Goal: Task Accomplishment & Management: Use online tool/utility

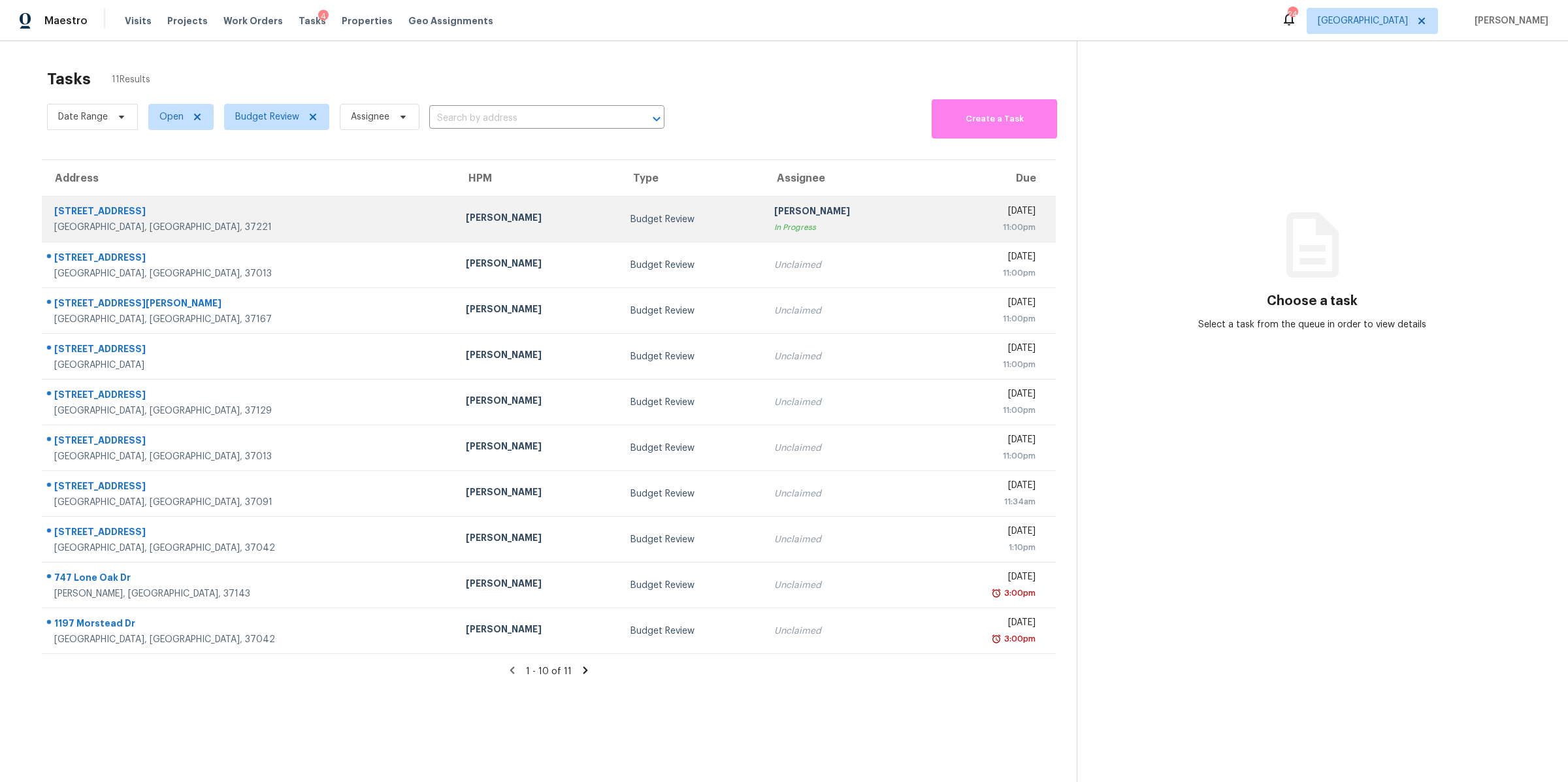
click at [92, 218] on div "[STREET_ADDRESS]" at bounding box center [250, 212] width 391 height 16
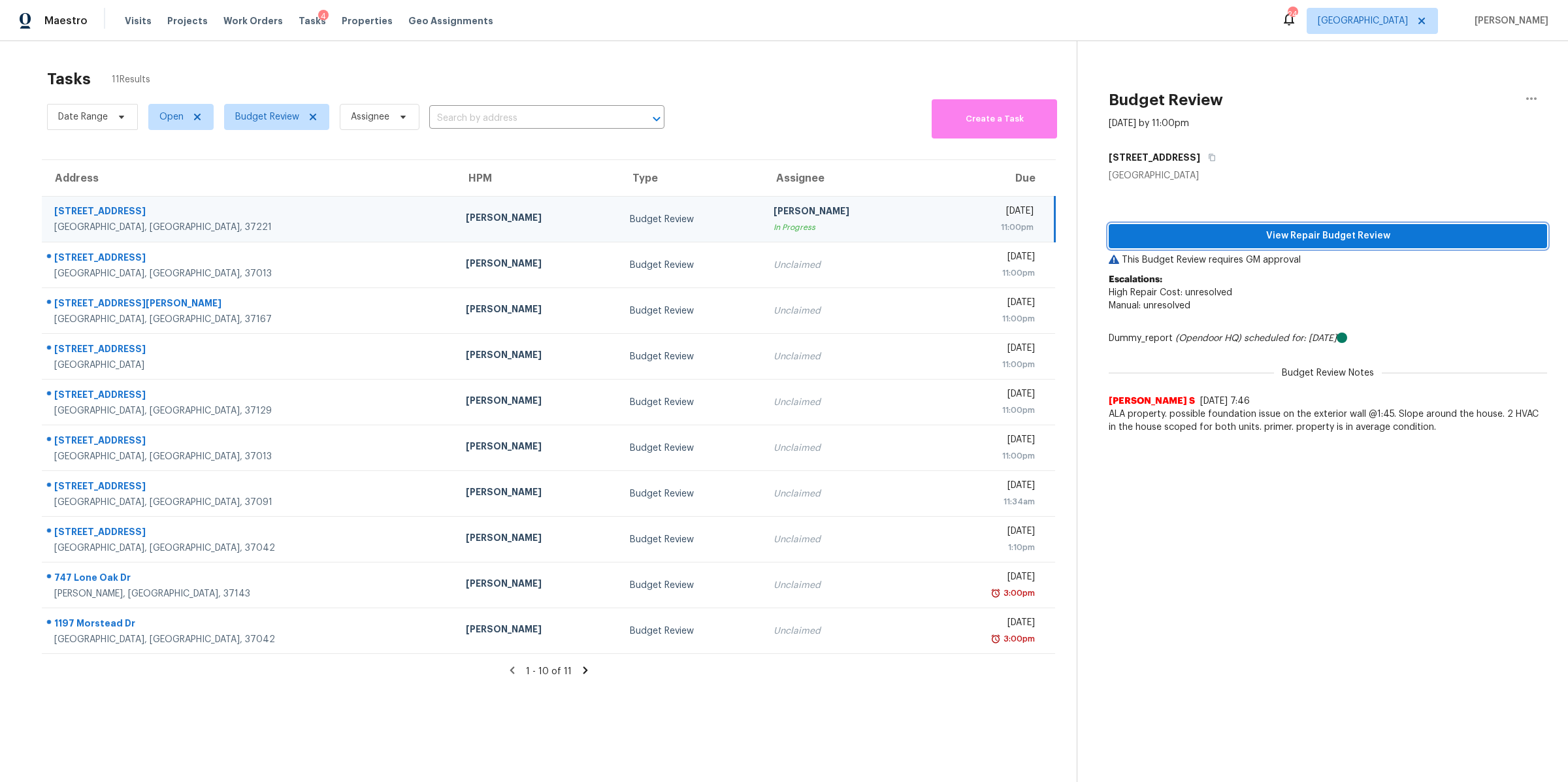
click at [1252, 236] on span "View Repair Budget Review" at bounding box center [1328, 236] width 418 height 16
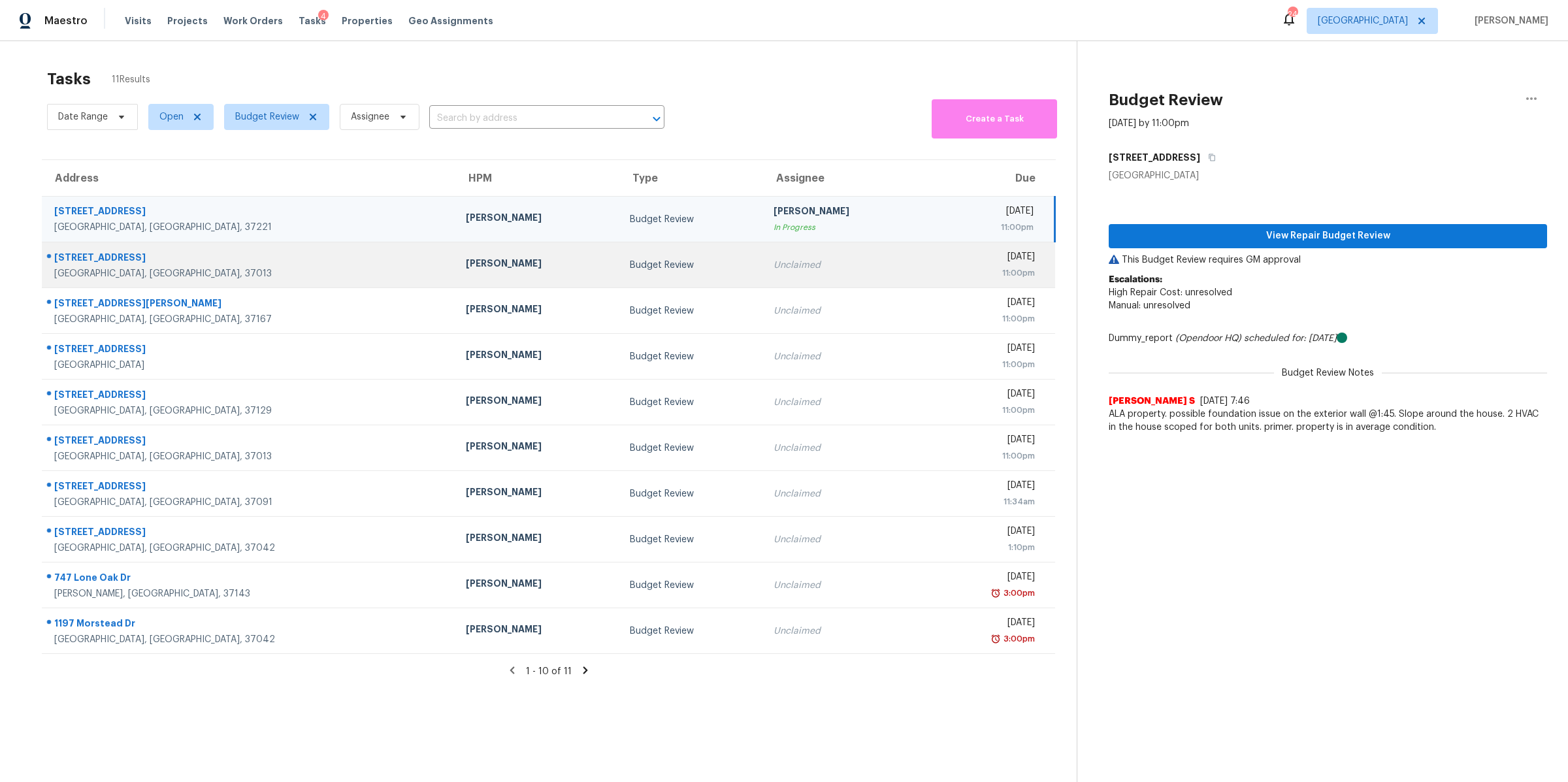
click at [86, 271] on div "[GEOGRAPHIC_DATA], [GEOGRAPHIC_DATA], 37013" at bounding box center [250, 274] width 391 height 13
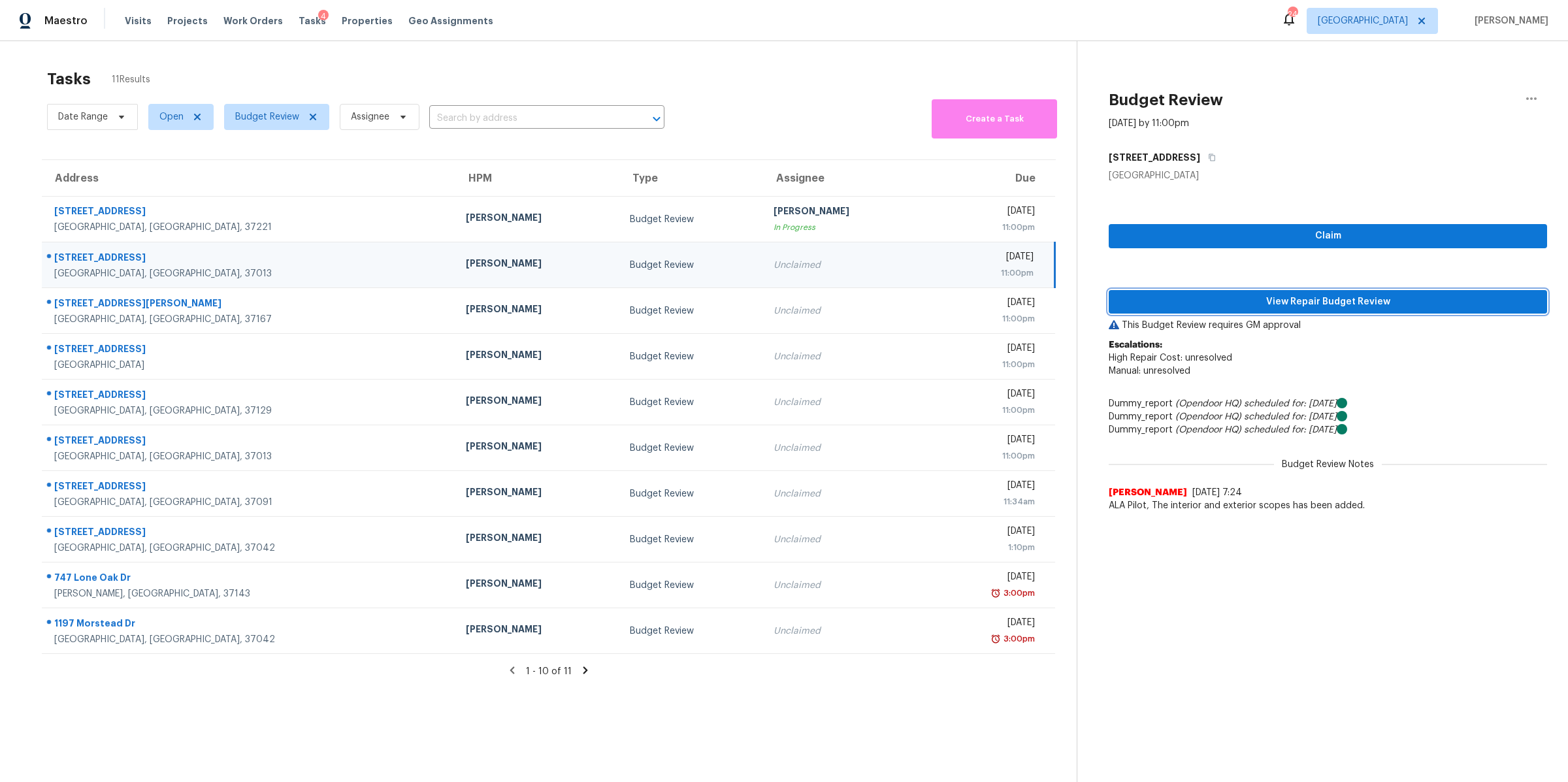
click at [1411, 300] on span "View Repair Budget Review" at bounding box center [1328, 302] width 418 height 16
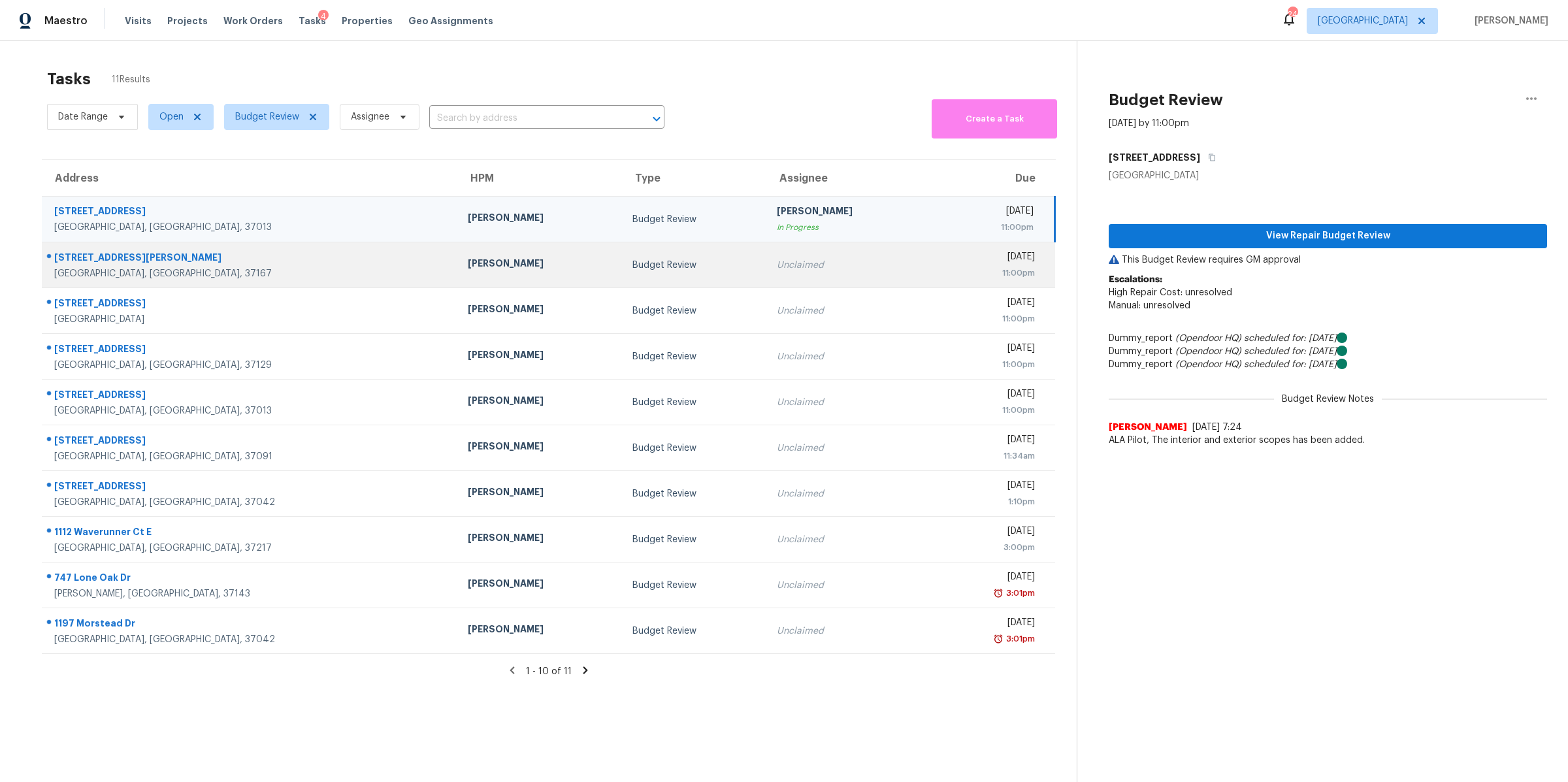
click at [75, 257] on div "[STREET_ADDRESS][PERSON_NAME]" at bounding box center [251, 259] width 393 height 16
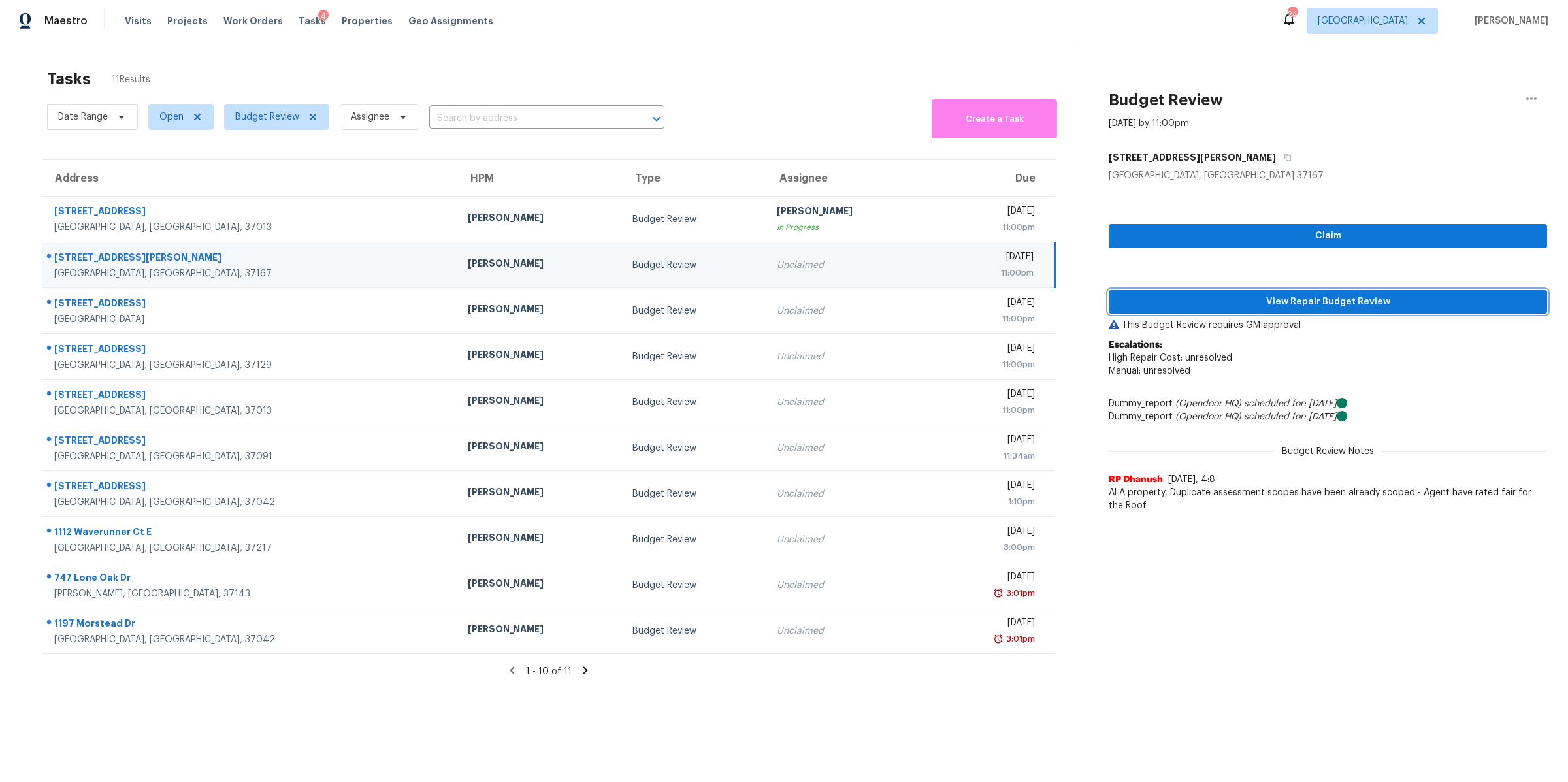
click at [1280, 306] on span "View Repair Budget Review" at bounding box center [1328, 302] width 418 height 16
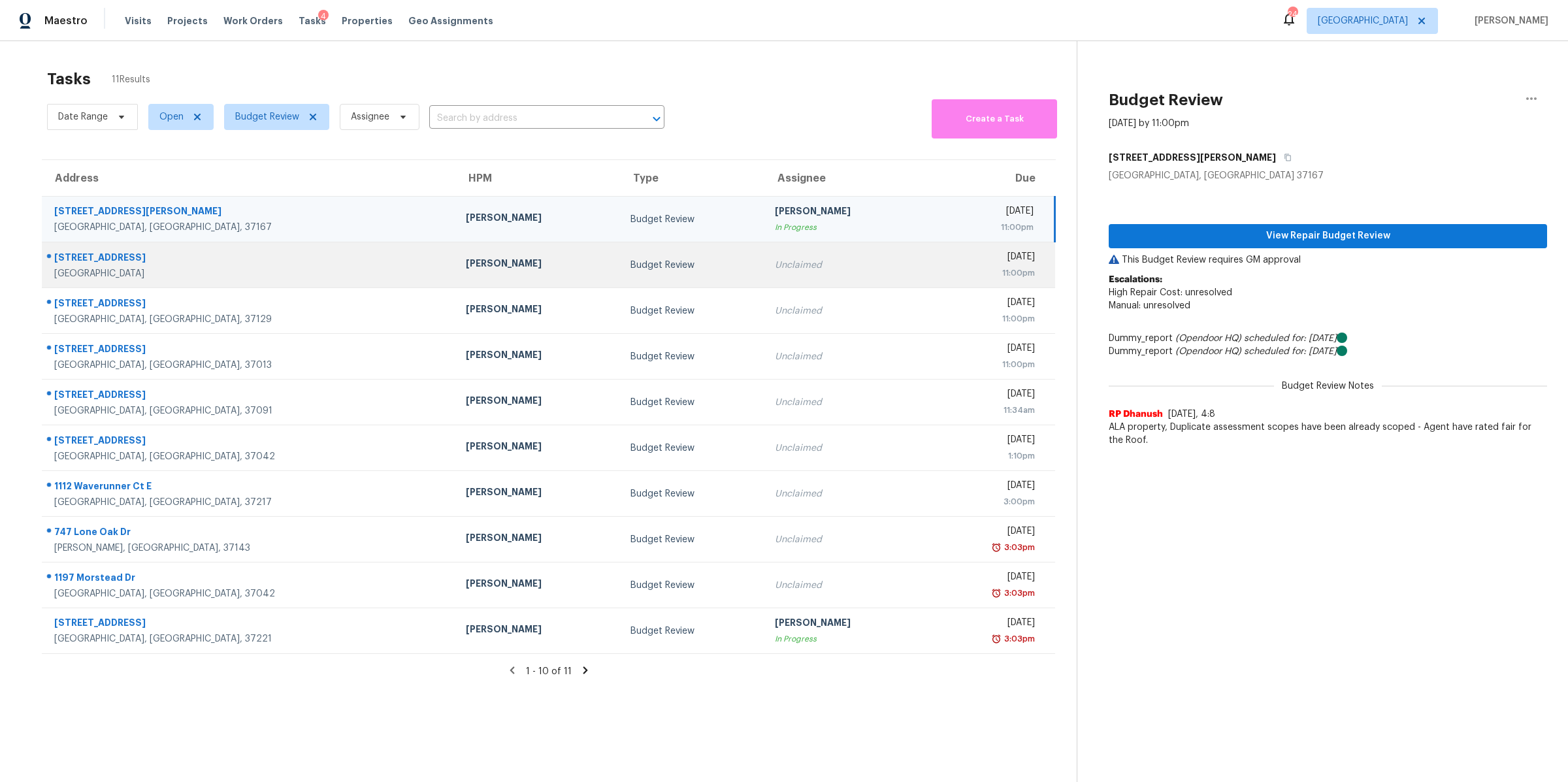
click at [103, 268] on div "[GEOGRAPHIC_DATA]" at bounding box center [250, 274] width 391 height 13
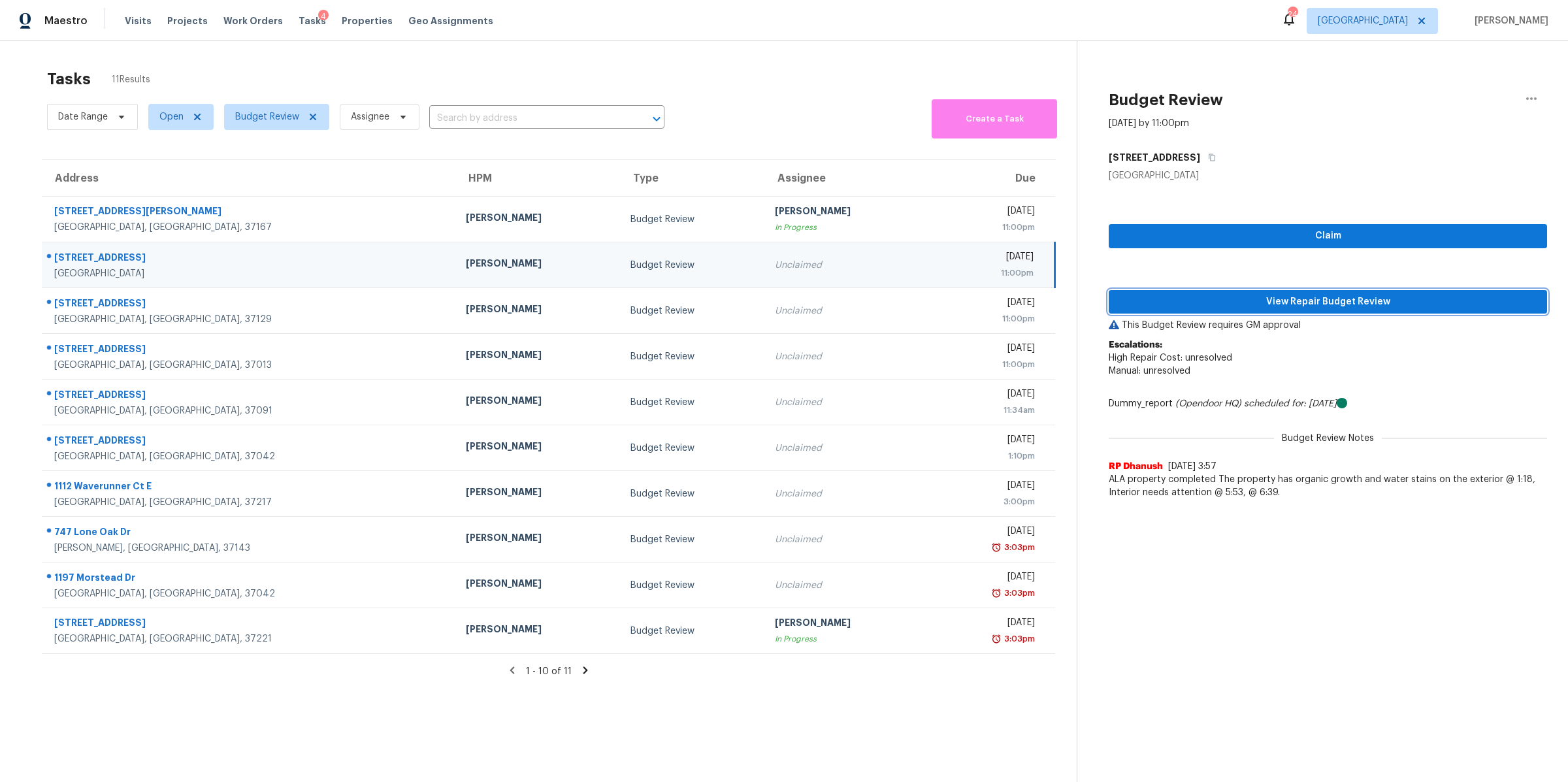
click at [1262, 300] on span "View Repair Budget Review" at bounding box center [1328, 302] width 418 height 16
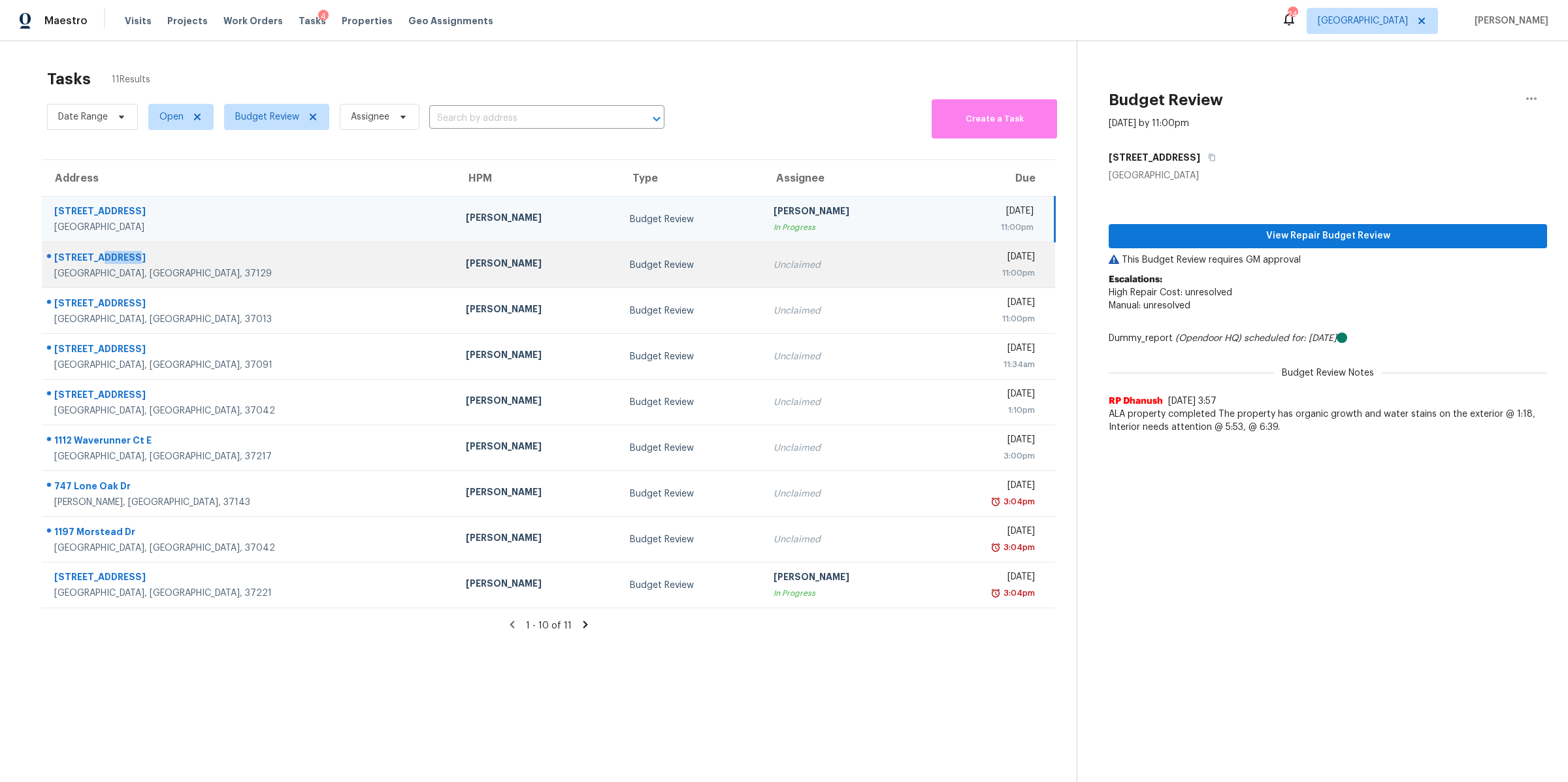
click at [98, 264] on div "[STREET_ADDRESS]" at bounding box center [250, 259] width 391 height 16
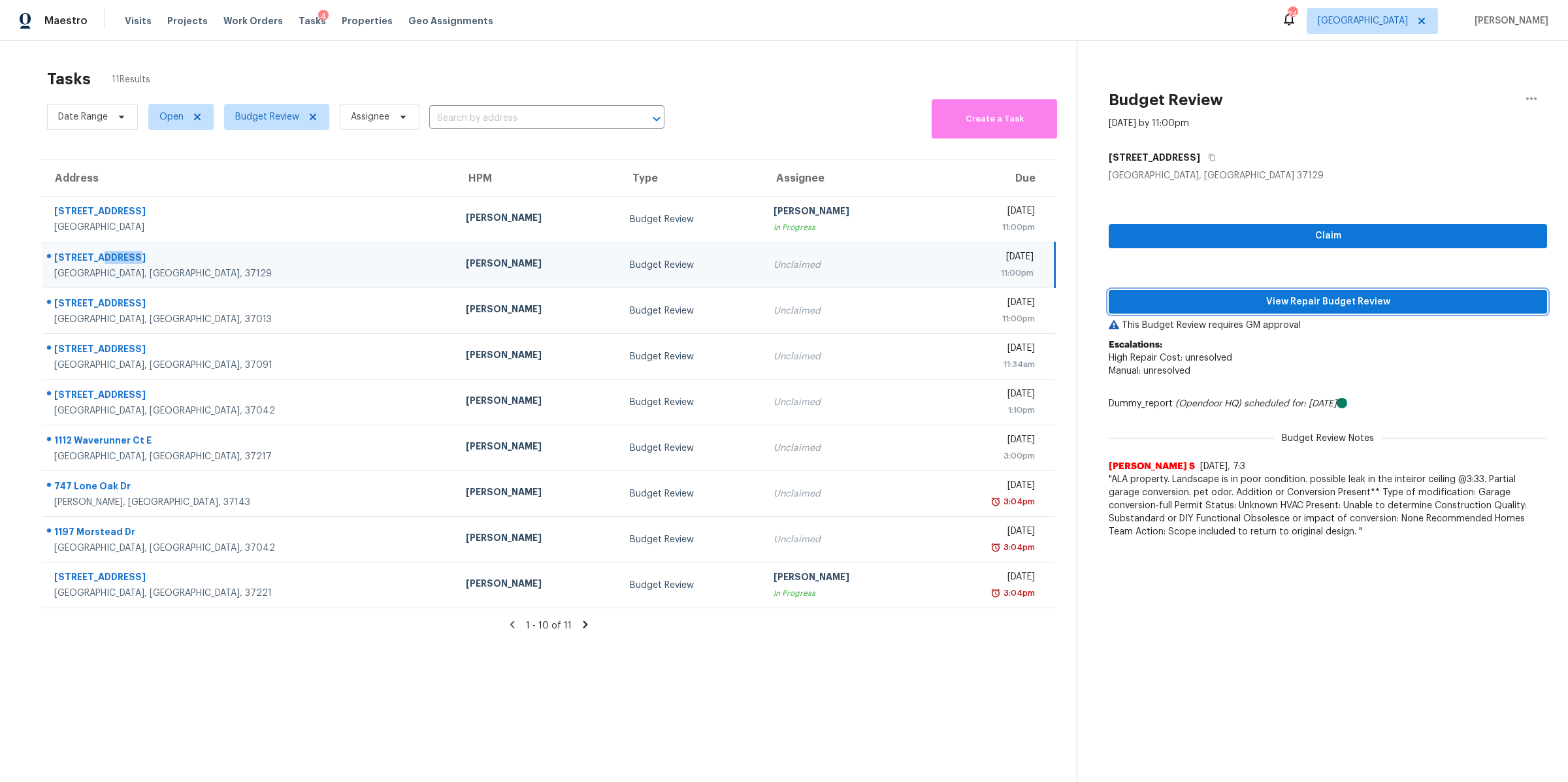
click at [1370, 303] on span "View Repair Budget Review" at bounding box center [1328, 302] width 418 height 16
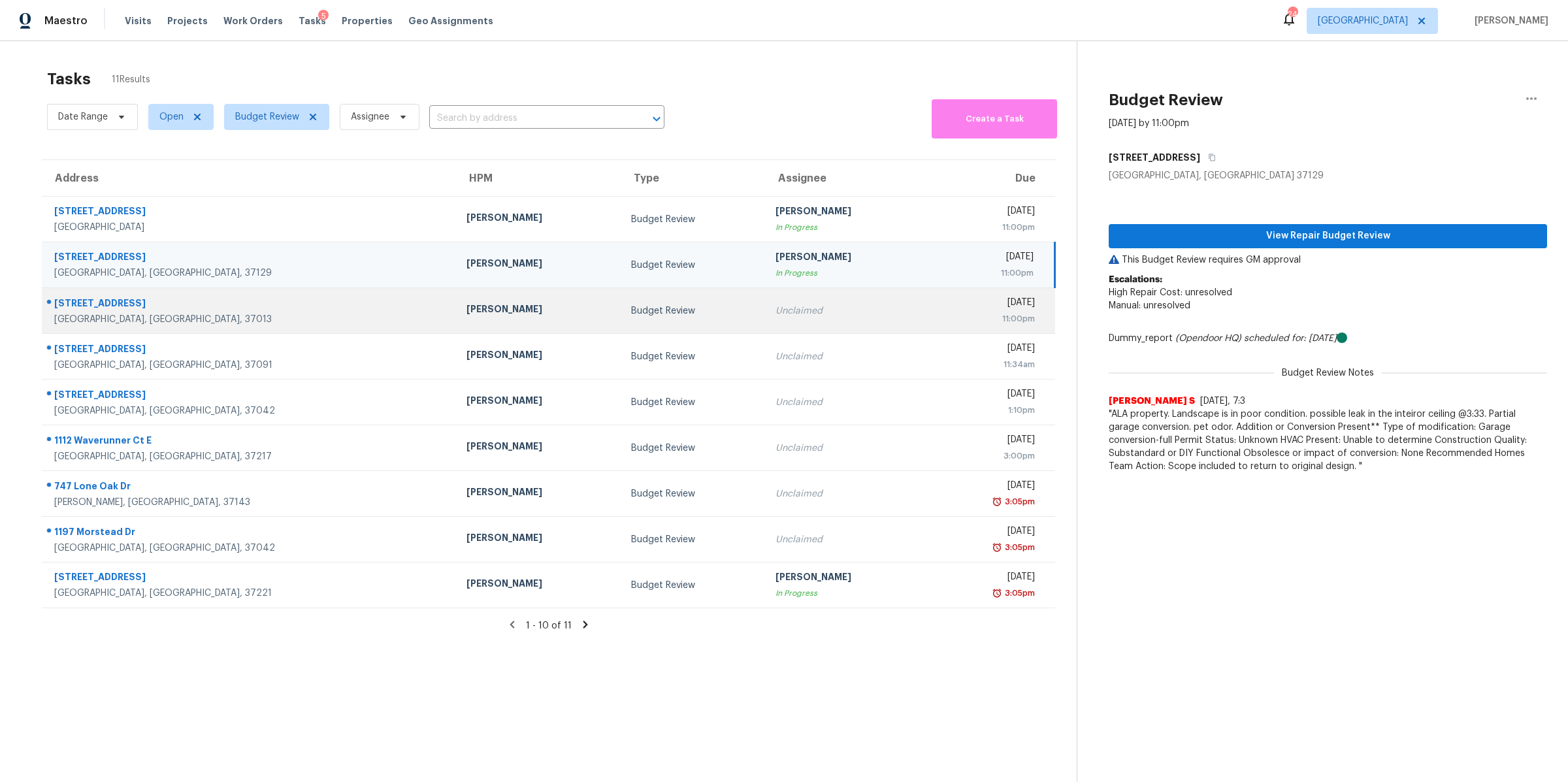
click at [108, 303] on div "[STREET_ADDRESS]" at bounding box center [250, 305] width 392 height 16
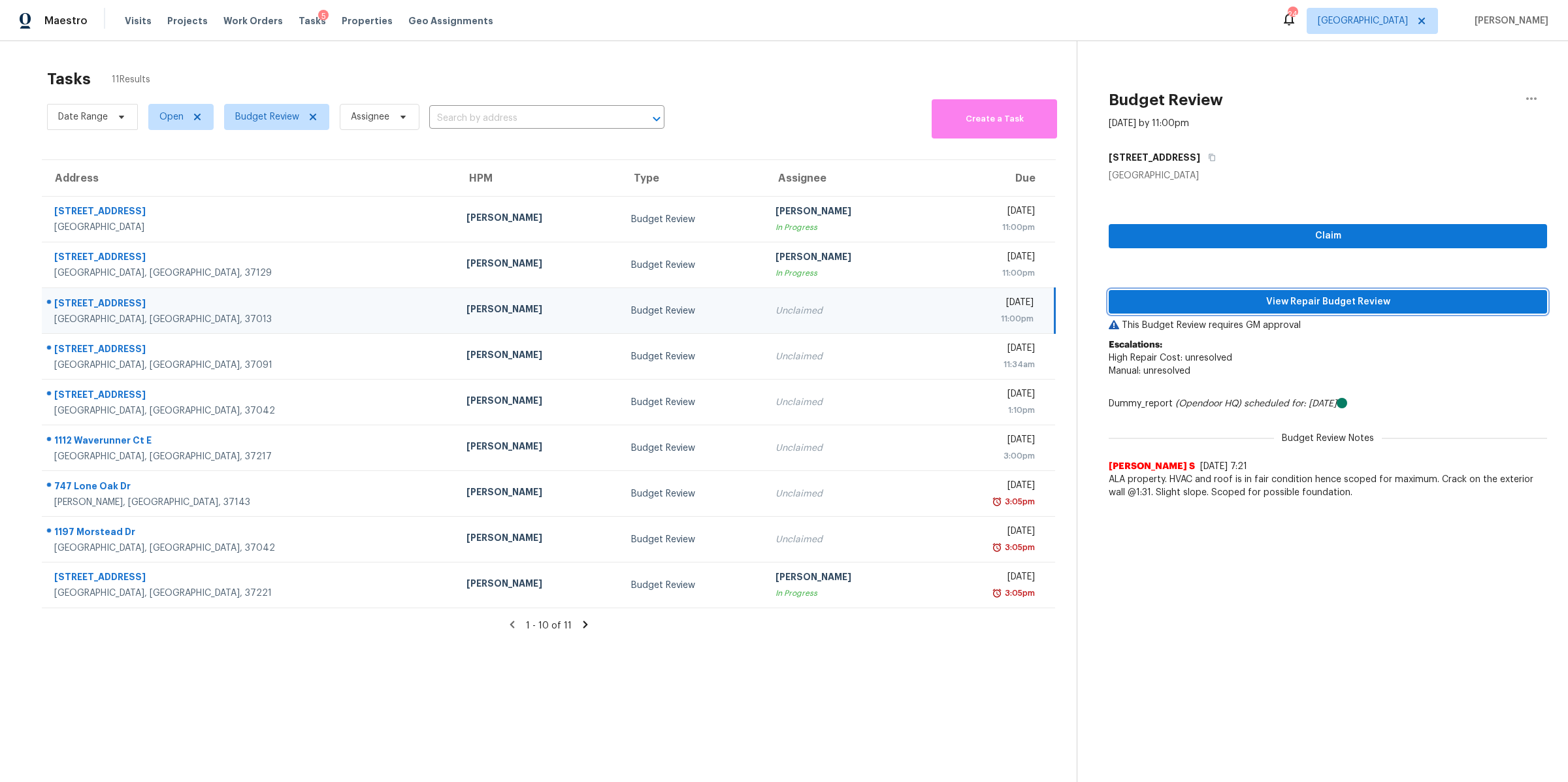
click at [1427, 305] on span "View Repair Budget Review" at bounding box center [1328, 302] width 418 height 16
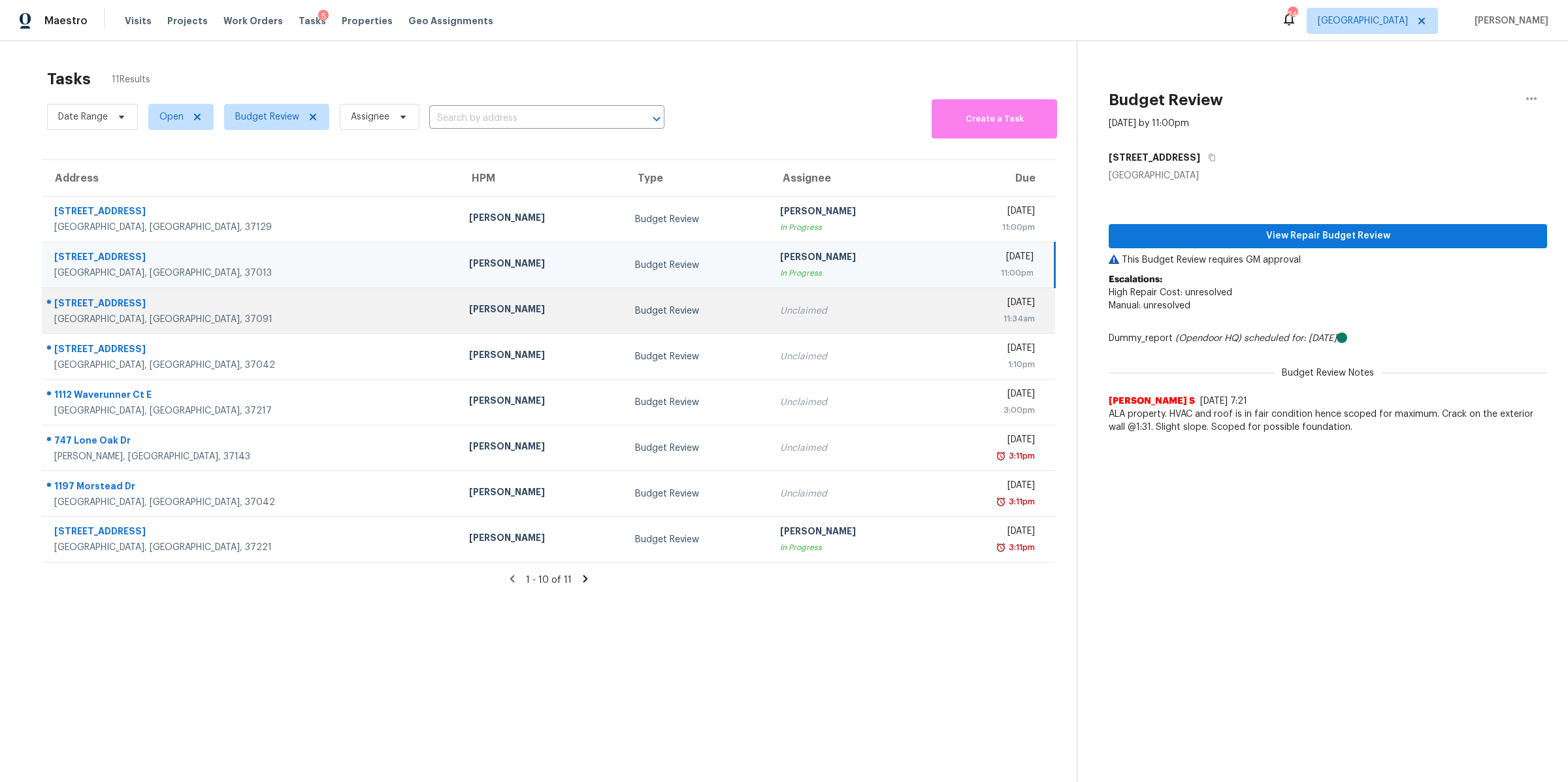
click at [95, 302] on div "301 Weston Dr" at bounding box center [251, 305] width 394 height 16
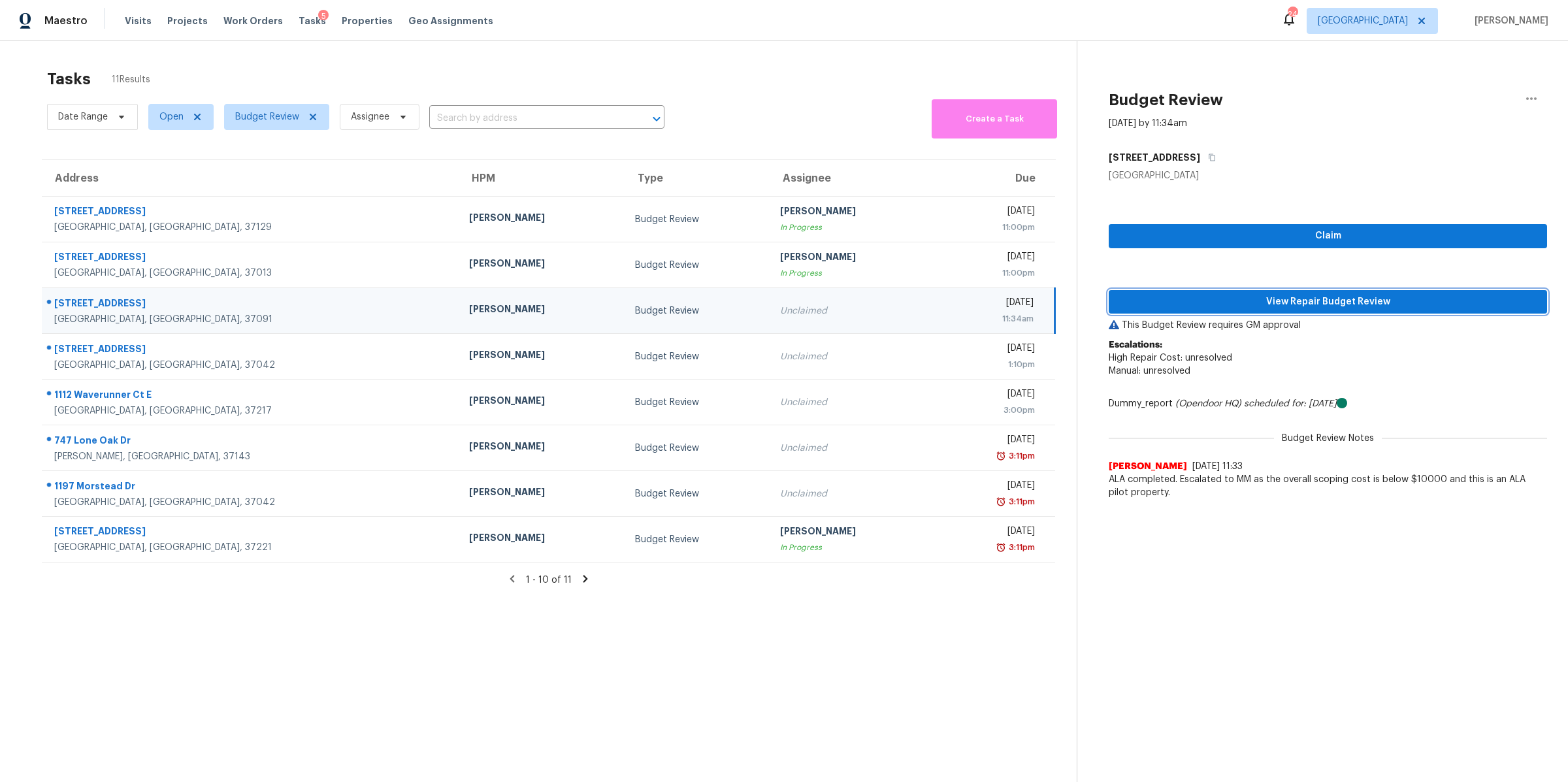
click at [1417, 294] on span "View Repair Budget Review" at bounding box center [1328, 302] width 418 height 16
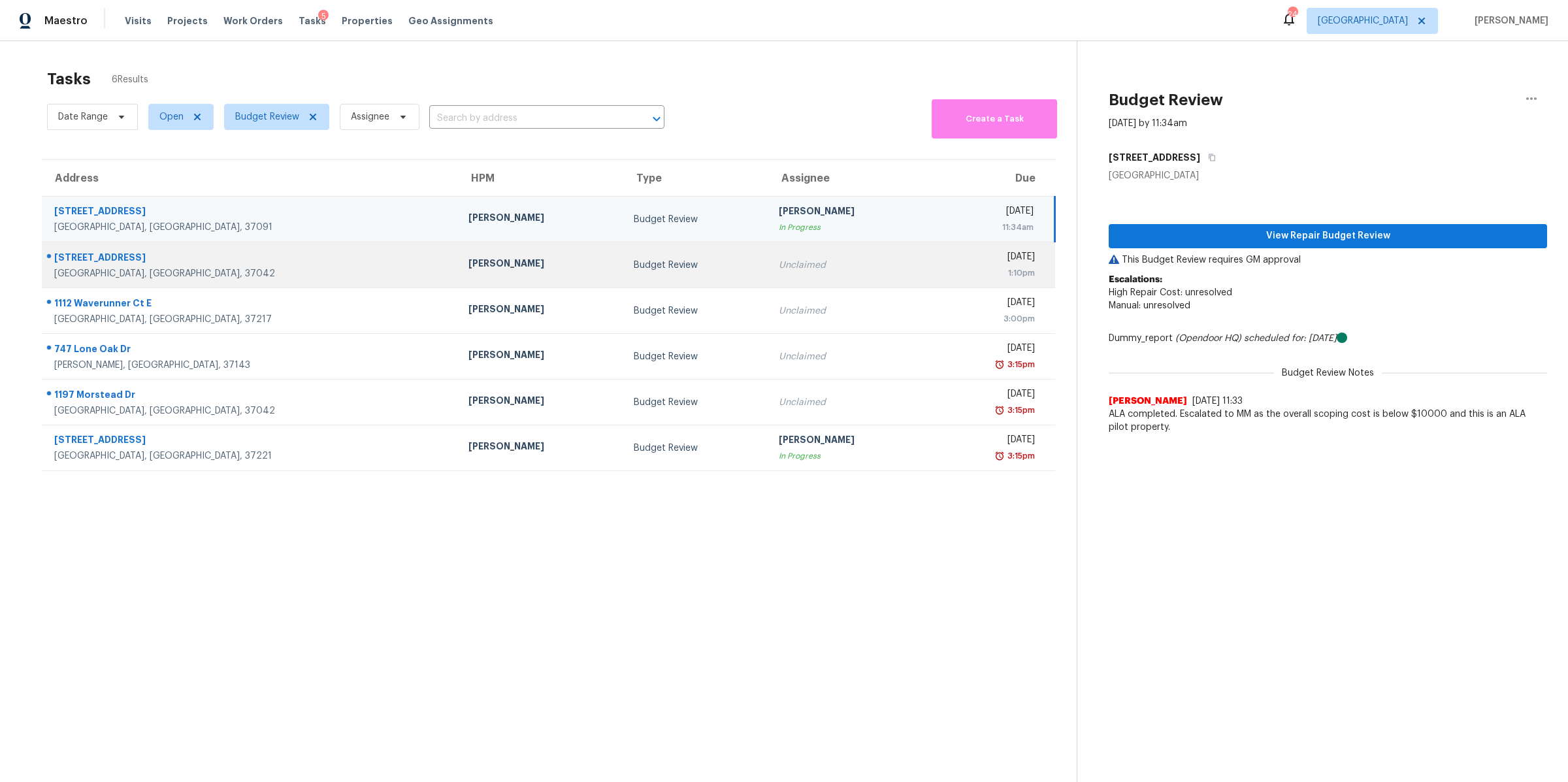
click at [70, 267] on div "[GEOGRAPHIC_DATA], [GEOGRAPHIC_DATA], 37042" at bounding box center [251, 274] width 394 height 13
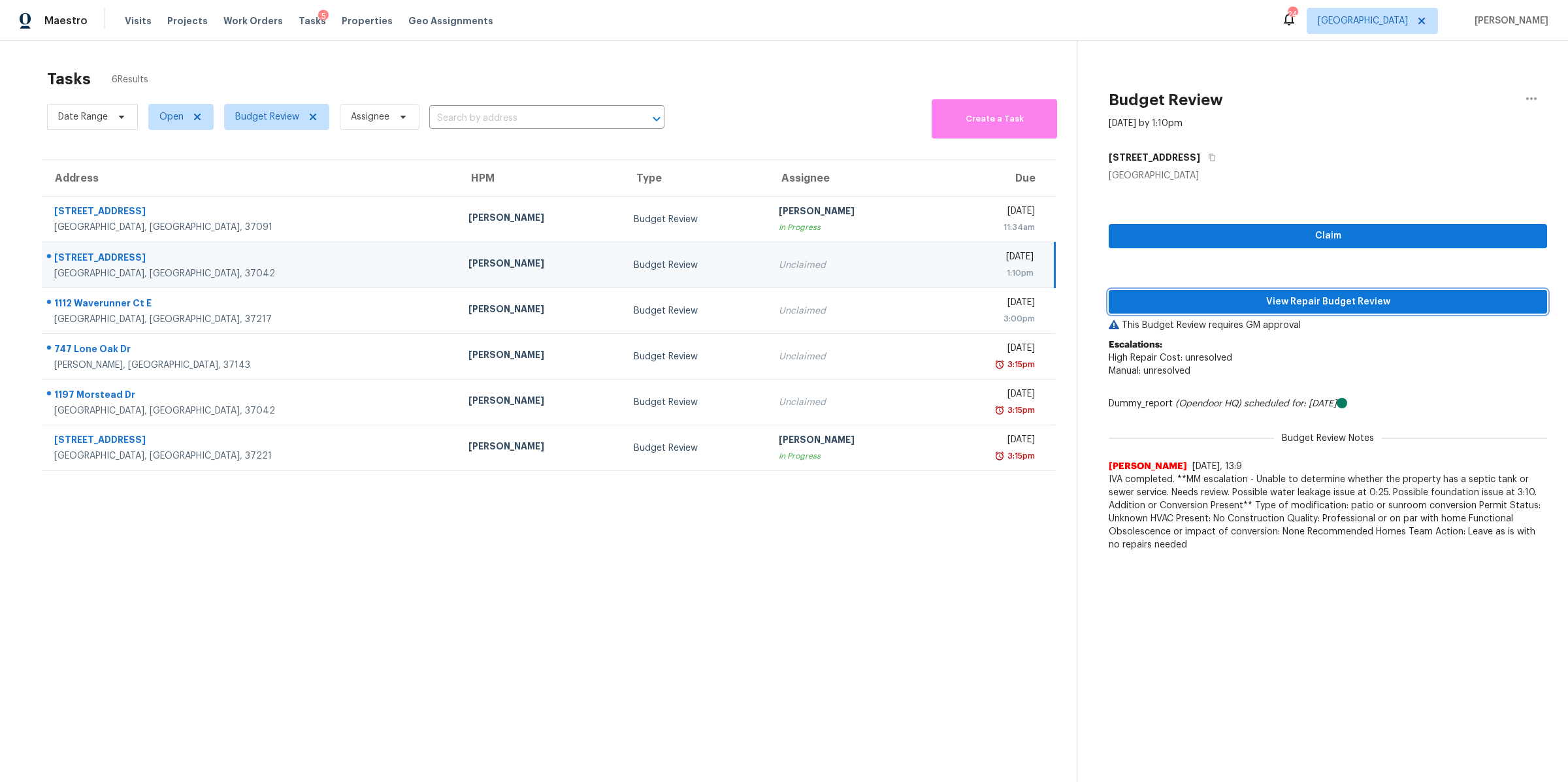
click at [1225, 300] on span "View Repair Budget Review" at bounding box center [1328, 302] width 418 height 16
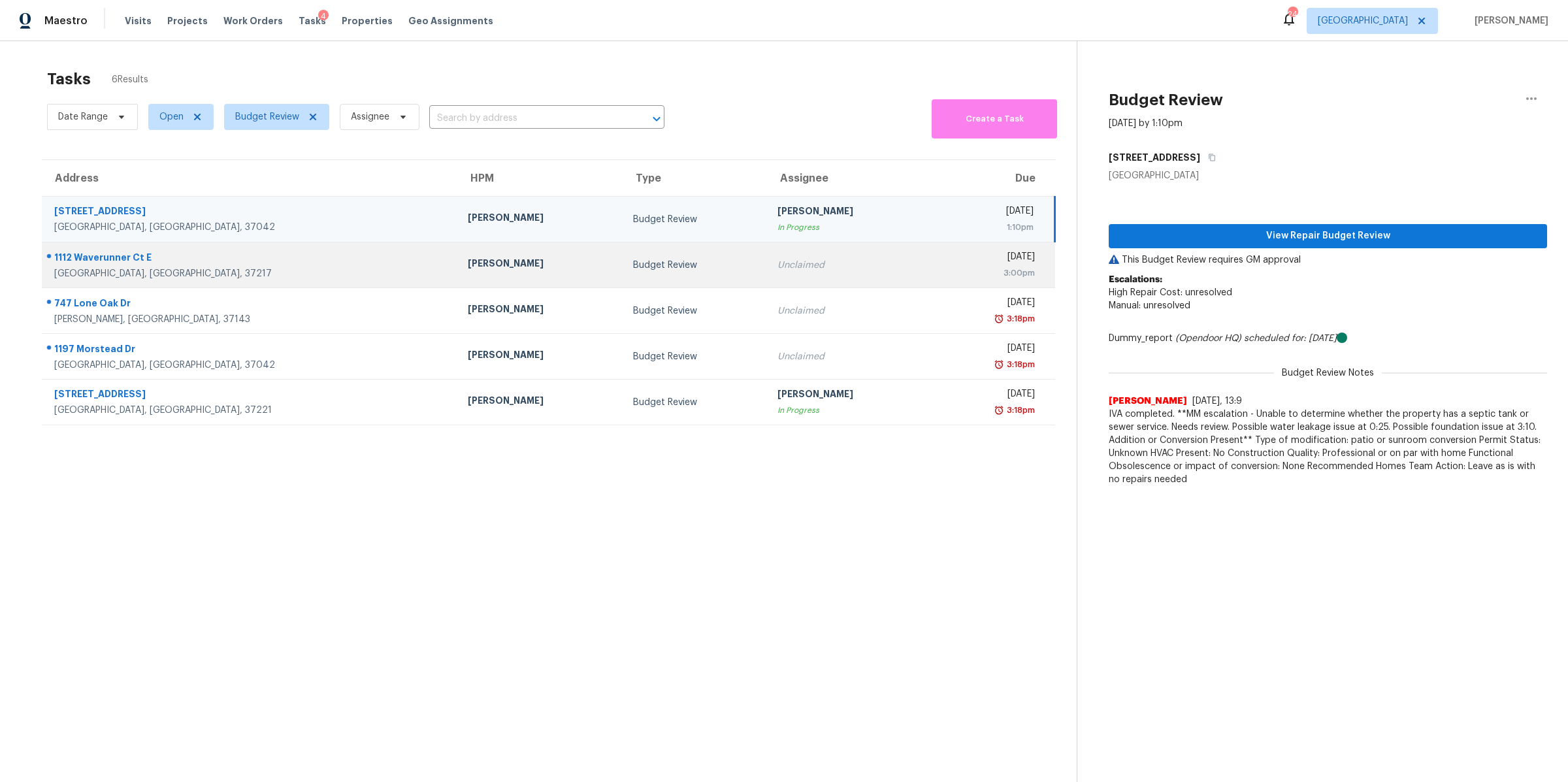
click at [100, 270] on div "Nashville, TN, 37217" at bounding box center [251, 274] width 393 height 13
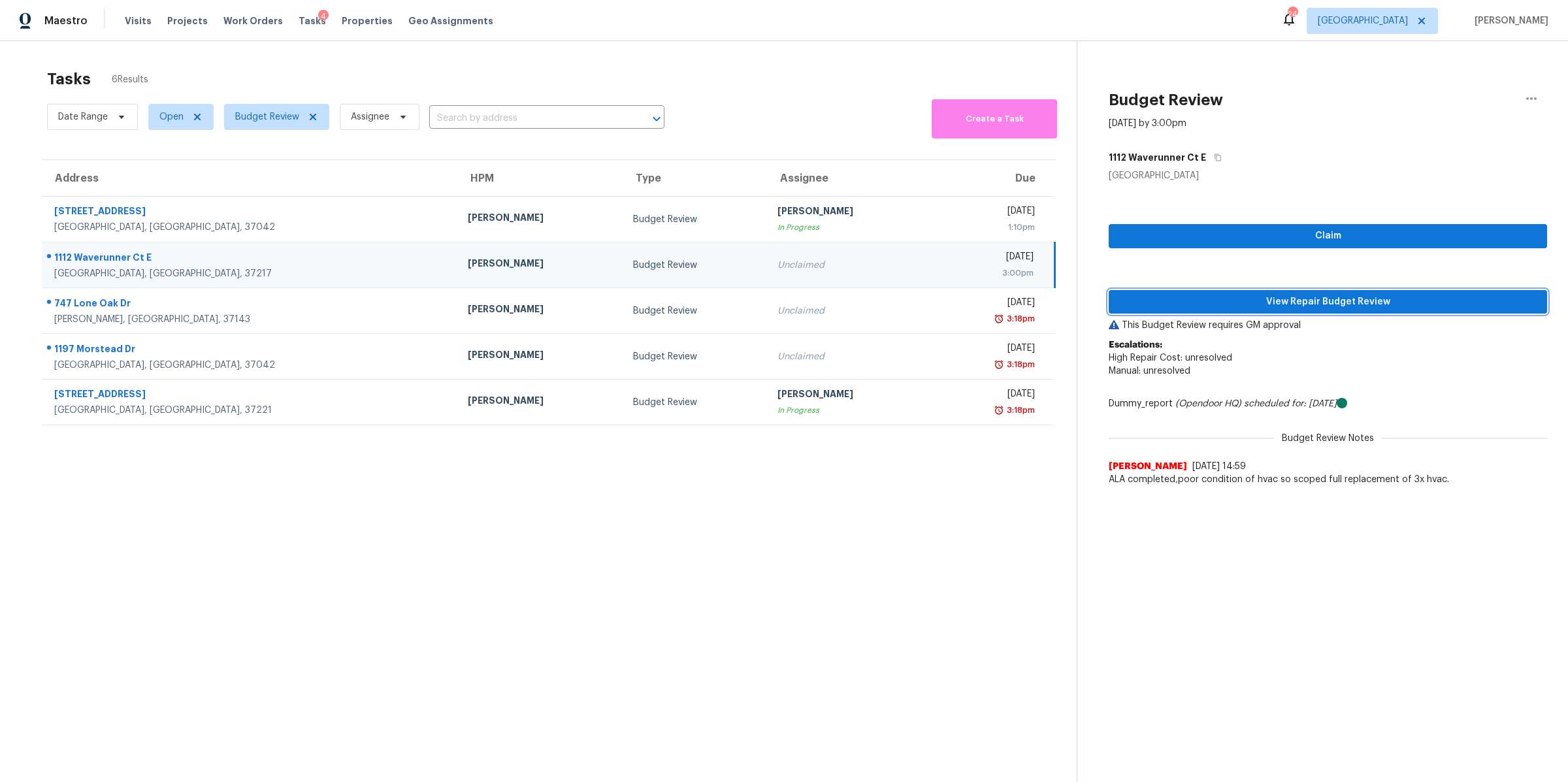
click at [1332, 297] on span "View Repair Budget Review" at bounding box center [1328, 302] width 418 height 16
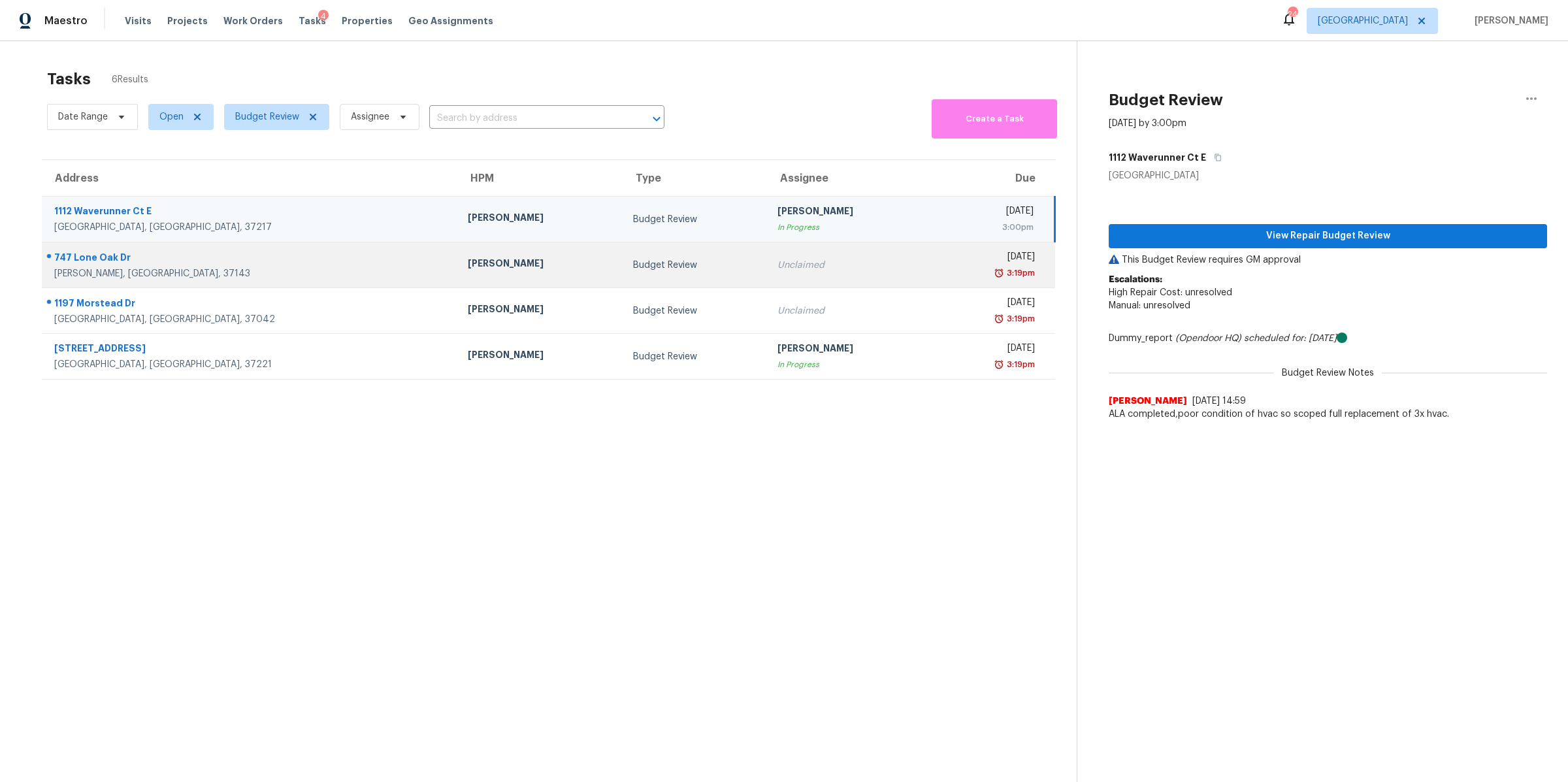
click at [98, 264] on div "747 Lone Oak Dr" at bounding box center [251, 259] width 393 height 16
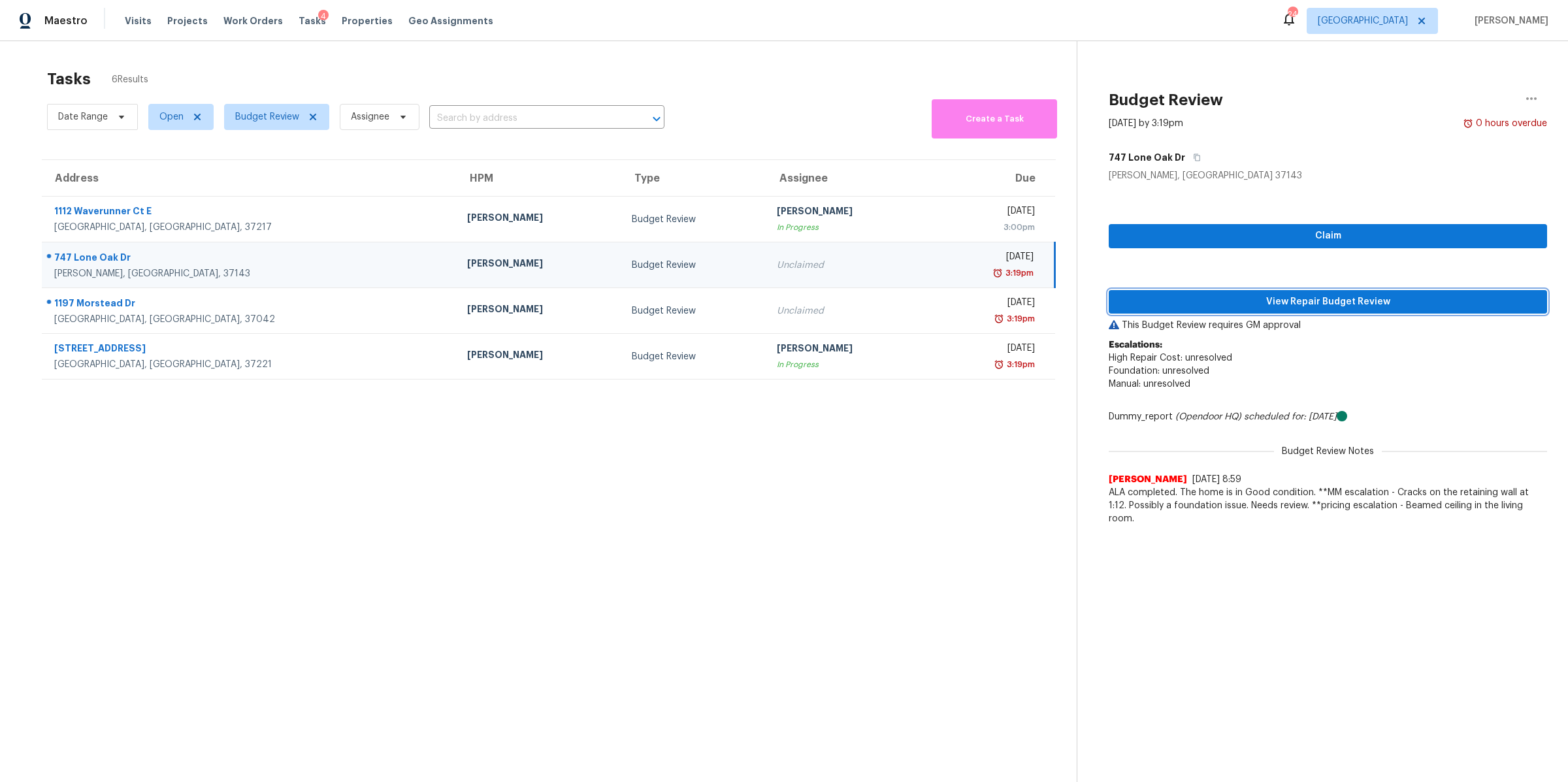
click at [1378, 307] on span "View Repair Budget Review" at bounding box center [1328, 302] width 418 height 16
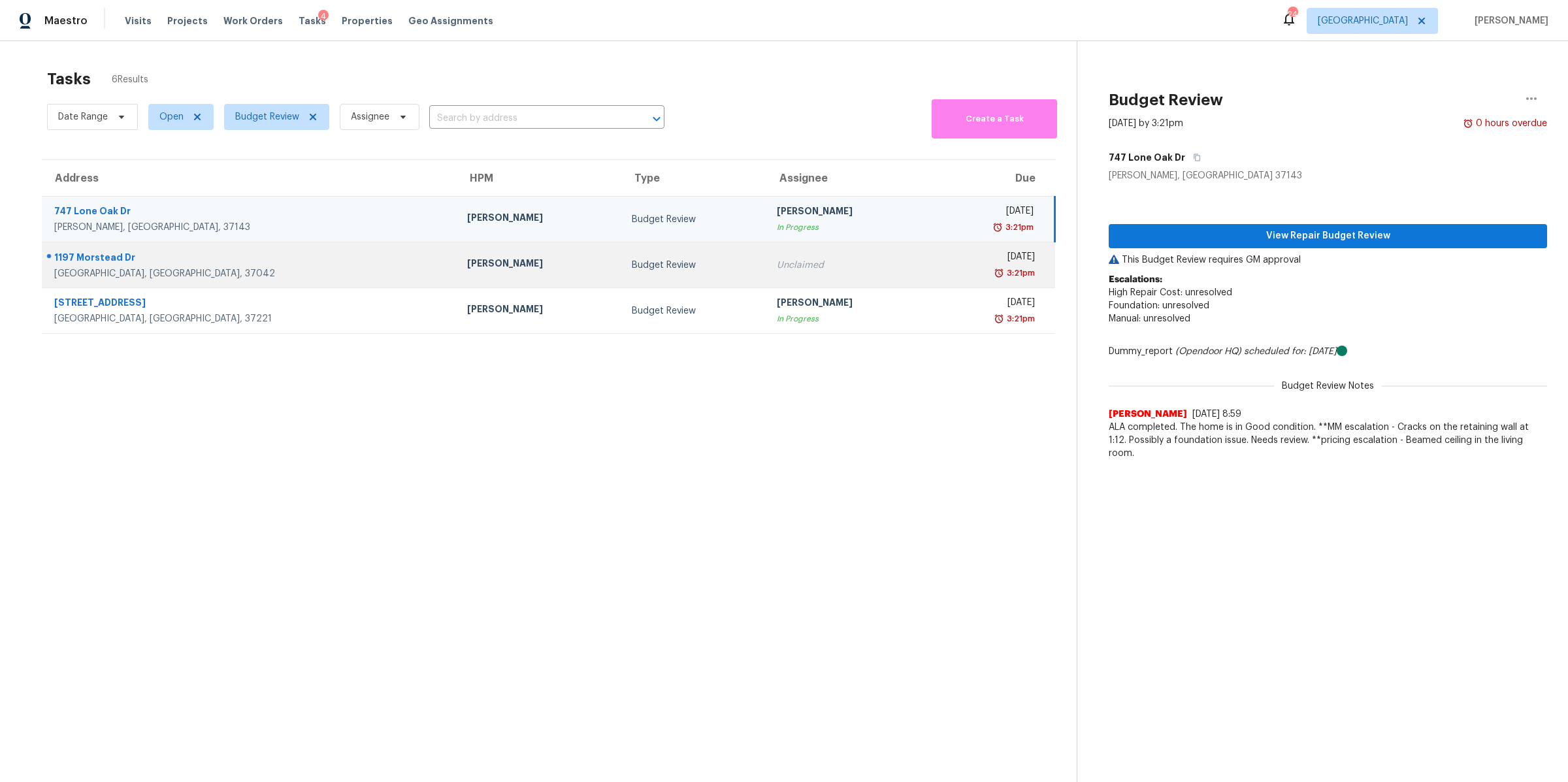
click at [91, 268] on div "[GEOGRAPHIC_DATA], [GEOGRAPHIC_DATA], 37042" at bounding box center [250, 274] width 392 height 13
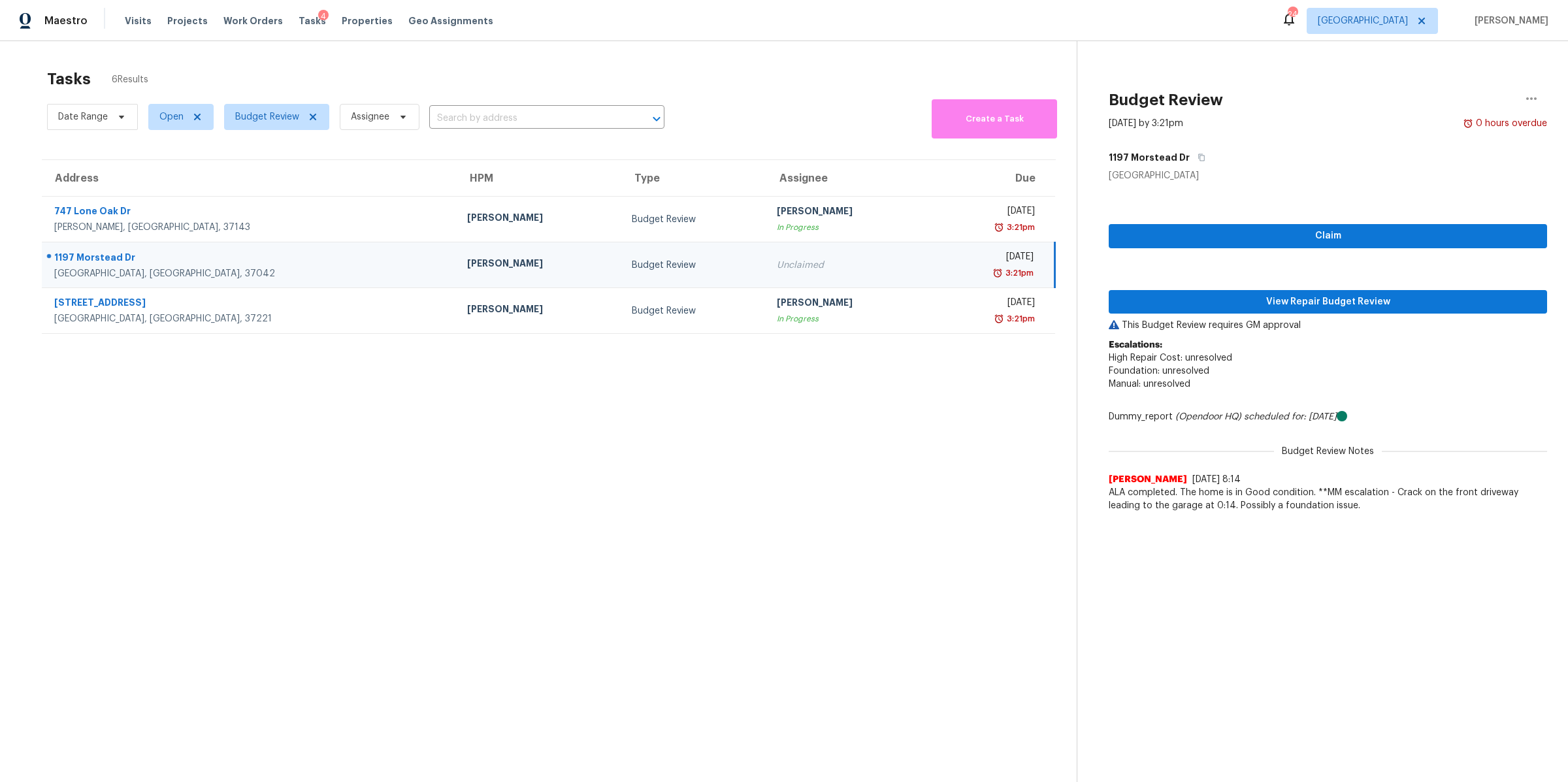
click at [1331, 288] on div "Claim View Repair Budget Review This Budget Review requires GM approval Escalat…" at bounding box center [1328, 350] width 439 height 336
click at [1341, 305] on span "View Repair Budget Review" at bounding box center [1328, 302] width 418 height 16
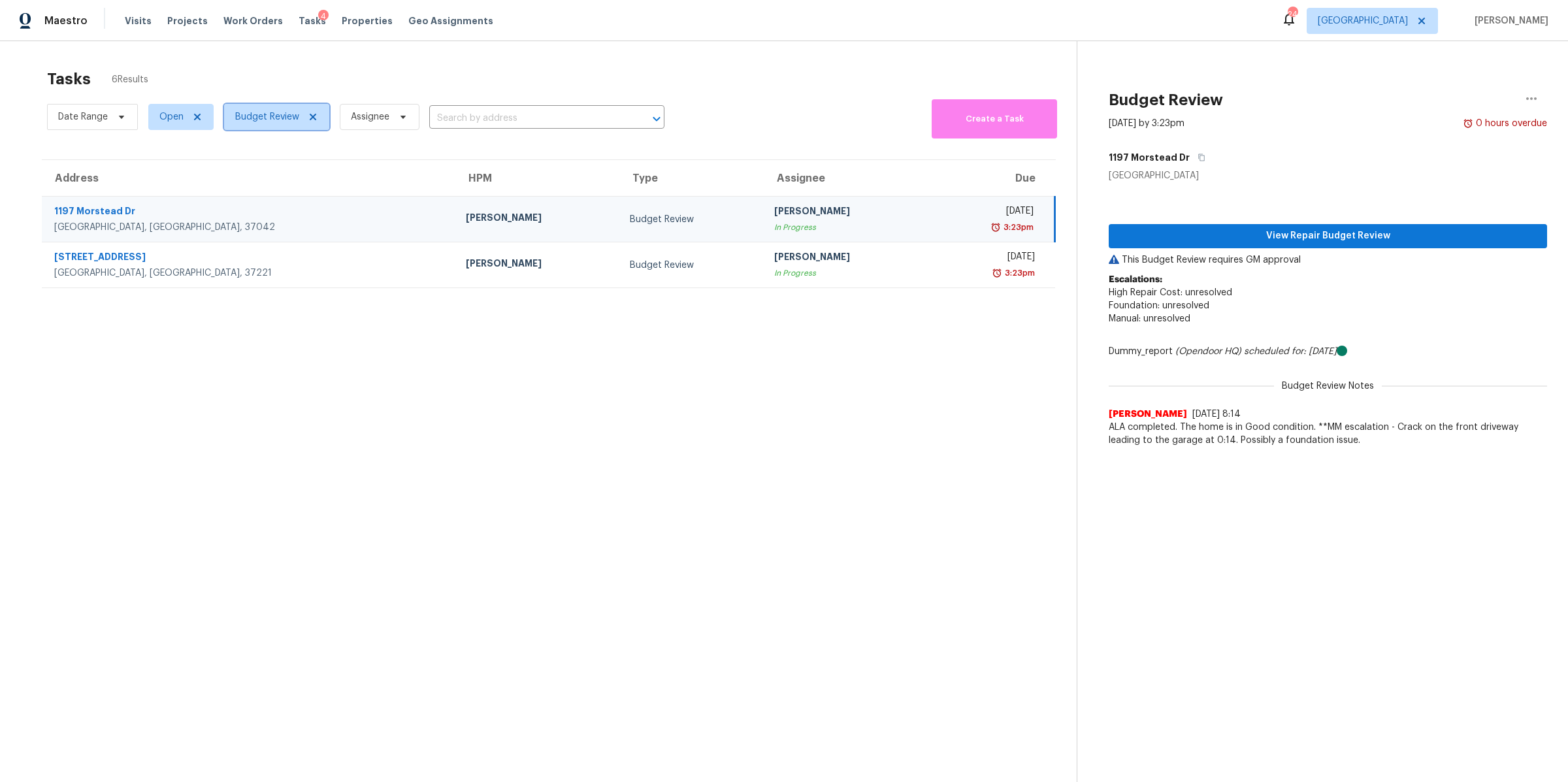
click at [304, 118] on span at bounding box center [310, 117] width 14 height 11
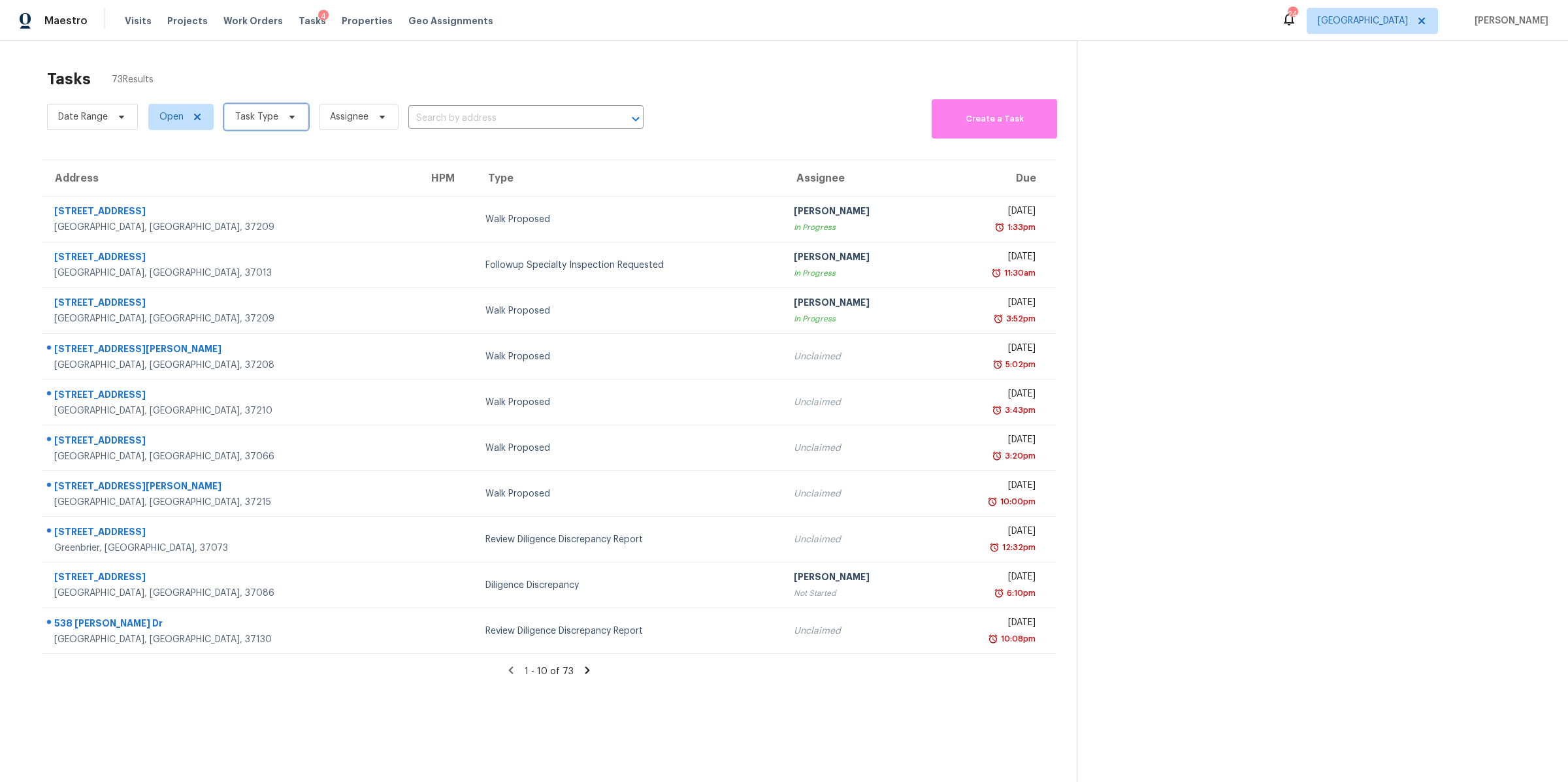
click at [263, 120] on span "Task Type" at bounding box center [257, 117] width 43 height 13
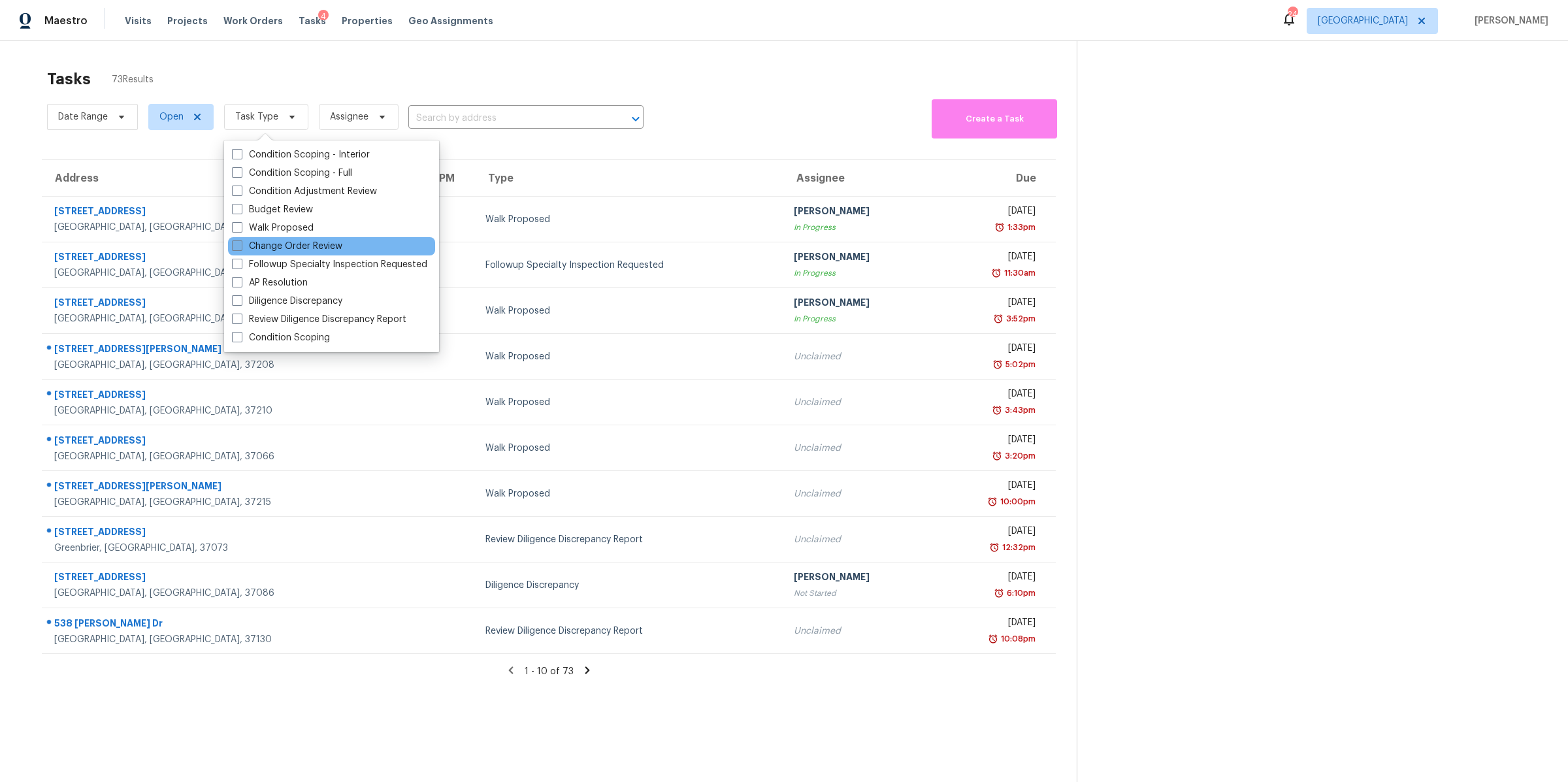
click at [266, 244] on label "Change Order Review" at bounding box center [286, 246] width 110 height 13
click at [240, 244] on input "Change Order Review" at bounding box center [236, 243] width 9 height 9
checkbox input "true"
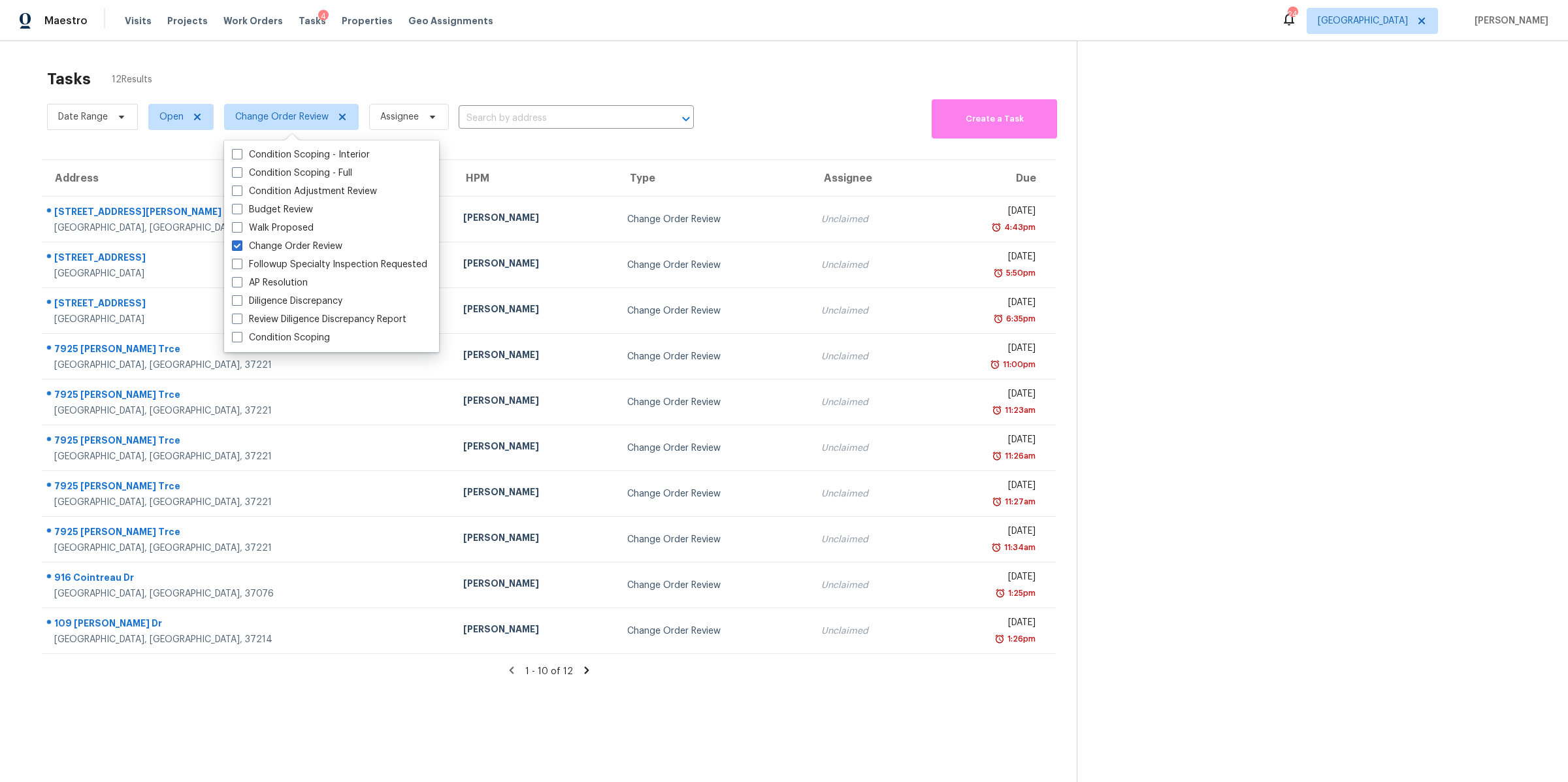
click at [0, 143] on div "Tasks 12 Results Date Range Open Change Order Review Assignee ​ Create a Task A…" at bounding box center [784, 432] width 1568 height 782
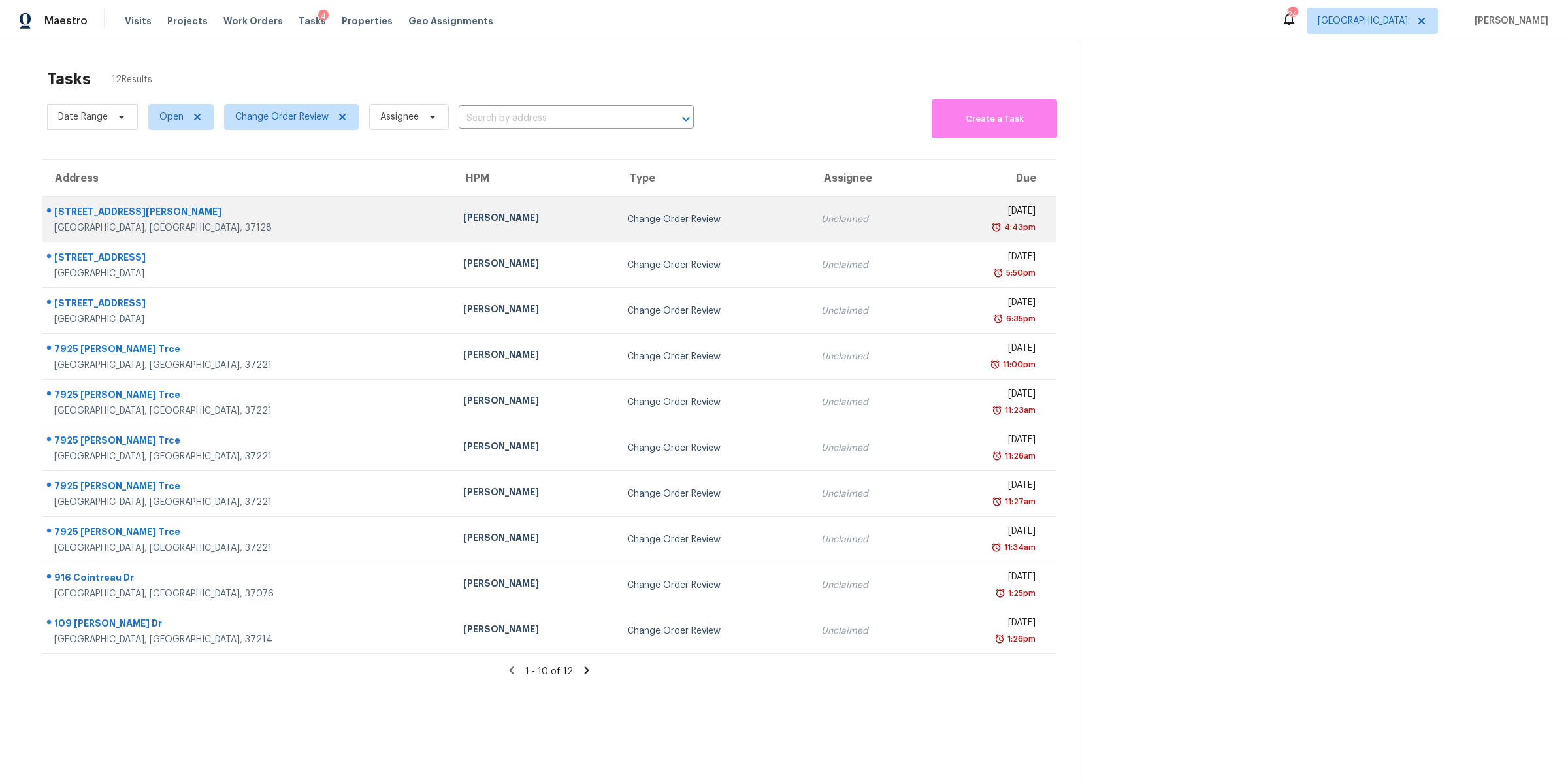
click at [86, 223] on div "Murfreesboro, TN, 37128" at bounding box center [248, 228] width 388 height 13
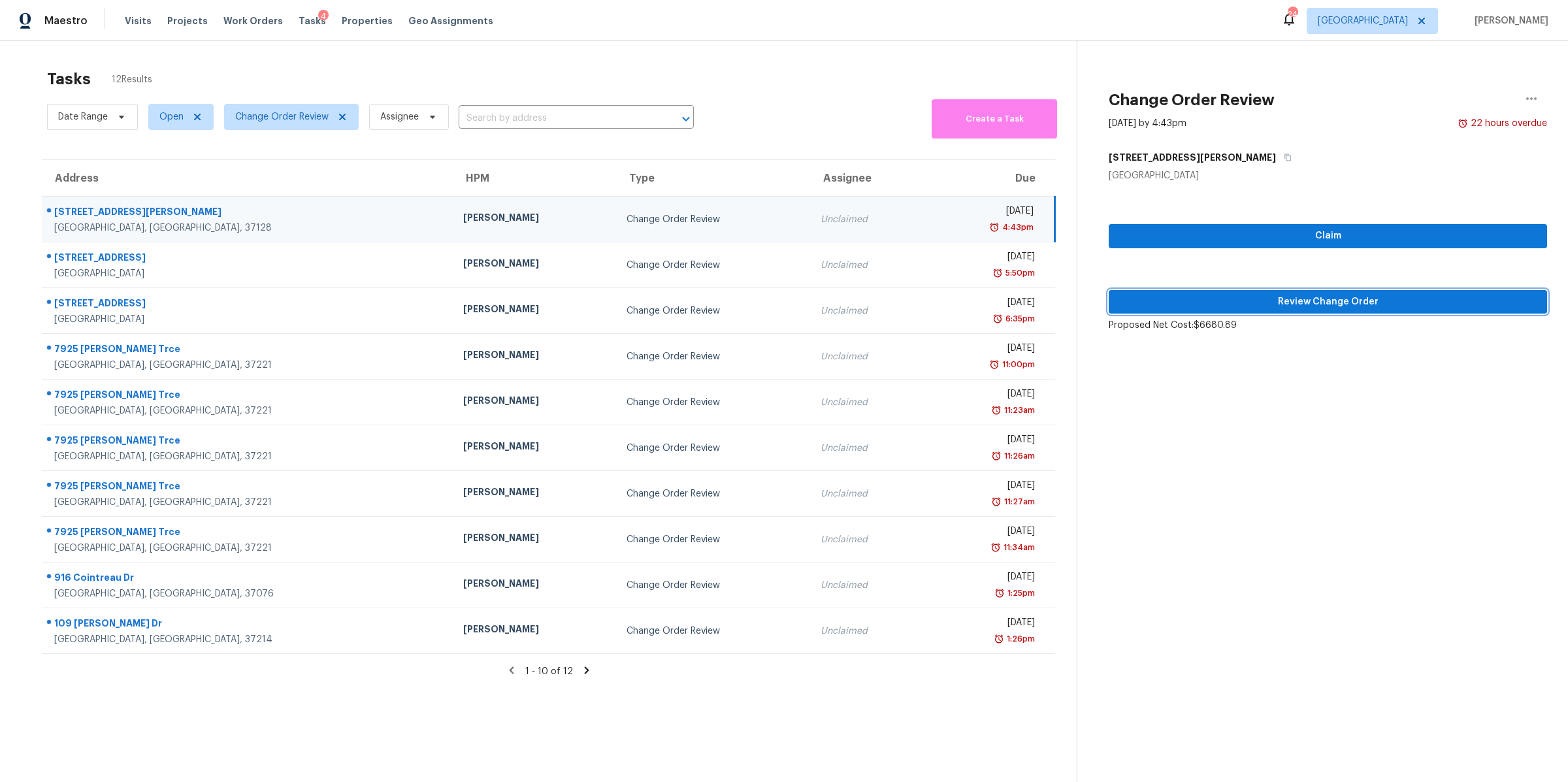
click at [1327, 300] on span "Review Change Order" at bounding box center [1328, 302] width 418 height 16
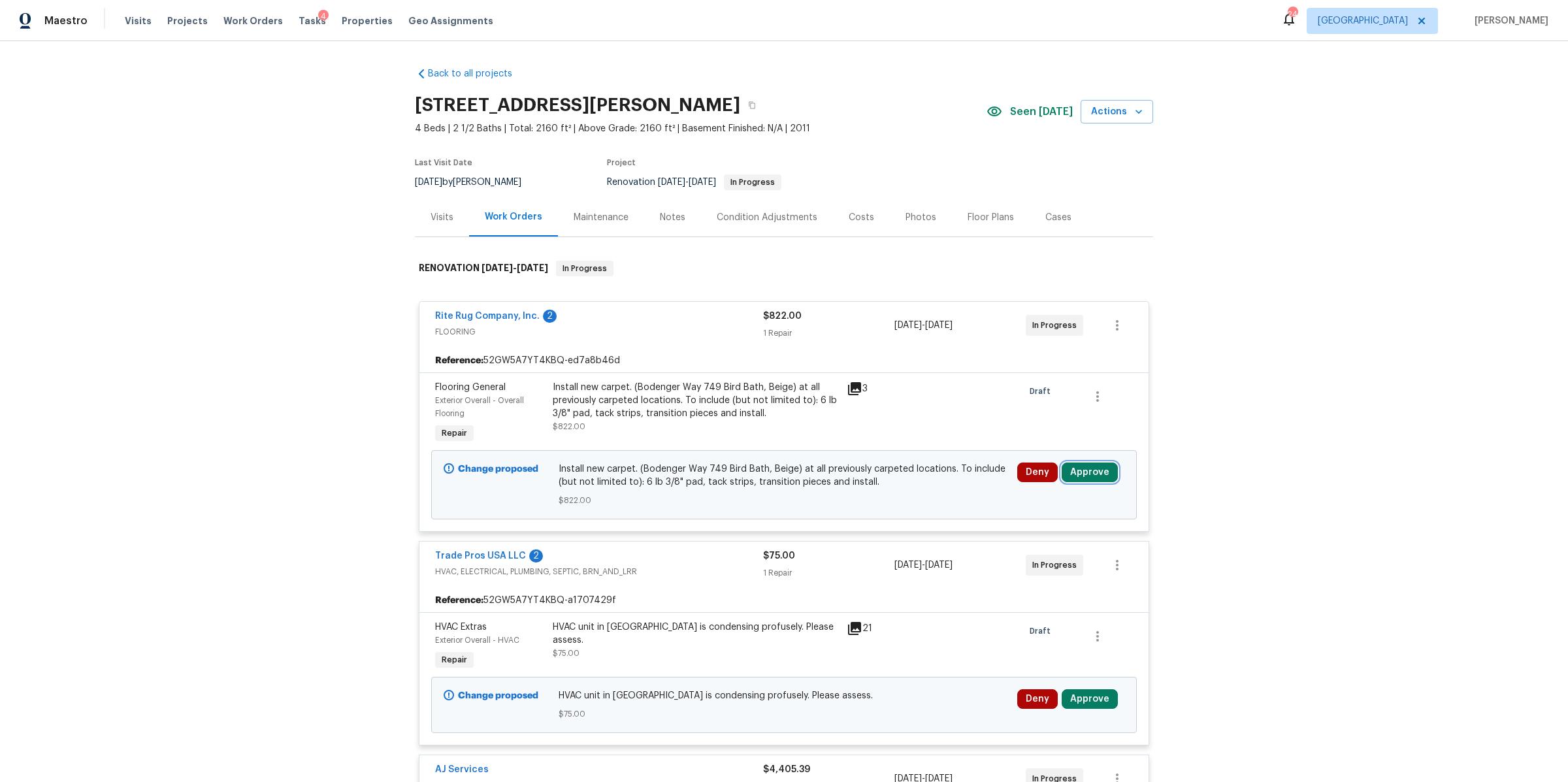
click at [1102, 472] on button "Approve" at bounding box center [1089, 472] width 57 height 19
click at [906, 483] on span "Approve" at bounding box center [897, 485] width 36 height 10
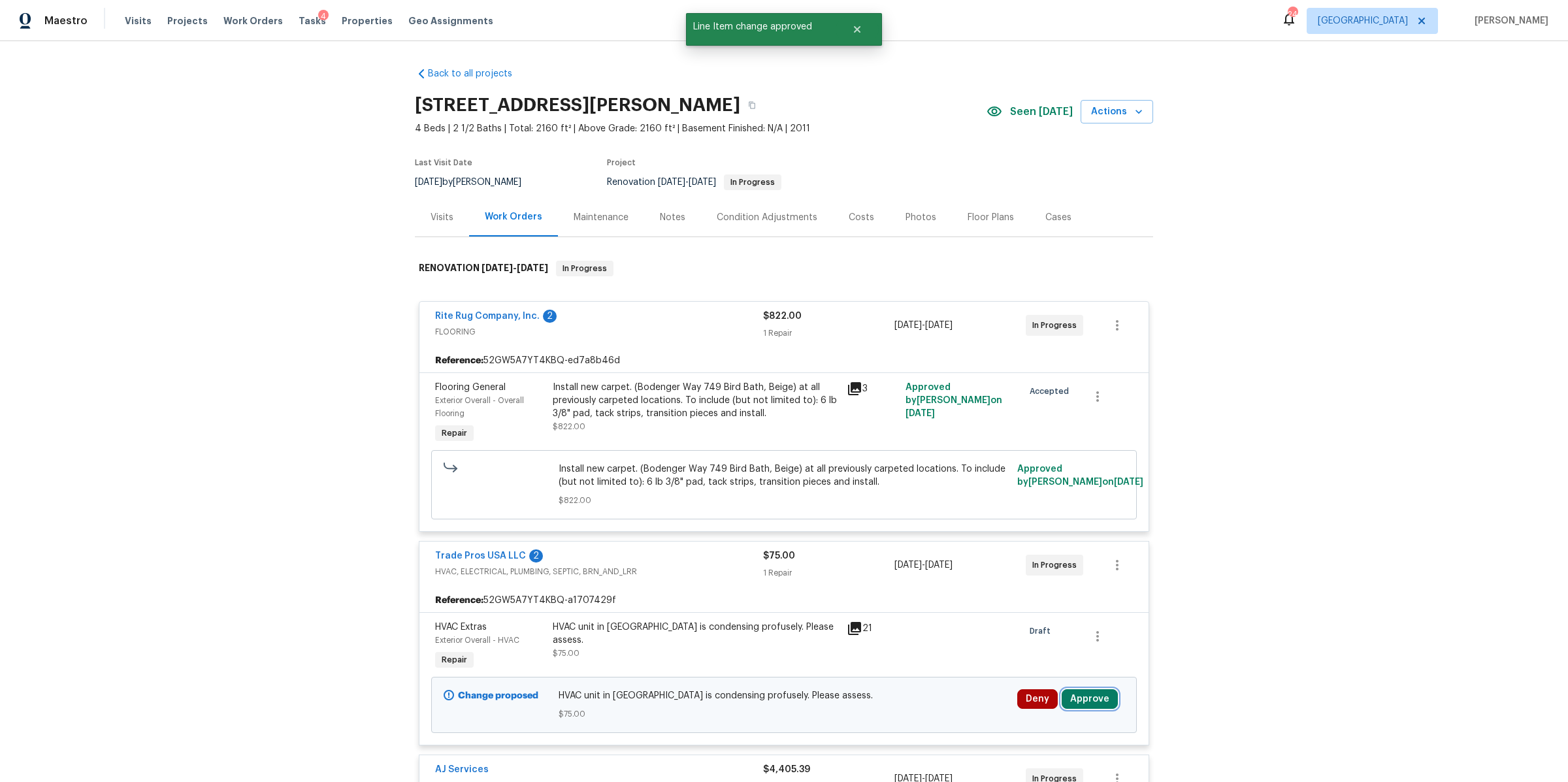
click at [1089, 702] on button "Approve" at bounding box center [1089, 700] width 57 height 19
click at [1024, 655] on button "Approve" at bounding box center [1046, 656] width 79 height 26
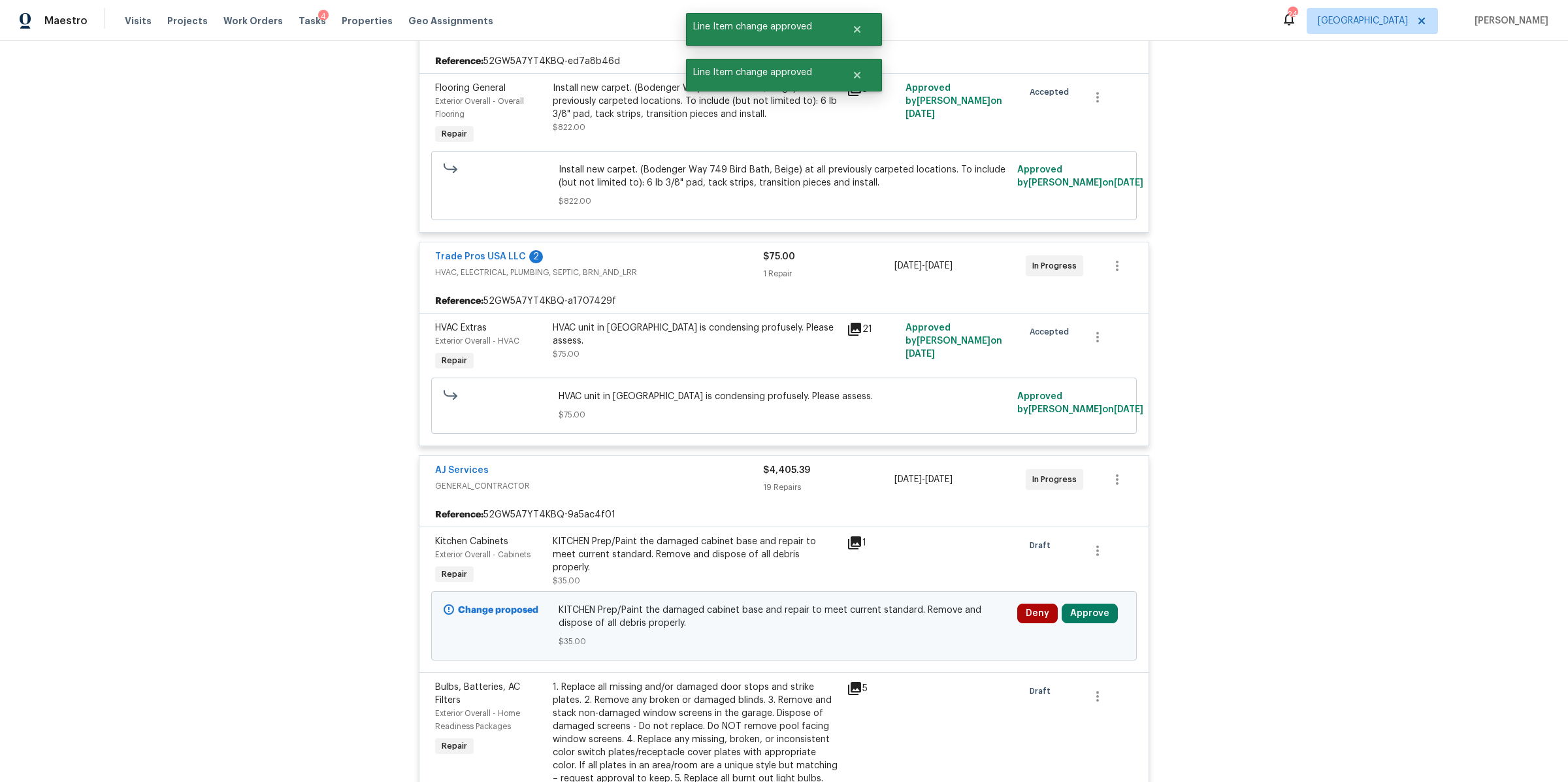
scroll to position [448, 0]
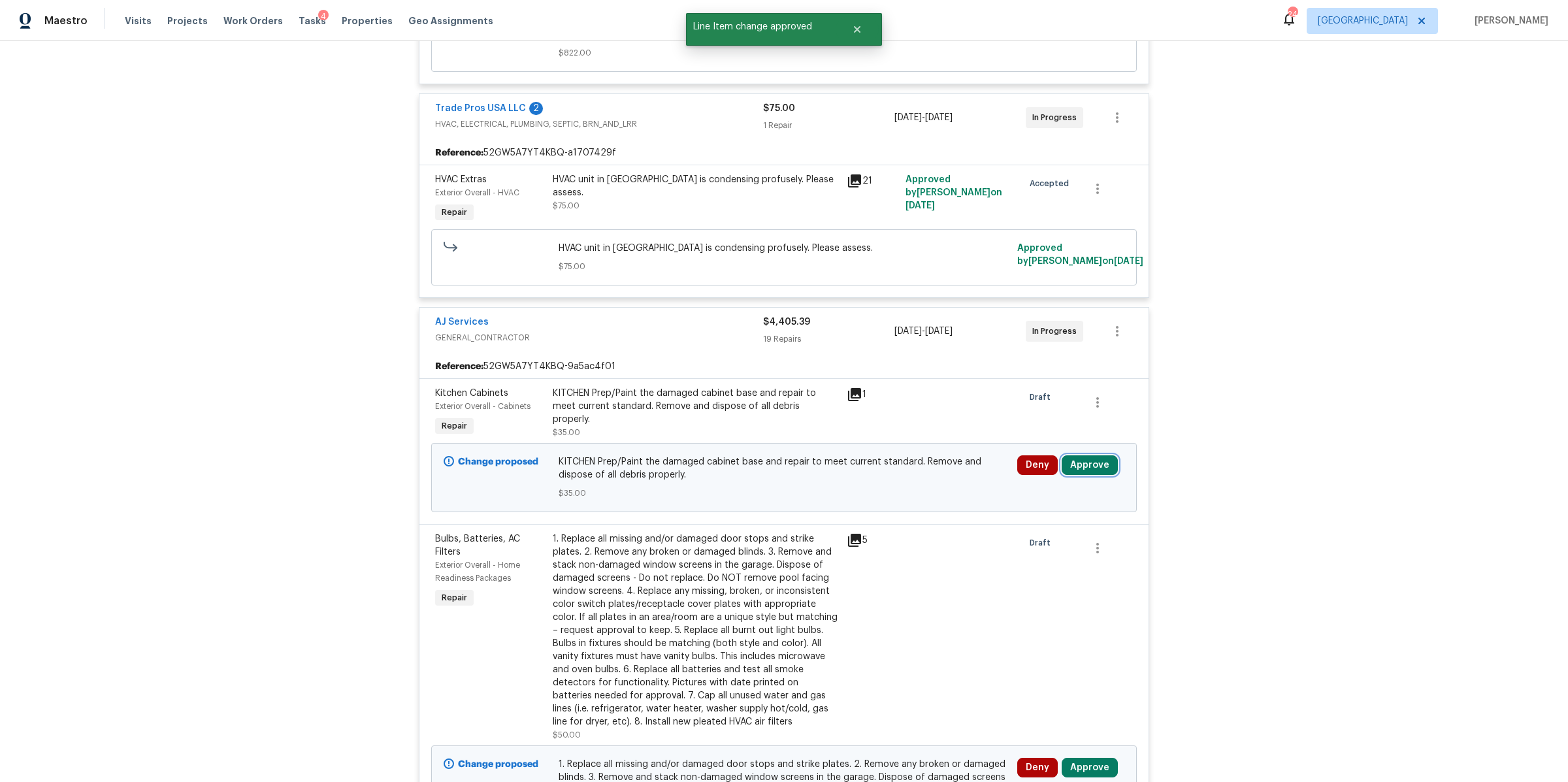
click at [1094, 468] on button "Approve" at bounding box center [1089, 465] width 57 height 19
click at [907, 474] on span "Approve" at bounding box center [897, 479] width 36 height 10
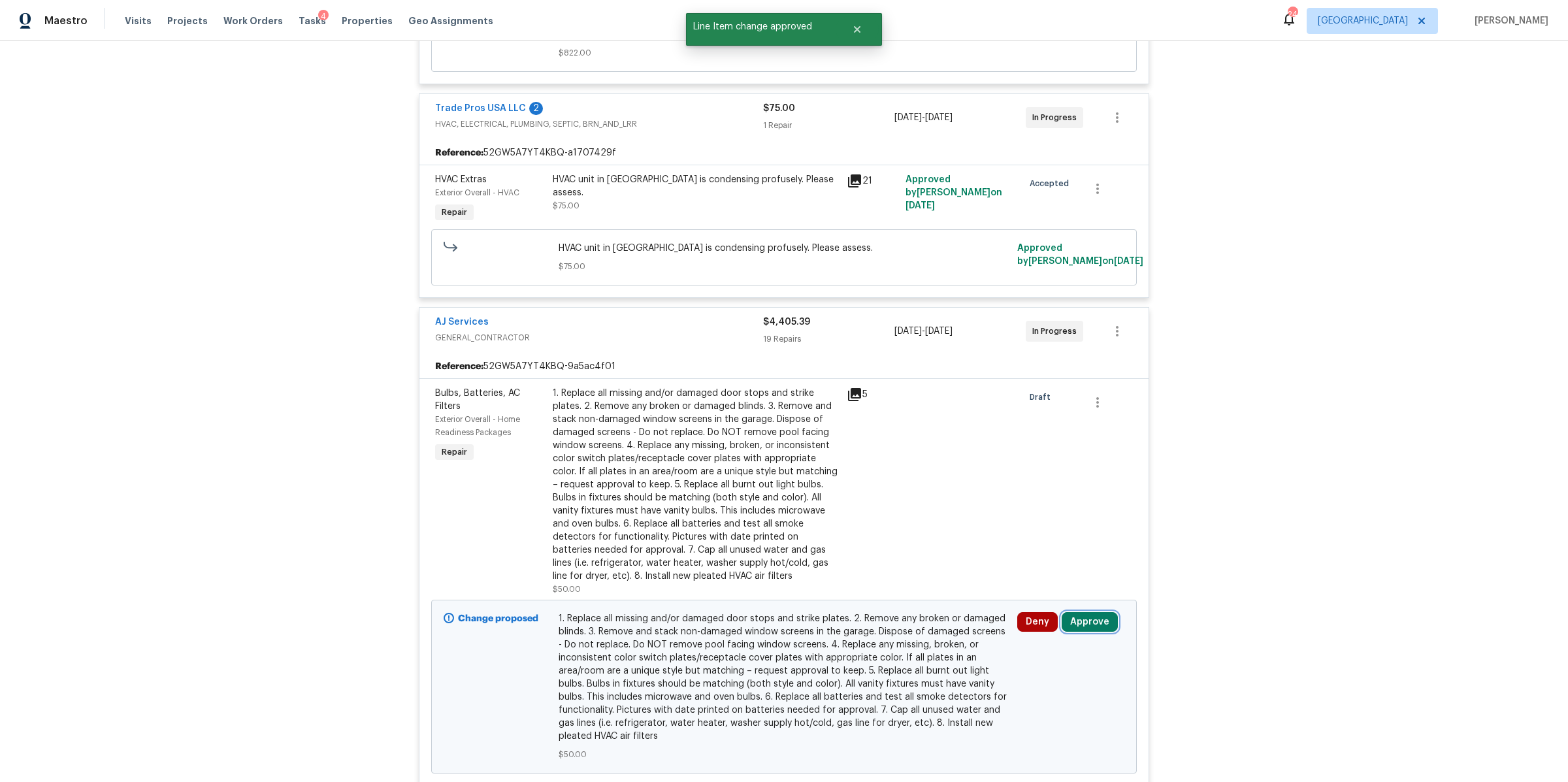
click at [1081, 622] on button "Approve" at bounding box center [1089, 622] width 57 height 19
click at [1022, 569] on button "Approve" at bounding box center [1046, 581] width 79 height 26
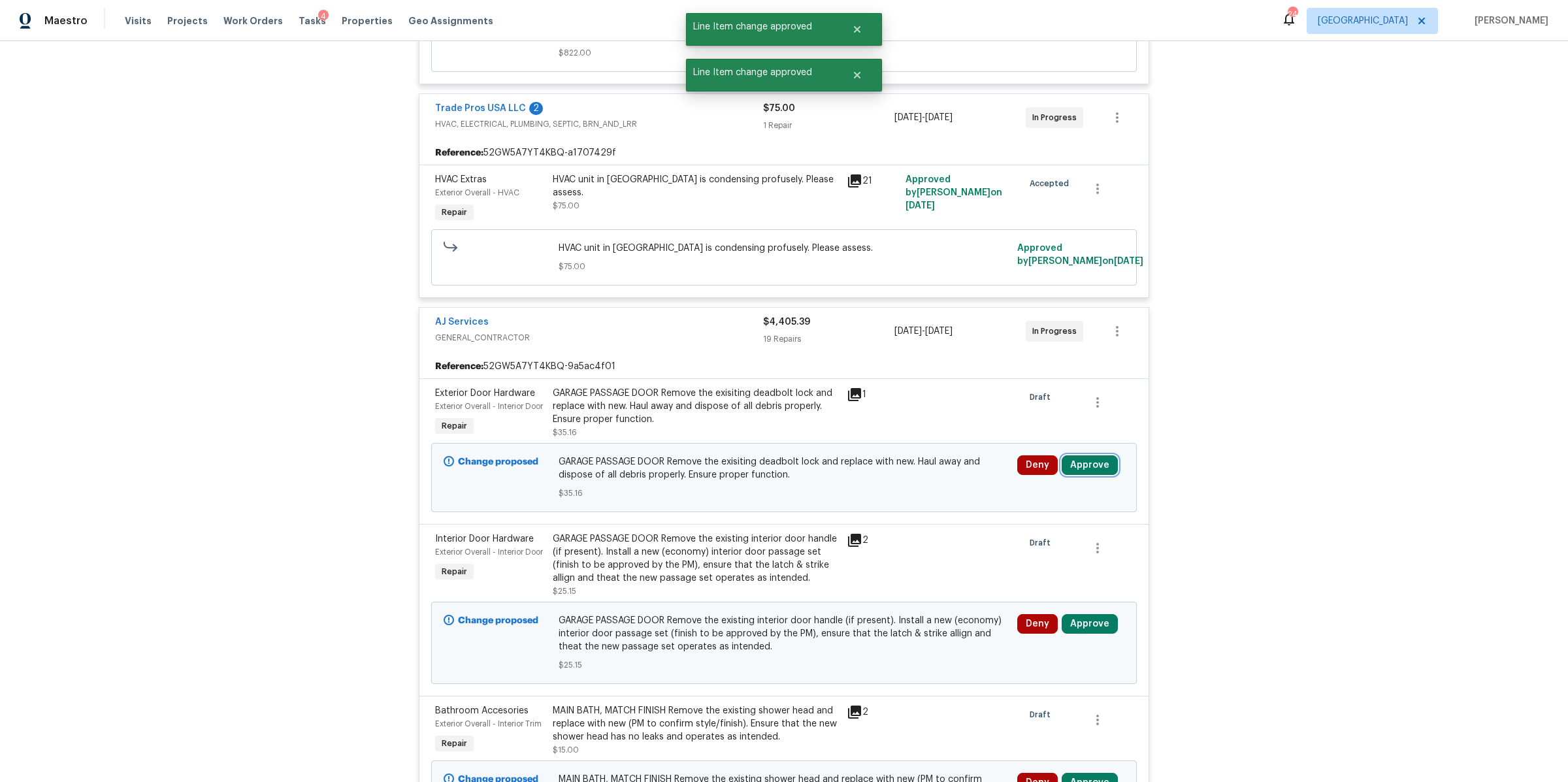
click at [1086, 475] on button "Approve" at bounding box center [1089, 465] width 57 height 19
click at [895, 493] on span "Approve" at bounding box center [897, 493] width 36 height 10
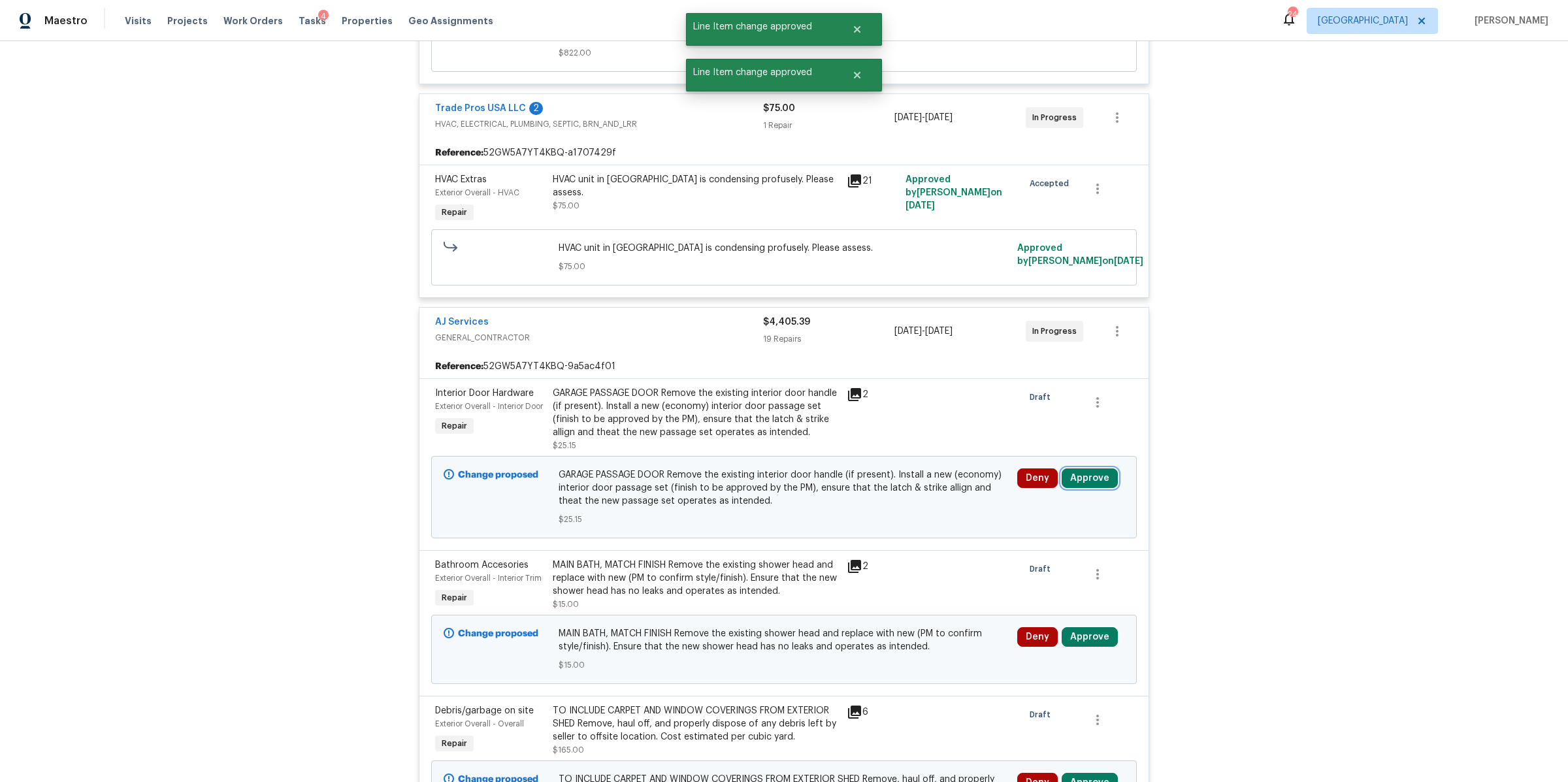
click at [1085, 478] on button "Approve" at bounding box center [1089, 478] width 57 height 19
click at [910, 496] on span "Approve" at bounding box center [897, 493] width 36 height 10
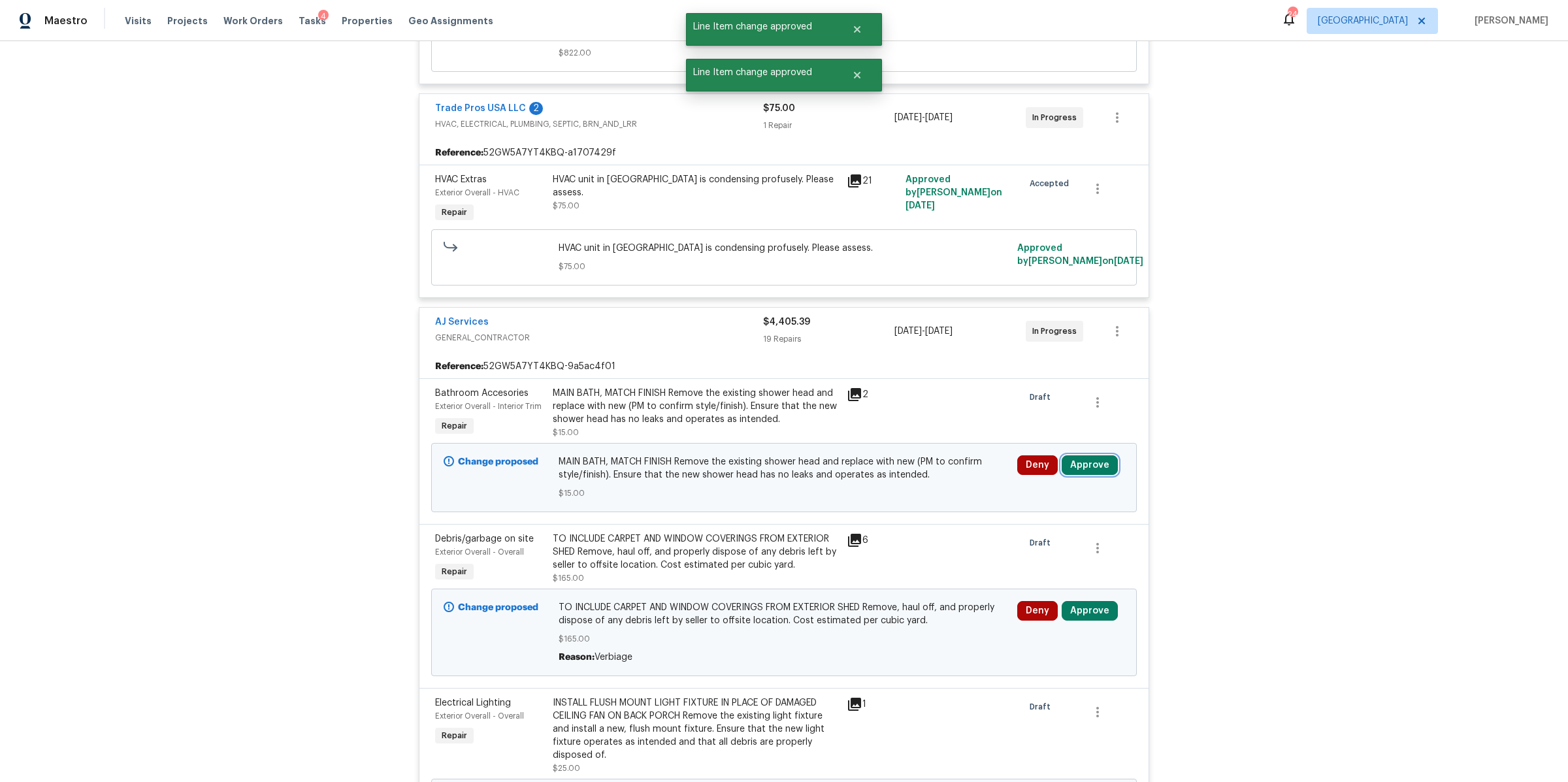
click at [1100, 467] on button "Approve" at bounding box center [1089, 465] width 57 height 19
click at [884, 485] on button "Approve" at bounding box center [897, 478] width 79 height 26
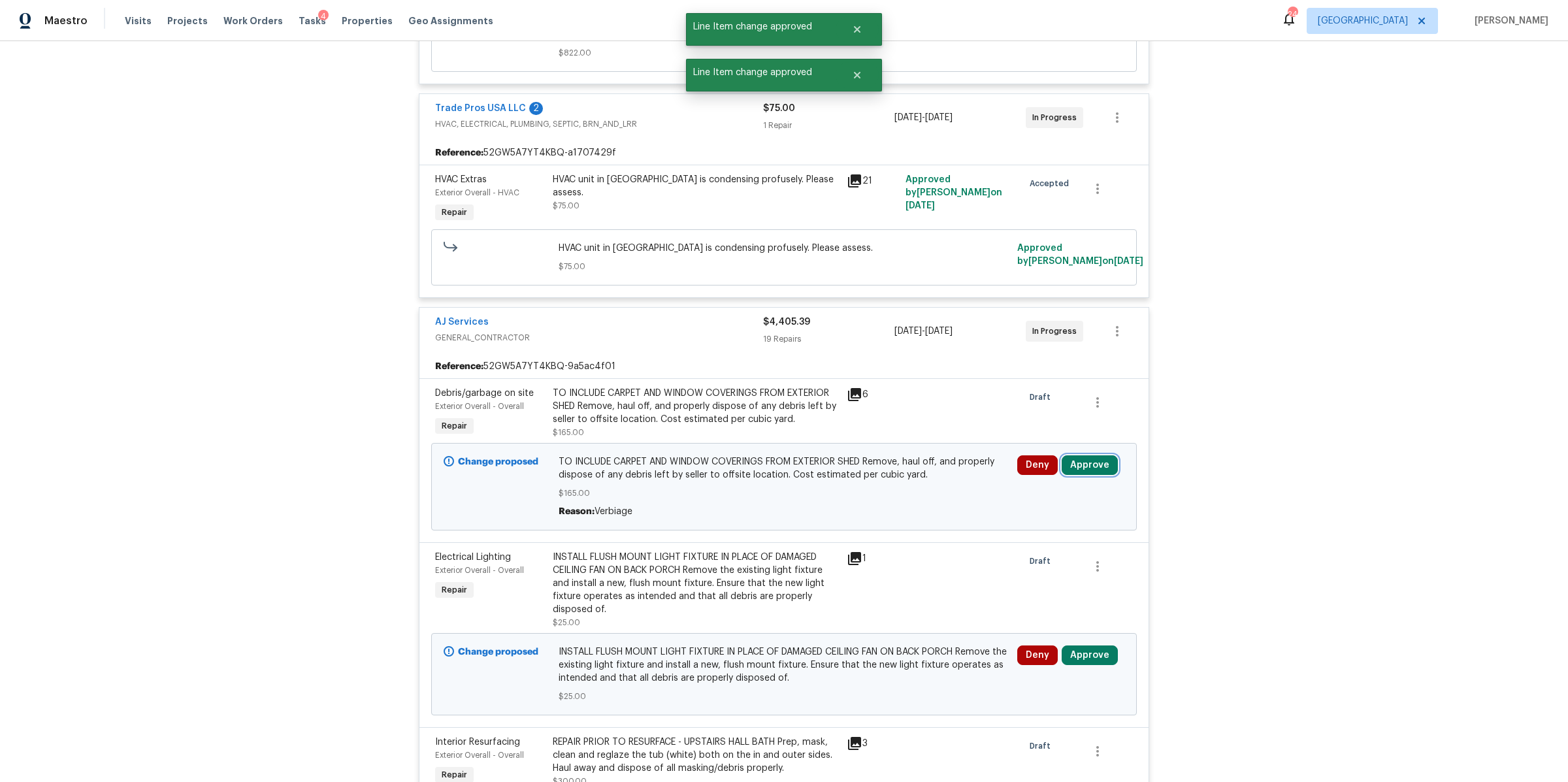
click at [1078, 468] on button "Approve" at bounding box center [1089, 465] width 57 height 19
click at [894, 481] on span "Approve" at bounding box center [897, 479] width 36 height 10
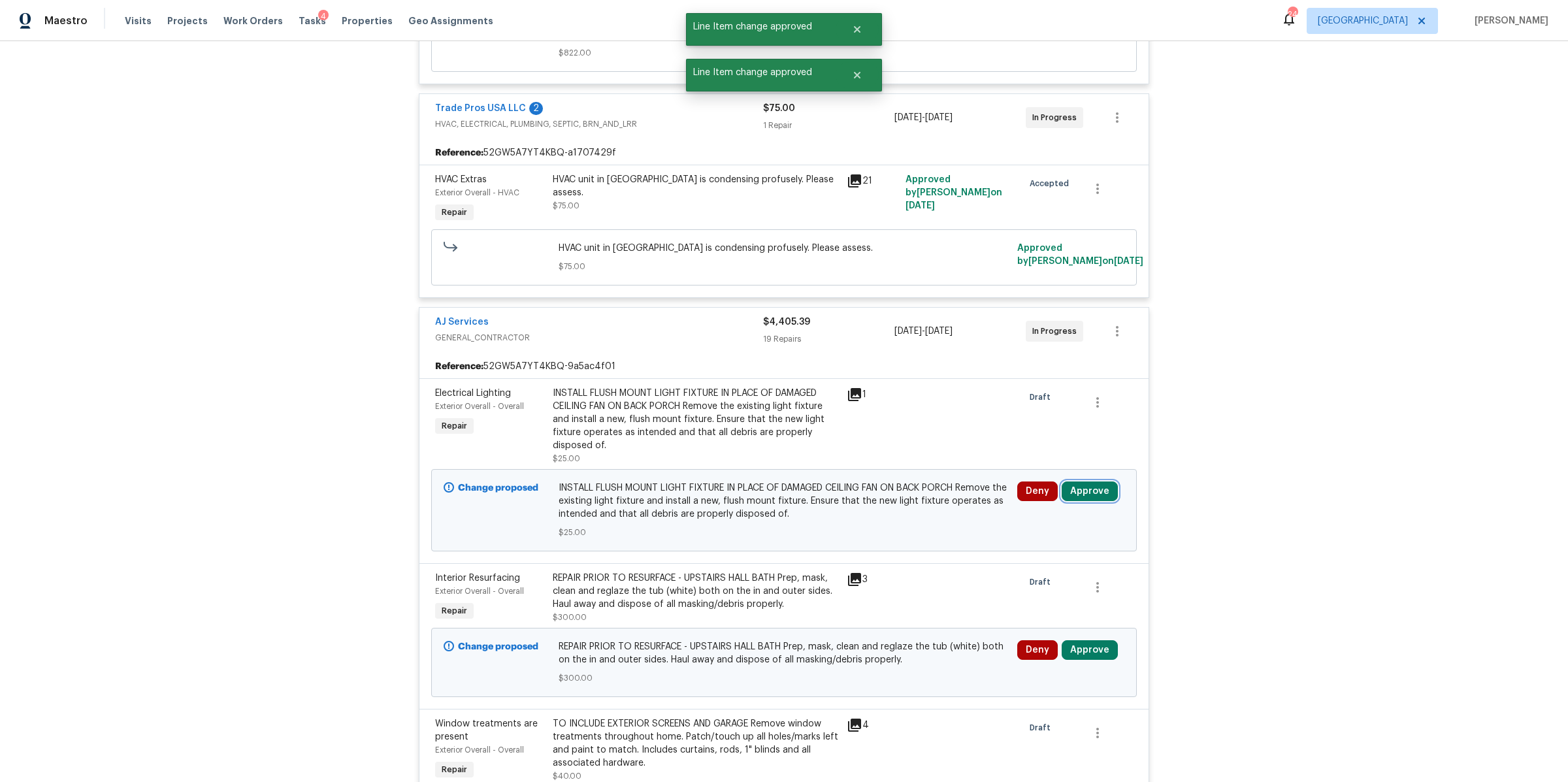
click at [1094, 497] on button "Approve" at bounding box center [1089, 492] width 57 height 19
click at [901, 505] on span "Approve" at bounding box center [897, 505] width 36 height 10
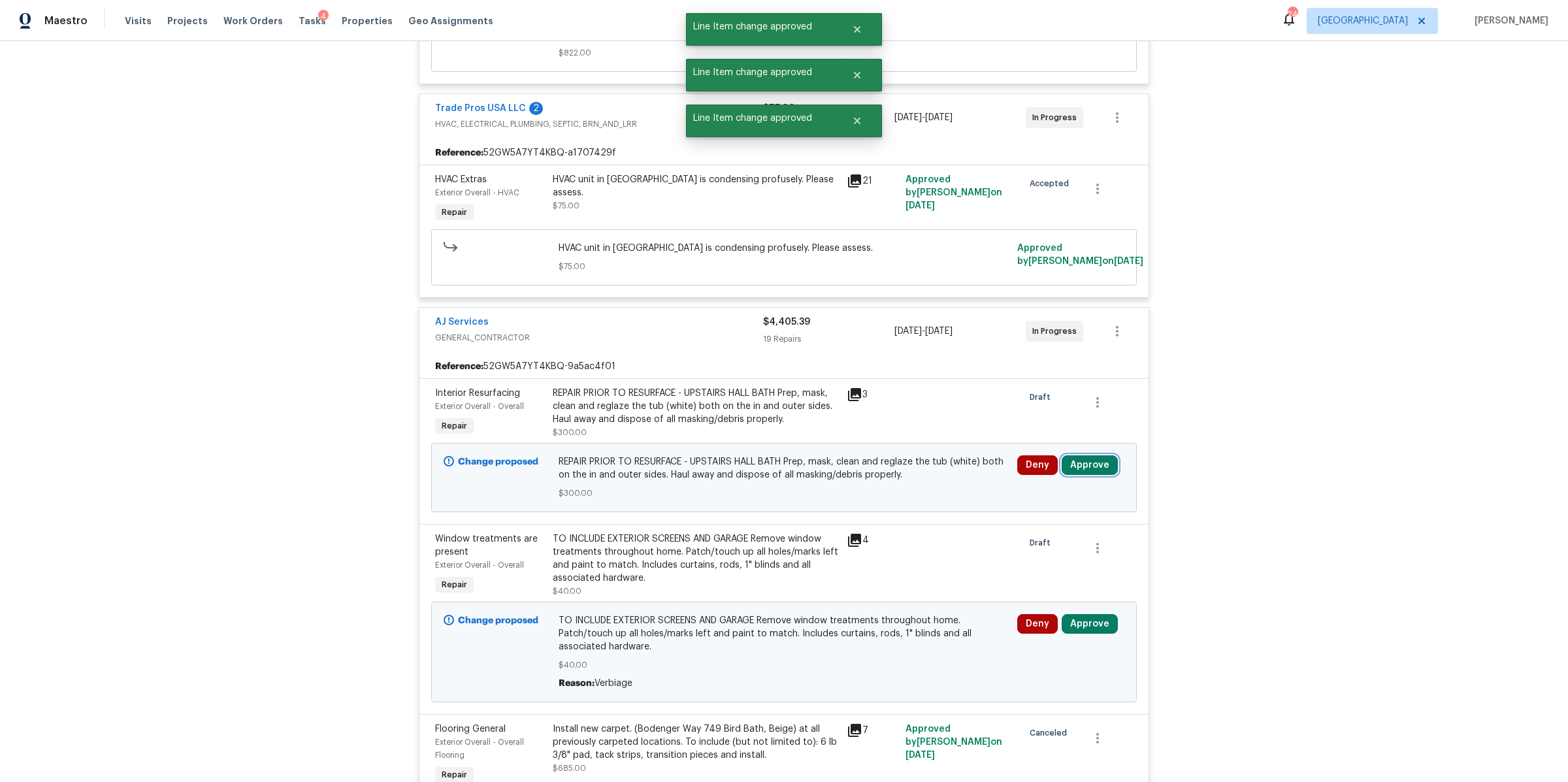
click at [1078, 473] on button "Approve" at bounding box center [1089, 465] width 57 height 19
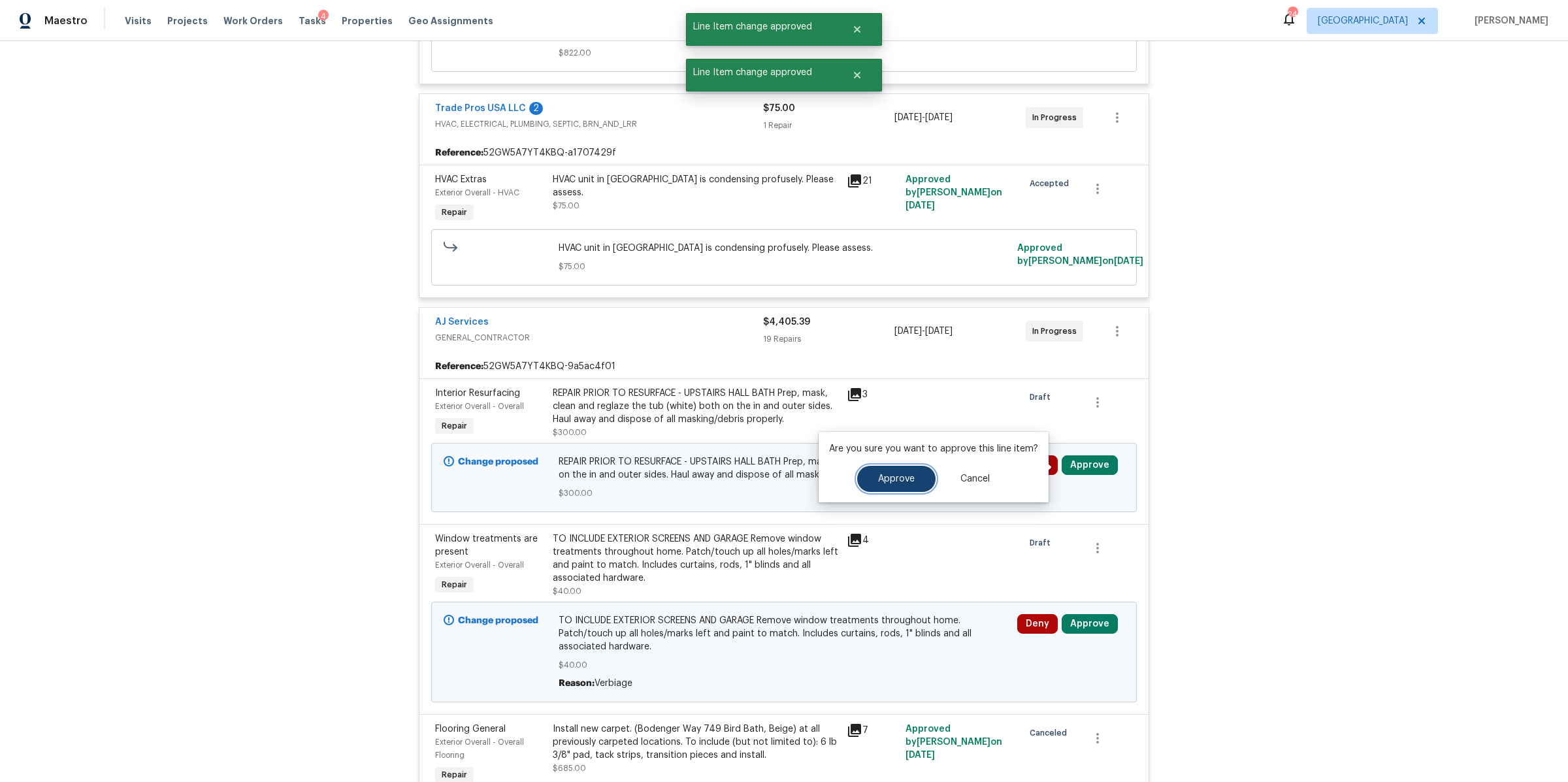
click at [895, 482] on span "Approve" at bounding box center [897, 479] width 36 height 10
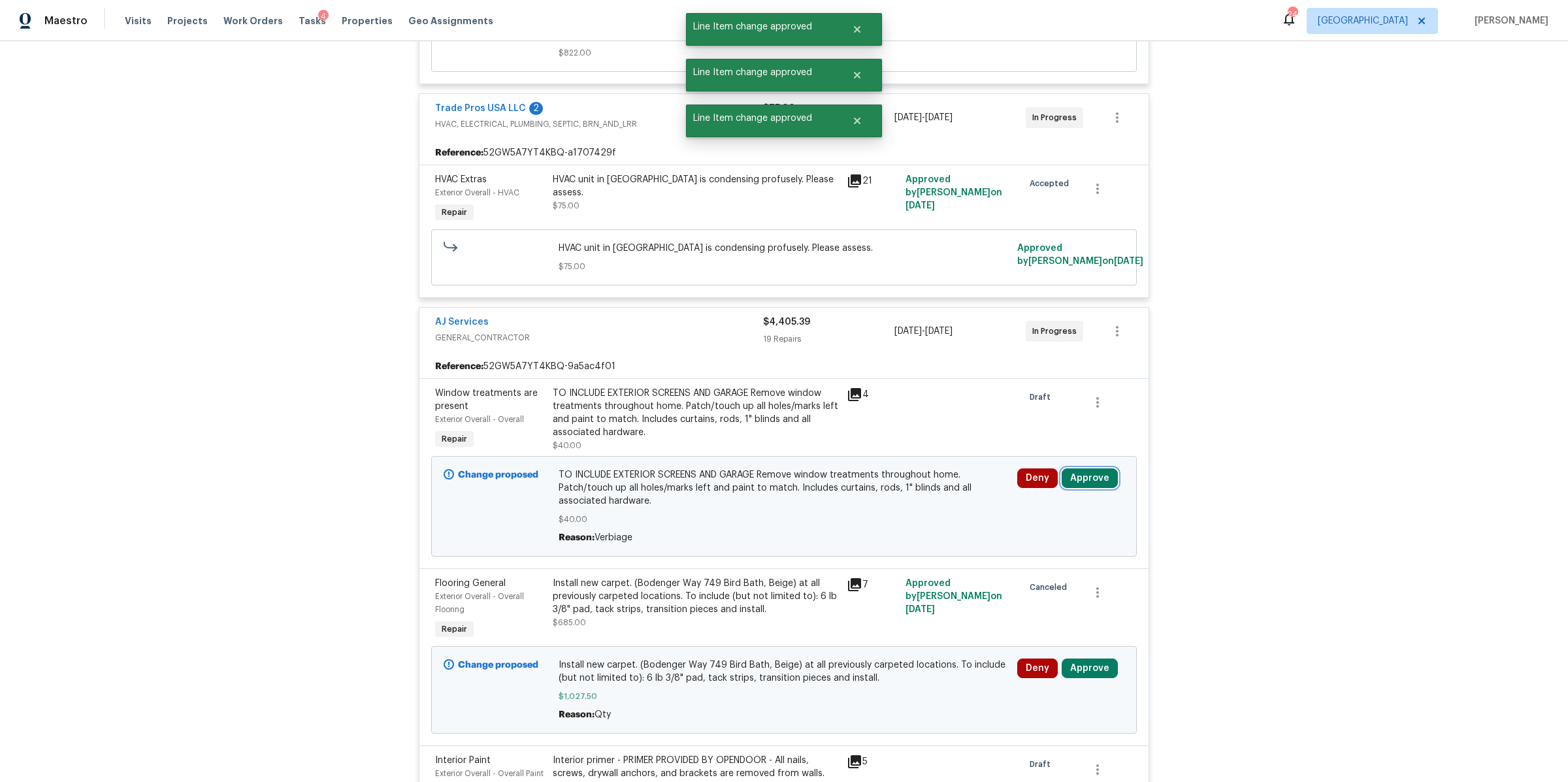
click at [1092, 473] on button "Approve" at bounding box center [1089, 478] width 57 height 19
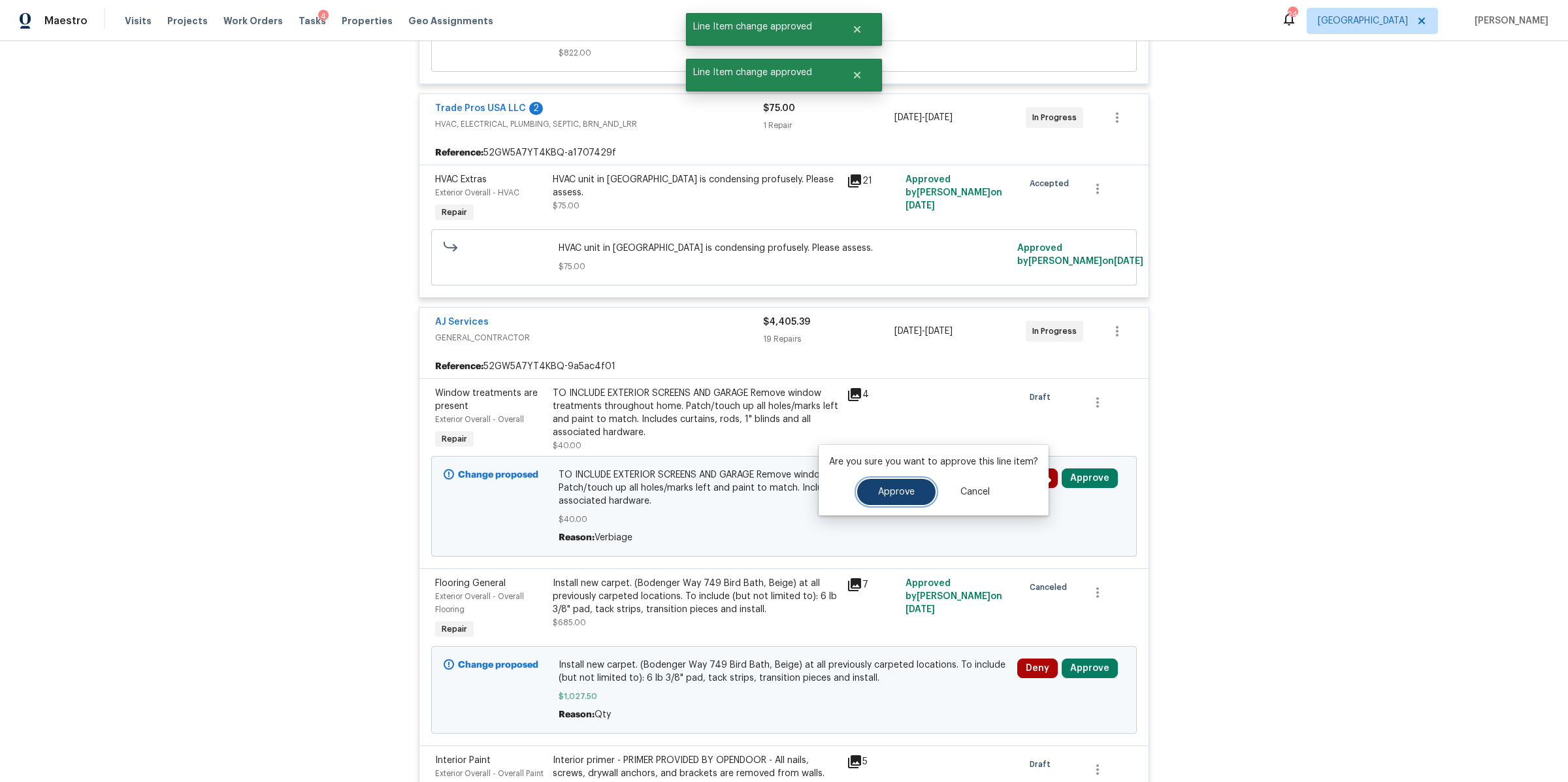
click at [889, 494] on span "Approve" at bounding box center [897, 493] width 36 height 10
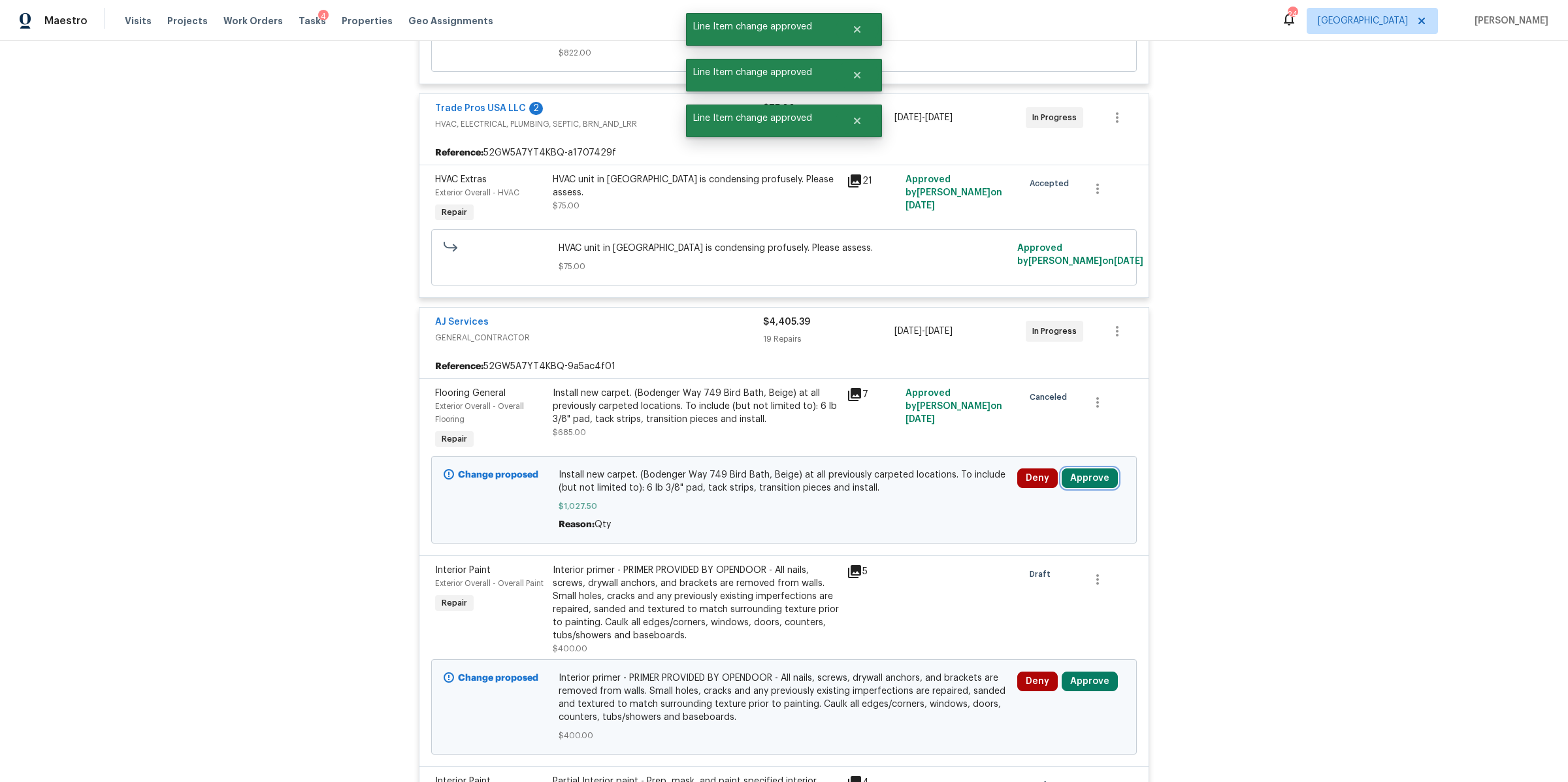
click at [1093, 478] on button "Approve" at bounding box center [1089, 478] width 57 height 19
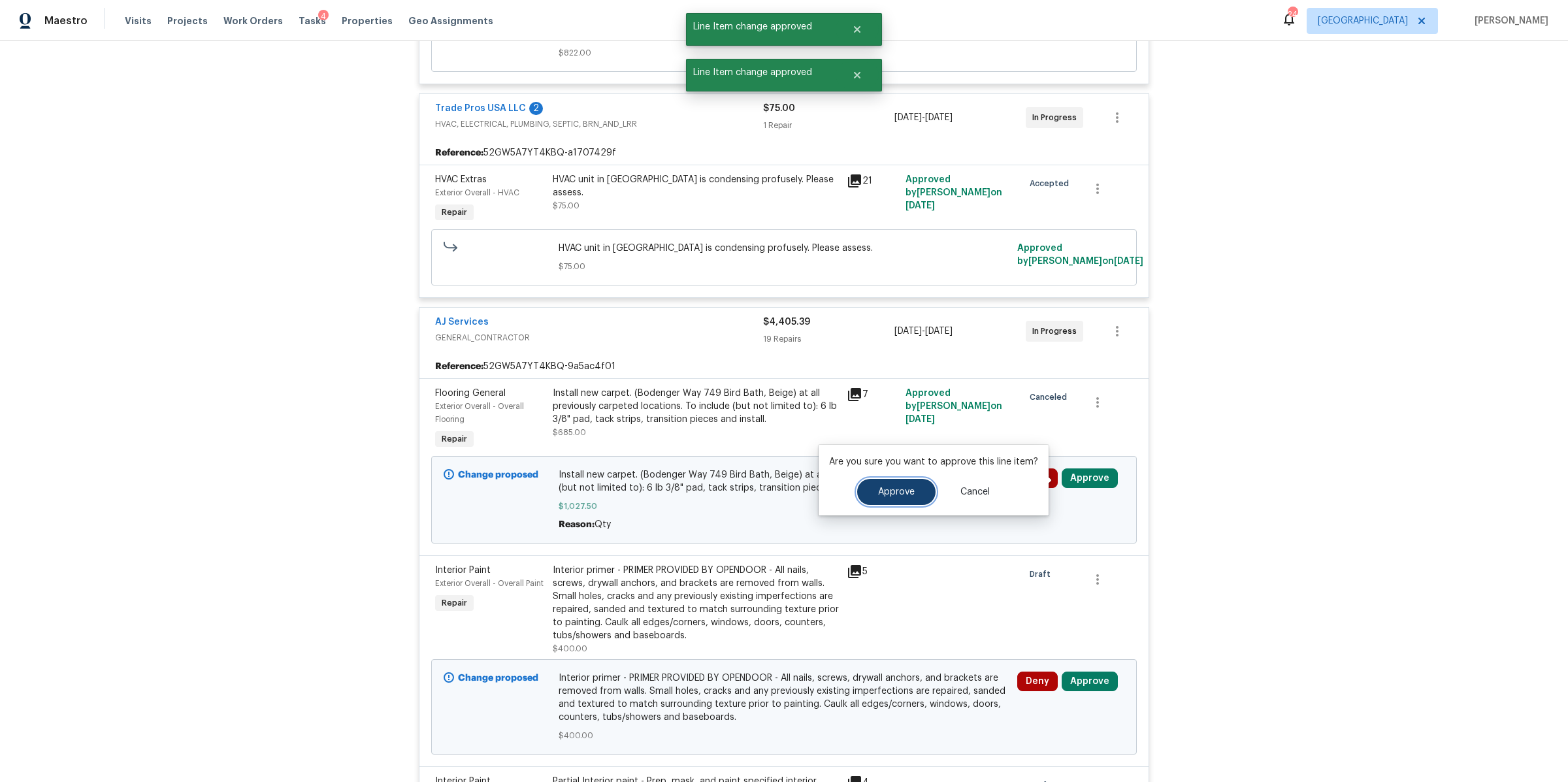
click at [911, 490] on span "Approve" at bounding box center [897, 493] width 36 height 10
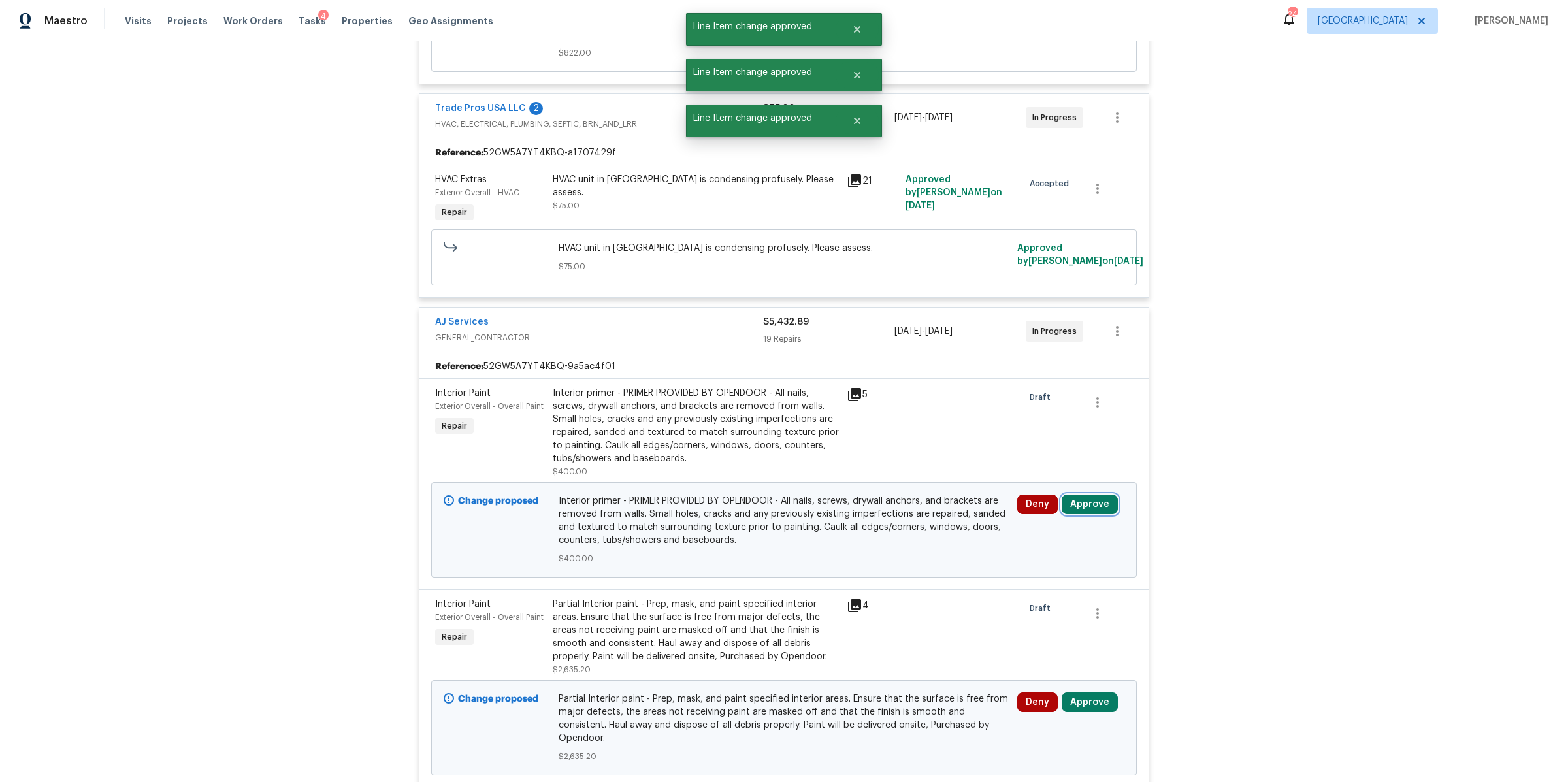
click at [1085, 507] on button "Approve" at bounding box center [1089, 504] width 57 height 19
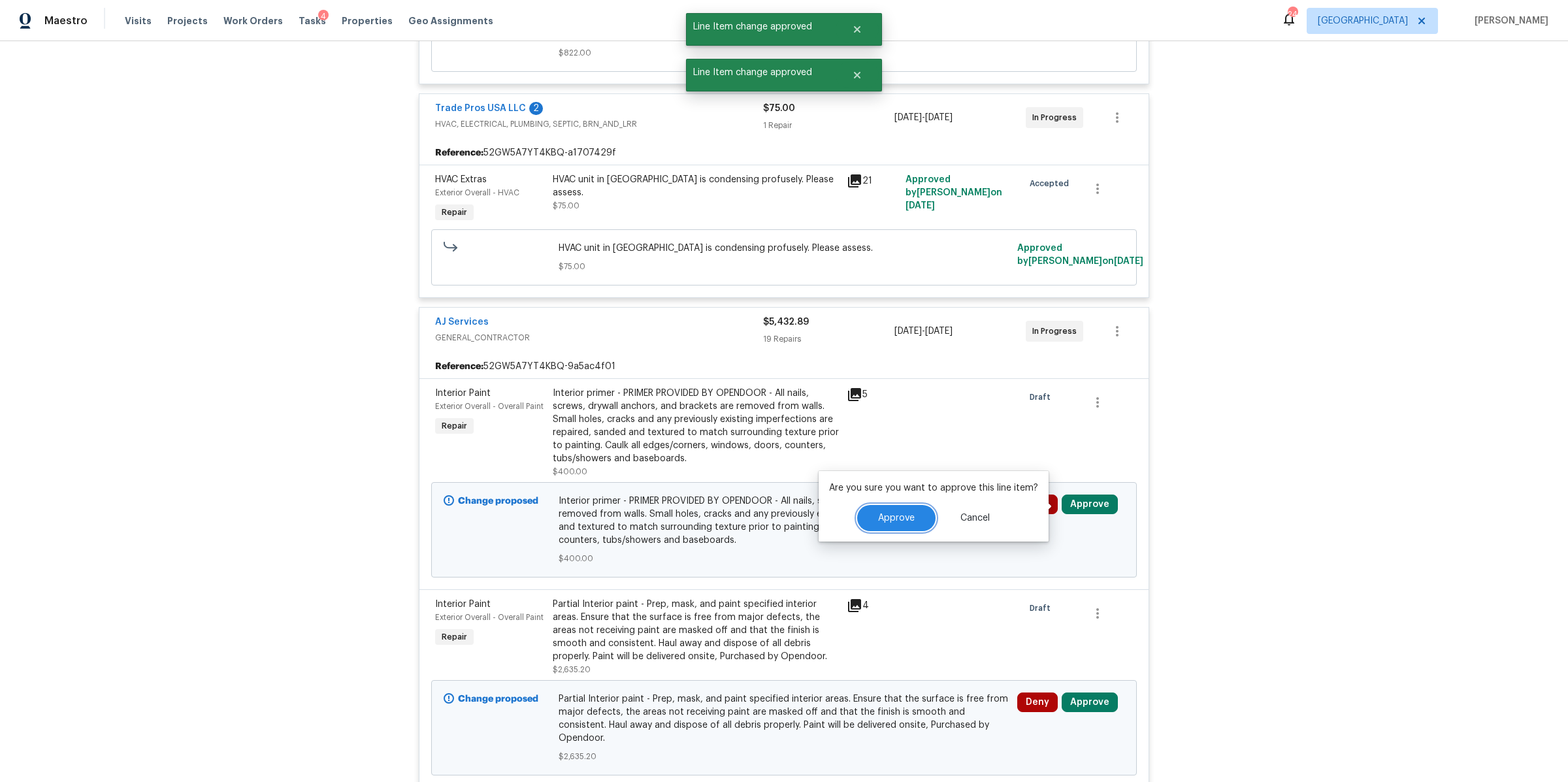
click at [903, 522] on span "Approve" at bounding box center [897, 518] width 36 height 10
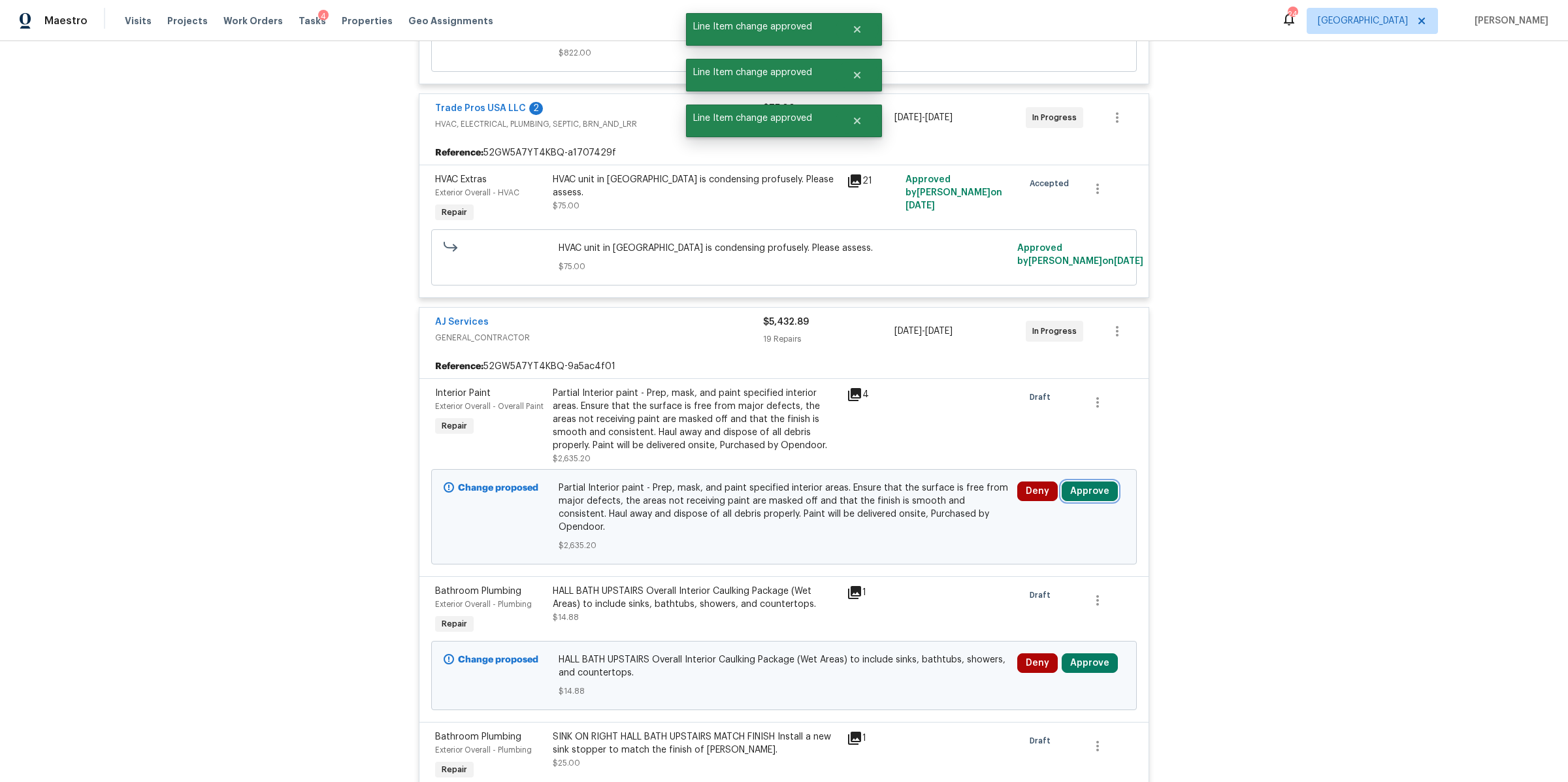
click at [1090, 493] on button "Approve" at bounding box center [1089, 492] width 57 height 19
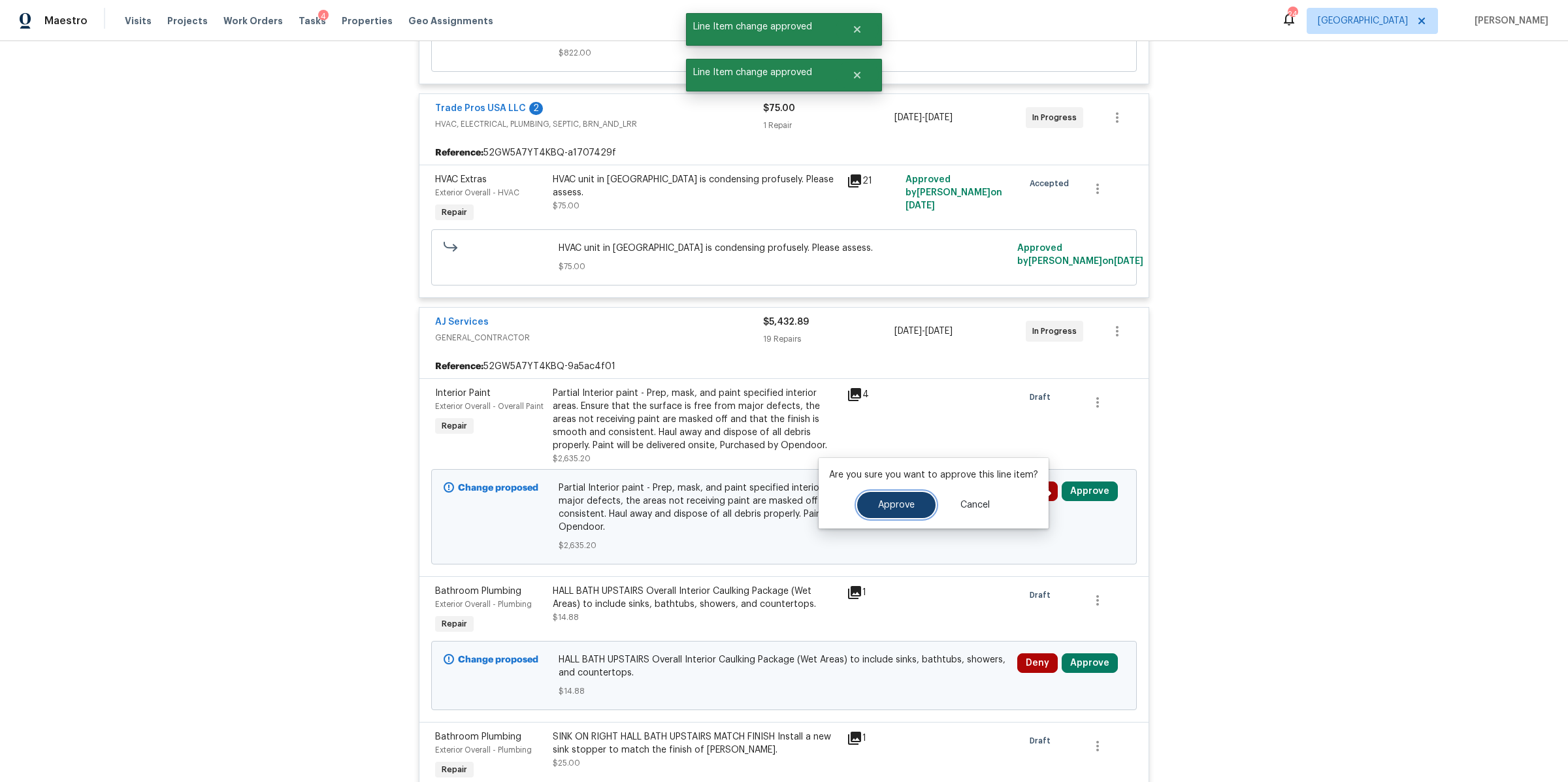
click at [898, 515] on button "Approve" at bounding box center [897, 505] width 79 height 26
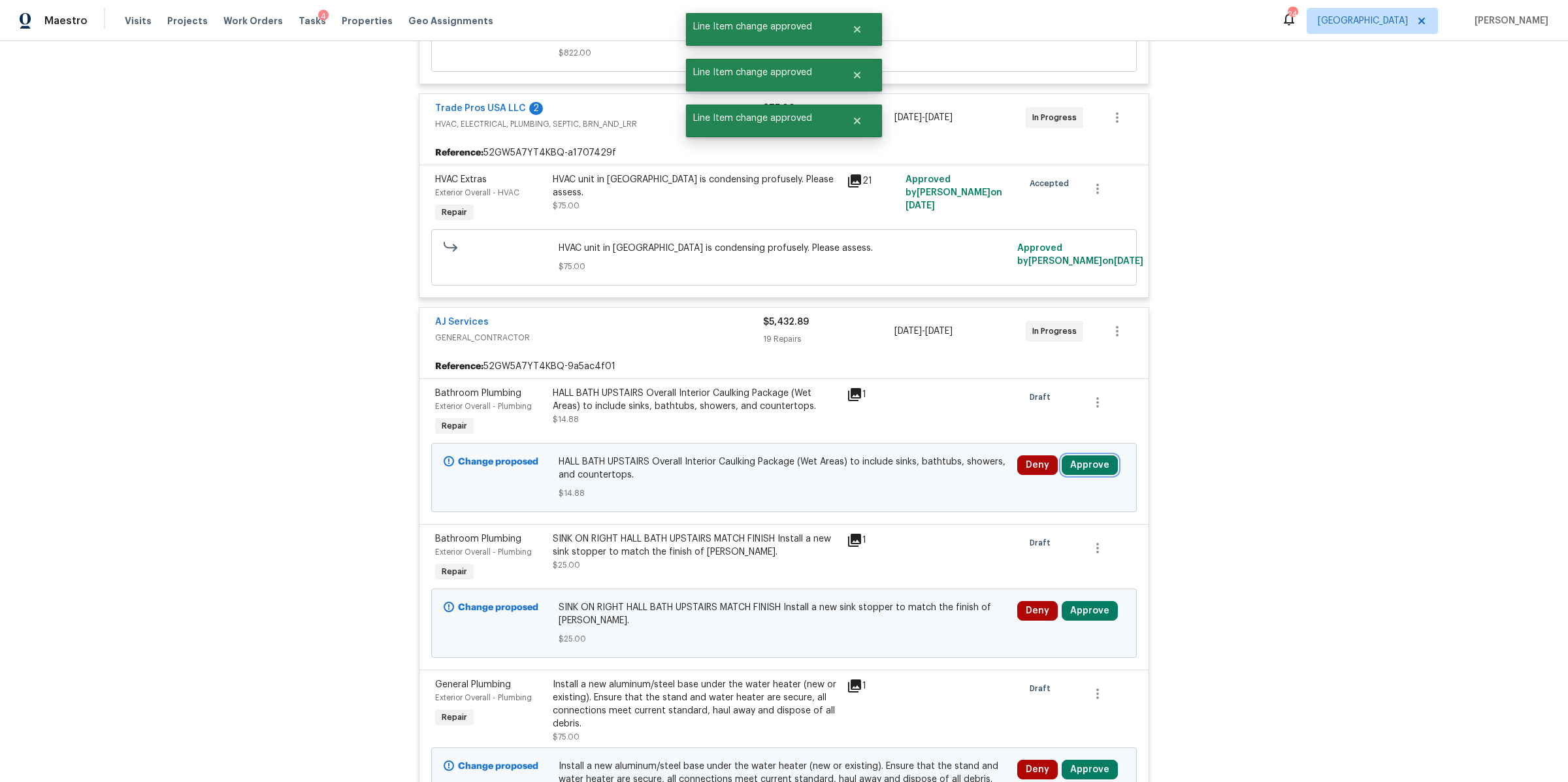
click at [1094, 475] on button "Approve" at bounding box center [1089, 465] width 57 height 19
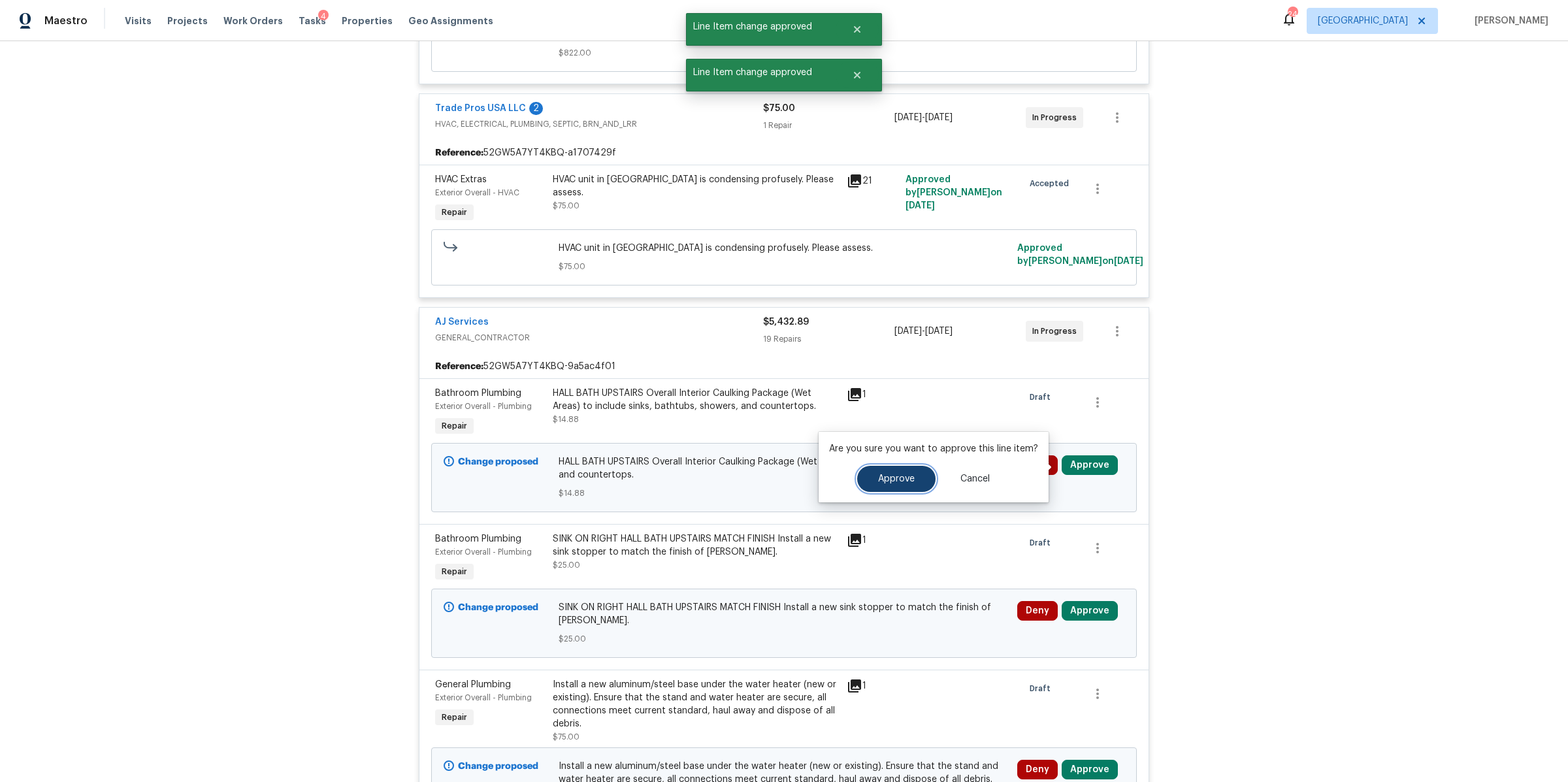
click at [898, 485] on button "Approve" at bounding box center [897, 478] width 79 height 26
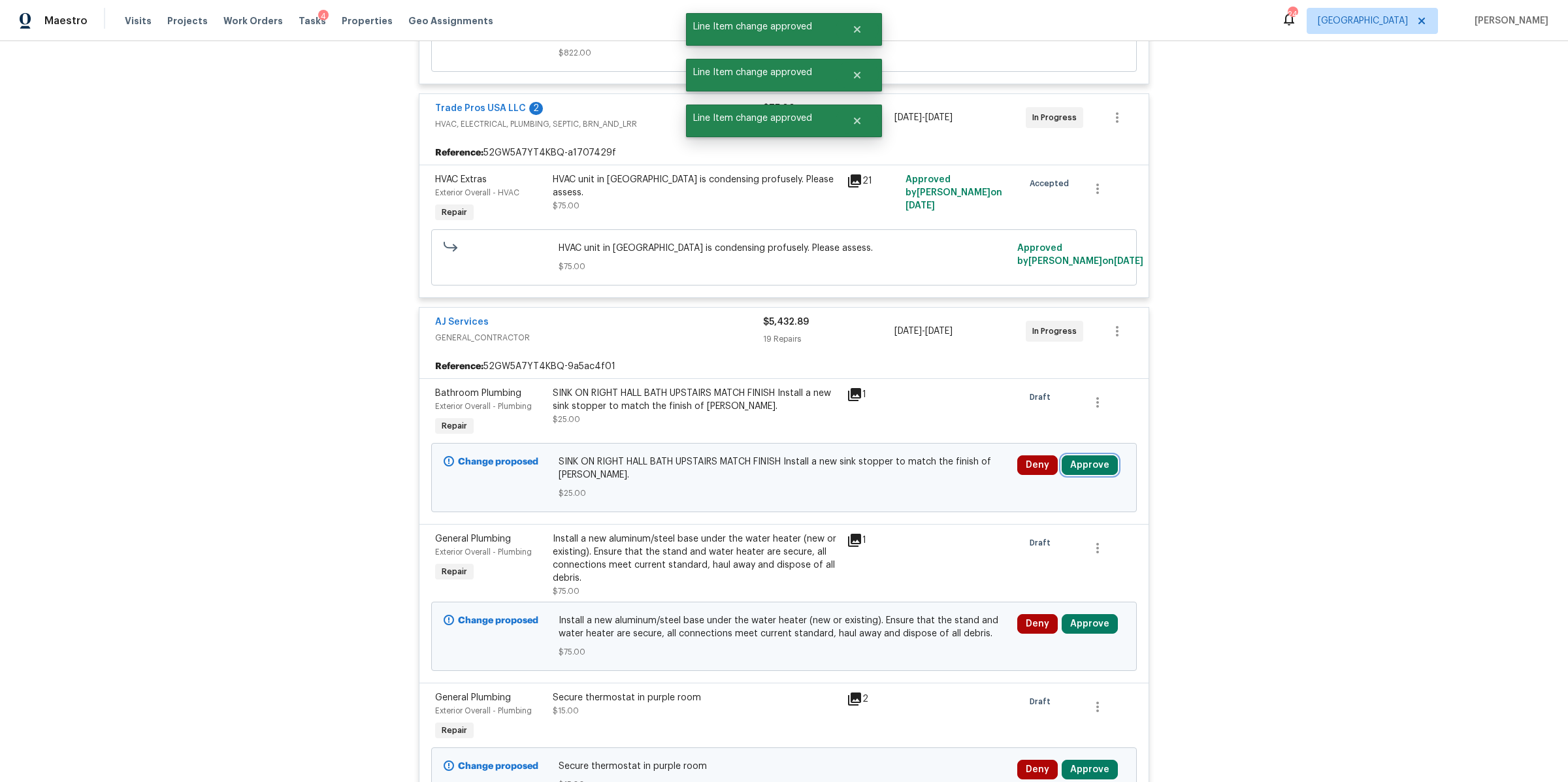
click at [1088, 468] on button "Approve" at bounding box center [1089, 465] width 57 height 19
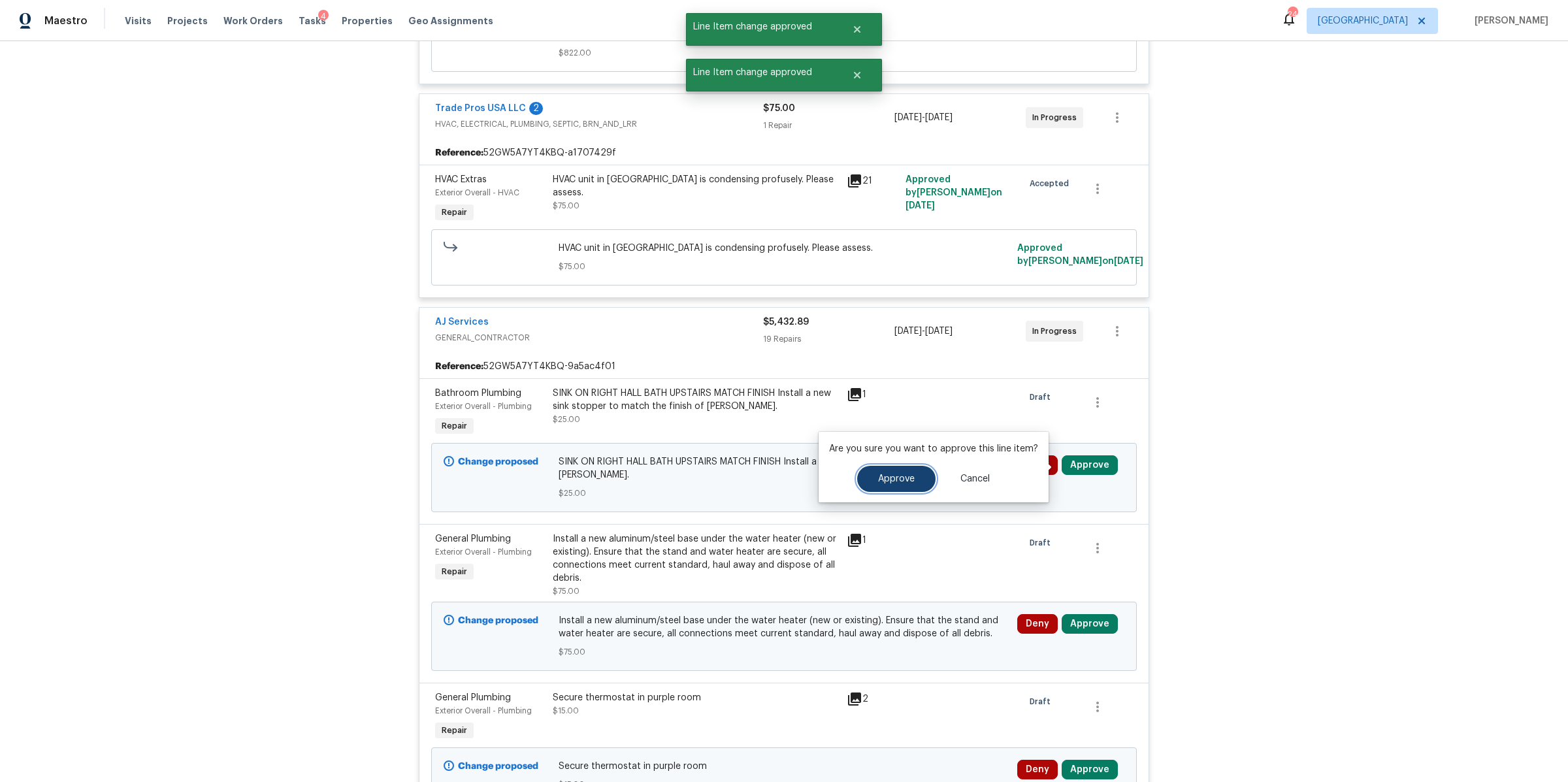
click at [887, 482] on span "Approve" at bounding box center [897, 479] width 36 height 10
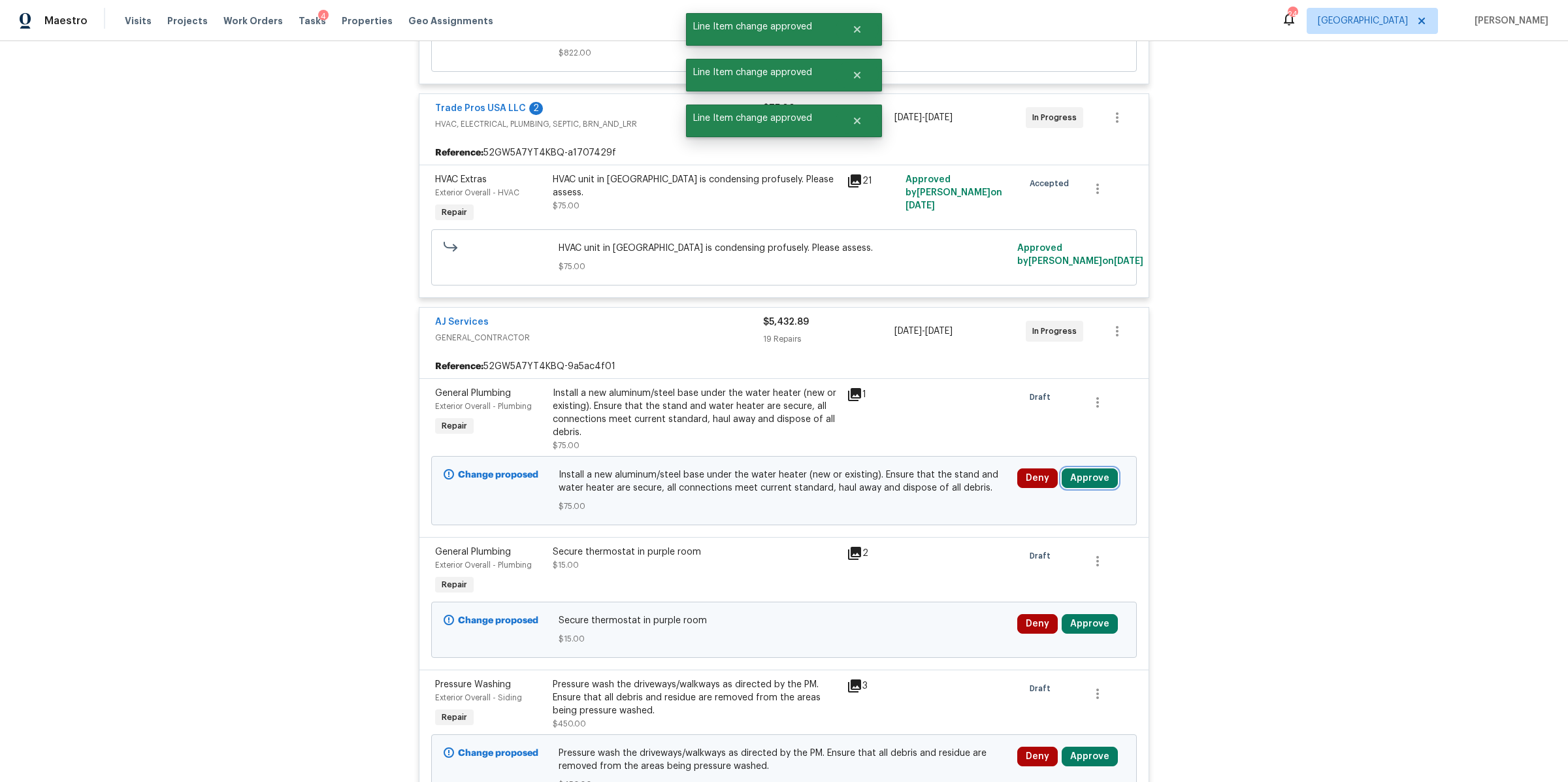
click at [1093, 476] on button "Approve" at bounding box center [1089, 478] width 57 height 19
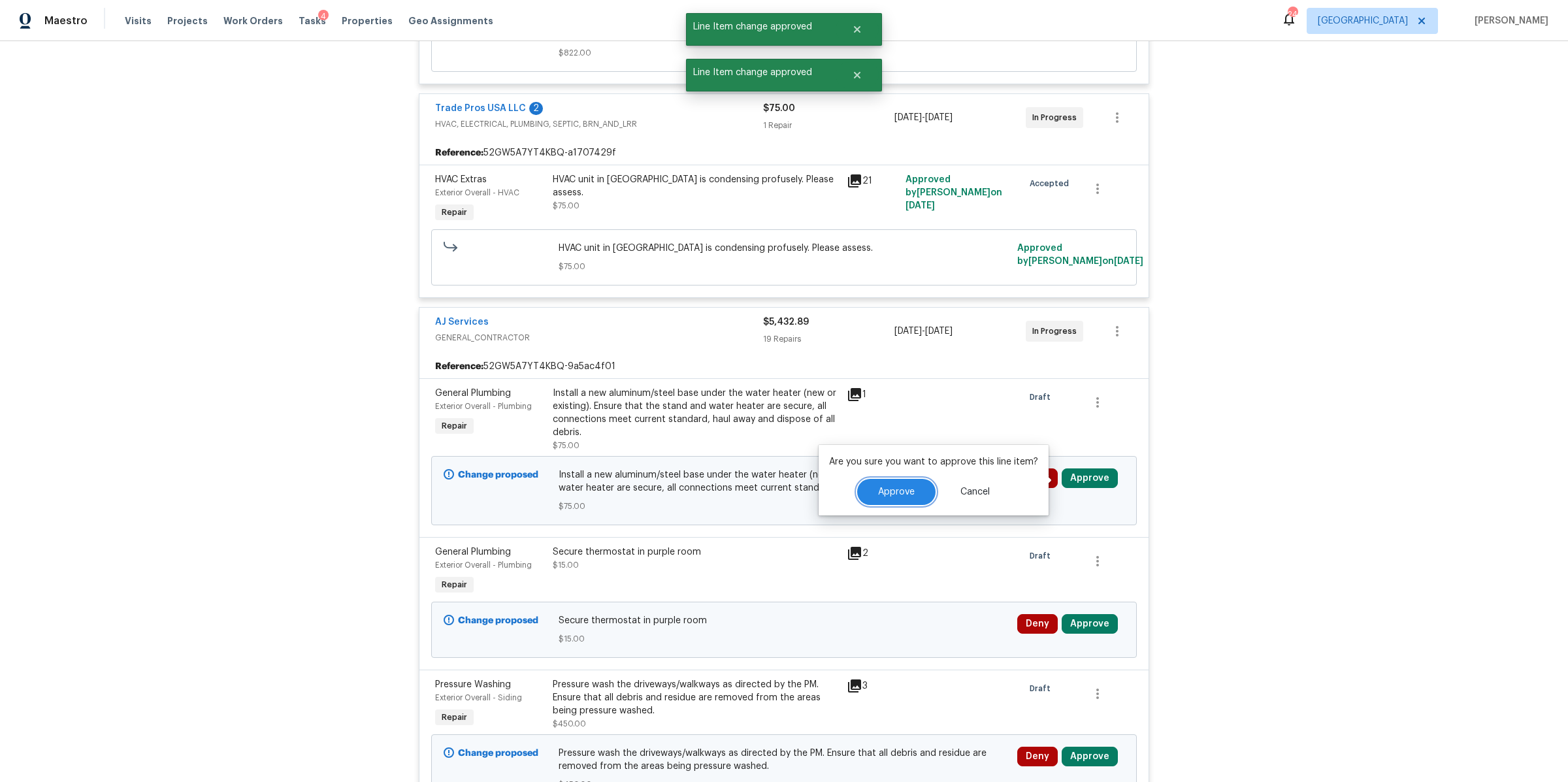
click at [905, 486] on button "Approve" at bounding box center [897, 492] width 79 height 26
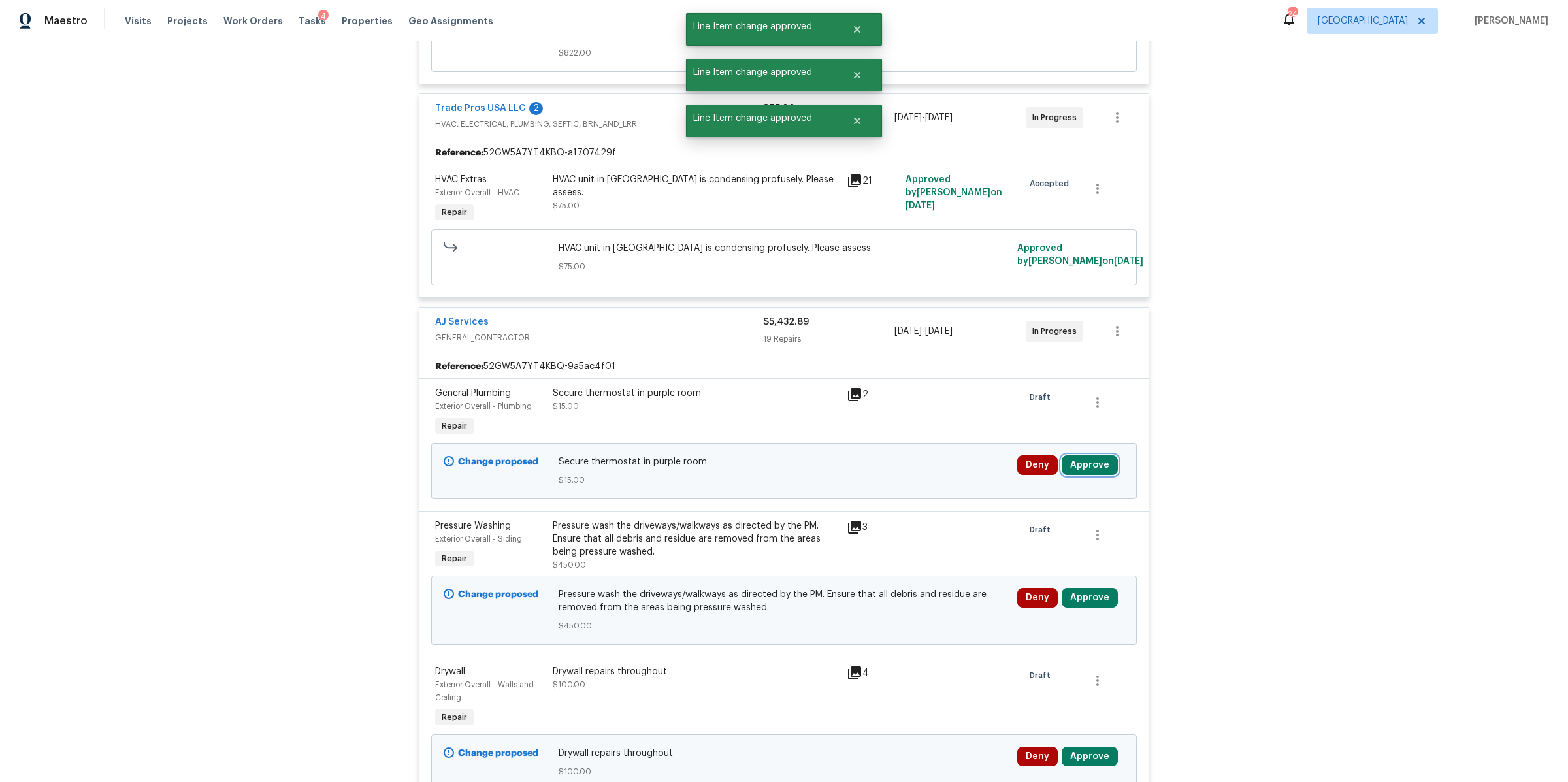
click at [1104, 471] on button "Approve" at bounding box center [1089, 465] width 57 height 19
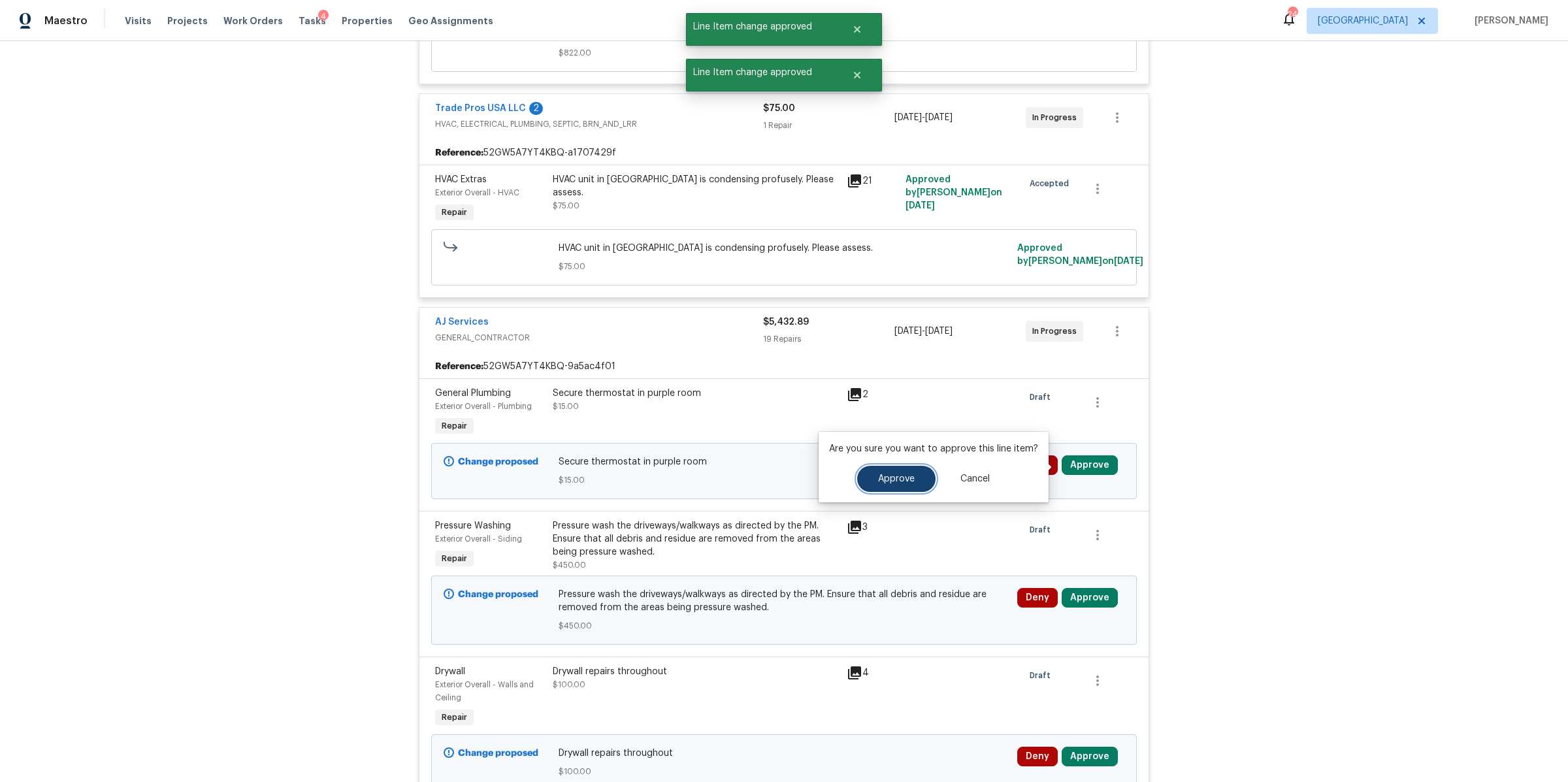
click at [893, 486] on button "Approve" at bounding box center [897, 478] width 79 height 26
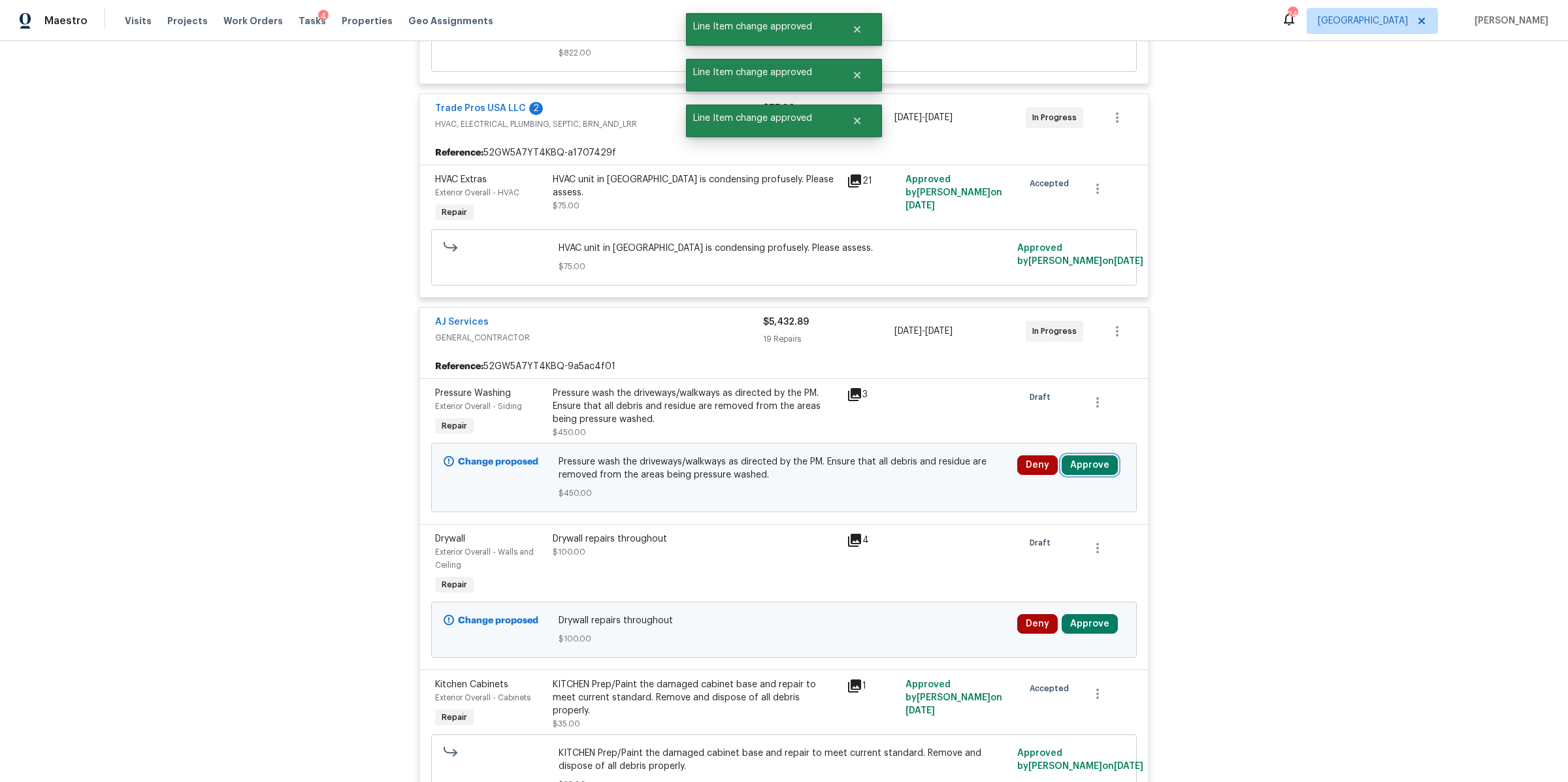
click at [1102, 468] on button "Approve" at bounding box center [1089, 465] width 57 height 19
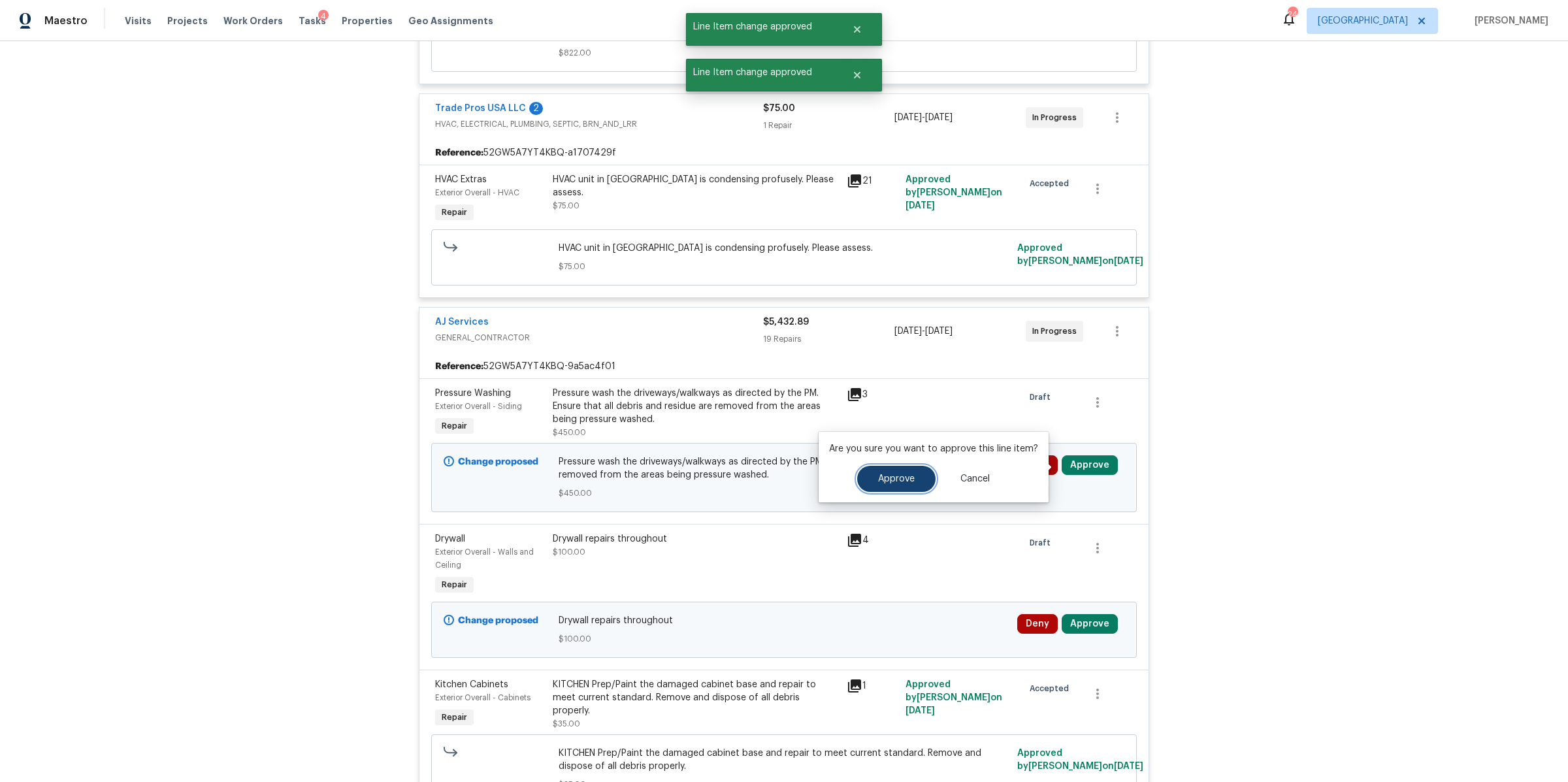
click at [888, 488] on button "Approve" at bounding box center [897, 478] width 79 height 26
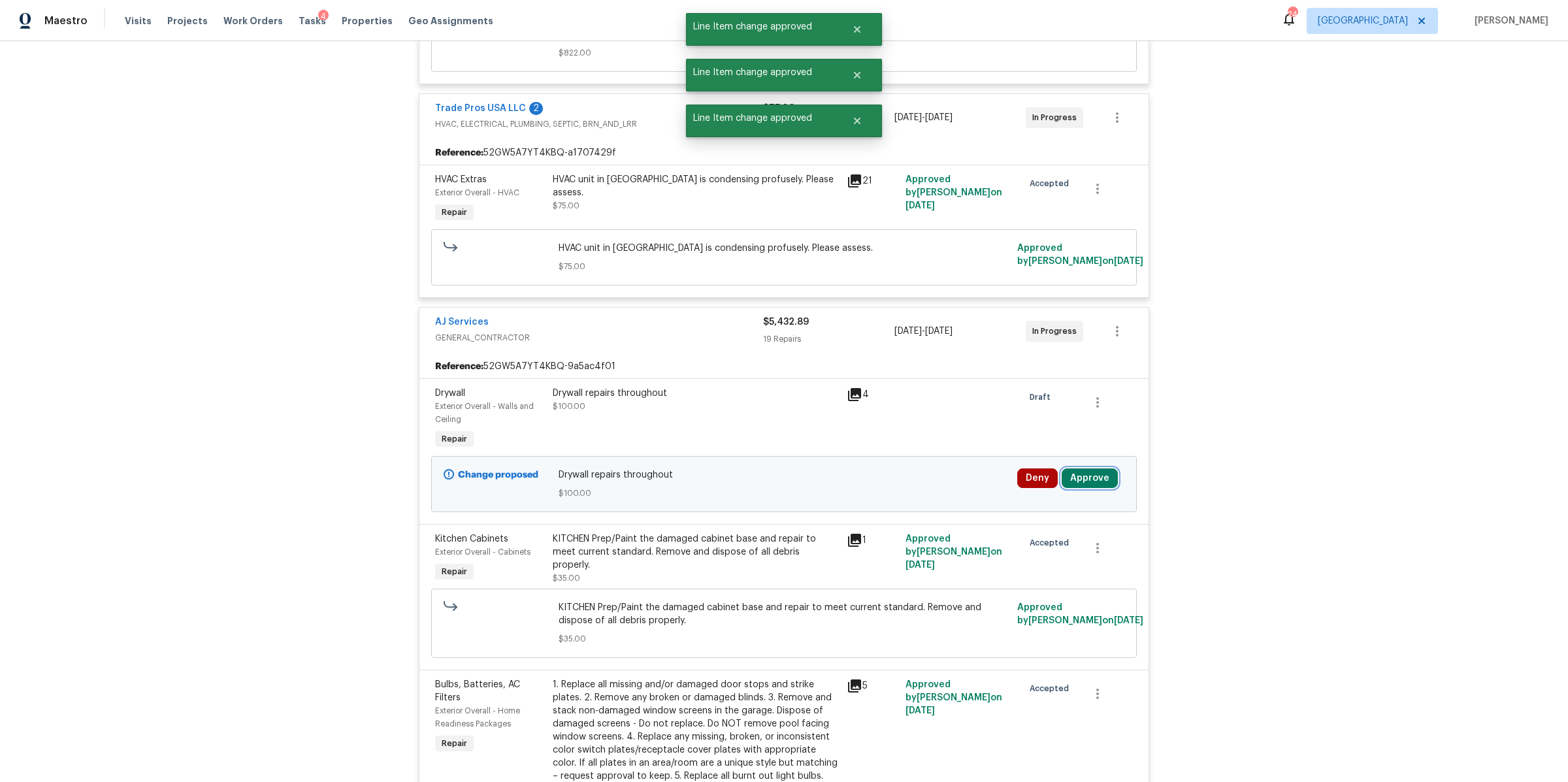
click at [1107, 478] on button "Approve" at bounding box center [1089, 478] width 57 height 19
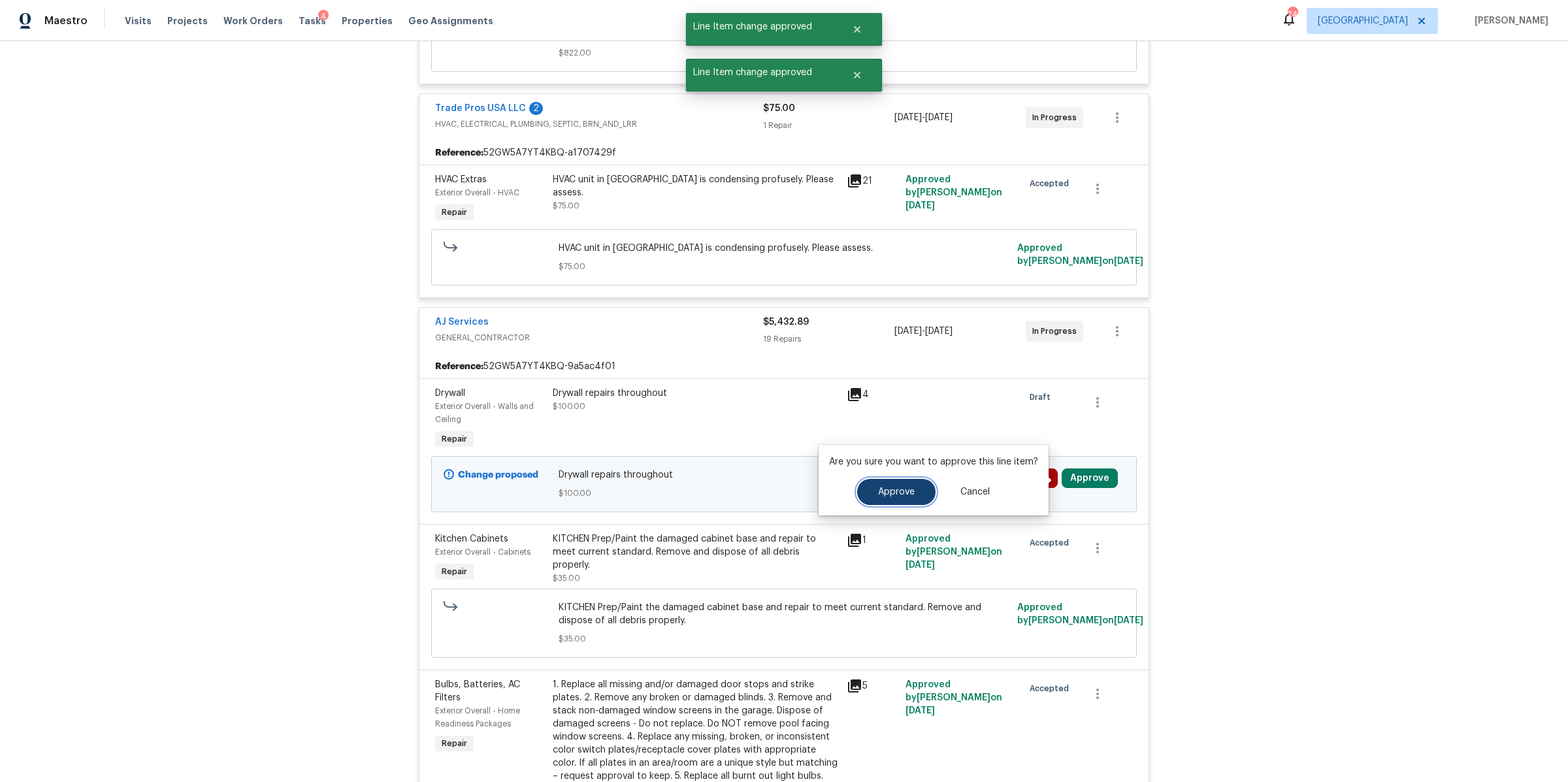
click at [890, 493] on span "Approve" at bounding box center [897, 493] width 36 height 10
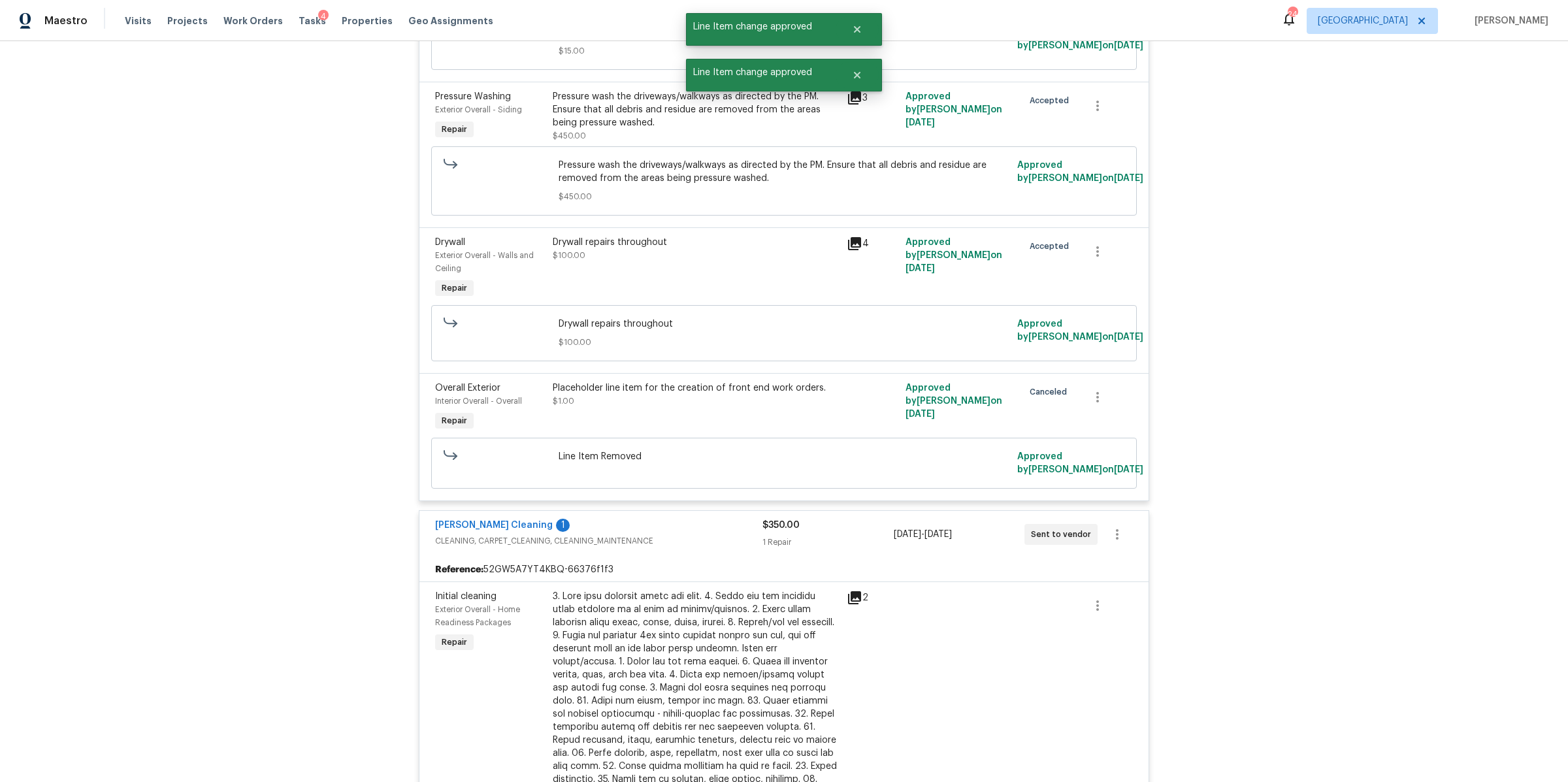
scroll to position [4178, 0]
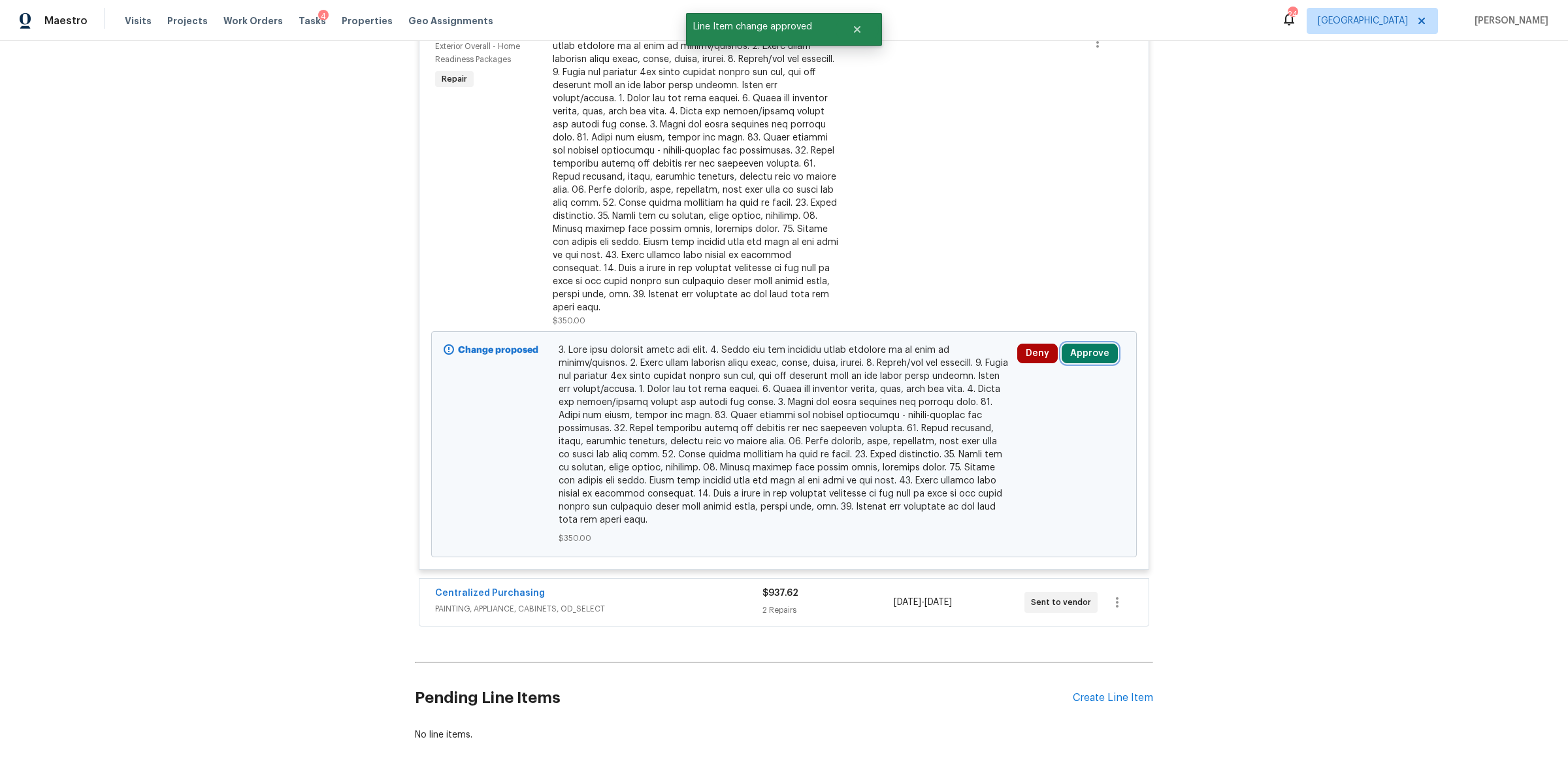
click at [1084, 346] on button "Approve" at bounding box center [1089, 354] width 57 height 19
click at [892, 366] on span "Approve" at bounding box center [897, 365] width 36 height 10
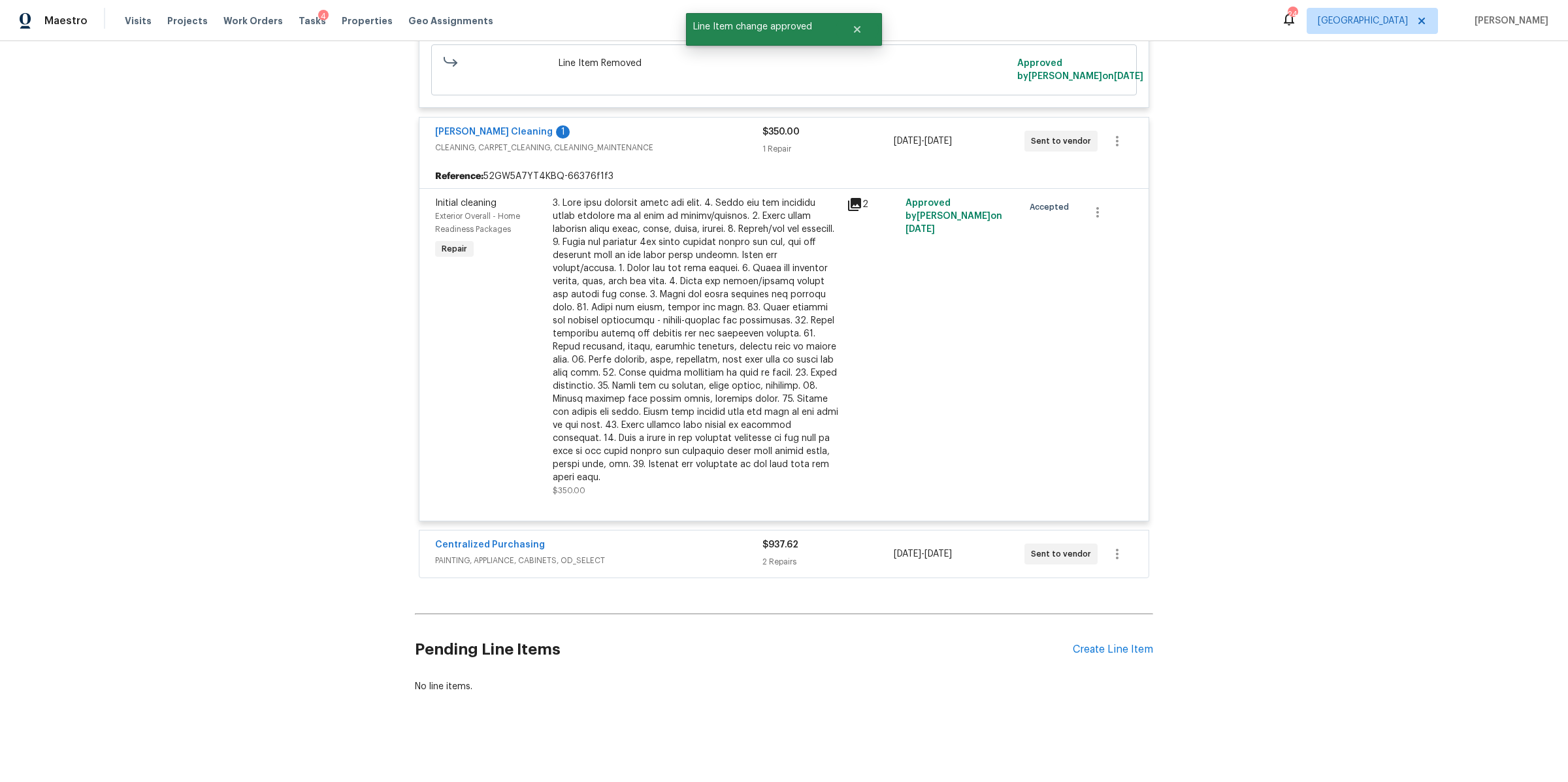
click at [858, 539] on div "$937.62" at bounding box center [828, 545] width 130 height 13
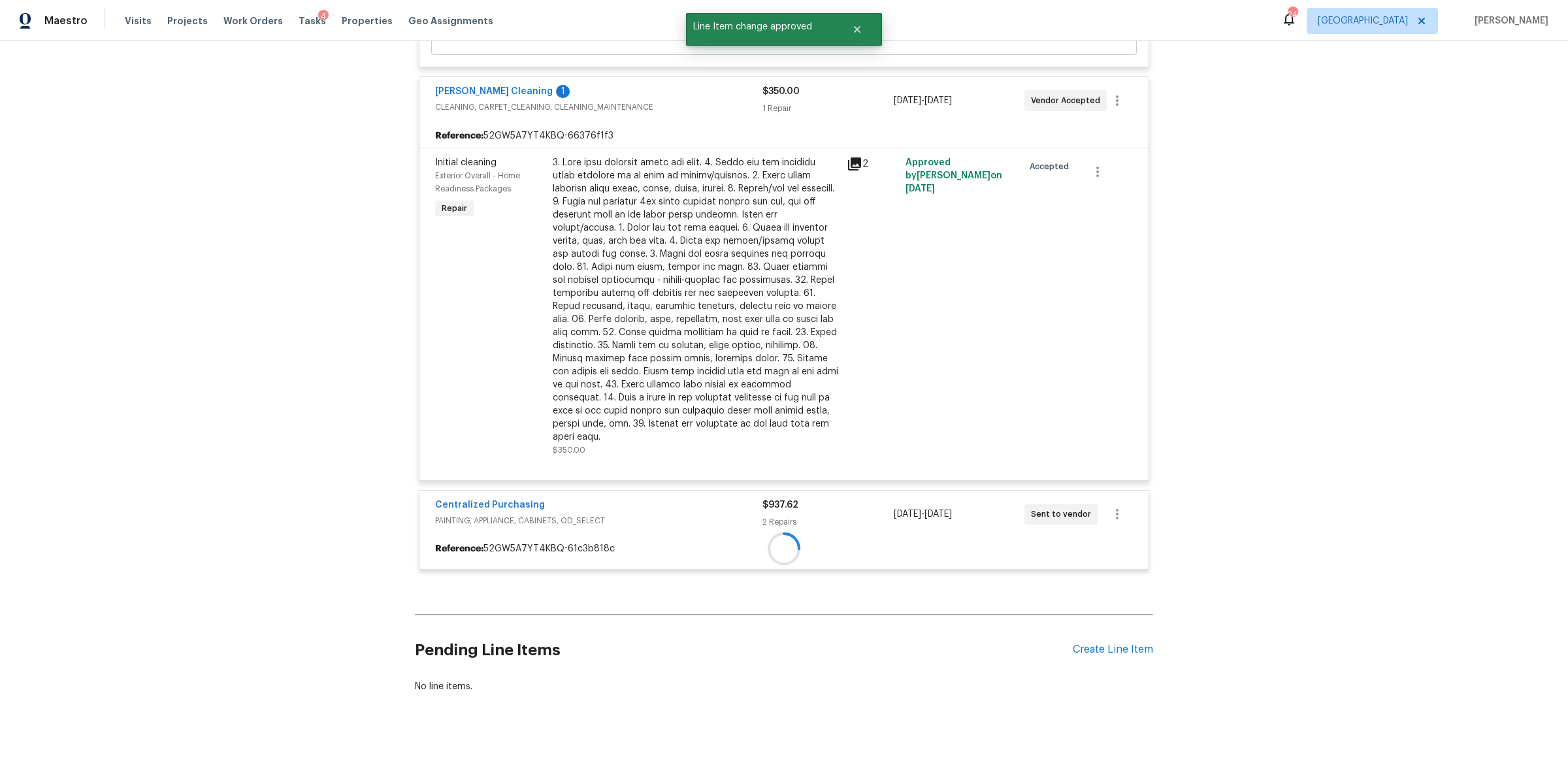
scroll to position [2824, 0]
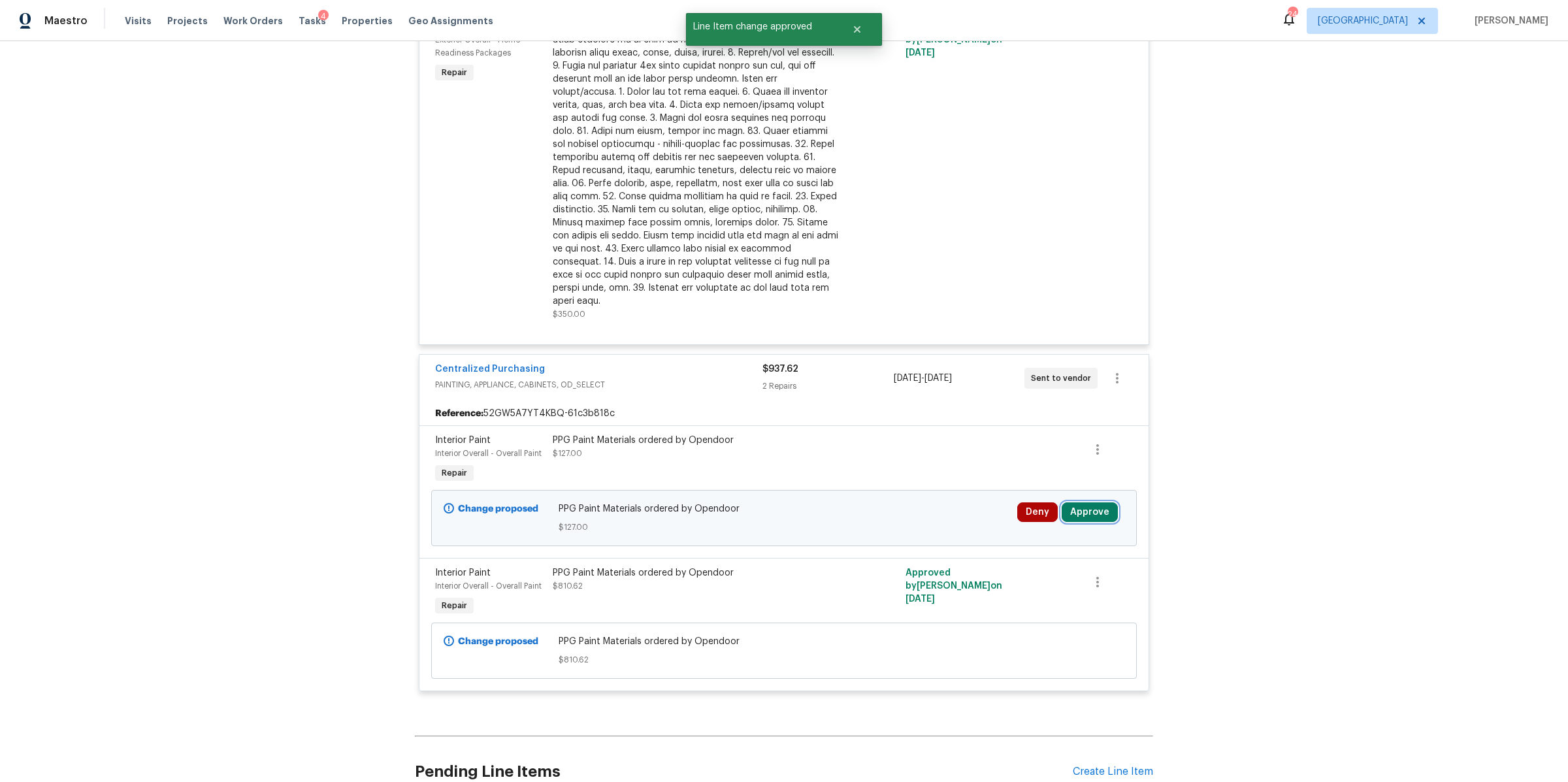
click at [1076, 515] on button "Approve" at bounding box center [1089, 512] width 57 height 19
click at [897, 525] on span "Approve" at bounding box center [897, 530] width 36 height 10
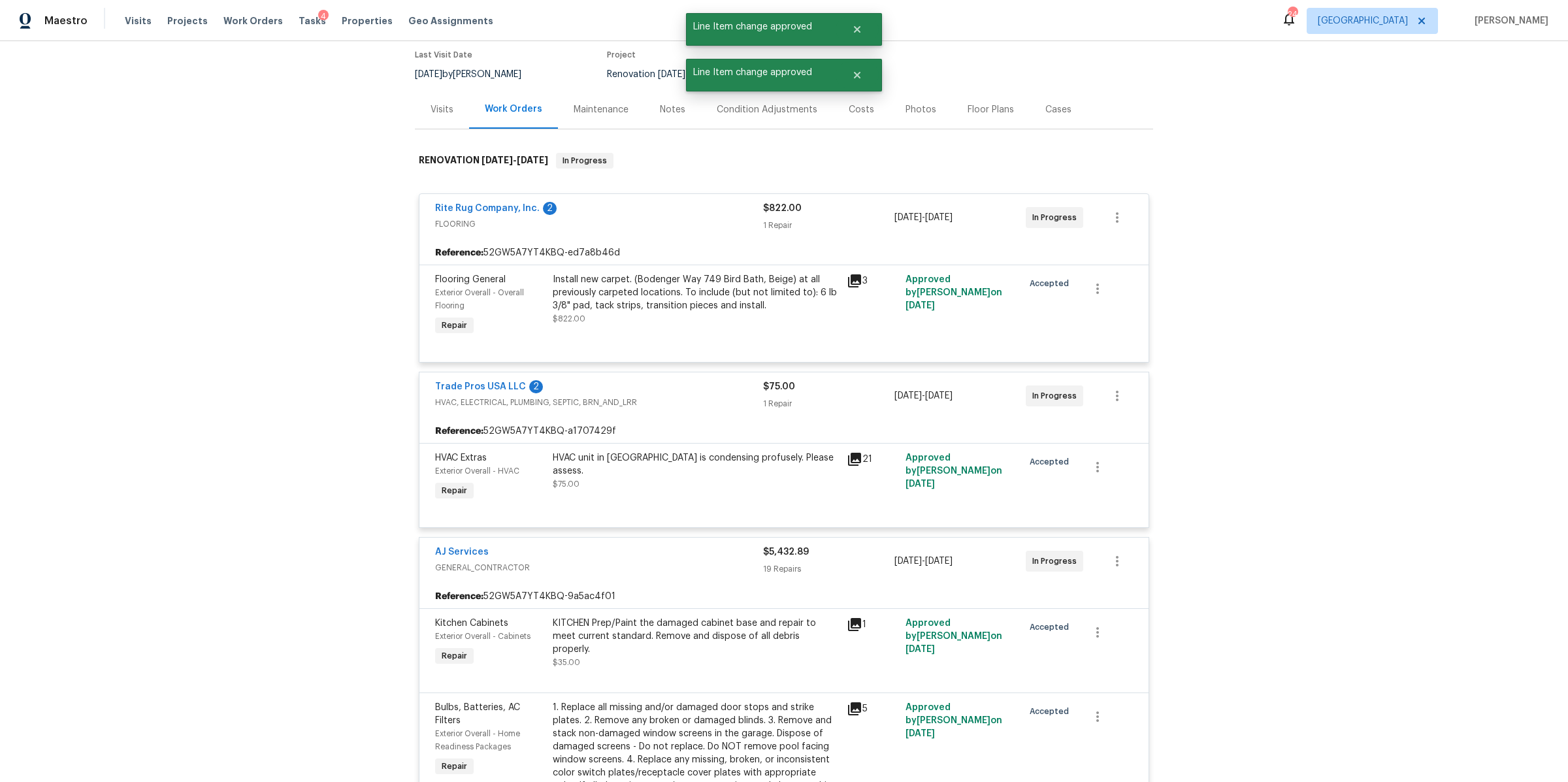
scroll to position [0, 0]
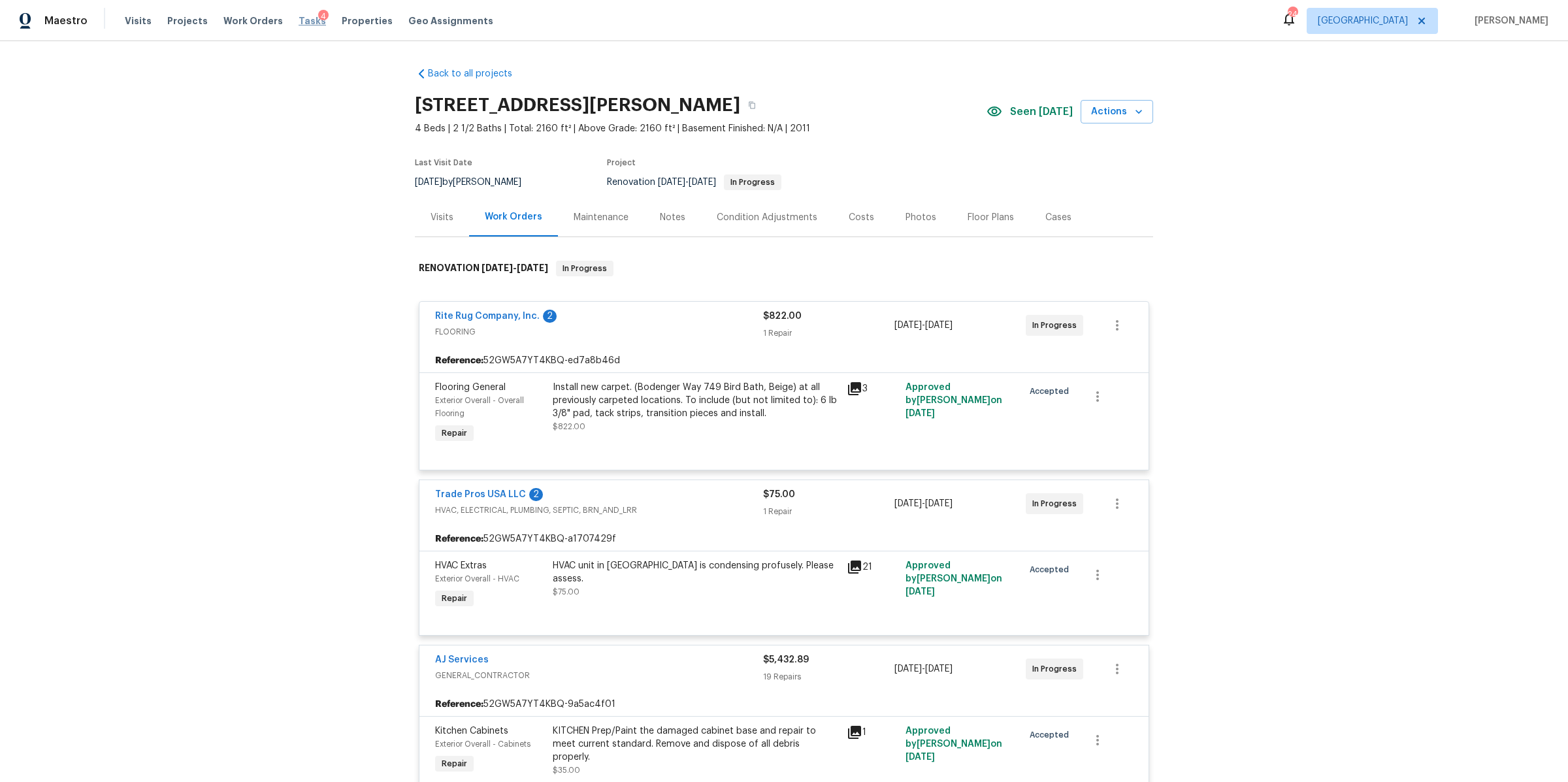
click at [299, 19] on span "Tasks" at bounding box center [312, 21] width 28 height 10
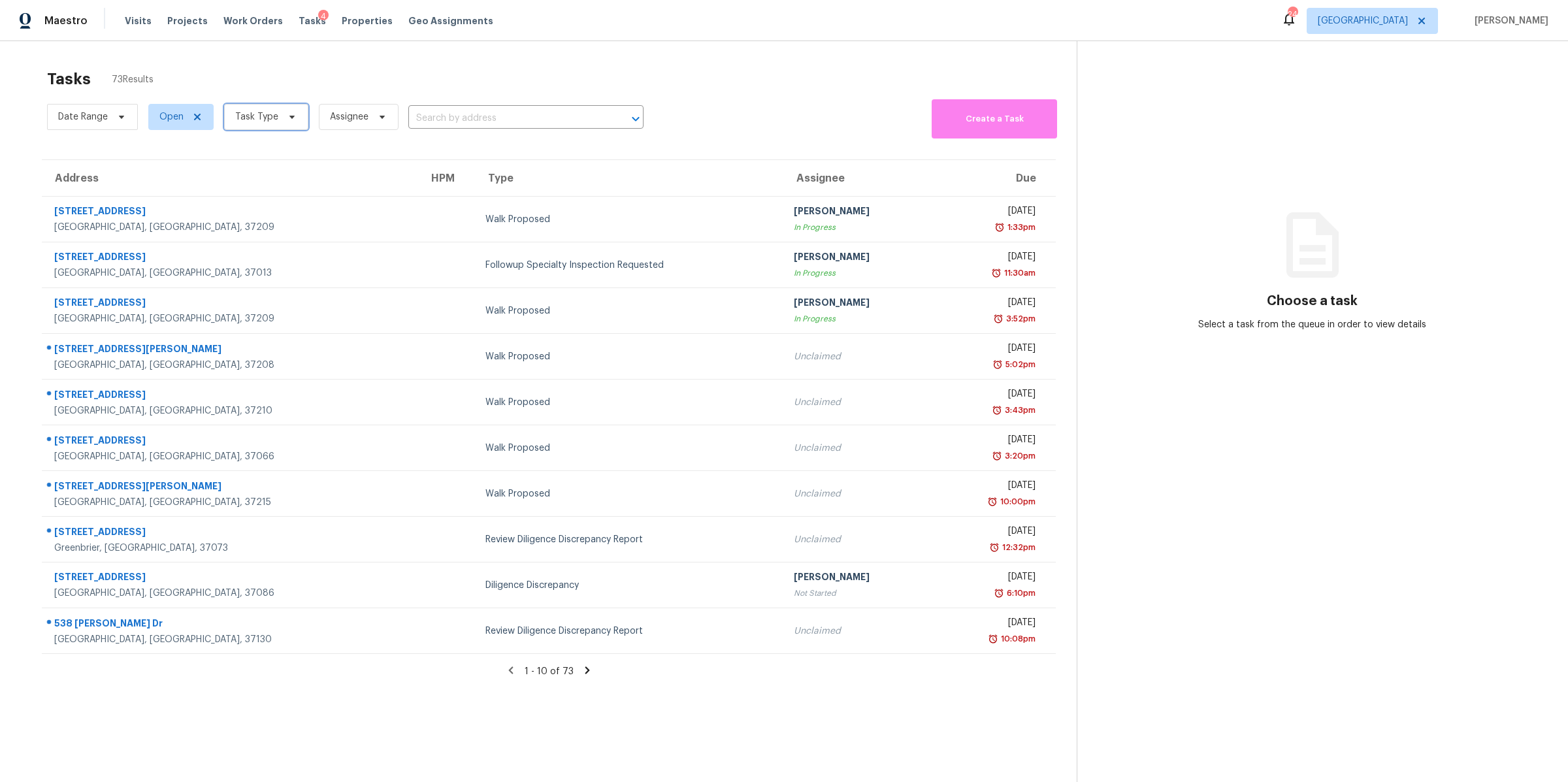
click at [286, 116] on icon at bounding box center [291, 117] width 11 height 11
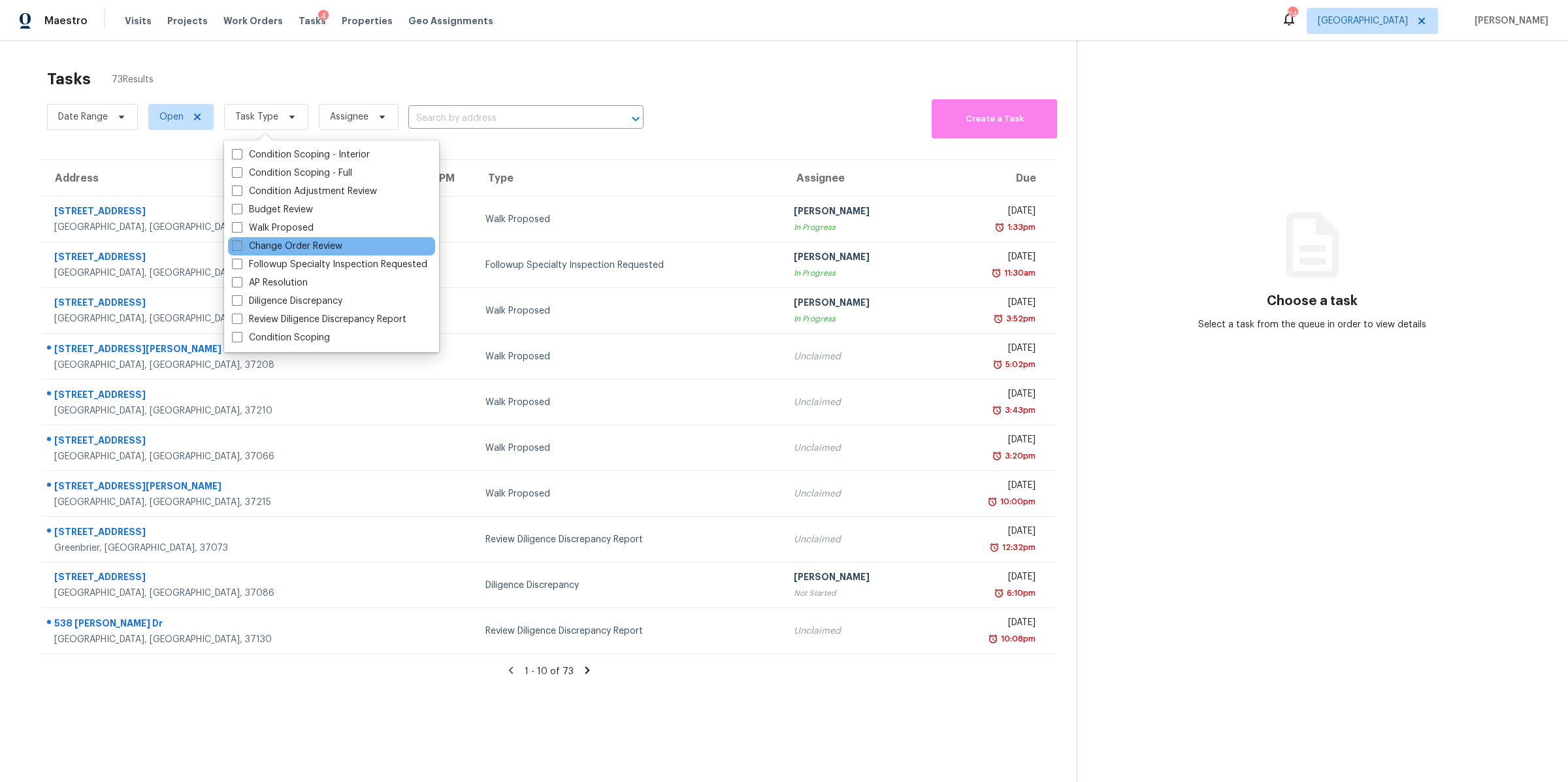
click at [296, 245] on label "Change Order Review" at bounding box center [286, 246] width 110 height 13
click at [240, 245] on input "Change Order Review" at bounding box center [236, 243] width 9 height 9
checkbox input "true"
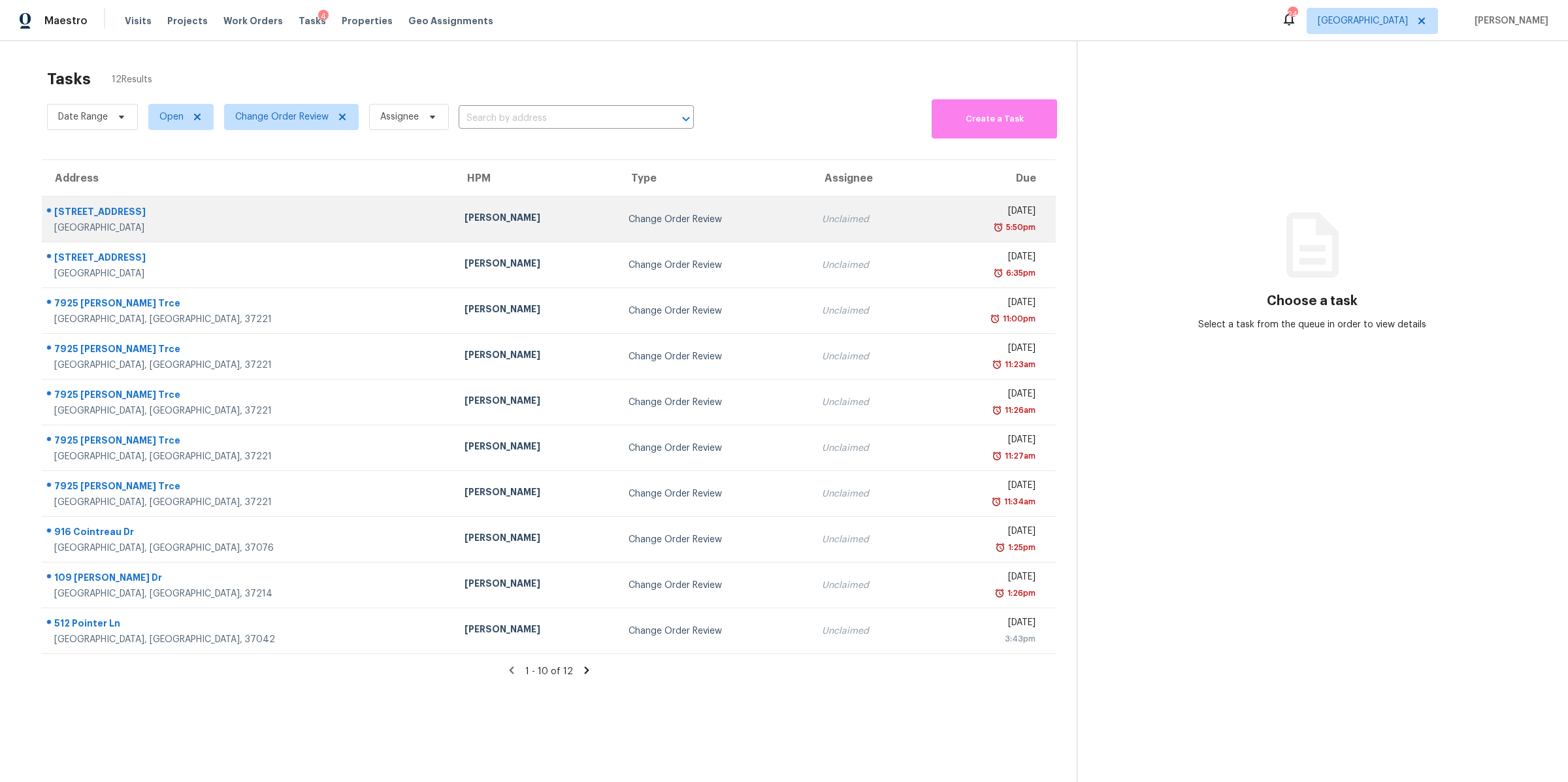
click at [91, 215] on div "851 Salem Rd" at bounding box center [249, 213] width 389 height 16
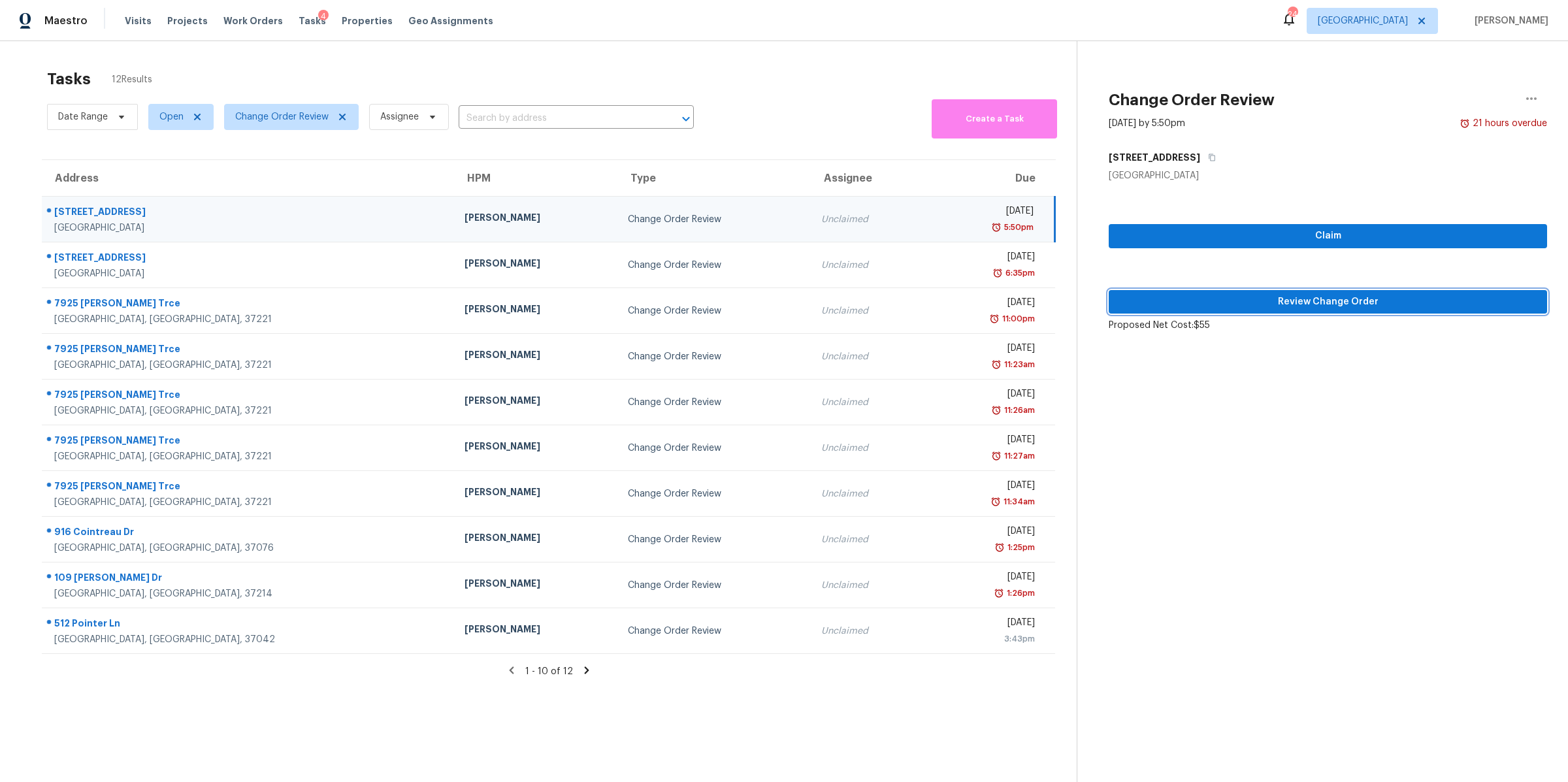
click at [1208, 310] on button "Review Change Order" at bounding box center [1328, 302] width 439 height 24
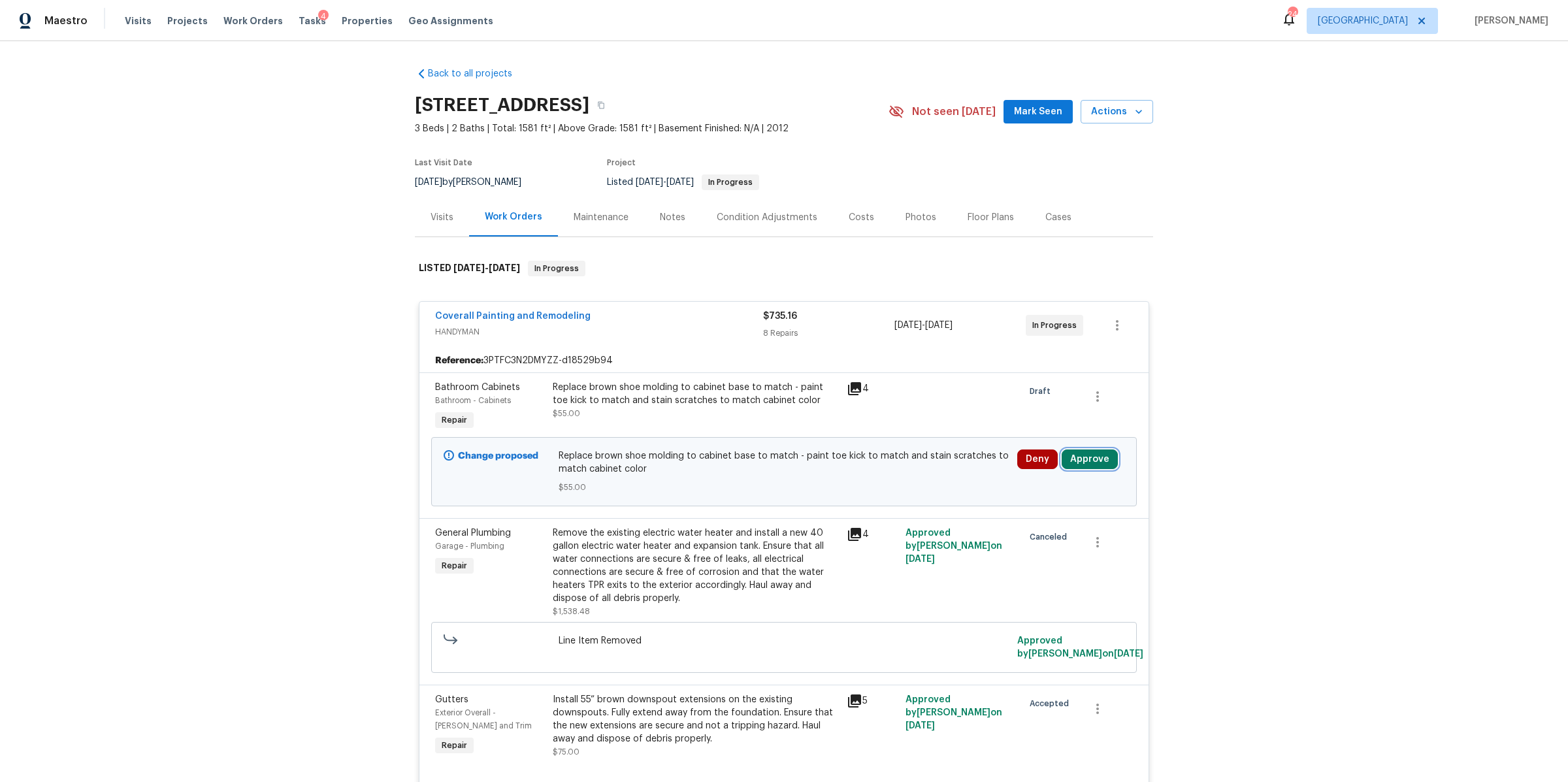
click at [1099, 463] on button "Approve" at bounding box center [1089, 459] width 57 height 19
click at [897, 471] on span "Approve" at bounding box center [897, 472] width 36 height 10
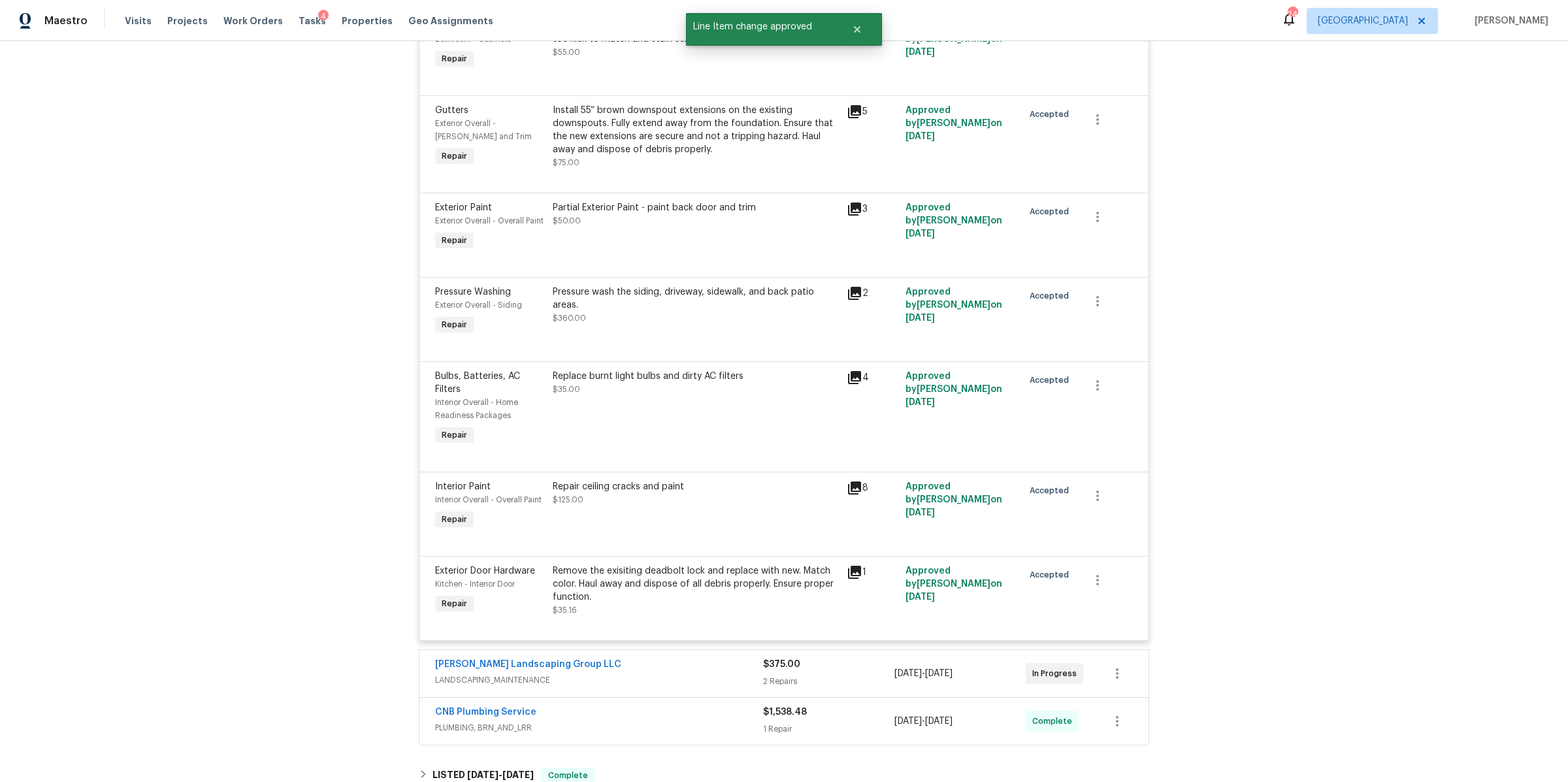
scroll to position [782, 0]
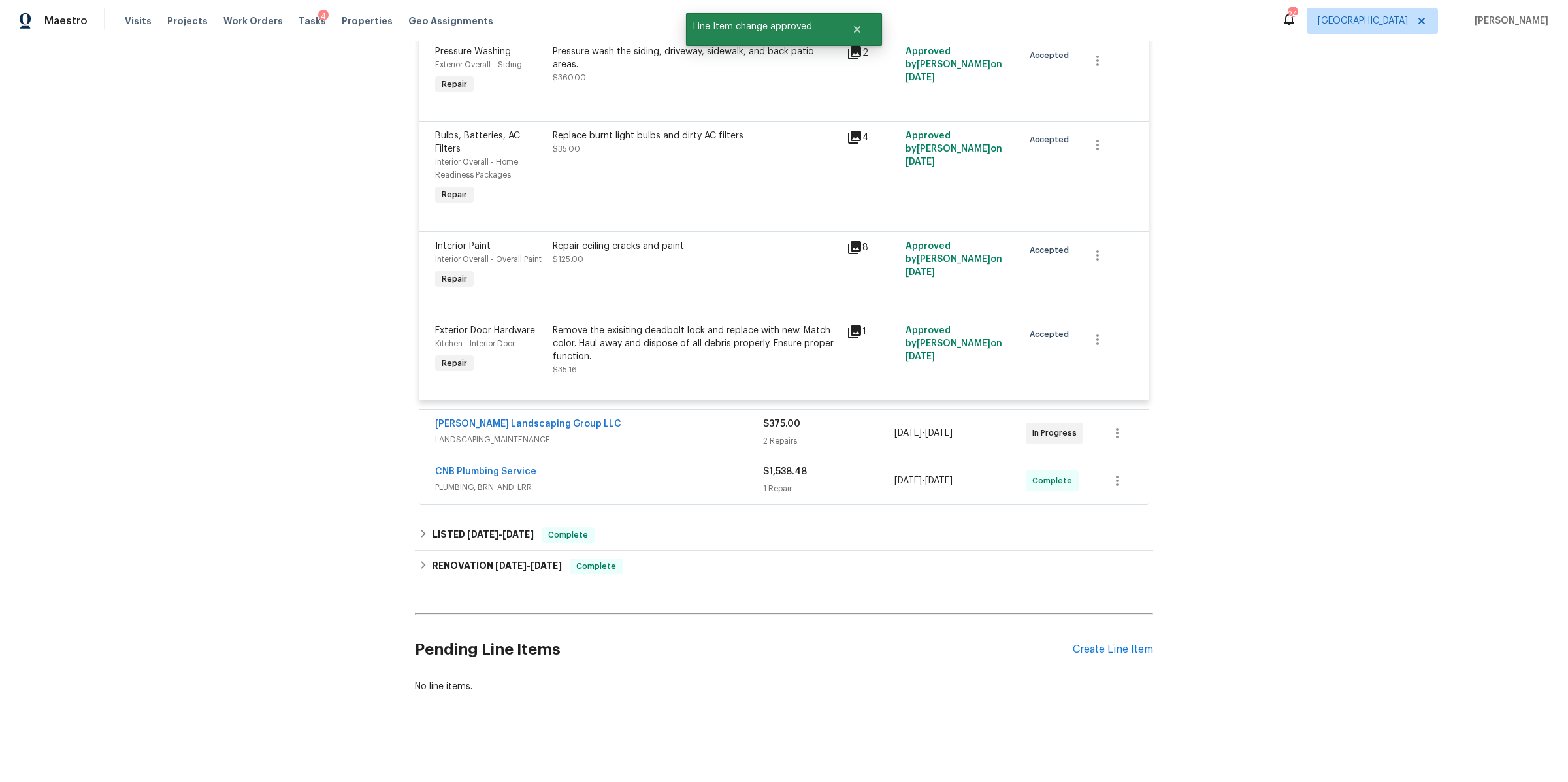
click at [819, 419] on div "$375.00 2 Repairs" at bounding box center [829, 433] width 131 height 32
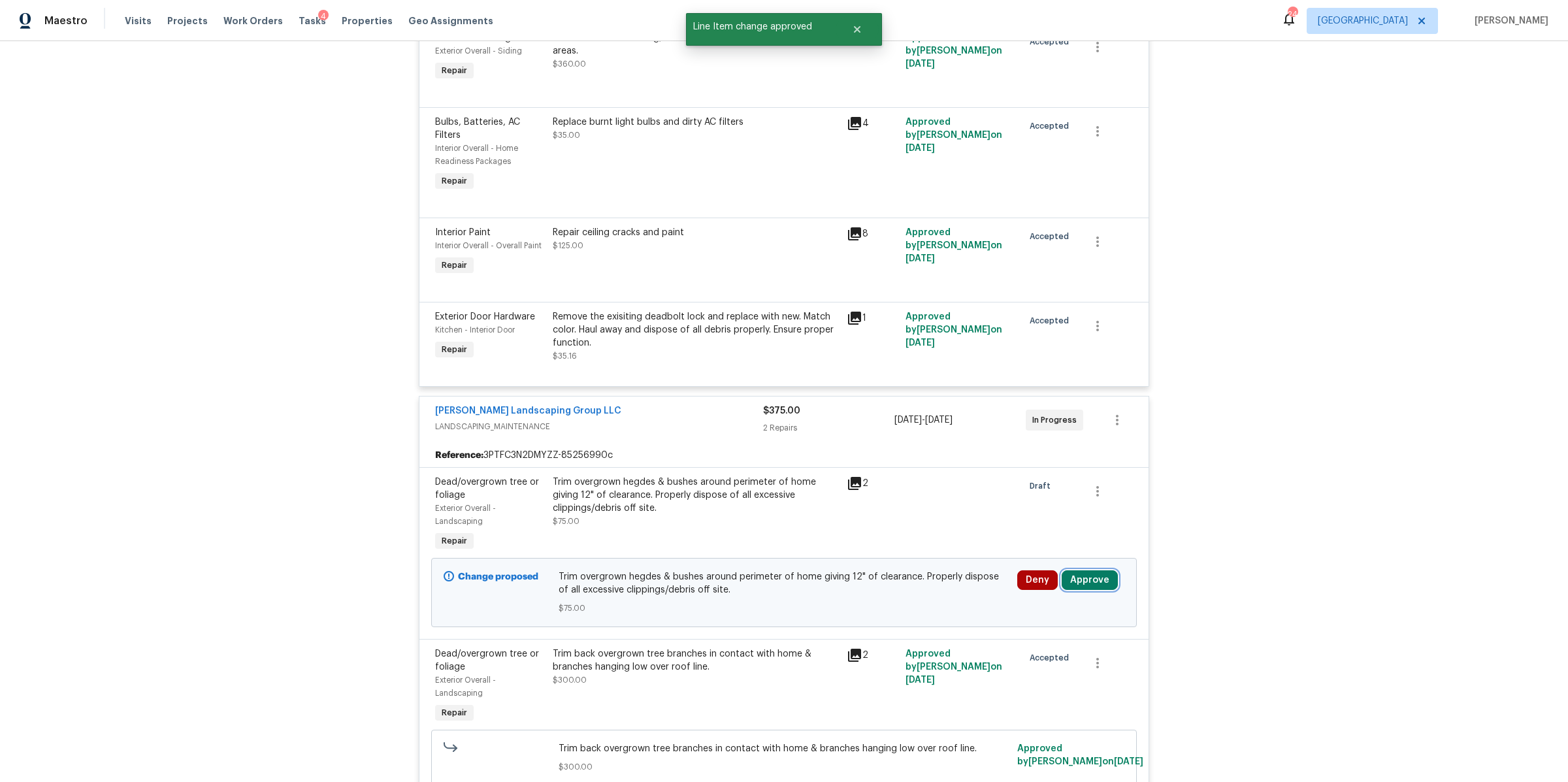
click at [1081, 584] on button "Approve" at bounding box center [1089, 580] width 57 height 19
click at [1038, 529] on button "Approve" at bounding box center [1046, 539] width 79 height 26
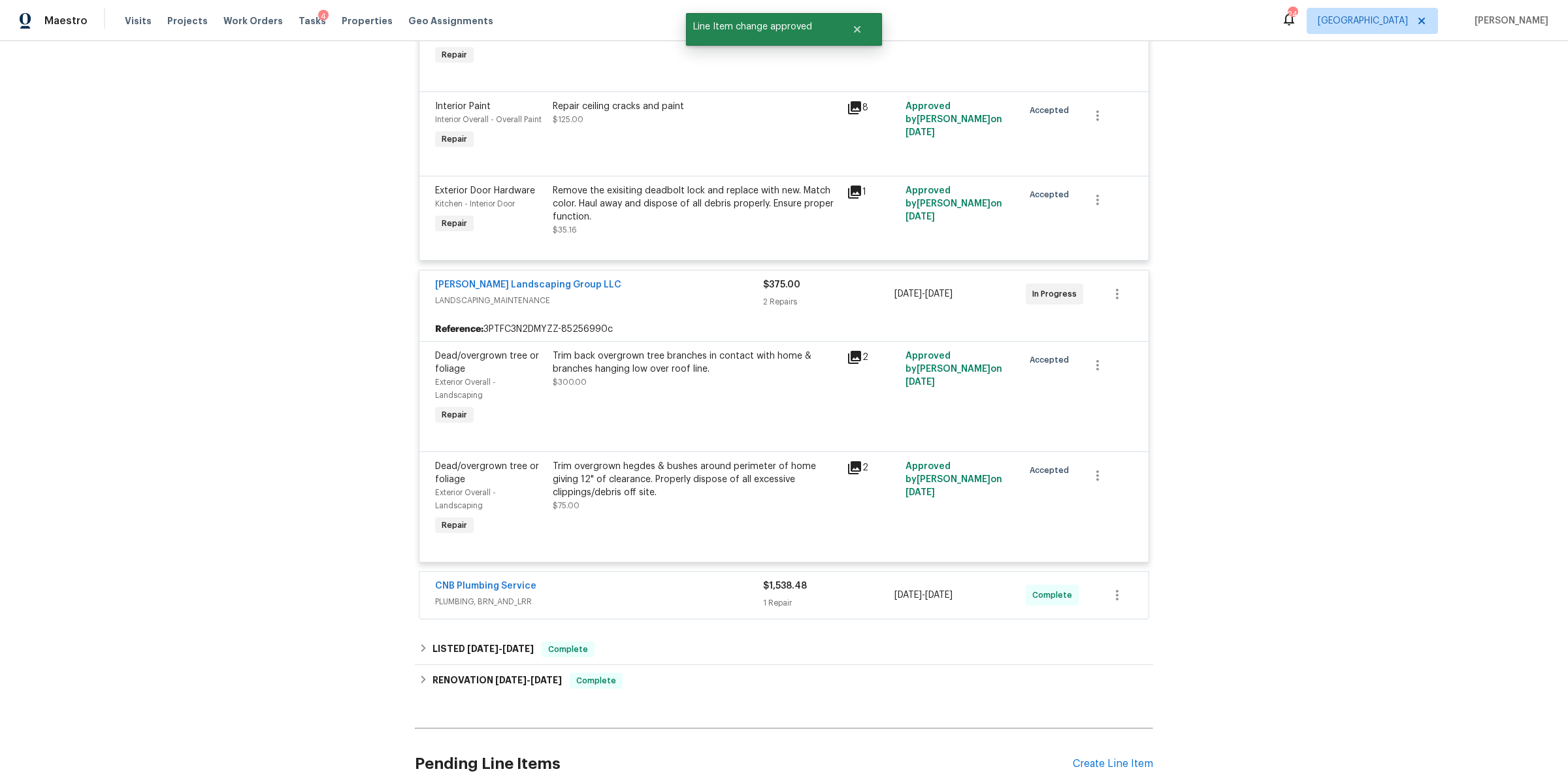
scroll to position [1037, 0]
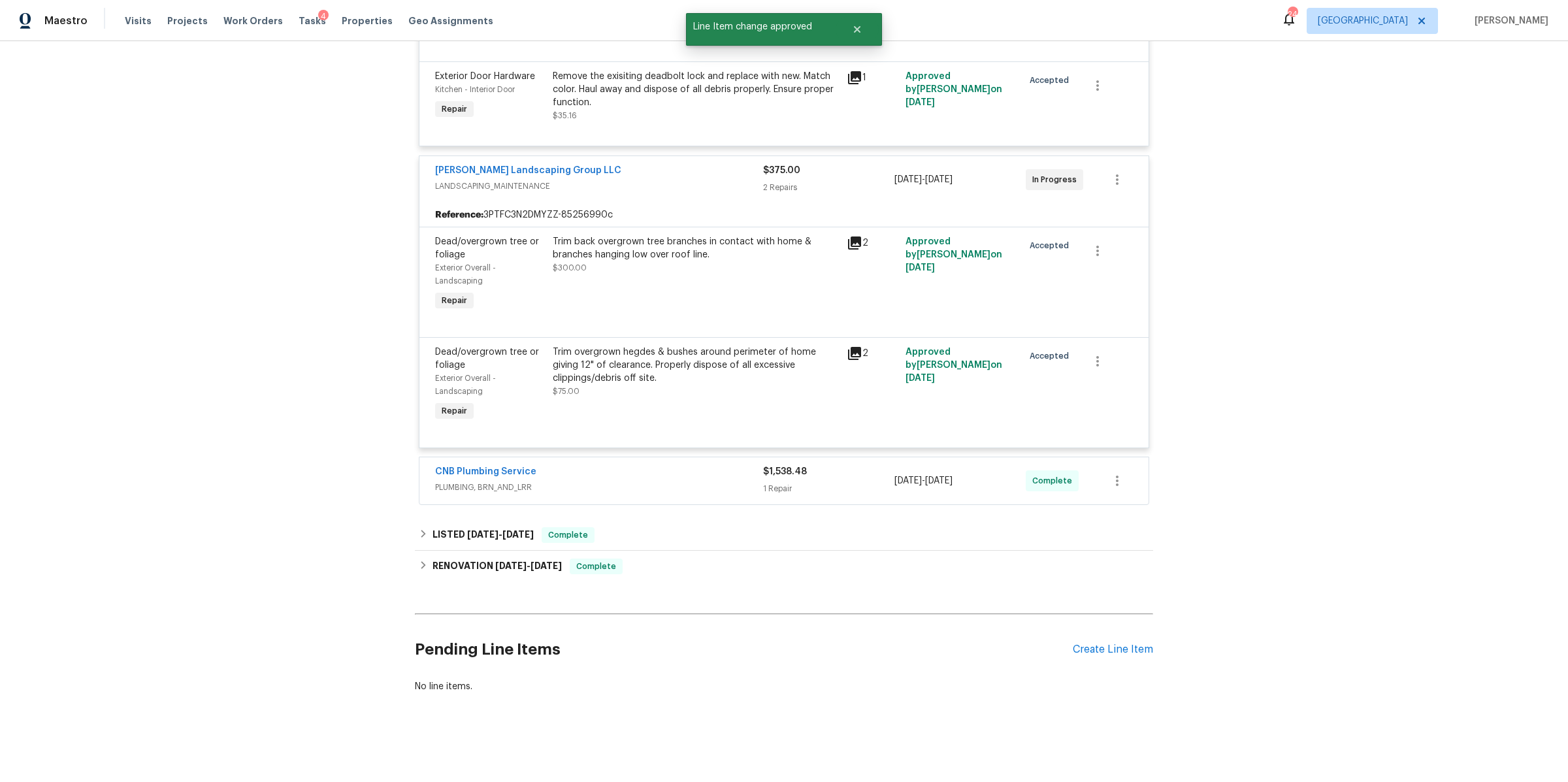
click at [673, 466] on div "CNB Plumbing Service" at bounding box center [599, 473] width 328 height 15
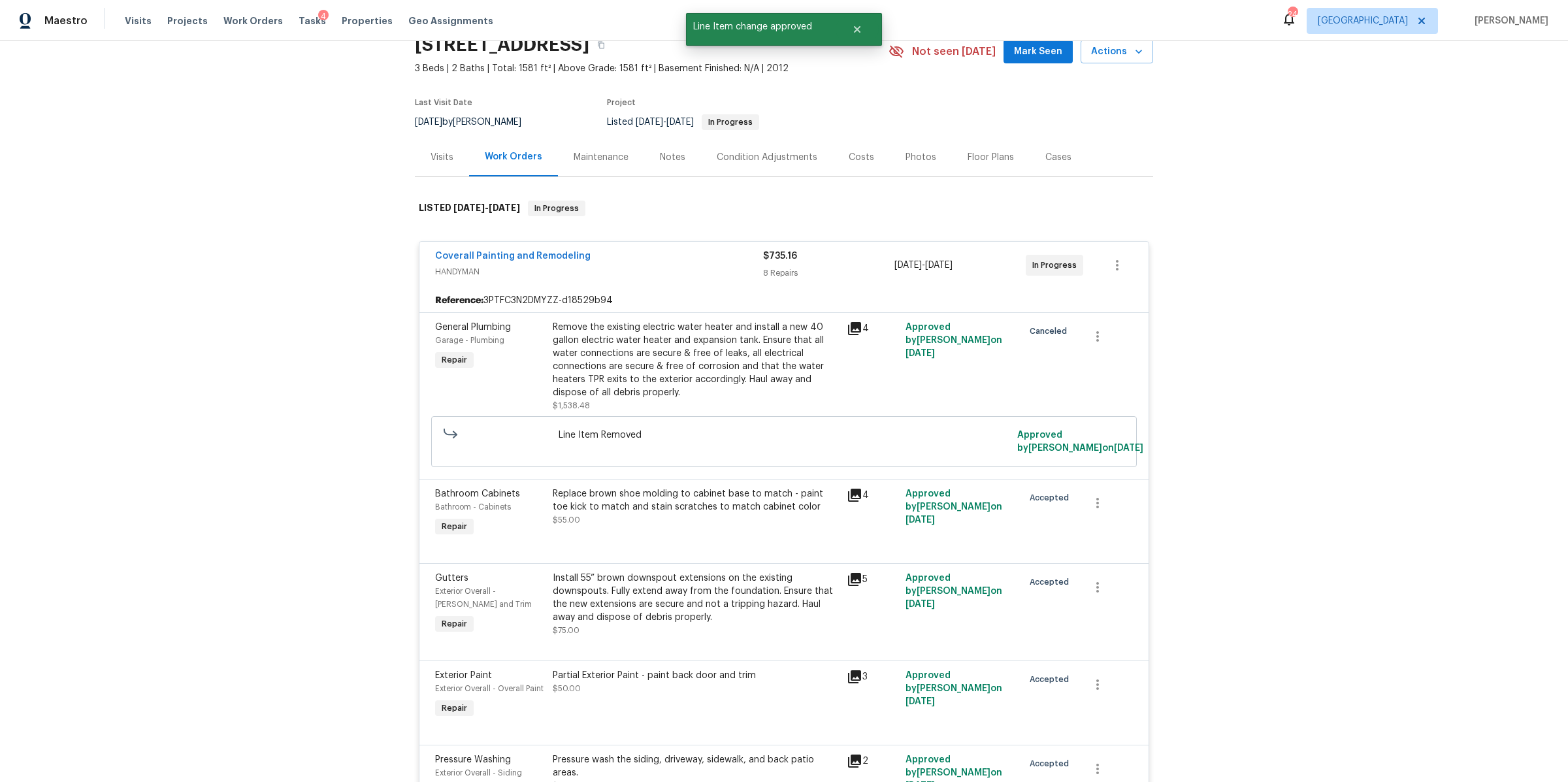
scroll to position [0, 0]
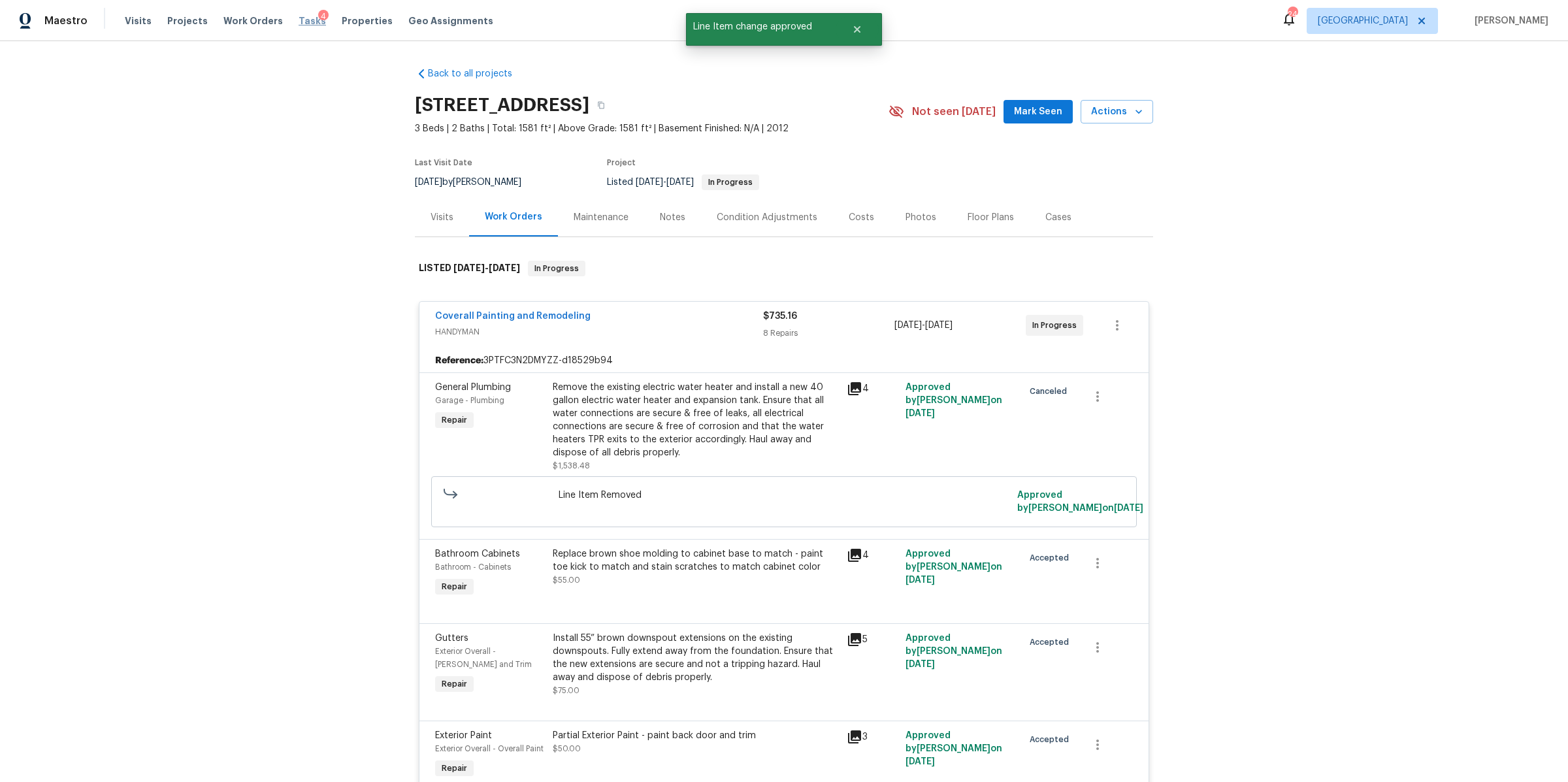
click at [299, 17] on span "Tasks" at bounding box center [312, 21] width 28 height 10
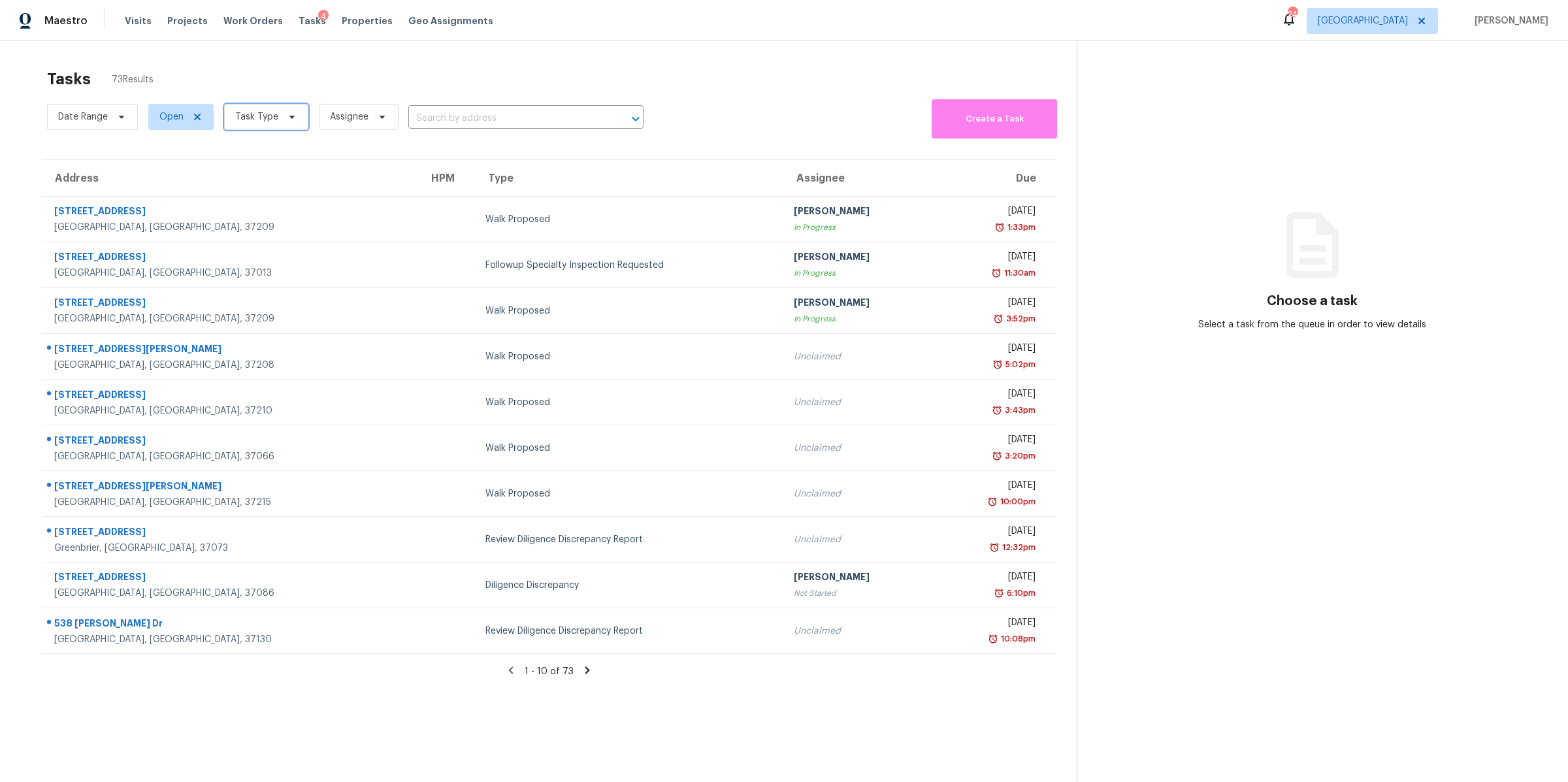
click at [282, 128] on span "Task Type" at bounding box center [266, 116] width 84 height 26
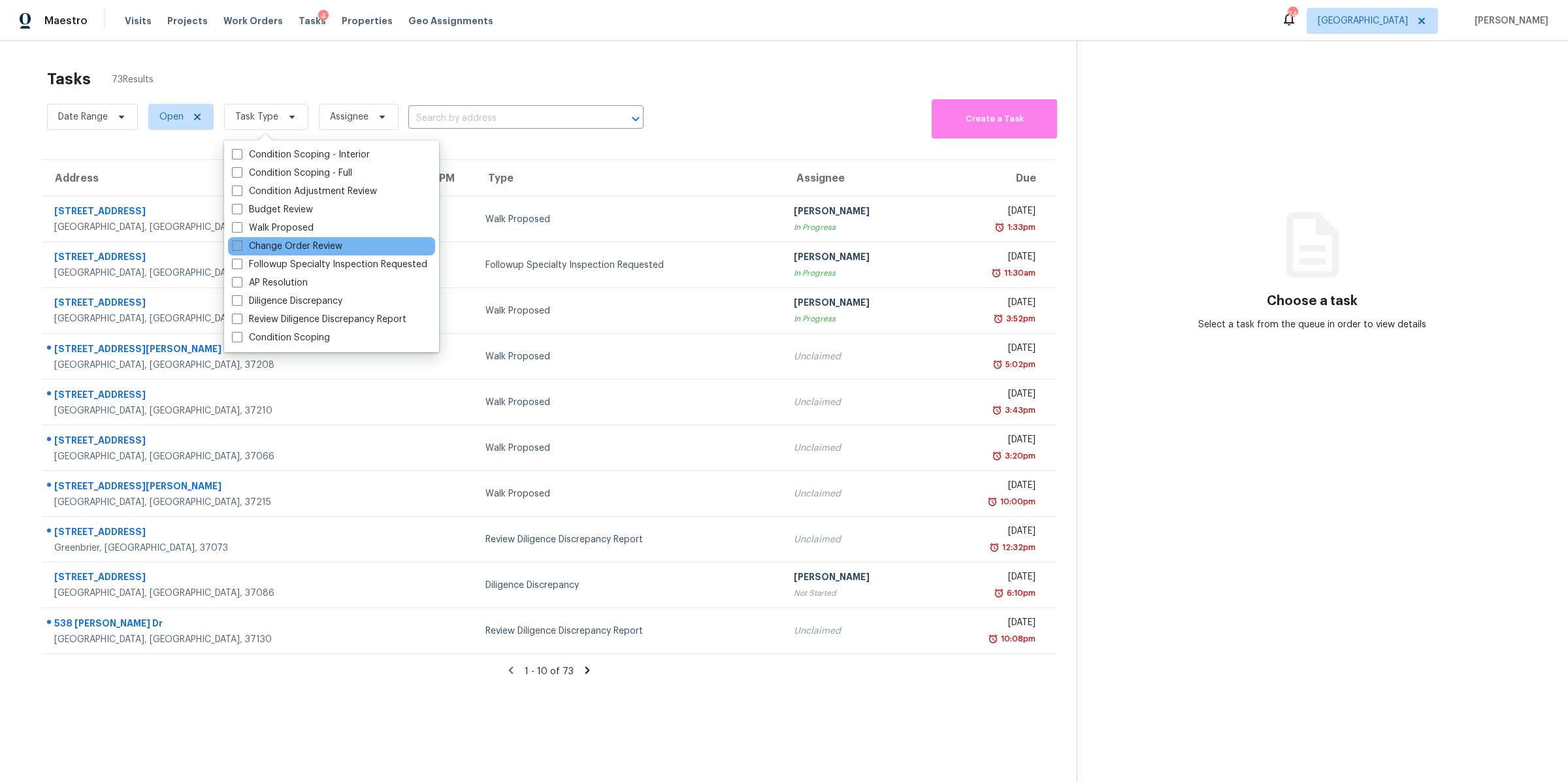
click at [284, 244] on label "Change Order Review" at bounding box center [286, 246] width 110 height 13
click at [240, 244] on input "Change Order Review" at bounding box center [236, 243] width 9 height 9
checkbox input "true"
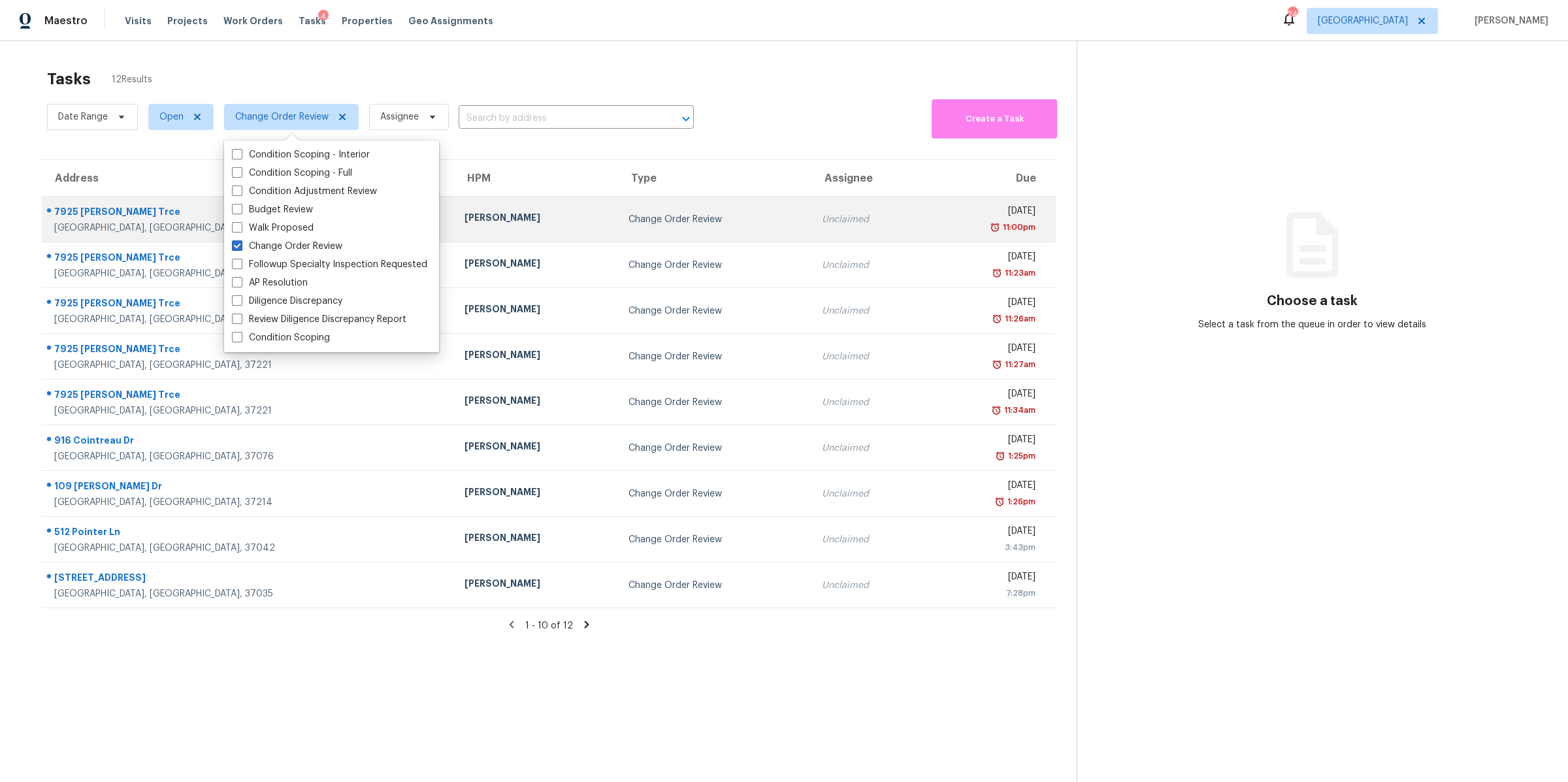
click at [73, 218] on div "7925 Boone Trce" at bounding box center [249, 213] width 389 height 16
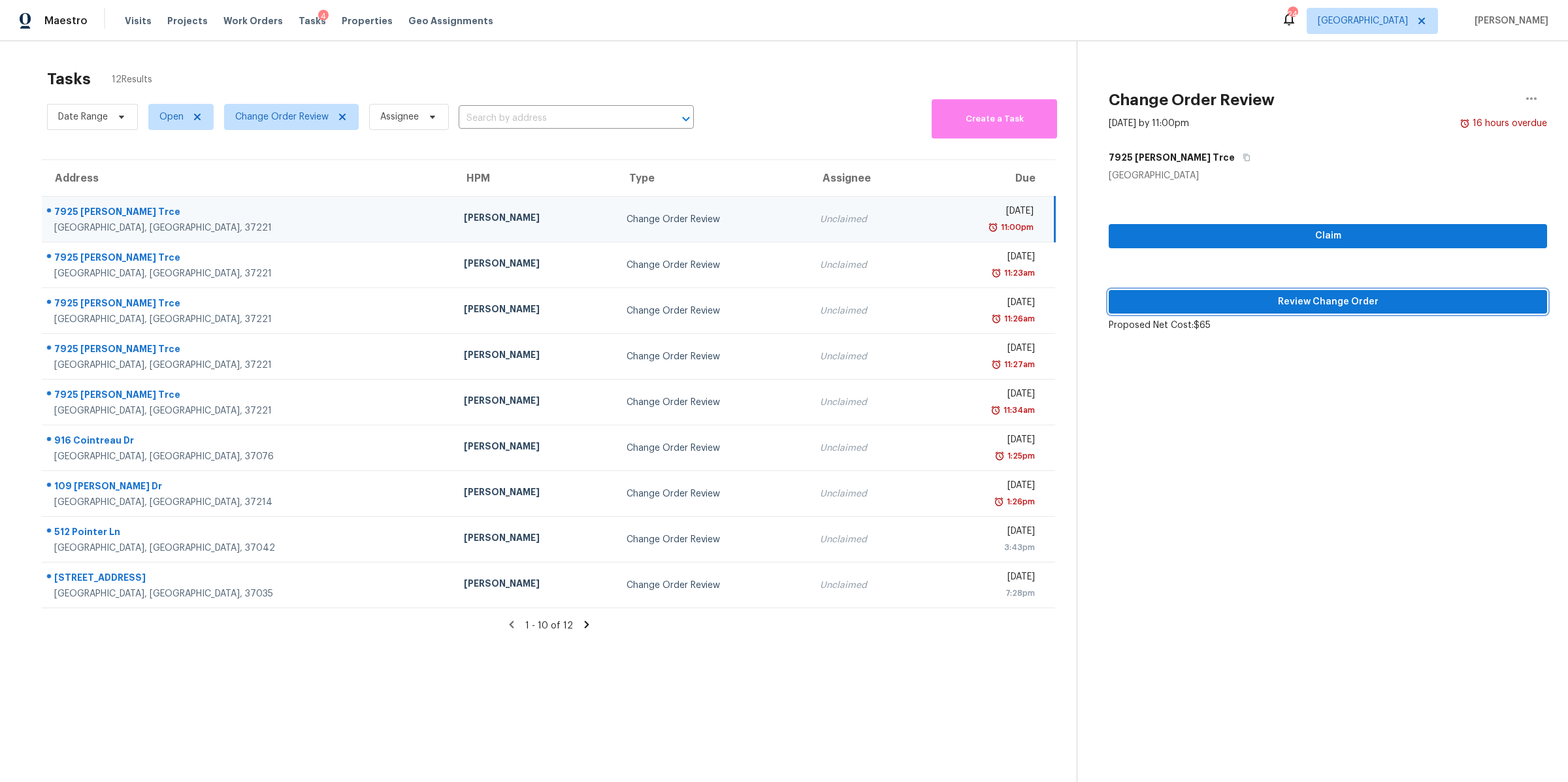
click at [1335, 299] on span "Review Change Order" at bounding box center [1328, 302] width 418 height 16
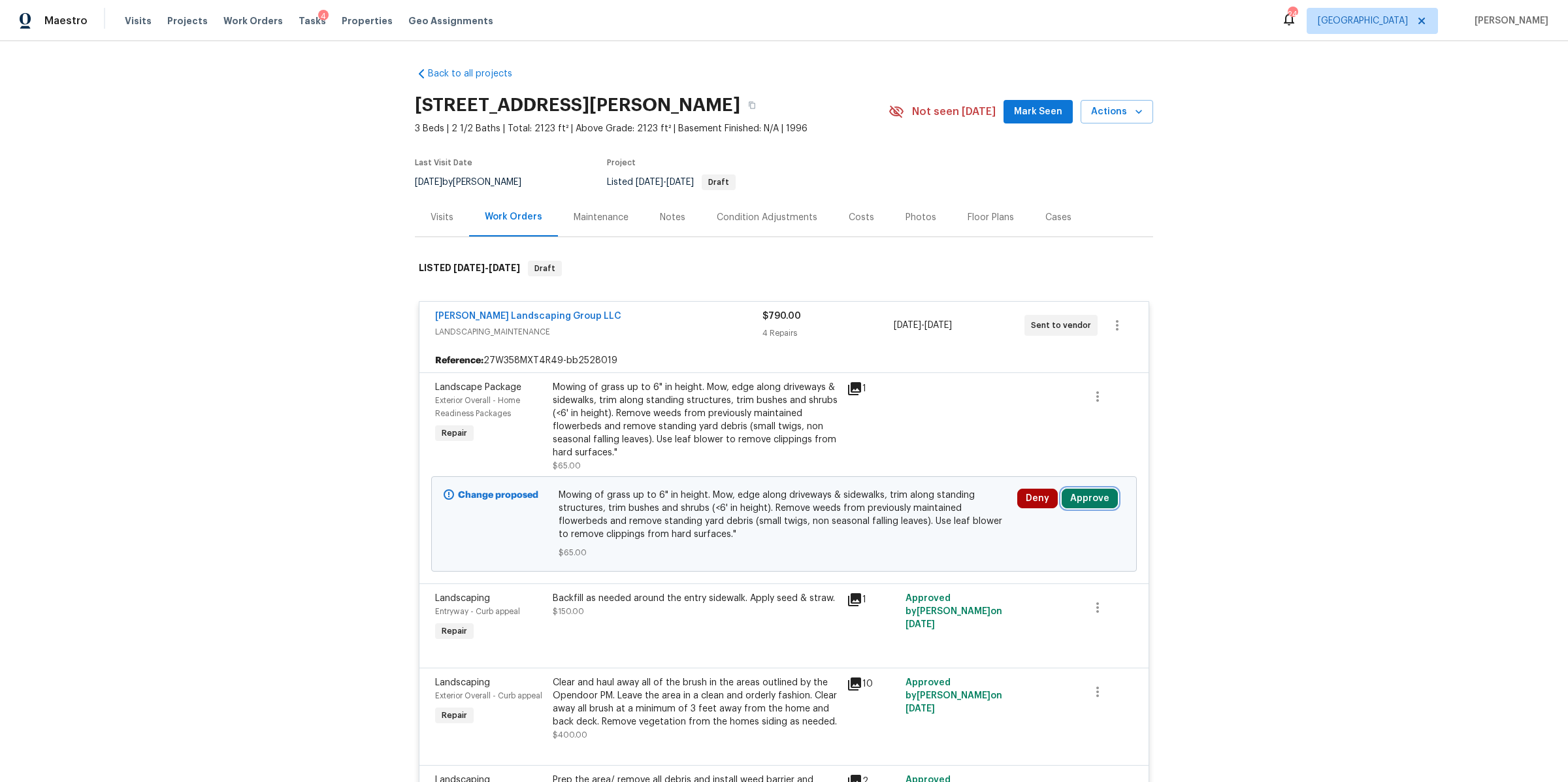
click at [1076, 493] on button "Approve" at bounding box center [1089, 498] width 57 height 19
click at [899, 517] on button "Approve" at bounding box center [897, 511] width 79 height 26
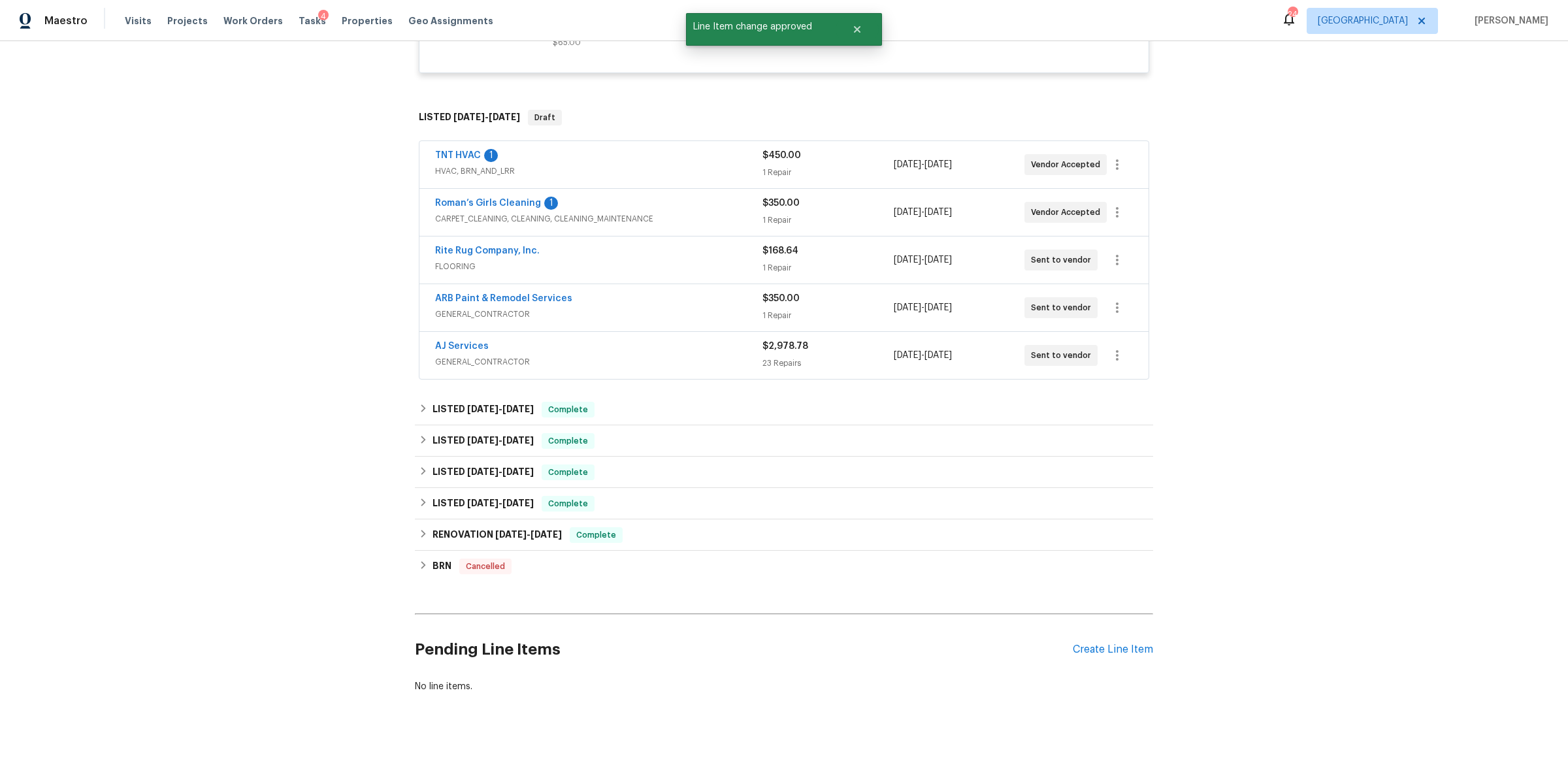
scroll to position [704, 0]
click at [851, 151] on div "$450.00 1 Repair" at bounding box center [828, 165] width 130 height 32
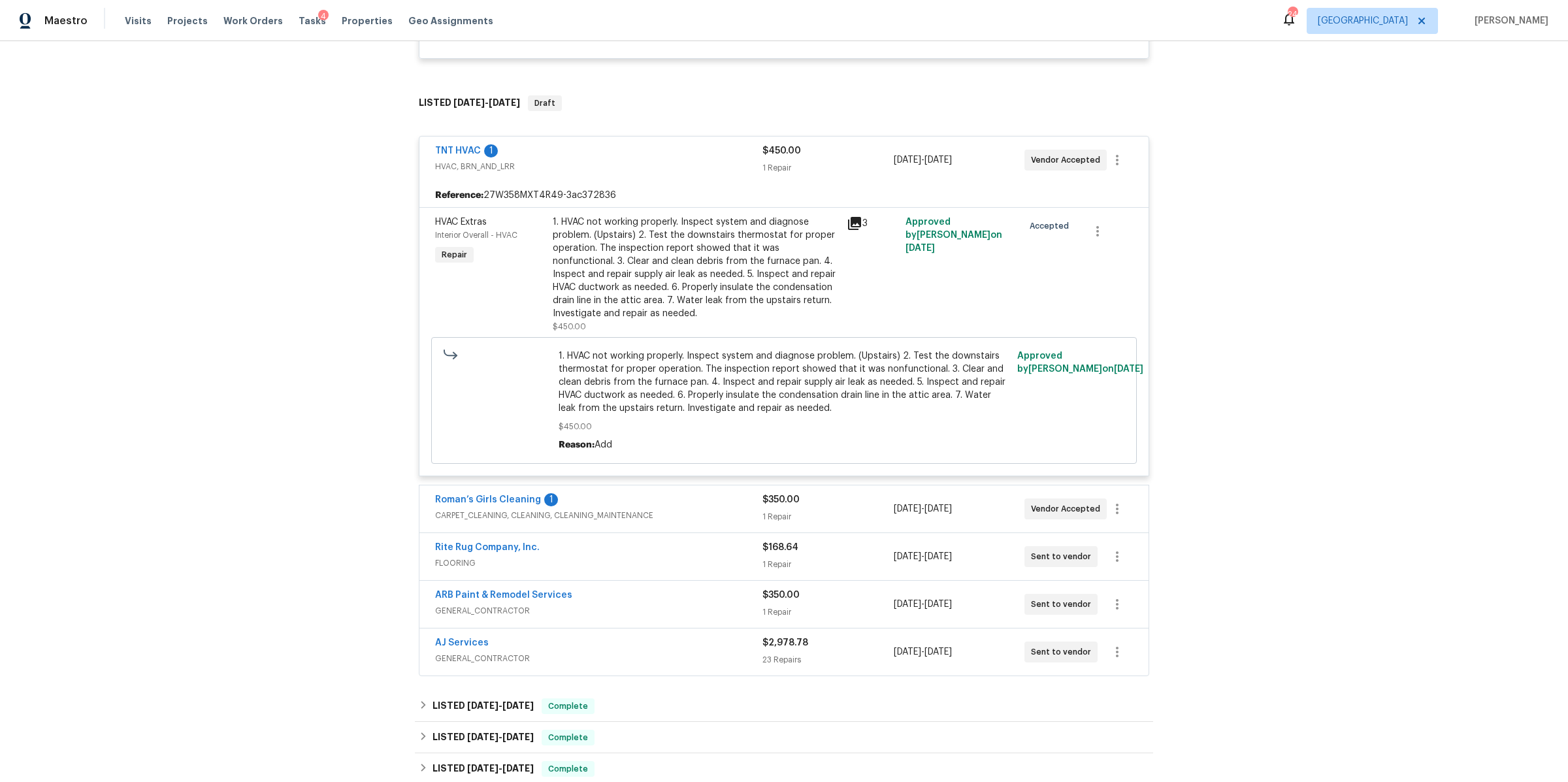
click at [858, 512] on div "1 Repair" at bounding box center [828, 518] width 130 height 13
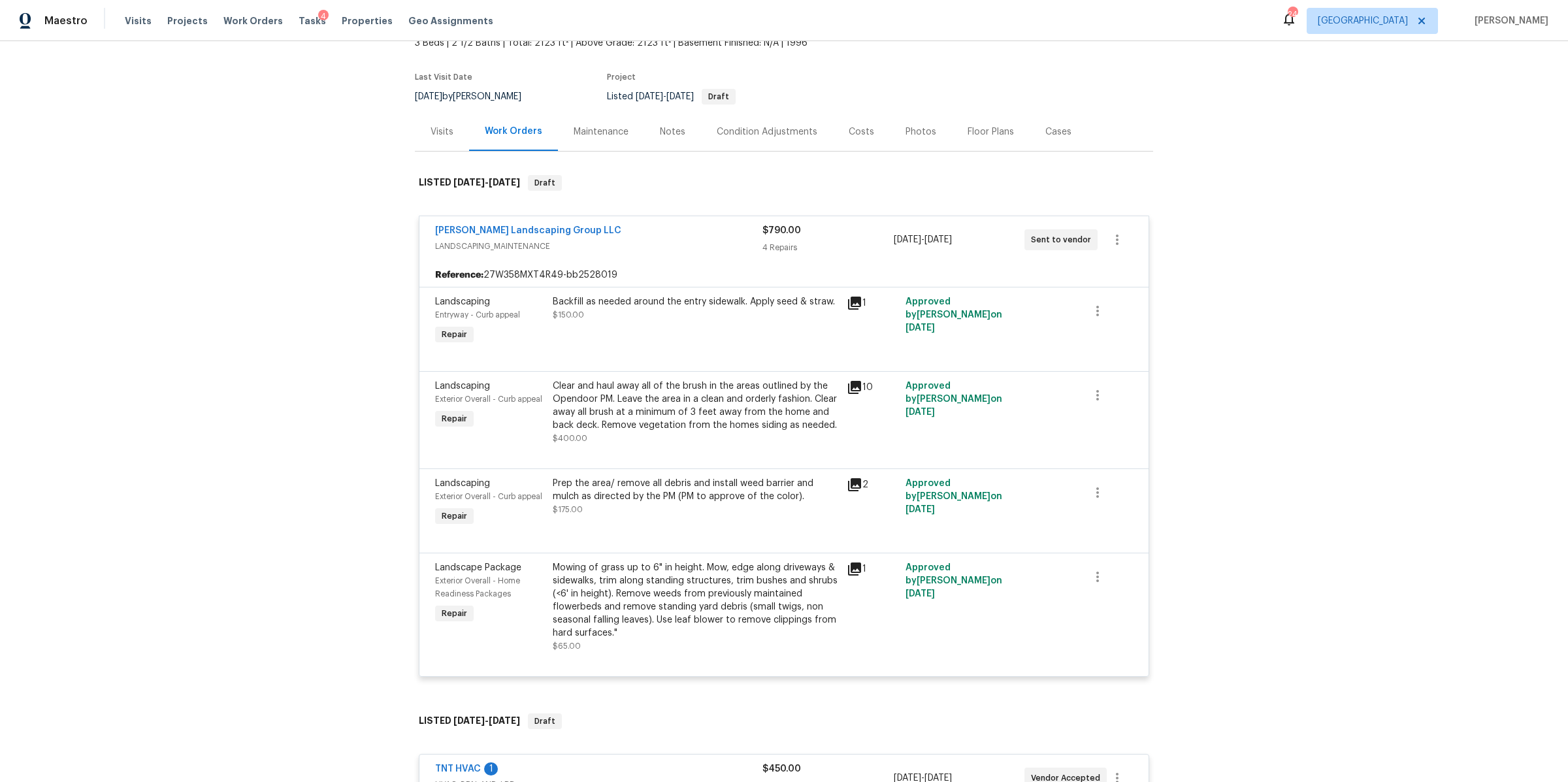
scroll to position [0, 0]
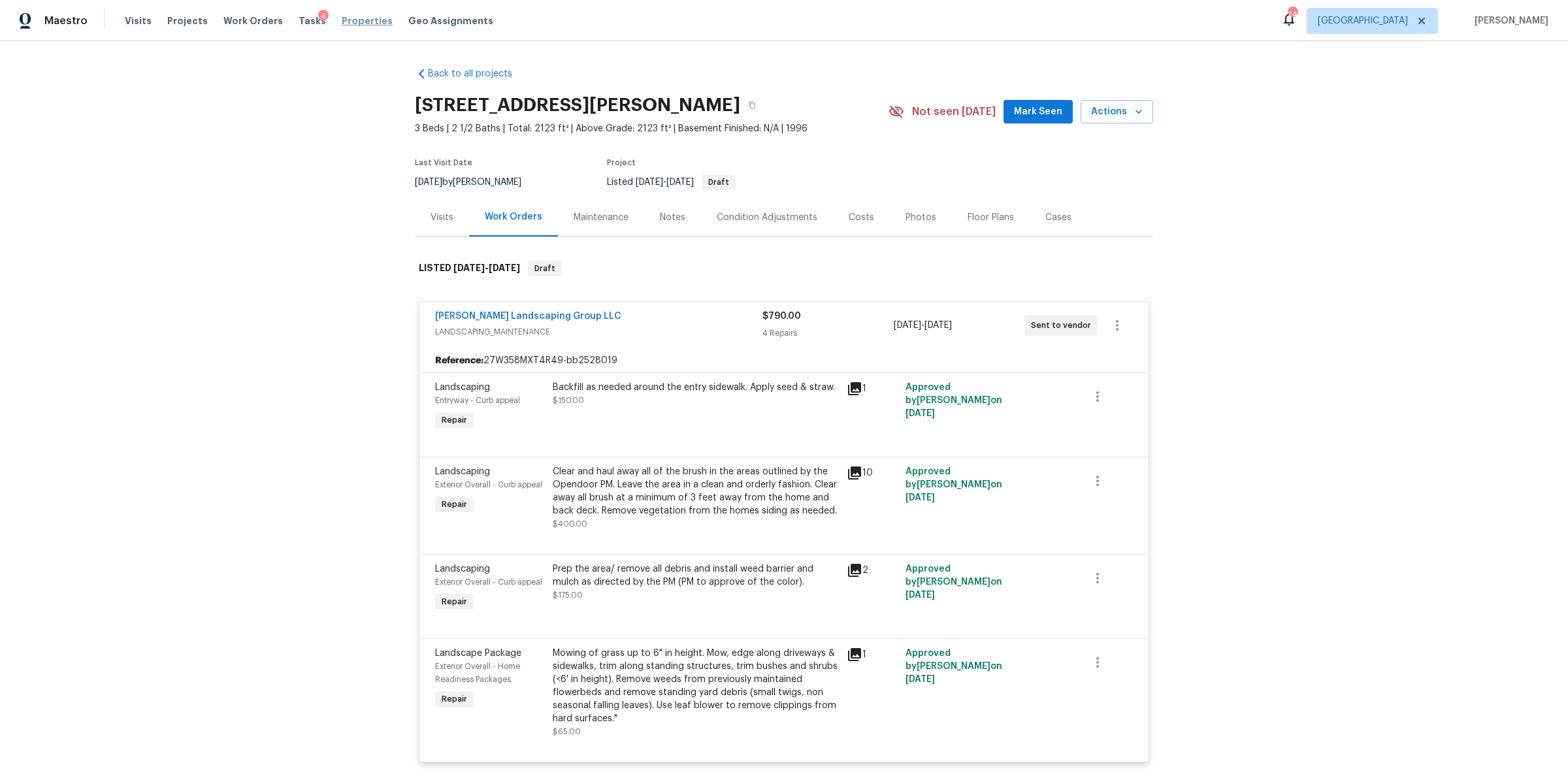
click at [342, 24] on span "Properties" at bounding box center [367, 21] width 51 height 13
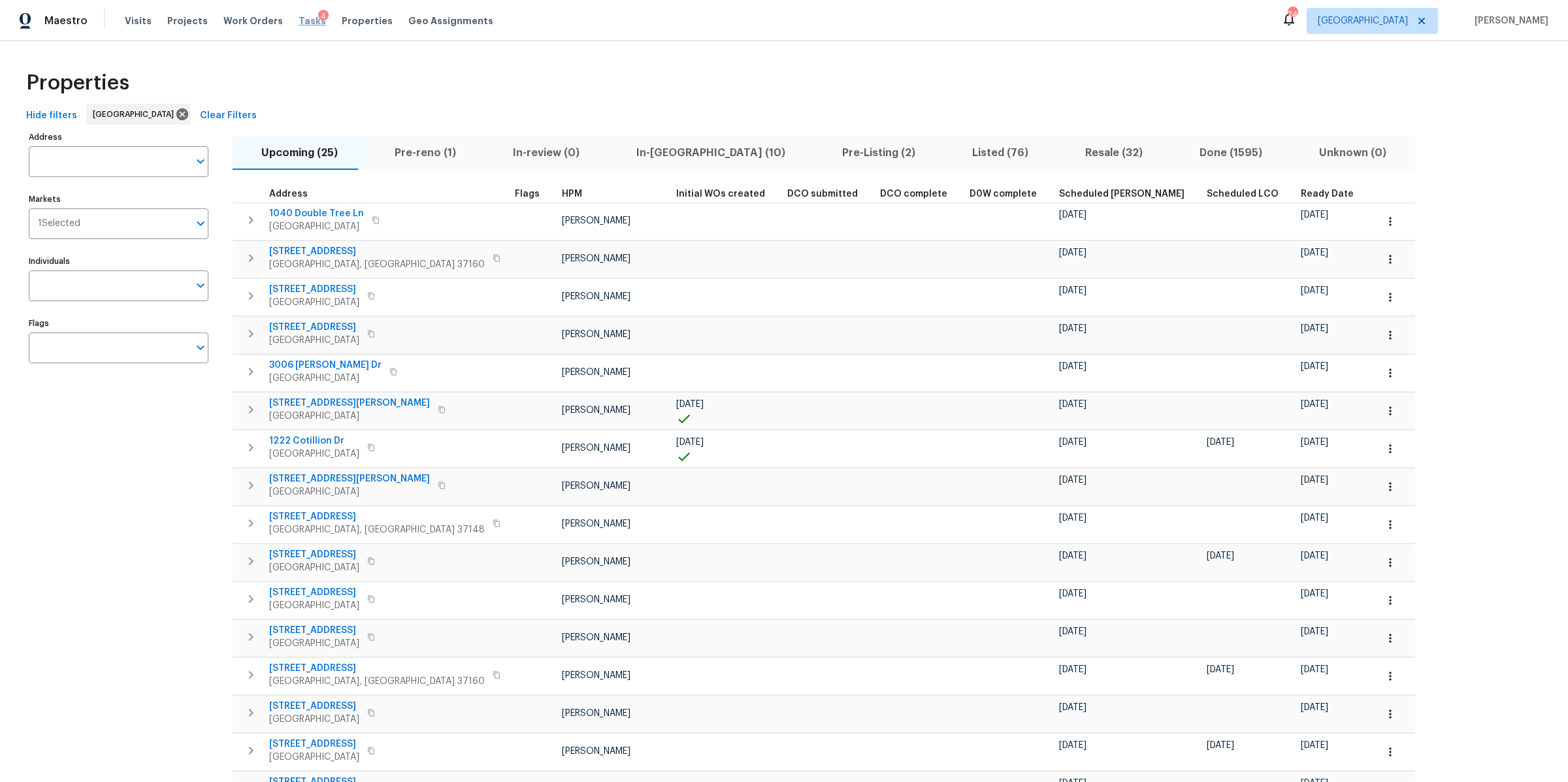
click at [299, 16] on span "Tasks" at bounding box center [312, 21] width 28 height 10
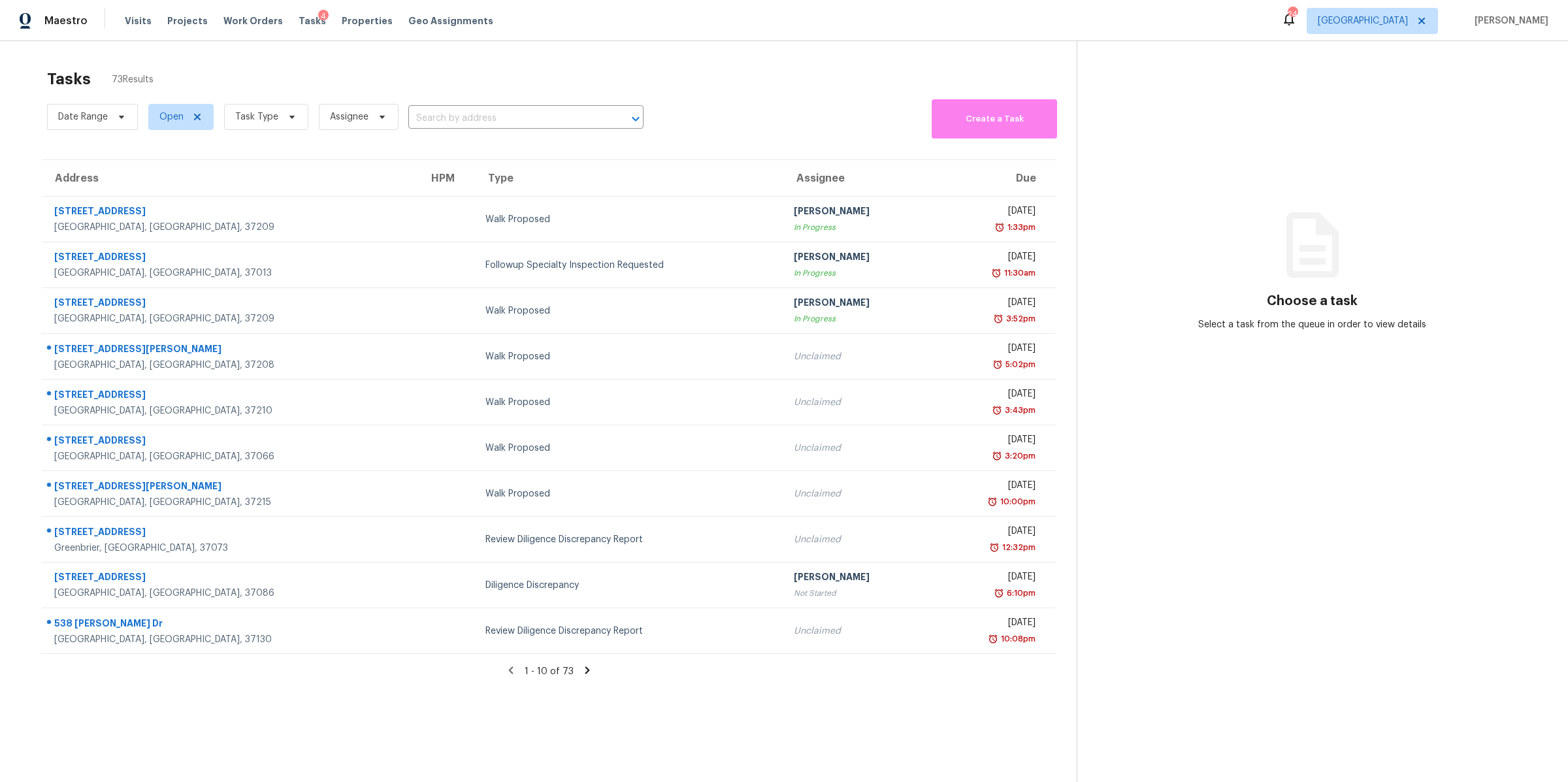
click at [342, 12] on div "Visits Projects Work Orders Tasks 4 Properties Geo Assignments" at bounding box center [316, 20] width 384 height 26
click at [342, 27] on span "Properties" at bounding box center [367, 21] width 51 height 13
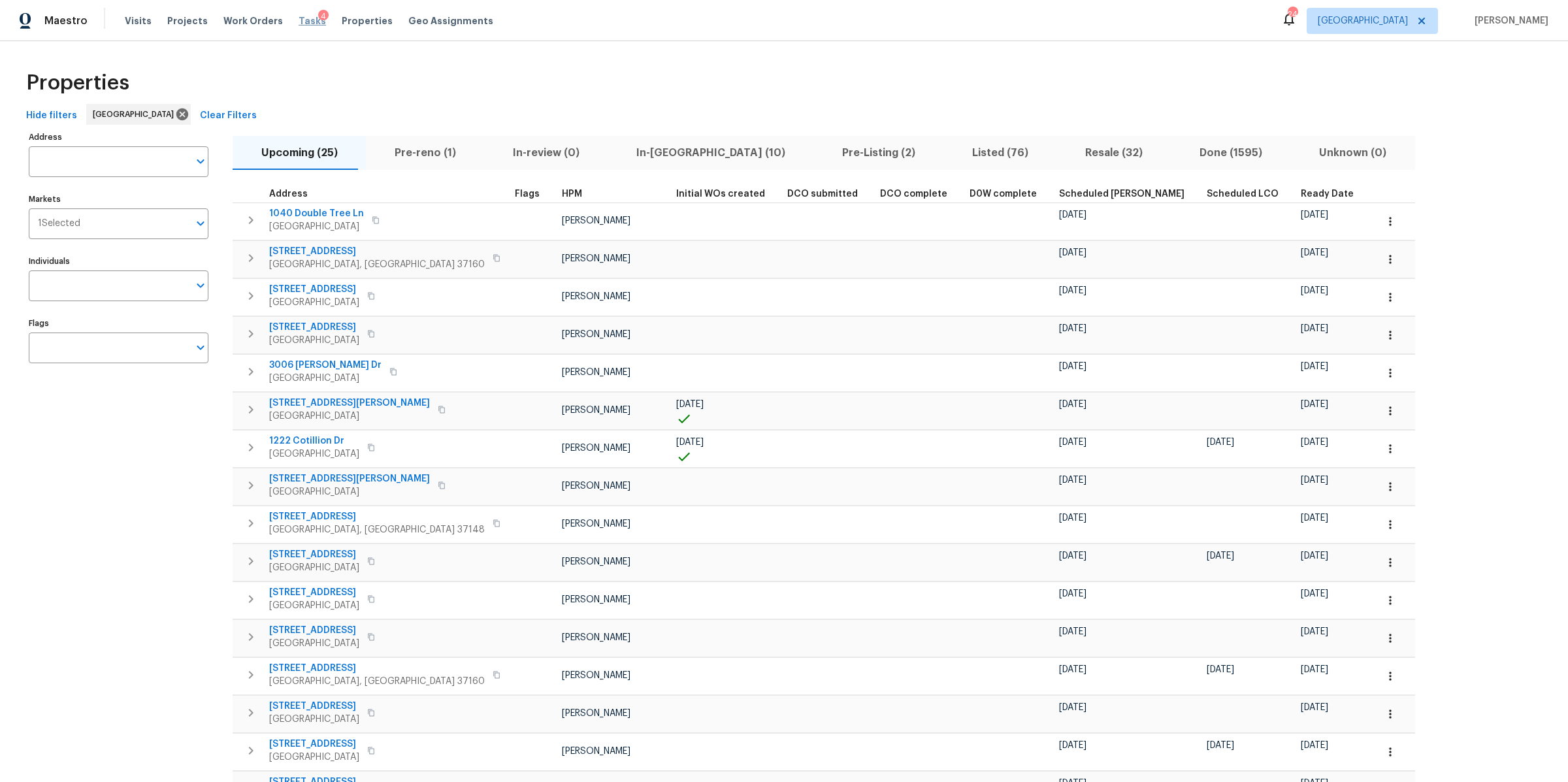
click at [299, 19] on span "Tasks" at bounding box center [312, 21] width 28 height 10
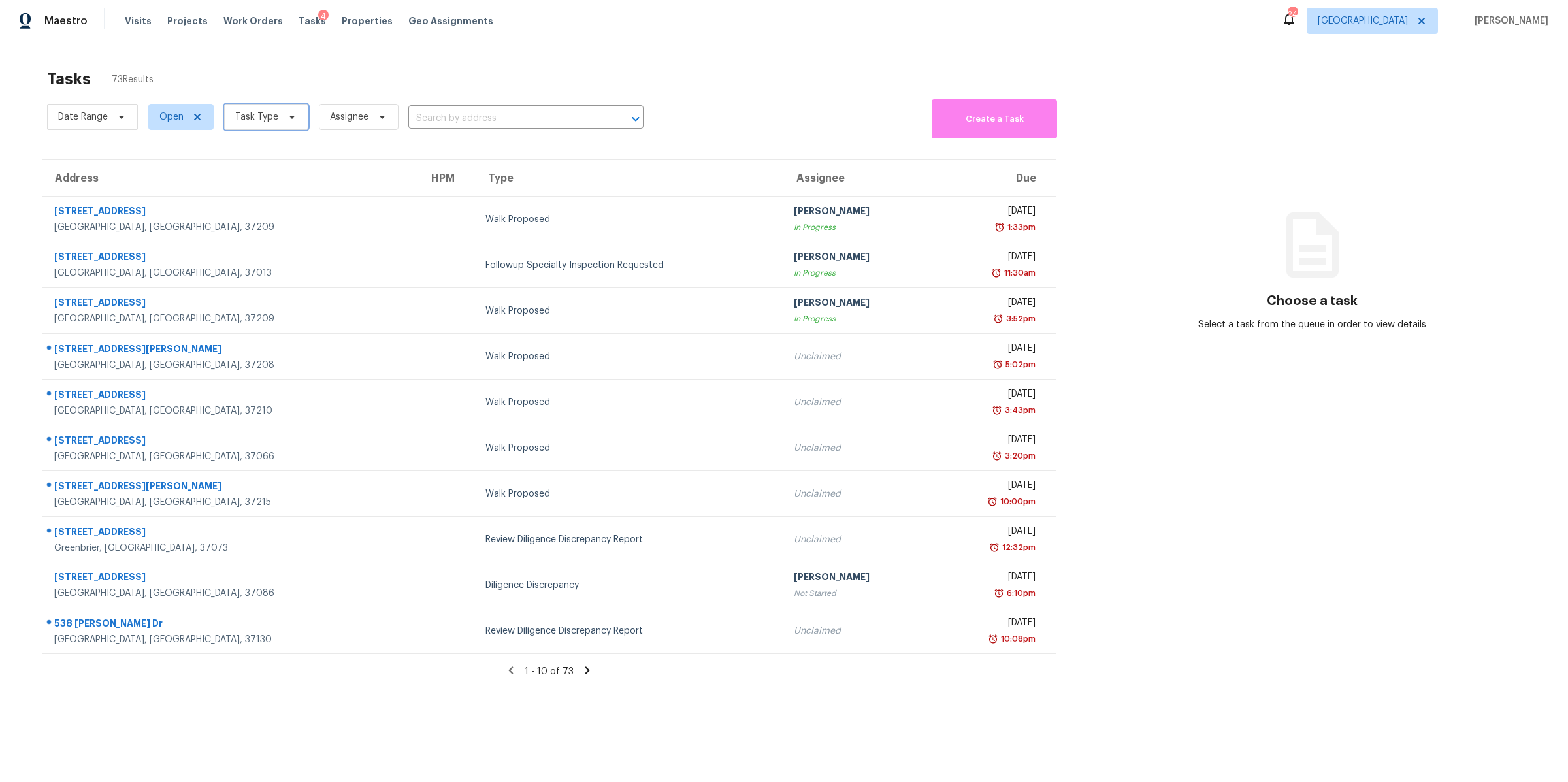
click at [288, 114] on icon at bounding box center [291, 117] width 11 height 11
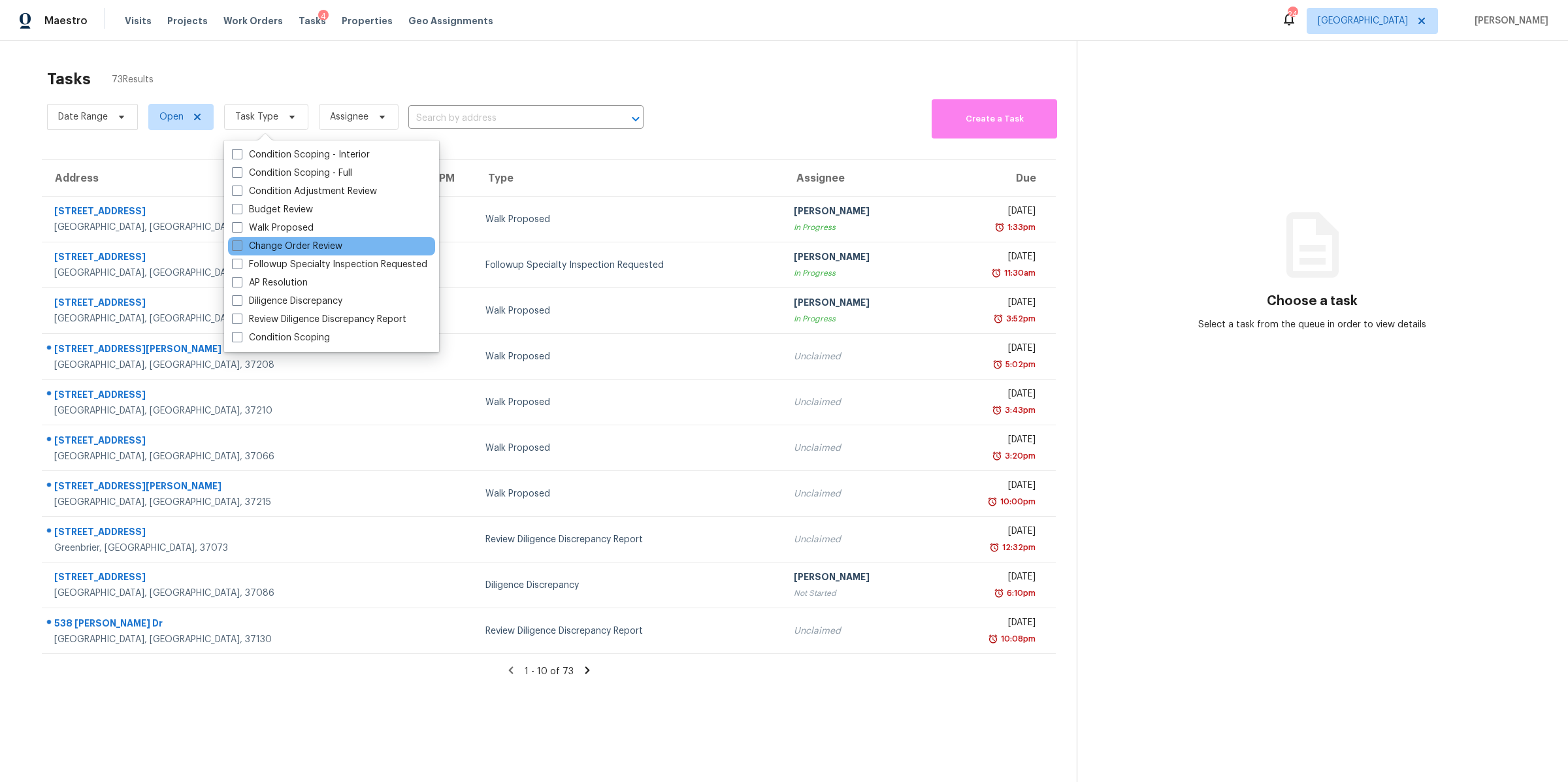
click at [284, 242] on label "Change Order Review" at bounding box center [286, 246] width 110 height 13
click at [240, 242] on input "Change Order Review" at bounding box center [236, 243] width 9 height 9
checkbox input "true"
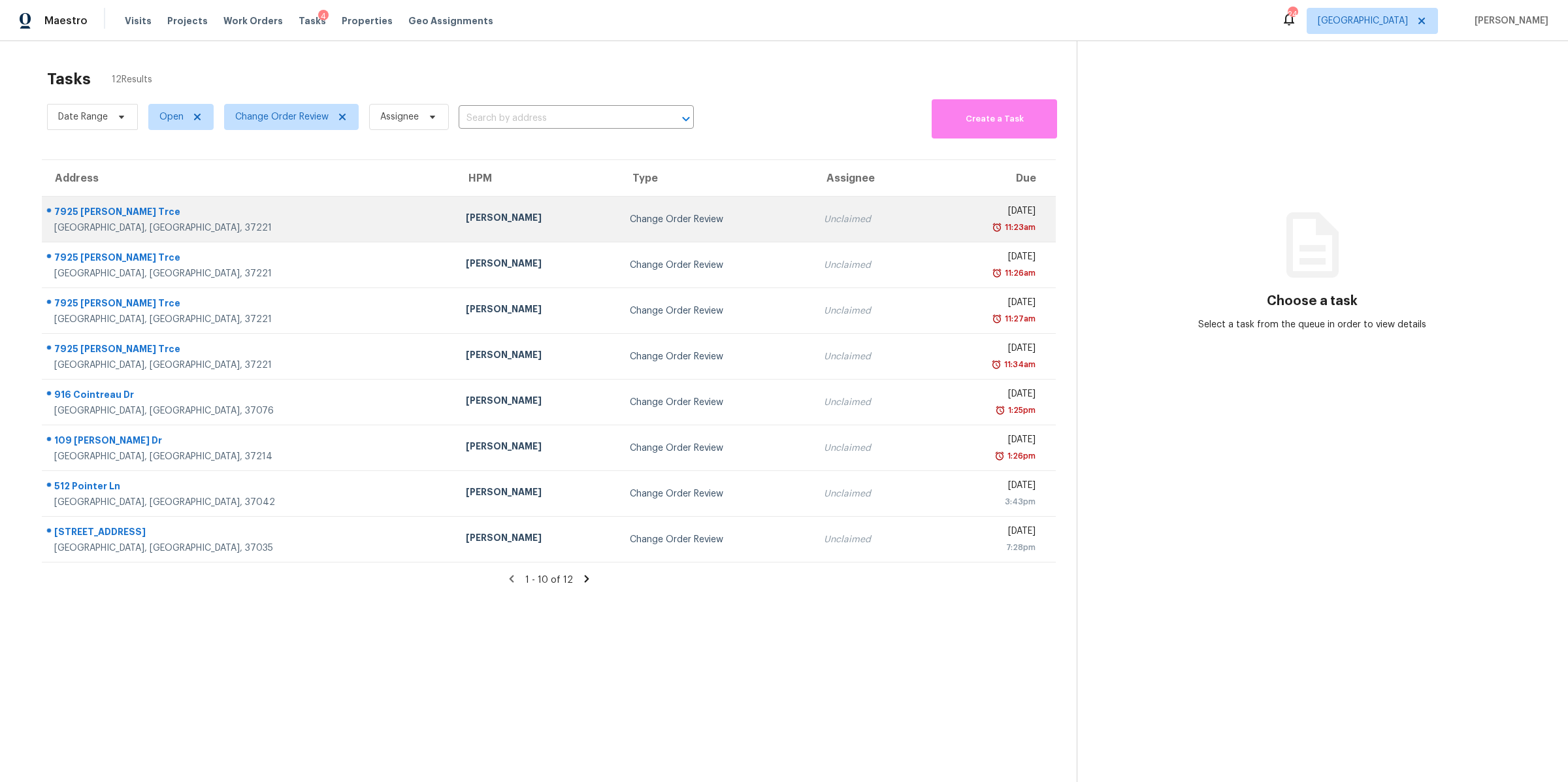
click at [105, 221] on div "[GEOGRAPHIC_DATA], [GEOGRAPHIC_DATA], 37221" at bounding box center [250, 228] width 391 height 13
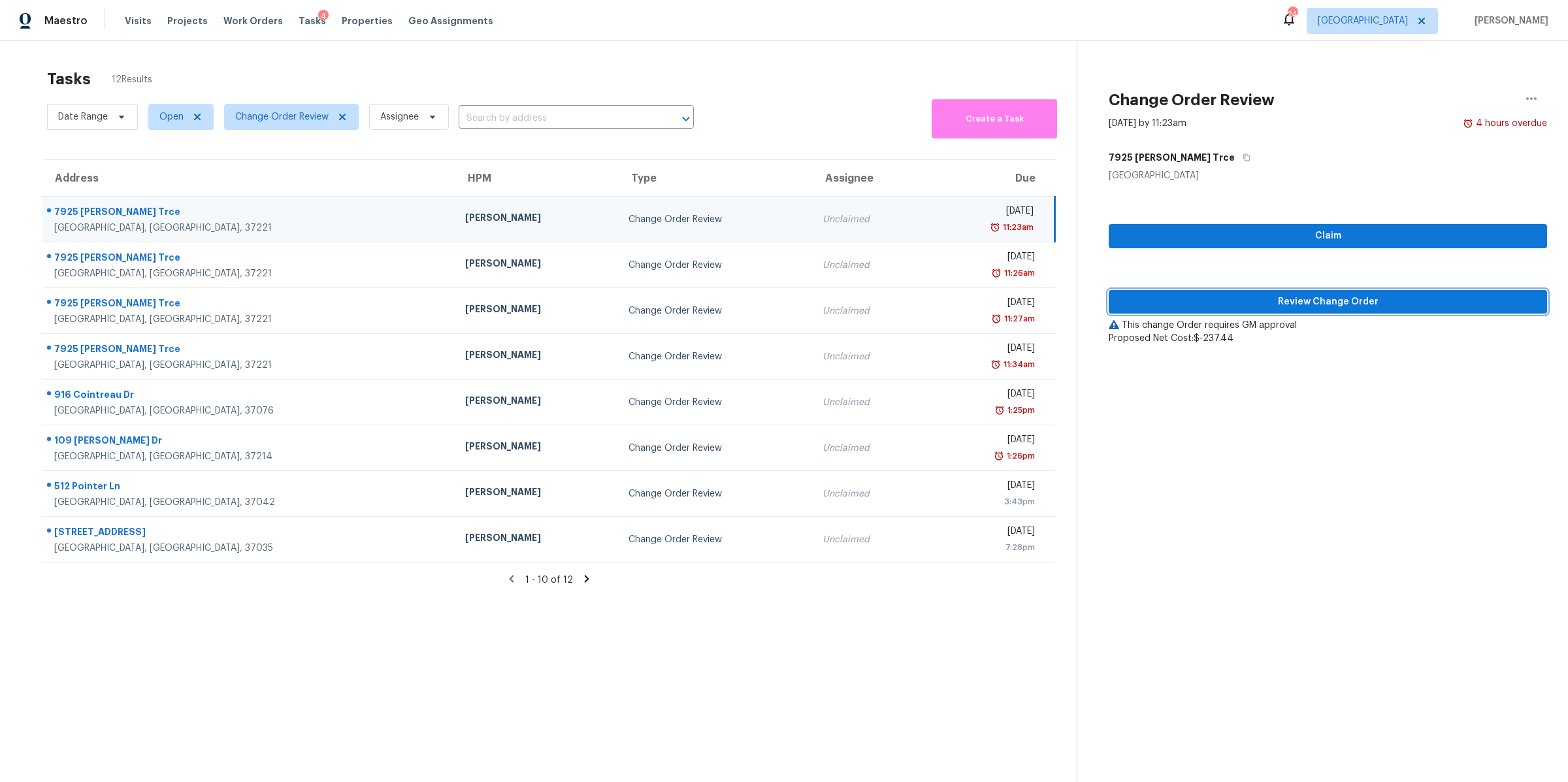
click at [1250, 309] on span "Review Change Order" at bounding box center [1328, 302] width 418 height 16
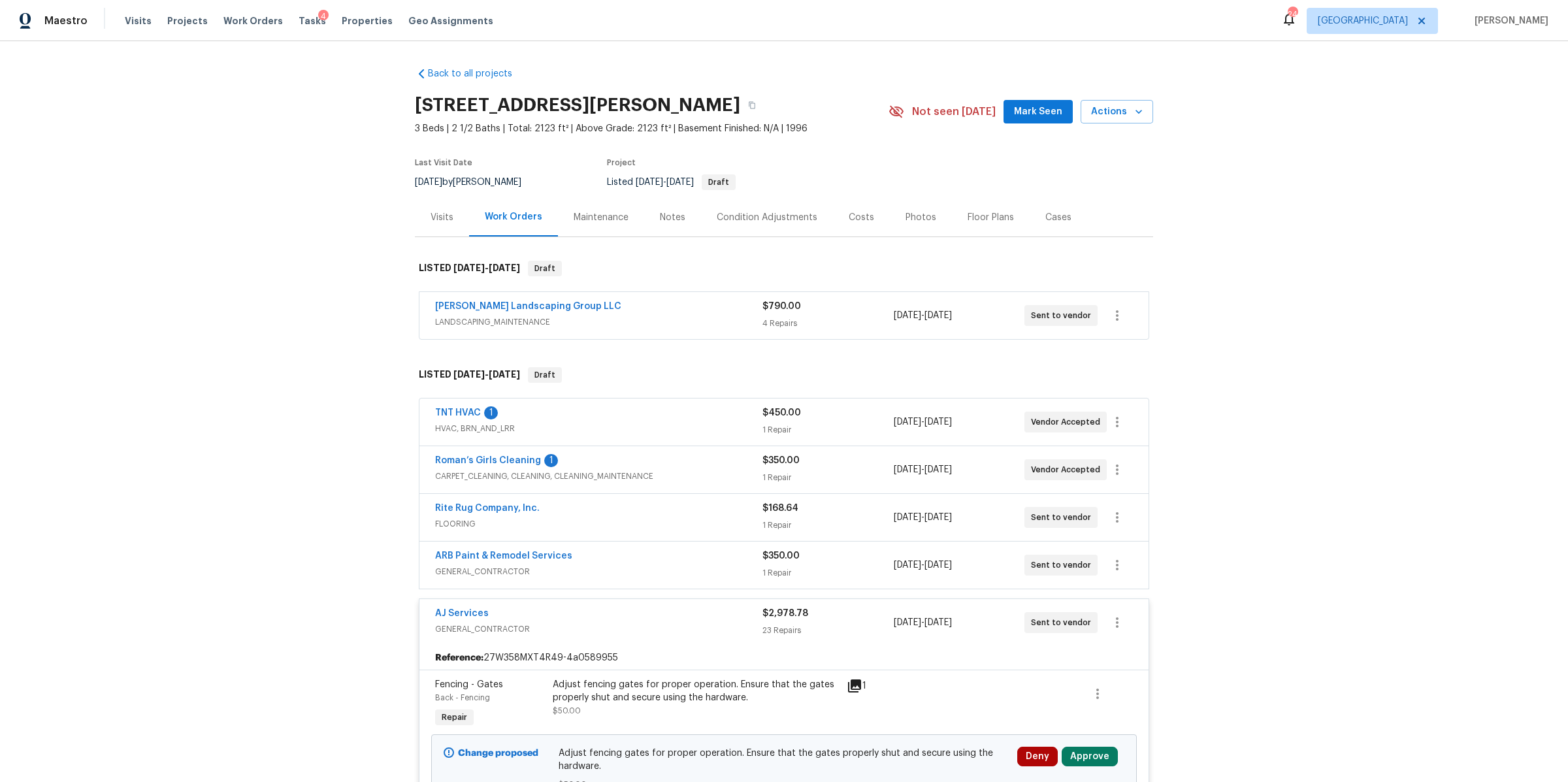
scroll to position [338, 0]
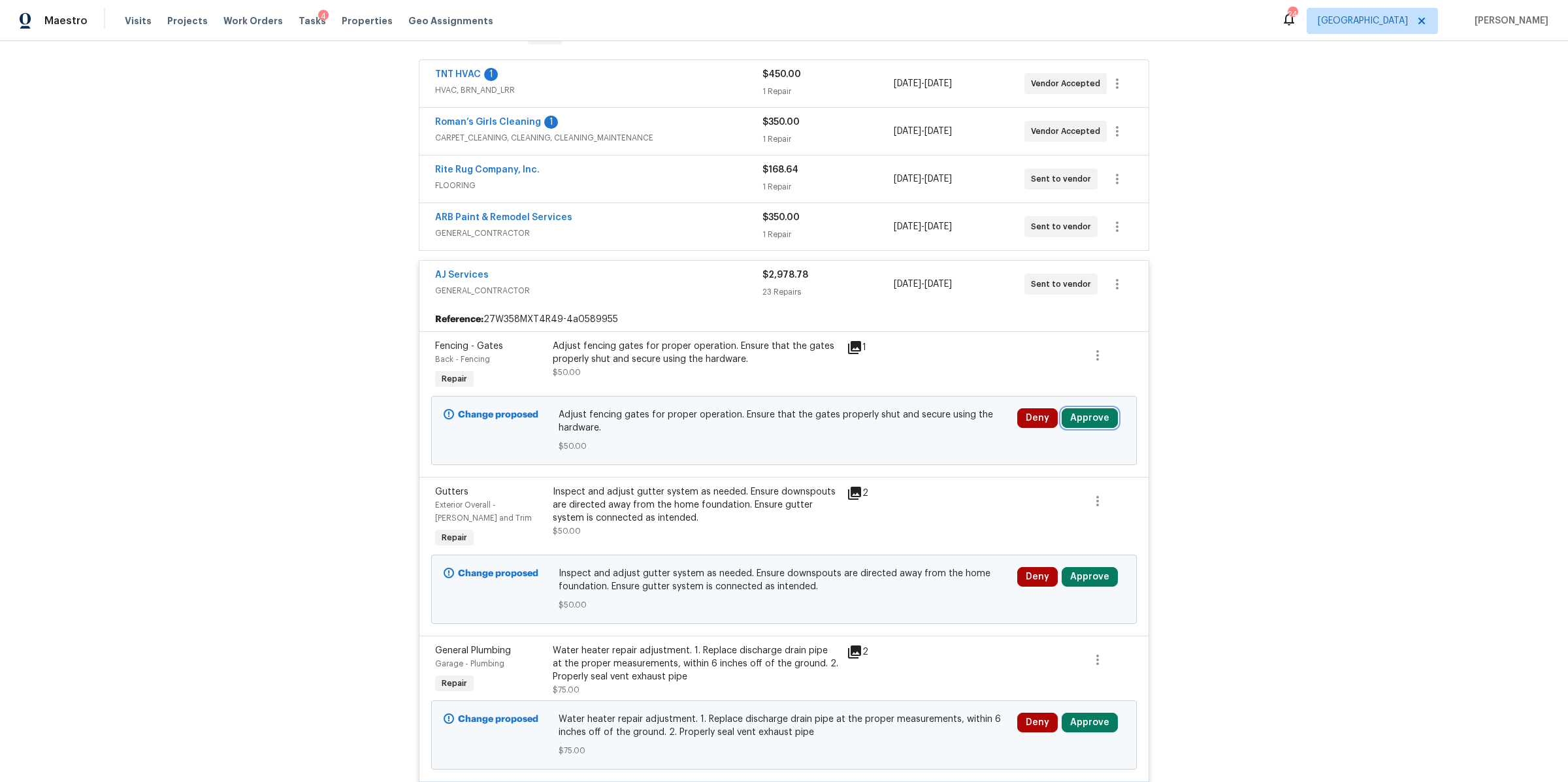
click at [1095, 421] on button "Approve" at bounding box center [1089, 418] width 57 height 19
click at [905, 429] on span "Approve" at bounding box center [897, 432] width 36 height 10
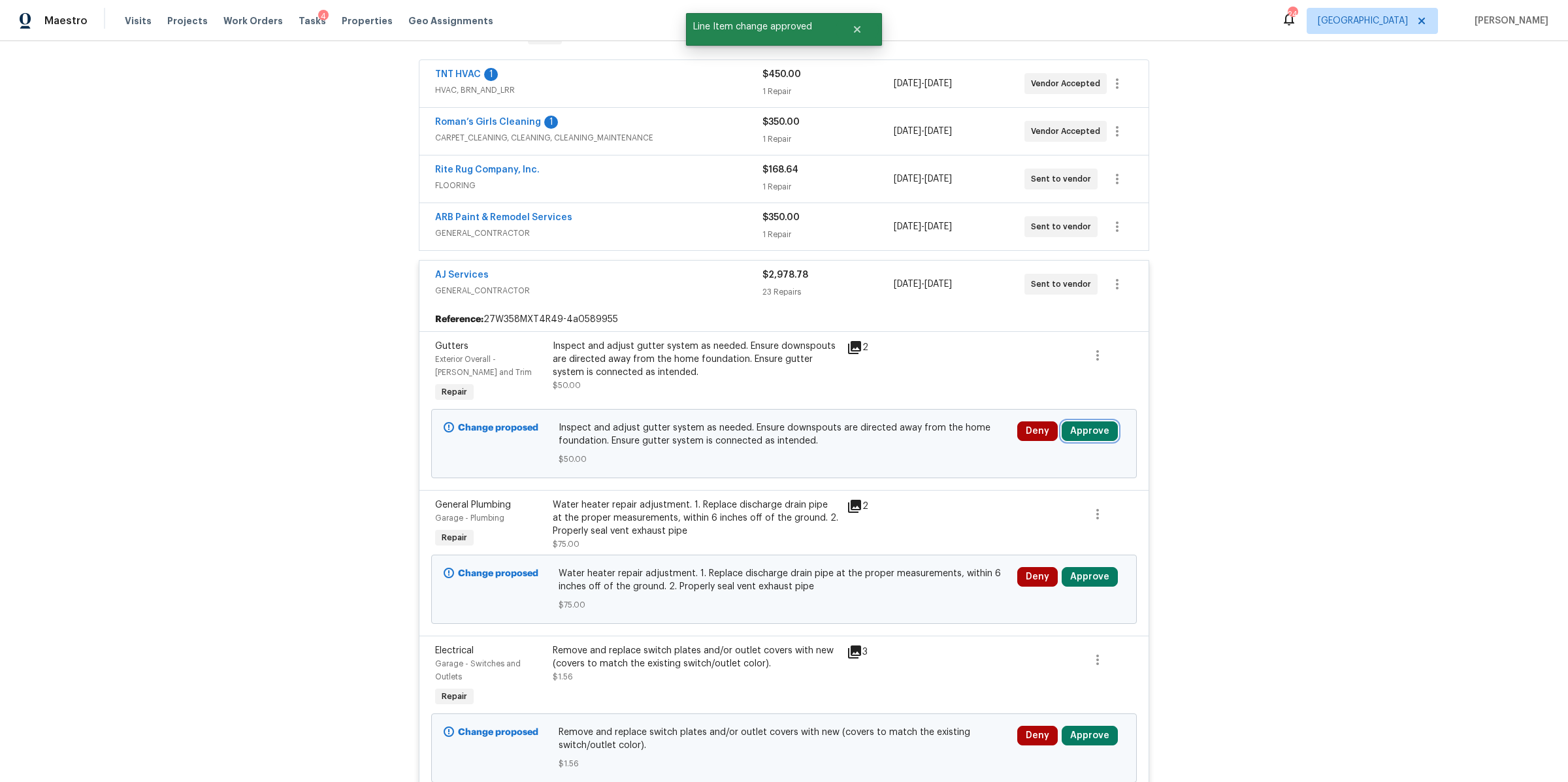
click at [1081, 426] on button "Approve" at bounding box center [1089, 431] width 57 height 19
click at [918, 440] on button "Approve" at bounding box center [897, 445] width 79 height 26
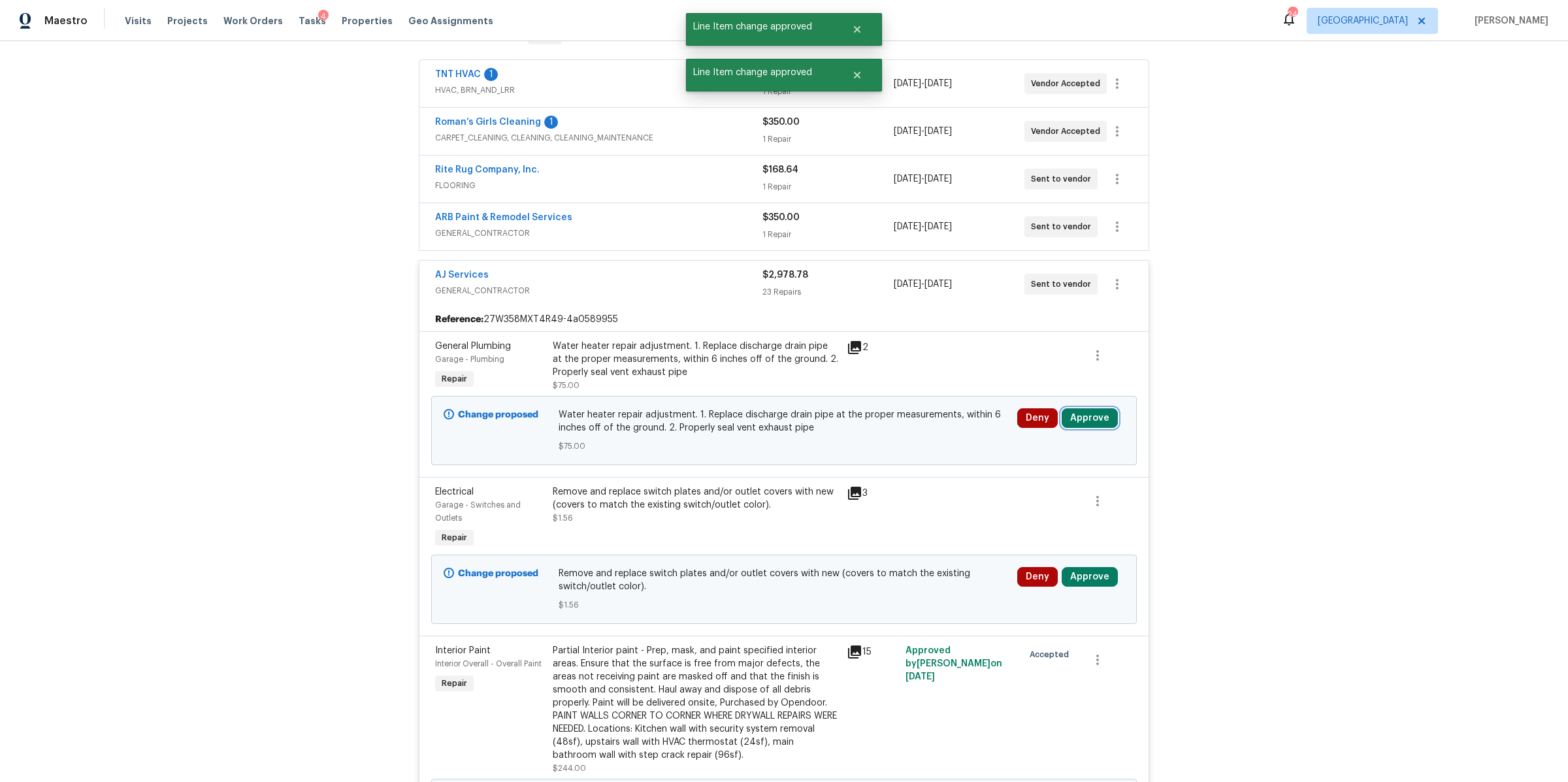
click at [1088, 414] on button "Approve" at bounding box center [1089, 418] width 57 height 19
click at [924, 423] on button "Approve" at bounding box center [897, 431] width 79 height 26
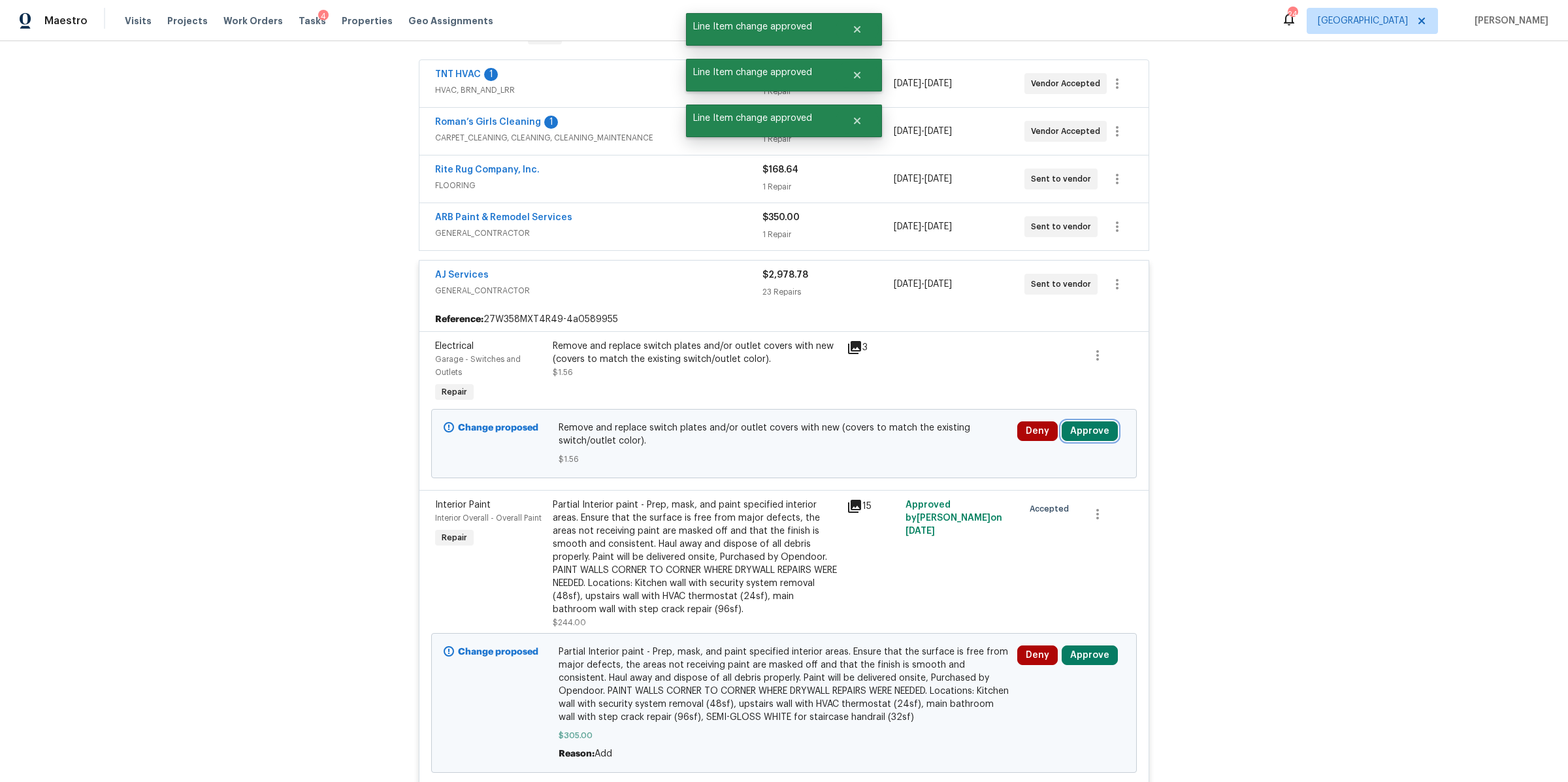
click at [1079, 441] on button "Approve" at bounding box center [1089, 431] width 57 height 19
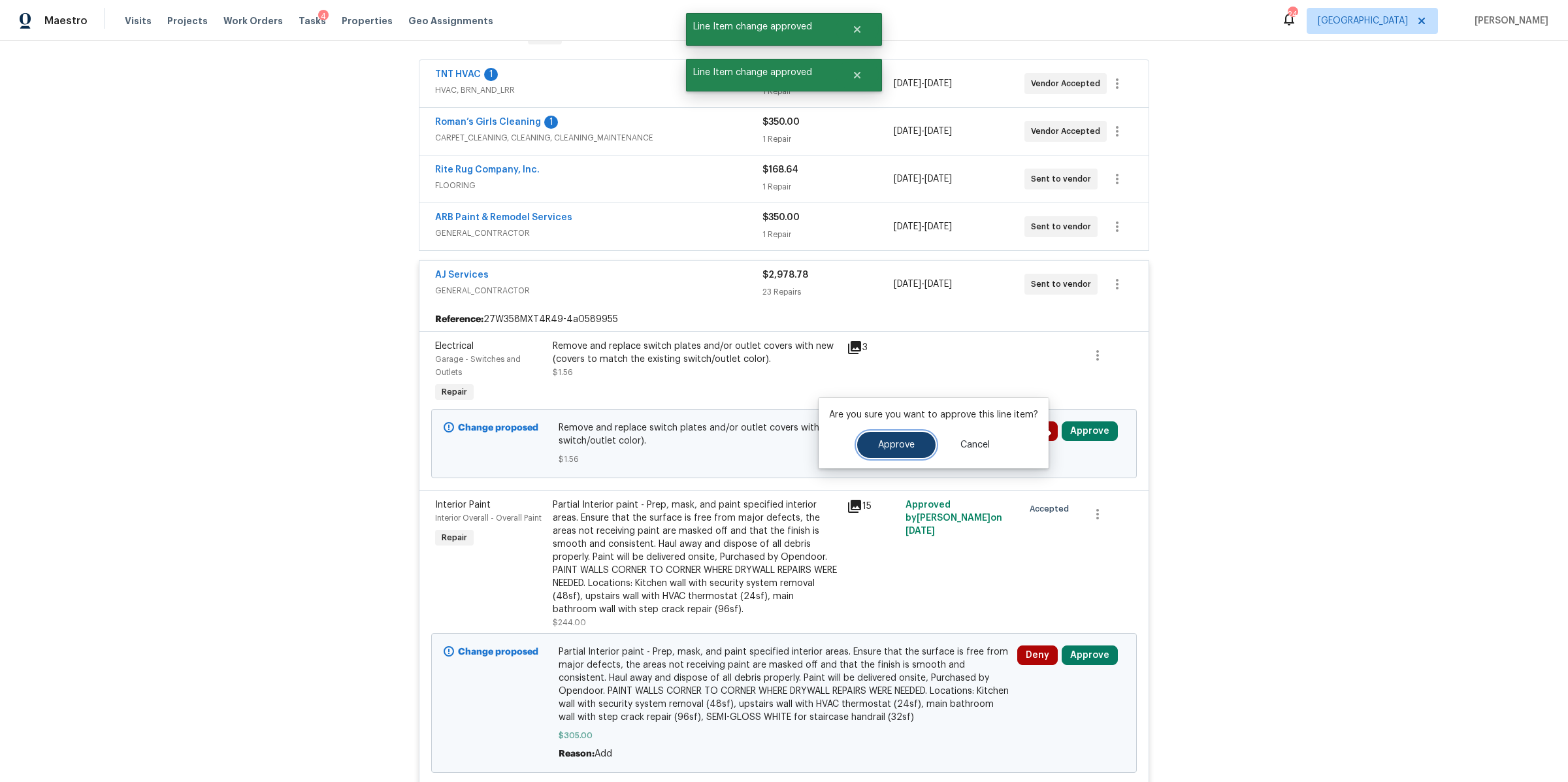
click at [918, 445] on button "Approve" at bounding box center [897, 445] width 79 height 26
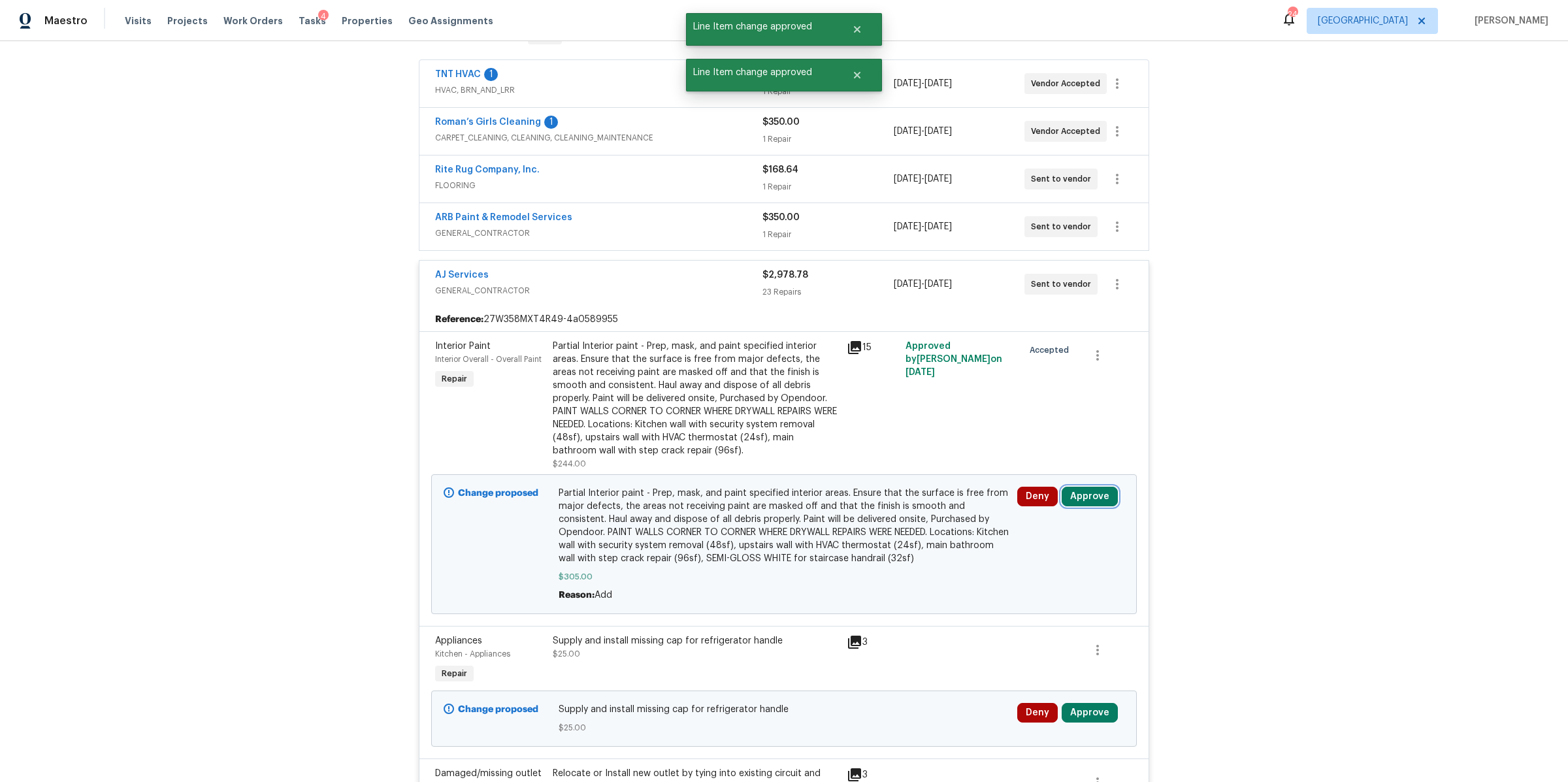
click at [1065, 491] on button "Approve" at bounding box center [1089, 496] width 57 height 19
click at [888, 510] on span "Approve" at bounding box center [897, 511] width 36 height 10
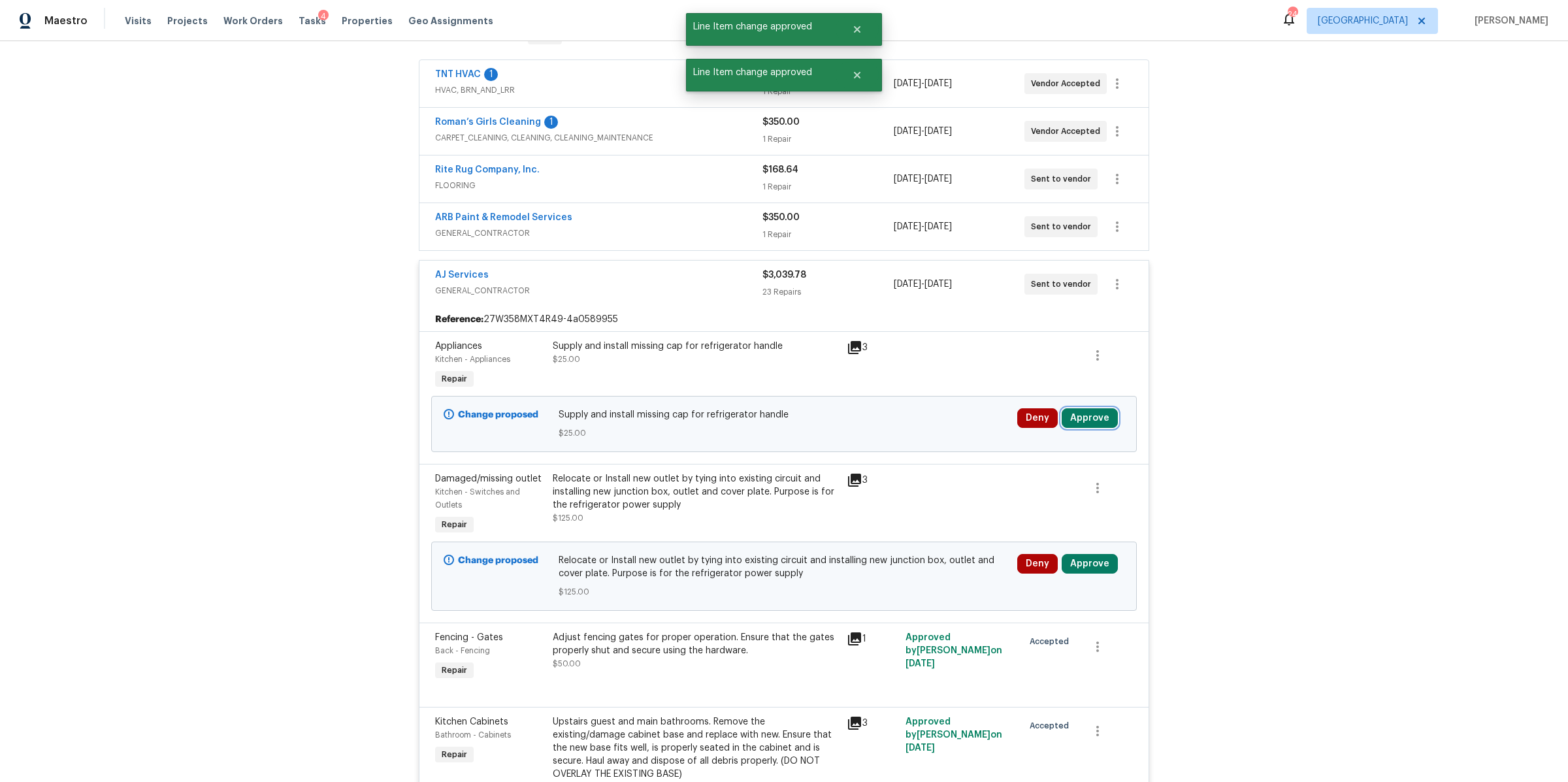
click at [1088, 419] on button "Approve" at bounding box center [1089, 418] width 57 height 19
click at [874, 435] on button "Approve" at bounding box center [897, 431] width 79 height 26
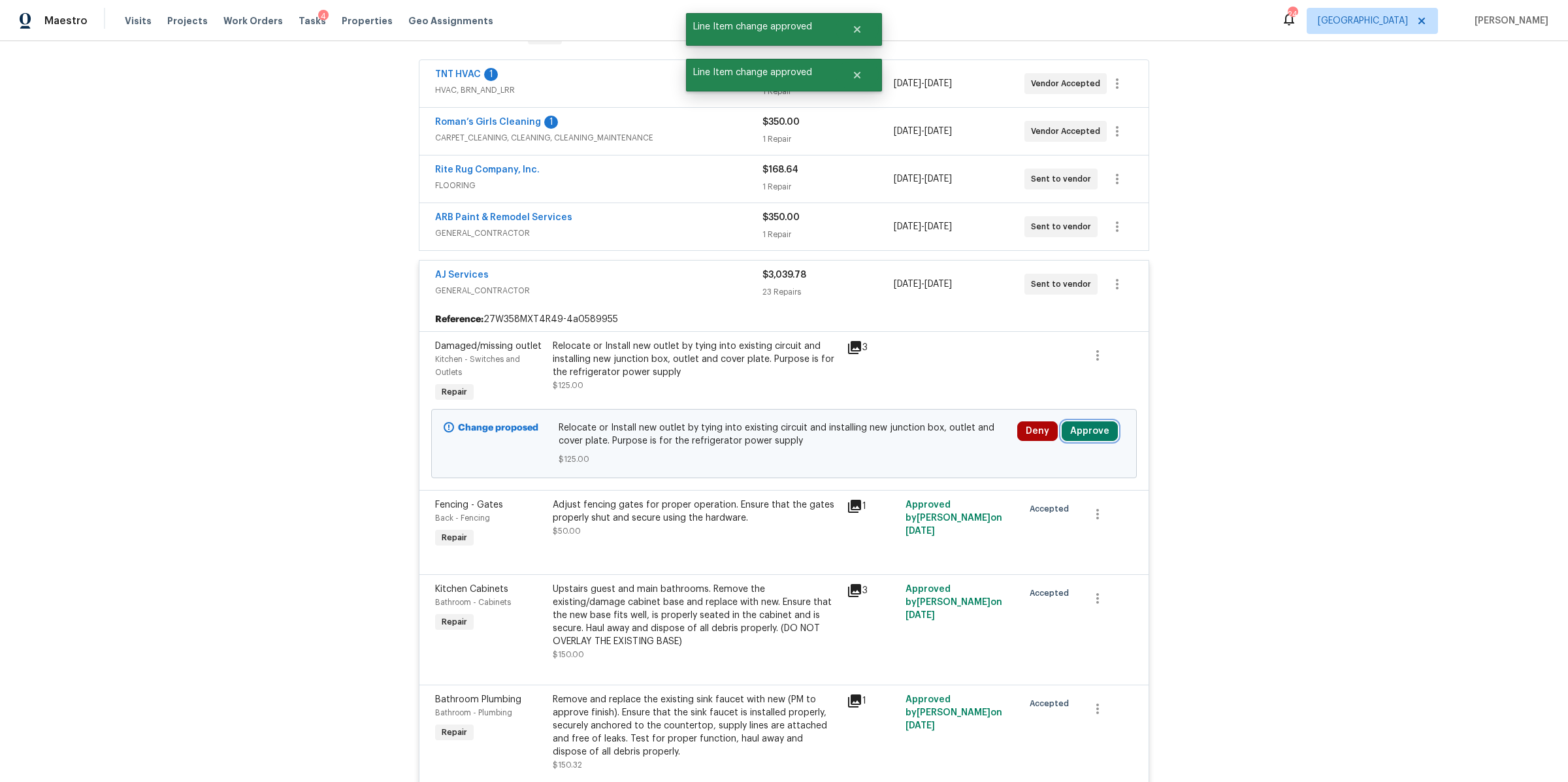
click at [1093, 428] on button "Approve" at bounding box center [1089, 431] width 57 height 19
click at [891, 449] on span "Approve" at bounding box center [897, 446] width 36 height 10
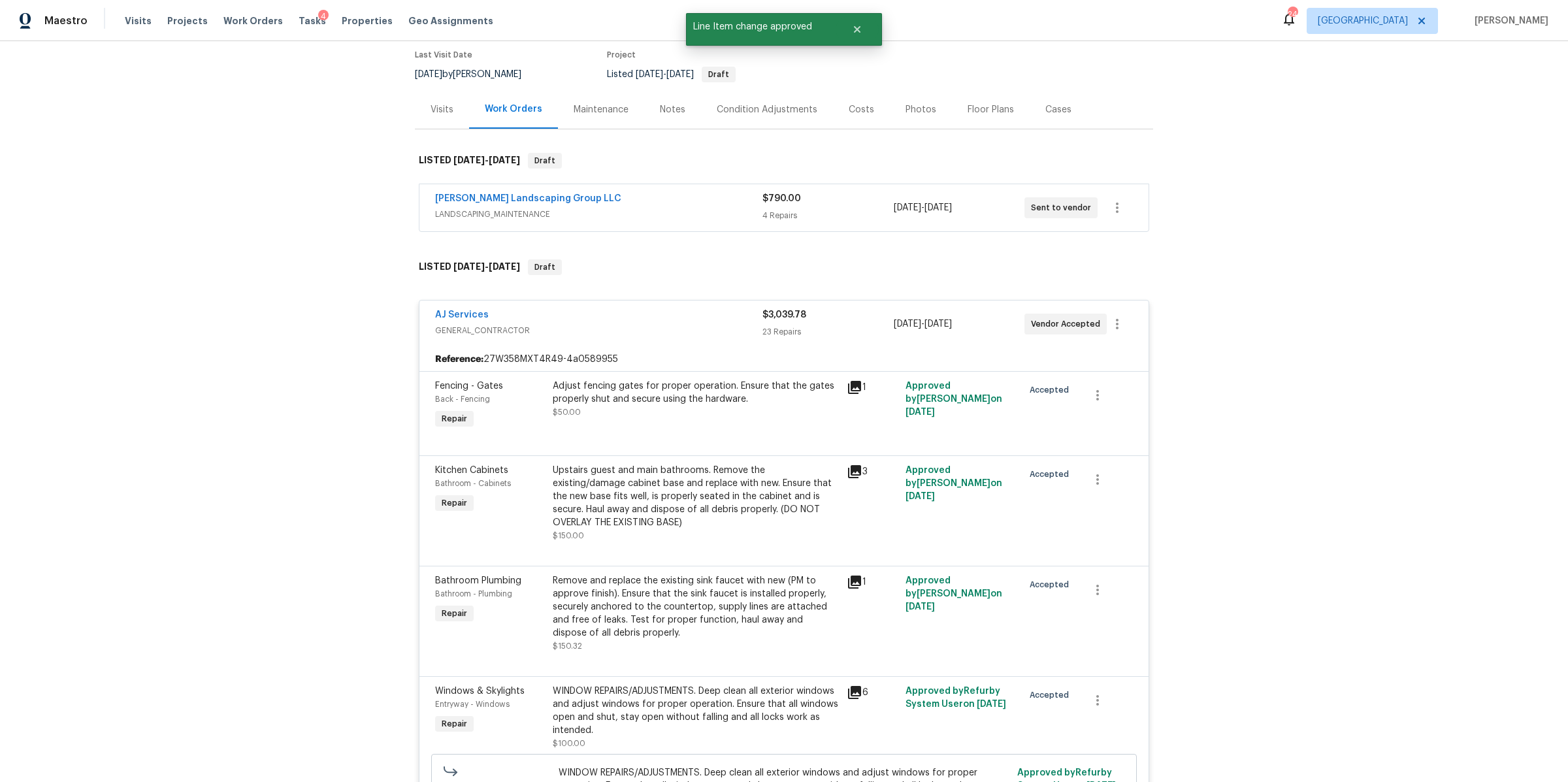
scroll to position [0, 0]
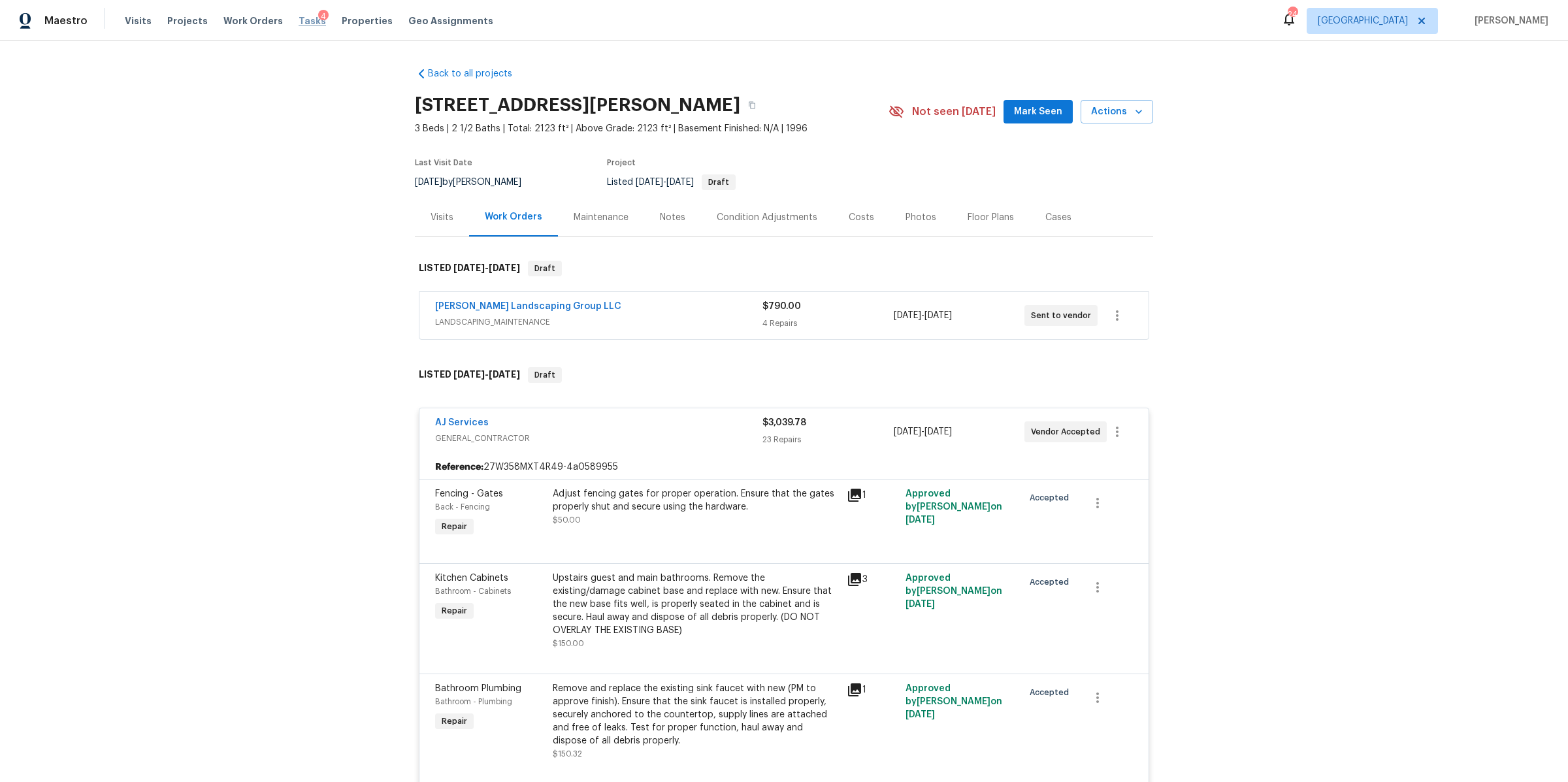
click at [299, 16] on span "Tasks" at bounding box center [312, 21] width 28 height 10
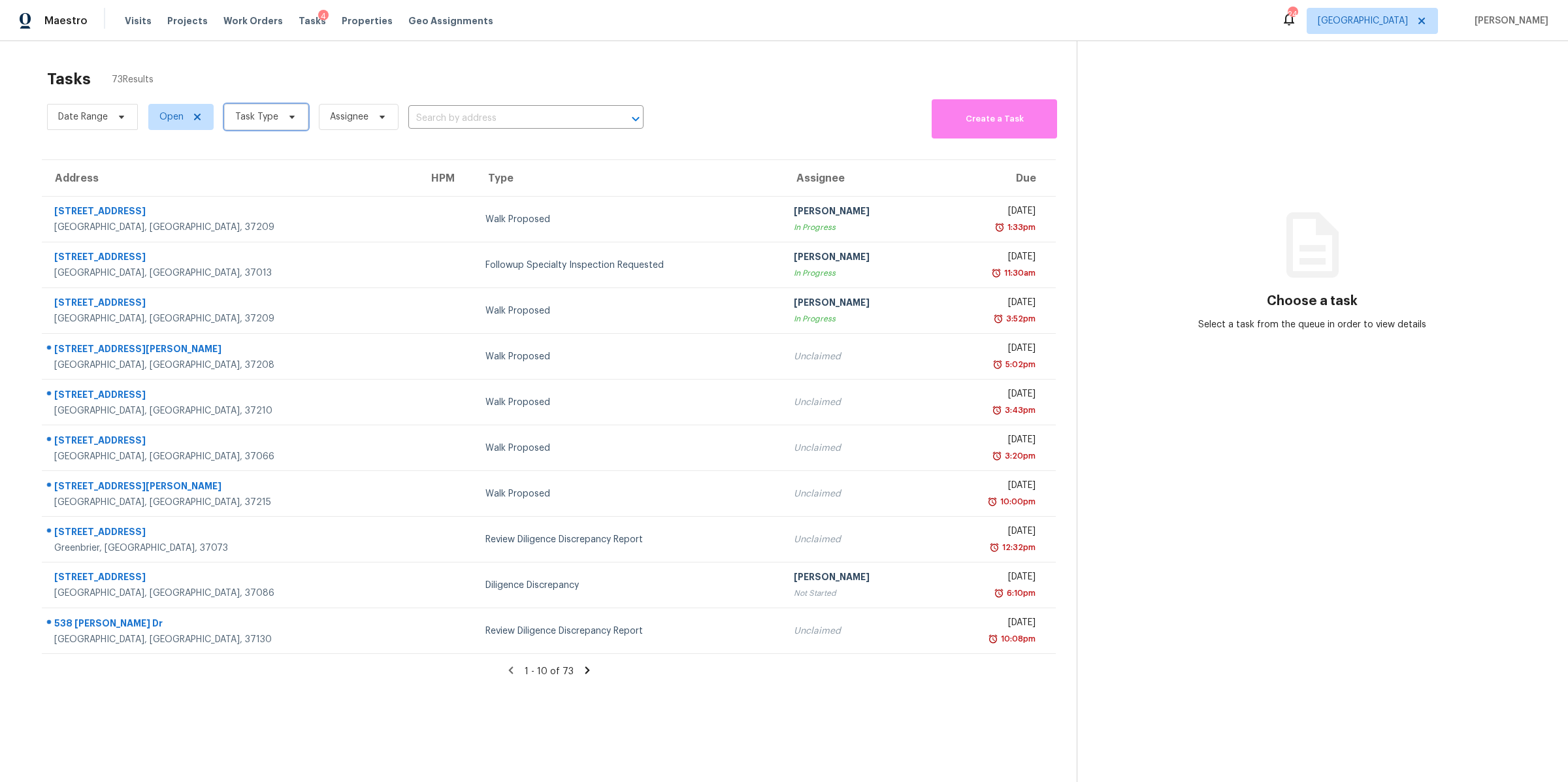
click at [287, 120] on icon at bounding box center [291, 117] width 11 height 11
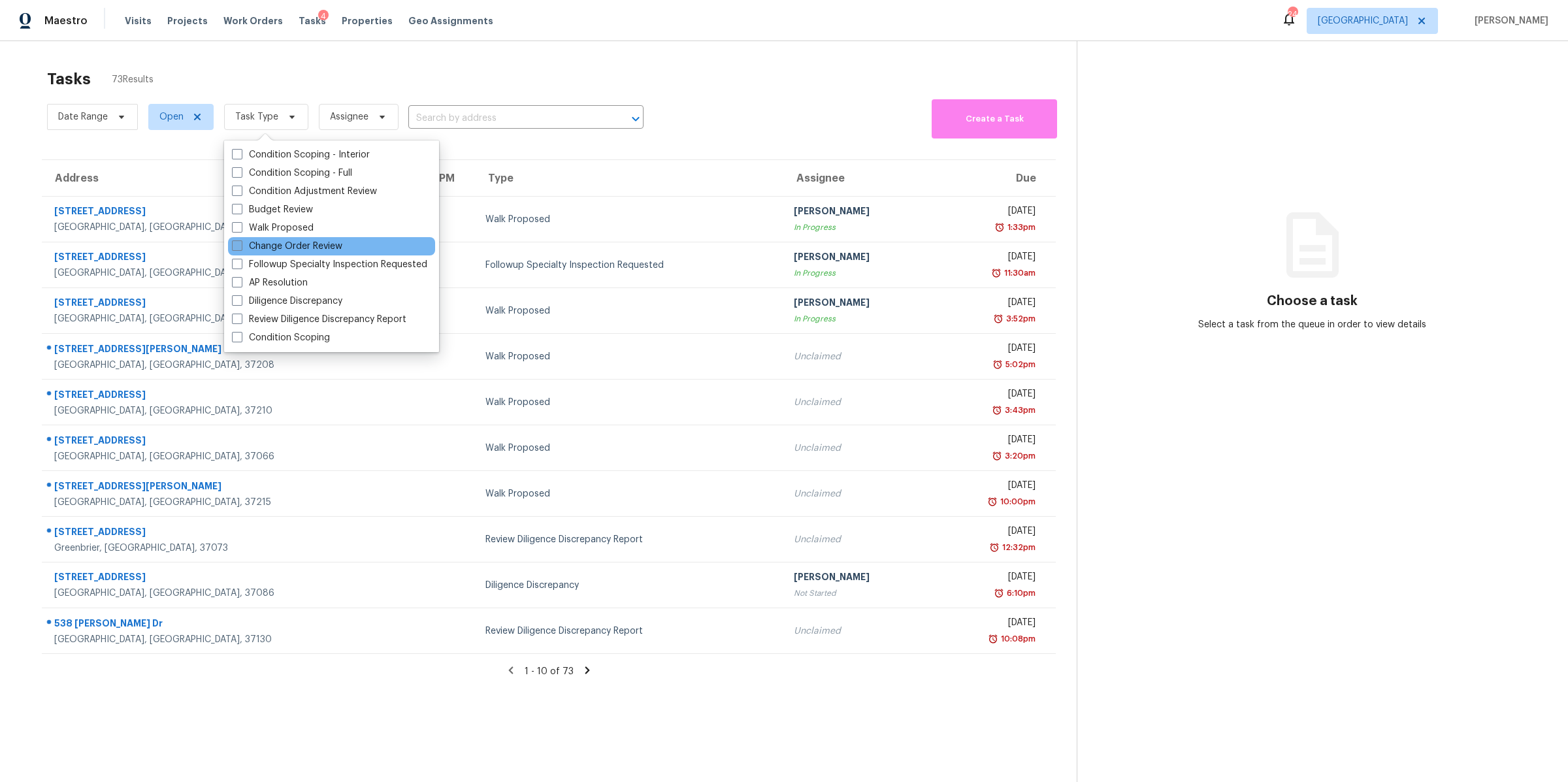
click at [284, 242] on label "Change Order Review" at bounding box center [286, 246] width 110 height 13
click at [240, 242] on input "Change Order Review" at bounding box center [236, 243] width 9 height 9
checkbox input "true"
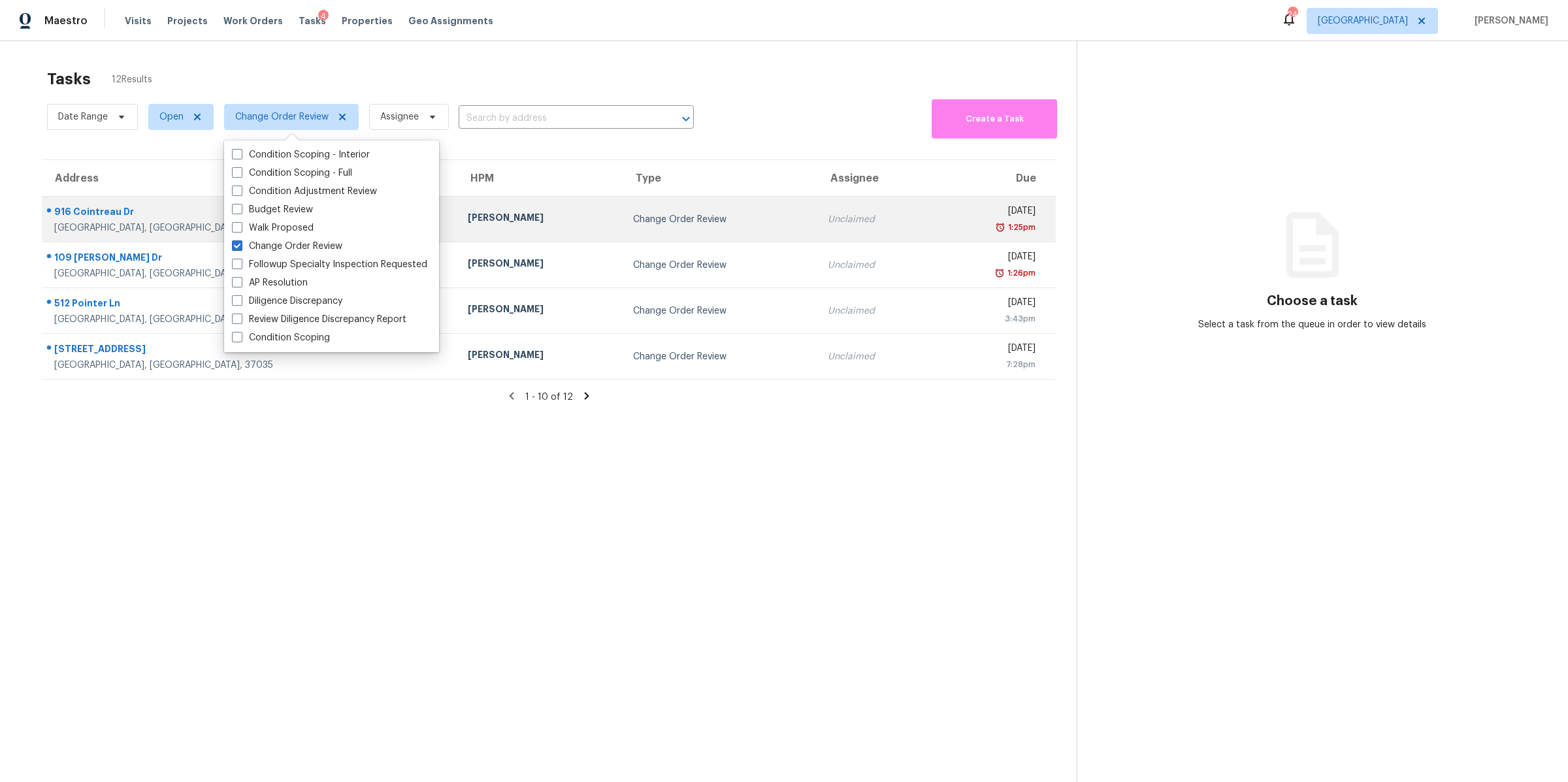
click at [81, 221] on div "916 Cointreau Dr" at bounding box center [251, 213] width 393 height 16
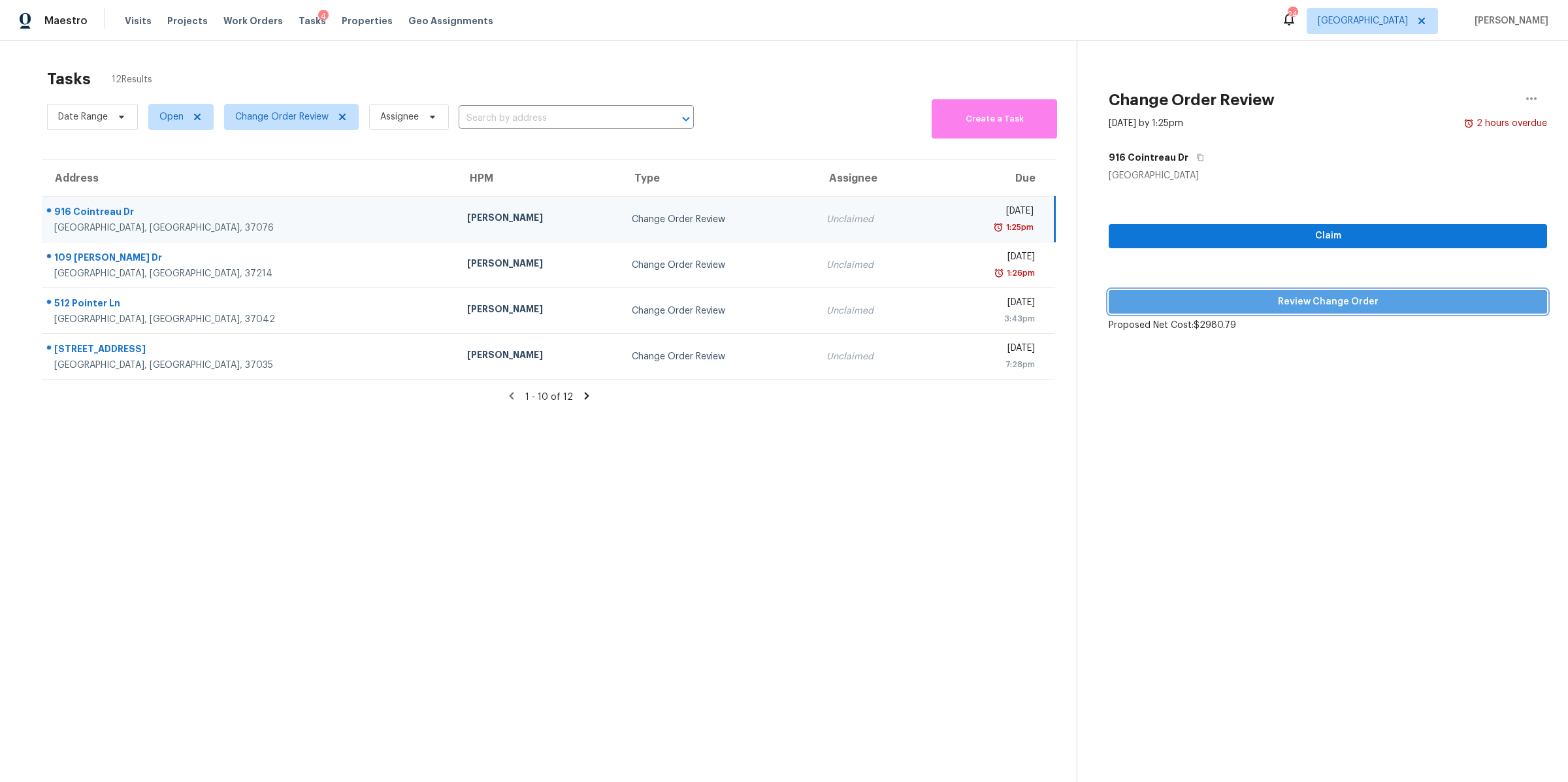
click at [1318, 292] on button "Review Change Order" at bounding box center [1328, 302] width 439 height 24
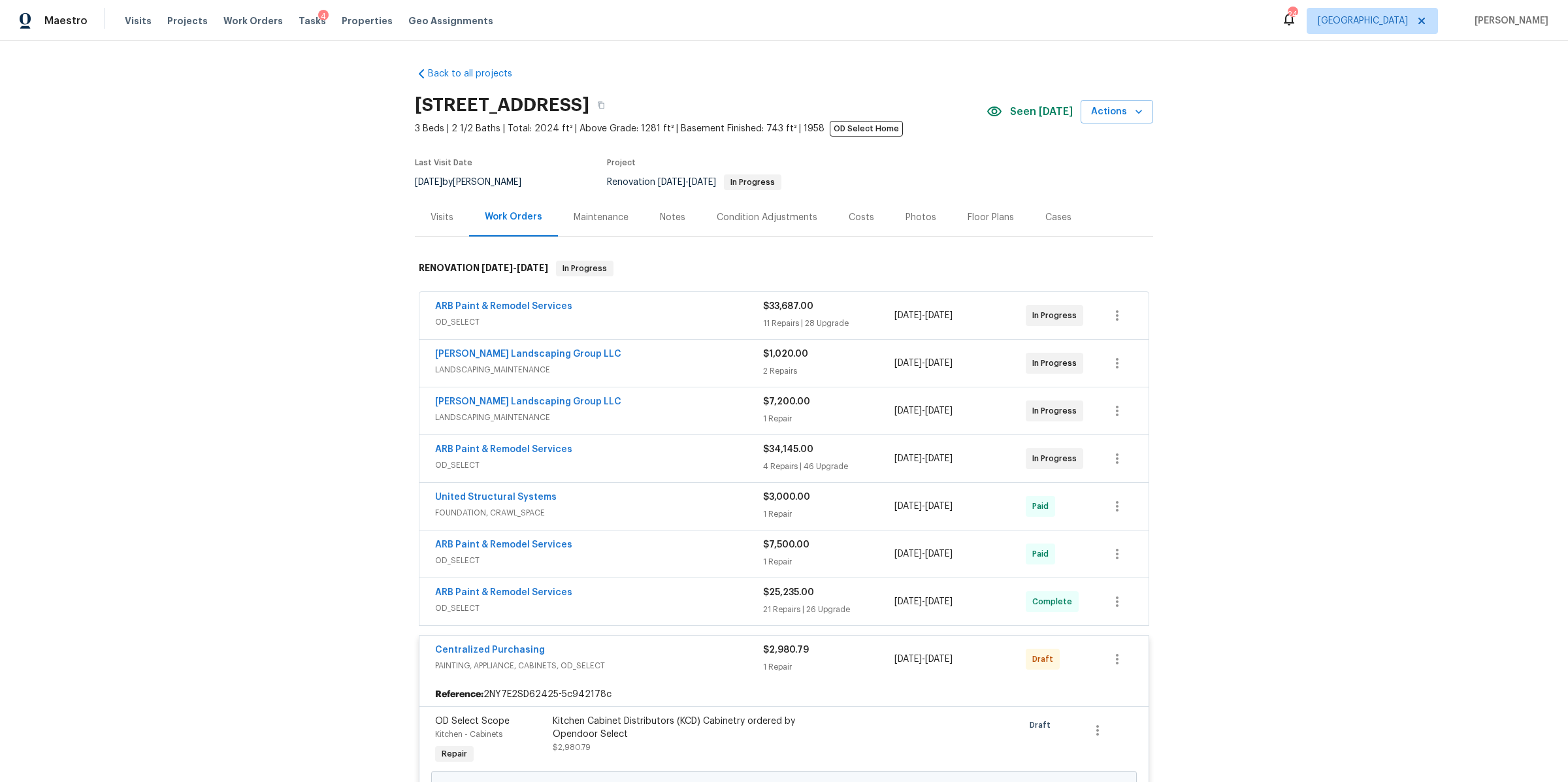
scroll to position [285, 0]
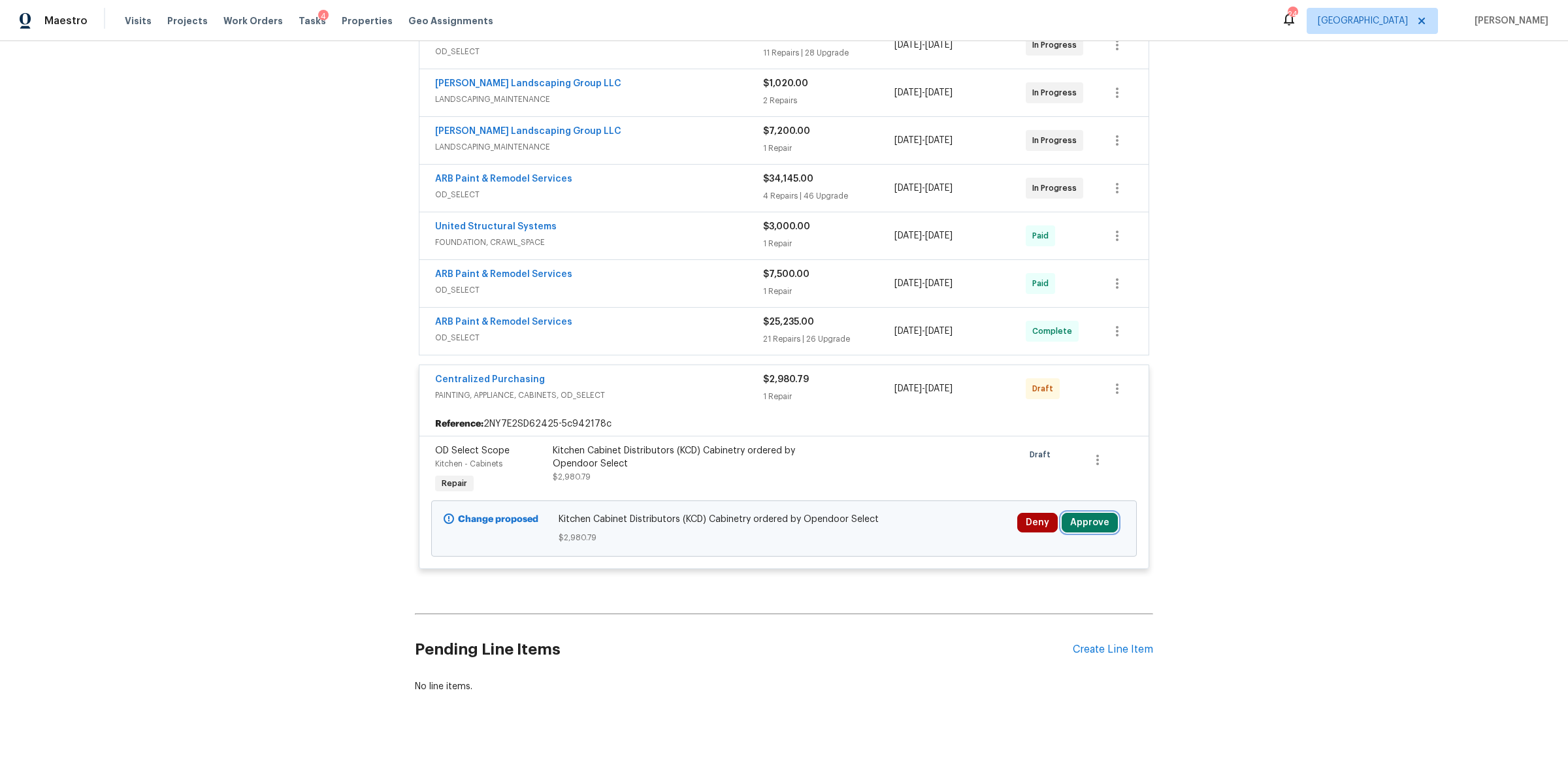
drag, startPoint x: 1089, startPoint y: 511, endPoint x: 1059, endPoint y: 511, distance: 30.0
click at [1089, 513] on button "Approve" at bounding box center [1089, 522] width 57 height 19
click at [857, 528] on button "Approve" at bounding box center [897, 522] width 79 height 26
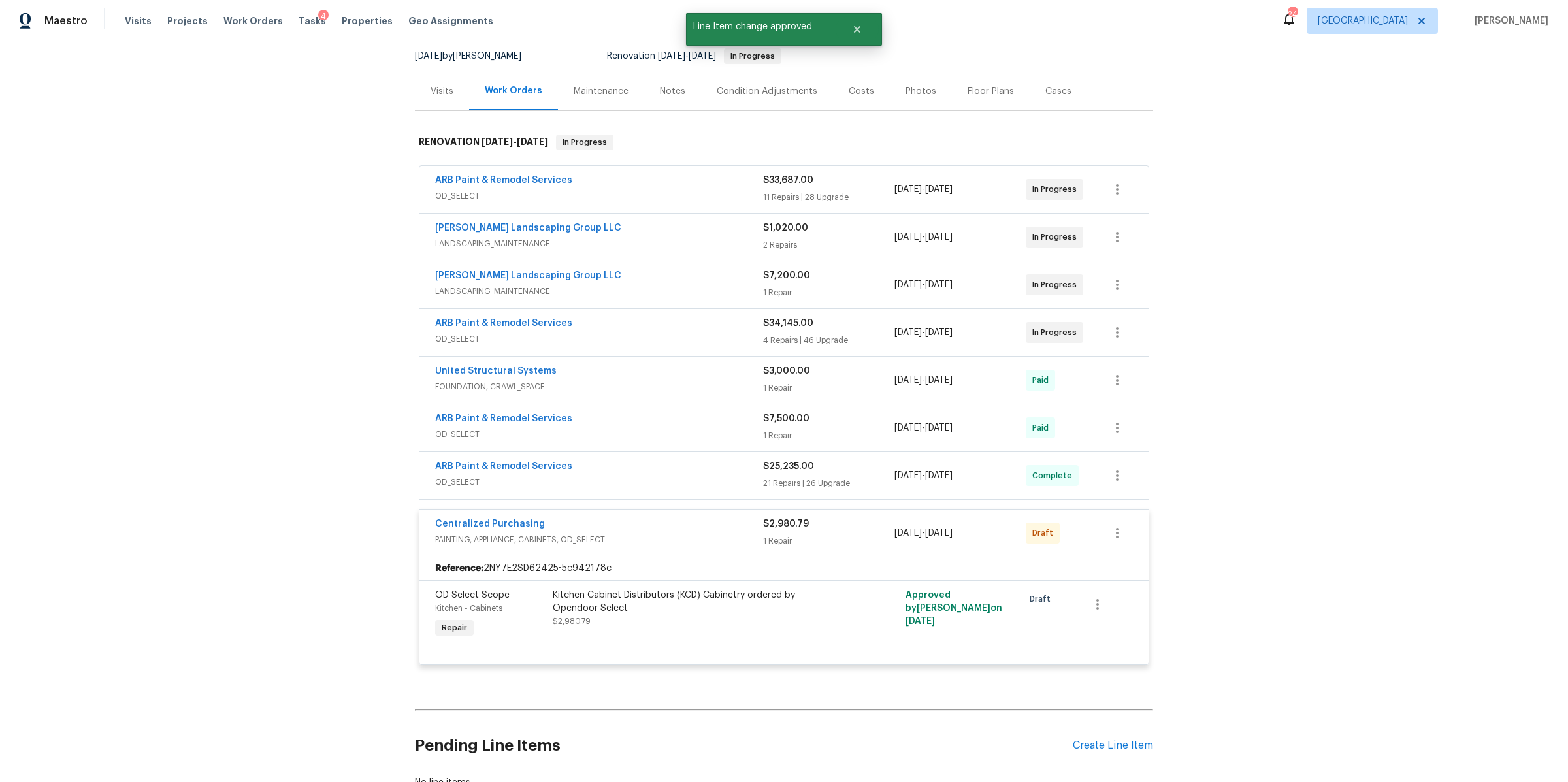
scroll to position [0, 0]
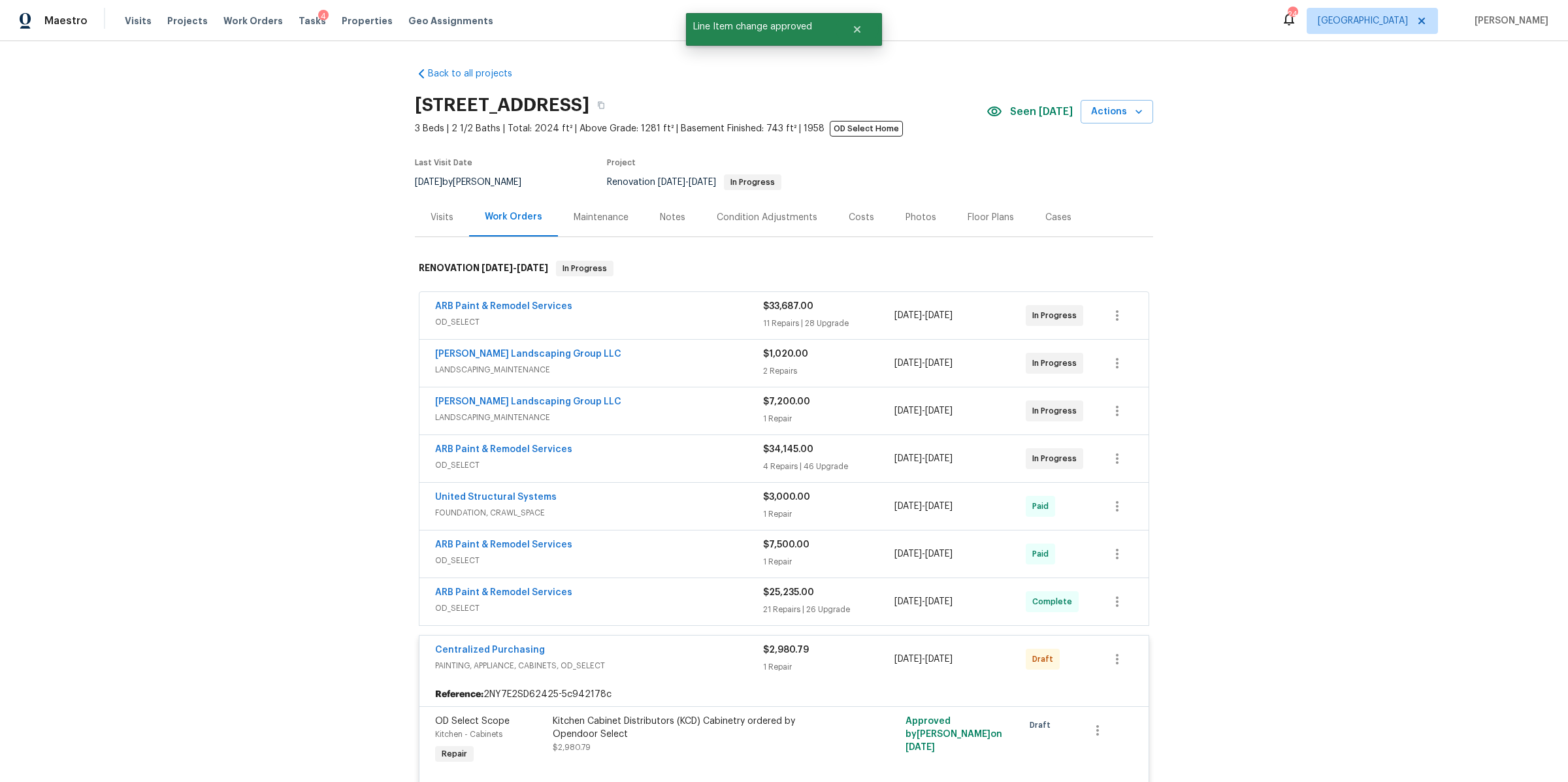
click at [283, 21] on div "Visits Projects Work Orders Tasks 4 Properties Geo Assignments" at bounding box center [316, 20] width 384 height 26
click at [299, 16] on span "Tasks" at bounding box center [312, 21] width 28 height 10
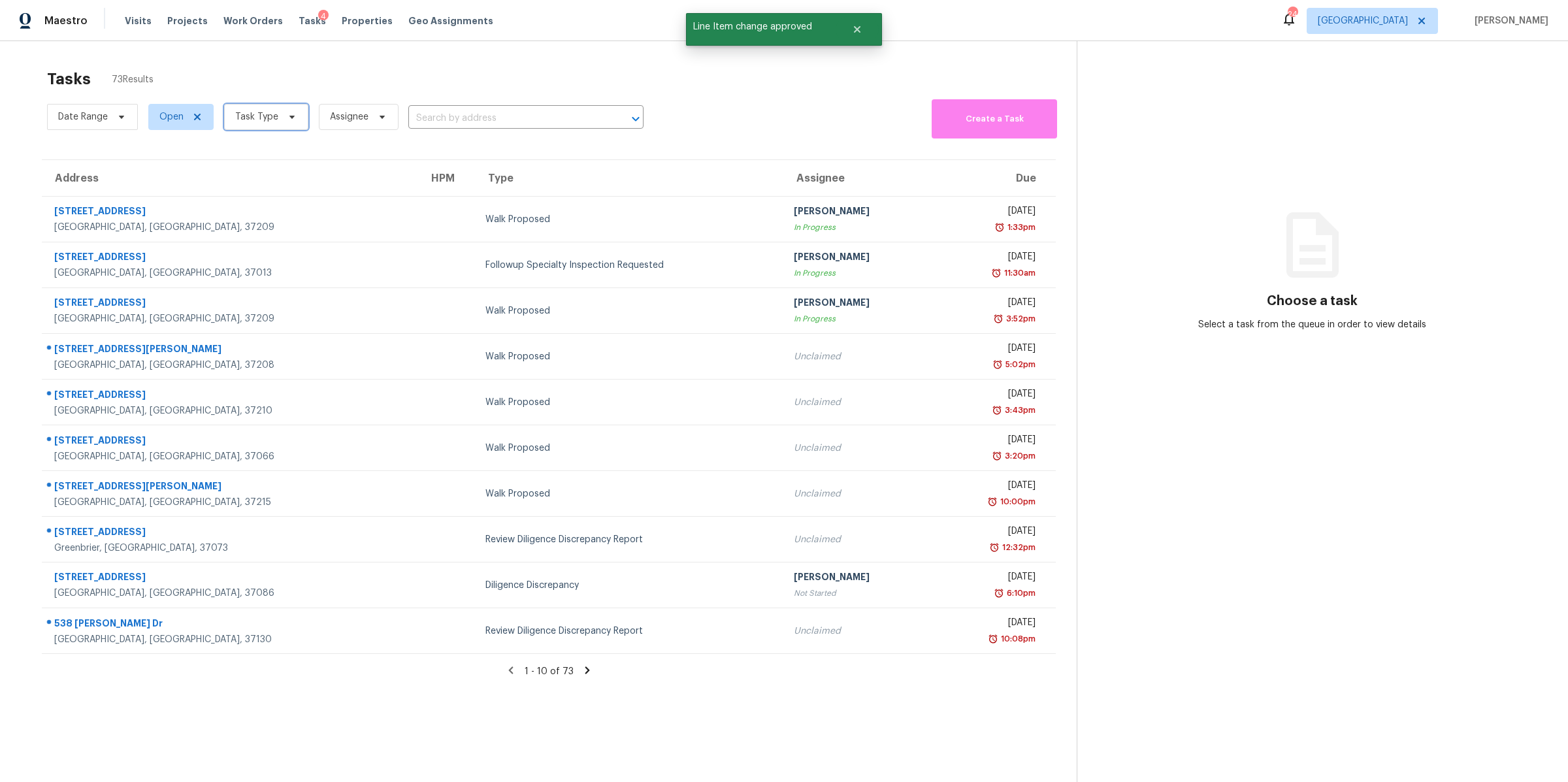
click at [267, 112] on span "Task Type" at bounding box center [257, 117] width 43 height 13
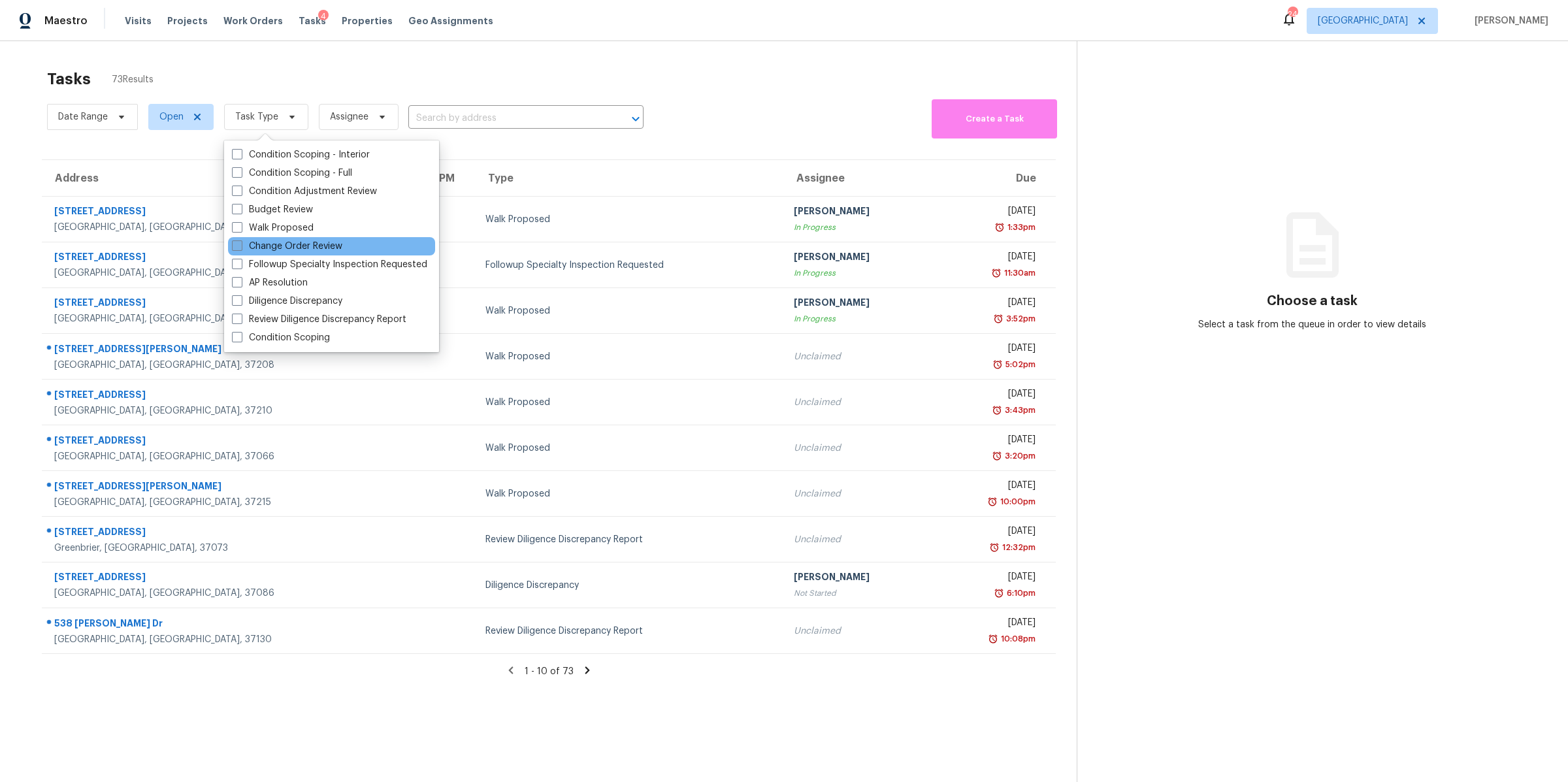
click at [270, 245] on label "Change Order Review" at bounding box center [286, 246] width 110 height 13
click at [240, 245] on input "Change Order Review" at bounding box center [236, 243] width 9 height 9
checkbox input "true"
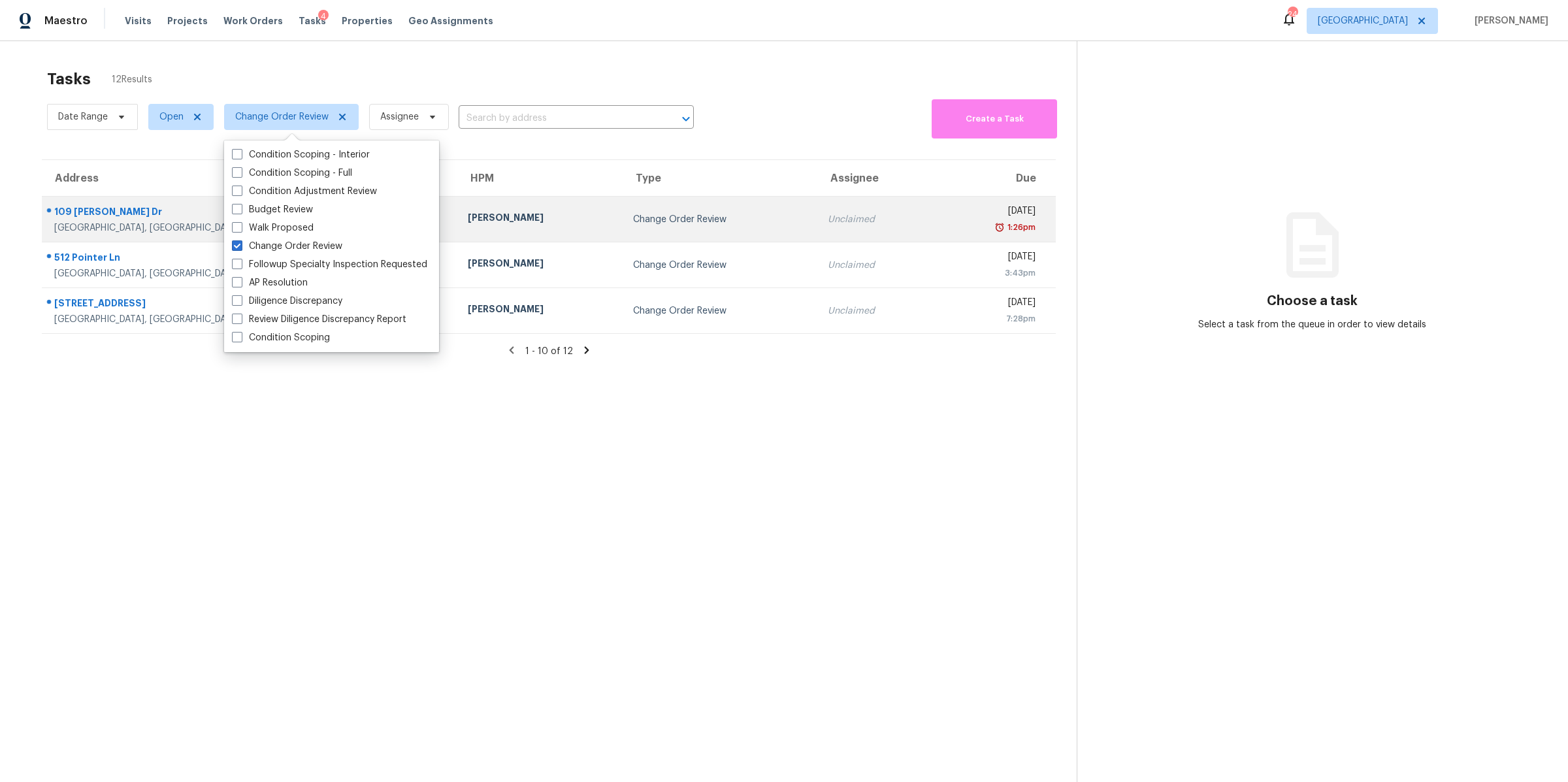
click at [75, 211] on div "109 Lakebrink Dr" at bounding box center [251, 213] width 393 height 16
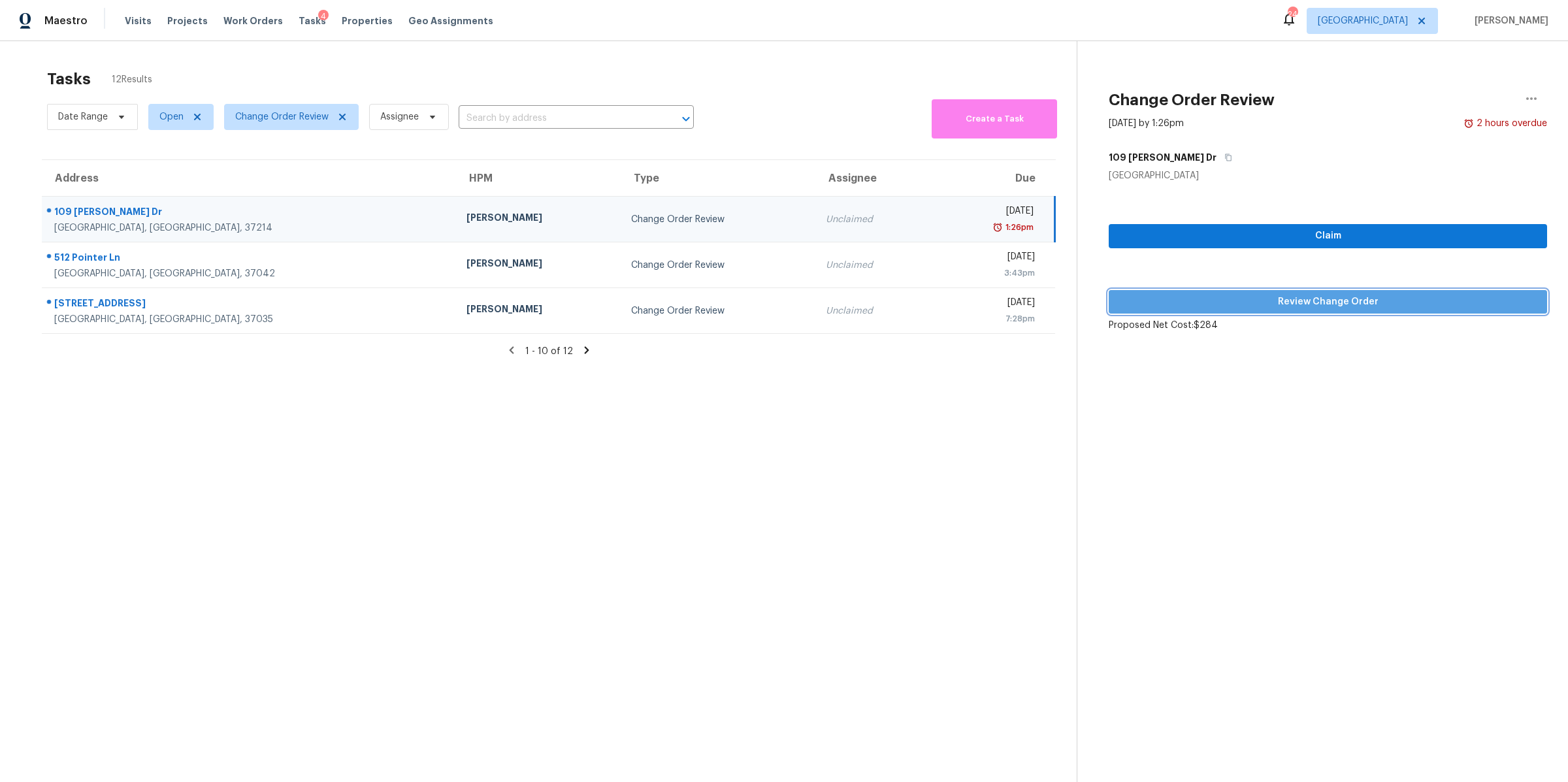
click at [1285, 301] on span "Review Change Order" at bounding box center [1328, 302] width 418 height 16
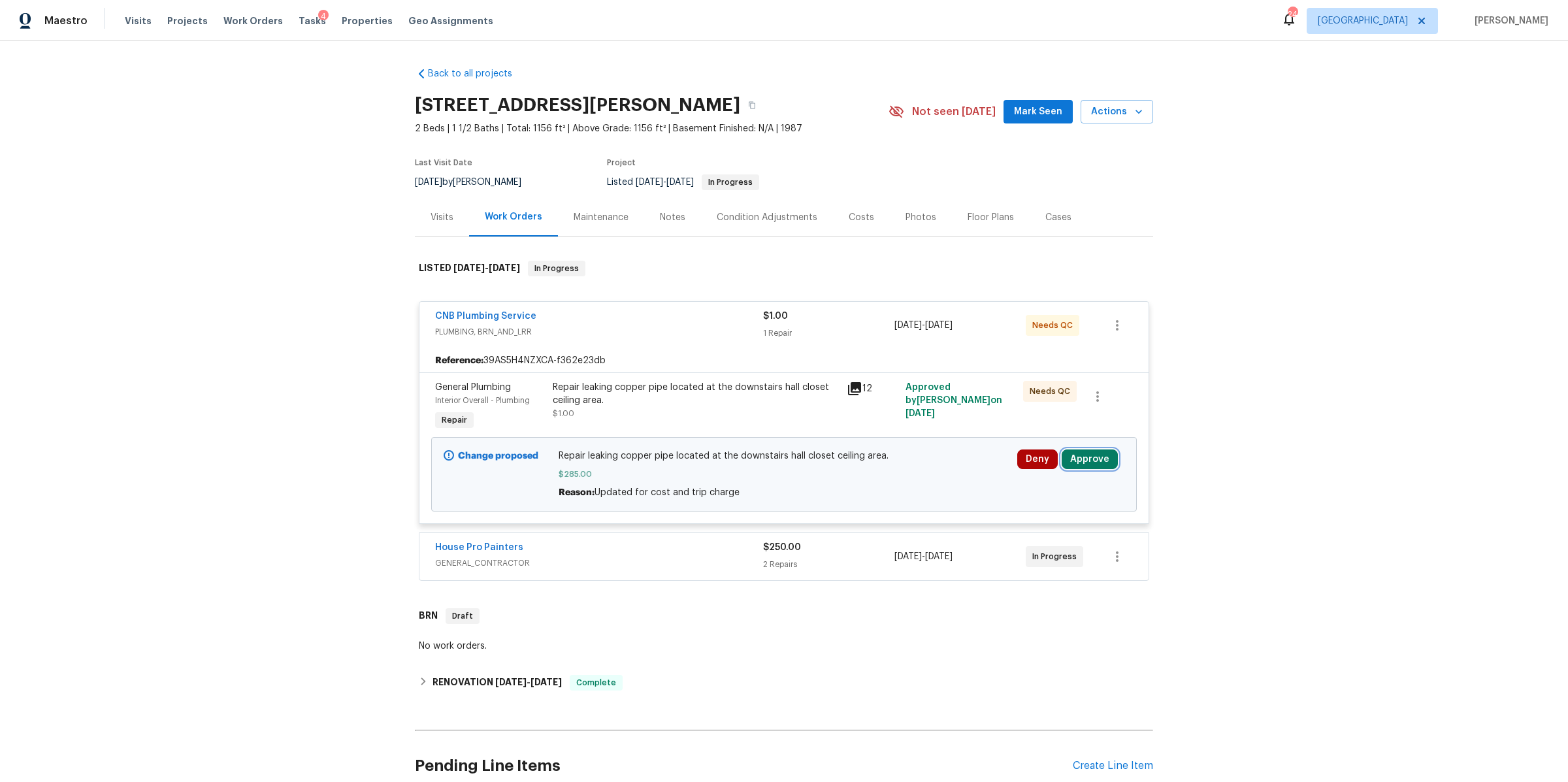
click at [1095, 461] on button "Approve" at bounding box center [1089, 459] width 57 height 19
click at [888, 473] on span "Approve" at bounding box center [897, 472] width 36 height 10
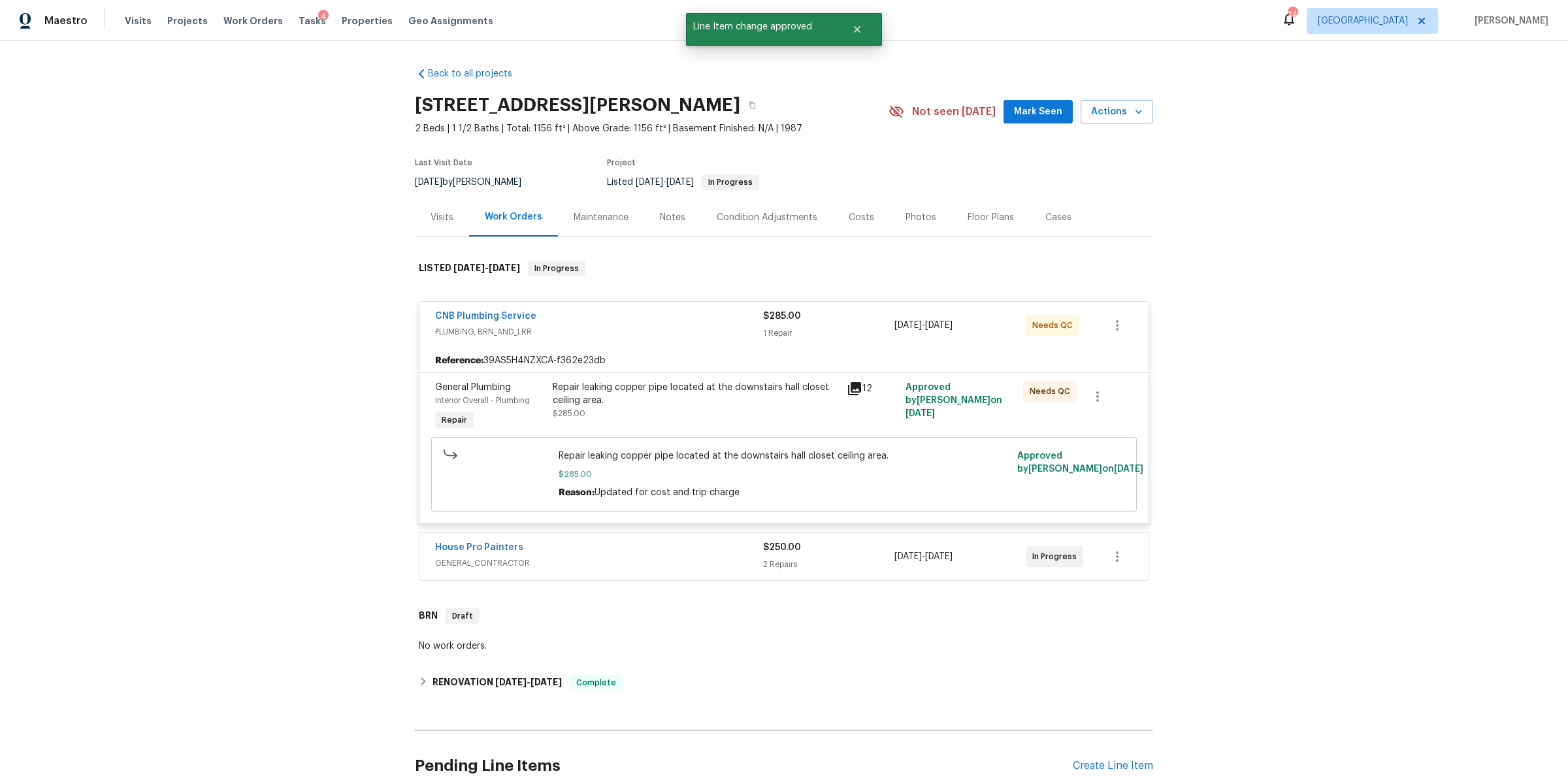
click at [610, 551] on div "House Pro Painters" at bounding box center [599, 549] width 328 height 15
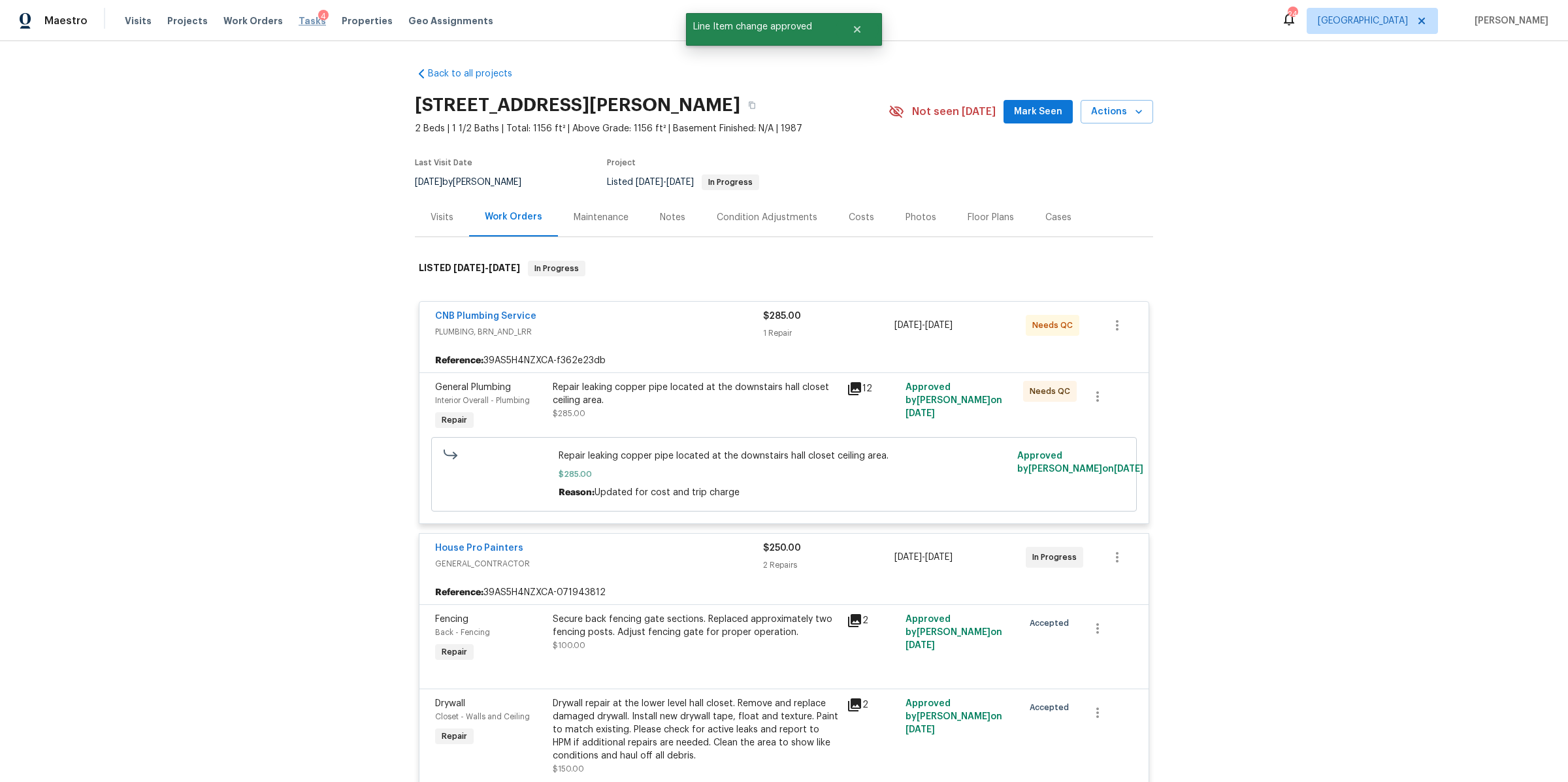
click at [299, 20] on span "Tasks" at bounding box center [312, 21] width 28 height 10
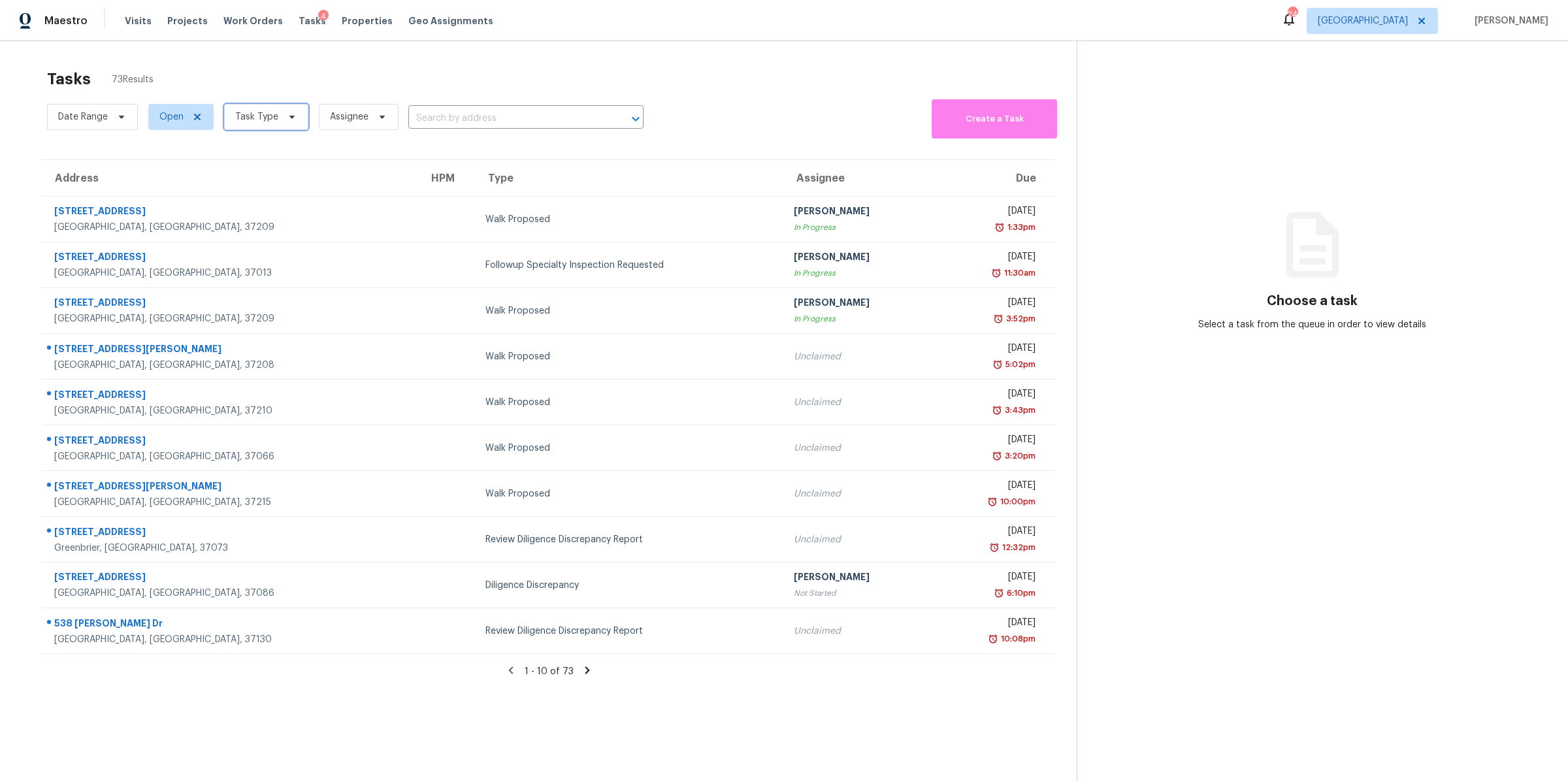
click at [272, 115] on span "Task Type" at bounding box center [257, 117] width 43 height 13
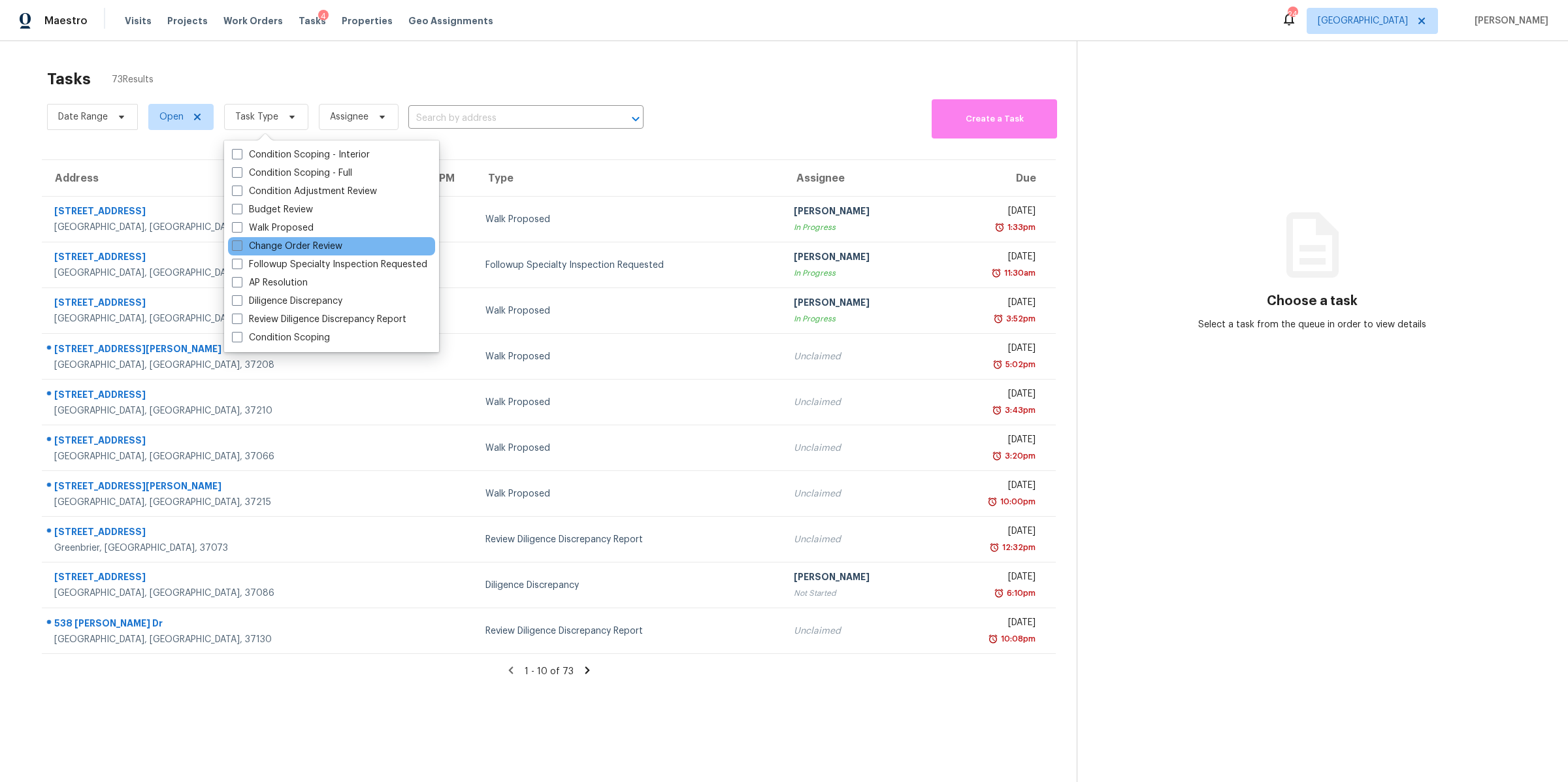
click at [261, 240] on label "Change Order Review" at bounding box center [286, 246] width 110 height 13
click at [240, 240] on input "Change Order Review" at bounding box center [236, 243] width 9 height 9
checkbox input "true"
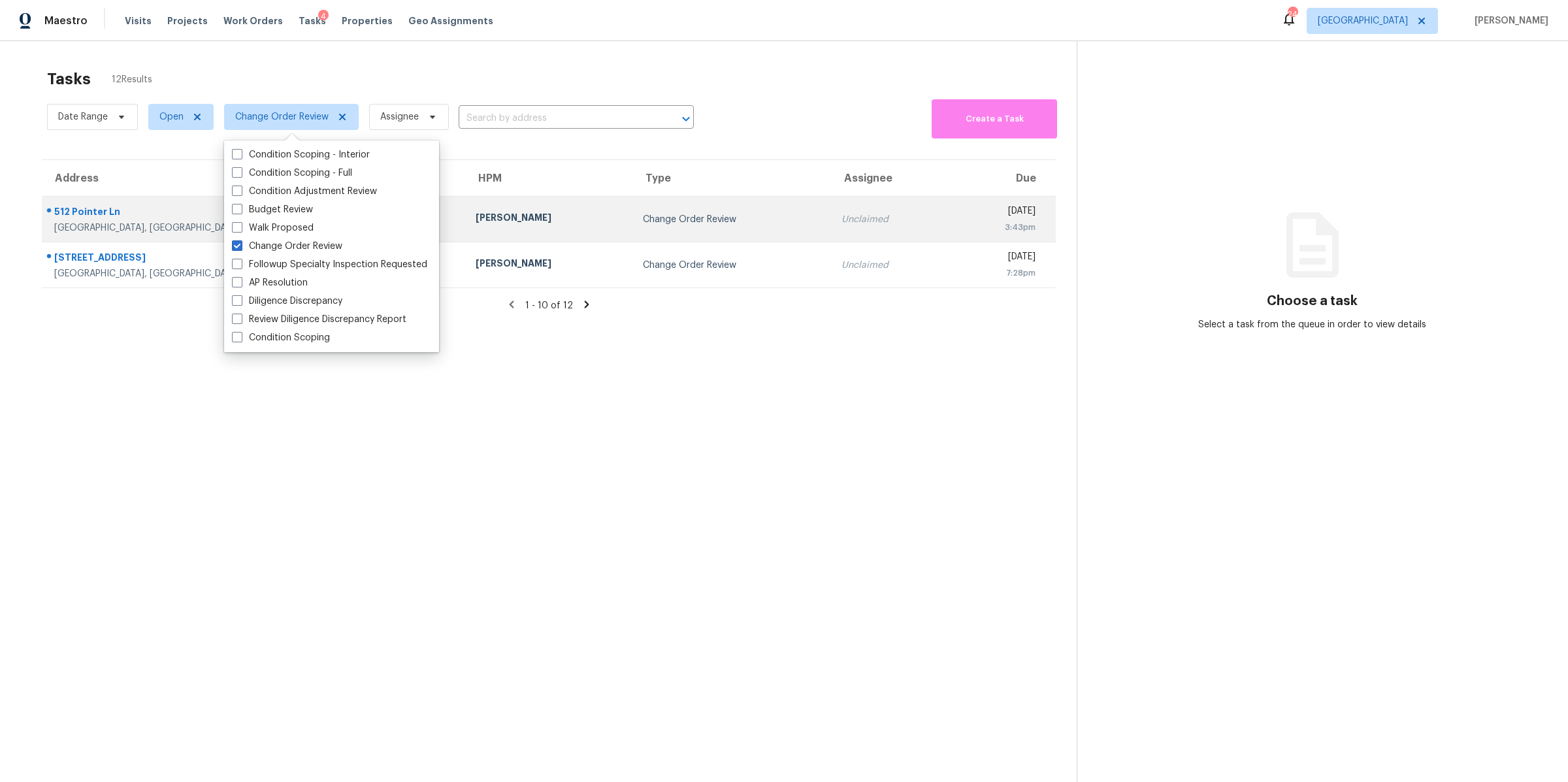
click at [93, 216] on div "512 Pointer Ln" at bounding box center [255, 213] width 400 height 16
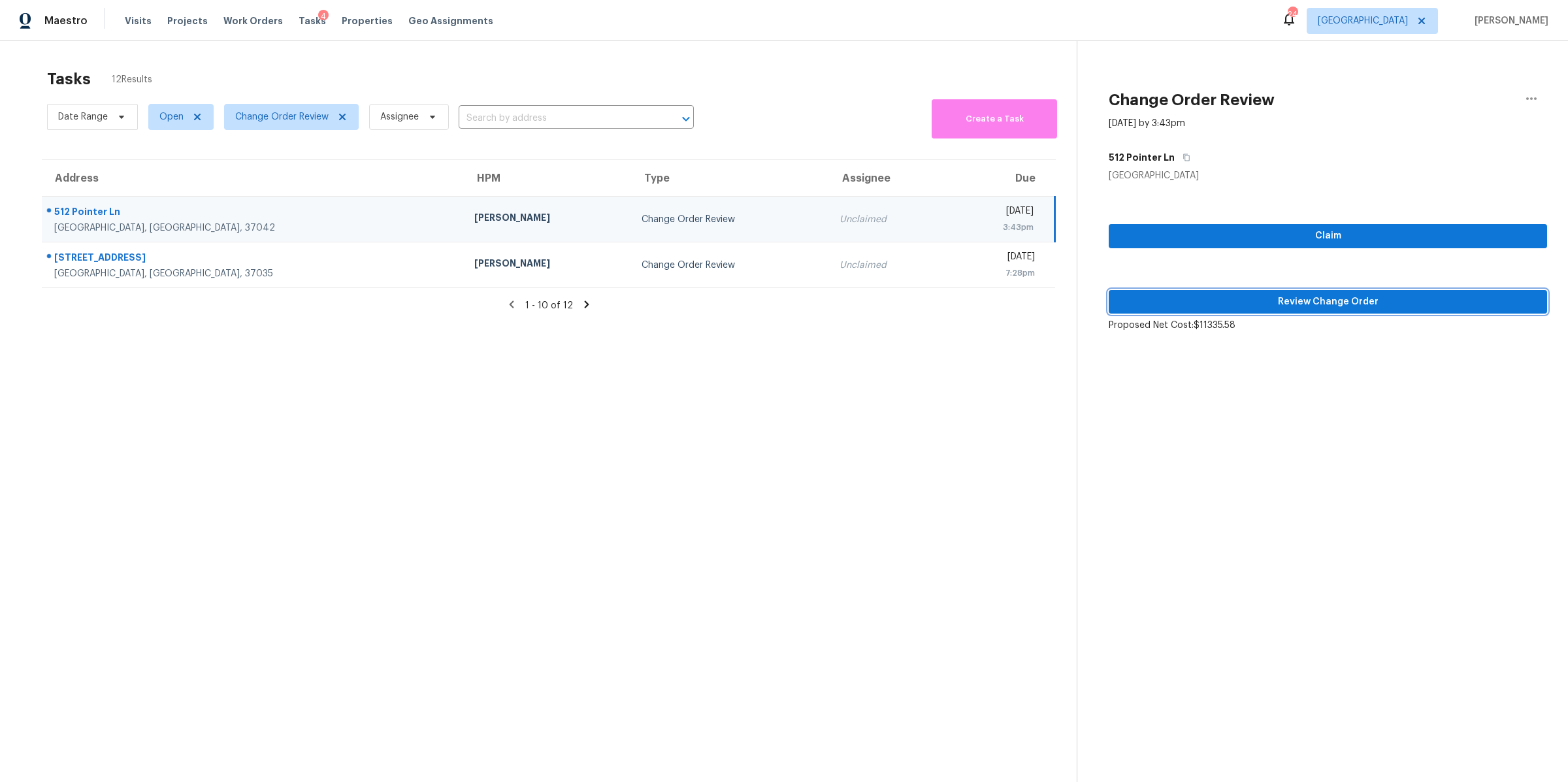
click at [1390, 295] on span "Review Change Order" at bounding box center [1328, 302] width 418 height 16
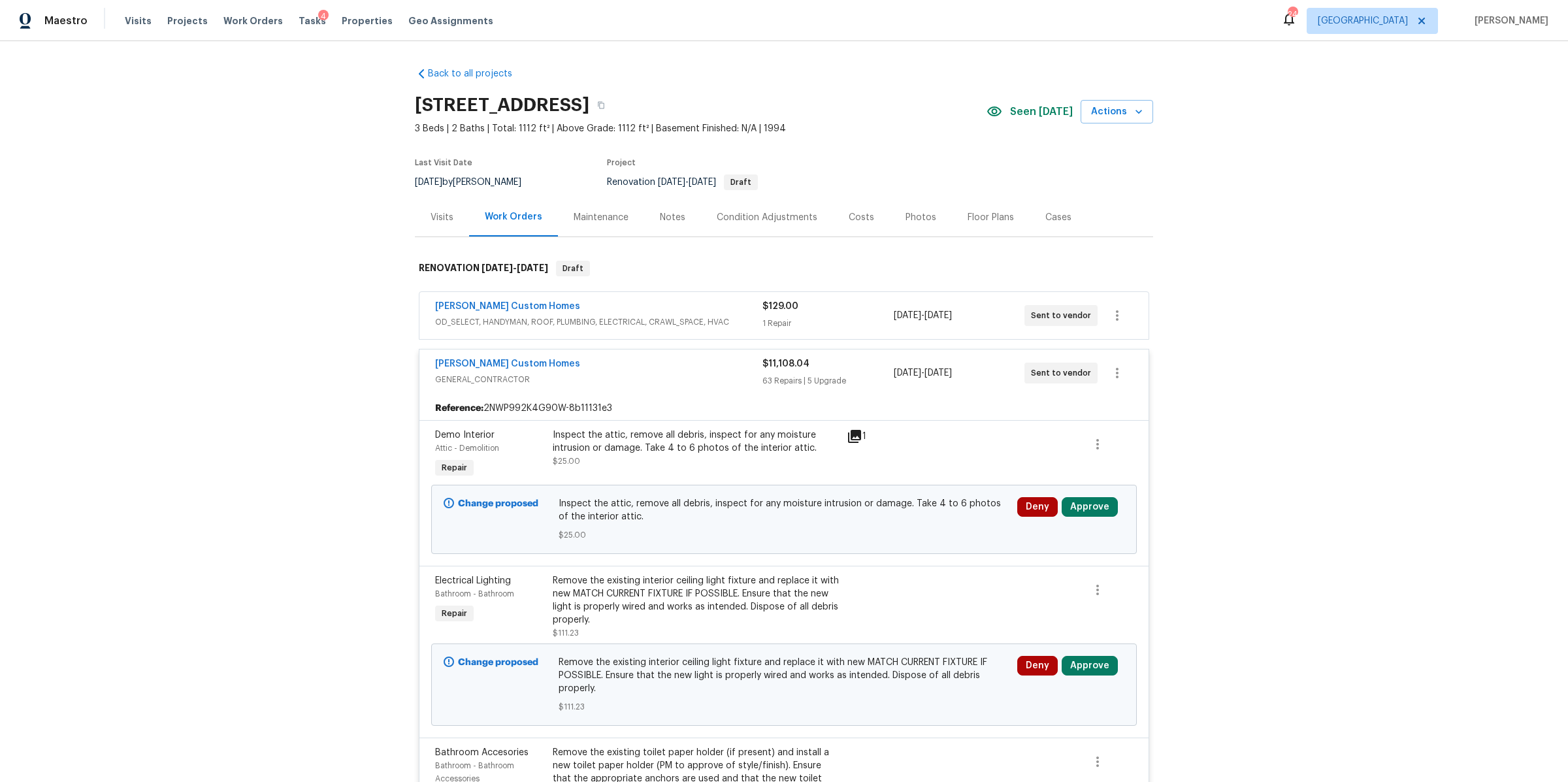
click at [856, 317] on div "1 Repair" at bounding box center [828, 324] width 130 height 13
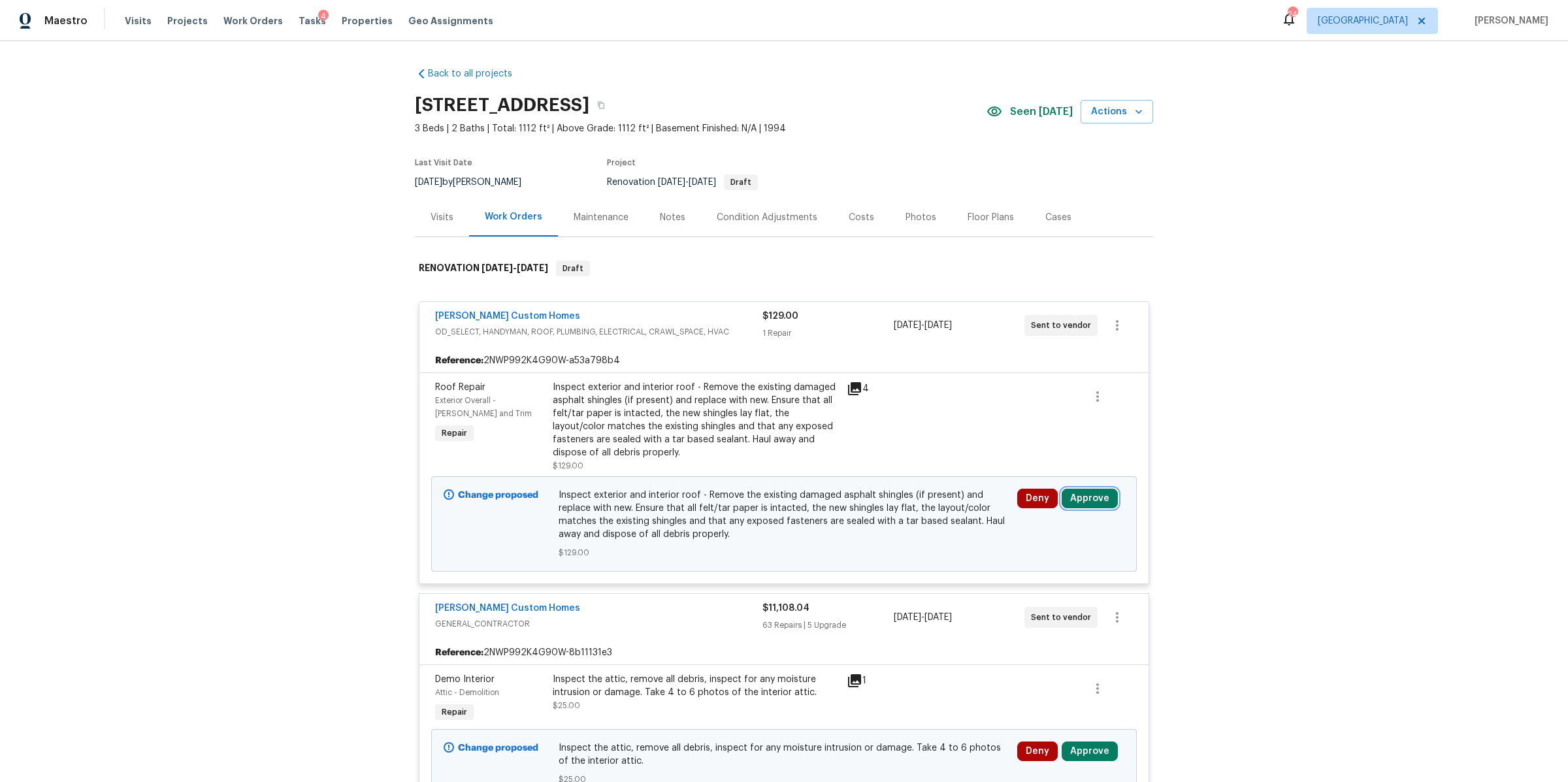
click at [1099, 496] on button "Approve" at bounding box center [1089, 498] width 57 height 19
click at [872, 510] on button "Approve" at bounding box center [897, 511] width 79 height 26
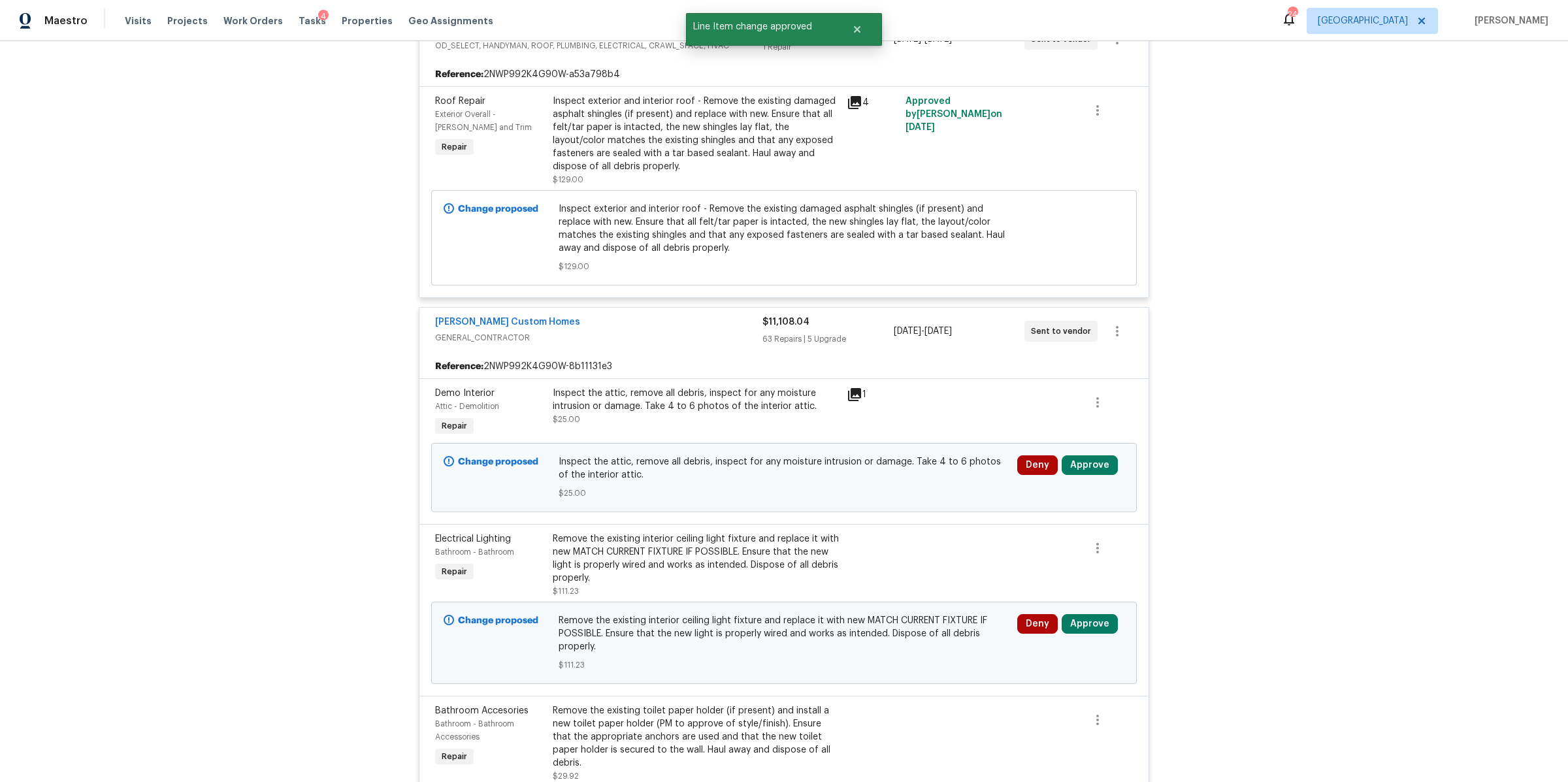
scroll to position [288, 0]
click at [1085, 462] on button "Approve" at bounding box center [1089, 463] width 57 height 19
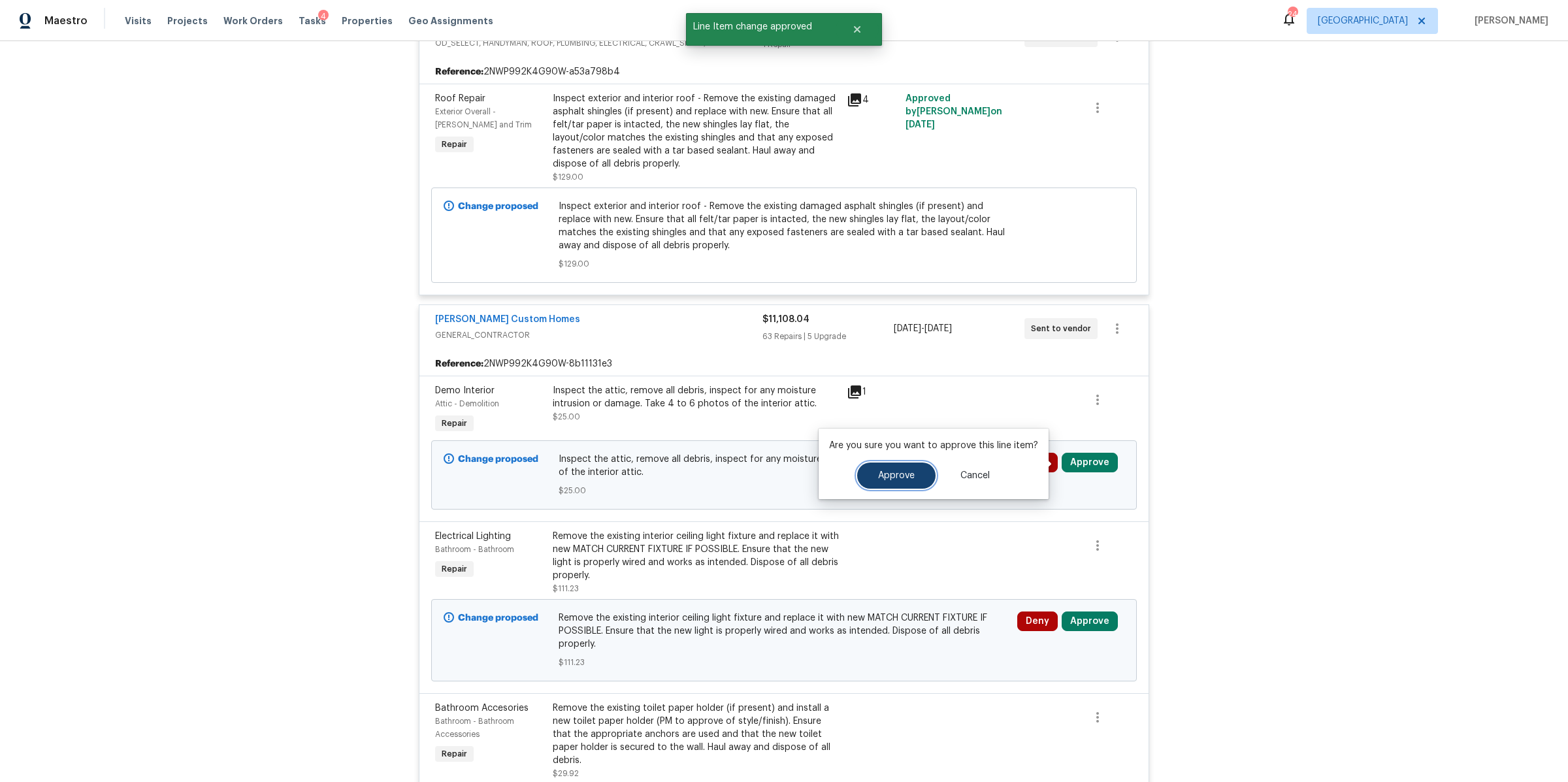
click at [901, 473] on span "Approve" at bounding box center [897, 476] width 36 height 10
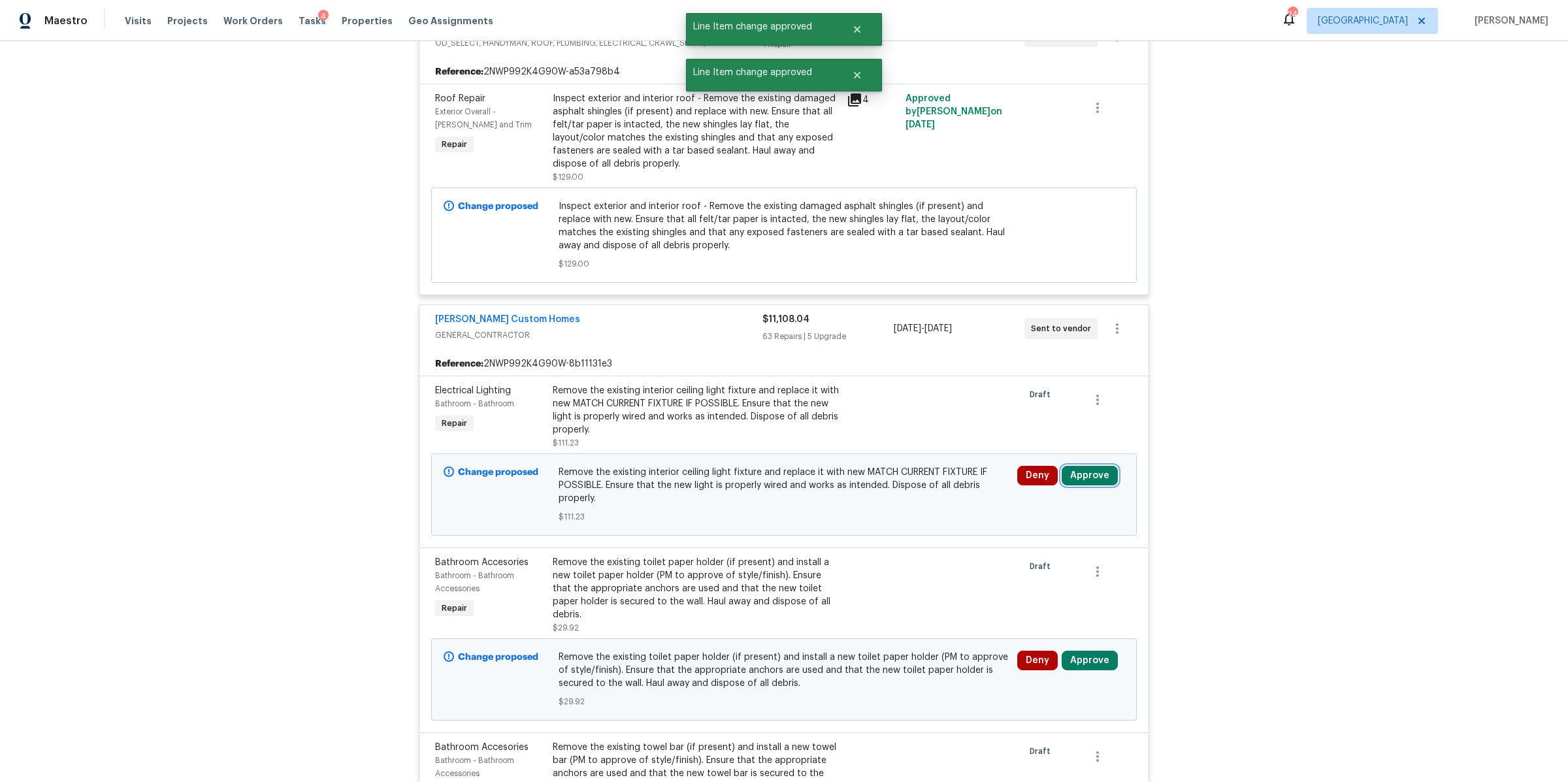
click at [1092, 475] on button "Approve" at bounding box center [1089, 475] width 57 height 19
click at [872, 486] on button "Approve" at bounding box center [897, 489] width 79 height 26
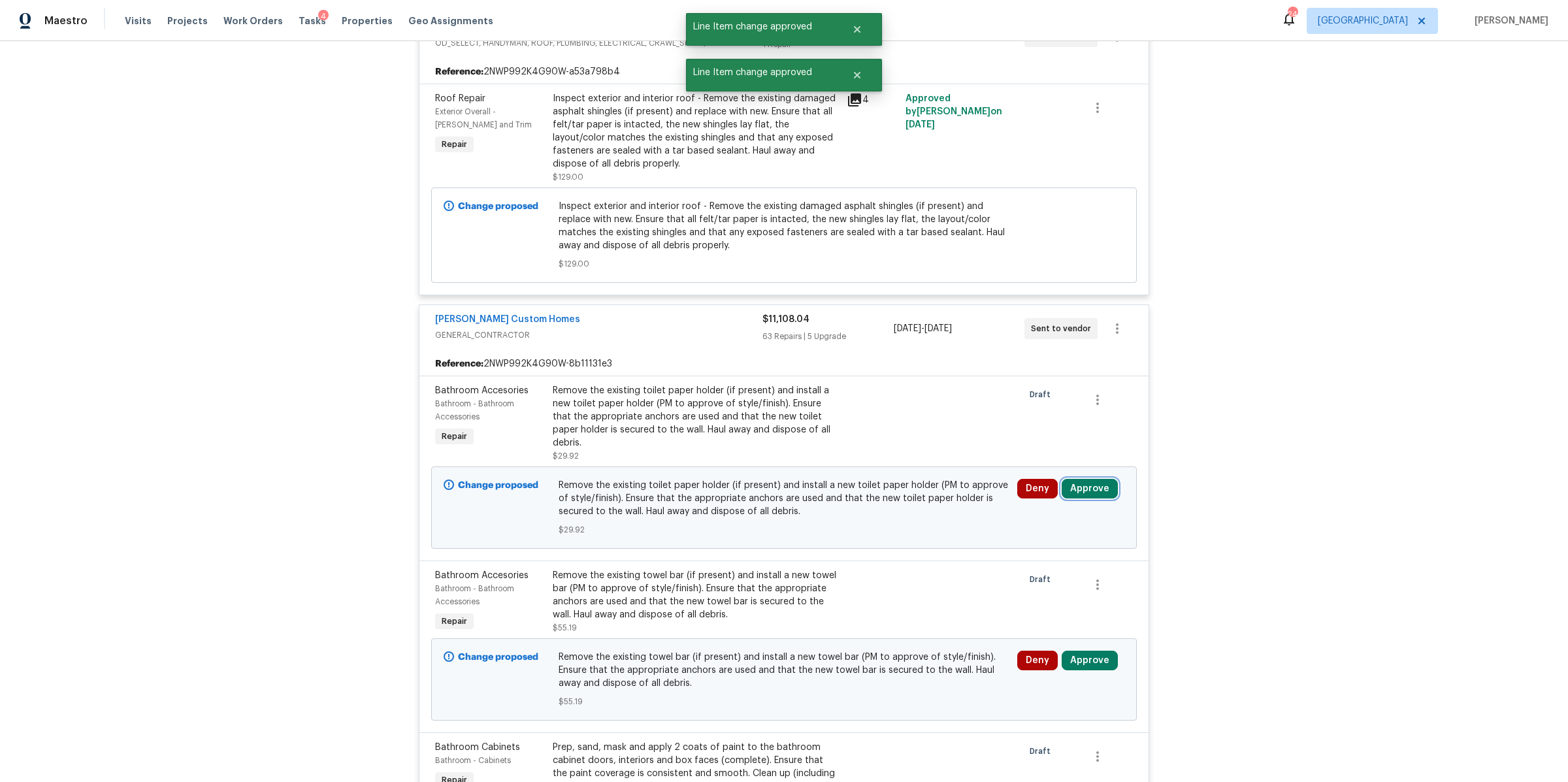
click at [1090, 479] on button "Approve" at bounding box center [1089, 489] width 57 height 19
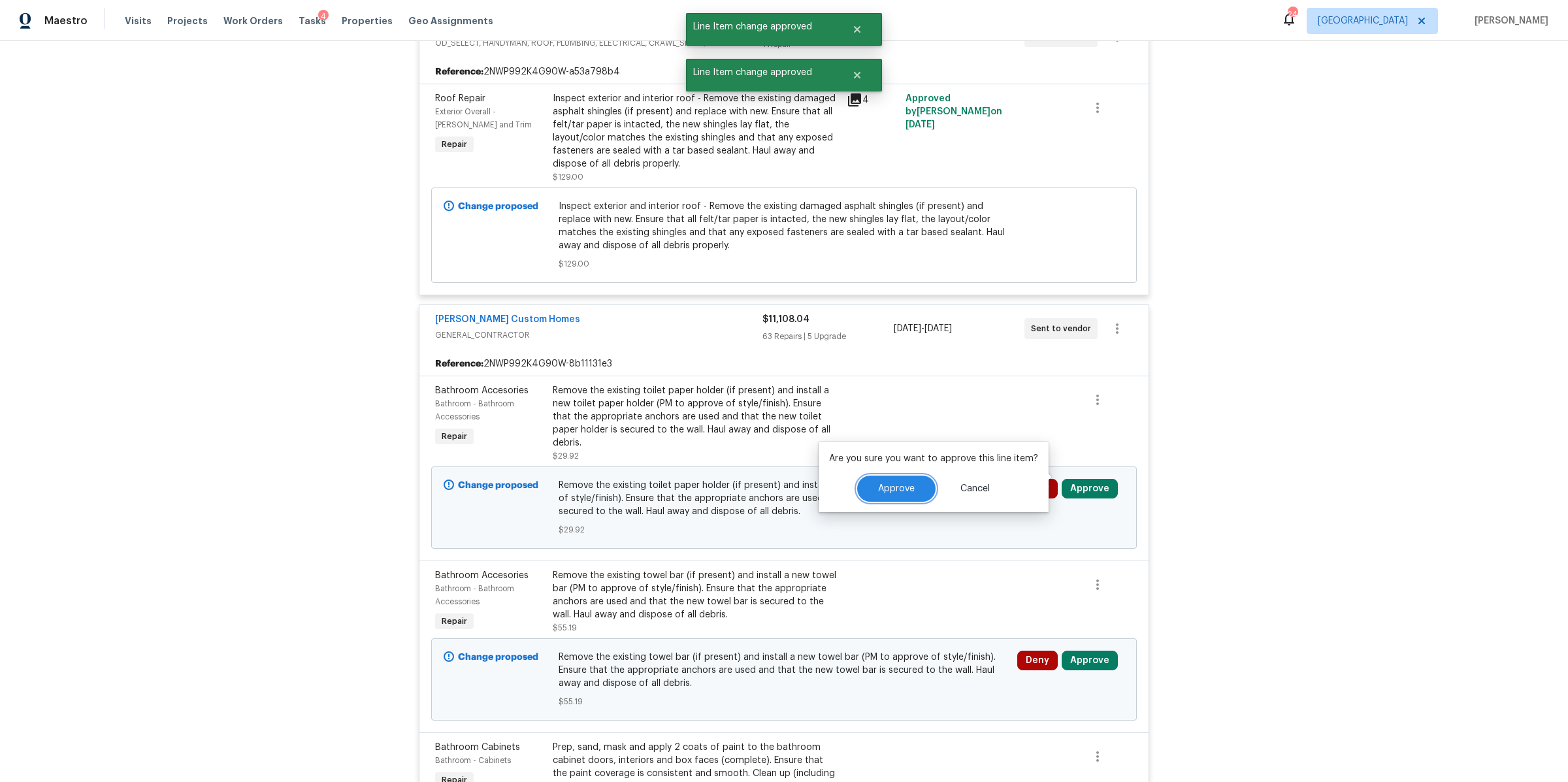
click at [913, 484] on button "Approve" at bounding box center [897, 489] width 79 height 26
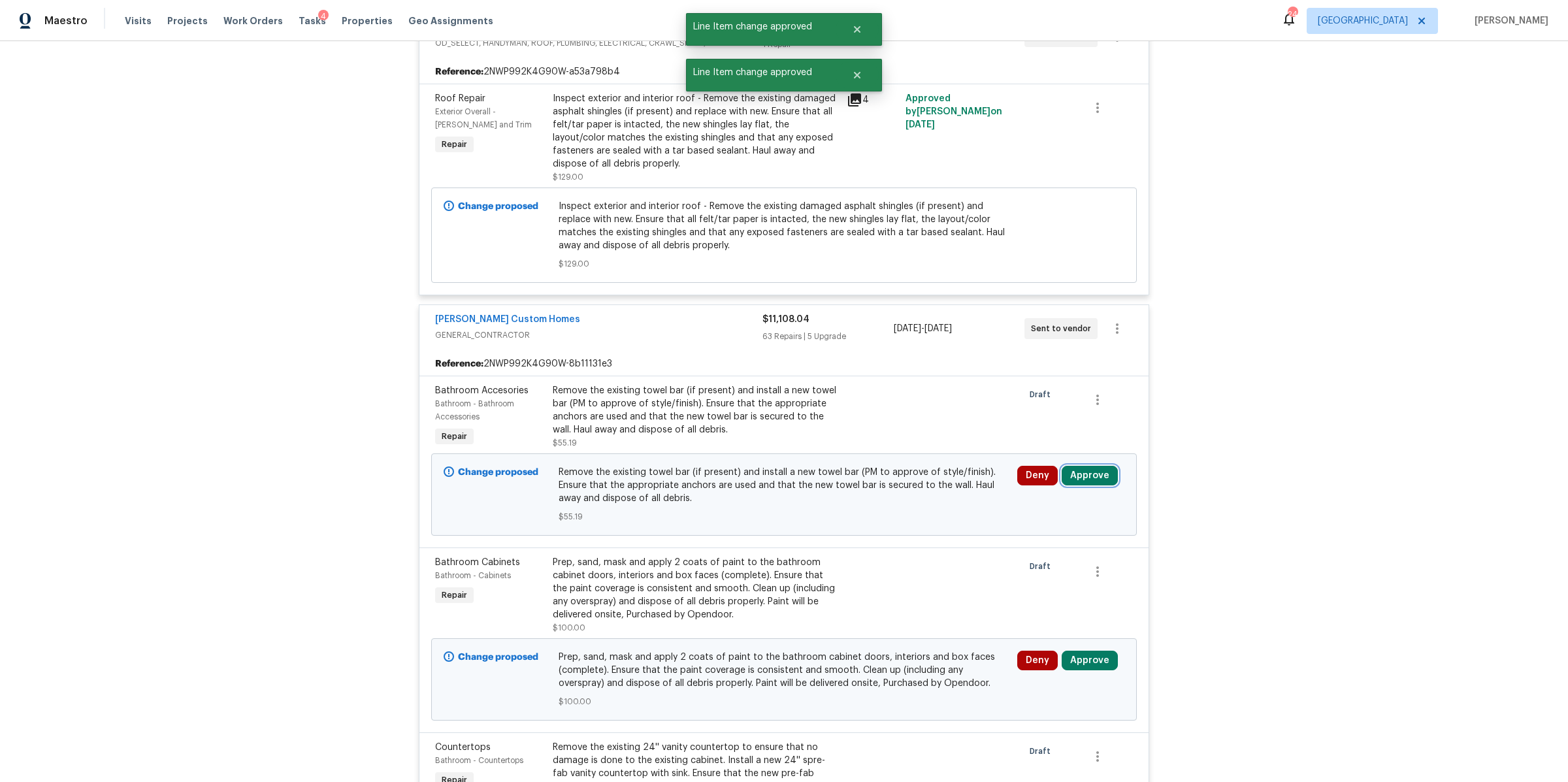
click at [1085, 480] on button "Approve" at bounding box center [1089, 475] width 57 height 19
click at [897, 494] on button "Approve" at bounding box center [897, 489] width 79 height 26
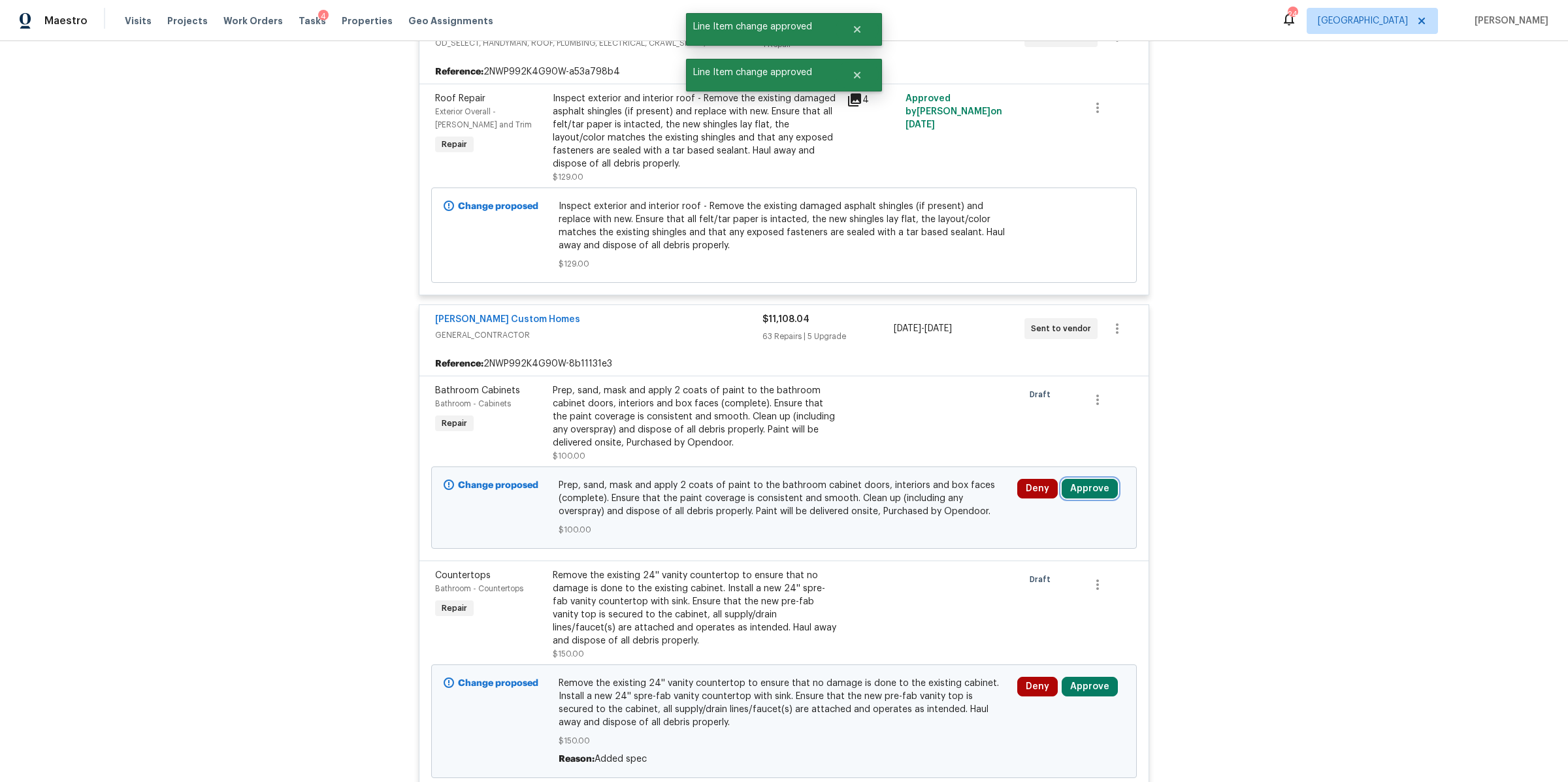
click at [1081, 484] on button "Approve" at bounding box center [1089, 489] width 57 height 19
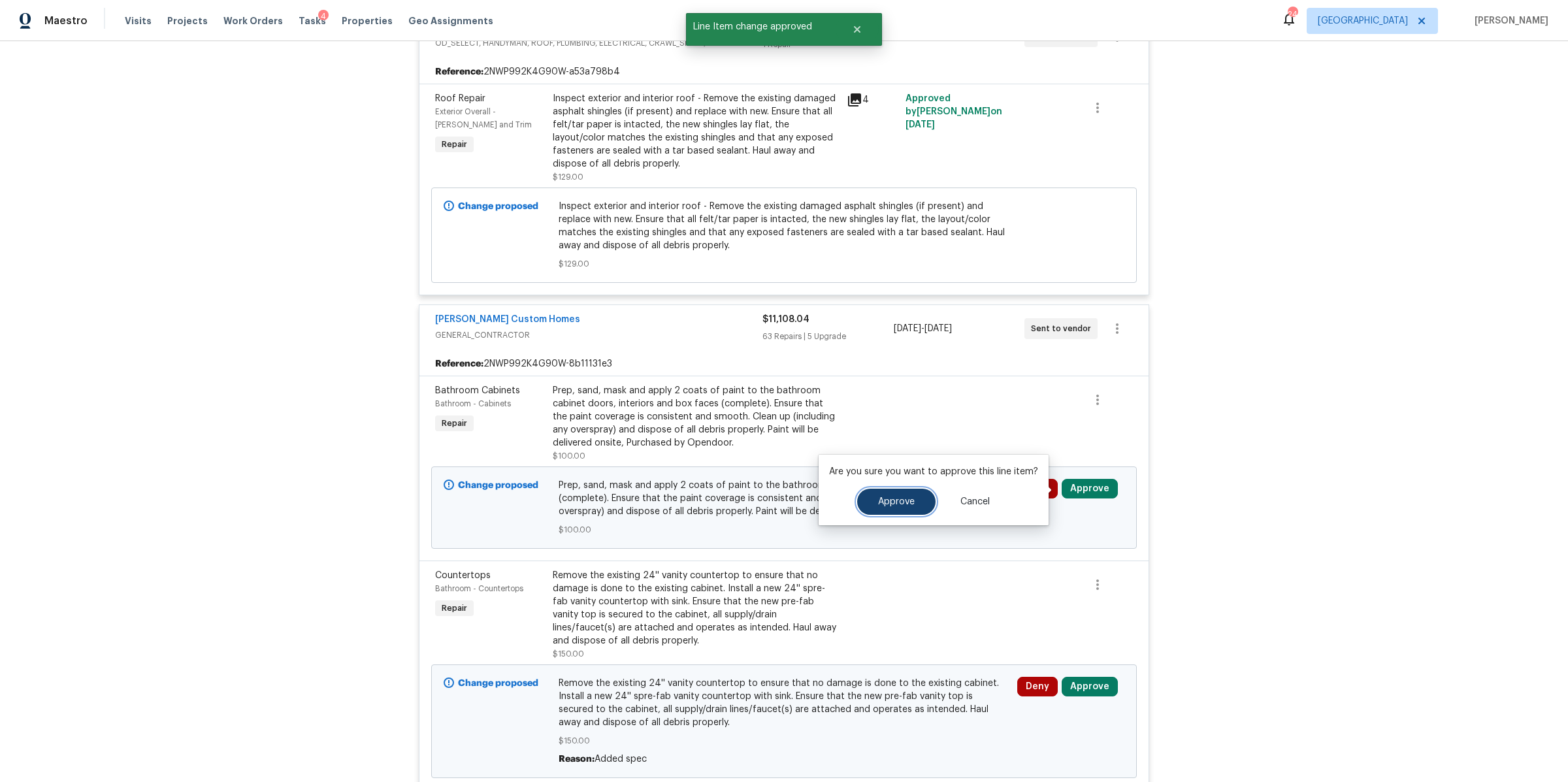
click at [905, 506] on span "Approve" at bounding box center [897, 502] width 36 height 10
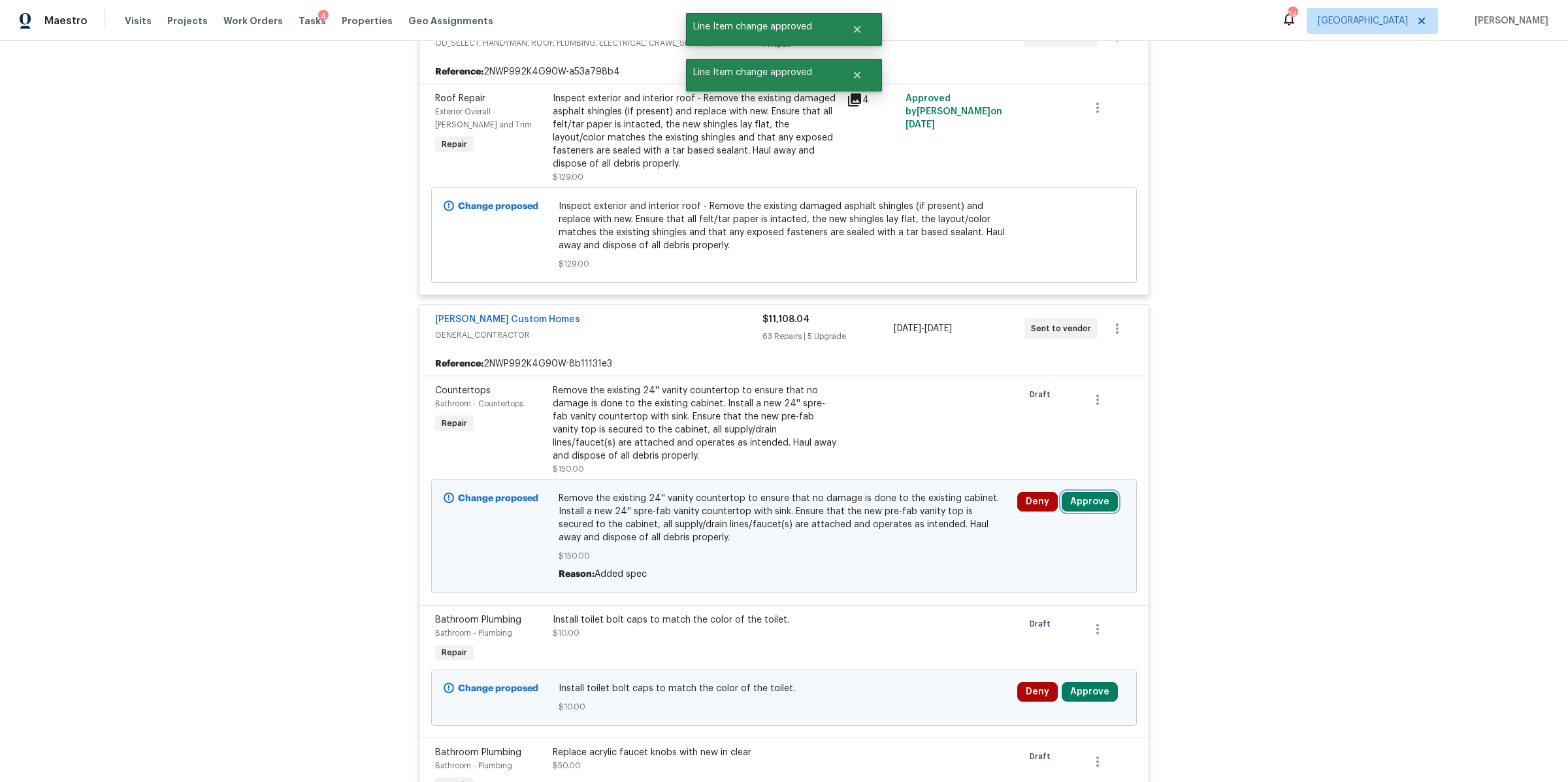
click at [1088, 500] on button "Approve" at bounding box center [1089, 502] width 57 height 19
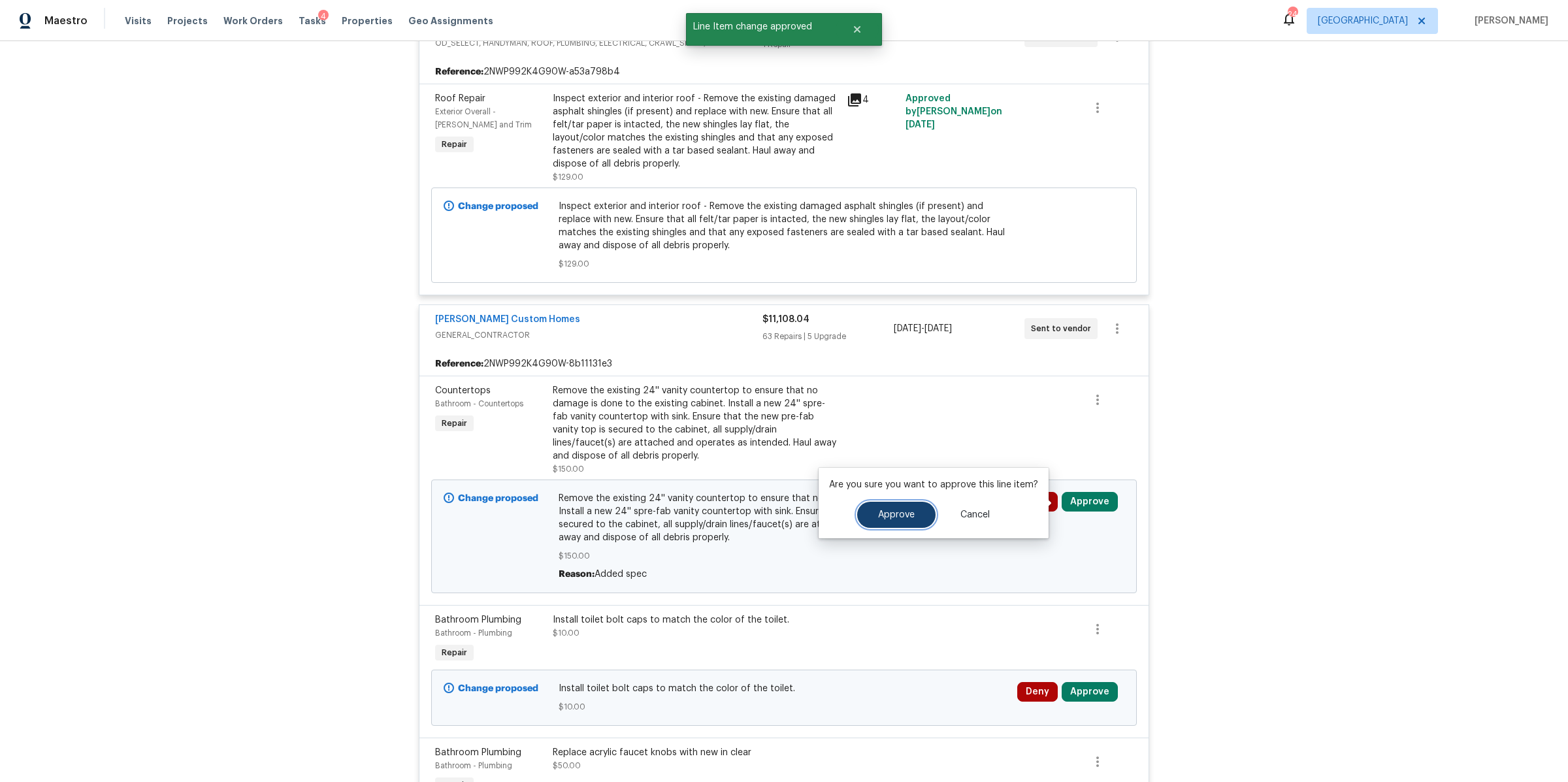
click at [884, 523] on button "Approve" at bounding box center [897, 515] width 79 height 26
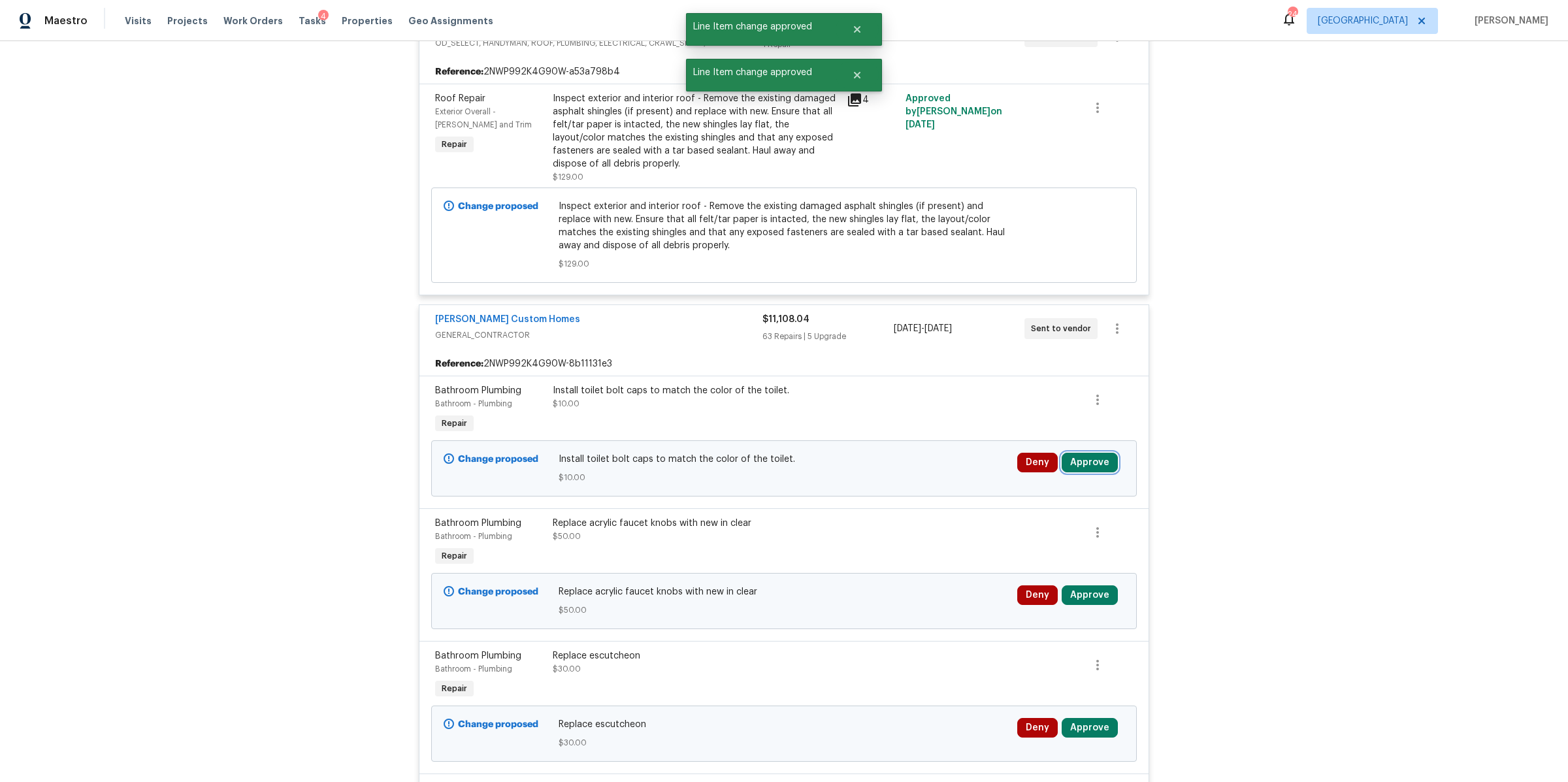
click at [1092, 468] on button "Approve" at bounding box center [1089, 463] width 57 height 19
click at [886, 468] on button "Approve" at bounding box center [897, 475] width 79 height 26
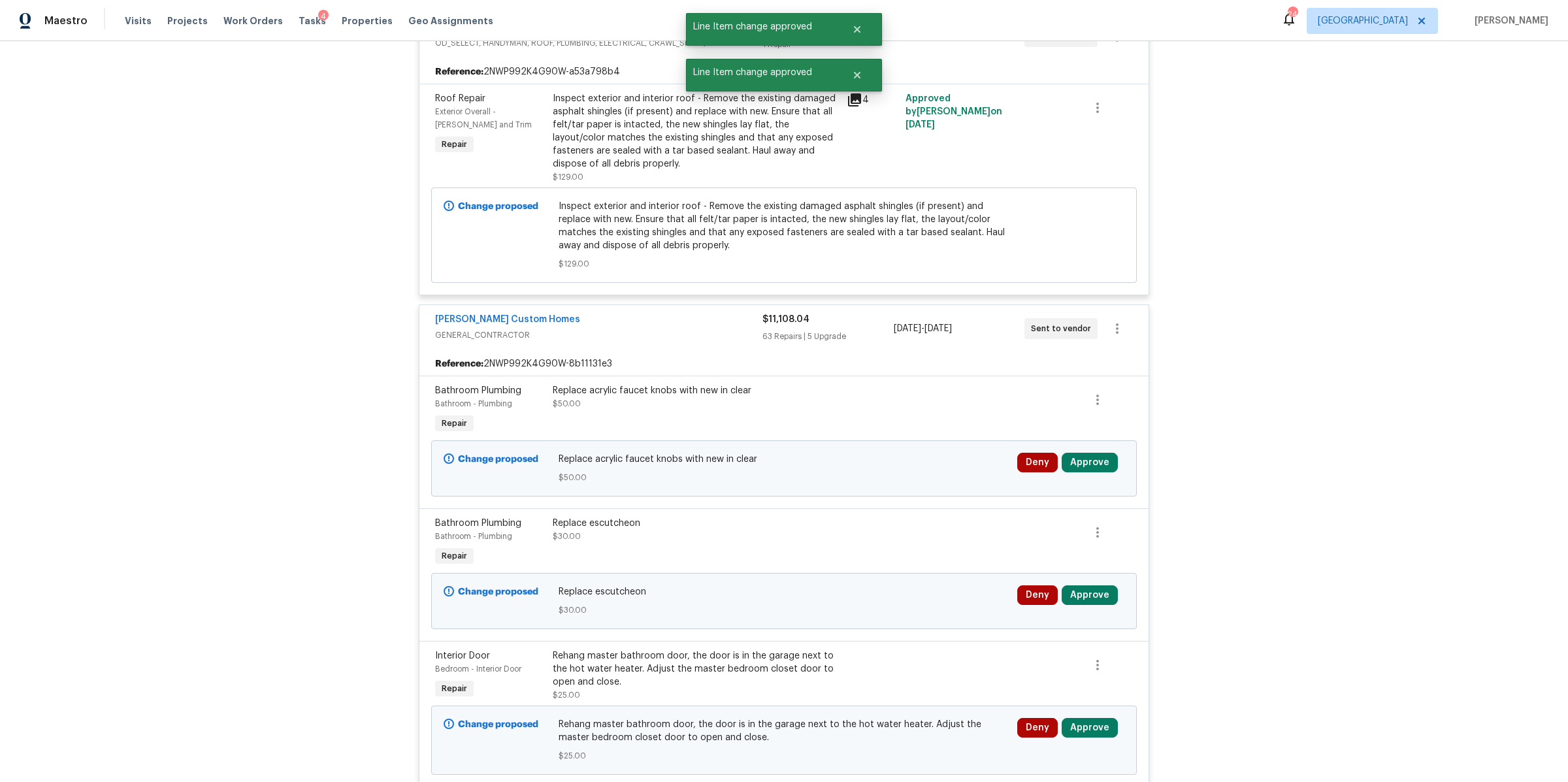
click at [1083, 452] on div "Deny Approve" at bounding box center [1071, 469] width 115 height 39
click at [1089, 461] on button "Approve" at bounding box center [1089, 463] width 57 height 19
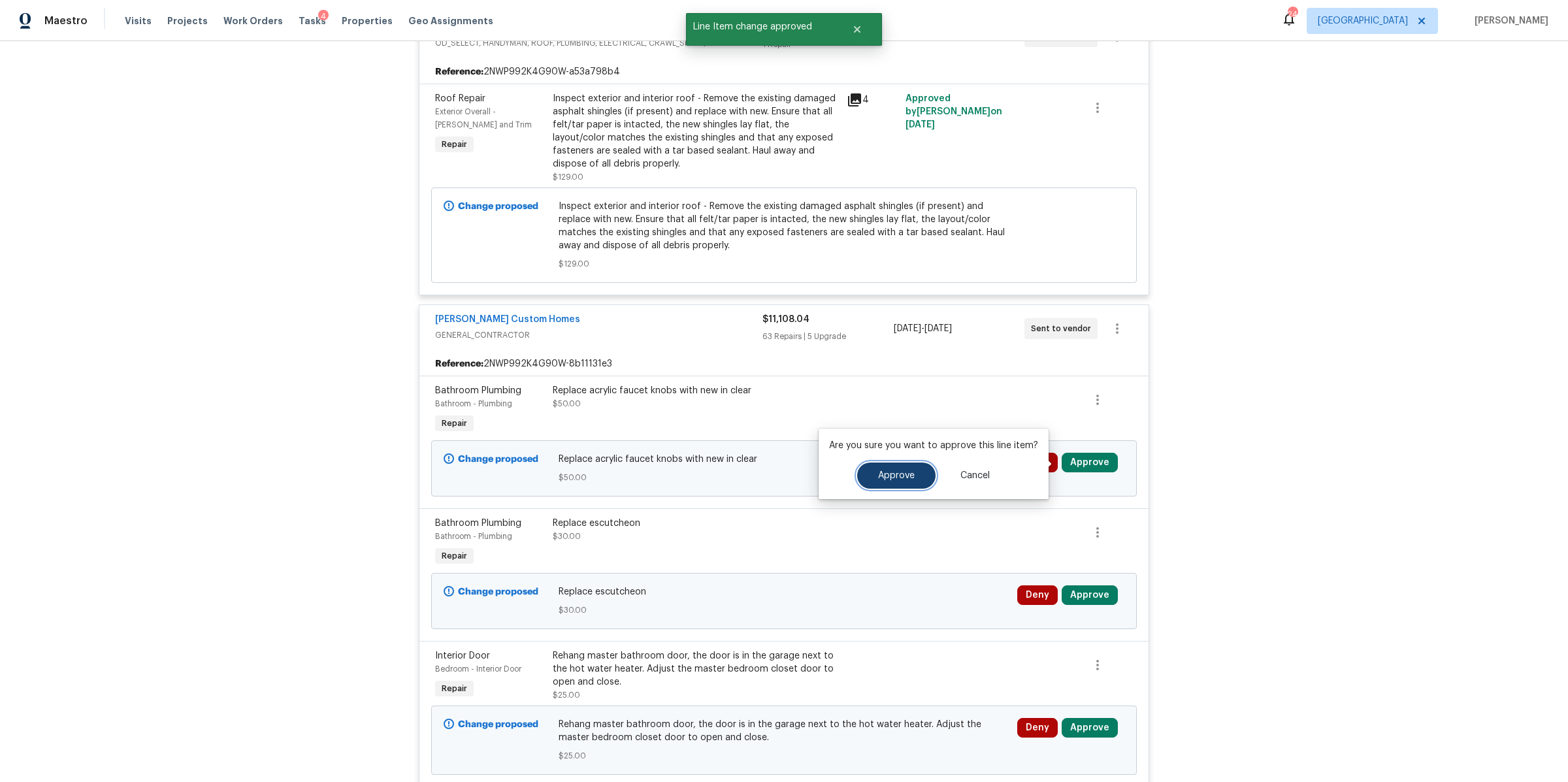
click at [906, 478] on span "Approve" at bounding box center [897, 476] width 36 height 10
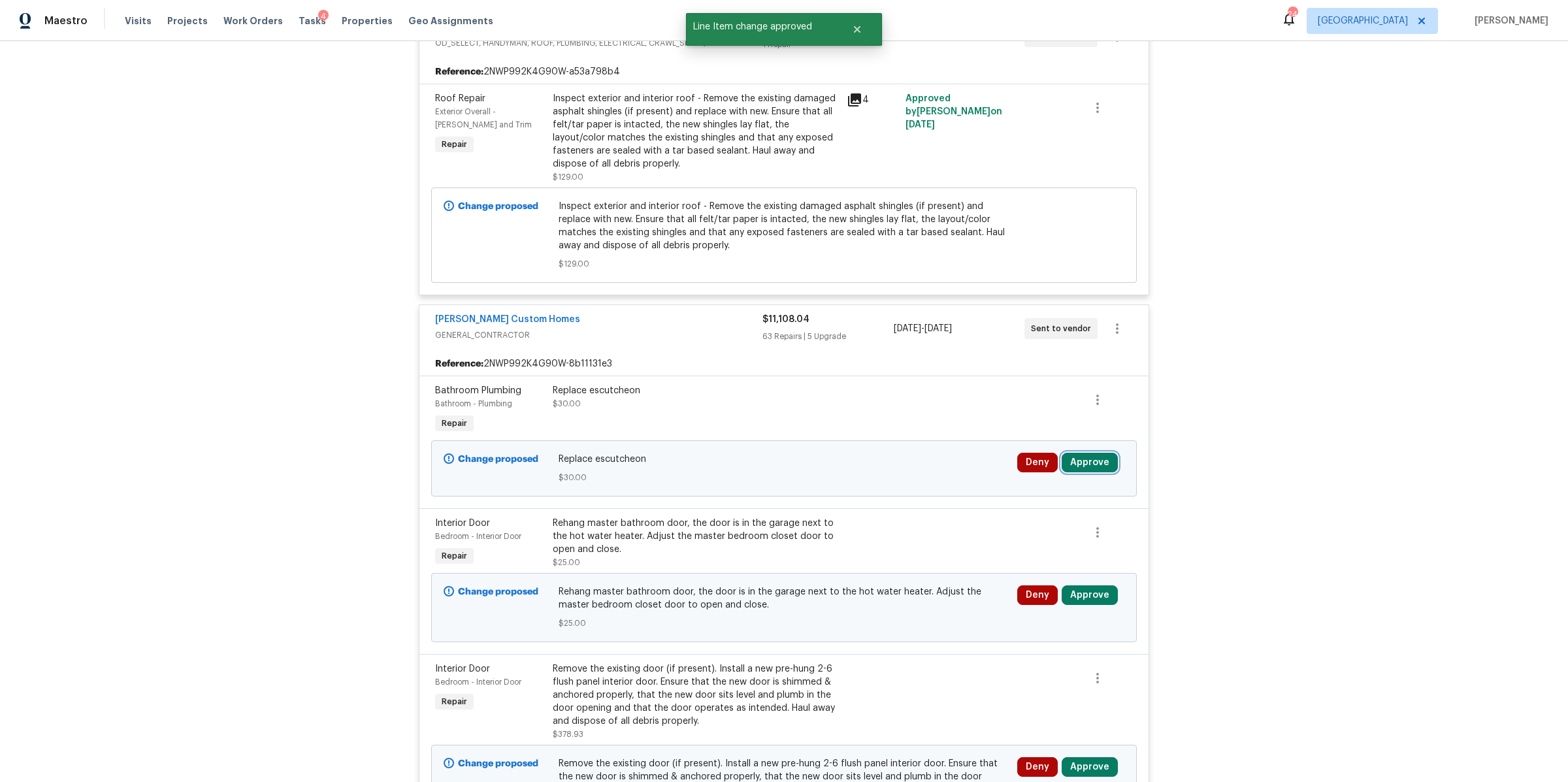
click at [1083, 462] on button "Approve" at bounding box center [1089, 463] width 57 height 19
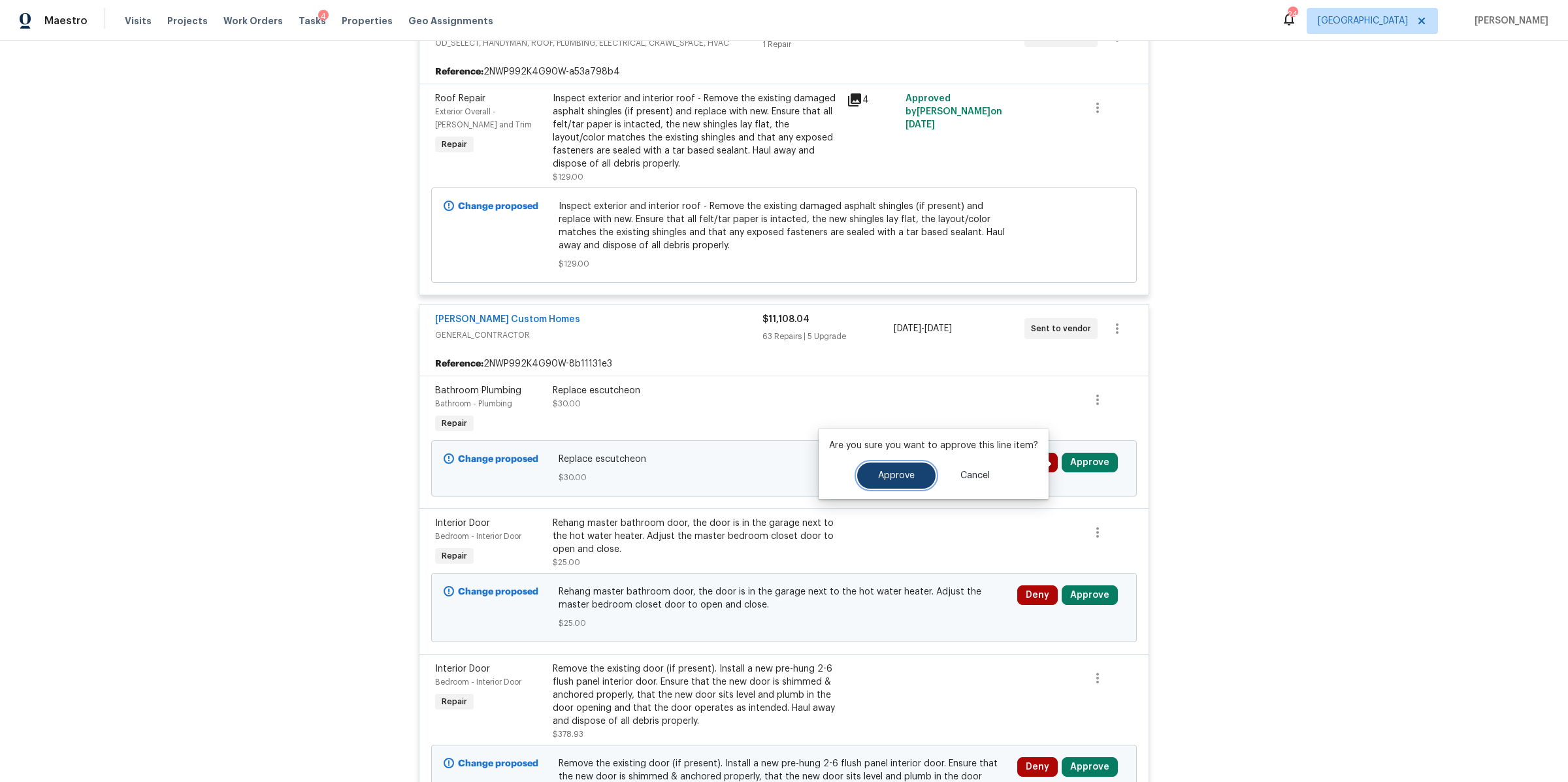
click at [916, 469] on button "Approve" at bounding box center [897, 475] width 79 height 26
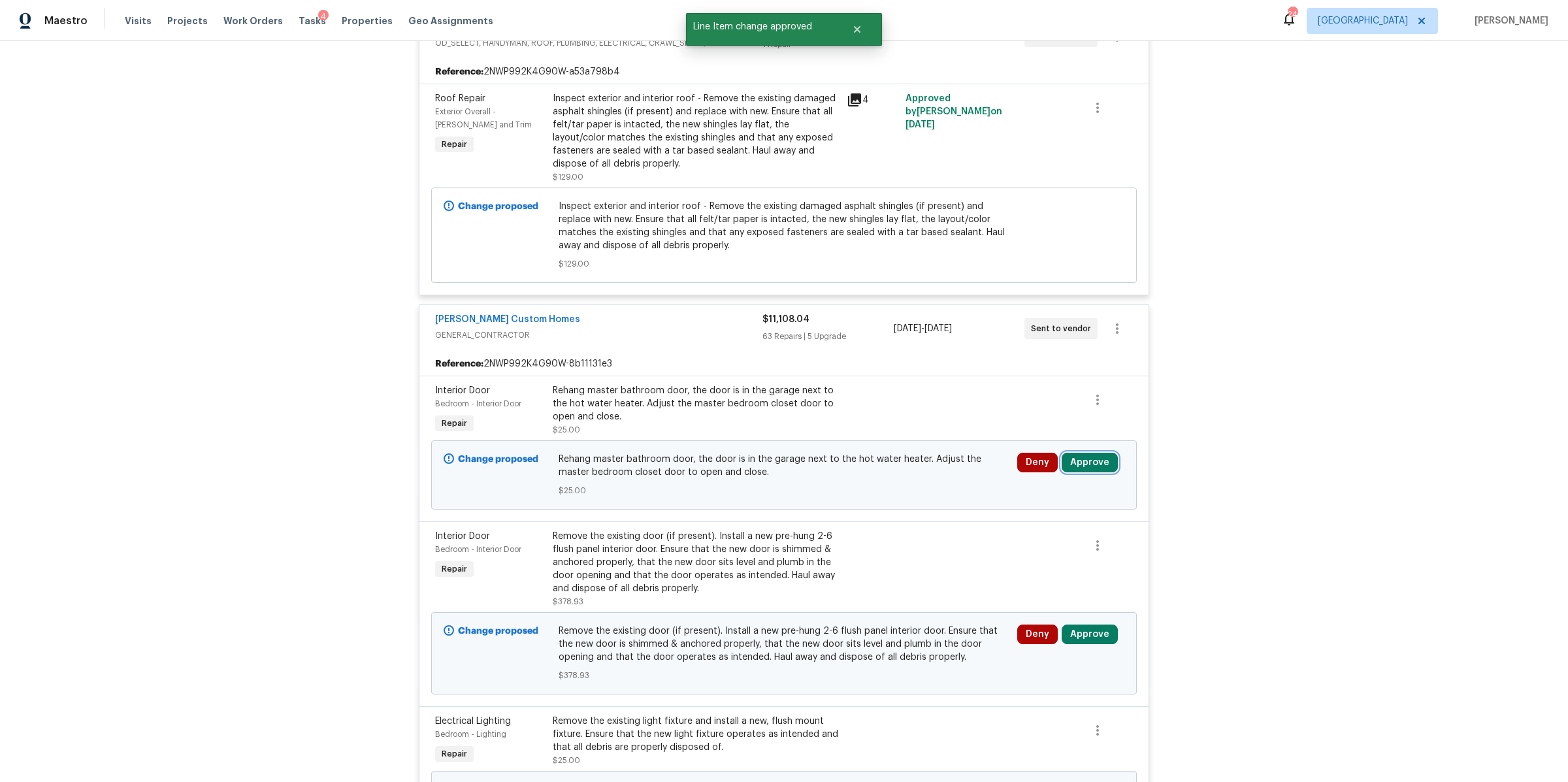
click at [1086, 465] on button "Approve" at bounding box center [1089, 463] width 57 height 19
click at [918, 478] on button "Approve" at bounding box center [897, 475] width 79 height 26
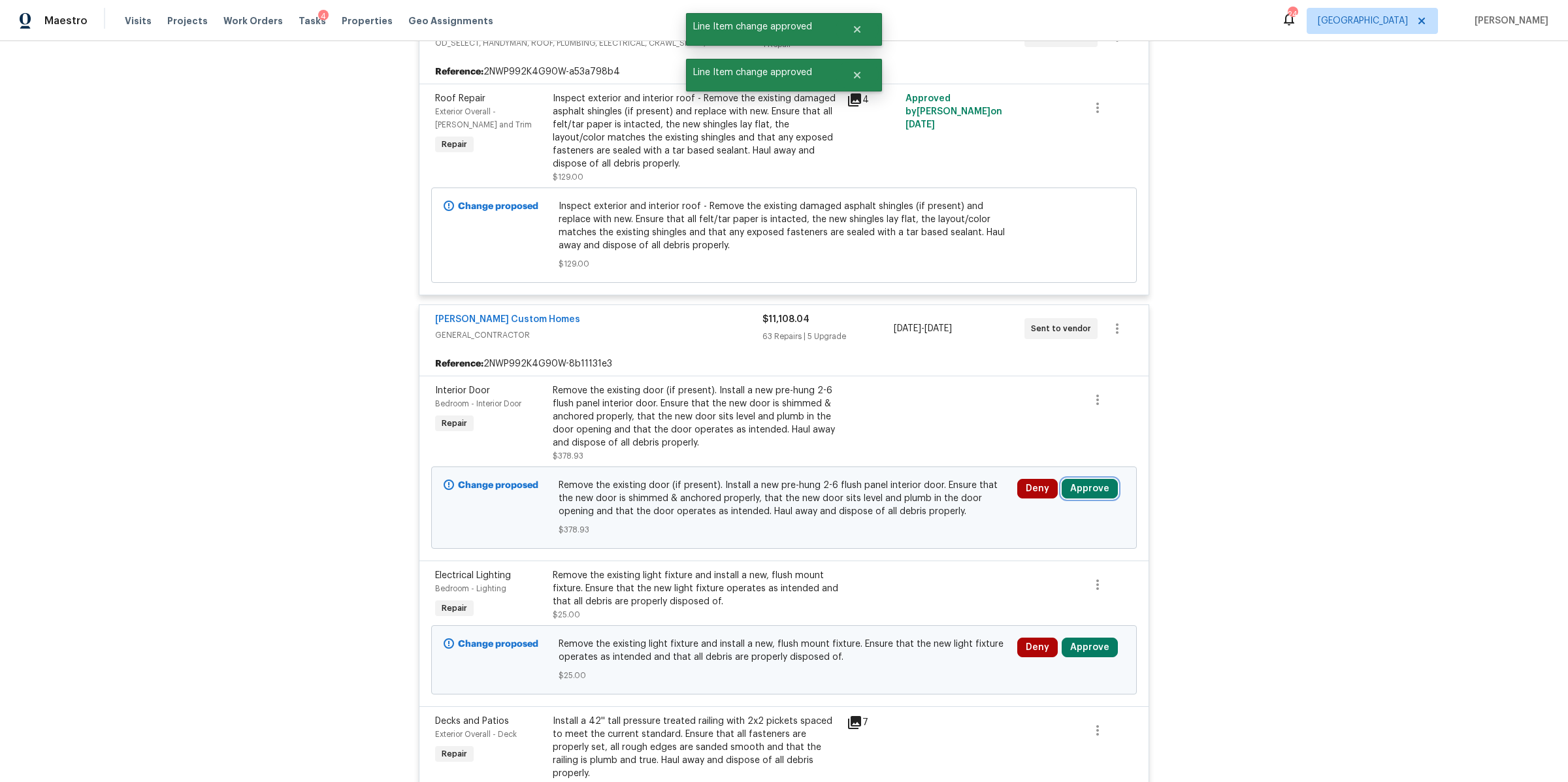
click at [1081, 488] on button "Approve" at bounding box center [1089, 489] width 57 height 19
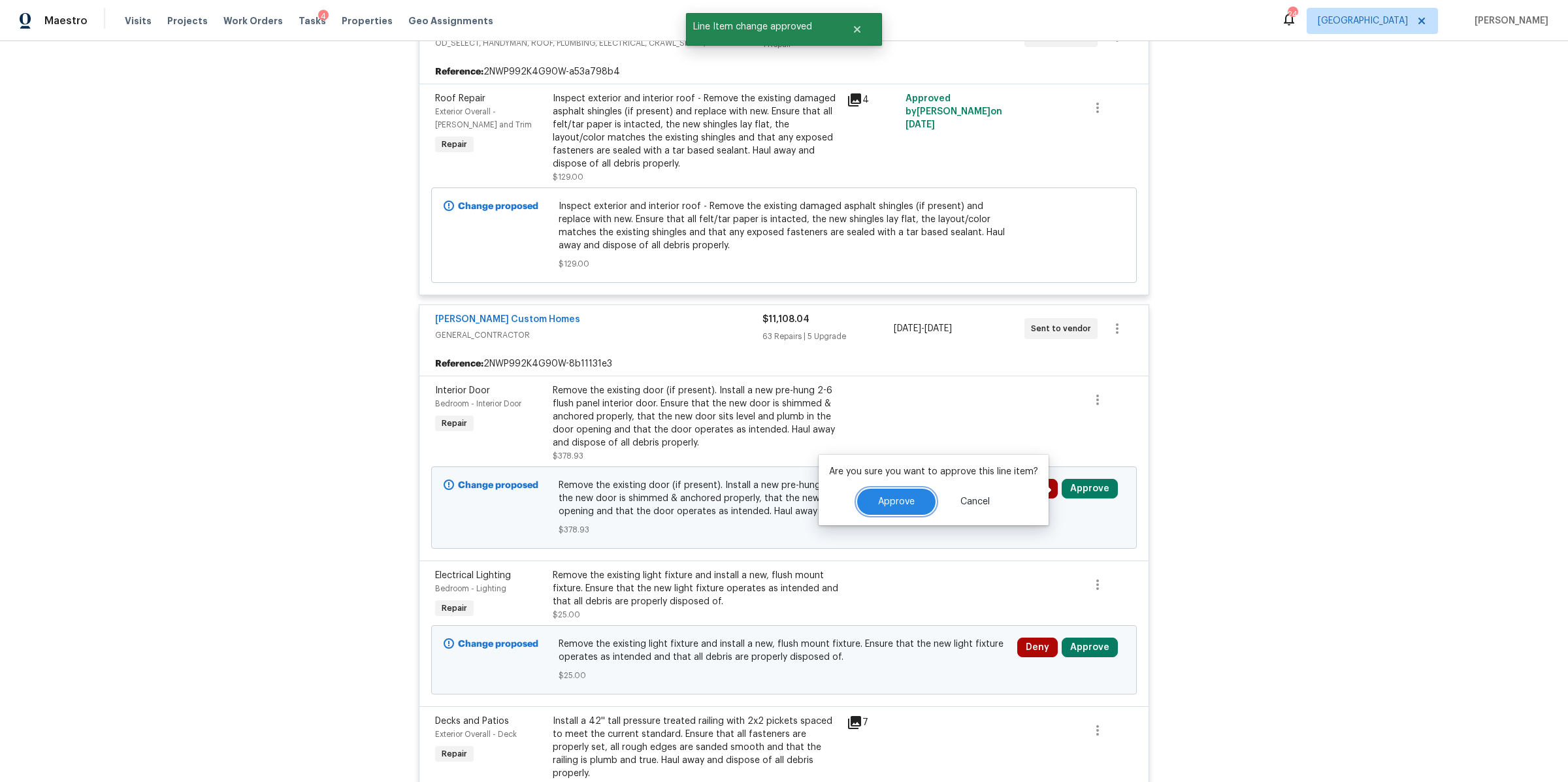
click at [904, 498] on span "Approve" at bounding box center [897, 502] width 36 height 10
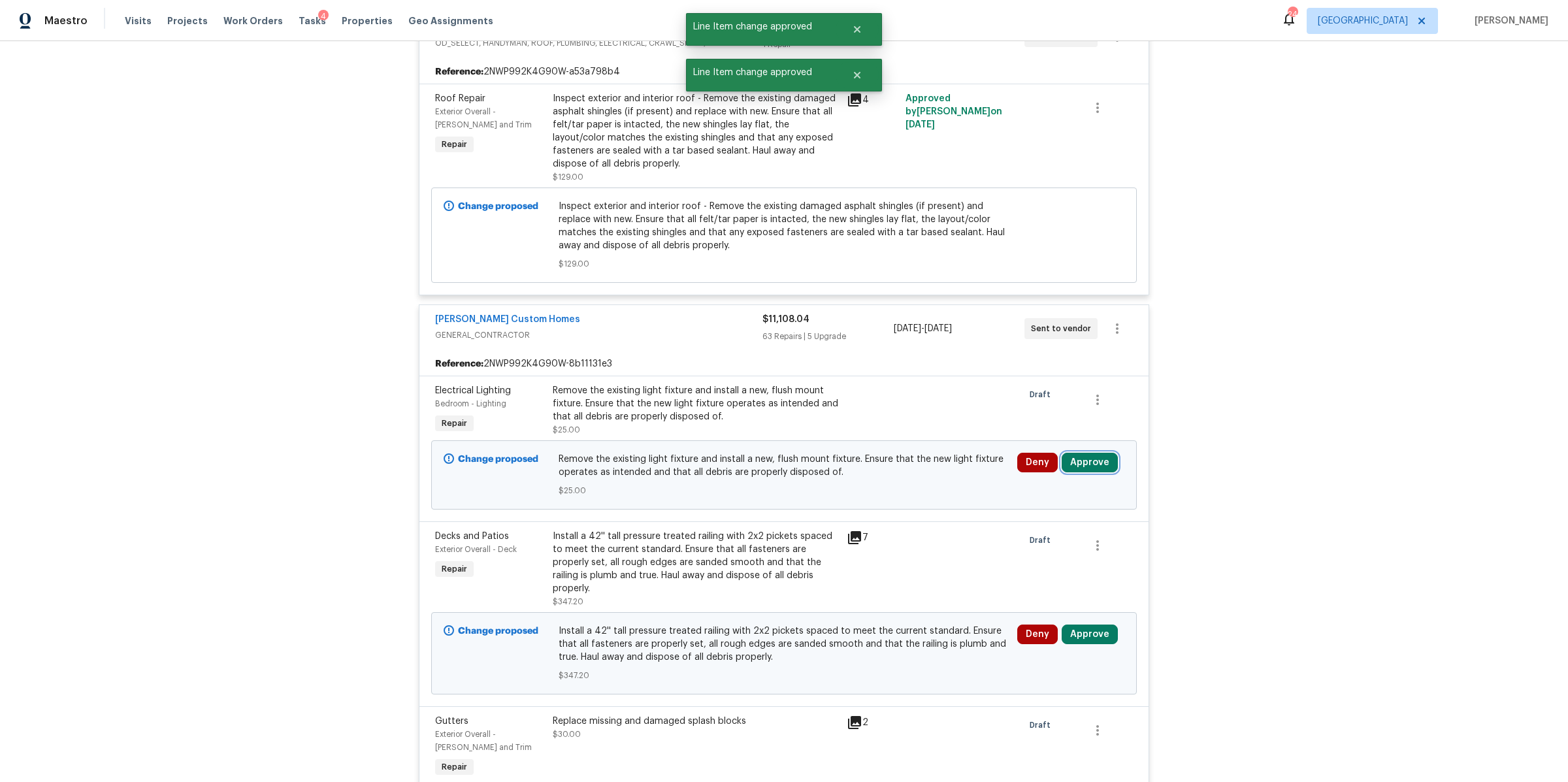
click at [1089, 463] on button "Approve" at bounding box center [1089, 463] width 57 height 19
click at [894, 478] on span "Approve" at bounding box center [897, 476] width 36 height 10
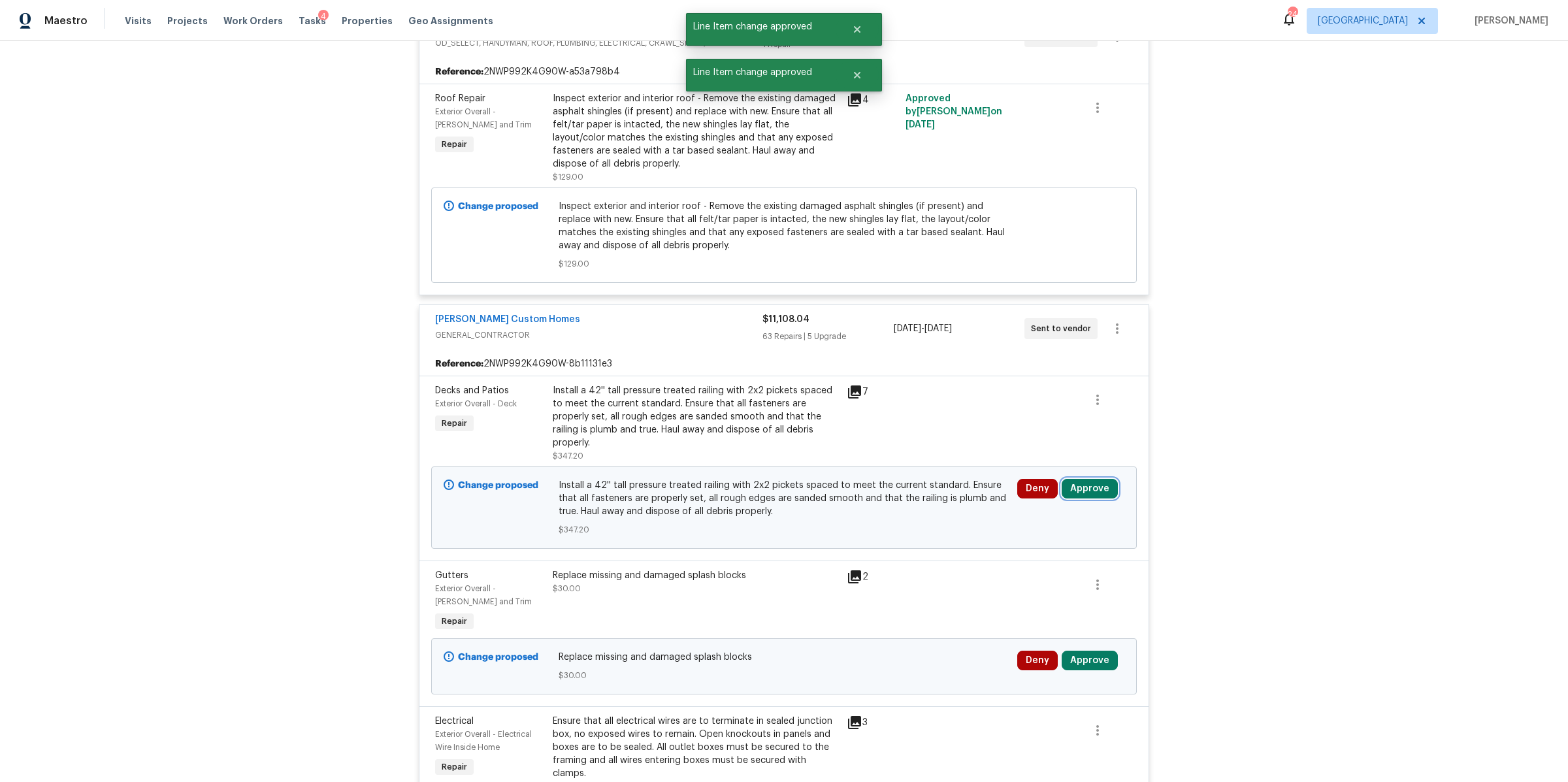
click at [1069, 479] on button "Approve" at bounding box center [1089, 489] width 57 height 19
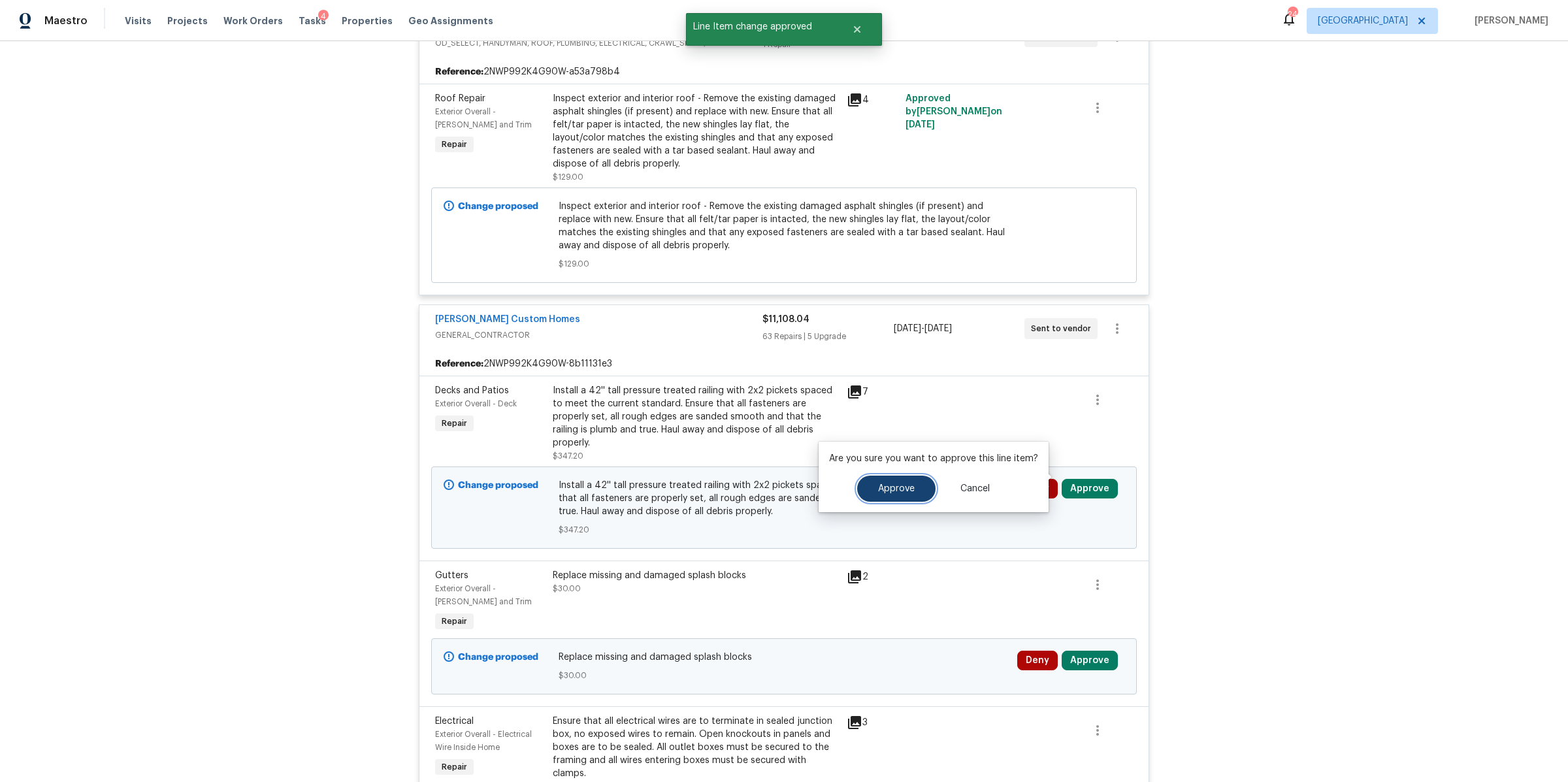
click at [899, 484] on span "Approve" at bounding box center [897, 489] width 36 height 10
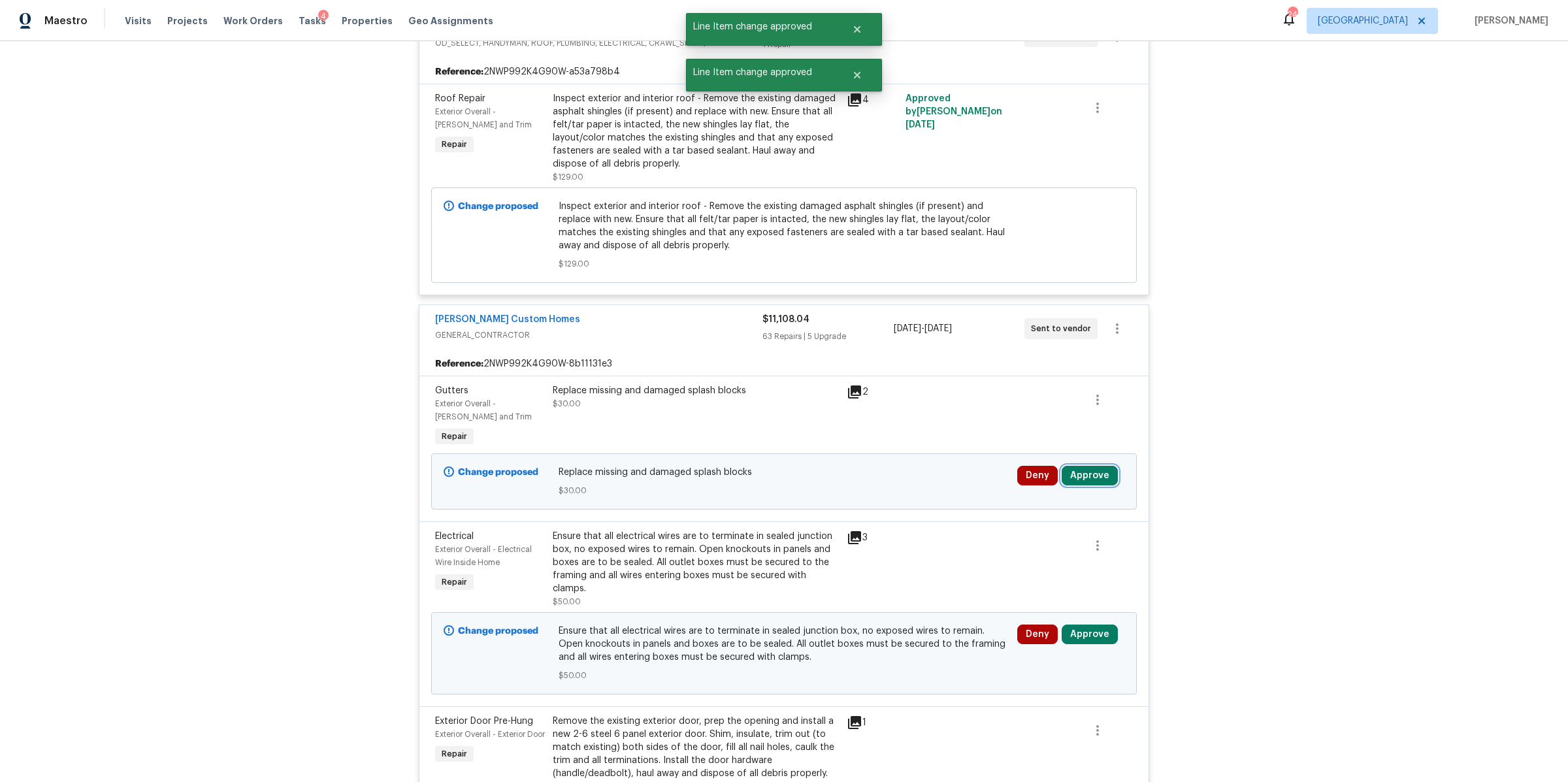
click at [1075, 476] on button "Approve" at bounding box center [1089, 475] width 57 height 19
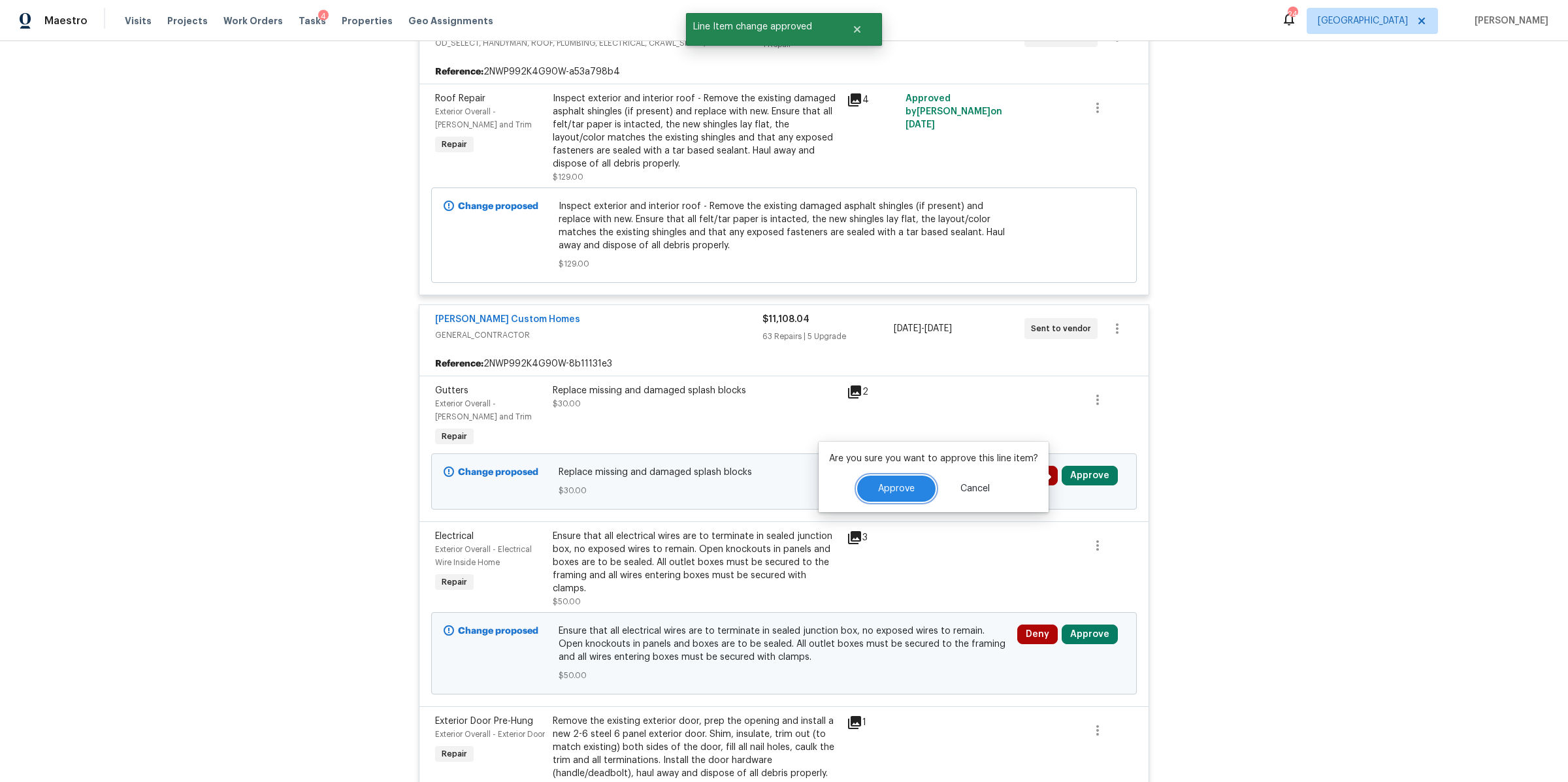
click at [901, 484] on span "Approve" at bounding box center [897, 489] width 36 height 10
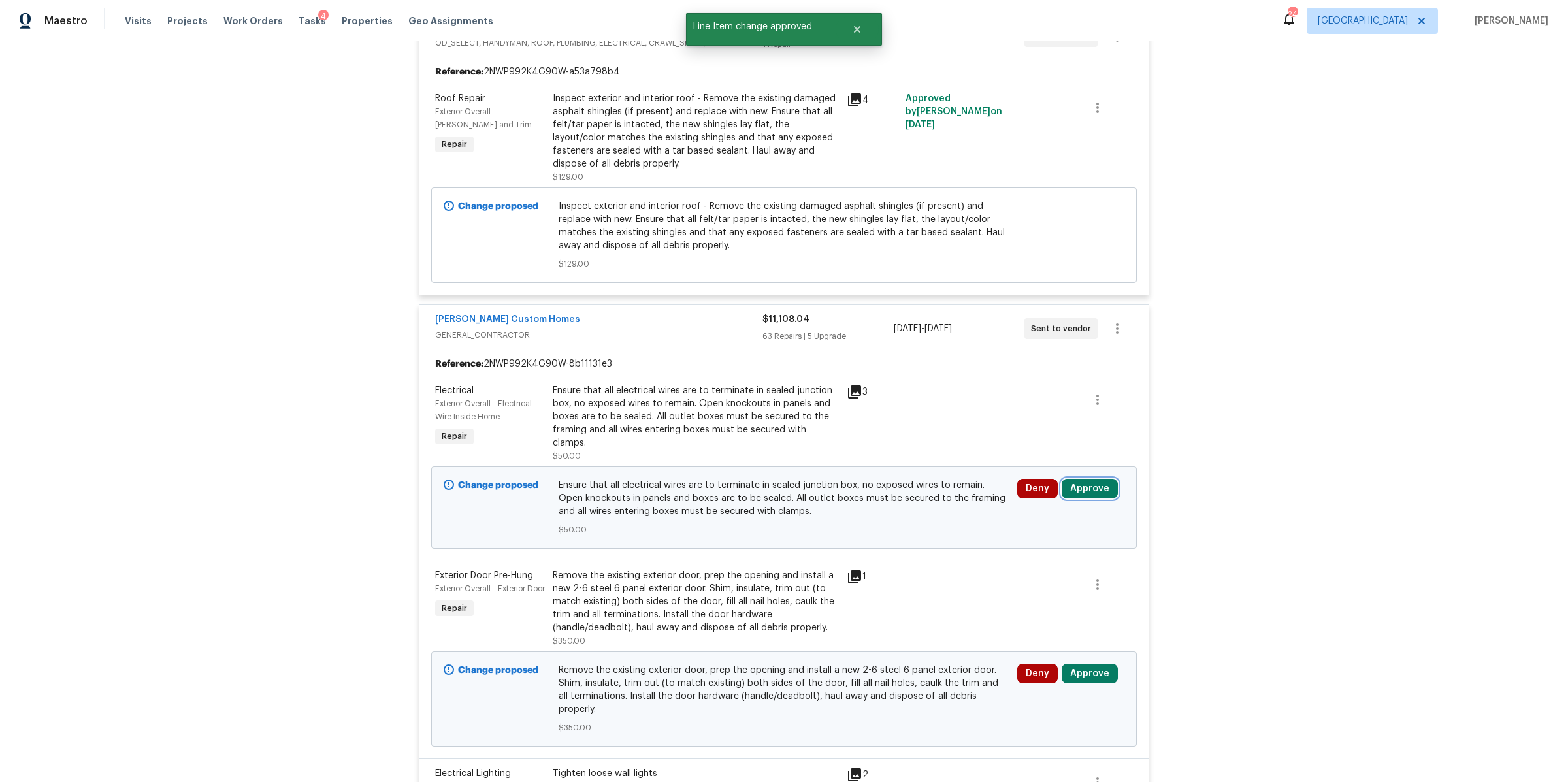
click at [1087, 479] on button "Approve" at bounding box center [1089, 489] width 57 height 19
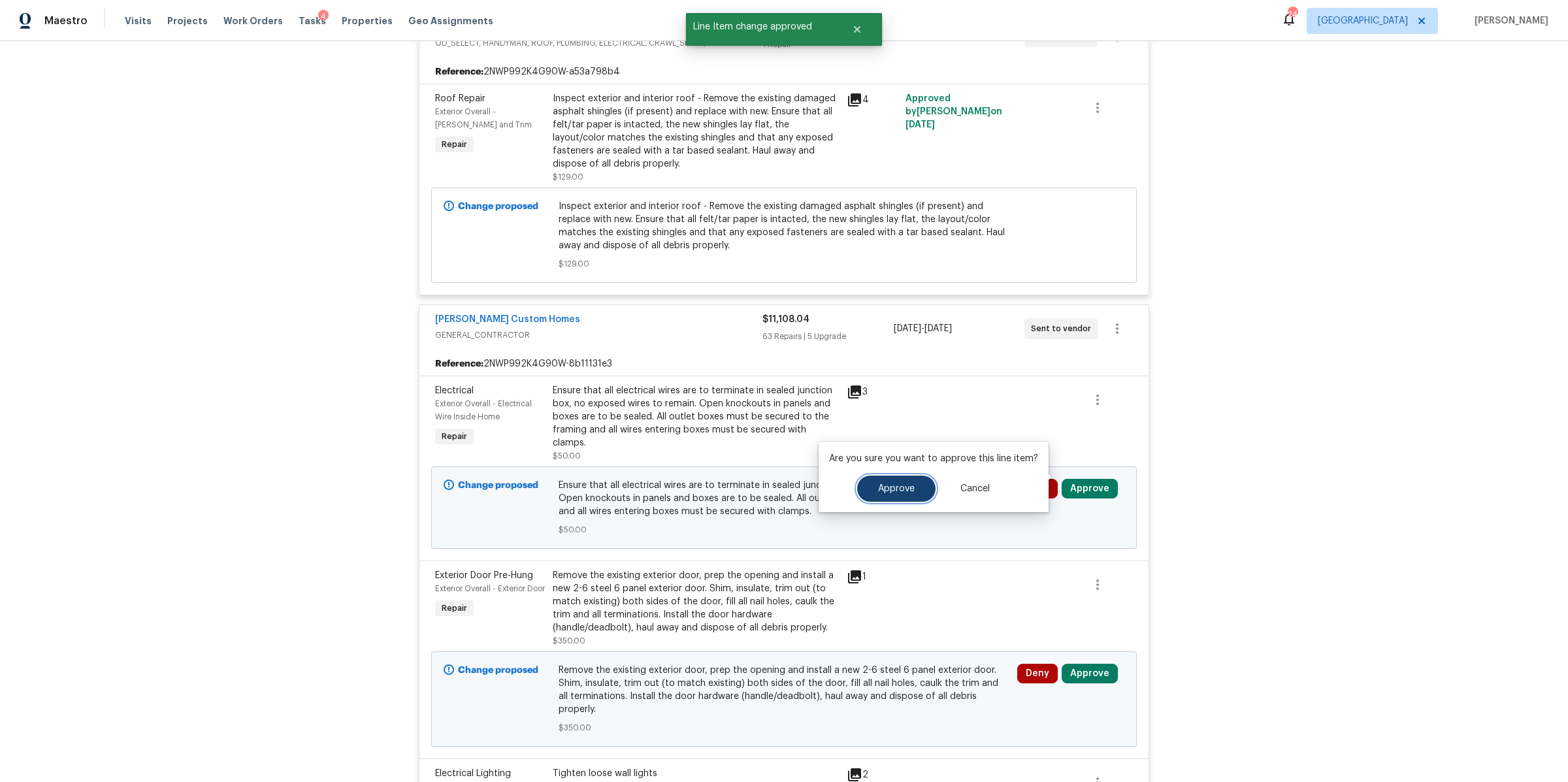
click at [898, 486] on span "Approve" at bounding box center [897, 489] width 36 height 10
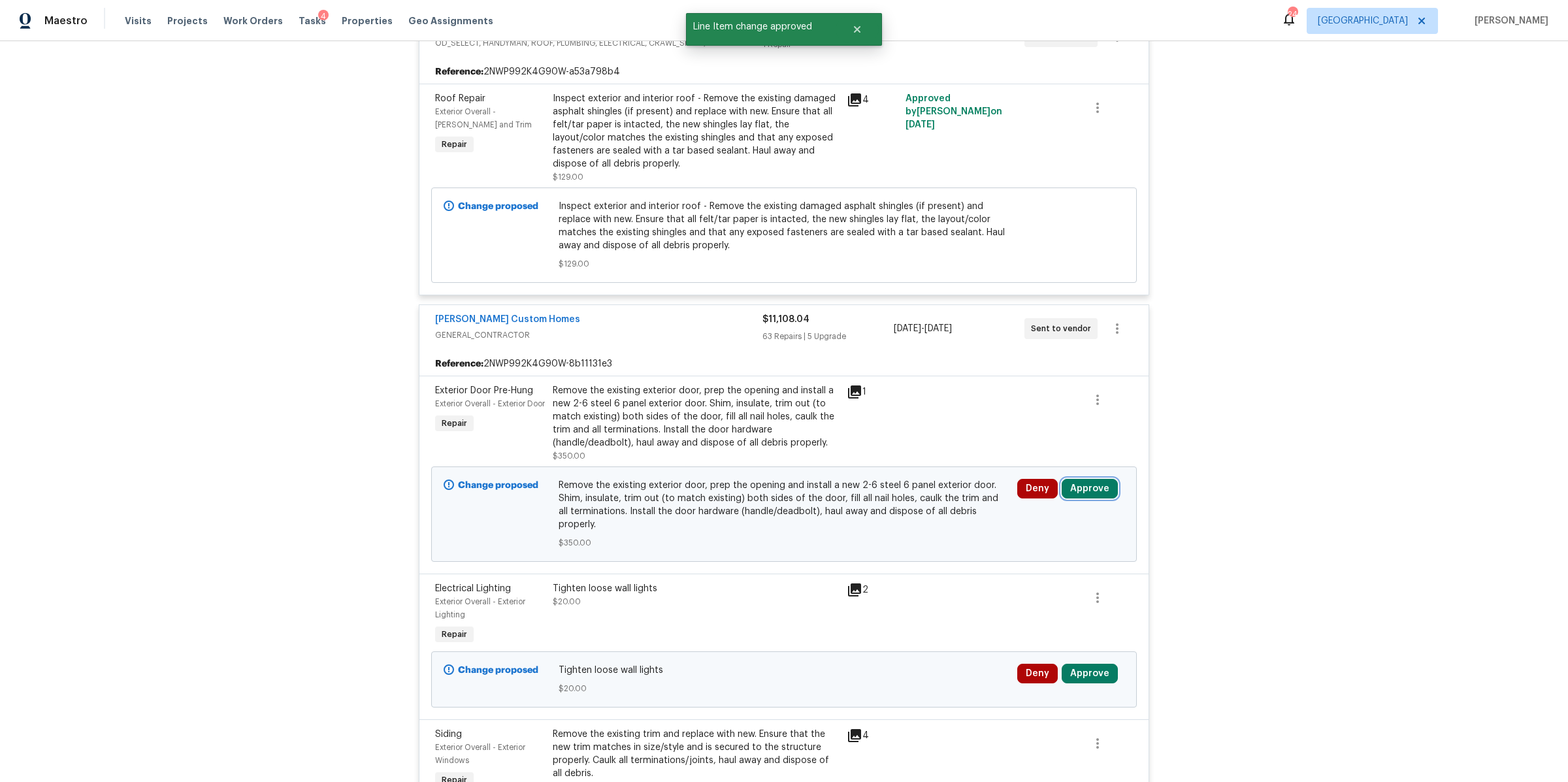
click at [1089, 484] on button "Approve" at bounding box center [1089, 489] width 57 height 19
click at [896, 499] on span "Approve" at bounding box center [897, 502] width 36 height 10
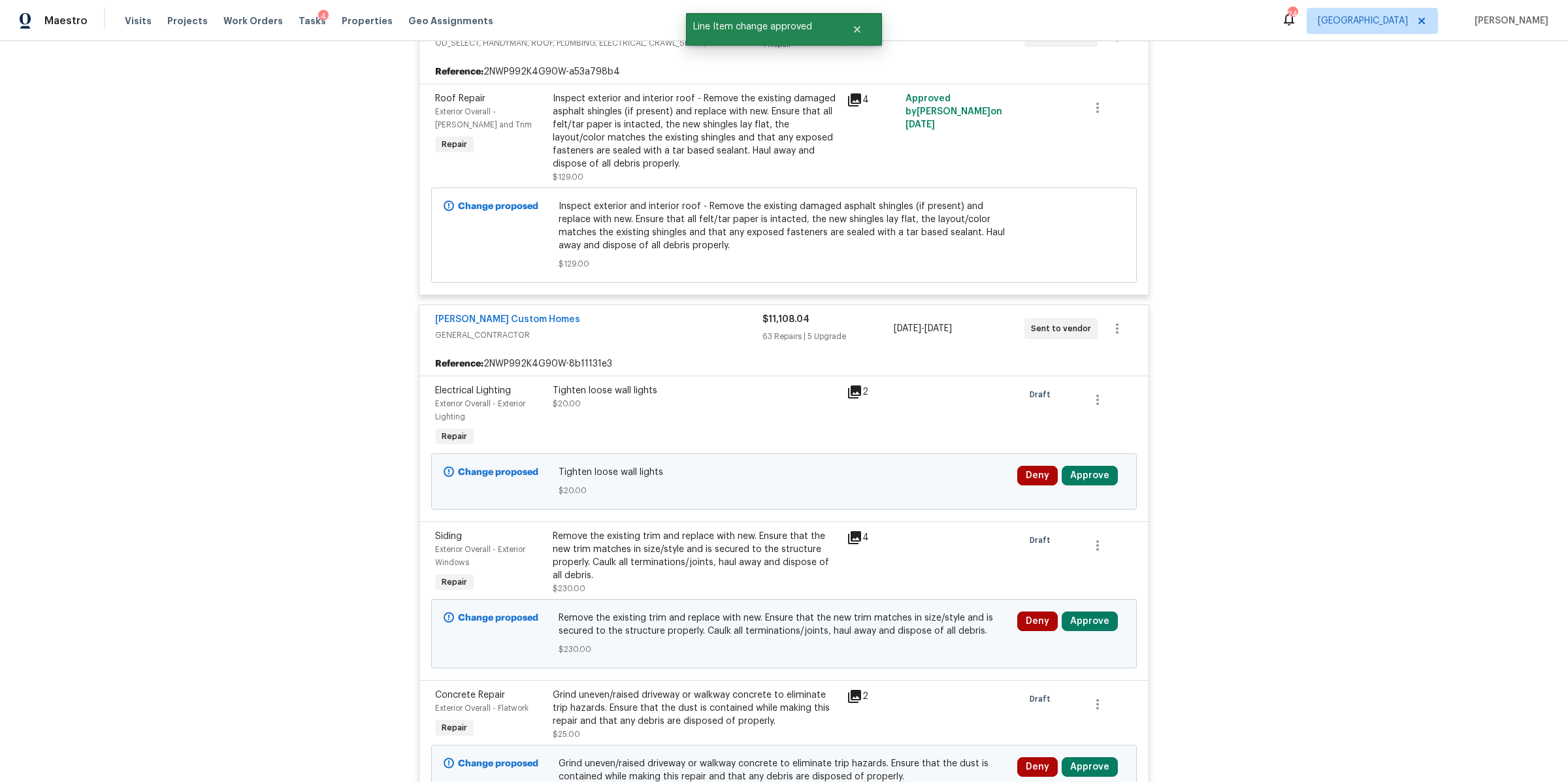
click at [1084, 472] on button "Approve" at bounding box center [1089, 475] width 57 height 19
click at [887, 494] on span "Approve" at bounding box center [897, 489] width 36 height 10
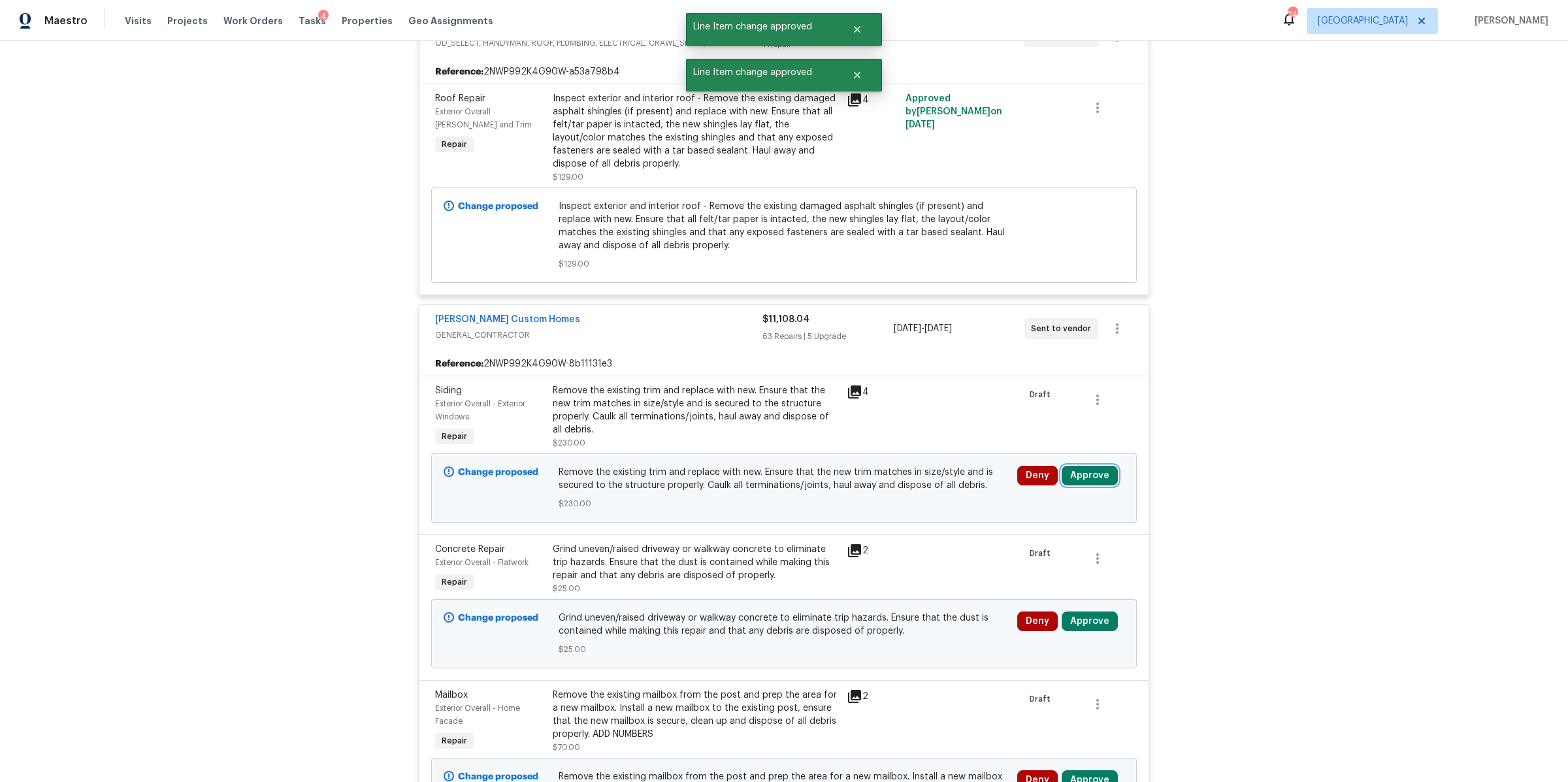
click at [1090, 474] on button "Approve" at bounding box center [1089, 475] width 57 height 19
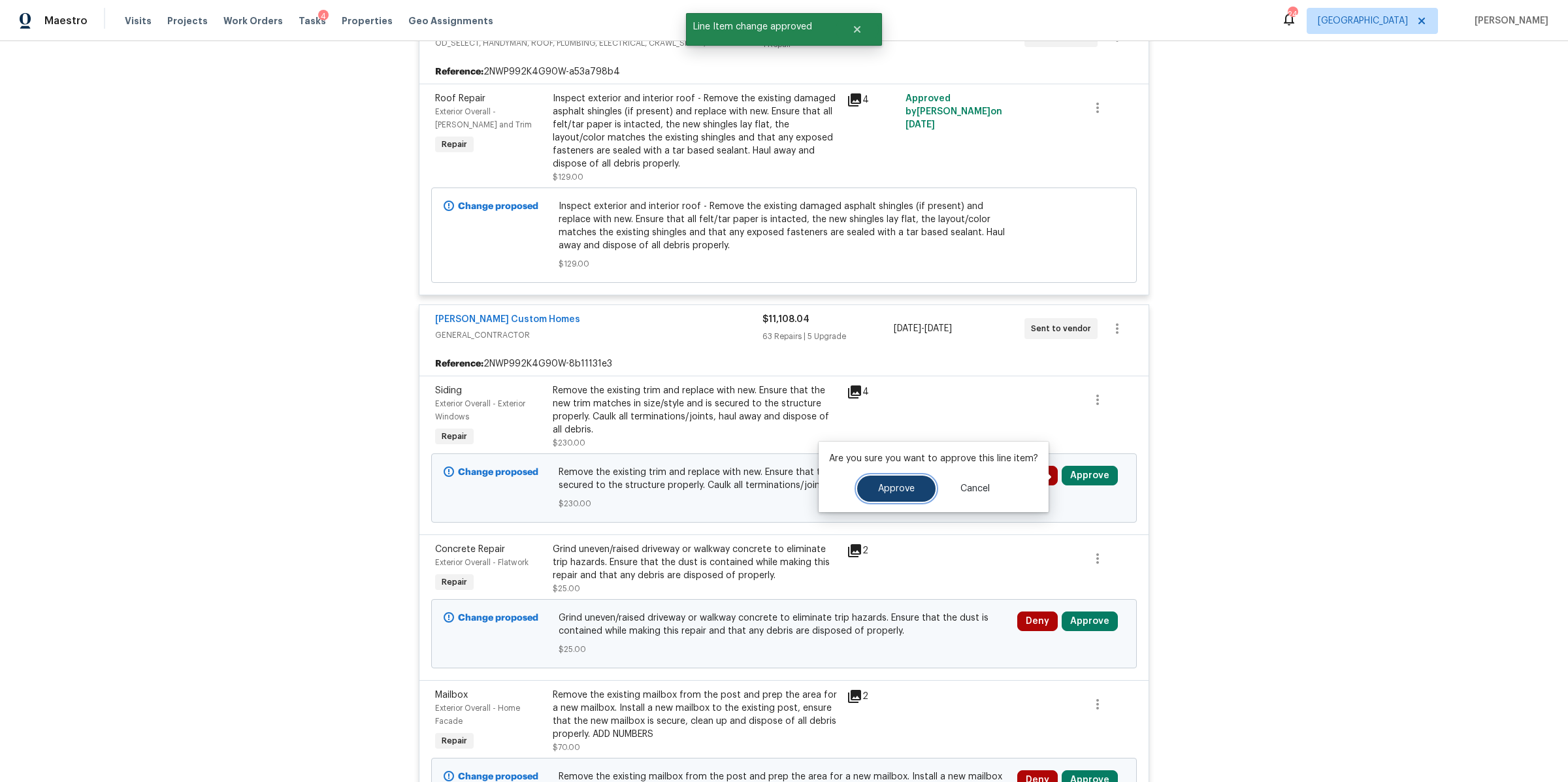
click at [902, 487] on span "Approve" at bounding box center [897, 489] width 36 height 10
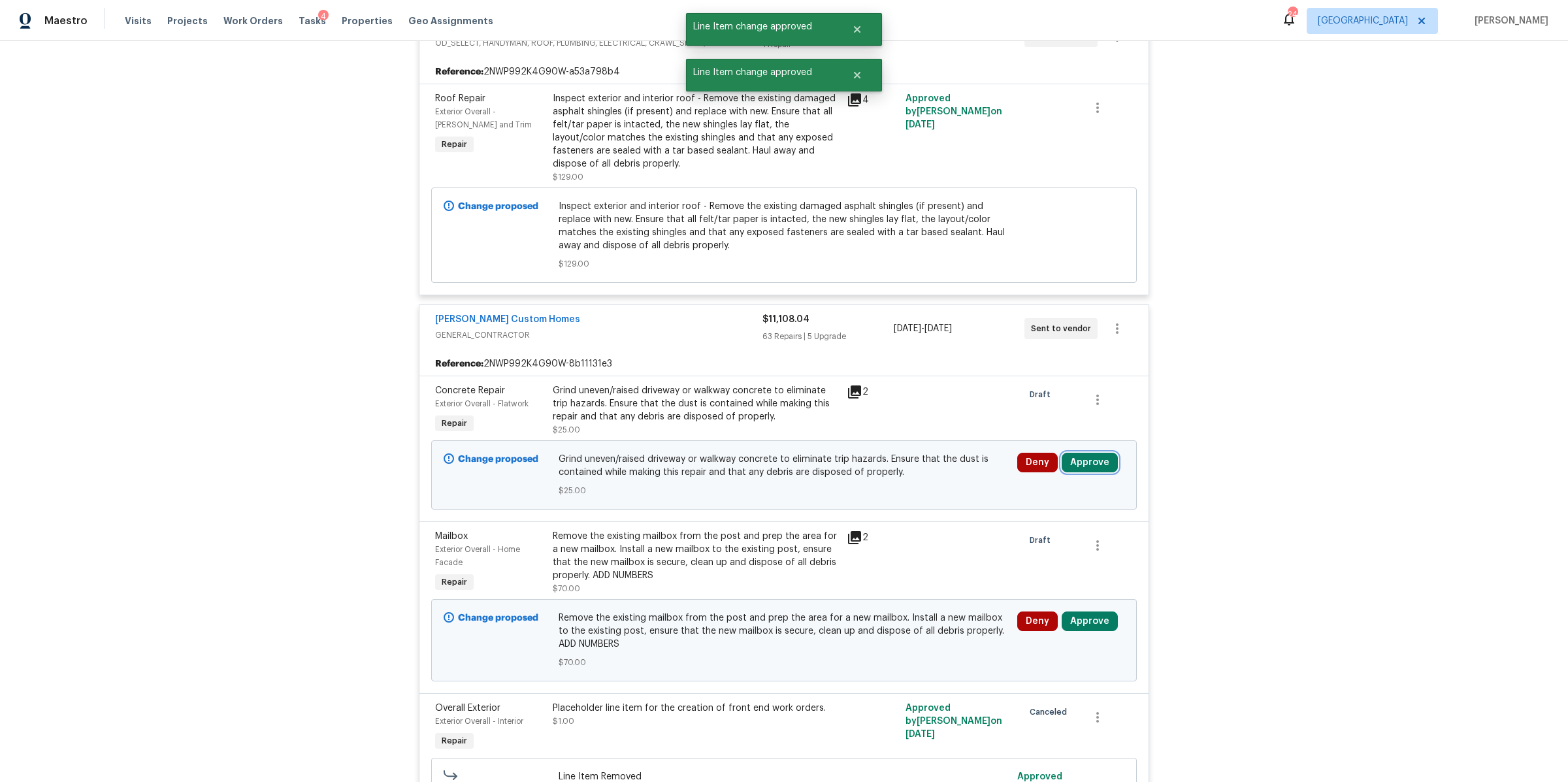
click at [1095, 463] on button "Approve" at bounding box center [1089, 463] width 57 height 19
click at [890, 476] on span "Approve" at bounding box center [897, 476] width 36 height 10
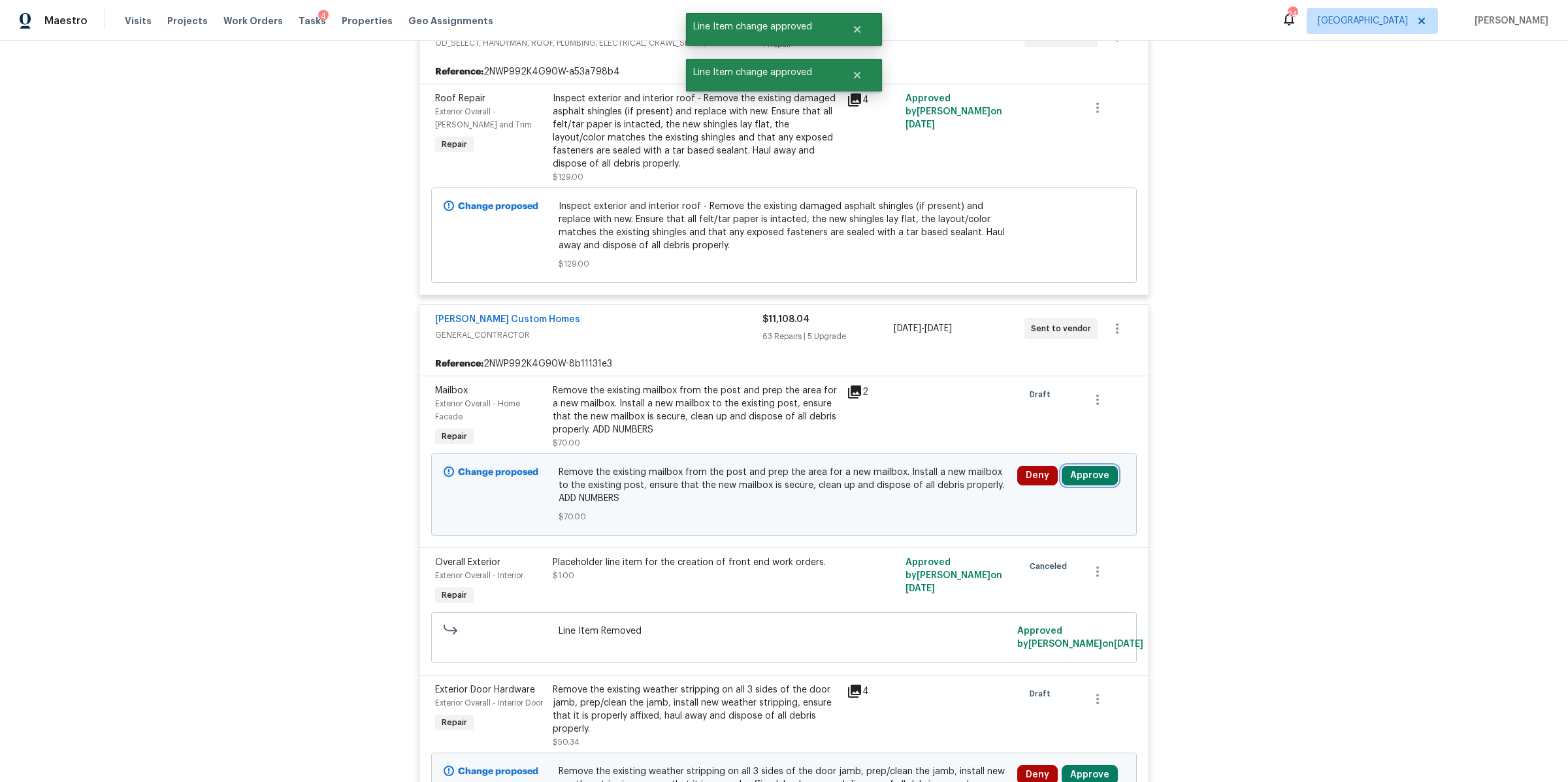
click at [1088, 469] on button "Approve" at bounding box center [1089, 475] width 57 height 19
click at [909, 489] on span "Approve" at bounding box center [897, 489] width 36 height 10
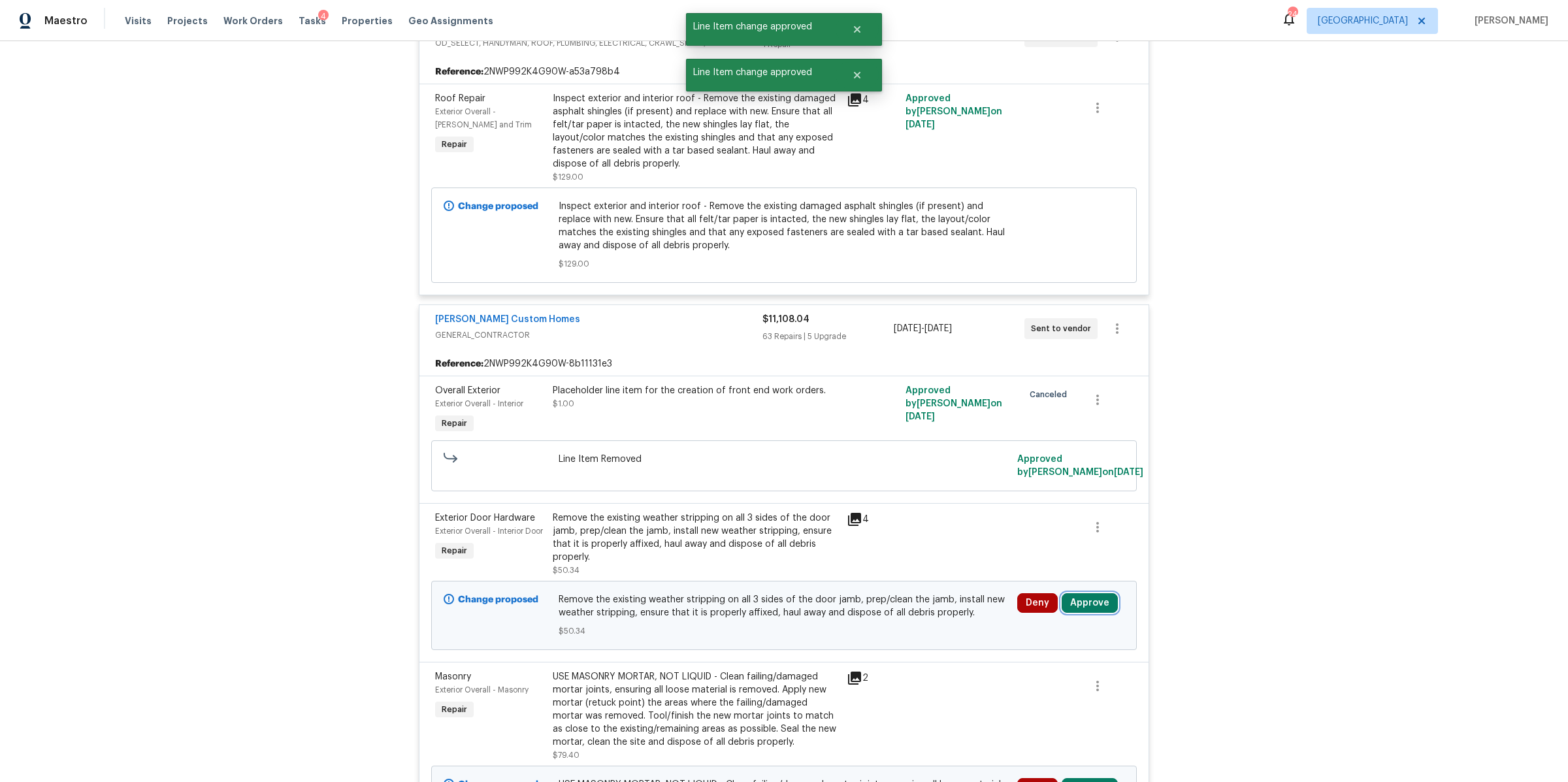
click at [1085, 604] on button "Approve" at bounding box center [1089, 603] width 57 height 19
click at [1034, 554] on button "Approve" at bounding box center [1046, 561] width 79 height 26
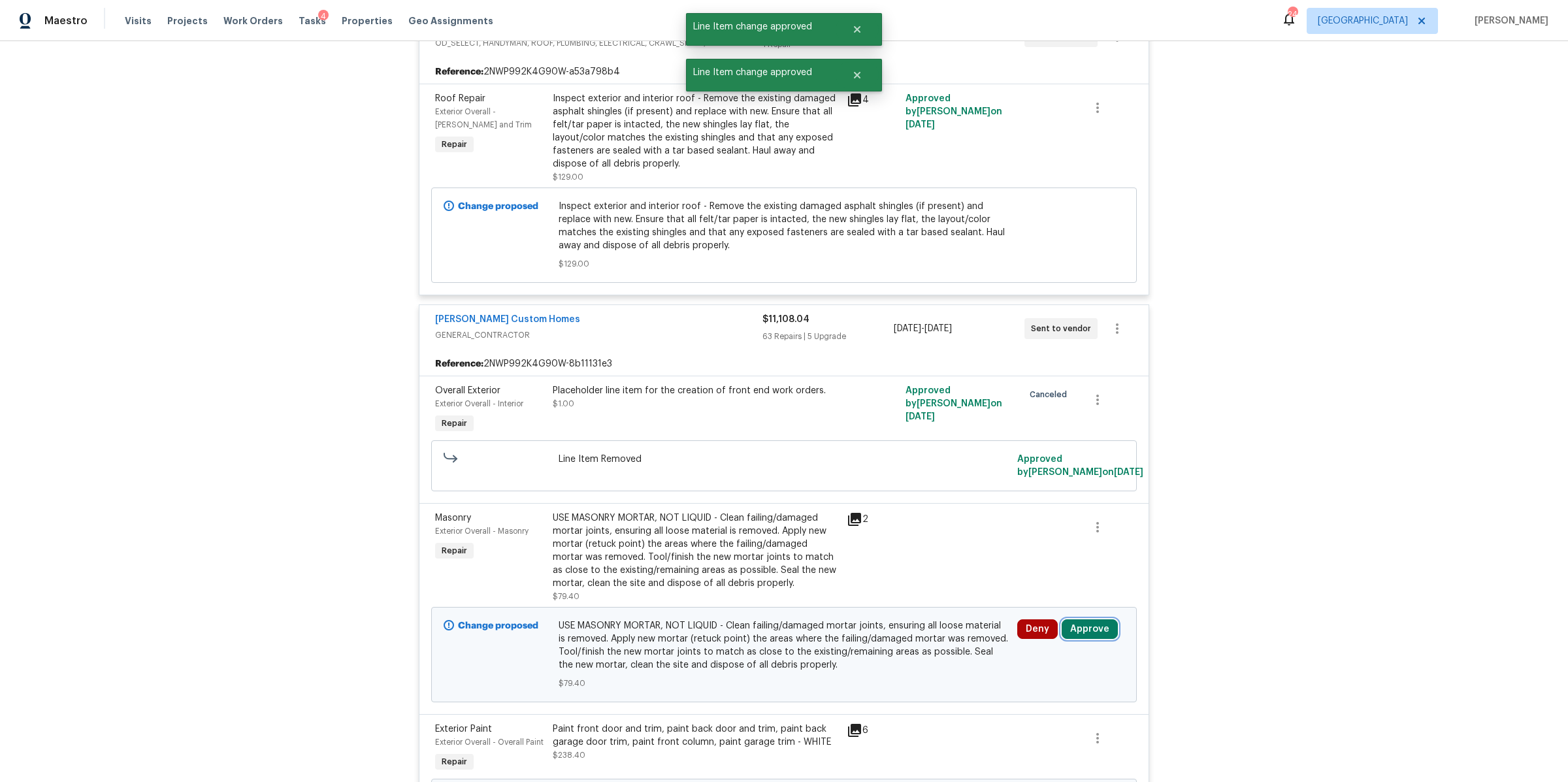
click at [1079, 620] on button "Approve" at bounding box center [1089, 630] width 57 height 19
click at [1014, 585] on button "Approve" at bounding box center [1046, 587] width 79 height 26
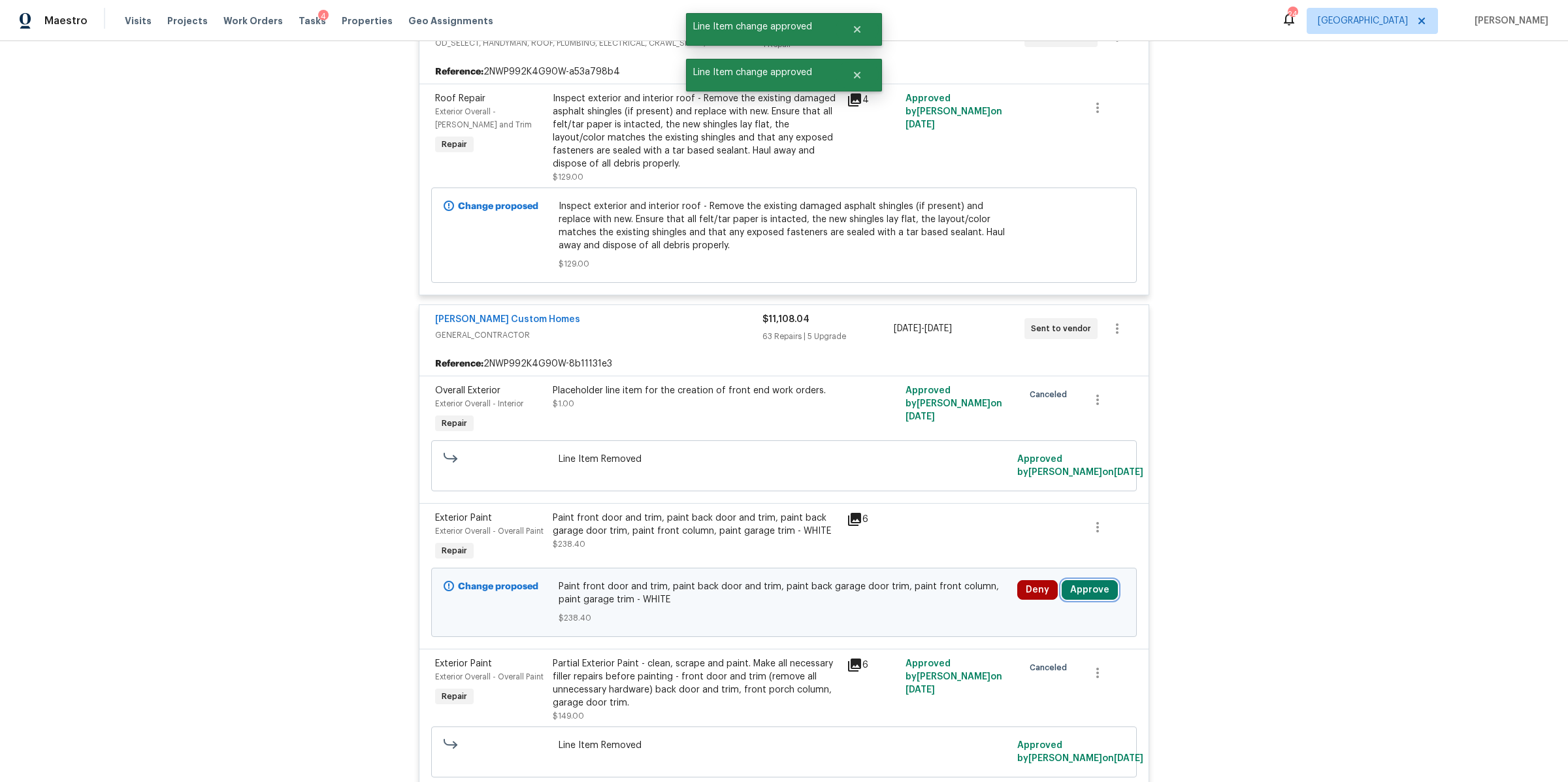
click at [1081, 590] on button "Approve" at bounding box center [1089, 590] width 57 height 19
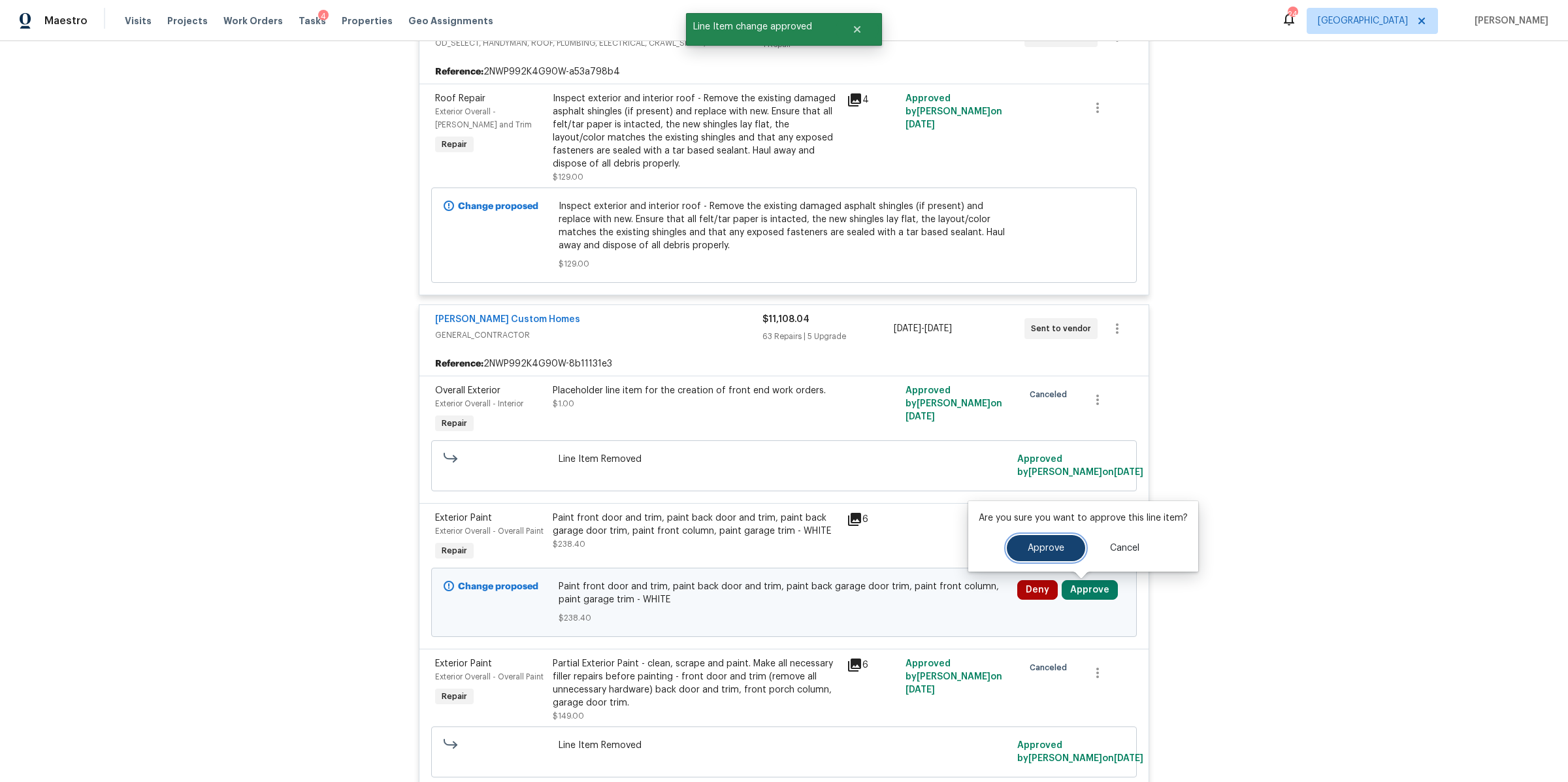
click at [1039, 550] on span "Approve" at bounding box center [1046, 548] width 36 height 10
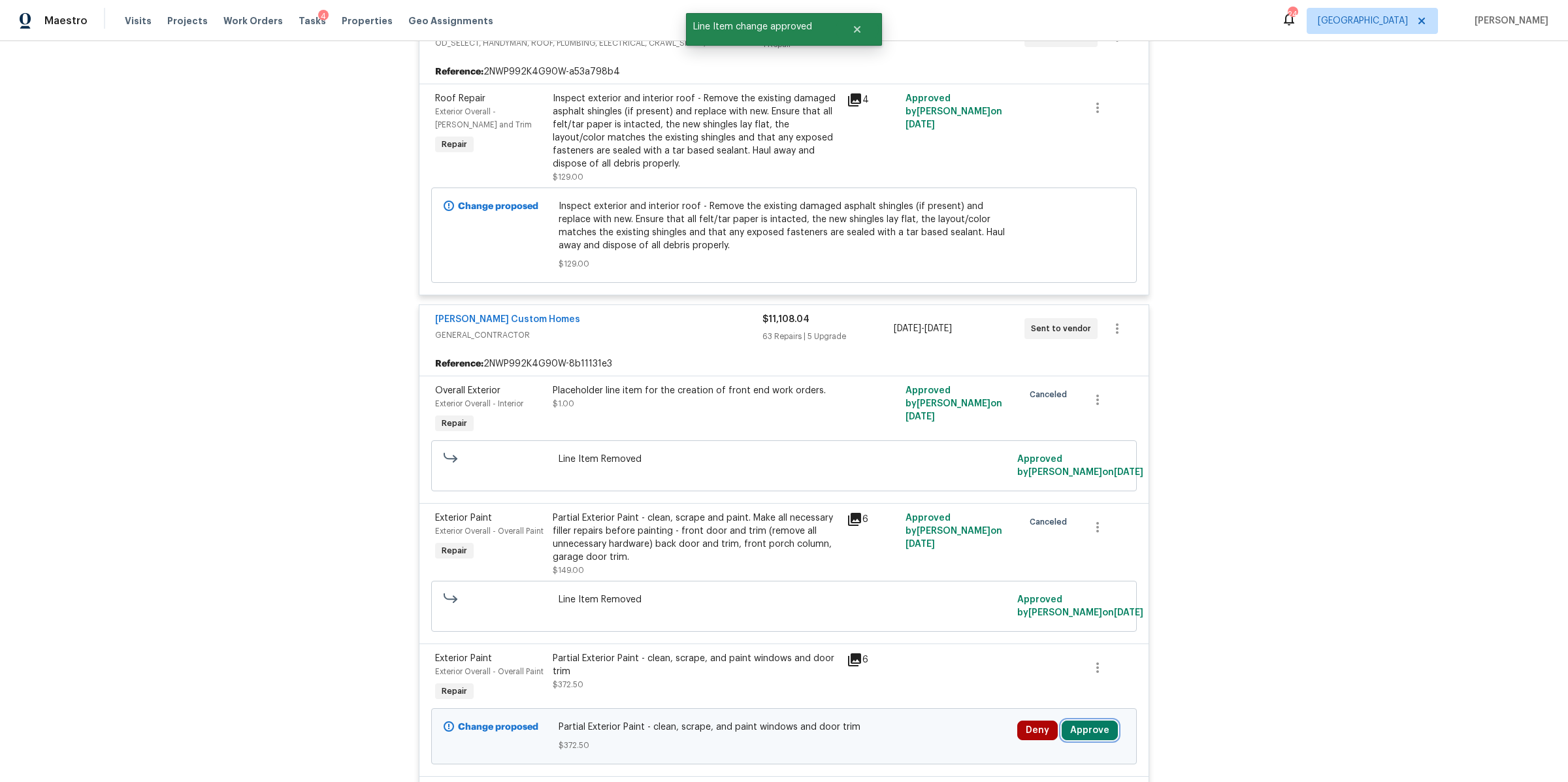
click at [1079, 733] on button "Approve" at bounding box center [1089, 730] width 57 height 19
click at [1020, 691] on button "Approve" at bounding box center [1046, 689] width 79 height 26
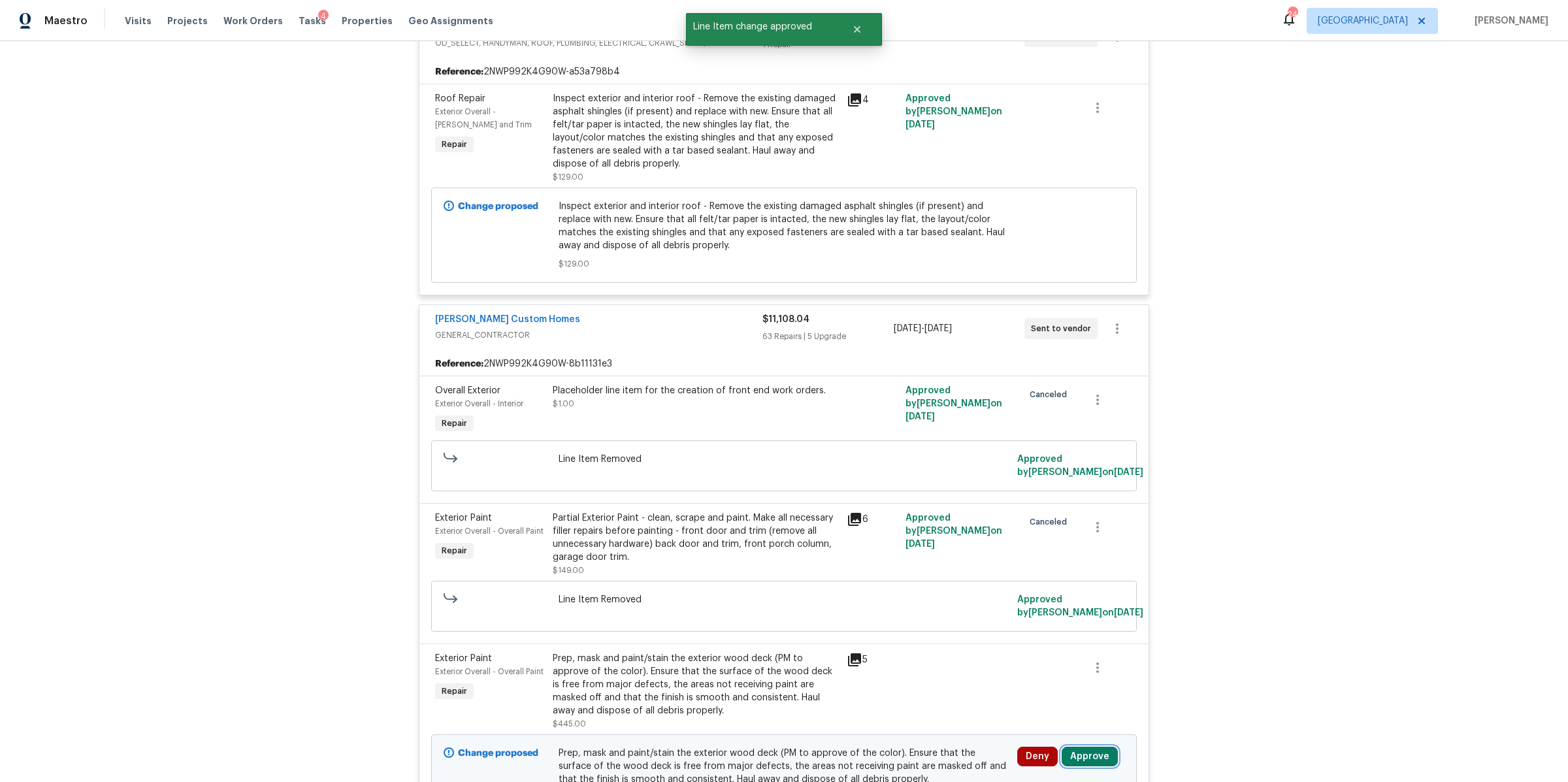
click at [1081, 760] on button "Approve" at bounding box center [1089, 757] width 57 height 19
click at [1034, 714] on span "Approve" at bounding box center [1046, 716] width 36 height 10
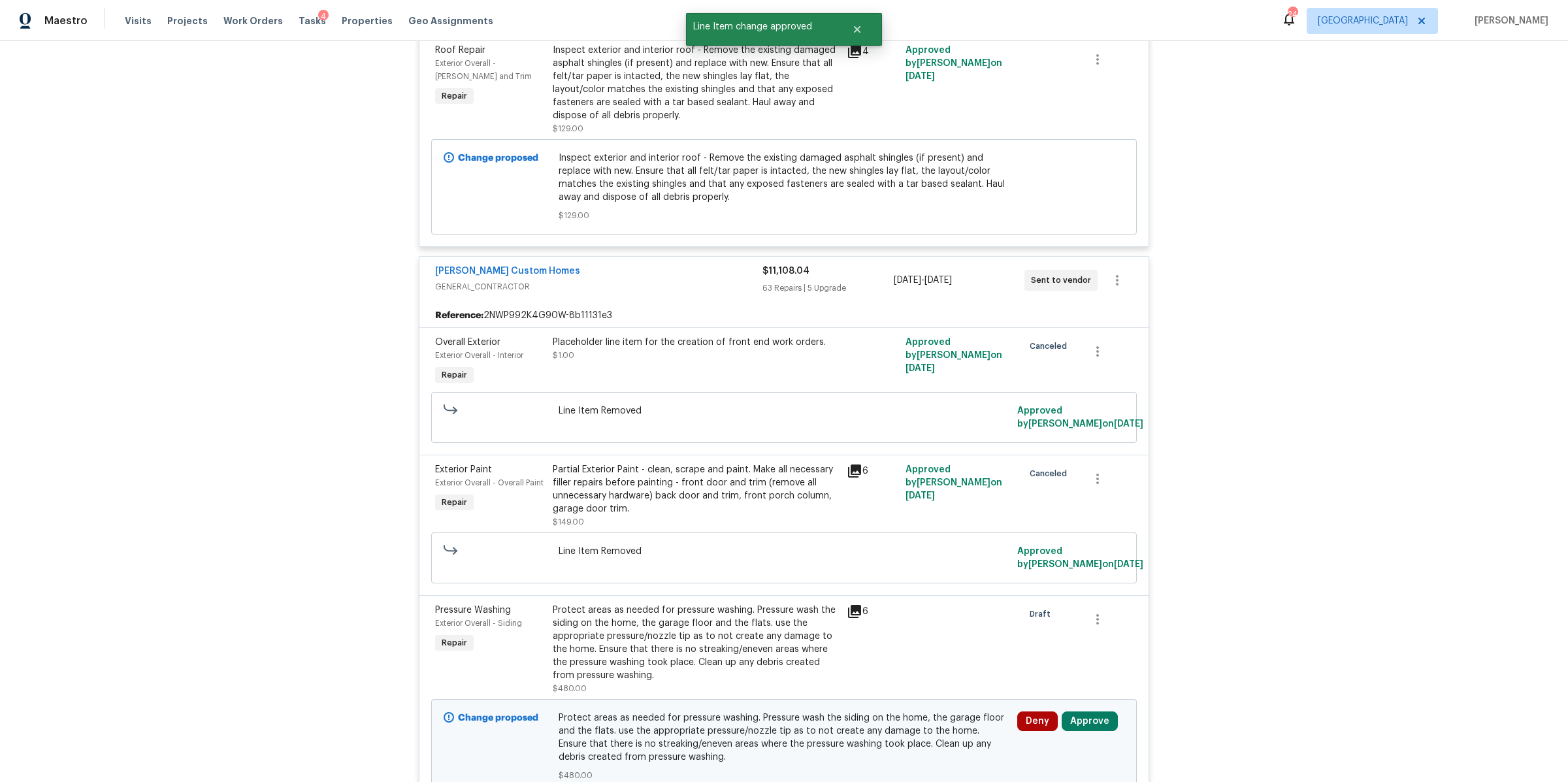
scroll to position [554, 0]
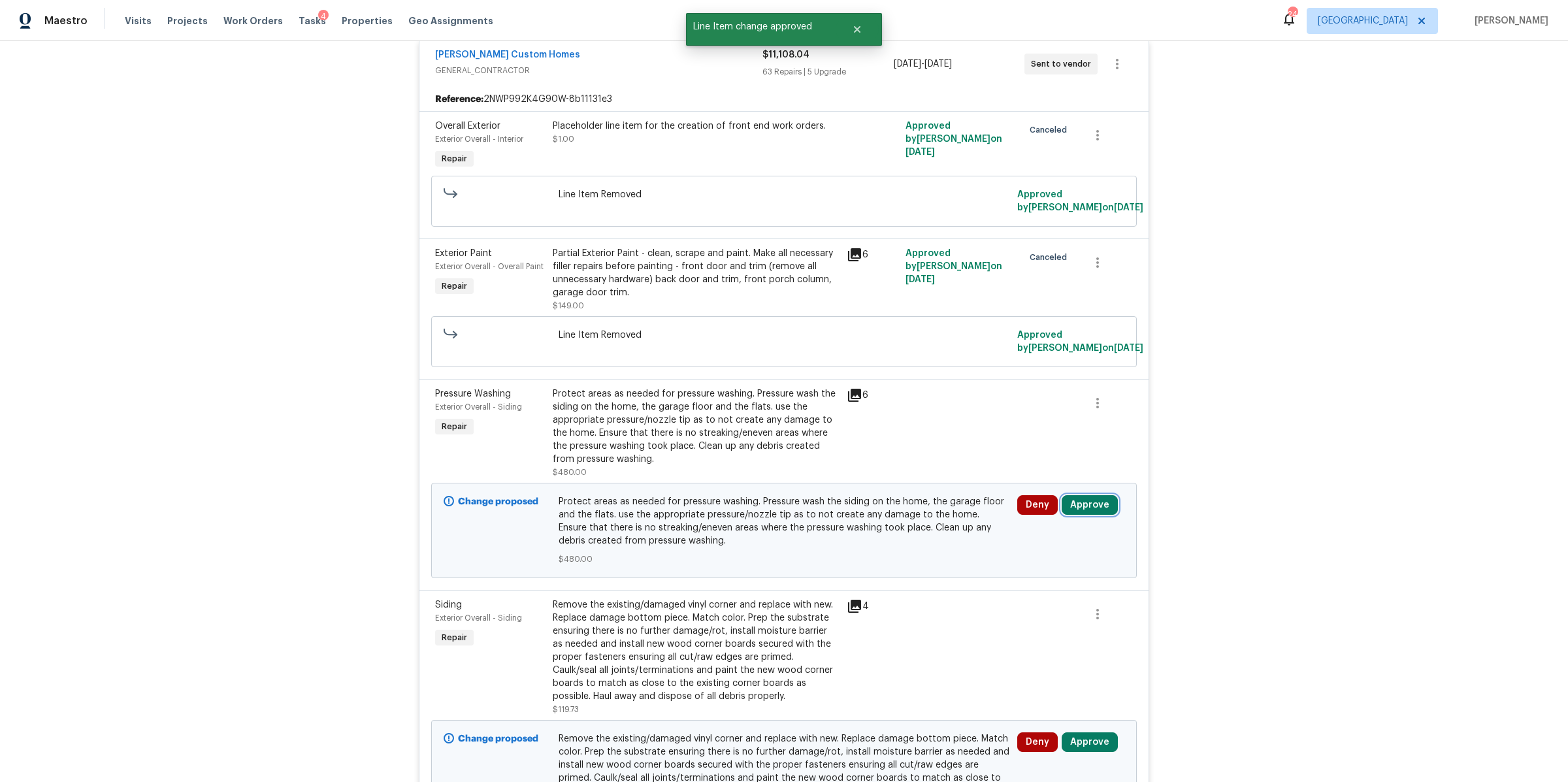
click at [1088, 506] on button "Approve" at bounding box center [1089, 505] width 57 height 19
click at [905, 511] on button "Approve" at bounding box center [897, 518] width 79 height 26
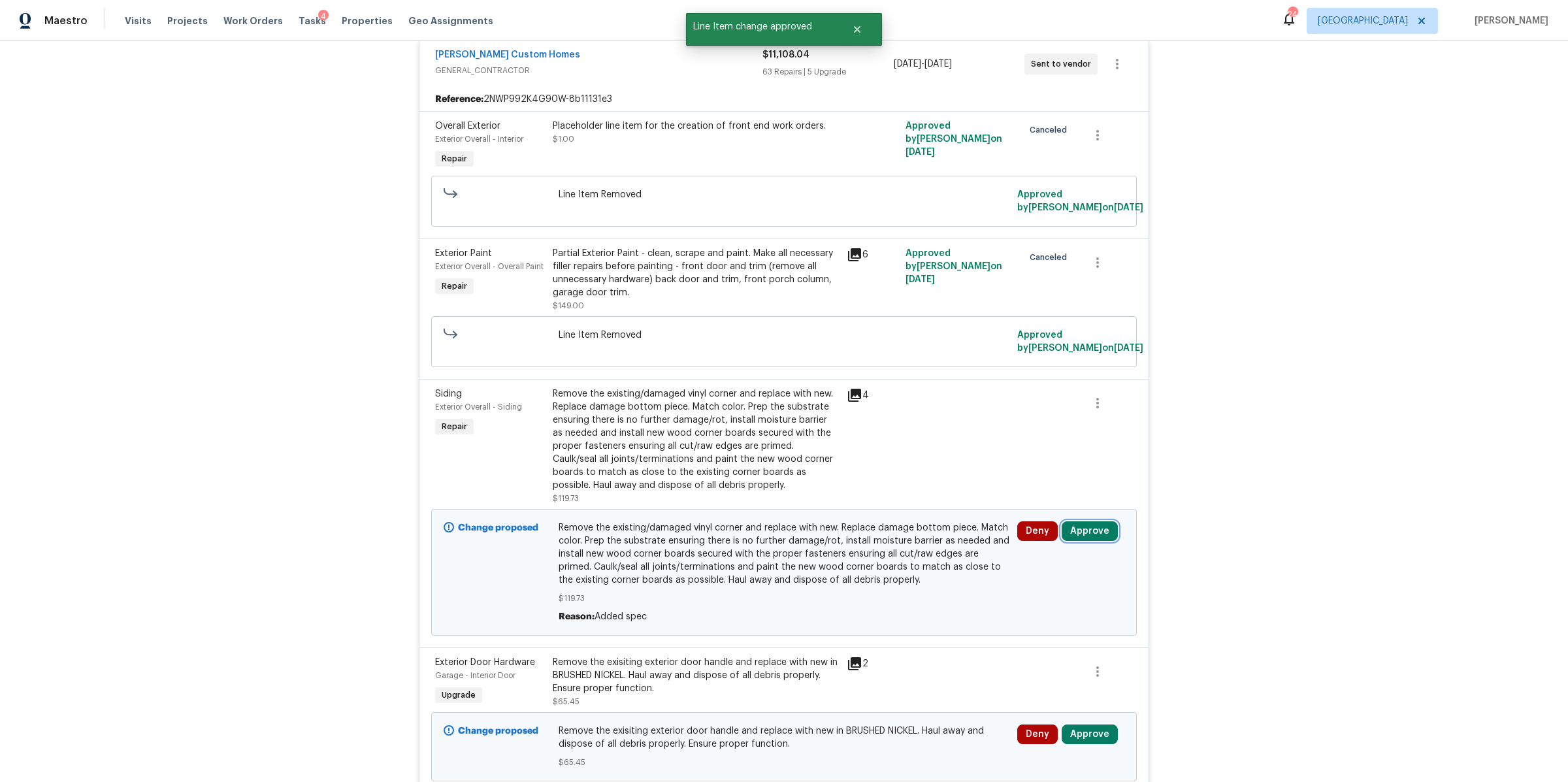
click at [1084, 527] on button "Approve" at bounding box center [1089, 531] width 57 height 19
click at [898, 549] on span "Approve" at bounding box center [897, 545] width 36 height 10
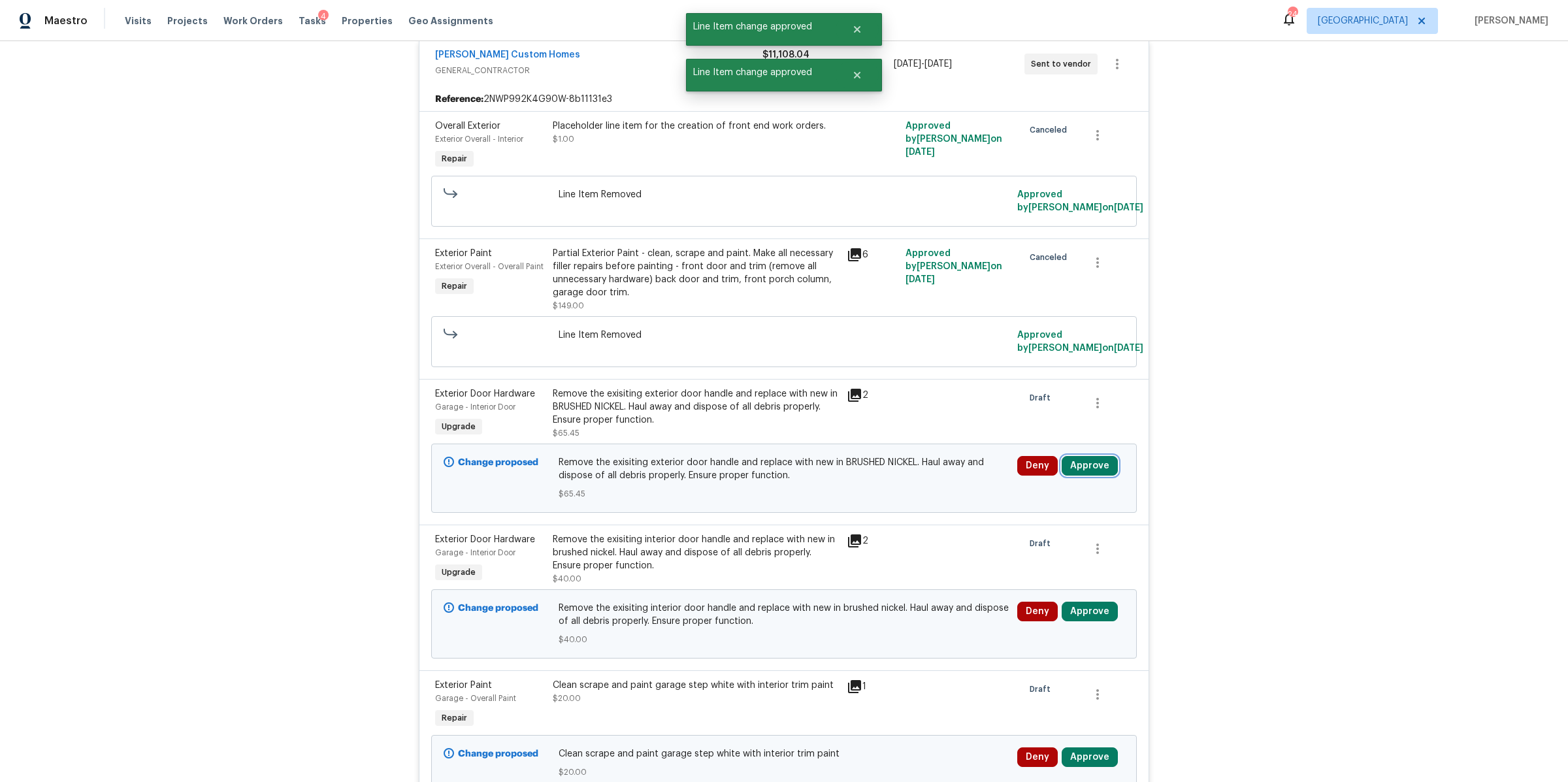
click at [1079, 470] on button "Approve" at bounding box center [1089, 466] width 57 height 19
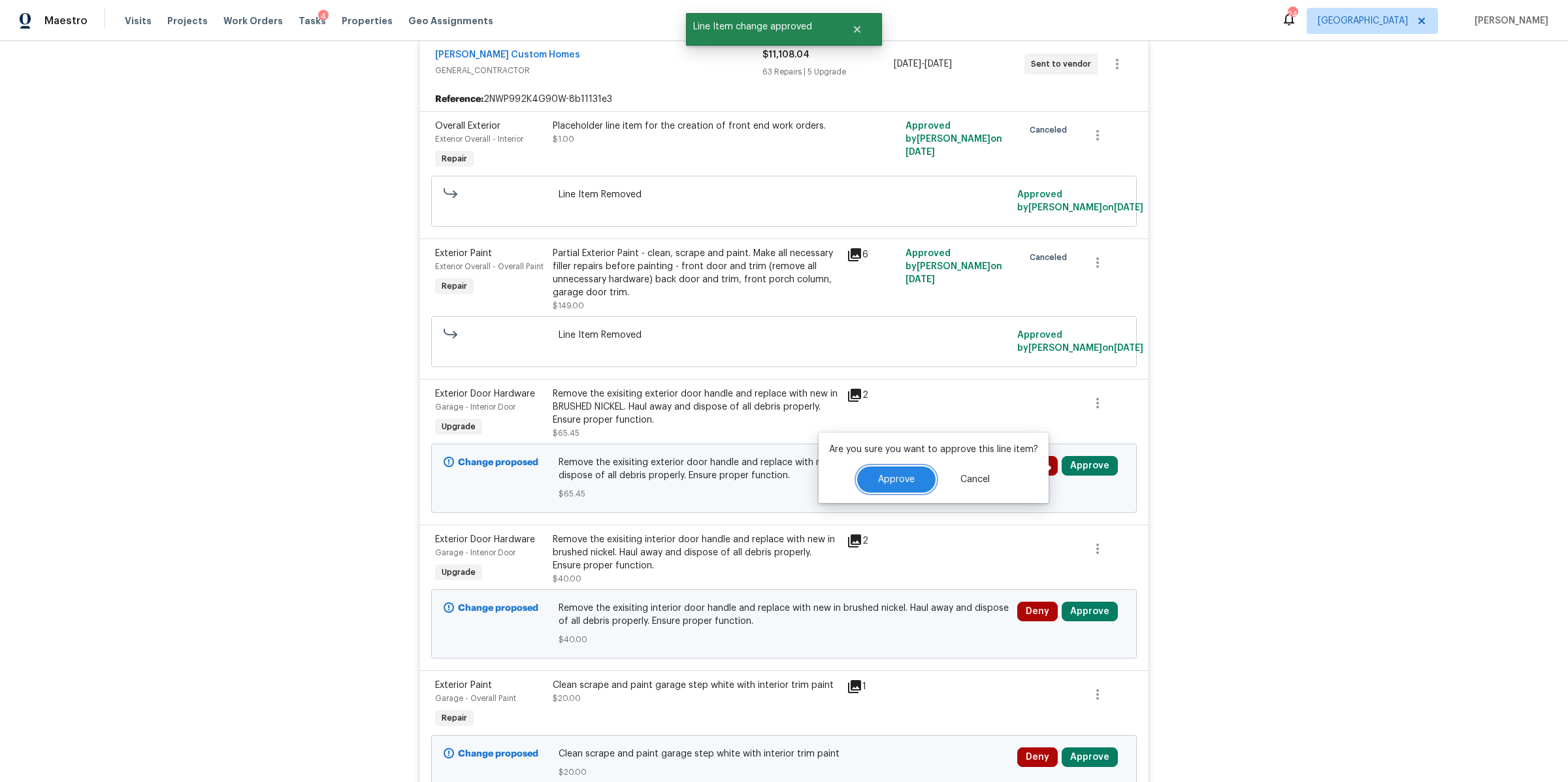
click at [892, 480] on span "Approve" at bounding box center [897, 480] width 36 height 10
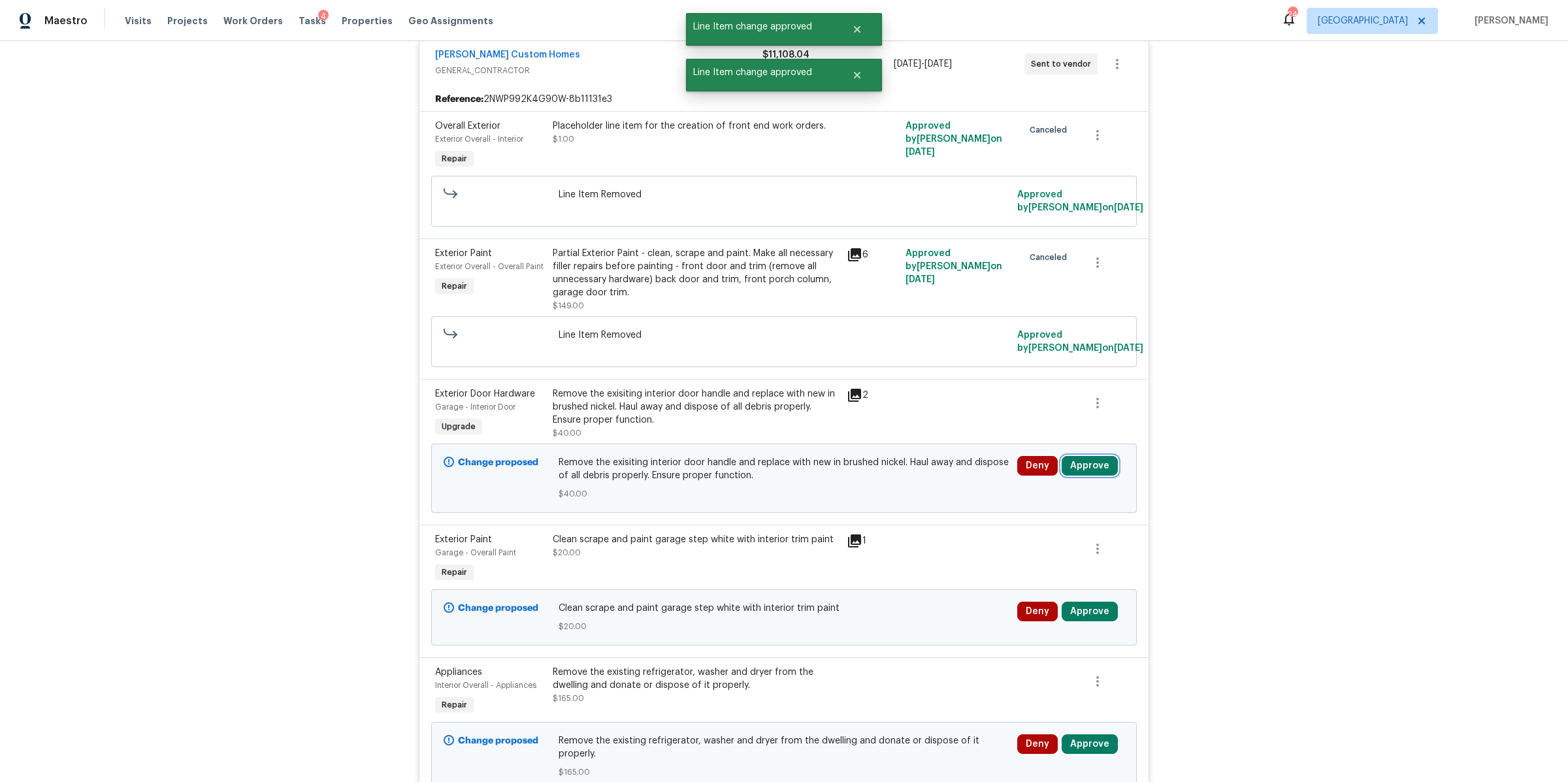
click at [1079, 461] on button "Approve" at bounding box center [1089, 466] width 57 height 19
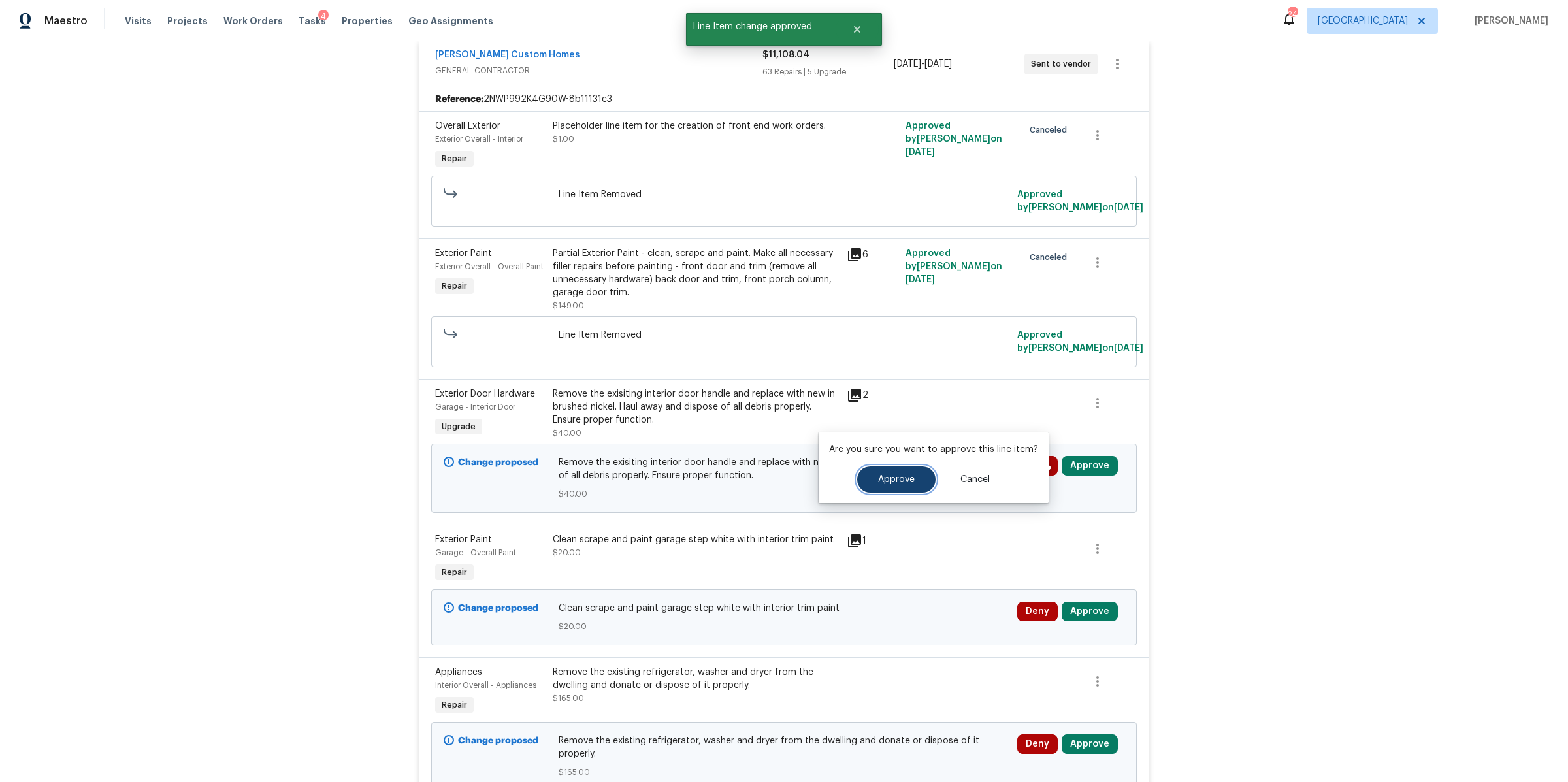
click at [900, 478] on span "Approve" at bounding box center [897, 480] width 36 height 10
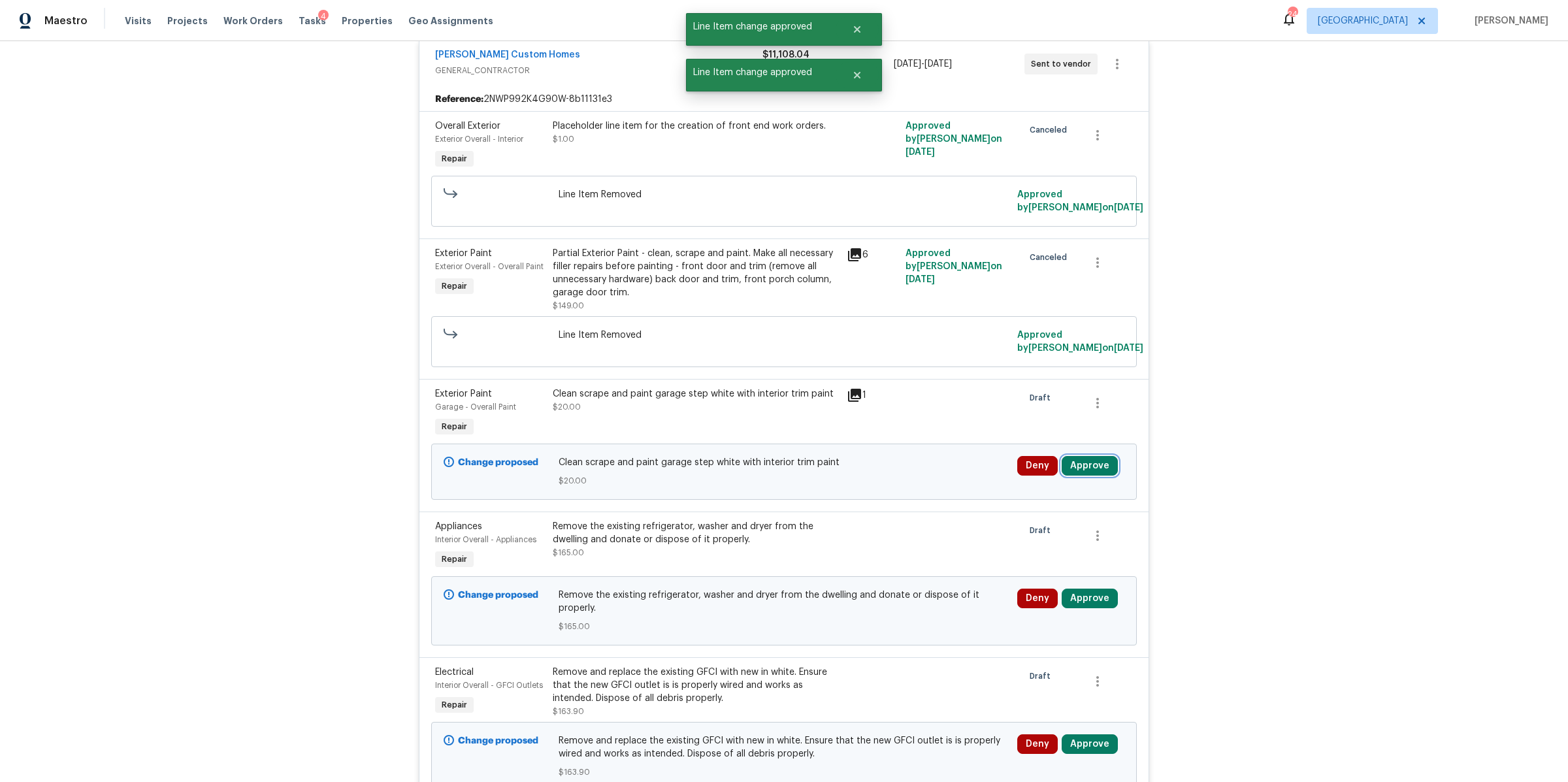
click at [1088, 461] on button "Approve" at bounding box center [1089, 466] width 57 height 19
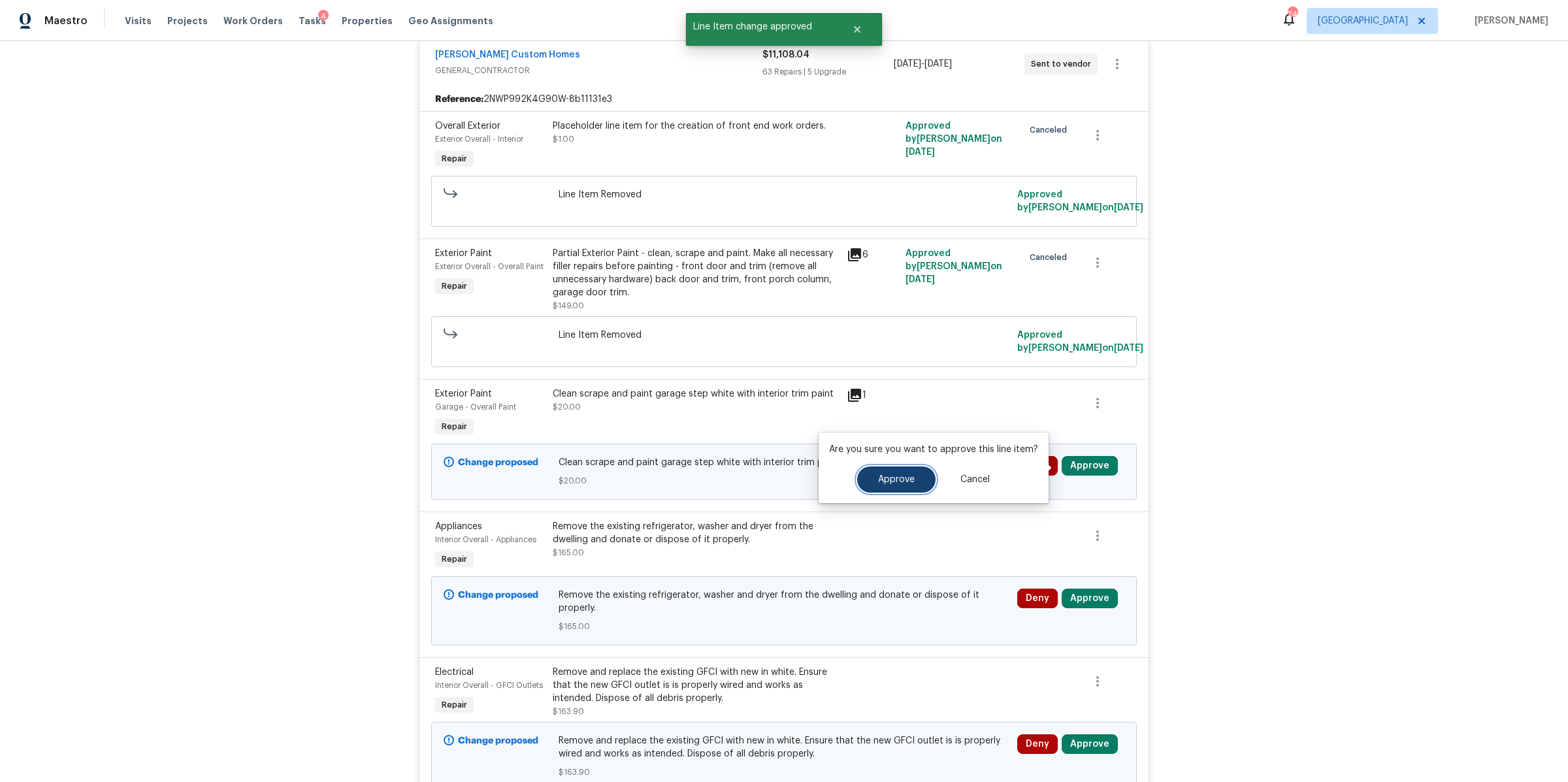
click at [885, 472] on button "Approve" at bounding box center [897, 479] width 79 height 26
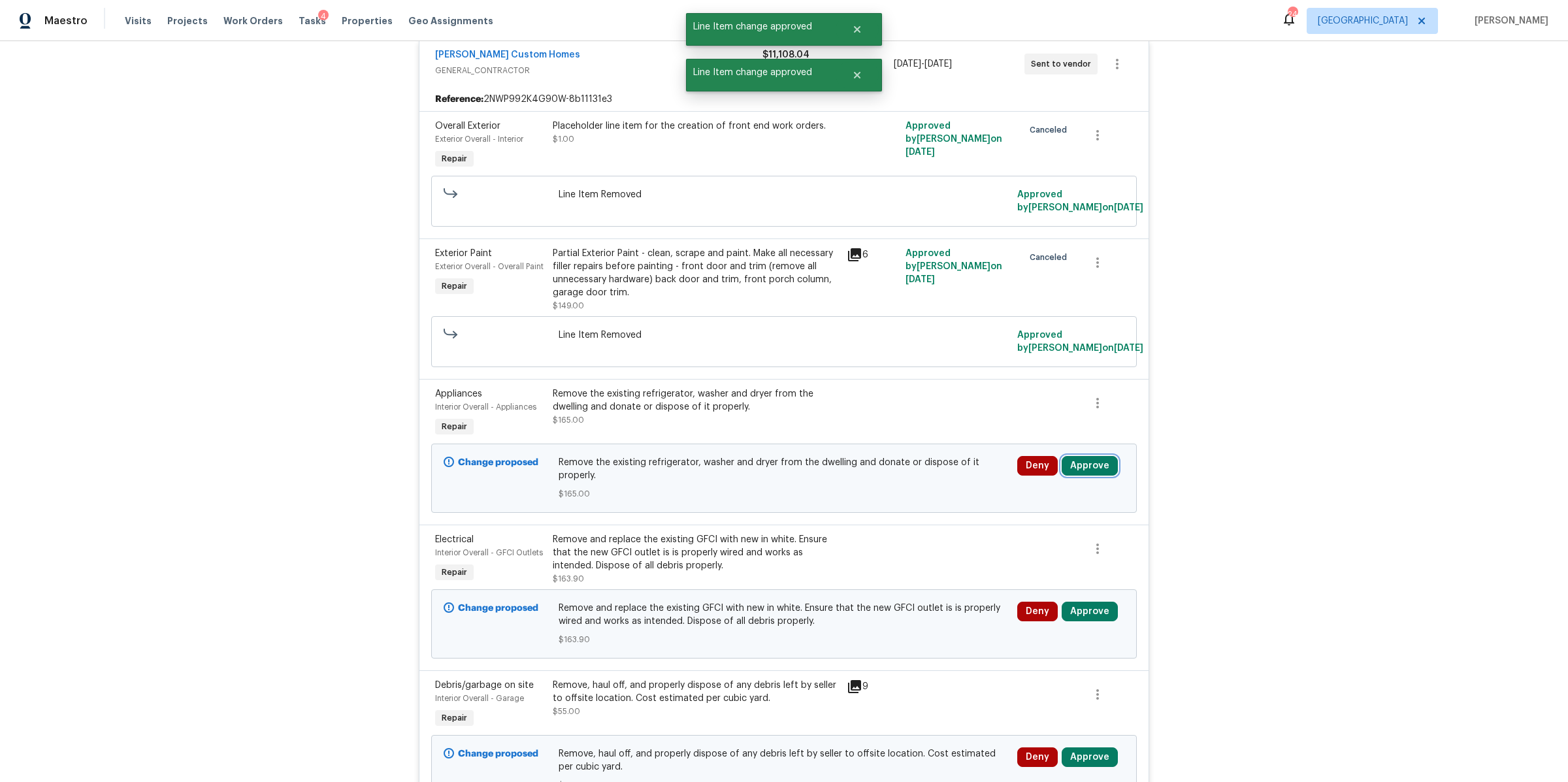
click at [1085, 466] on button "Approve" at bounding box center [1089, 466] width 57 height 19
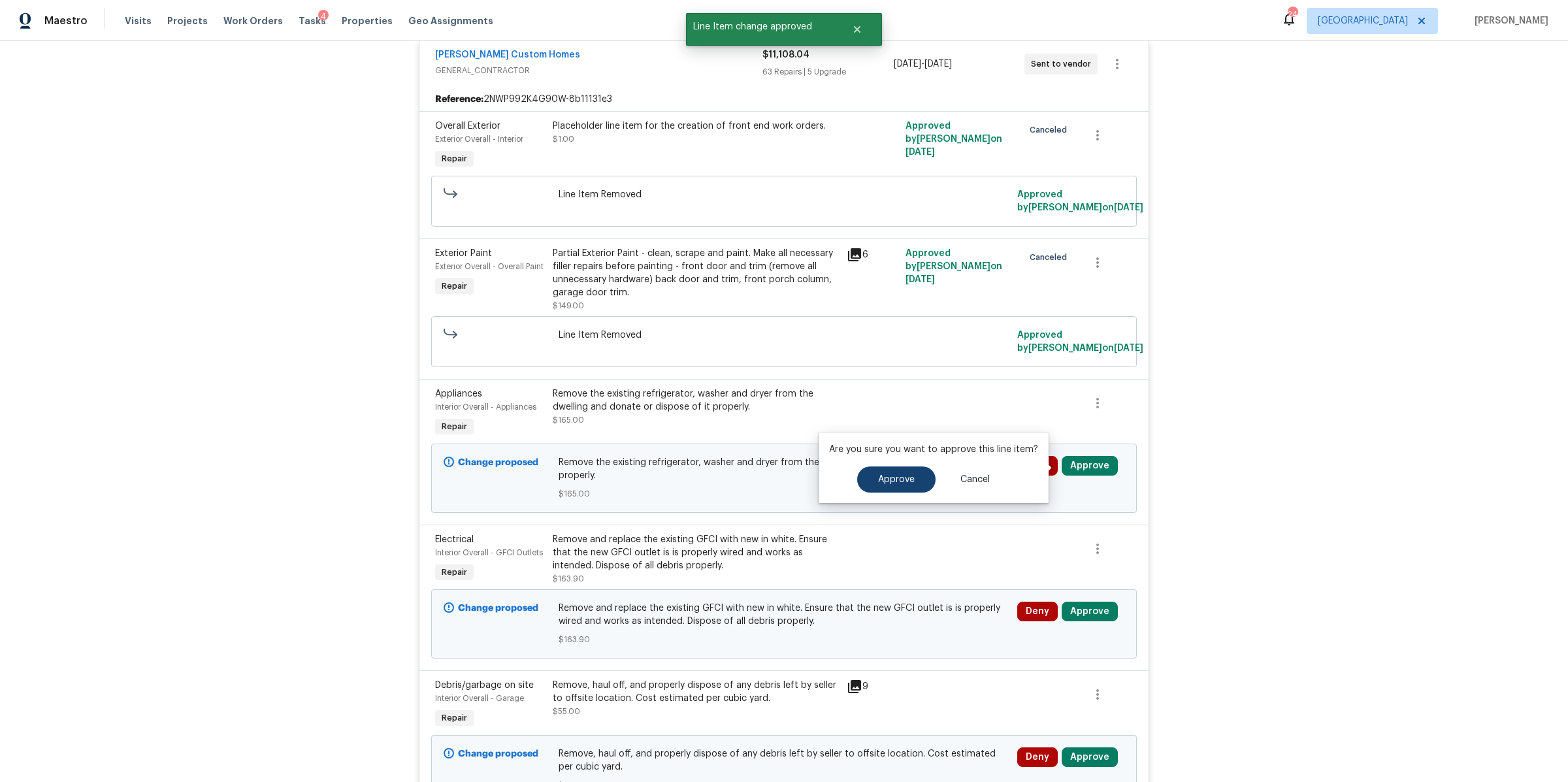
click at [891, 482] on span "Approve" at bounding box center [897, 480] width 36 height 10
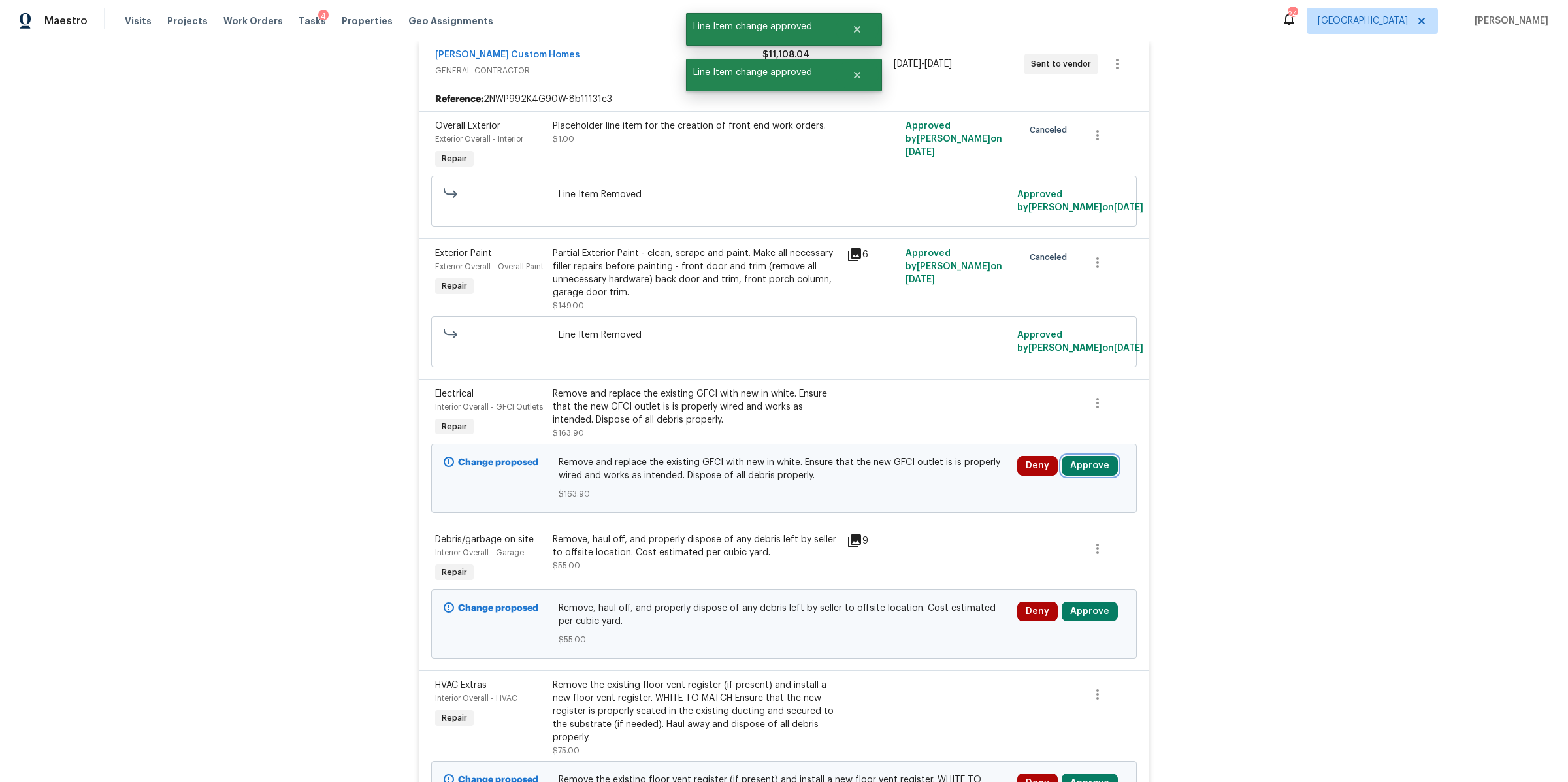
click at [1086, 464] on button "Approve" at bounding box center [1089, 466] width 57 height 19
click at [878, 483] on span "Approve" at bounding box center [897, 480] width 36 height 10
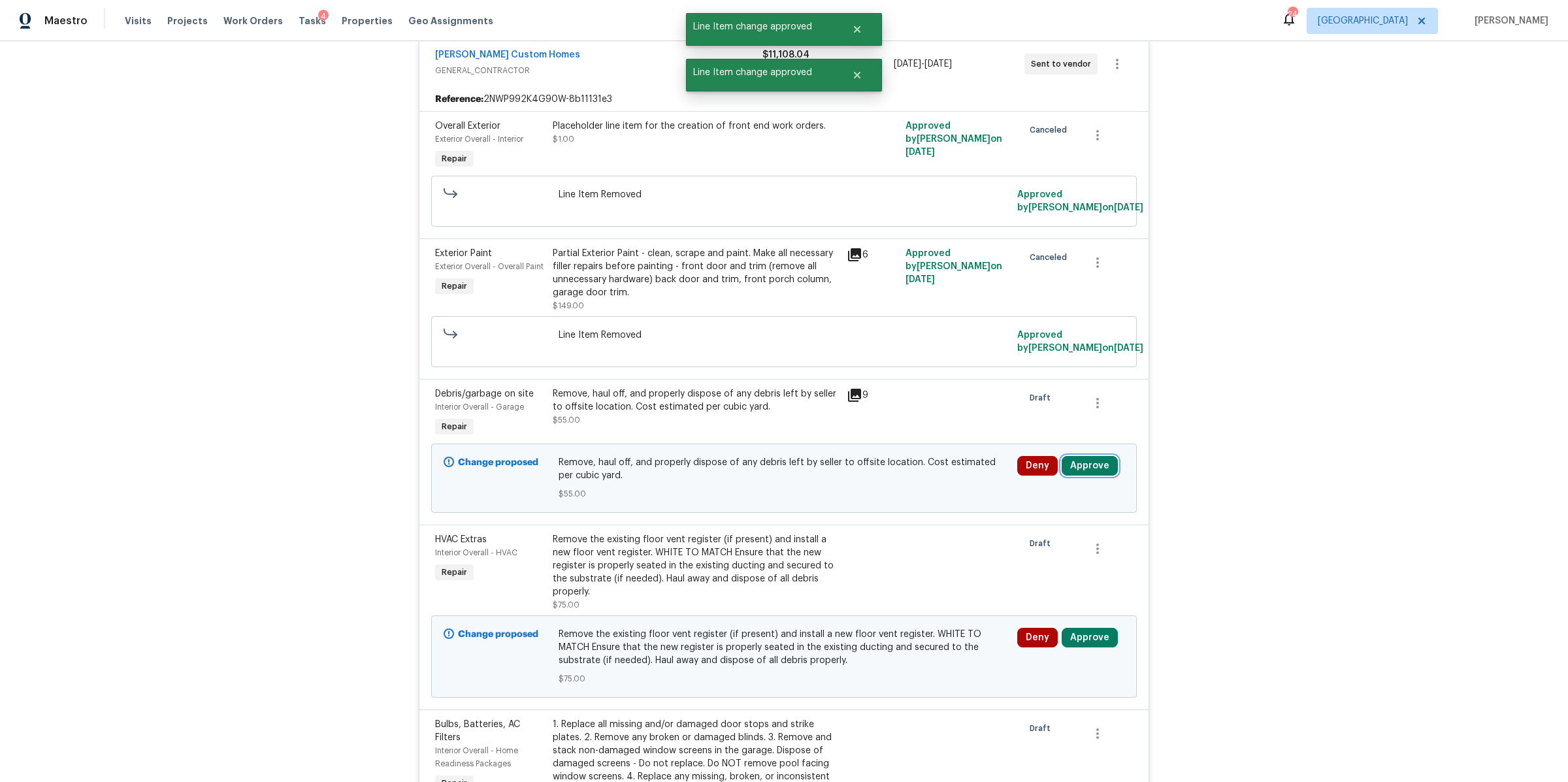
click at [1086, 466] on button "Approve" at bounding box center [1089, 466] width 57 height 19
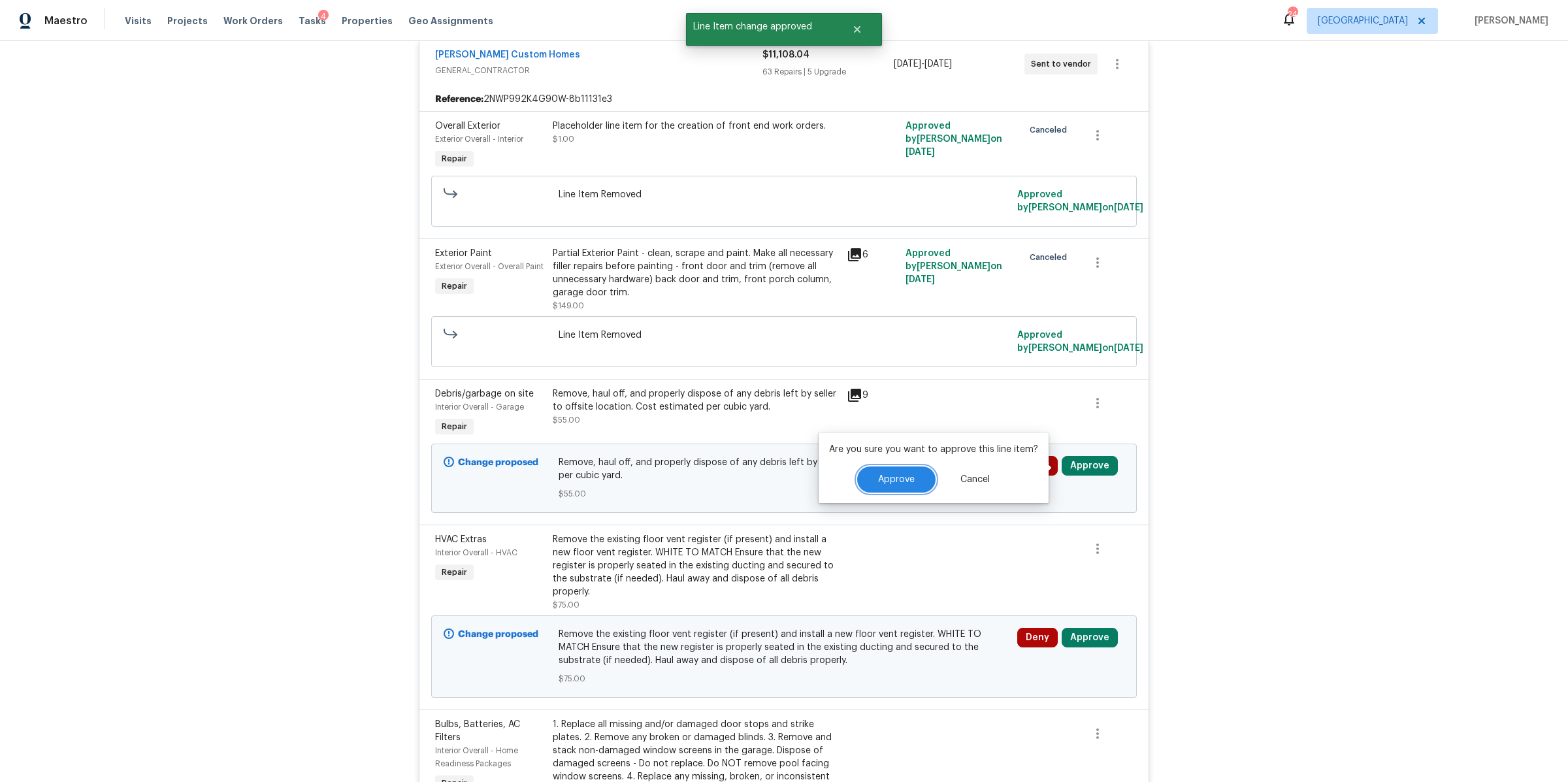
click at [897, 475] on span "Approve" at bounding box center [897, 480] width 36 height 10
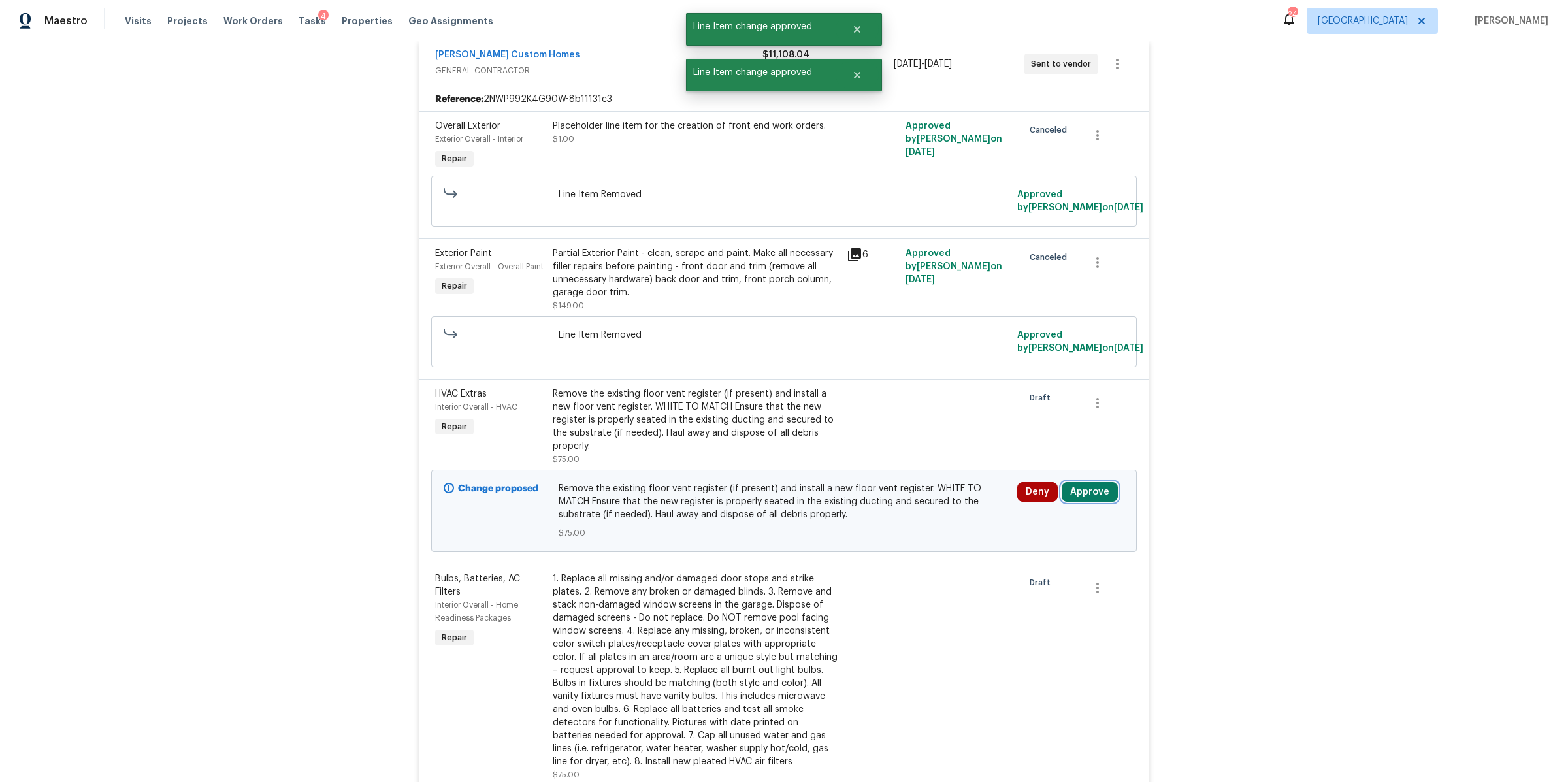
drag, startPoint x: 1085, startPoint y: 495, endPoint x: 1075, endPoint y: 494, distance: 10.0
click at [1088, 496] on button "Approve" at bounding box center [1089, 492] width 57 height 19
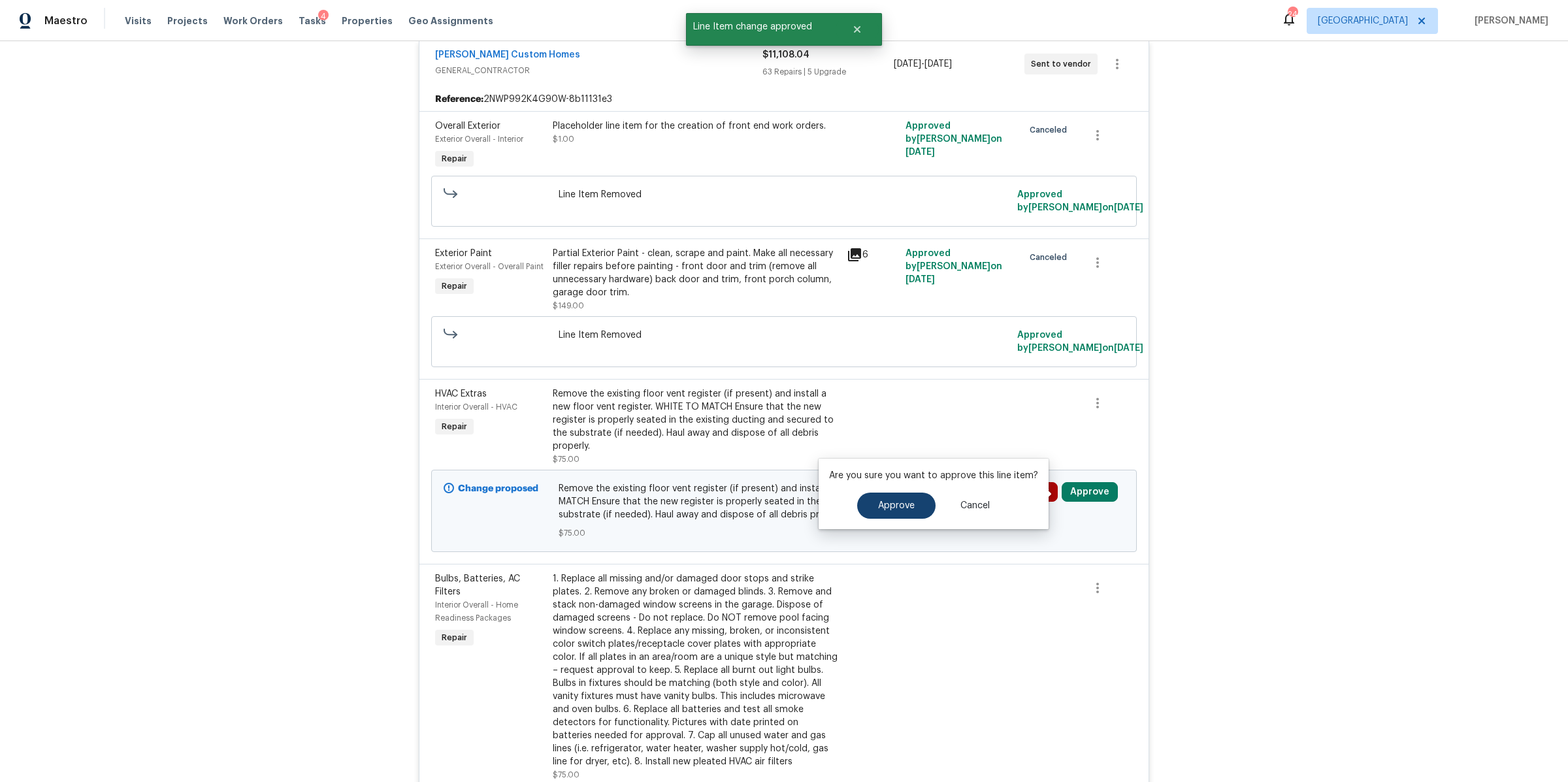
click at [911, 505] on span "Approve" at bounding box center [897, 506] width 36 height 10
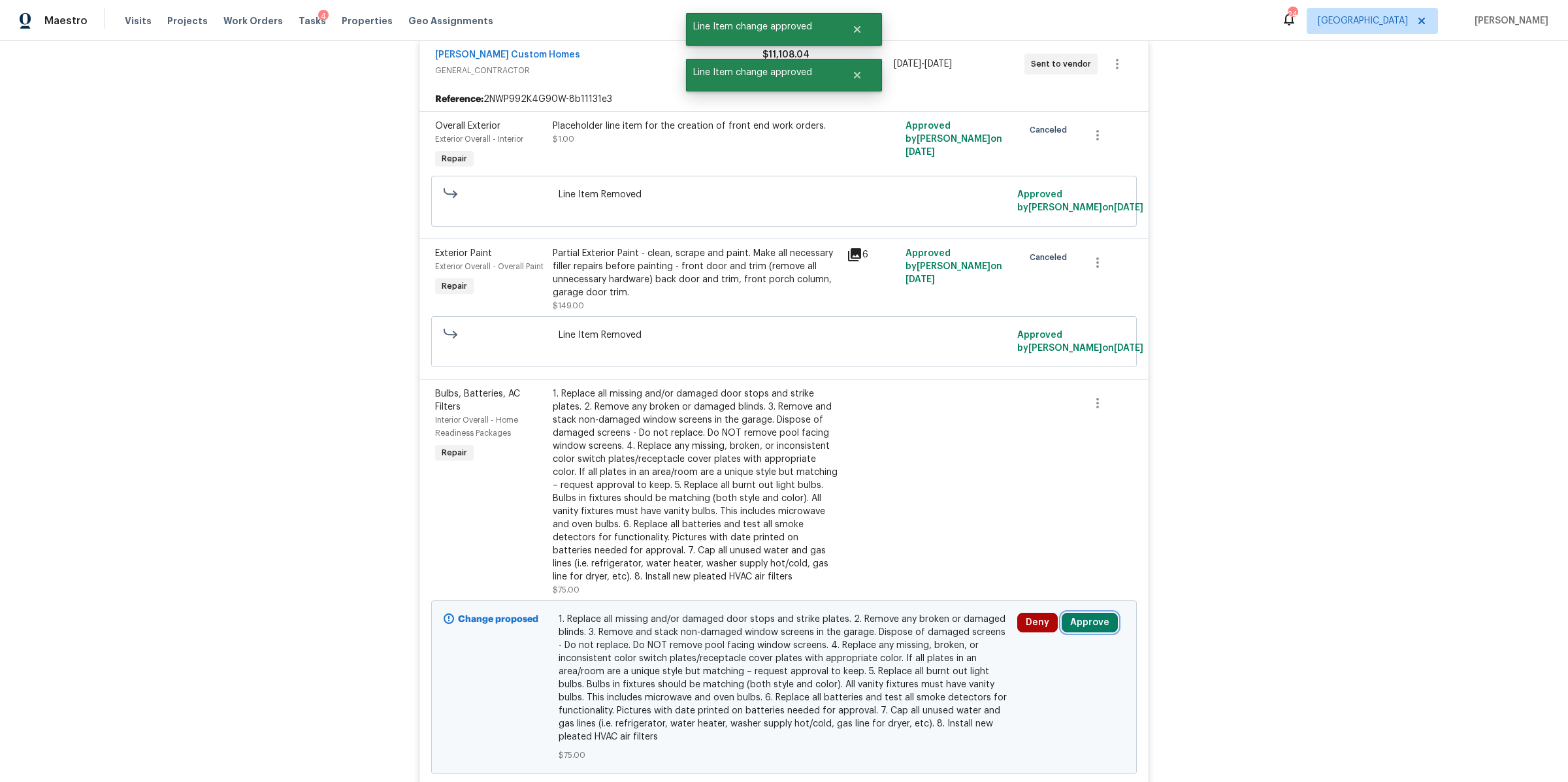
click at [1080, 627] on button "Approve" at bounding box center [1089, 623] width 57 height 19
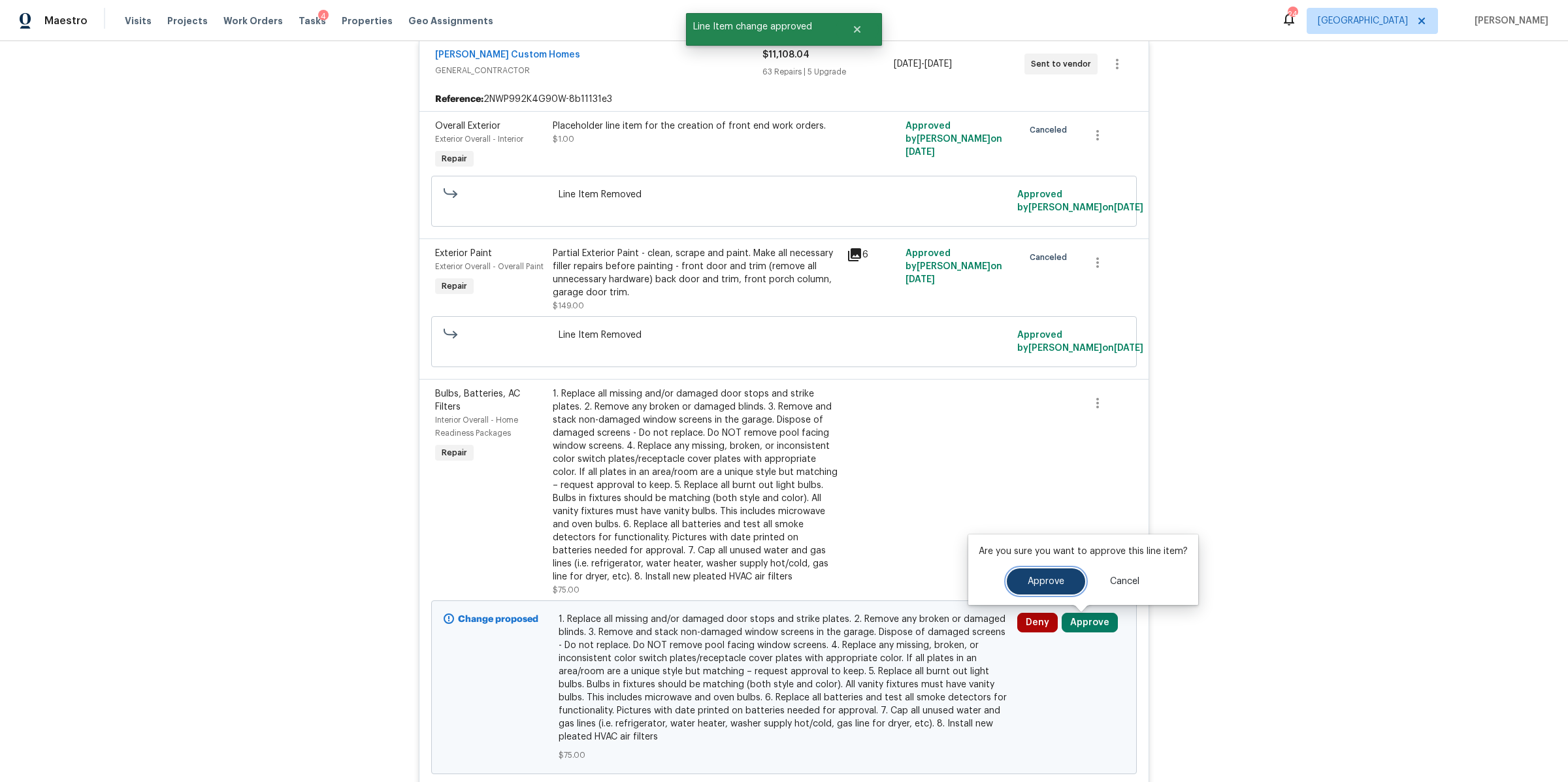
click at [1048, 586] on button "Approve" at bounding box center [1046, 581] width 79 height 26
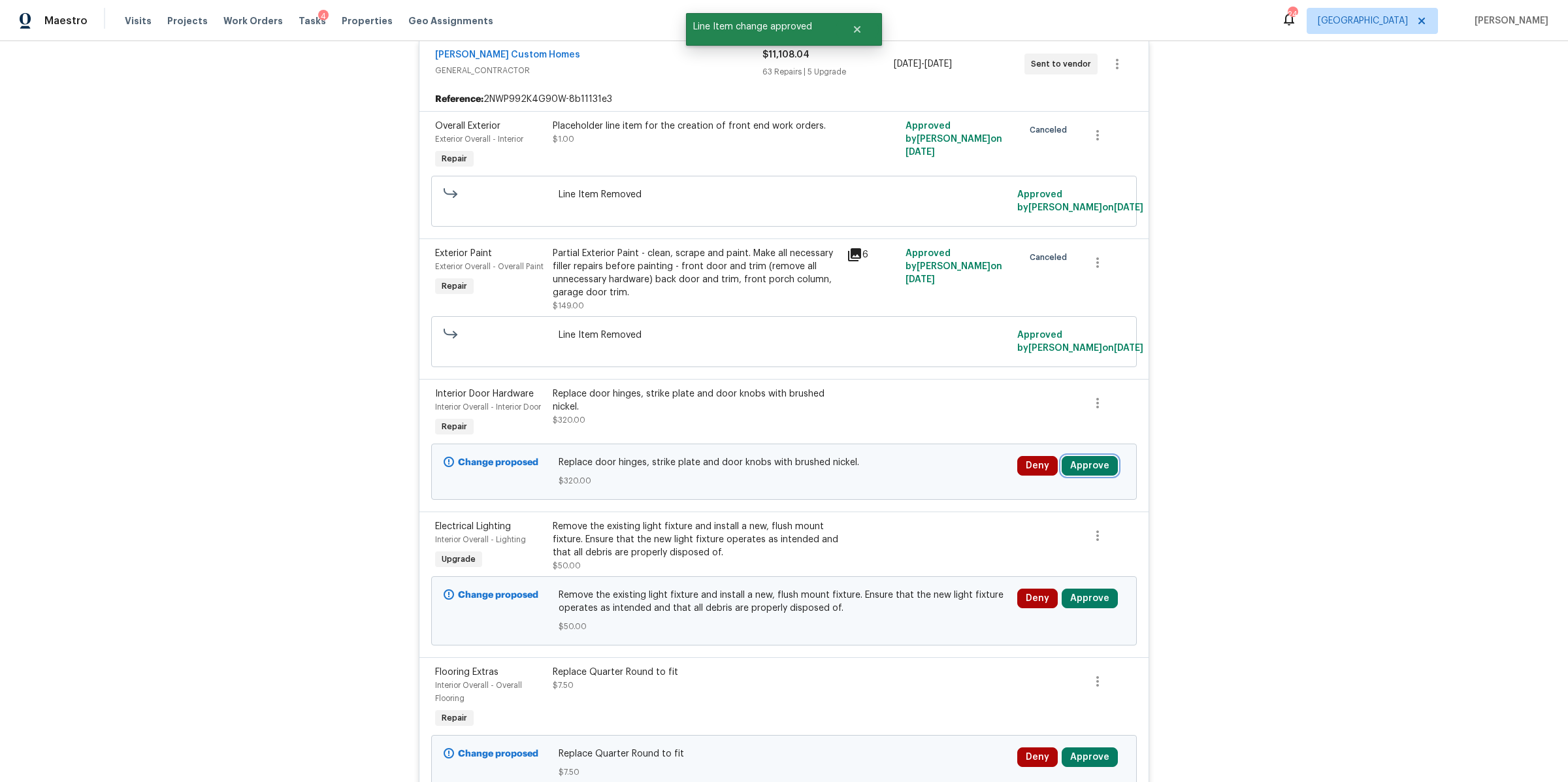
click at [1074, 466] on button "Approve" at bounding box center [1089, 466] width 57 height 19
click at [895, 478] on span "Approve" at bounding box center [897, 480] width 36 height 10
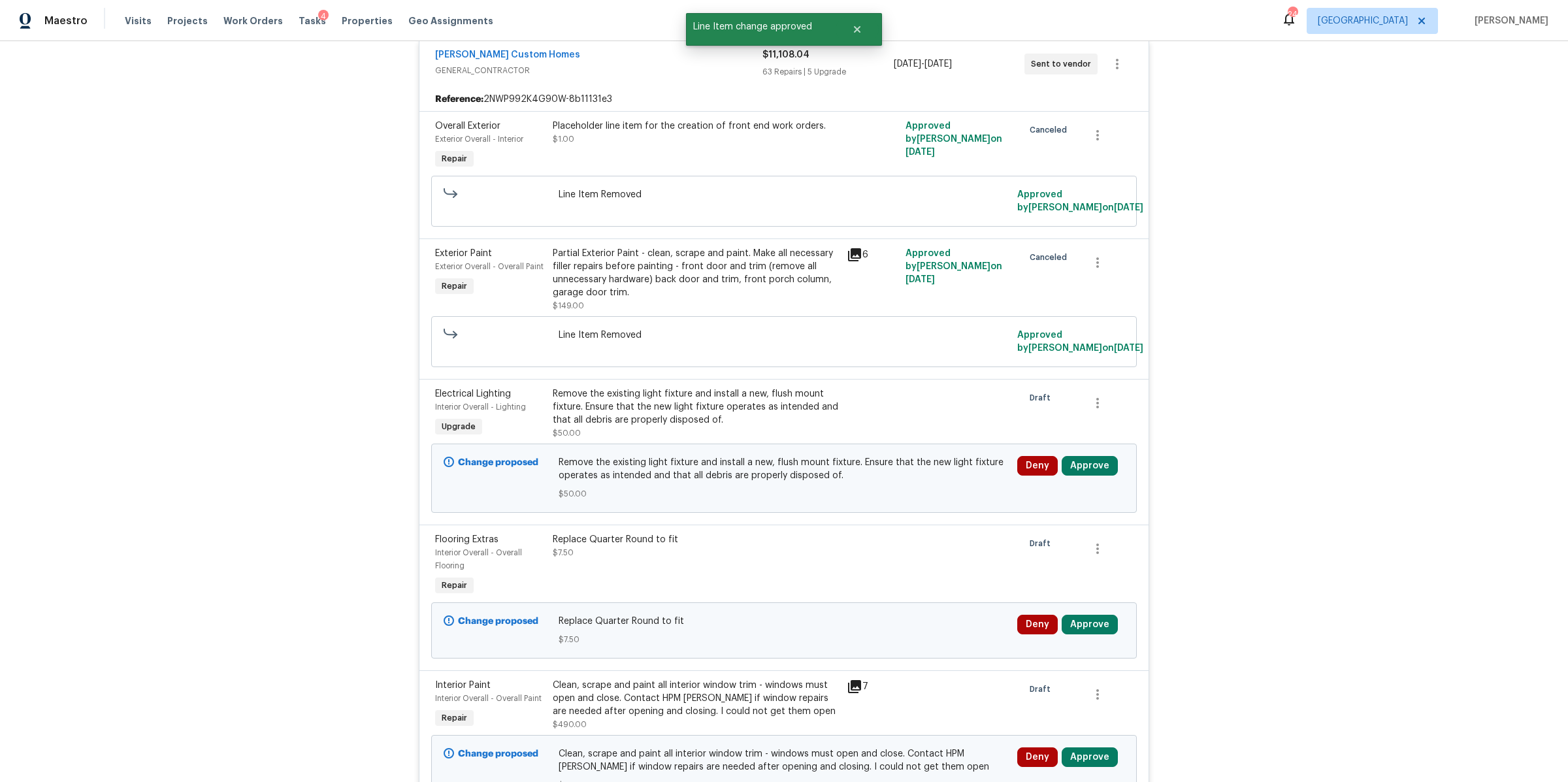
click at [1075, 463] on button "Approve" at bounding box center [1089, 466] width 57 height 19
click at [890, 472] on button "Approve" at bounding box center [897, 479] width 79 height 26
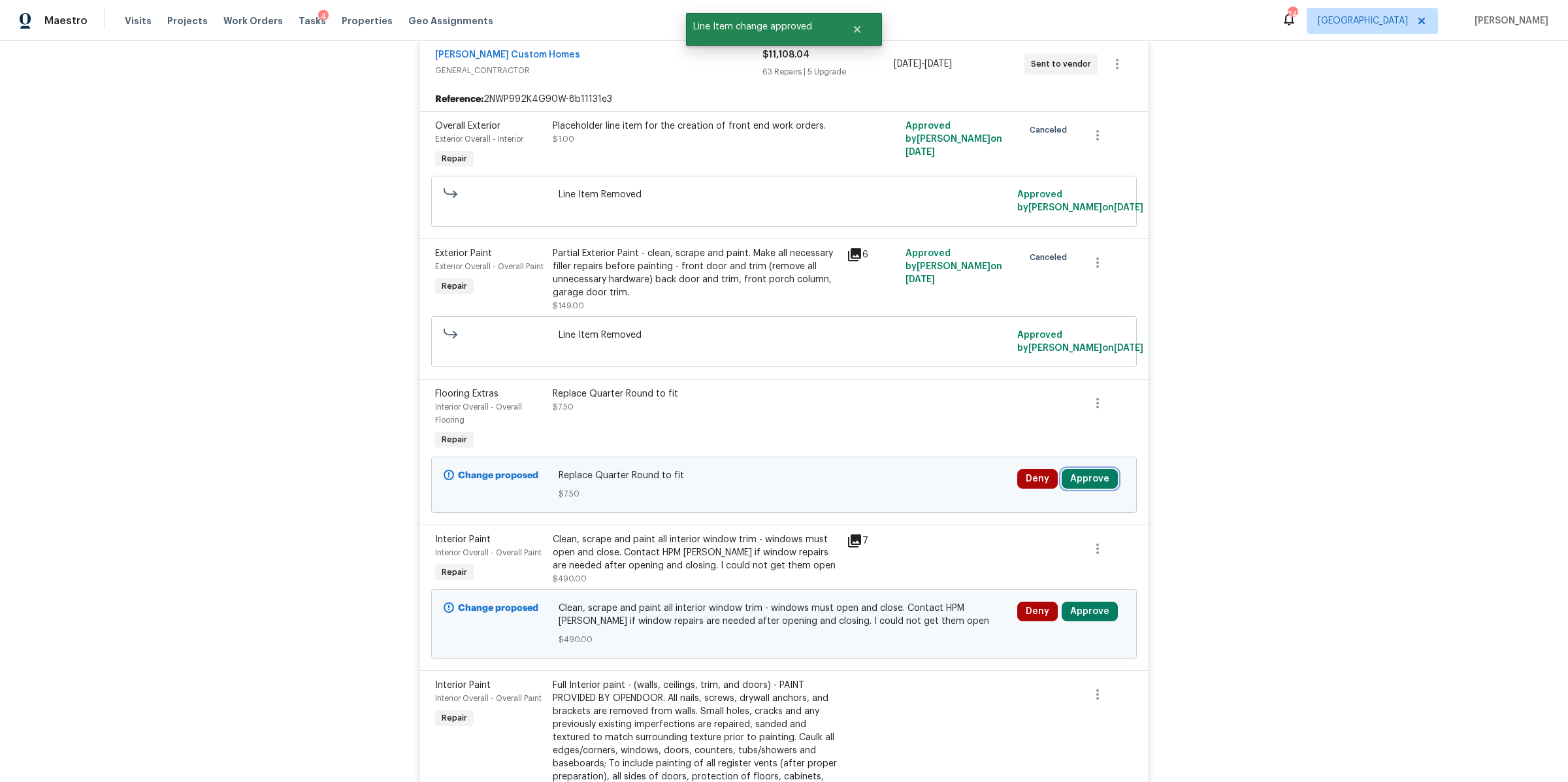
click at [1079, 479] on button "Approve" at bounding box center [1089, 479] width 57 height 19
click at [898, 490] on span "Approve" at bounding box center [897, 493] width 36 height 10
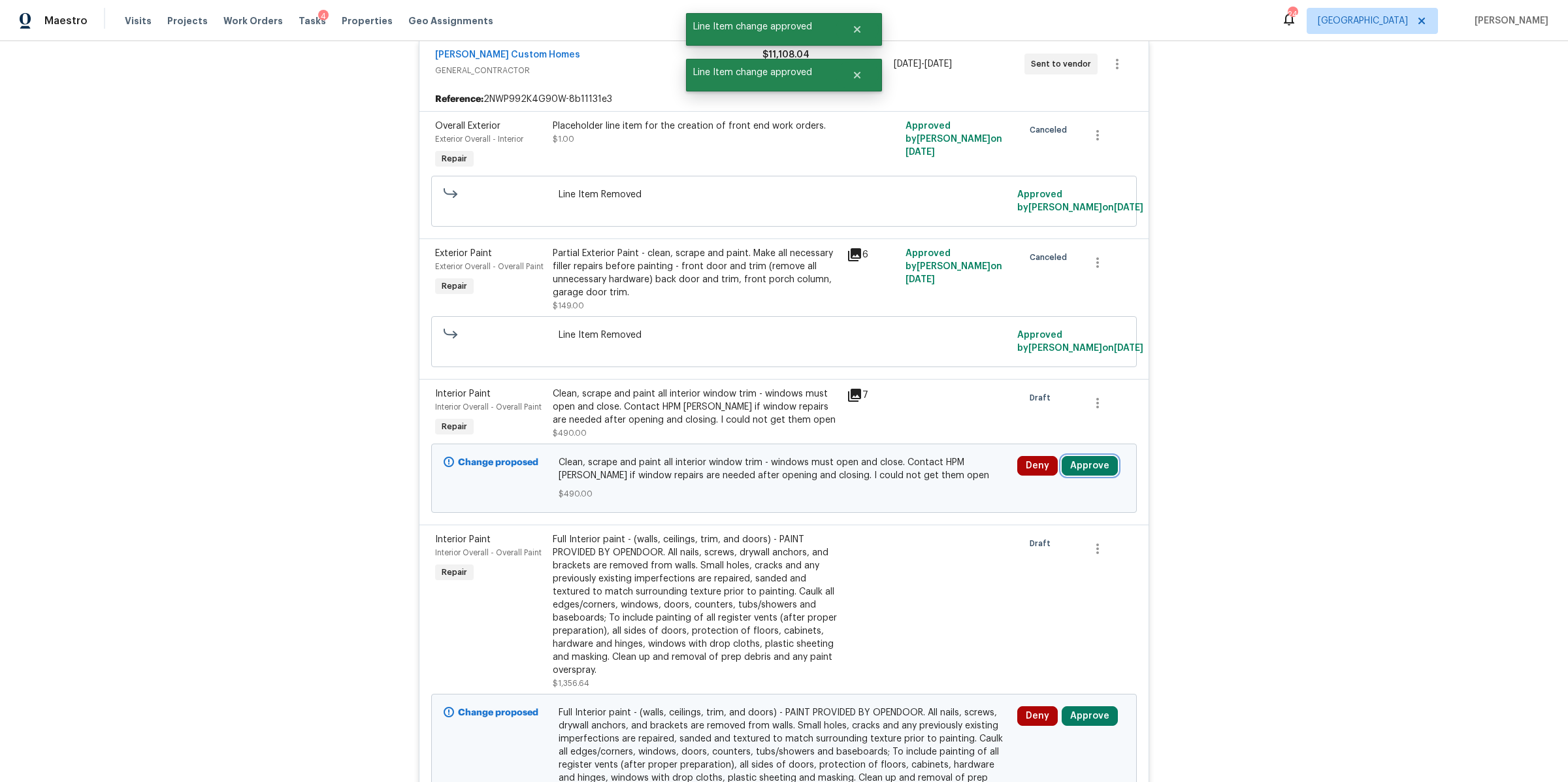
click at [1094, 469] on button "Approve" at bounding box center [1089, 466] width 57 height 19
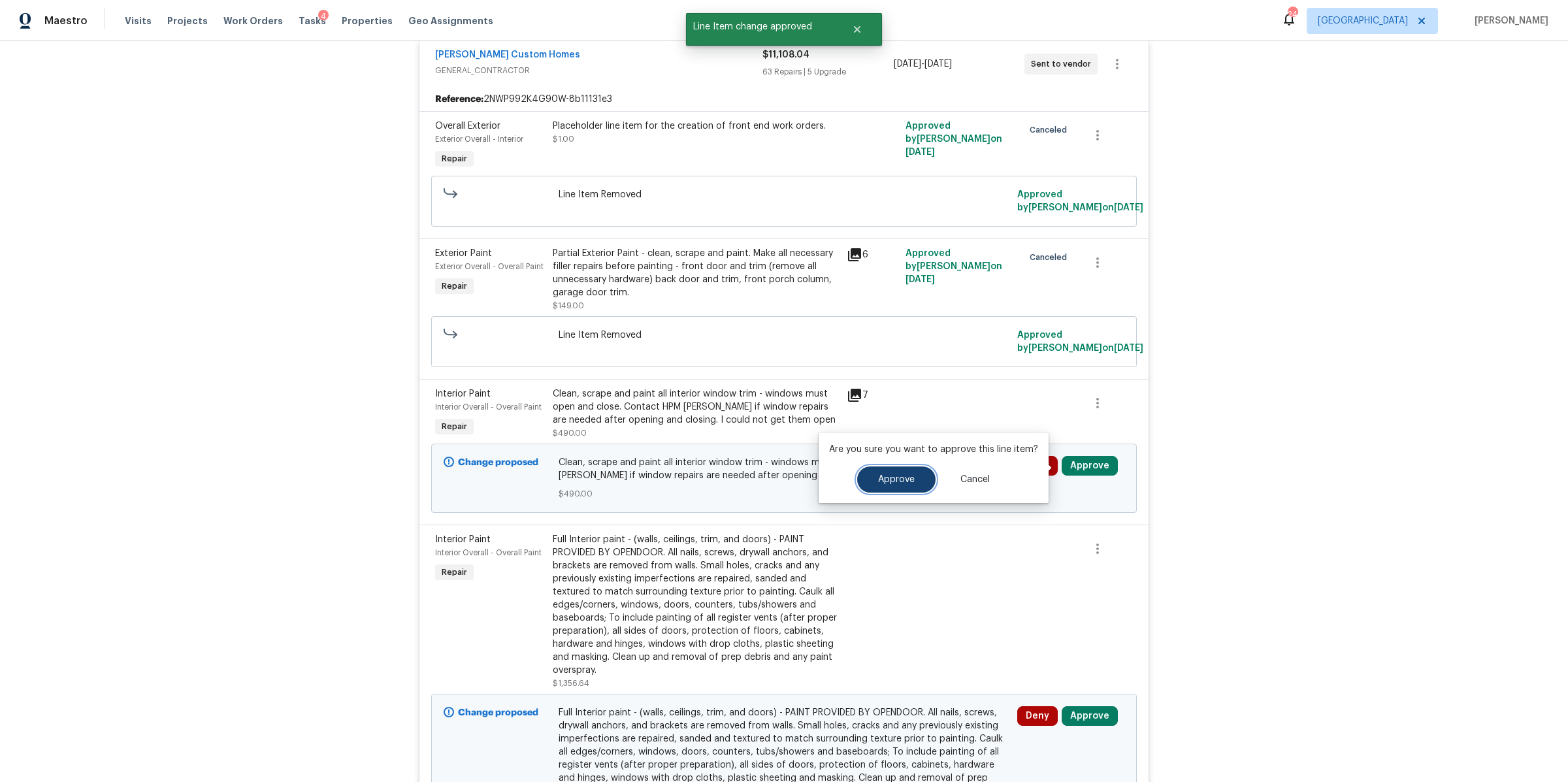
click at [901, 481] on span "Approve" at bounding box center [897, 480] width 36 height 10
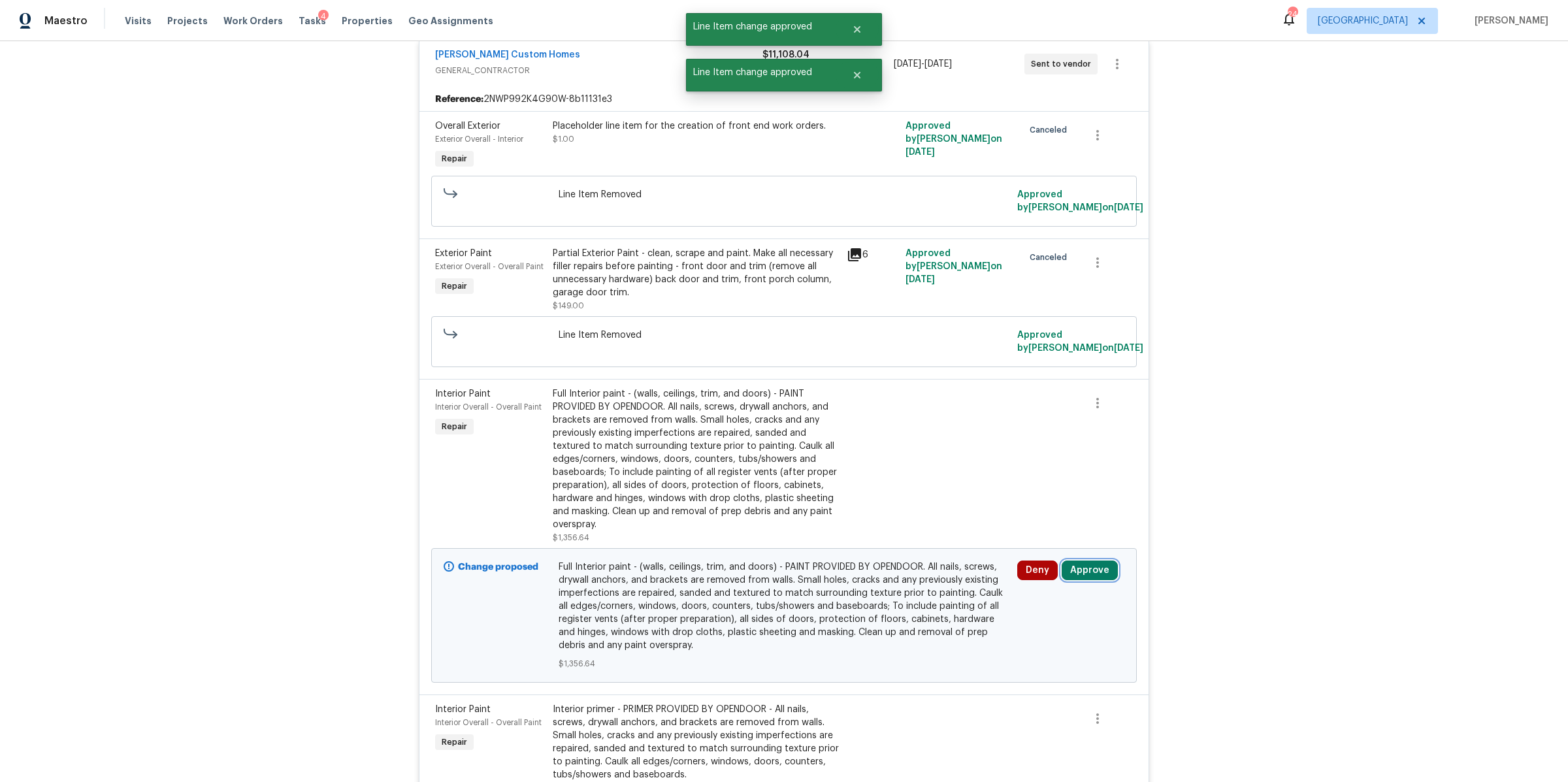
click at [1080, 570] on button "Approve" at bounding box center [1089, 570] width 57 height 19
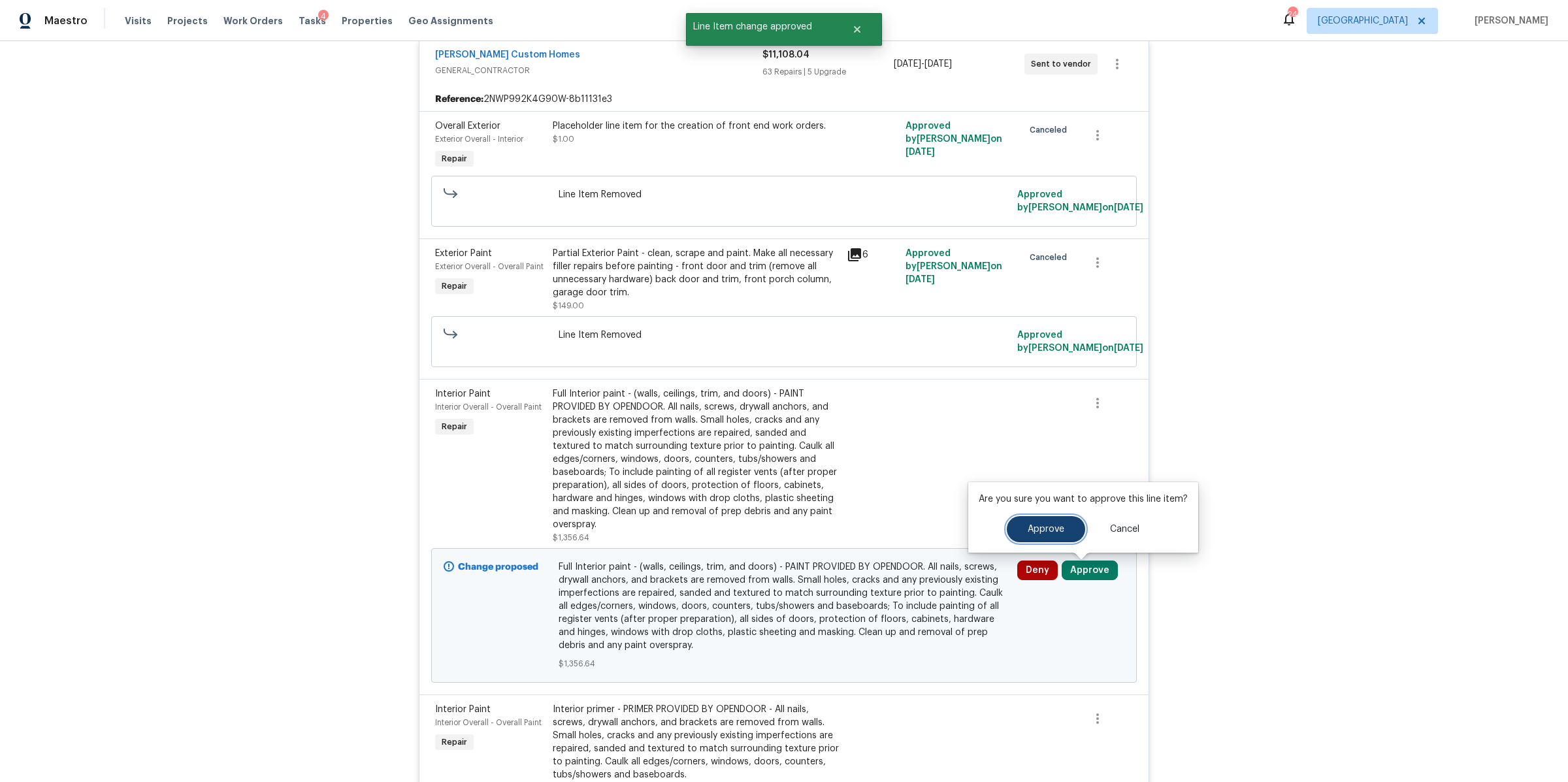
click at [1047, 531] on span "Approve" at bounding box center [1046, 530] width 36 height 10
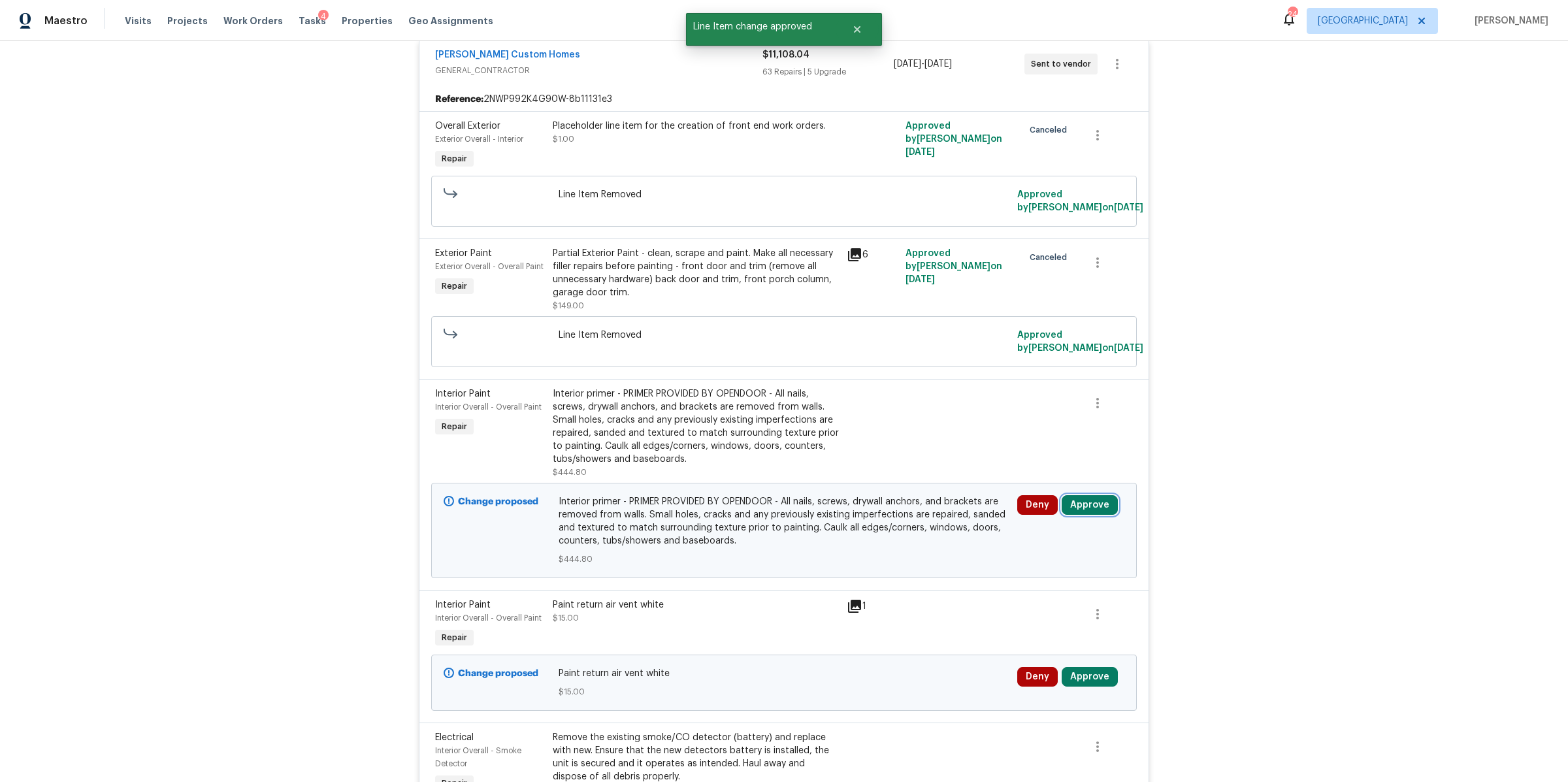
click at [1084, 498] on button "Approve" at bounding box center [1089, 505] width 57 height 19
click at [888, 511] on button "Approve" at bounding box center [897, 518] width 79 height 26
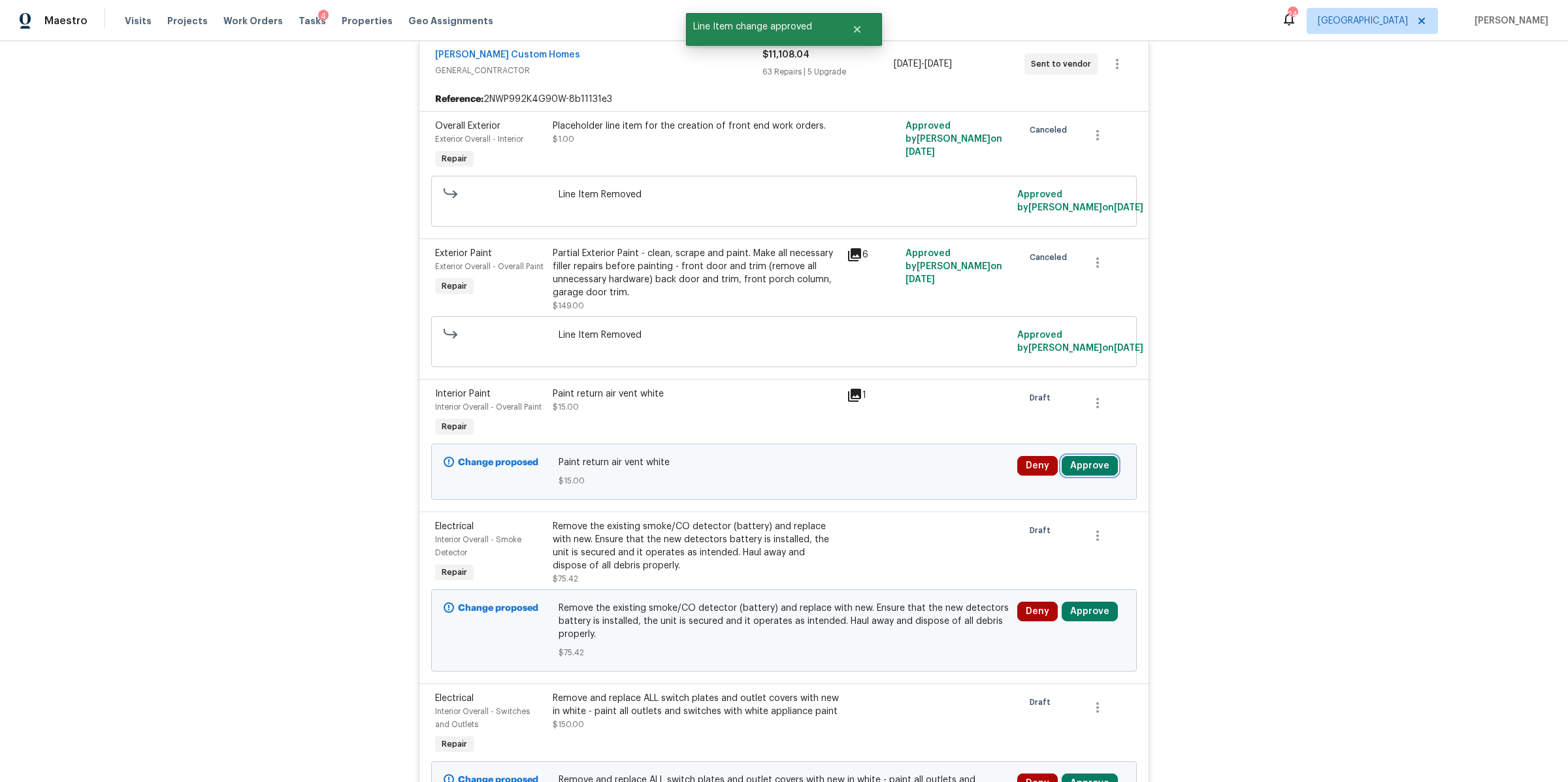
click at [1080, 468] on button "Approve" at bounding box center [1089, 466] width 57 height 19
click at [890, 484] on span "Approve" at bounding box center [897, 480] width 36 height 10
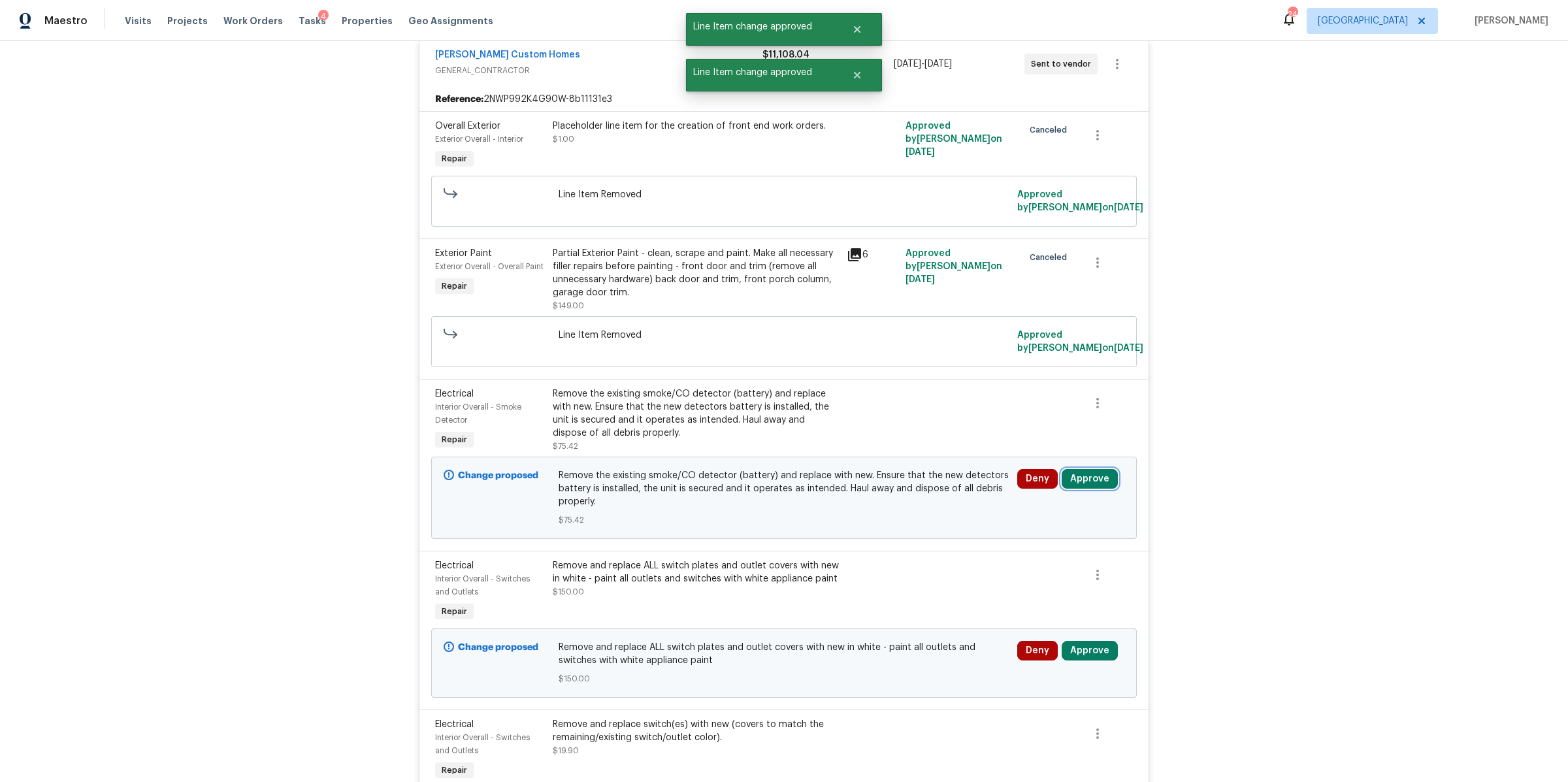
click at [1077, 478] on button "Approve" at bounding box center [1089, 479] width 57 height 19
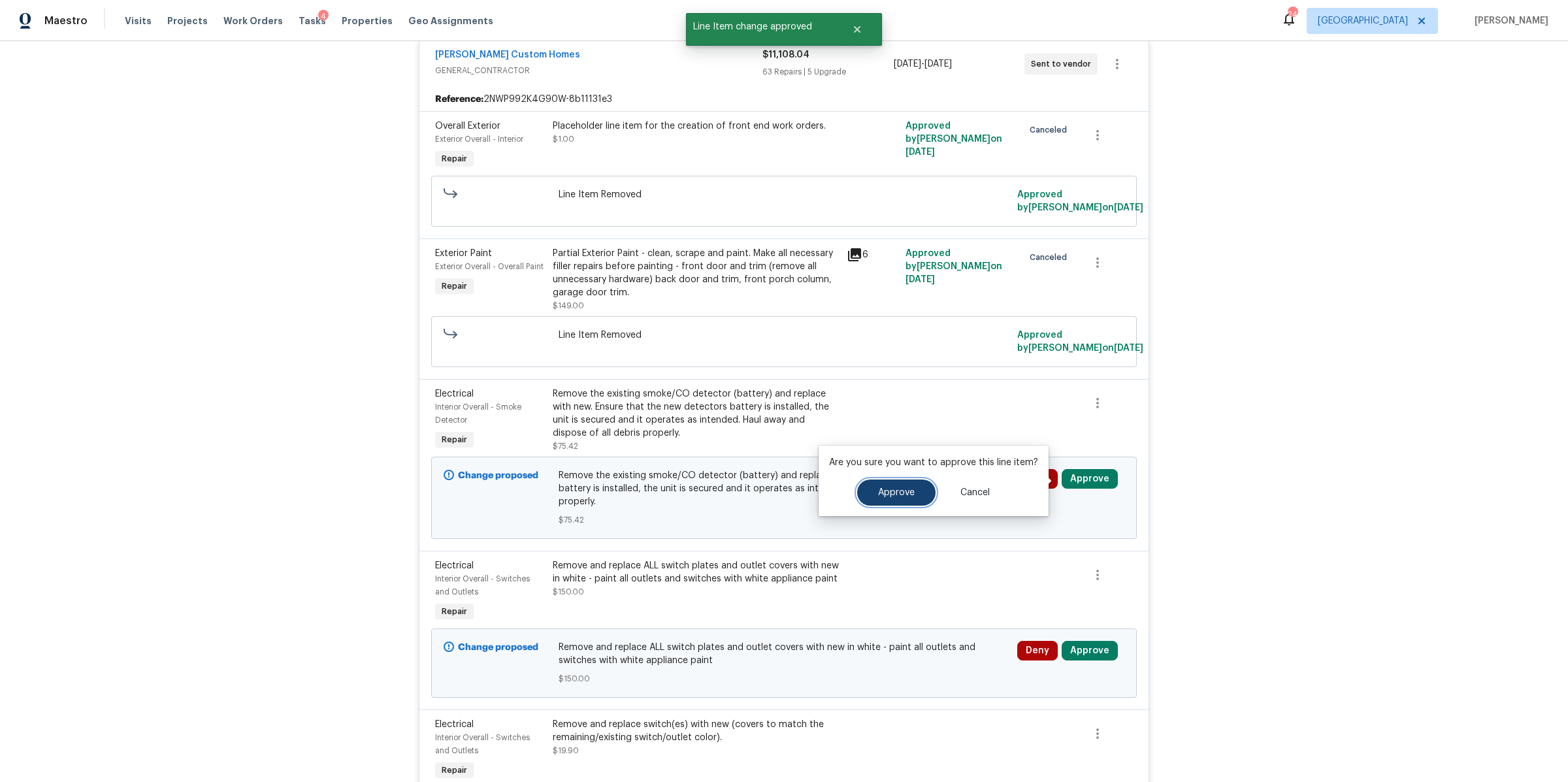
click at [880, 488] on span "Approve" at bounding box center [897, 493] width 36 height 10
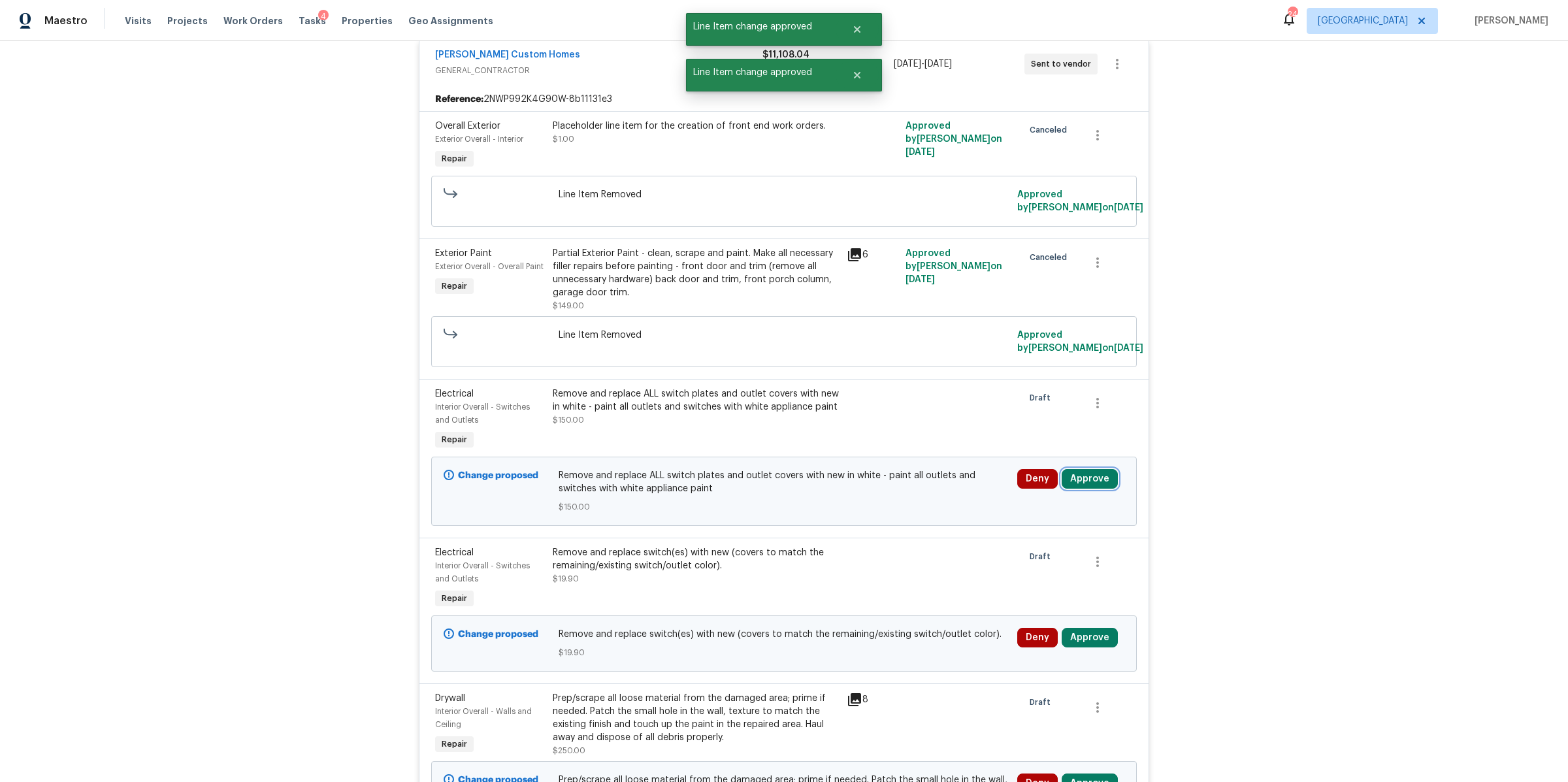
click at [1081, 474] on button "Approve" at bounding box center [1089, 479] width 57 height 19
click at [887, 492] on span "Approve" at bounding box center [897, 493] width 36 height 10
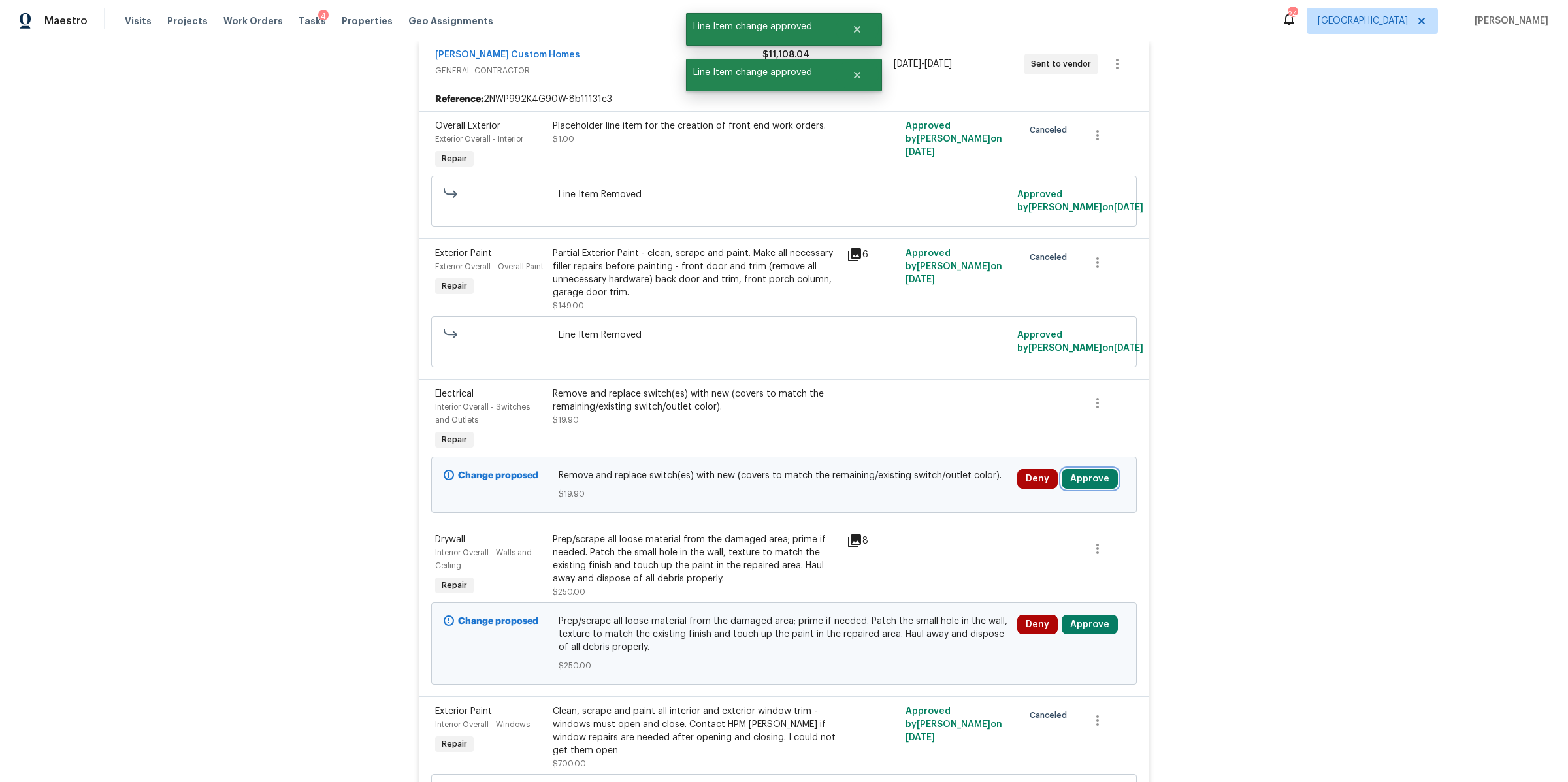
click at [1084, 481] on button "Approve" at bounding box center [1089, 479] width 57 height 19
click at [880, 495] on span "Approve" at bounding box center [897, 493] width 36 height 10
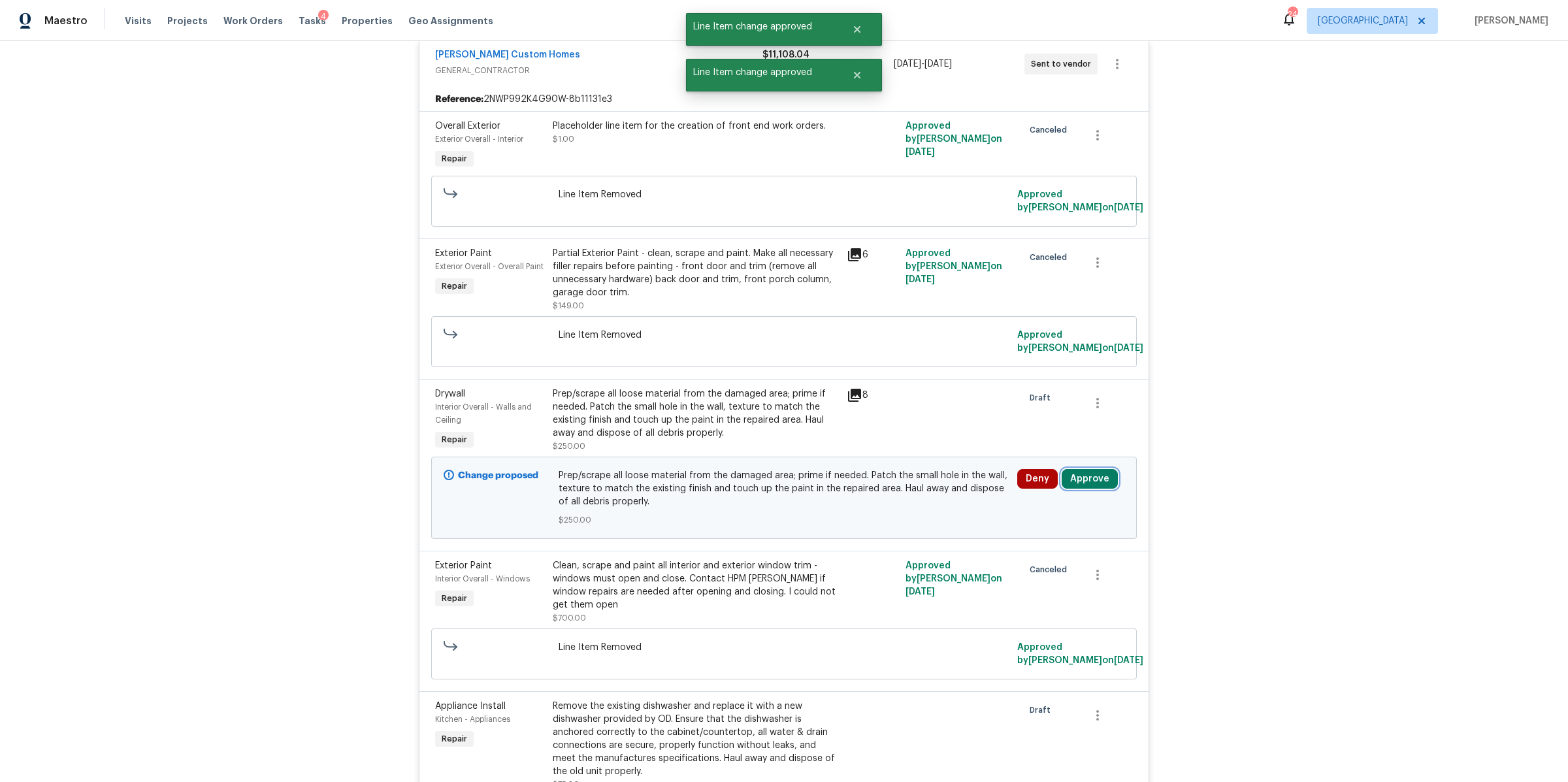
click at [1079, 480] on button "Approve" at bounding box center [1089, 479] width 57 height 19
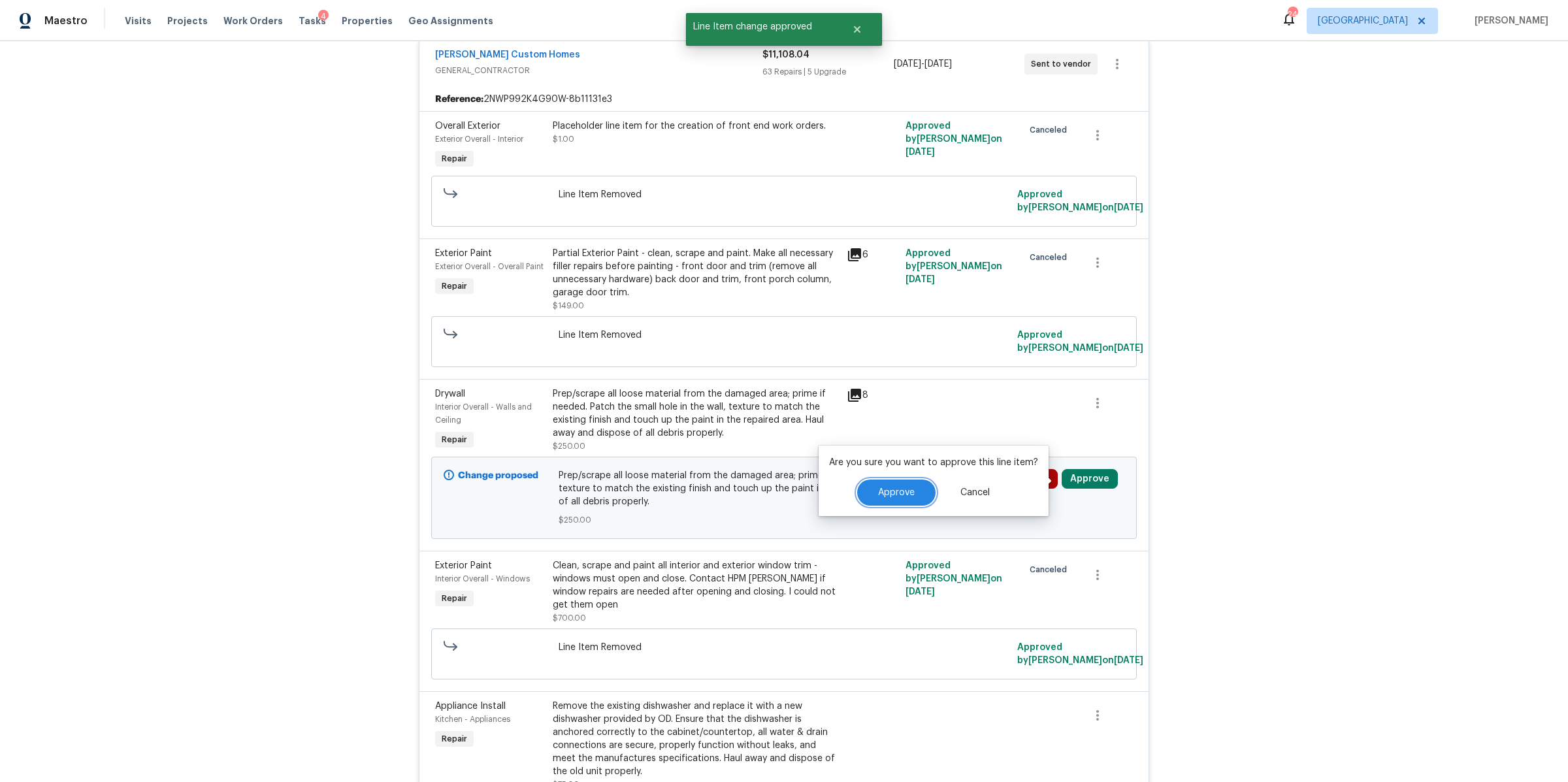
click at [860, 494] on button "Approve" at bounding box center [897, 493] width 79 height 26
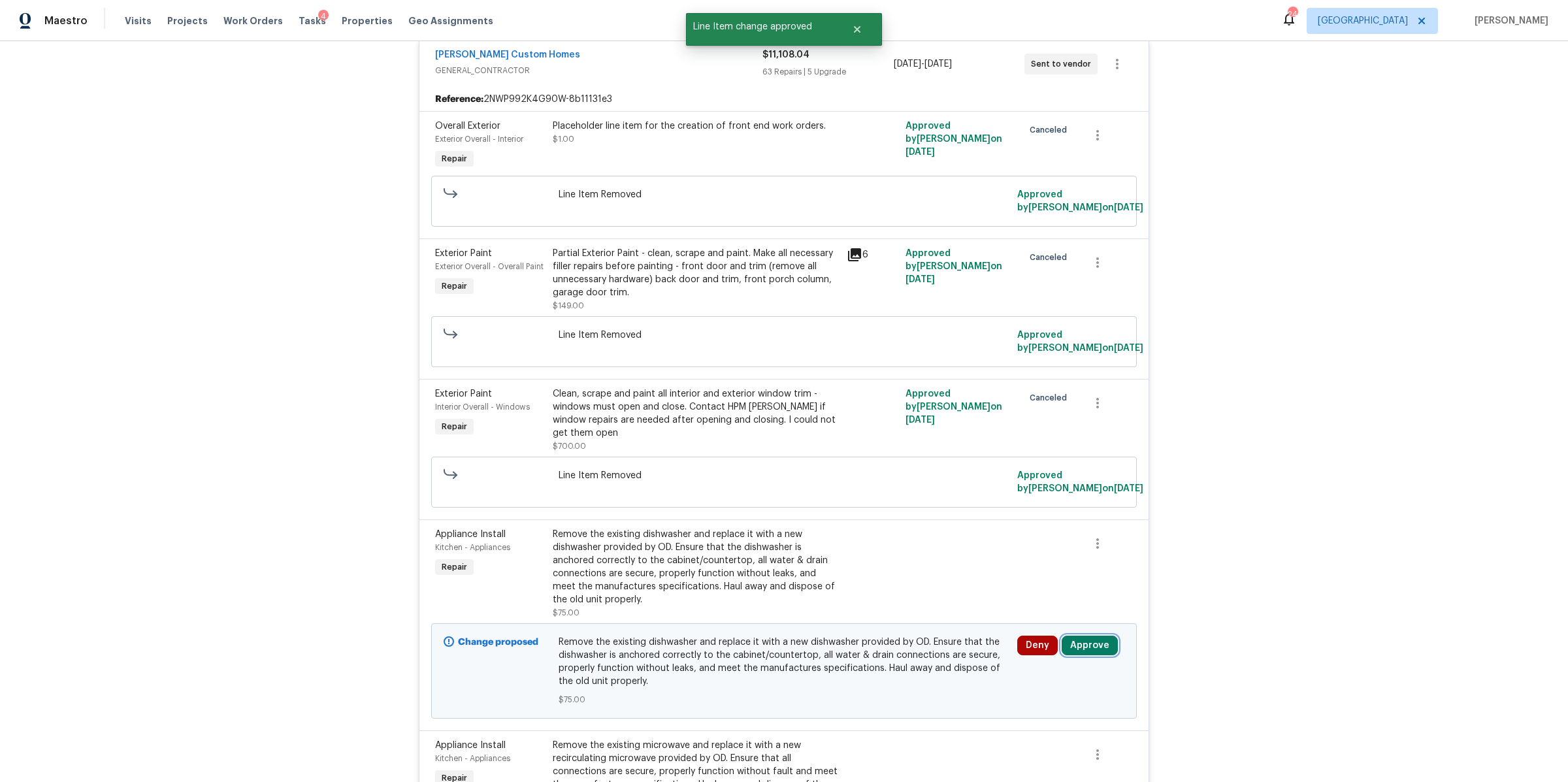
click at [1088, 647] on button "Approve" at bounding box center [1089, 646] width 57 height 19
click at [1031, 598] on button "Approve" at bounding box center [1046, 604] width 79 height 26
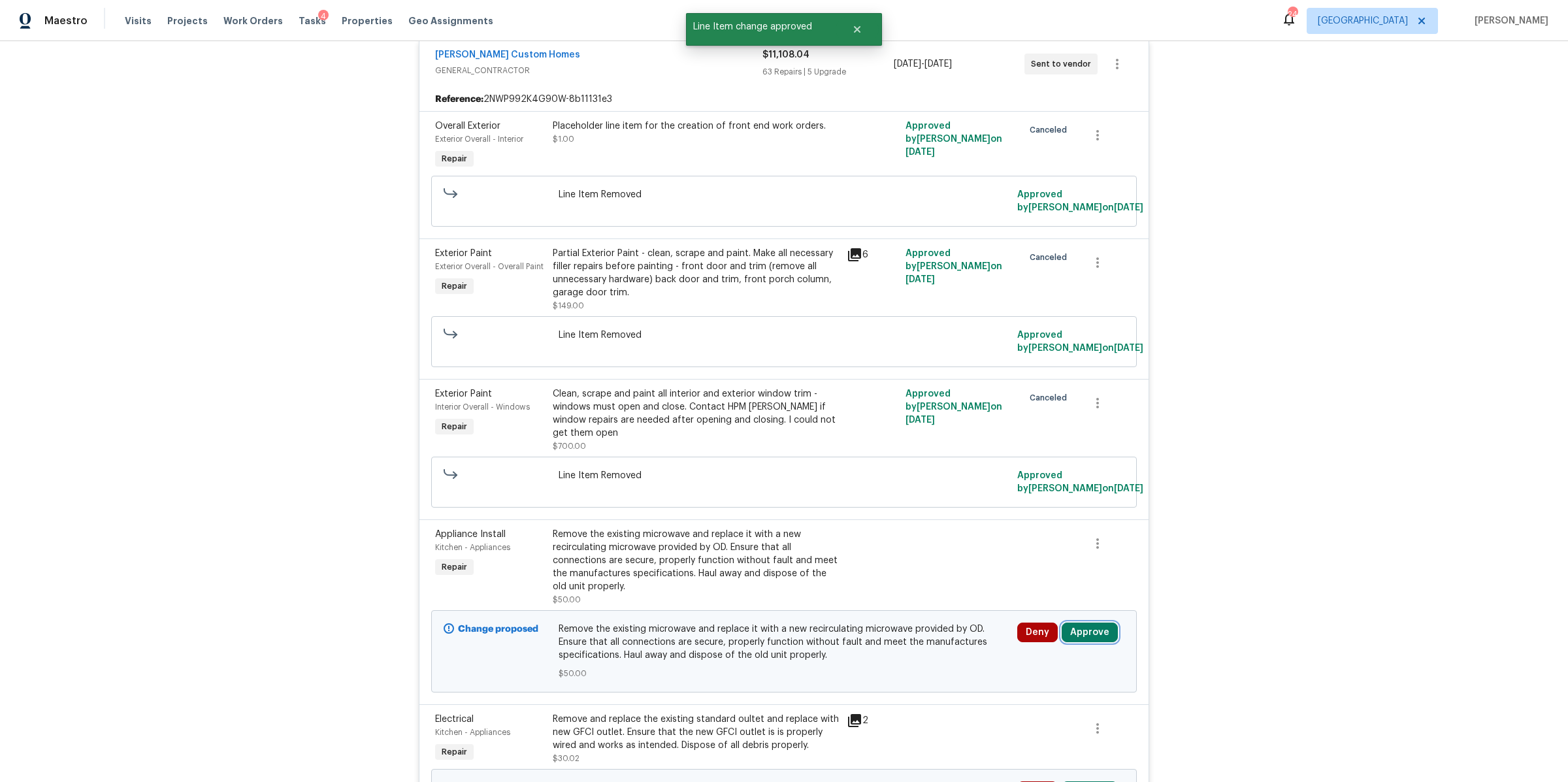
click at [1084, 632] on button "Approve" at bounding box center [1089, 632] width 57 height 19
click at [1033, 586] on span "Approve" at bounding box center [1046, 591] width 36 height 10
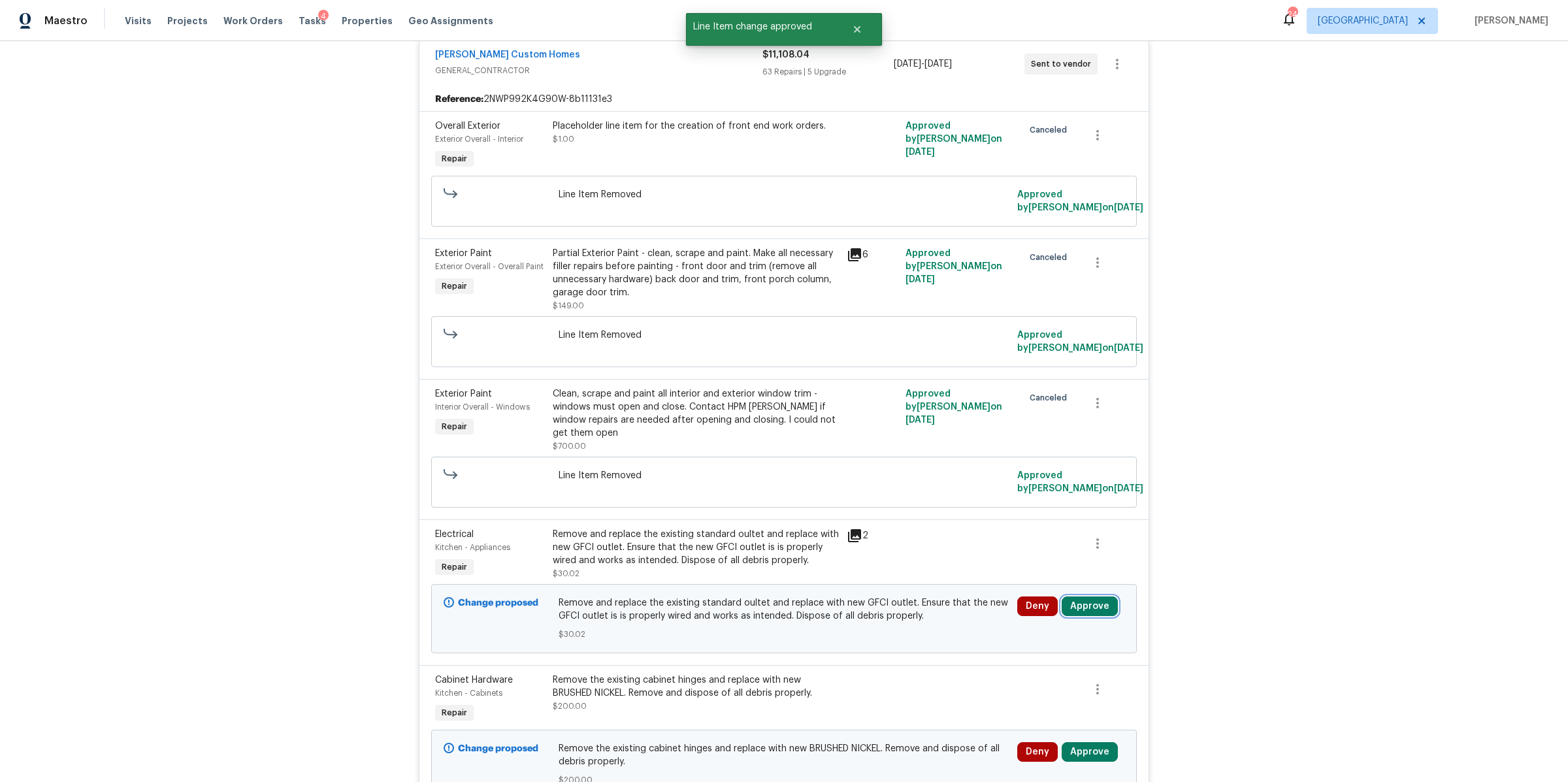
click at [1079, 608] on button "Approve" at bounding box center [1089, 607] width 57 height 19
click at [1029, 572] on button "Approve" at bounding box center [1046, 564] width 79 height 26
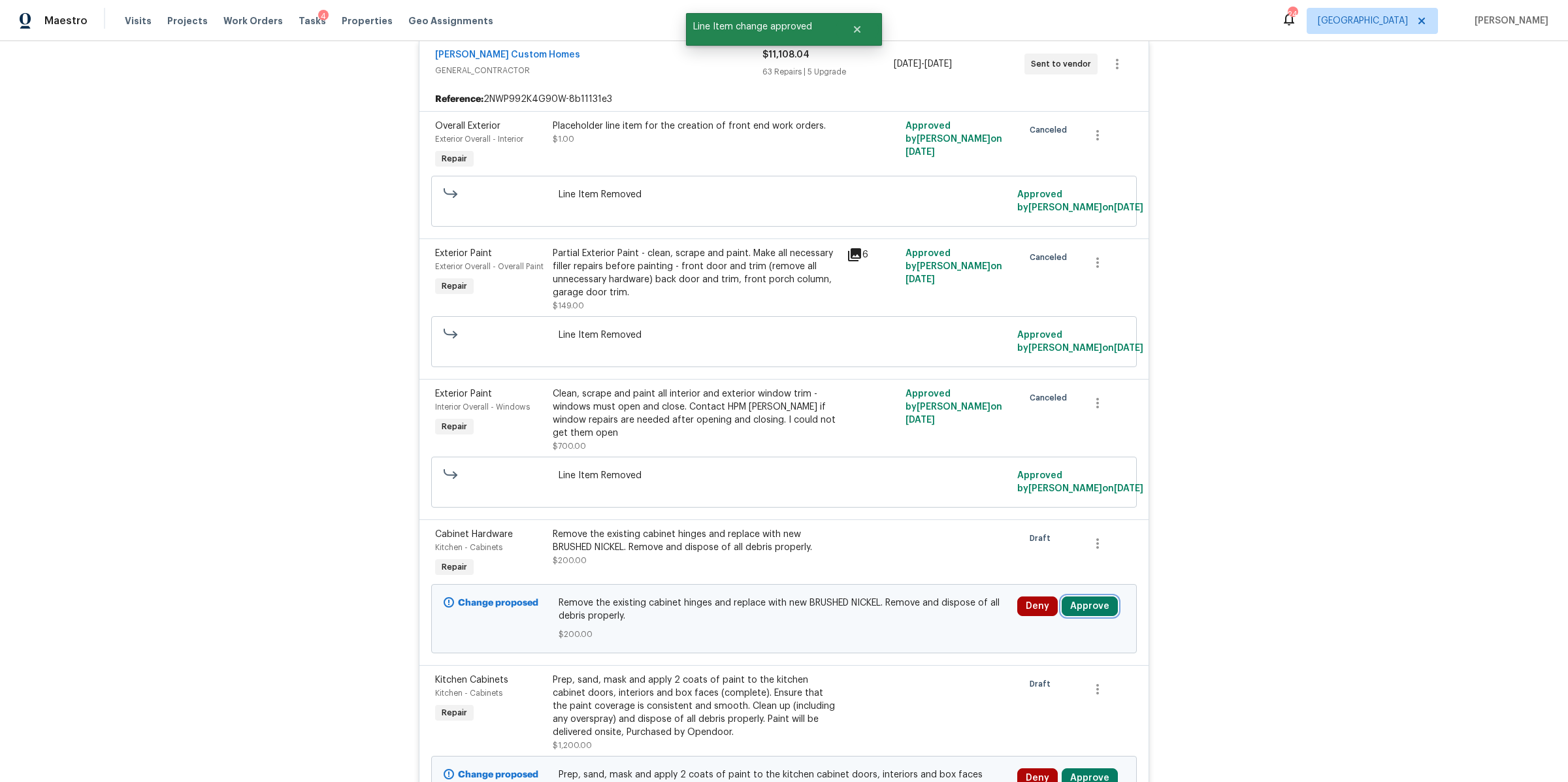
click at [1083, 601] on button "Approve" at bounding box center [1089, 607] width 57 height 19
click at [1024, 562] on div "Approve Cancel" at bounding box center [1083, 564] width 209 height 26
click at [1046, 556] on button "Approve" at bounding box center [1046, 564] width 79 height 26
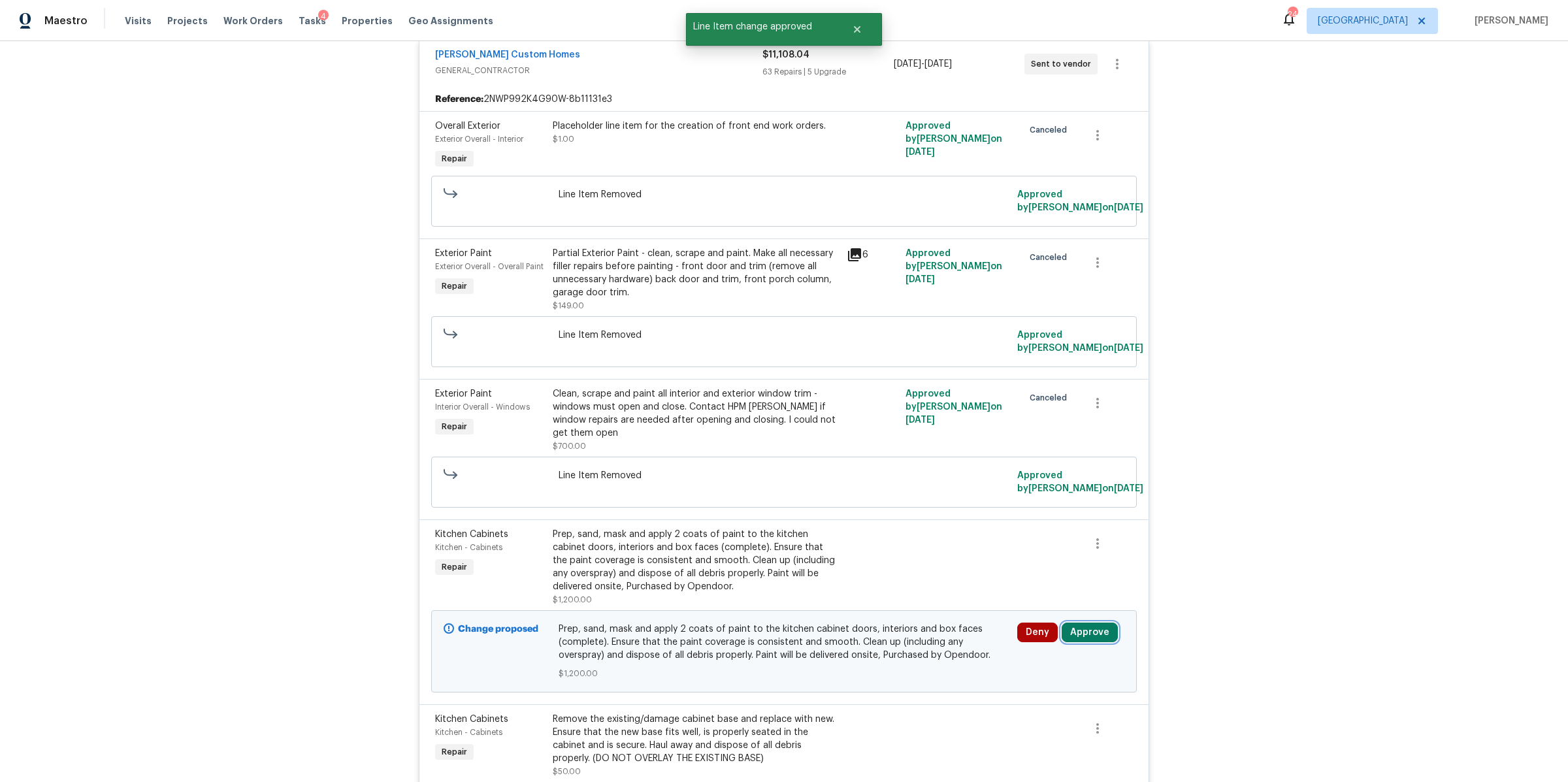
click at [1079, 626] on button "Approve" at bounding box center [1089, 632] width 57 height 19
click at [1022, 595] on button "Approve" at bounding box center [1046, 591] width 79 height 26
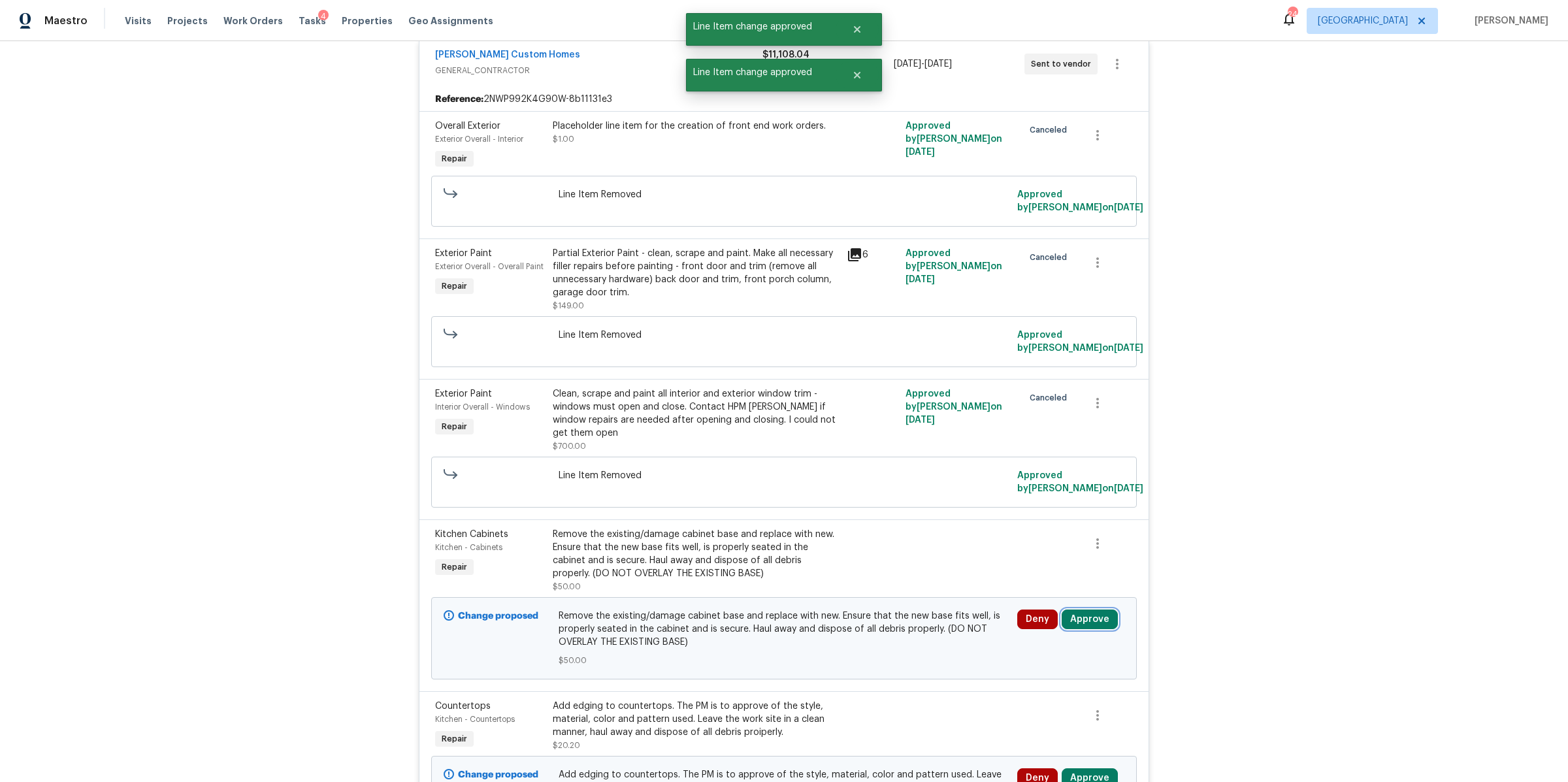
click at [1084, 611] on button "Approve" at bounding box center [1089, 619] width 57 height 19
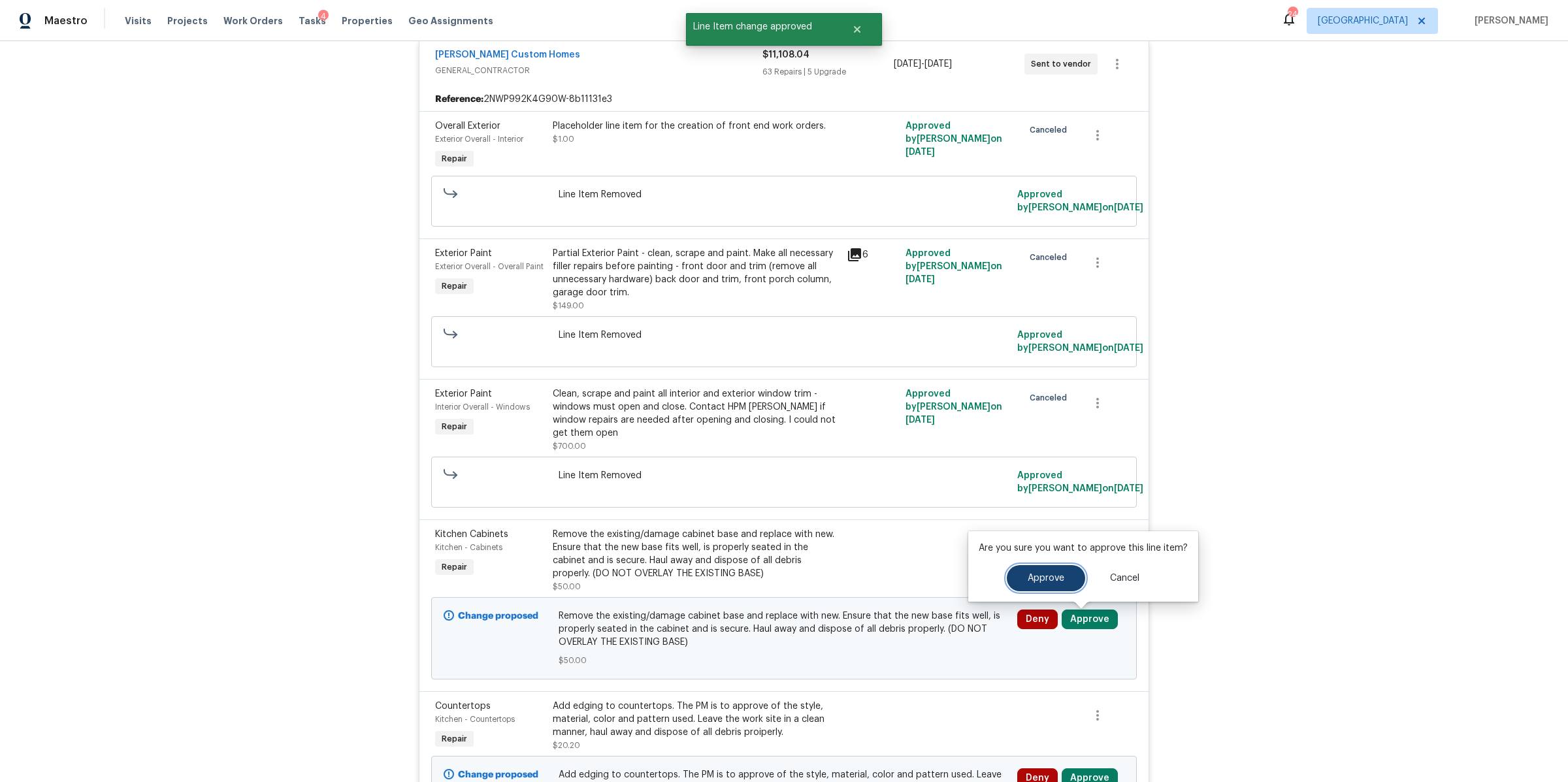
click at [1031, 572] on button "Approve" at bounding box center [1046, 578] width 79 height 26
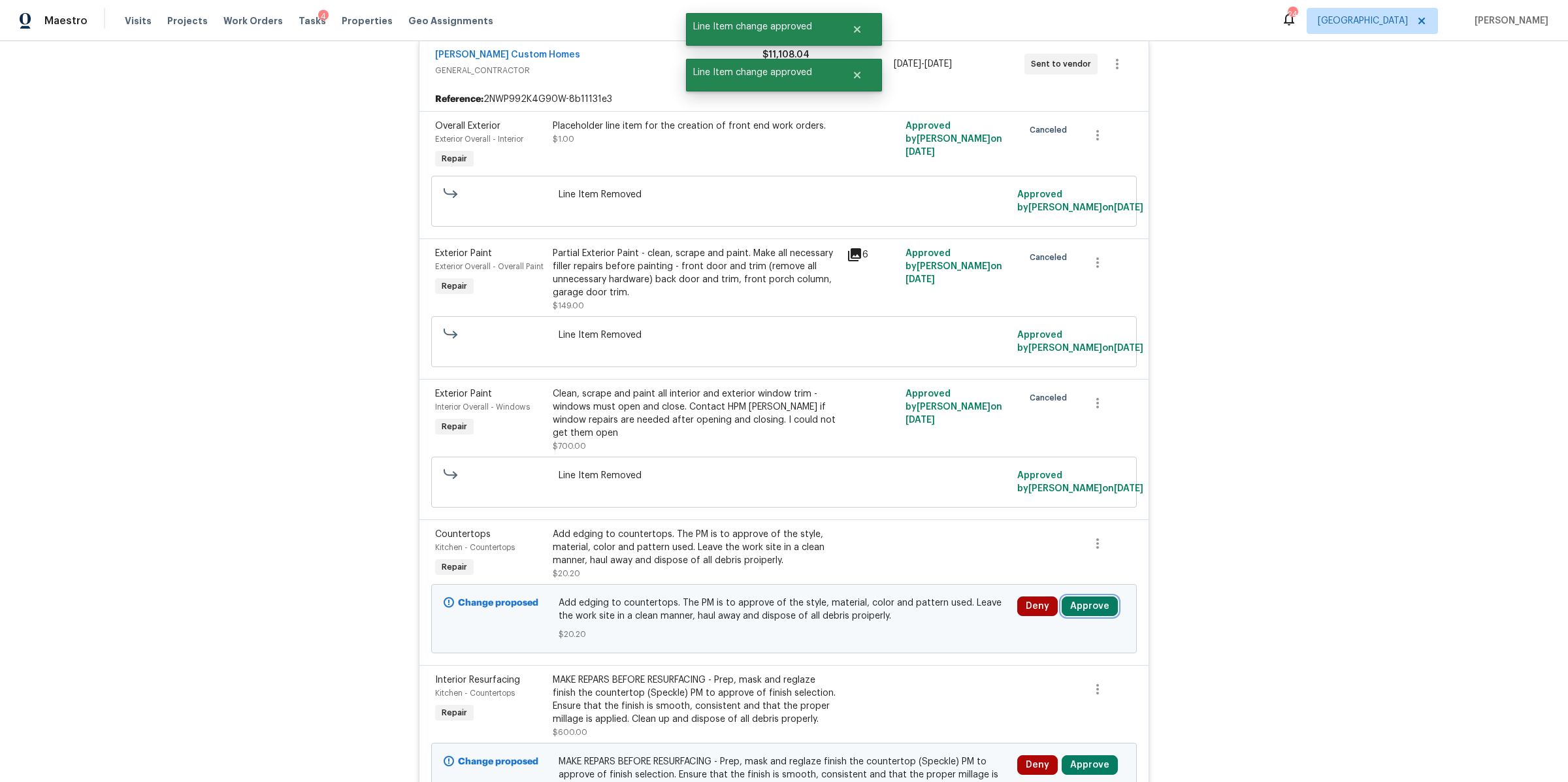
click at [1082, 611] on button "Approve" at bounding box center [1089, 607] width 57 height 19
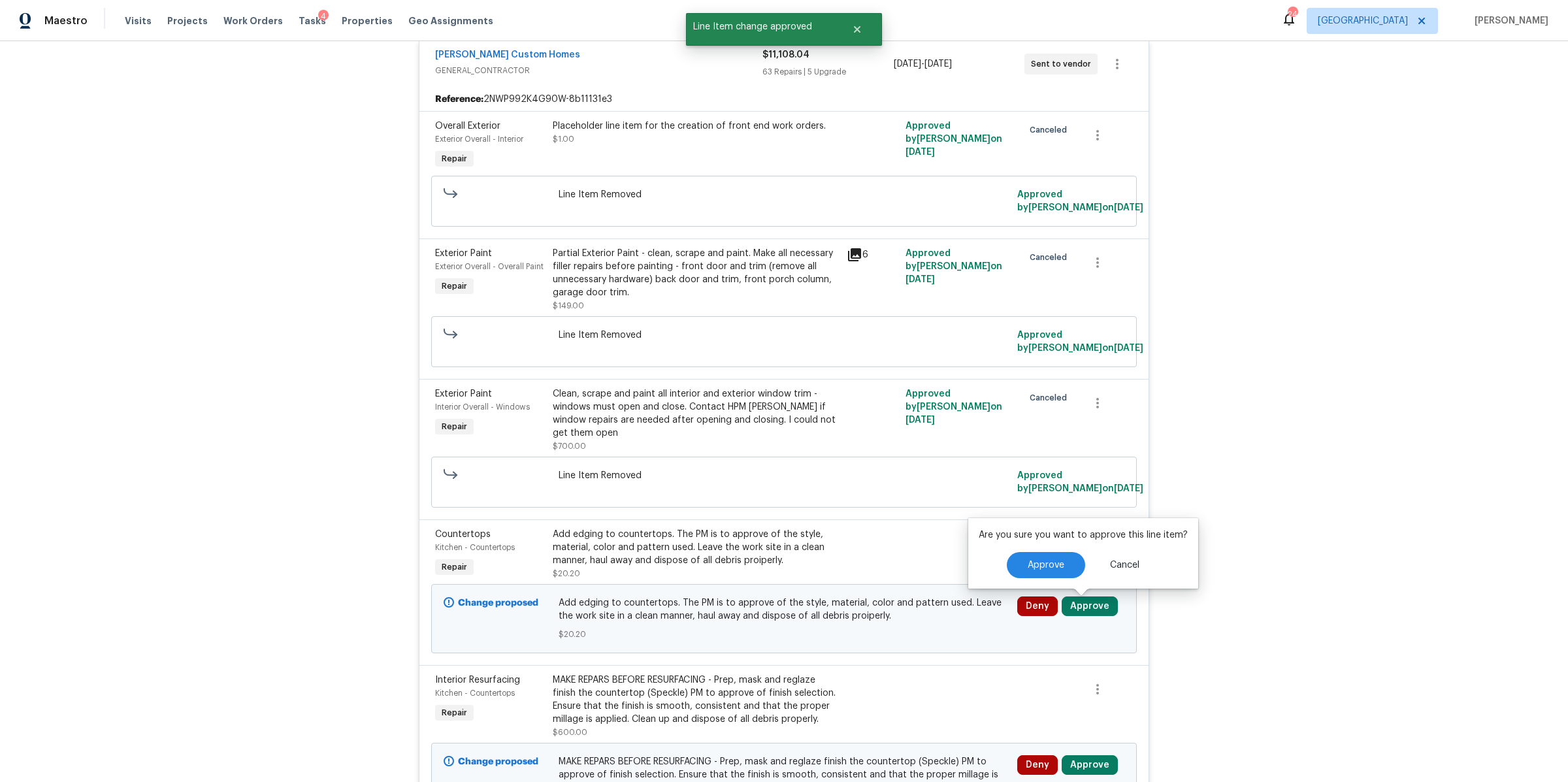
click at [1051, 563] on div "Are you sure you want to approve this line item? Approve Cancel" at bounding box center [1083, 554] width 230 height 71
click at [1059, 556] on button "Approve" at bounding box center [1046, 564] width 79 height 26
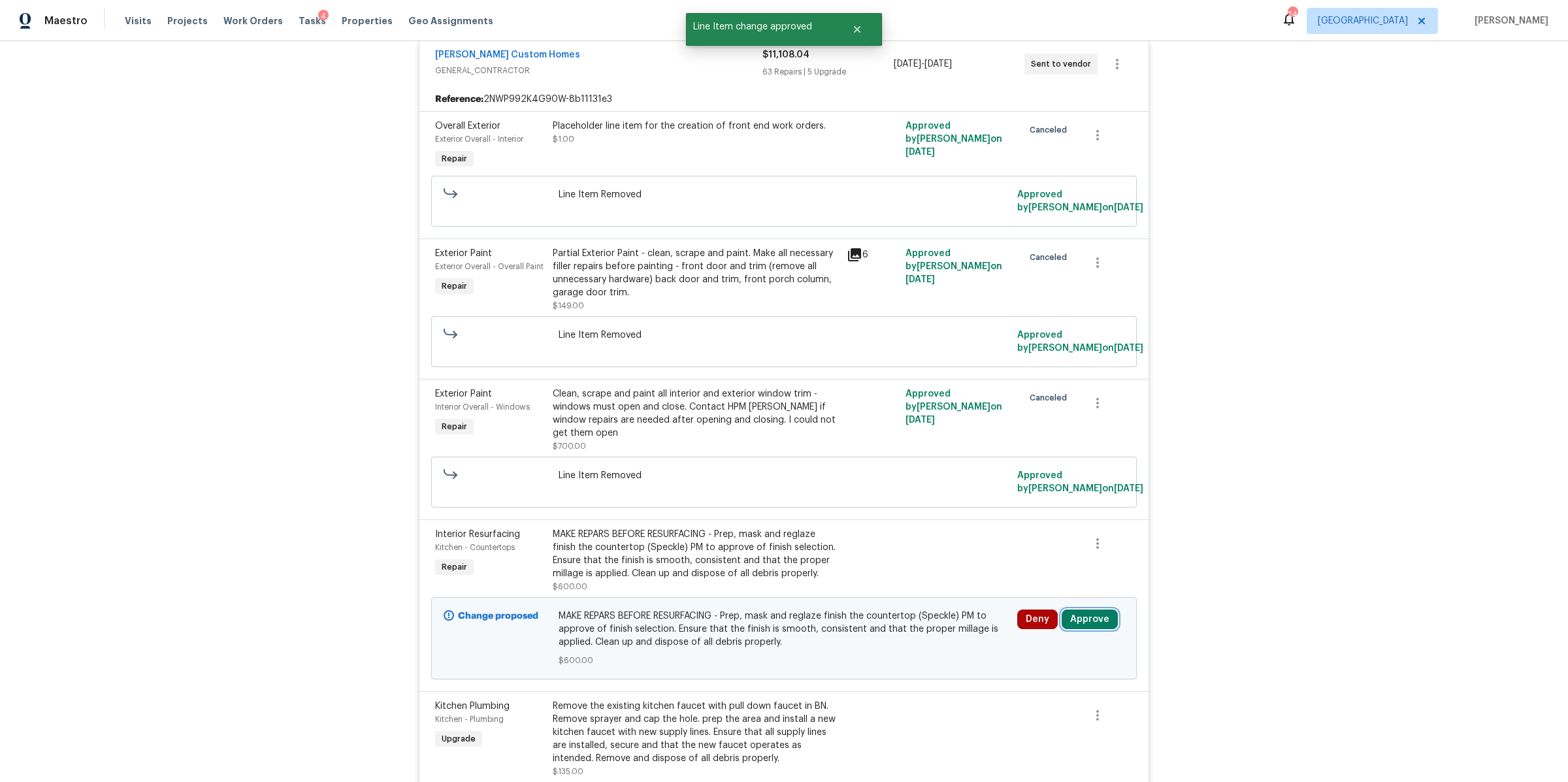
click at [1075, 618] on button "Approve" at bounding box center [1089, 619] width 57 height 19
click at [1043, 583] on span "Approve" at bounding box center [1046, 579] width 36 height 10
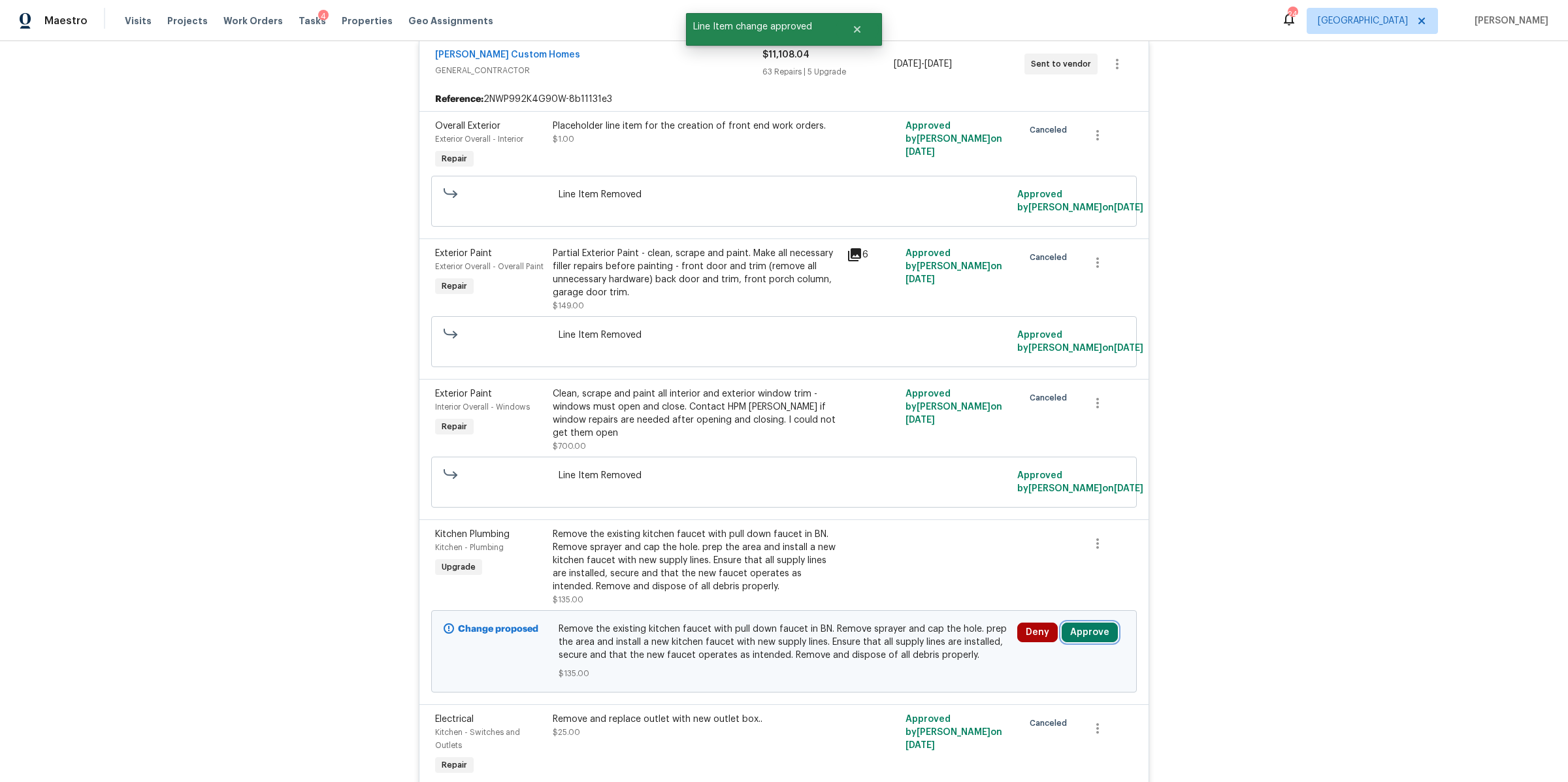
click at [1074, 633] on button "Approve" at bounding box center [1089, 632] width 57 height 19
click at [1041, 582] on button "Approve" at bounding box center [1046, 591] width 79 height 26
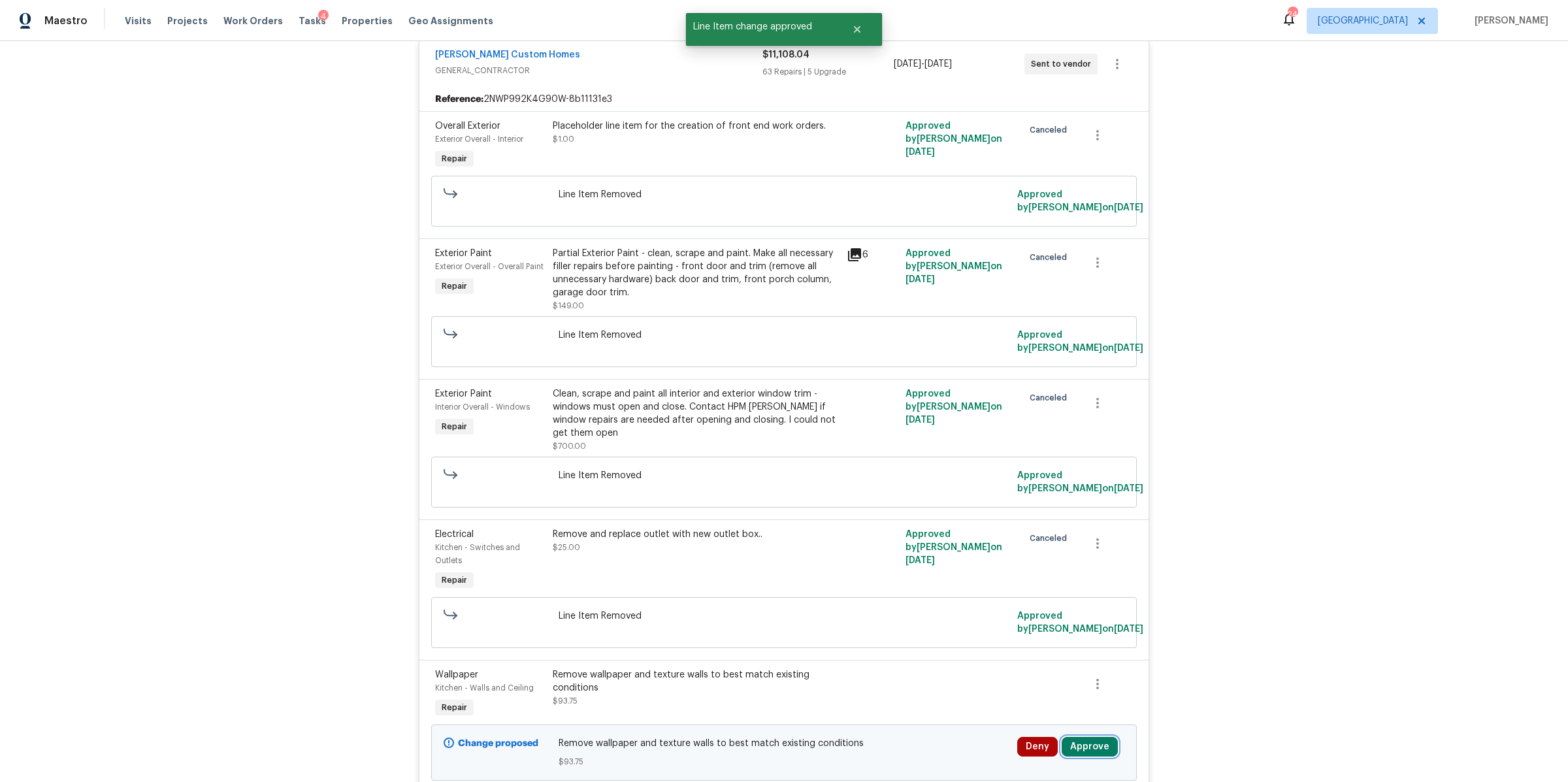
click at [1086, 744] on button "Approve" at bounding box center [1089, 747] width 57 height 19
click at [1035, 709] on span "Approve" at bounding box center [1046, 707] width 36 height 10
click at [1079, 755] on button "Approve" at bounding box center [1089, 747] width 57 height 19
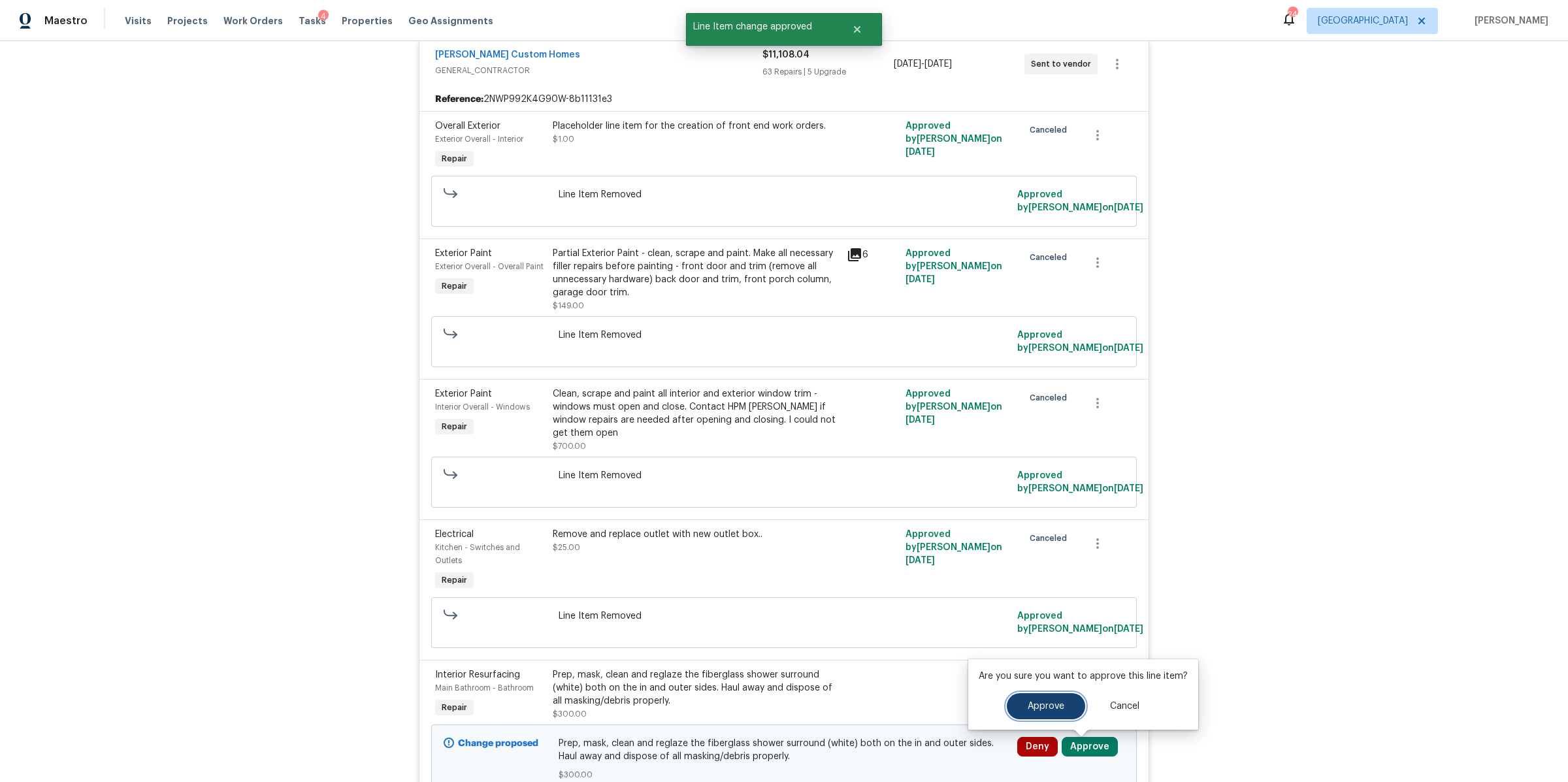
click at [1028, 704] on span "Approve" at bounding box center [1046, 707] width 36 height 10
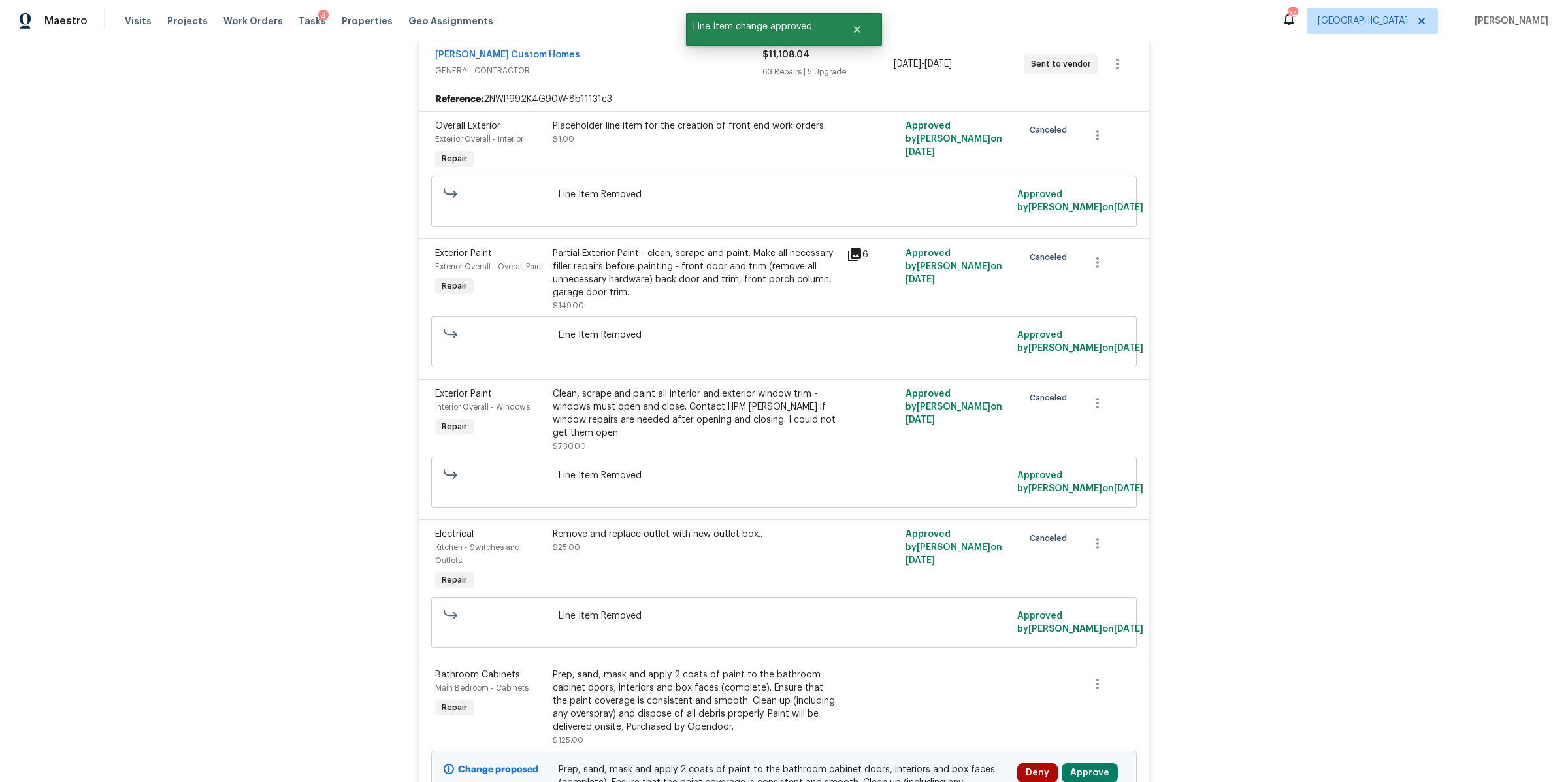
scroll to position [864, 0]
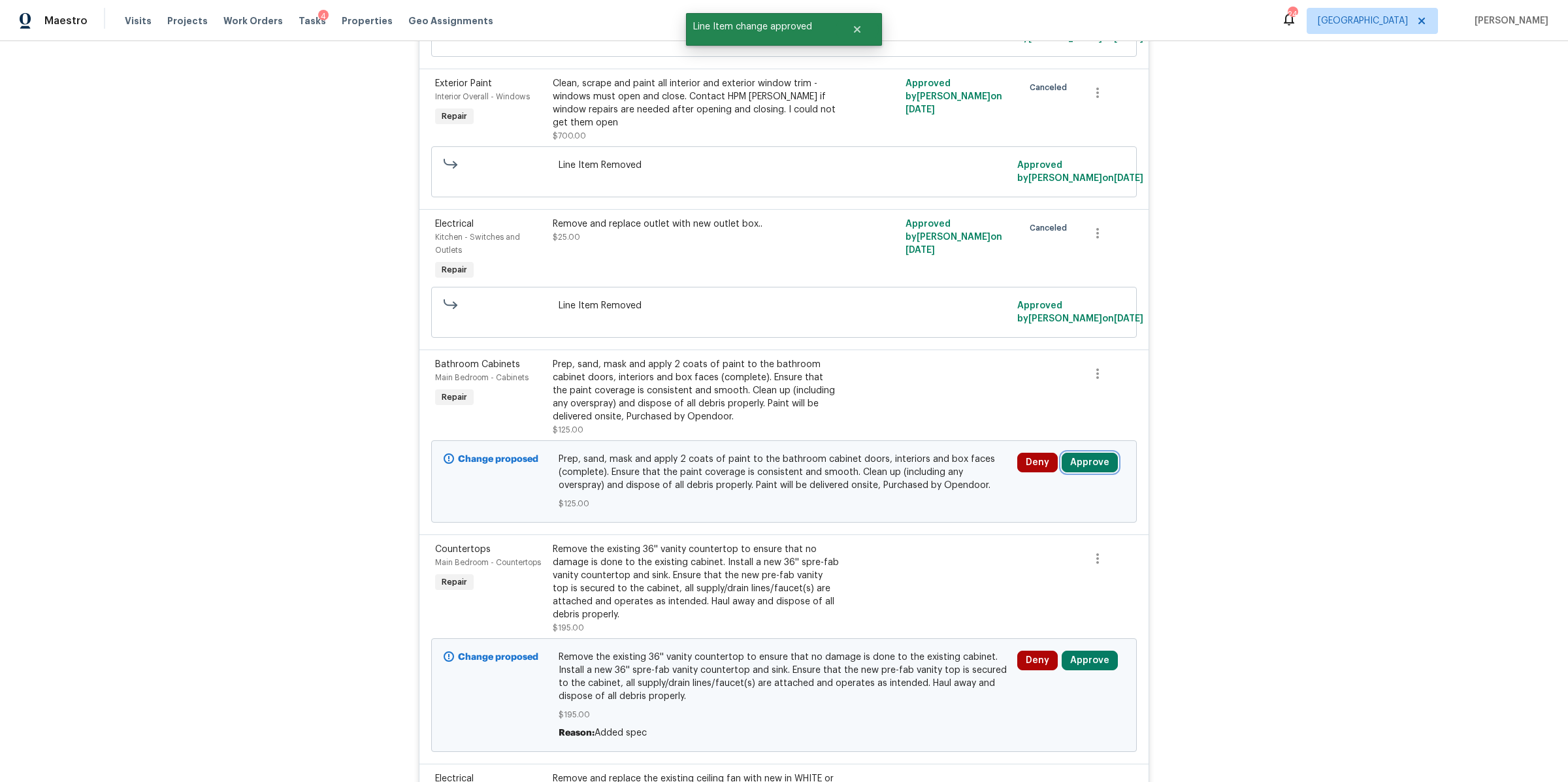
click at [1079, 457] on button "Approve" at bounding box center [1089, 463] width 57 height 19
click at [901, 467] on button "Approve" at bounding box center [897, 476] width 79 height 26
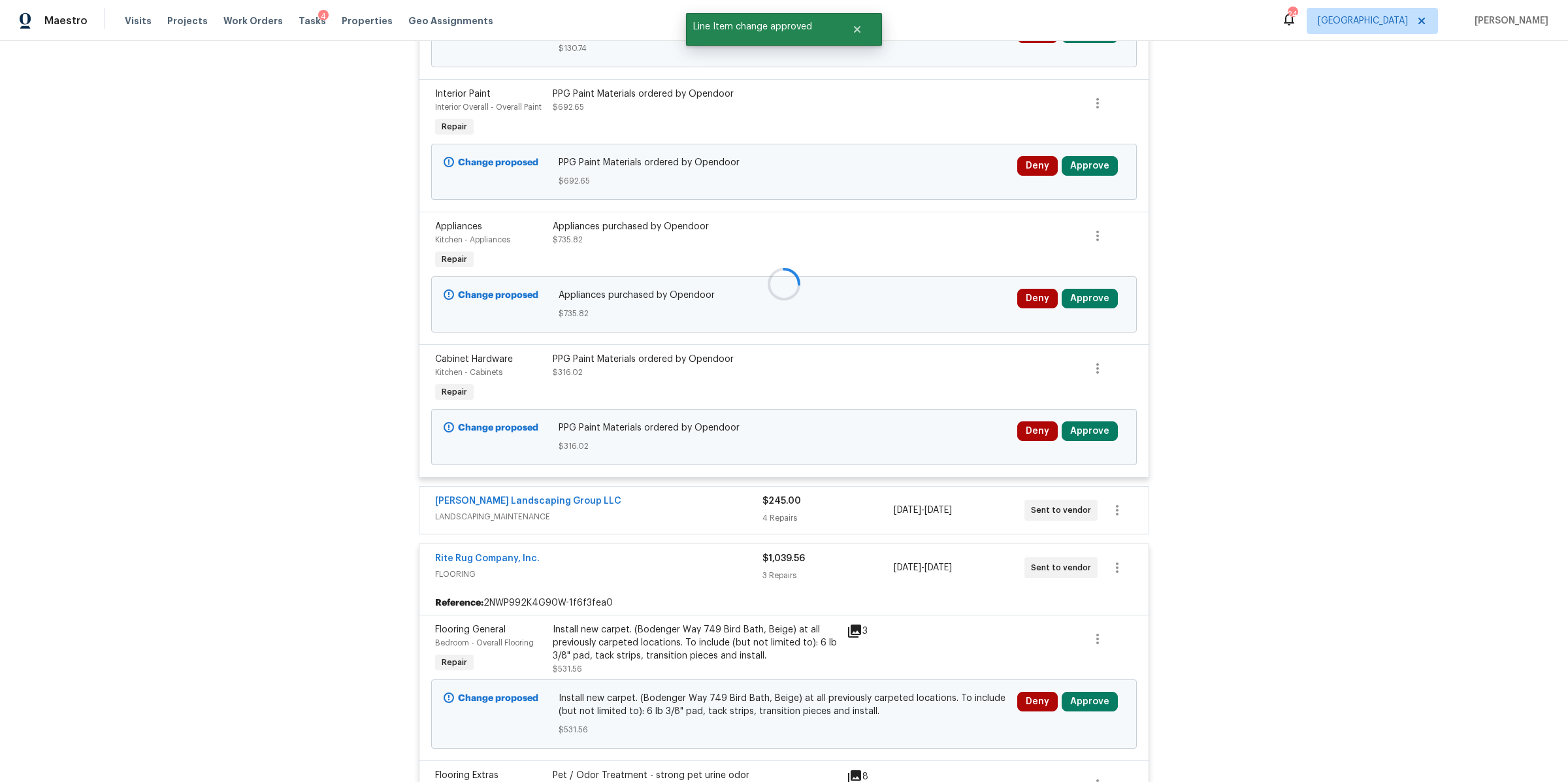
scroll to position [873, 0]
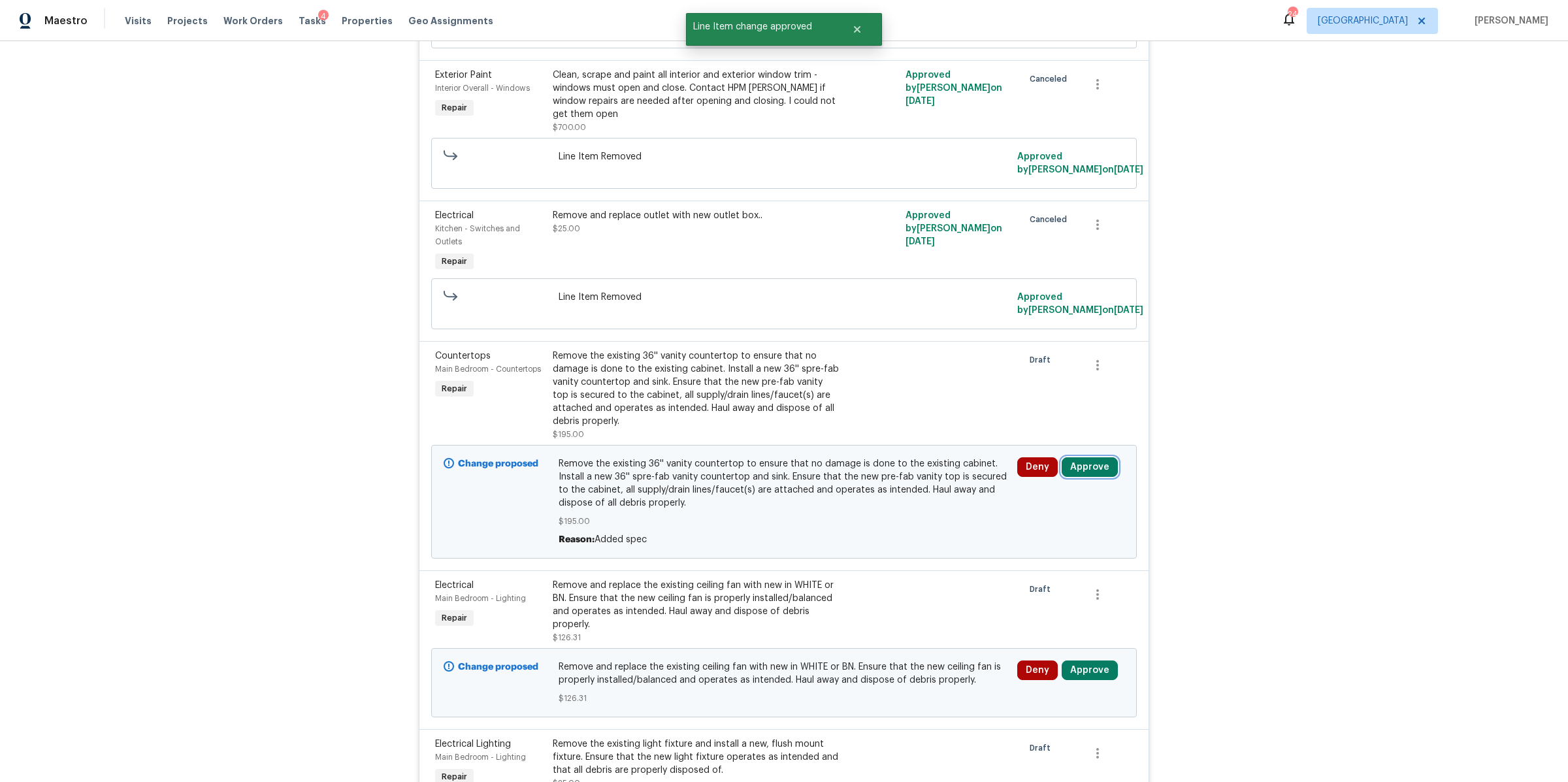
click at [1077, 477] on button "Approve" at bounding box center [1089, 467] width 57 height 19
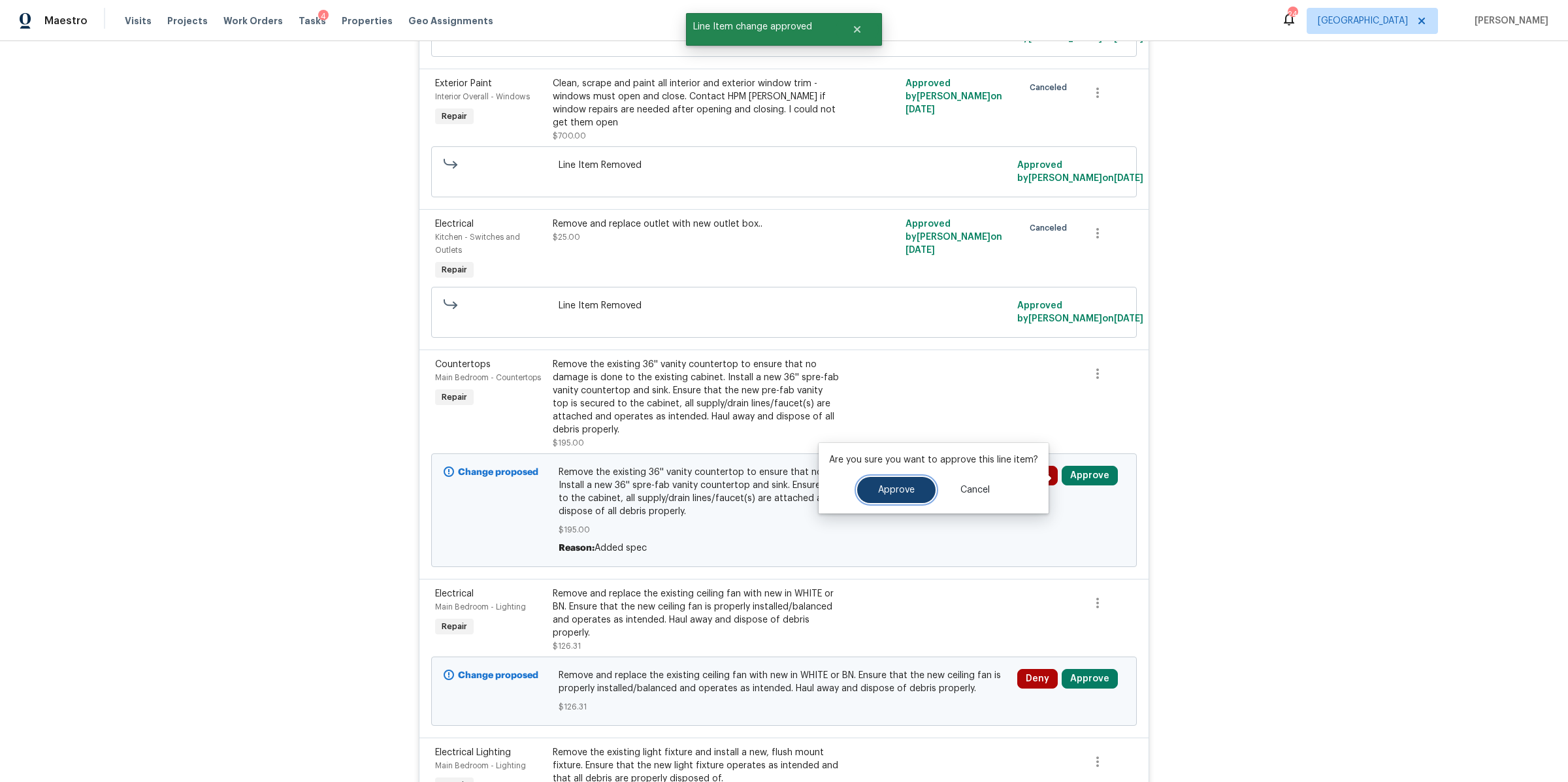
click at [873, 494] on button "Approve" at bounding box center [897, 490] width 79 height 26
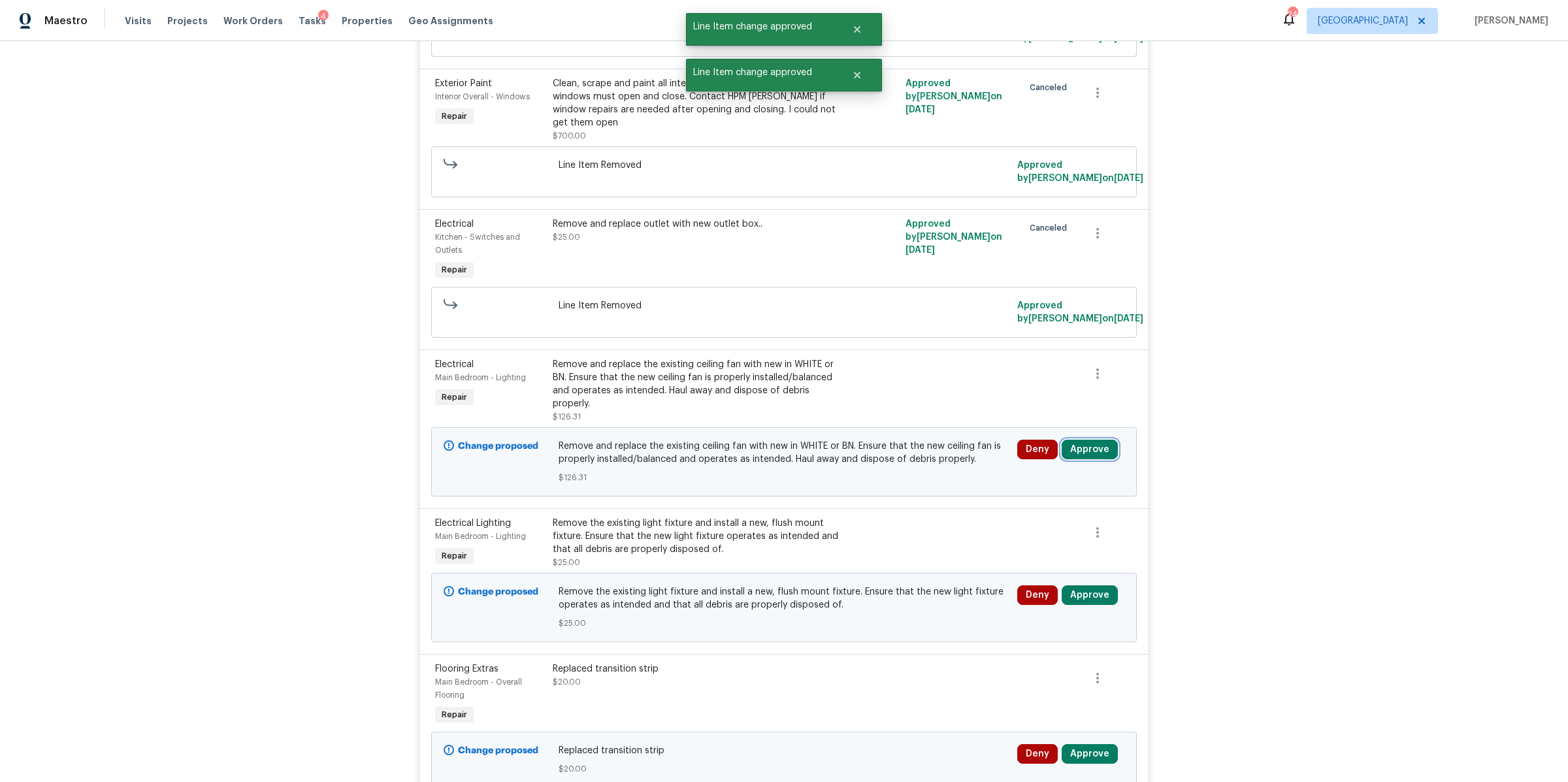
click at [1087, 452] on button "Approve" at bounding box center [1089, 449] width 57 height 19
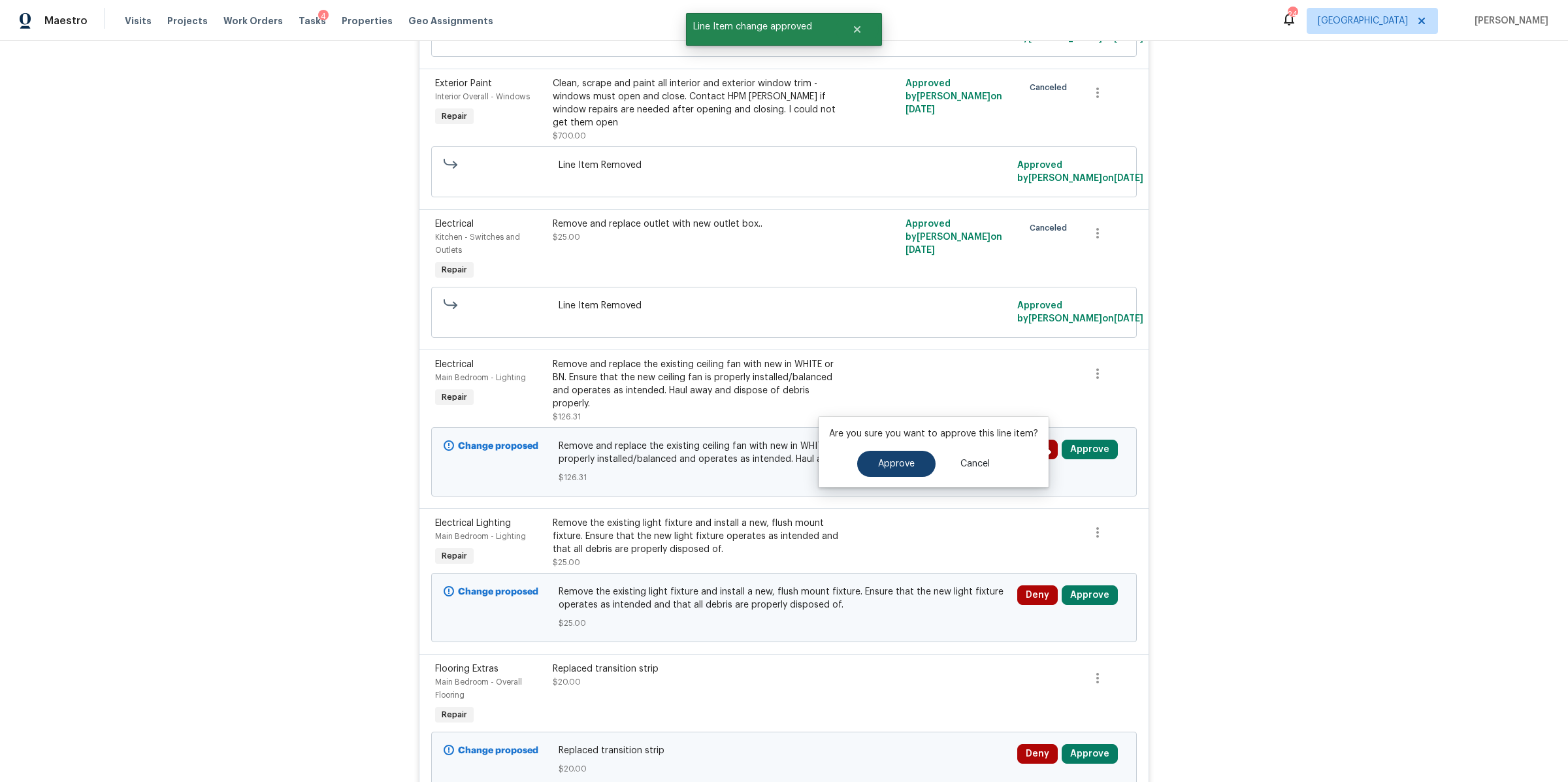
click at [909, 457] on button "Approve" at bounding box center [897, 464] width 79 height 26
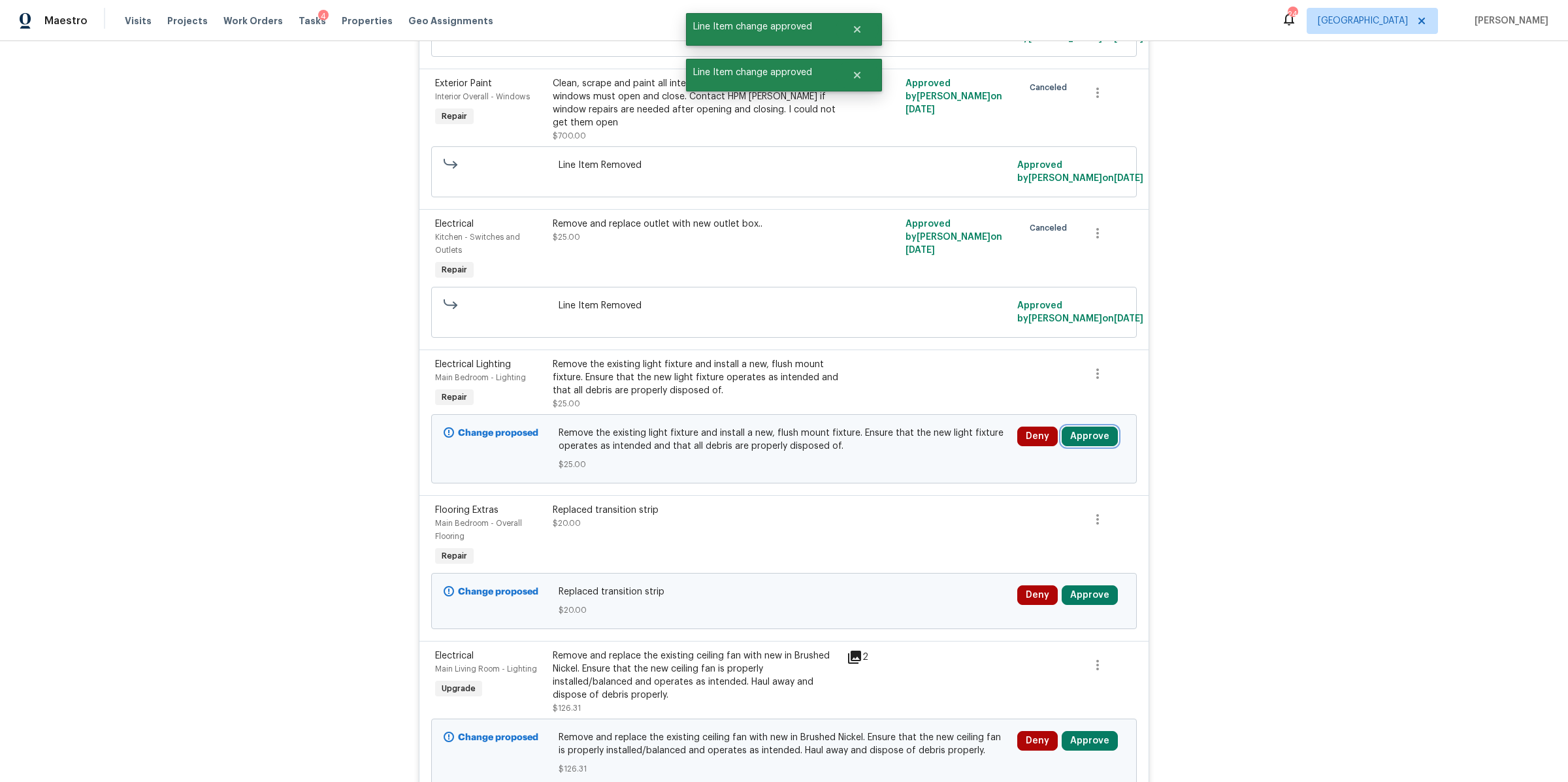
click at [1091, 441] on button "Approve" at bounding box center [1089, 436] width 57 height 19
click at [887, 451] on span "Approve" at bounding box center [897, 451] width 36 height 10
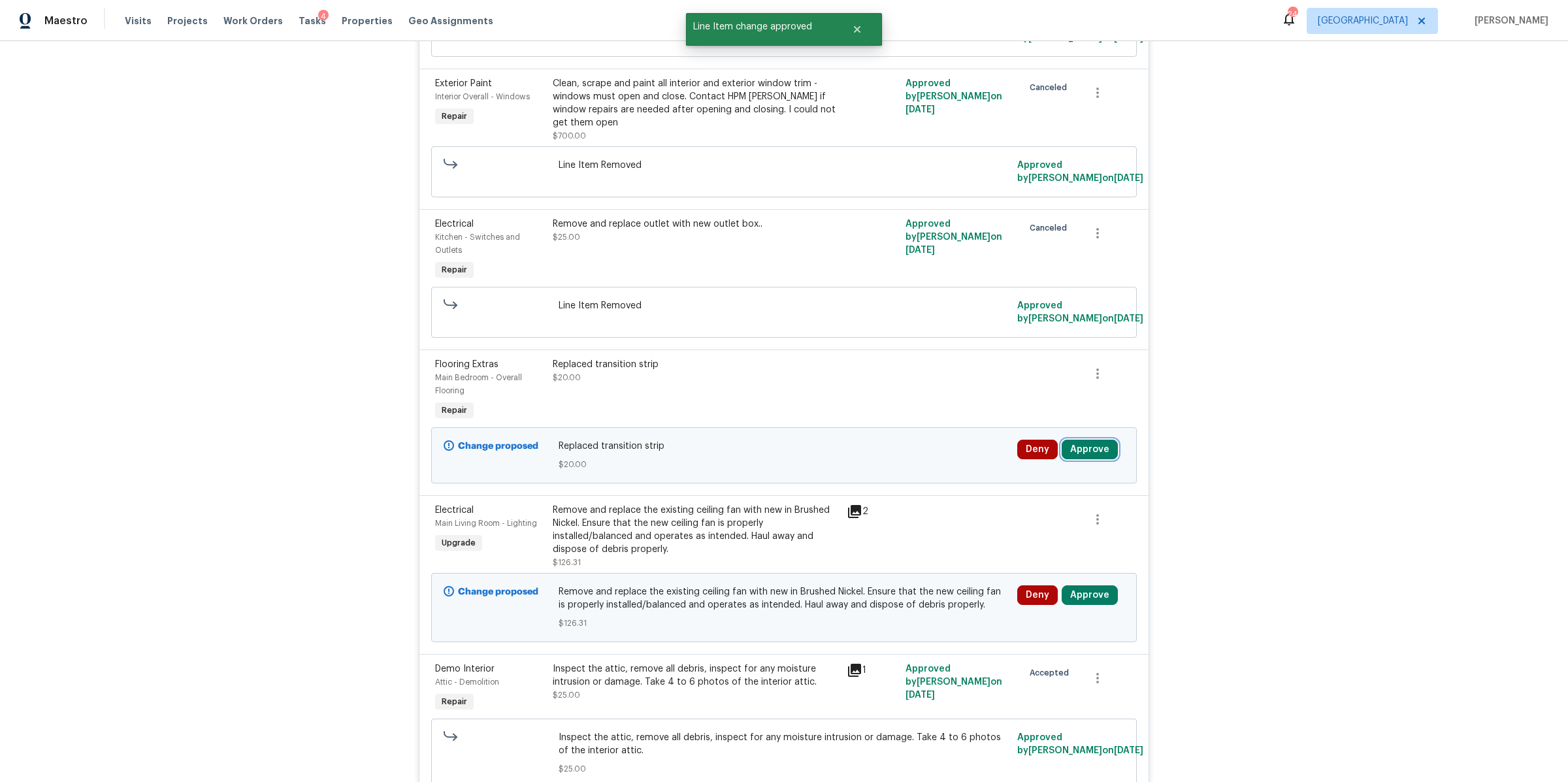
click at [1093, 452] on button "Approve" at bounding box center [1089, 449] width 57 height 19
click at [910, 464] on span "Approve" at bounding box center [897, 464] width 36 height 10
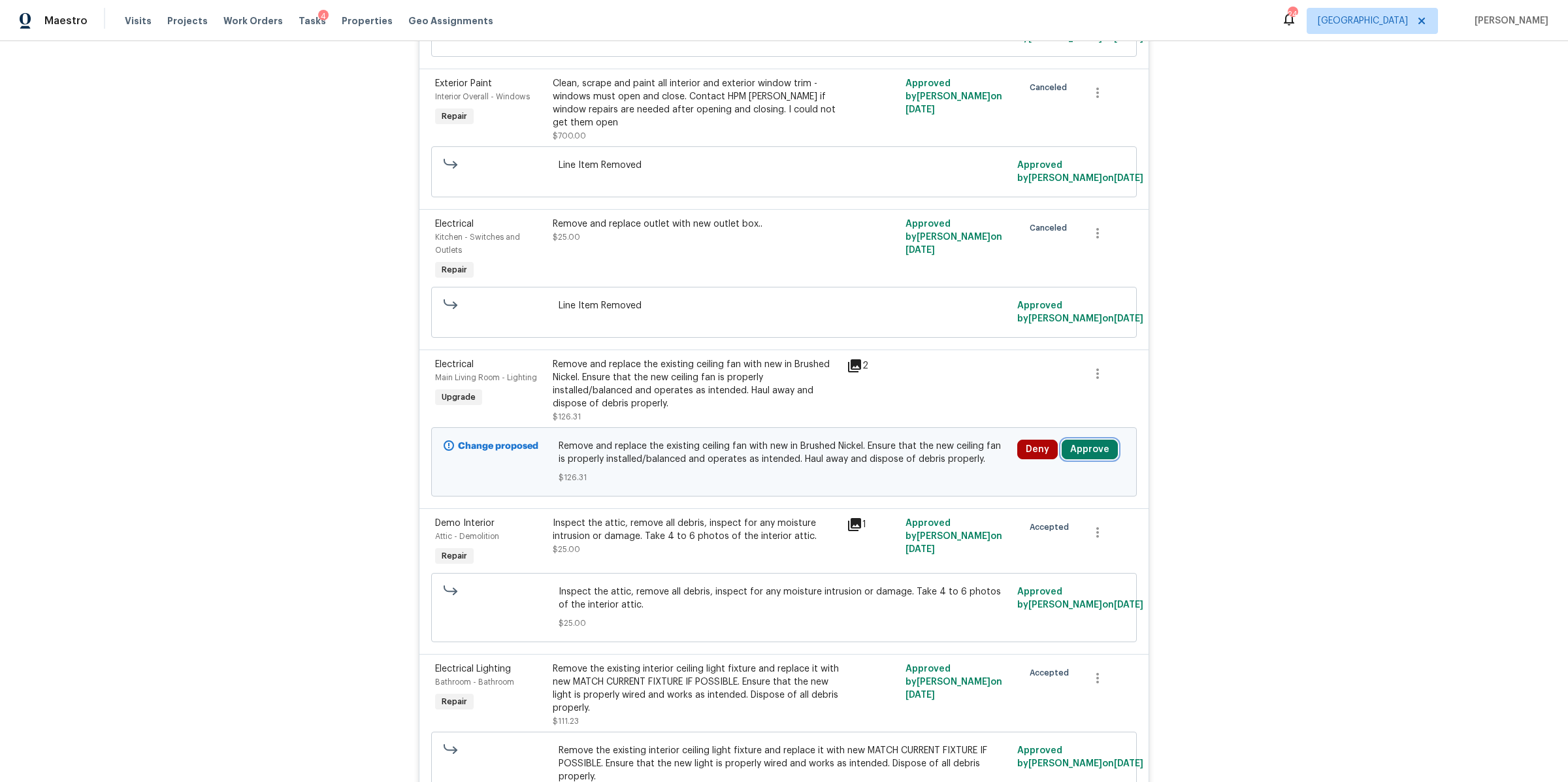
click at [1092, 451] on button "Approve" at bounding box center [1089, 449] width 57 height 19
click at [897, 473] on button "Approve" at bounding box center [897, 464] width 79 height 26
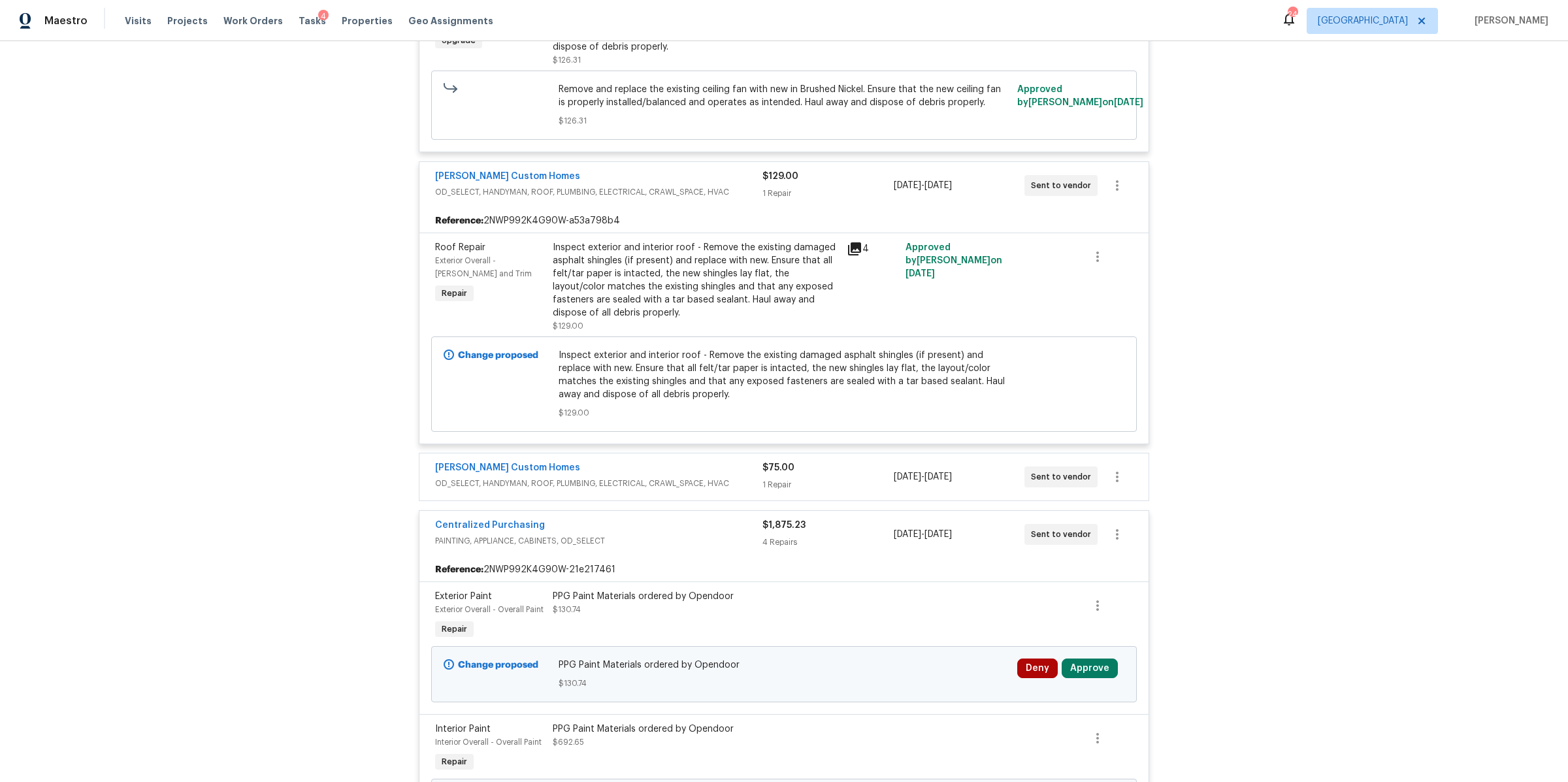
scroll to position [11932, 0]
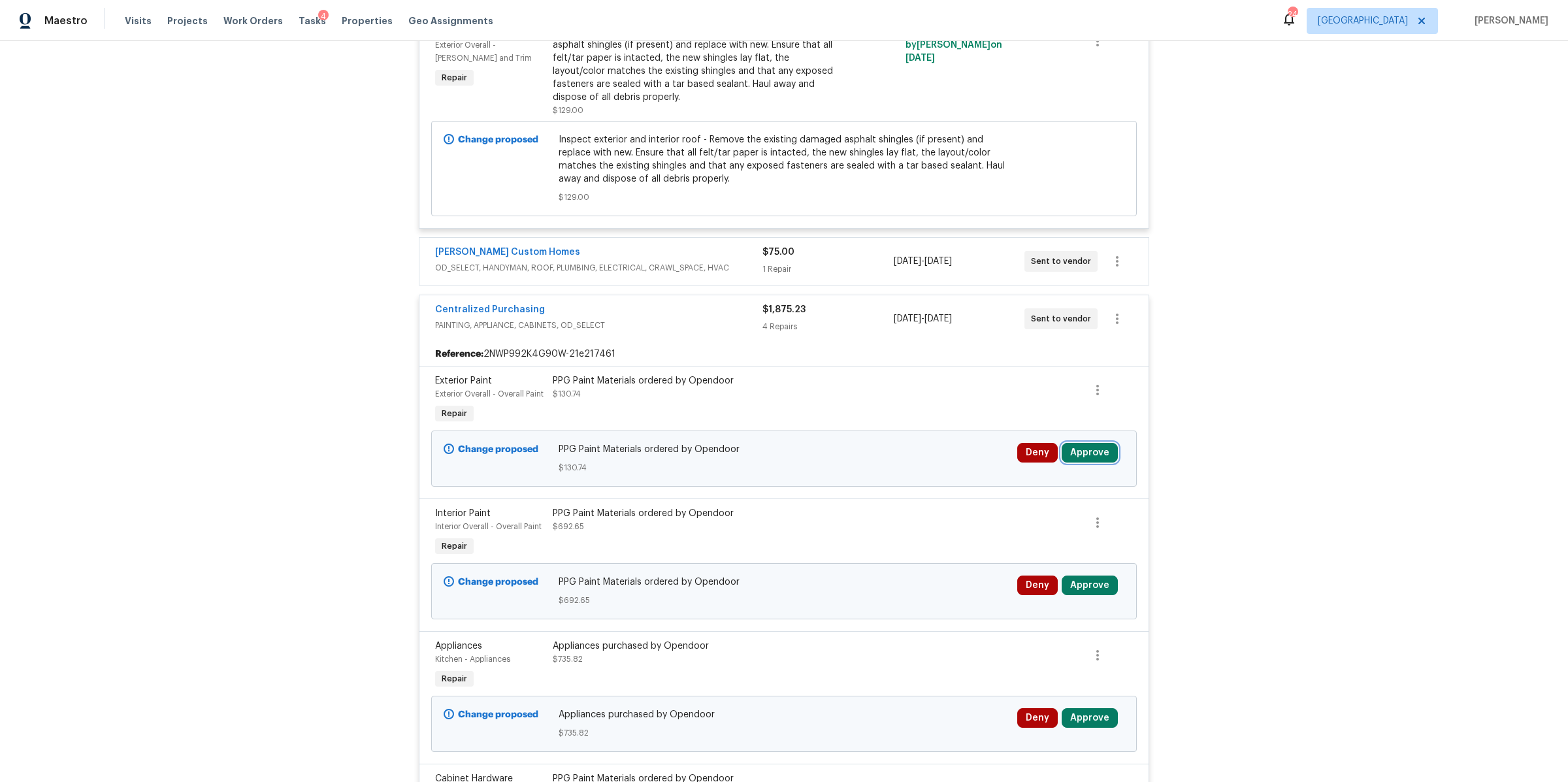
click at [1082, 443] on button "Approve" at bounding box center [1089, 452] width 57 height 19
click at [889, 448] on span "Approve" at bounding box center [897, 448] width 36 height 10
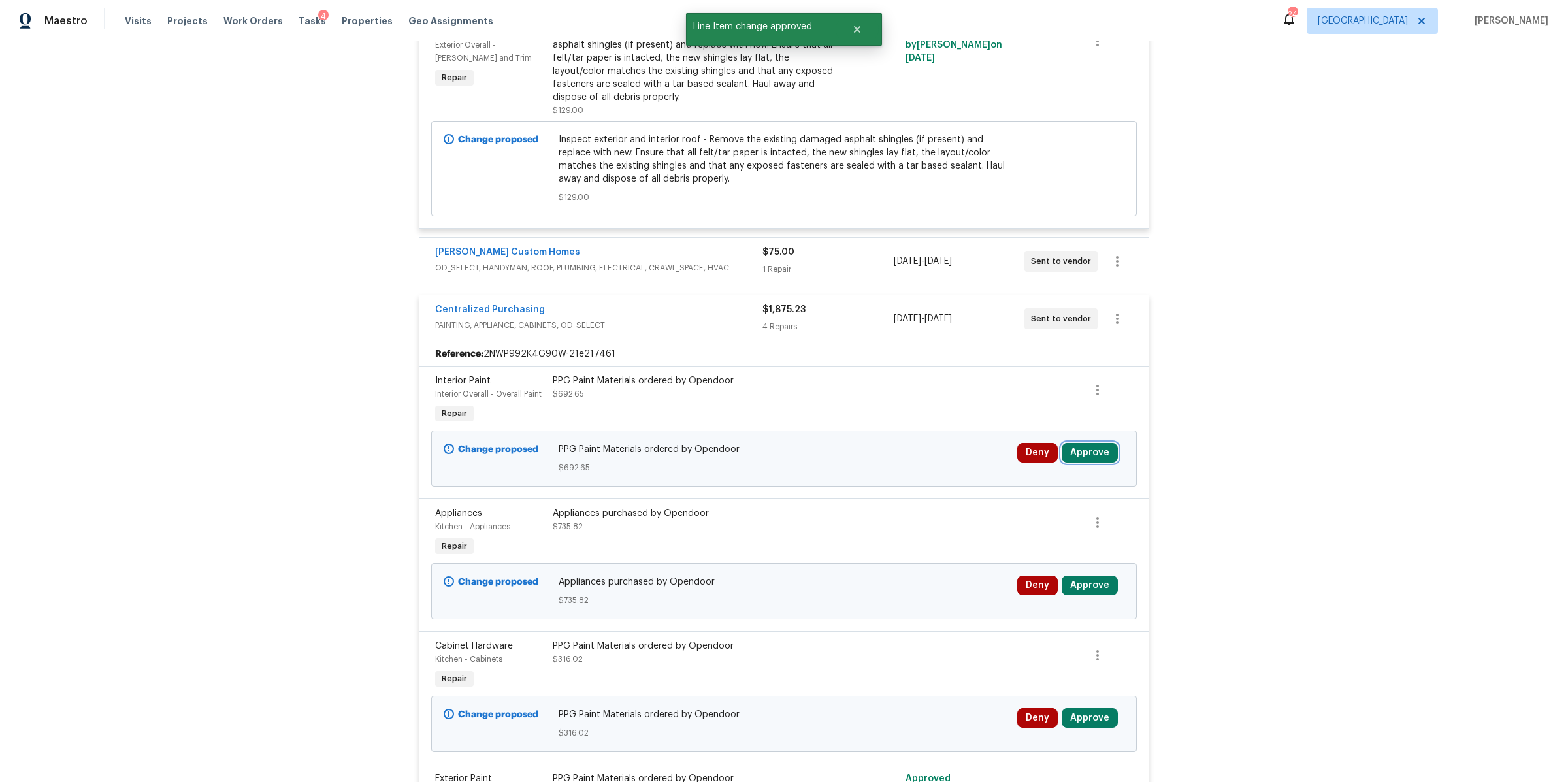
click at [1079, 443] on button "Approve" at bounding box center [1089, 452] width 57 height 19
click at [884, 448] on span "Approve" at bounding box center [897, 448] width 36 height 10
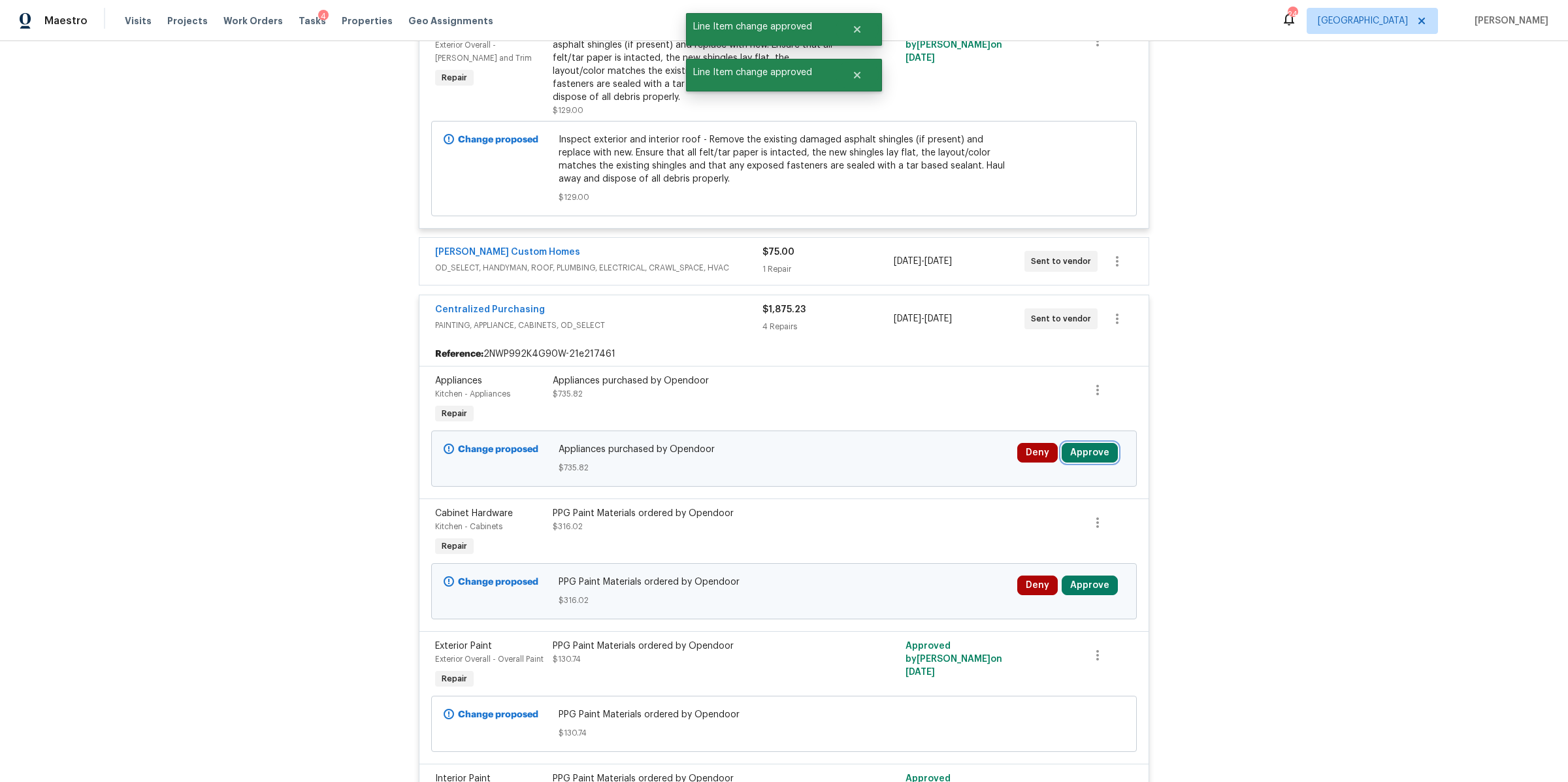
click at [1102, 443] on button "Approve" at bounding box center [1089, 452] width 57 height 19
click at [885, 448] on span "Approve" at bounding box center [897, 448] width 36 height 10
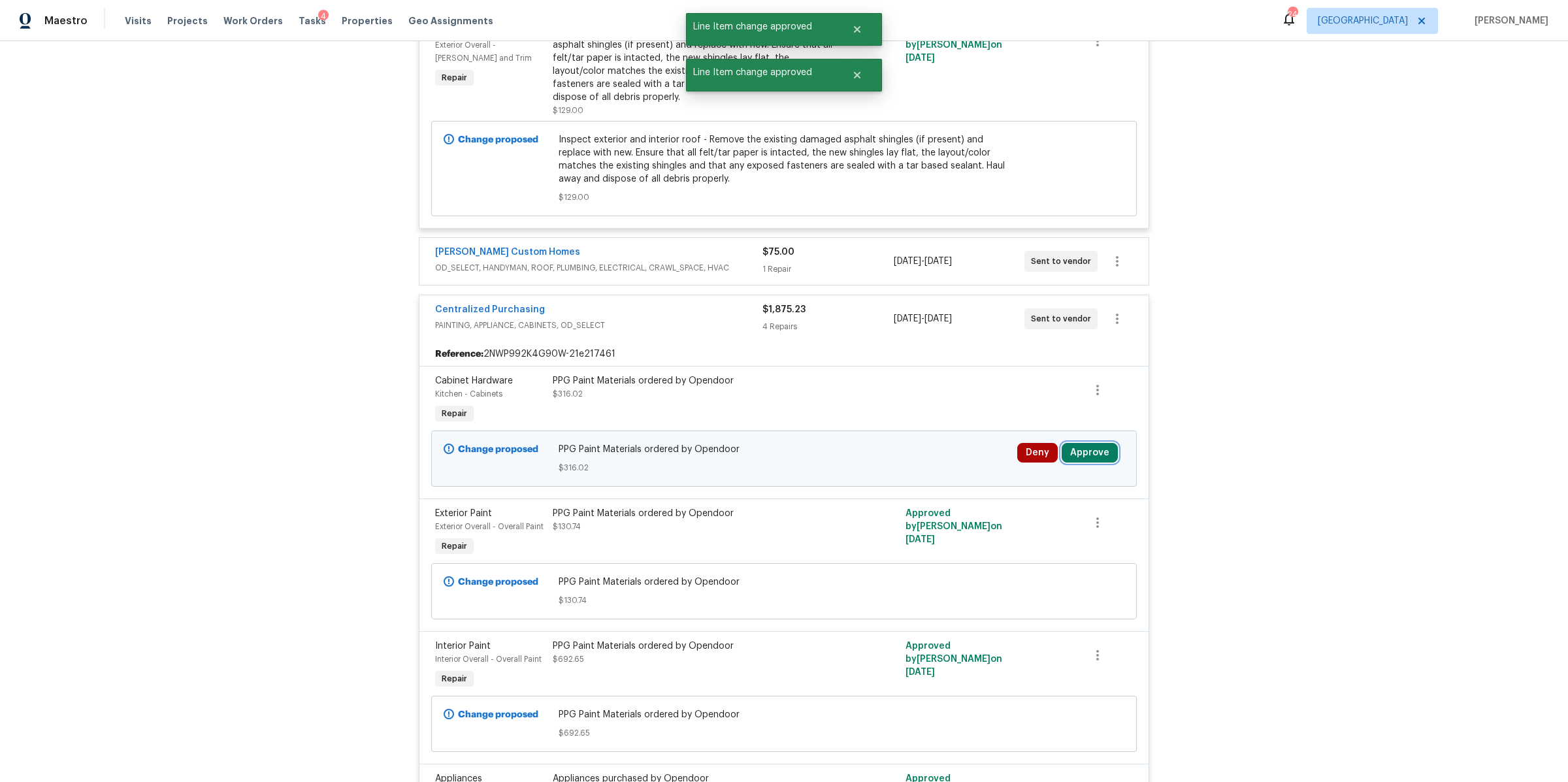
click at [1090, 443] on button "Approve" at bounding box center [1089, 452] width 57 height 19
click at [878, 450] on span "Approve" at bounding box center [897, 448] width 36 height 10
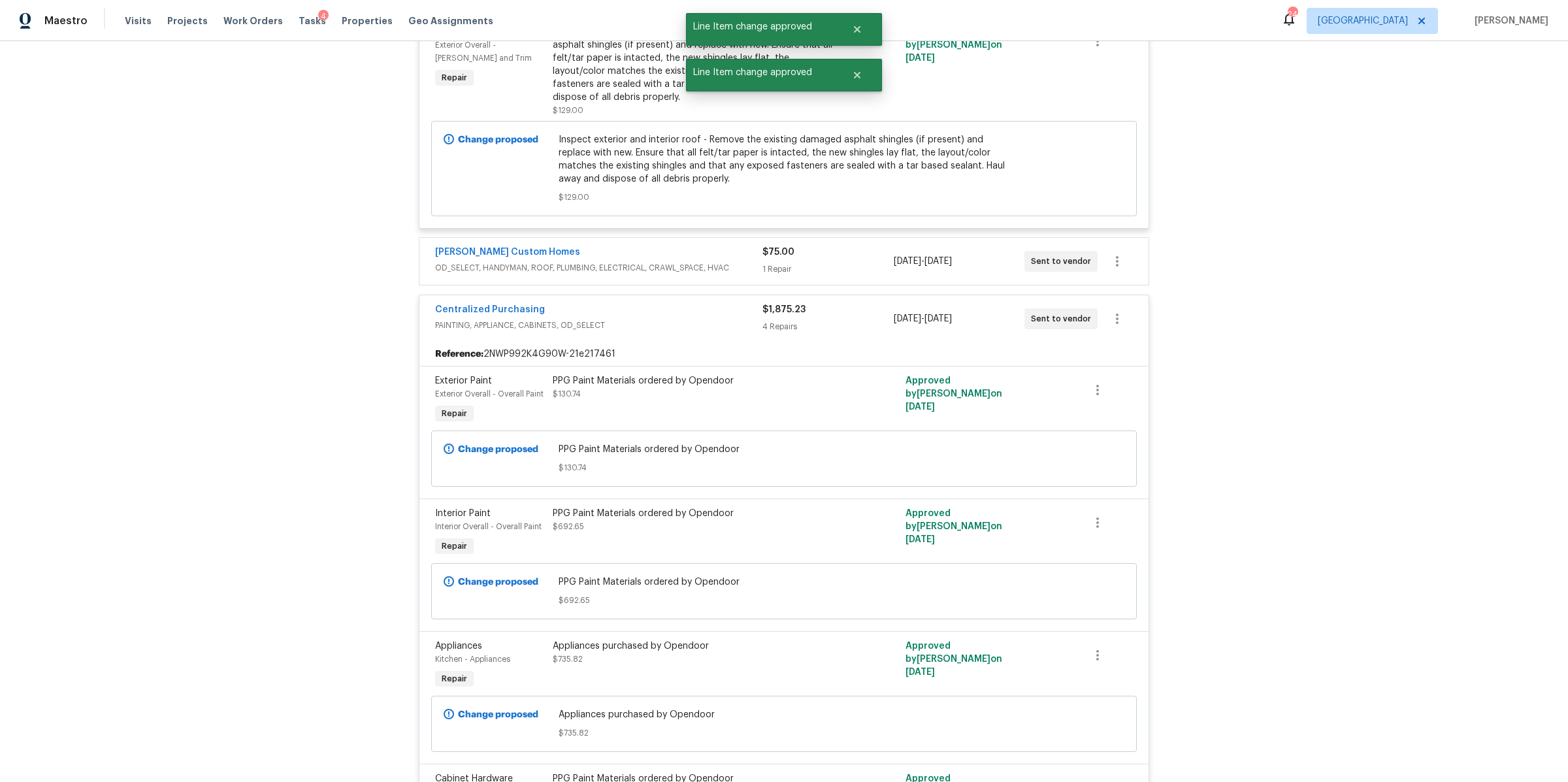
click at [840, 245] on div "$75.00" at bounding box center [828, 252] width 130 height 13
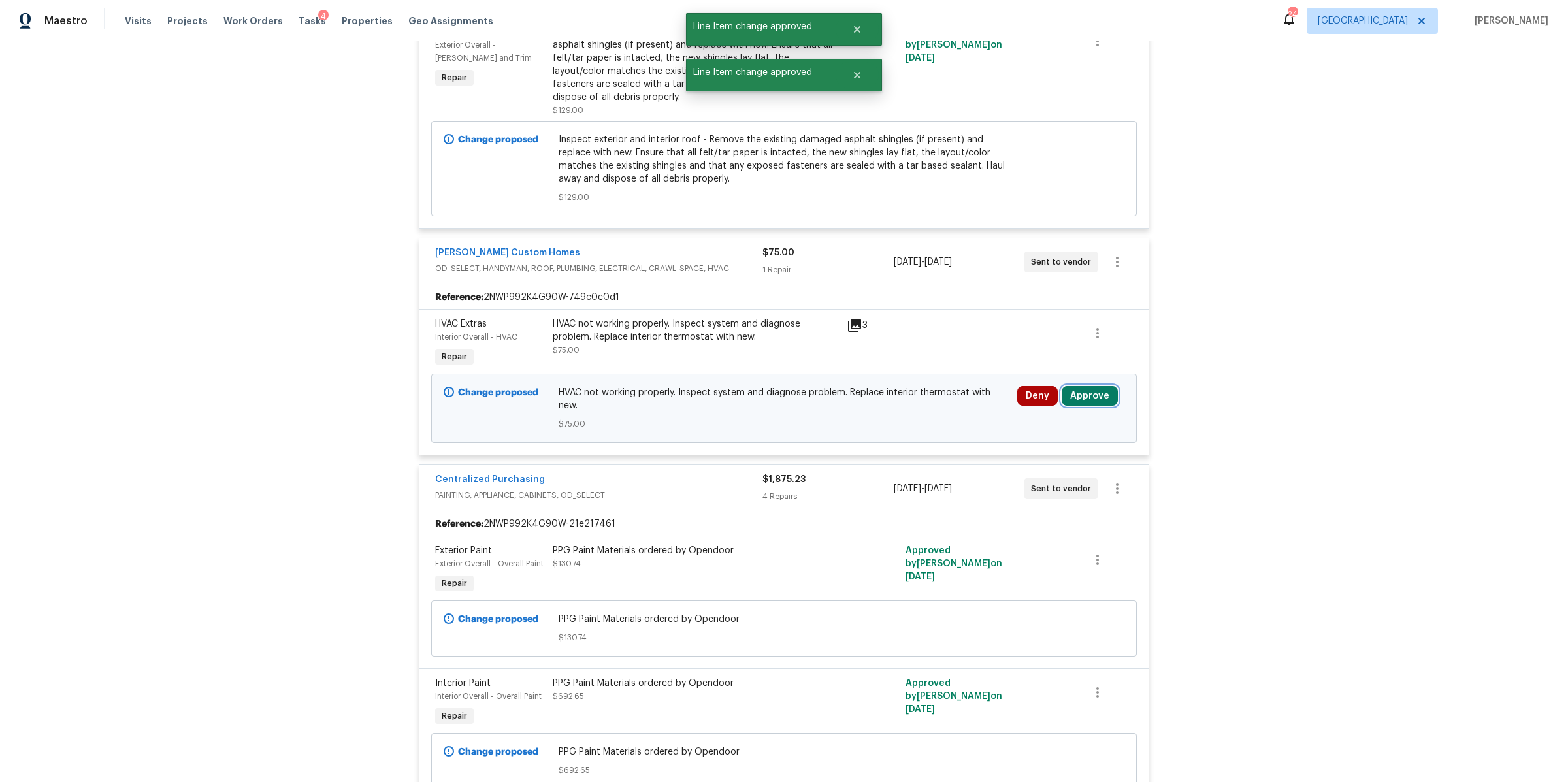
click at [1092, 386] on button "Approve" at bounding box center [1089, 396] width 57 height 19
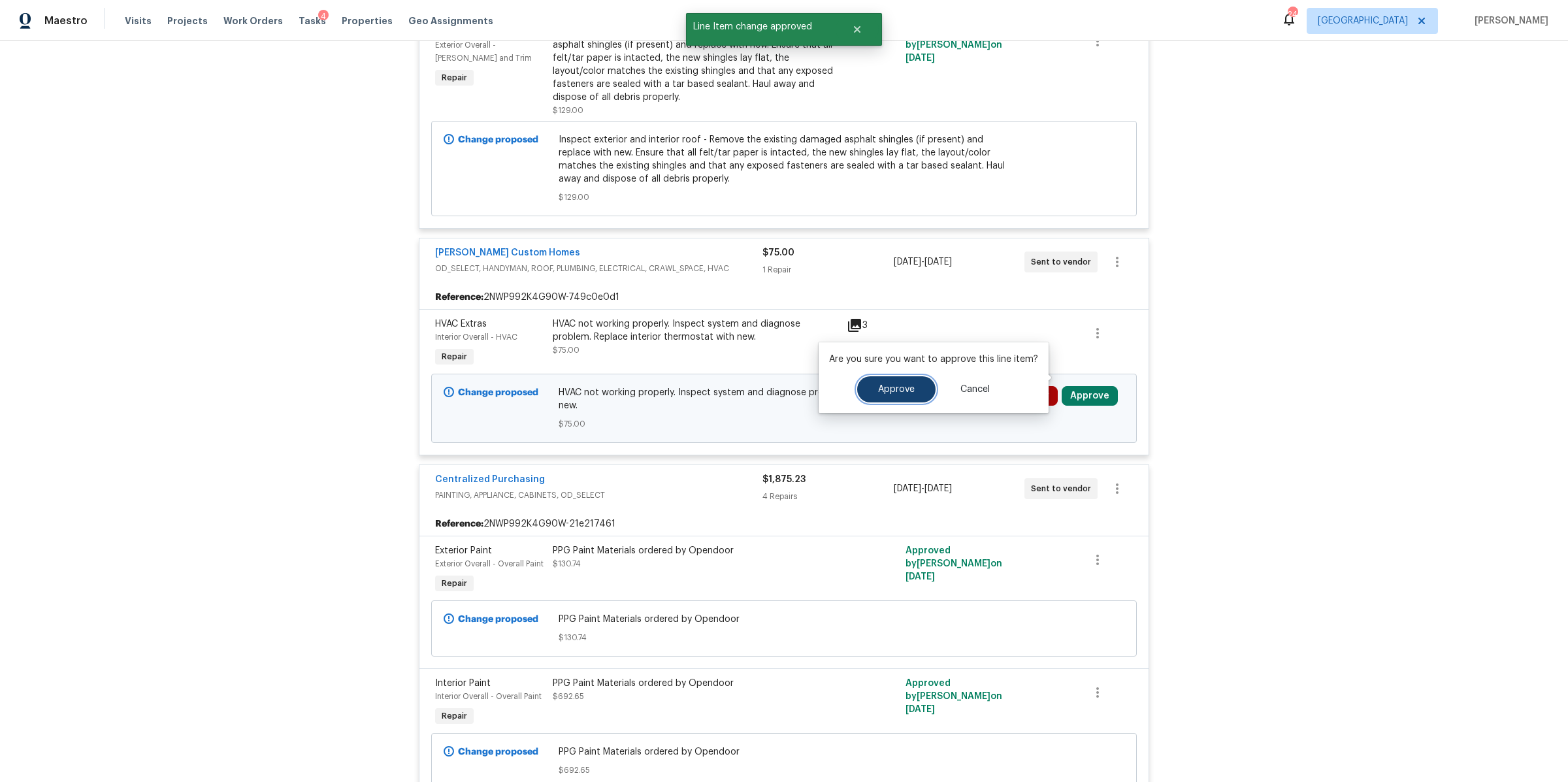
click at [893, 383] on button "Approve" at bounding box center [897, 389] width 79 height 26
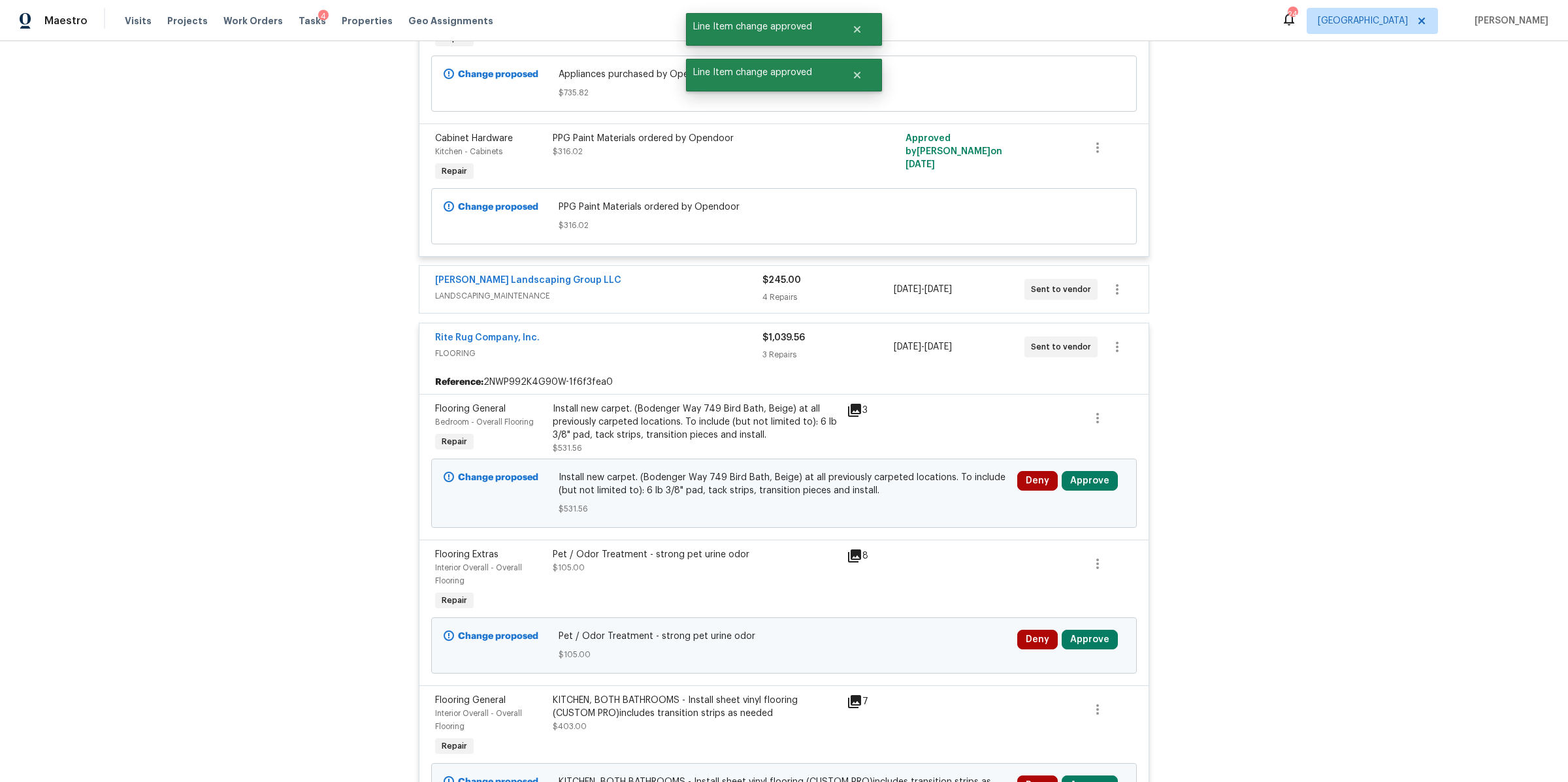
scroll to position [13009, 0]
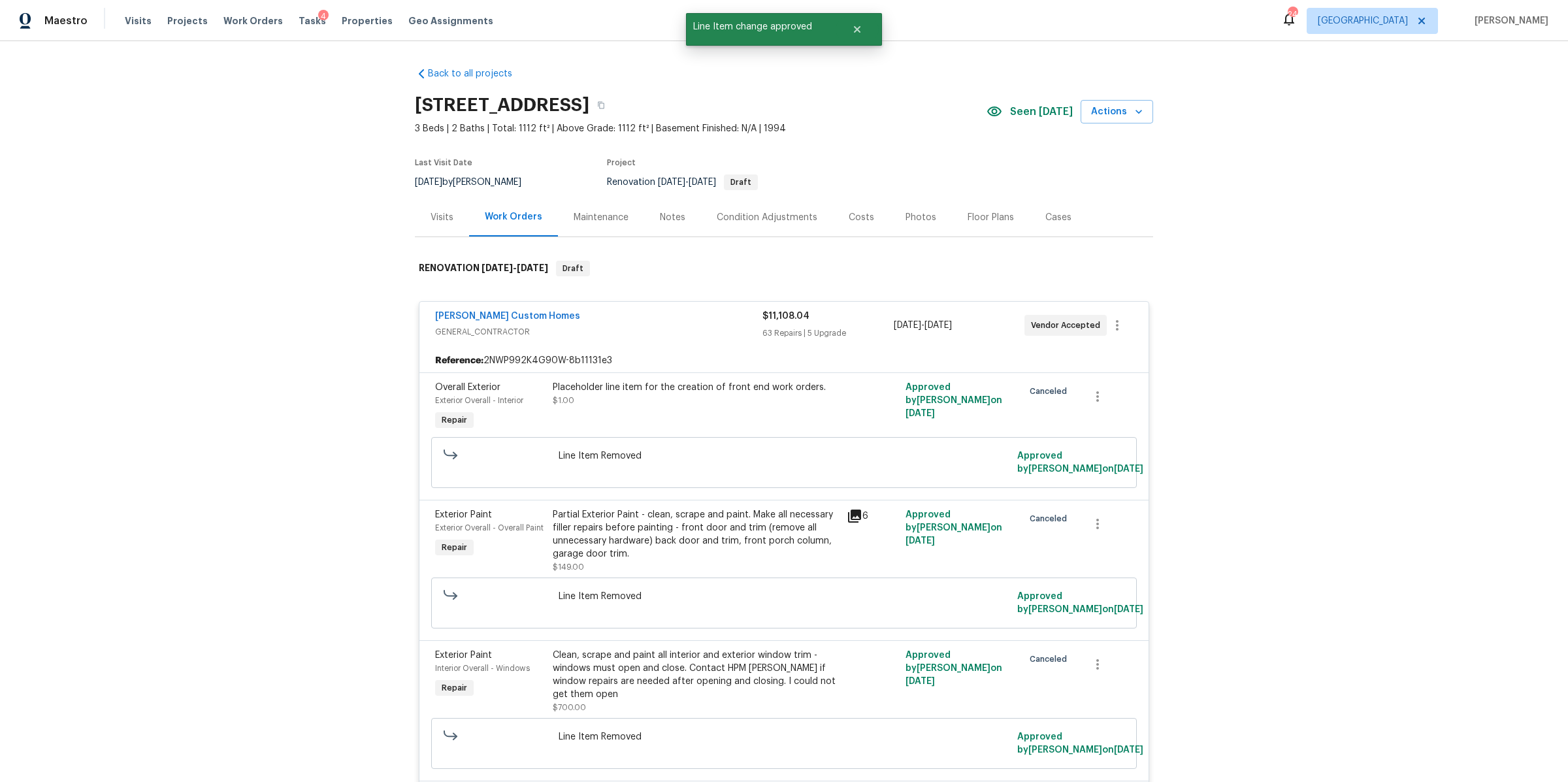
scroll to position [13009, 0]
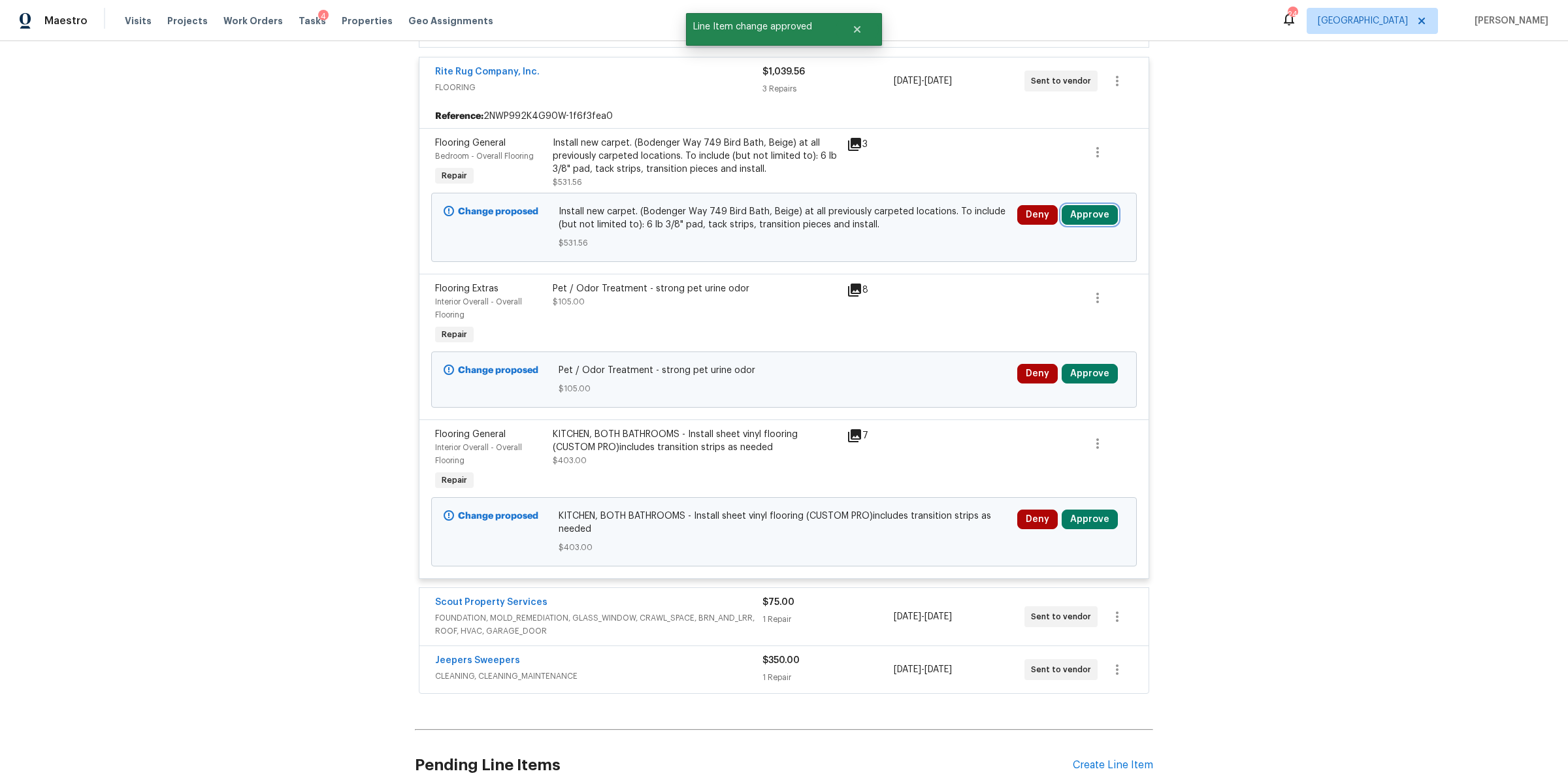
click at [1079, 205] on button "Approve" at bounding box center [1089, 215] width 57 height 19
click at [1035, 253] on span "Approve" at bounding box center [1046, 254] width 36 height 10
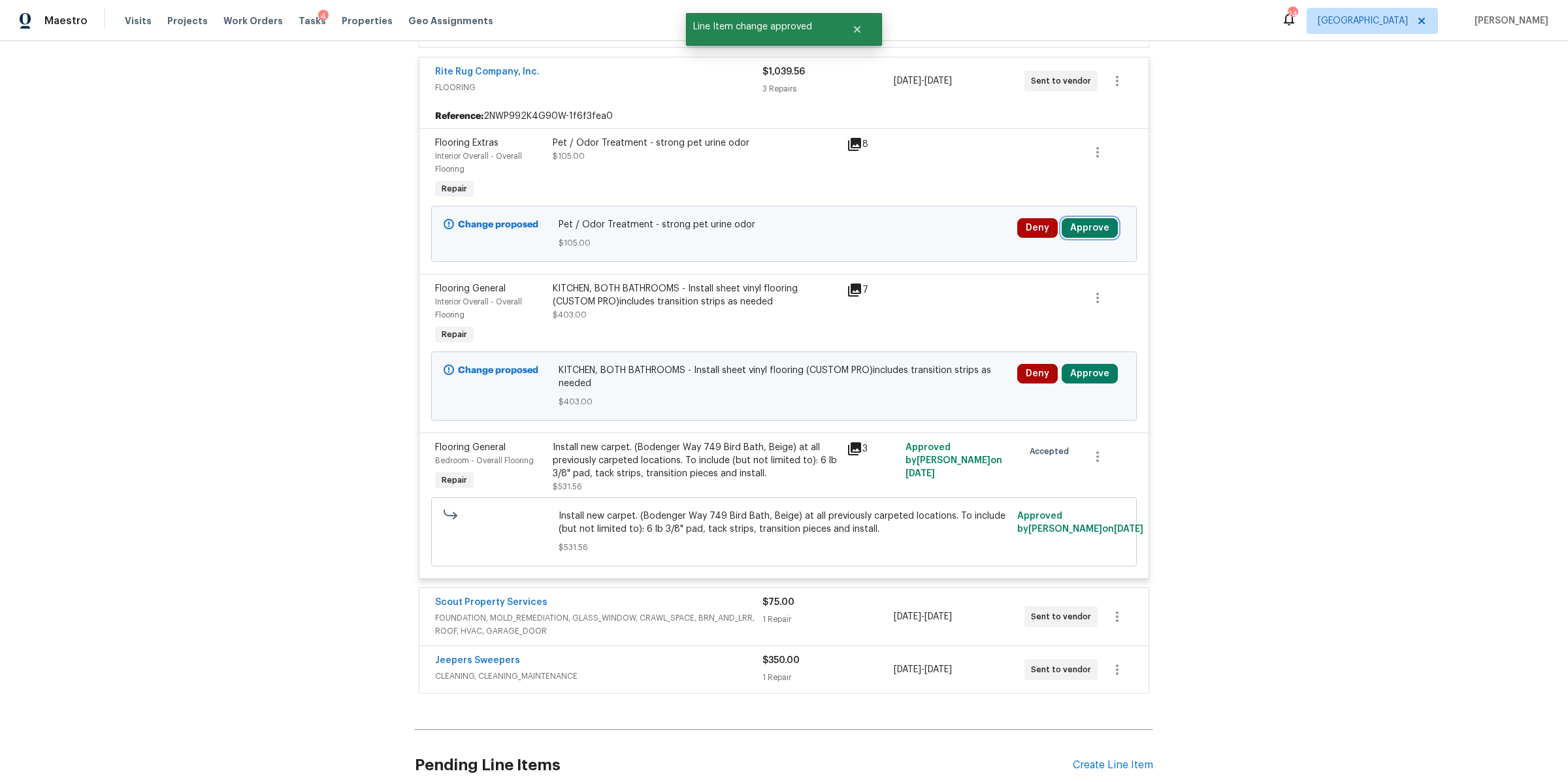
click at [1067, 218] on button "Approve" at bounding box center [1089, 228] width 57 height 19
click at [1040, 265] on span "Approve" at bounding box center [1046, 266] width 36 height 10
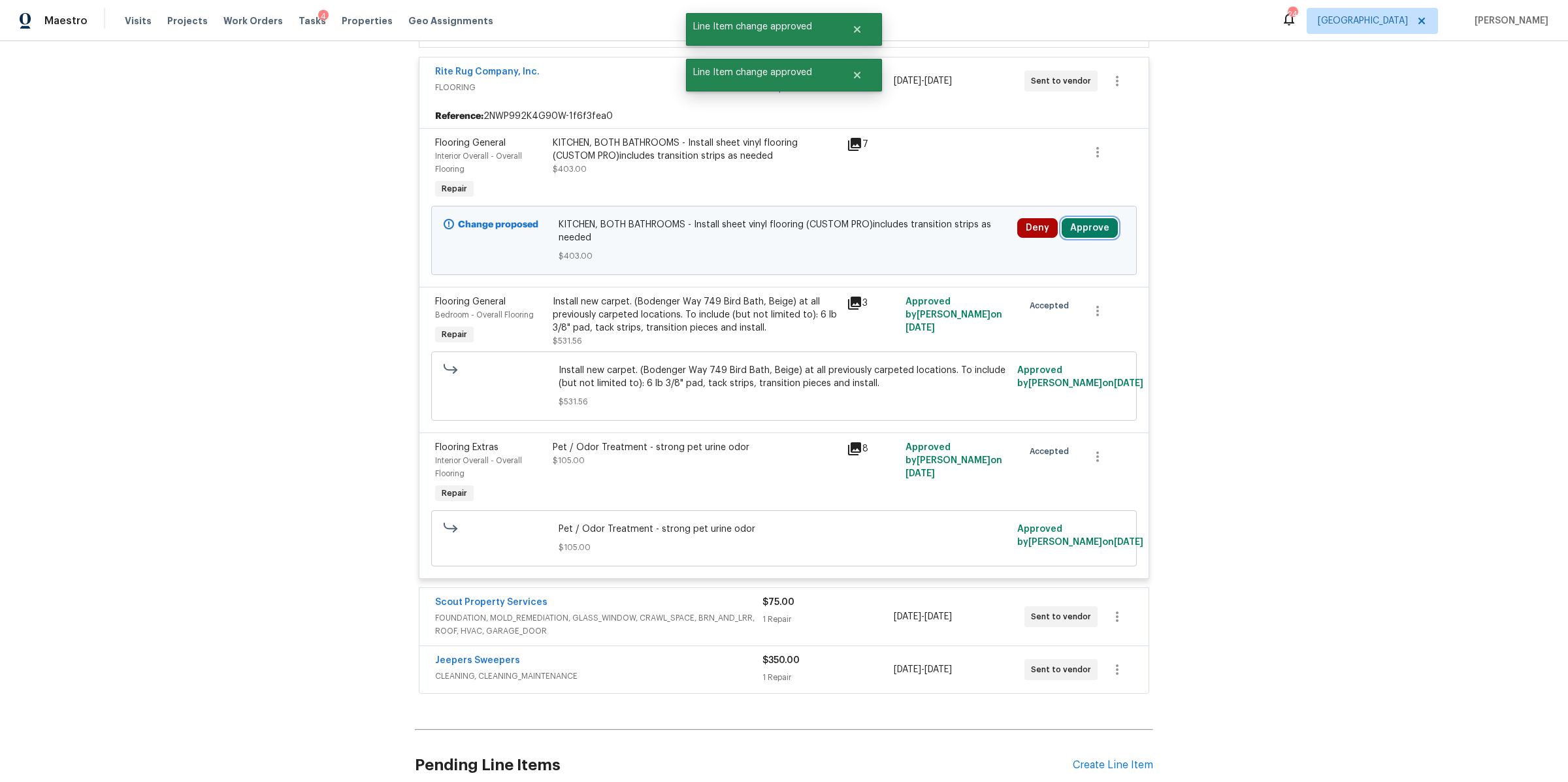
click at [1089, 218] on button "Approve" at bounding box center [1089, 228] width 57 height 19
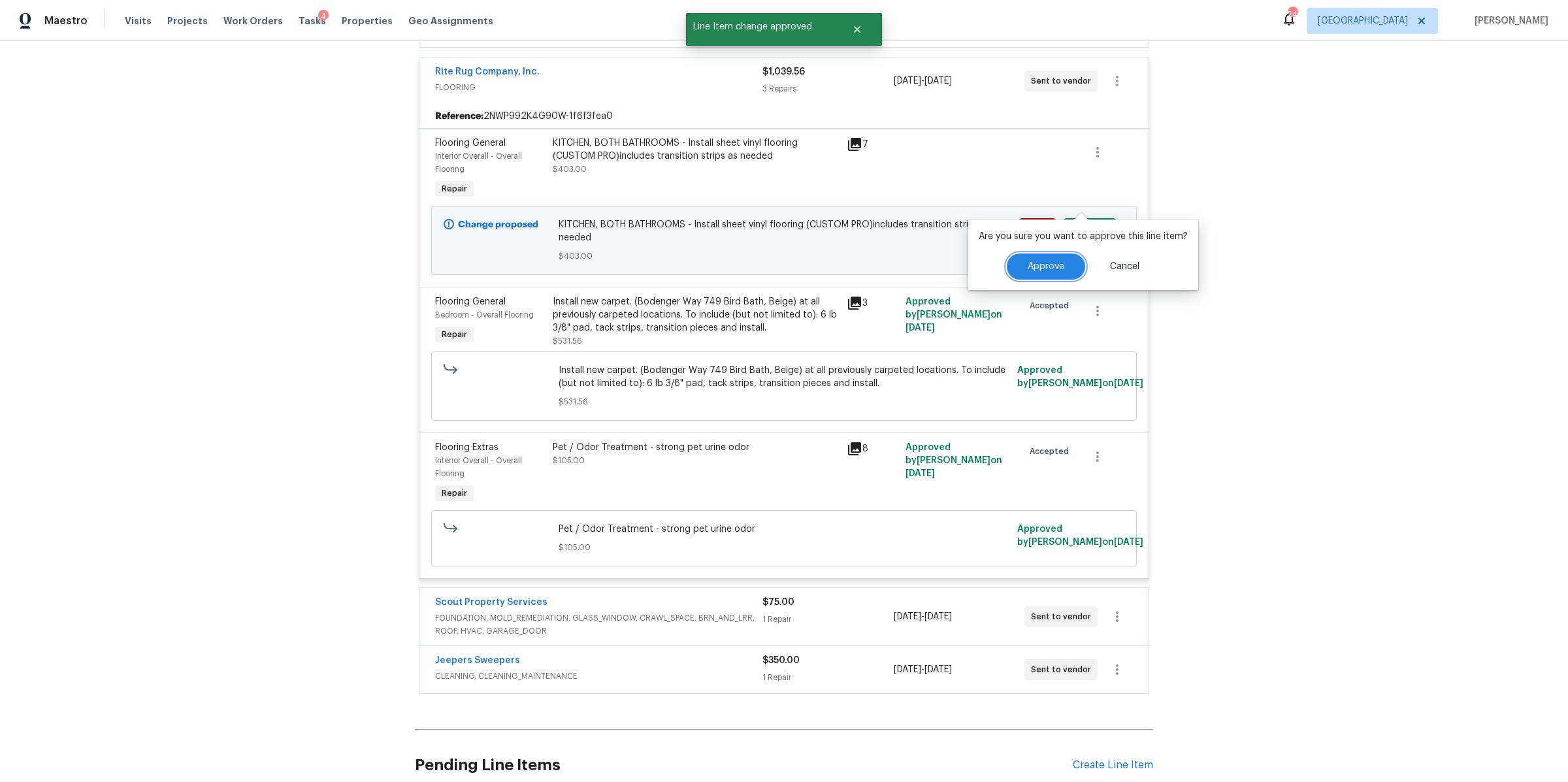
click at [1040, 264] on span "Approve" at bounding box center [1046, 266] width 36 height 10
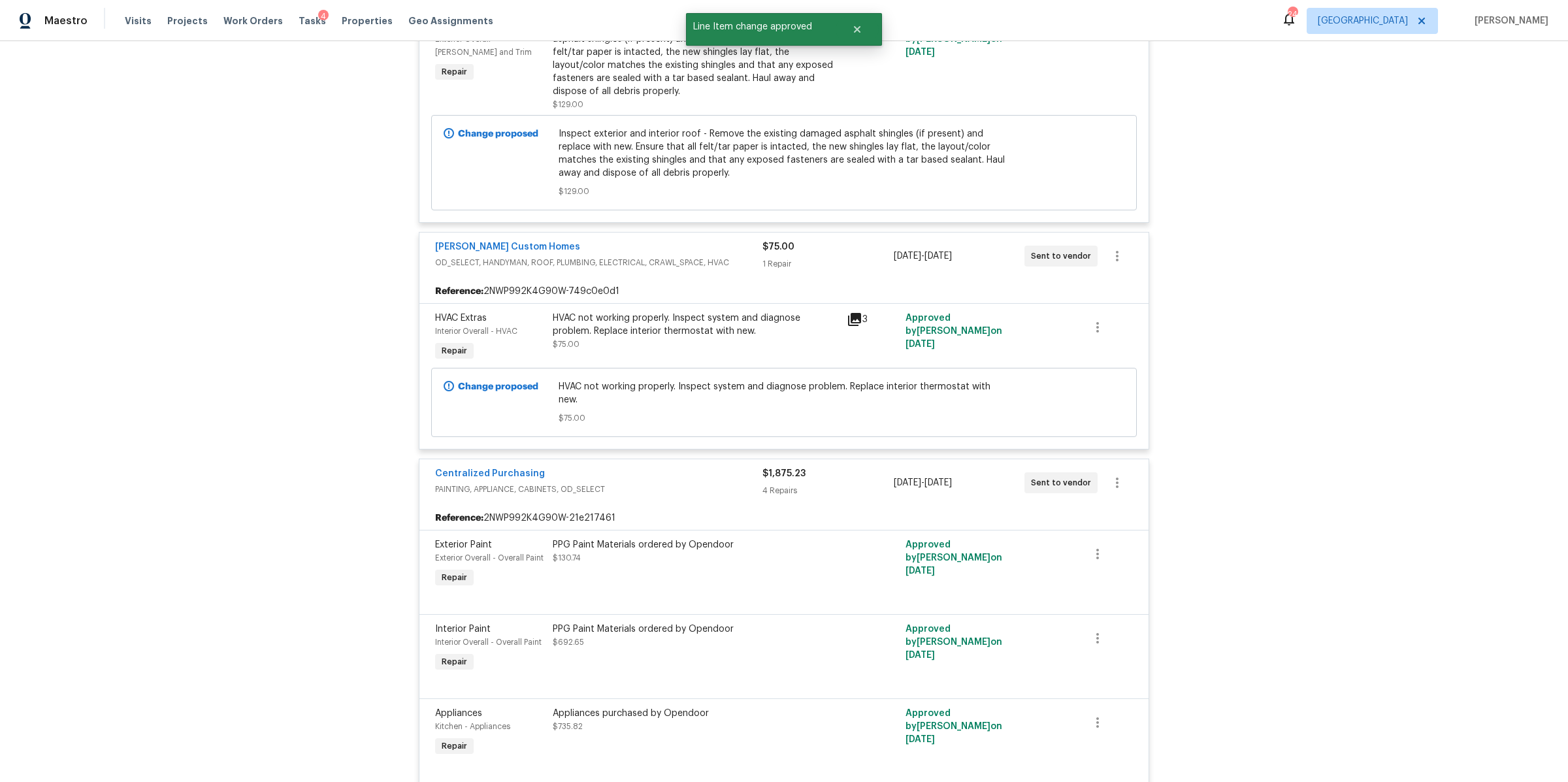
scroll to position [12783, 0]
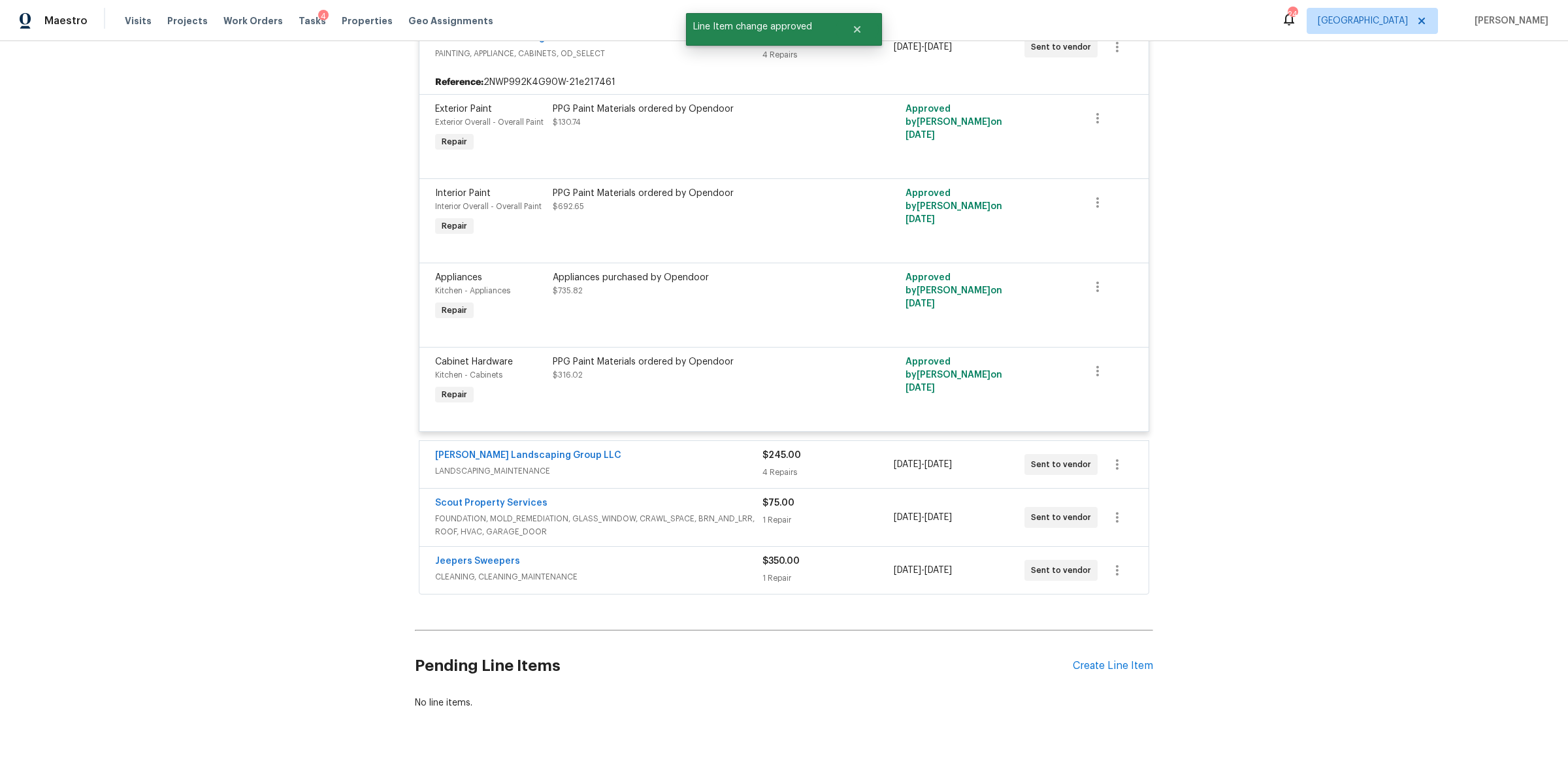
click at [841, 466] on div "4 Repairs" at bounding box center [828, 472] width 130 height 13
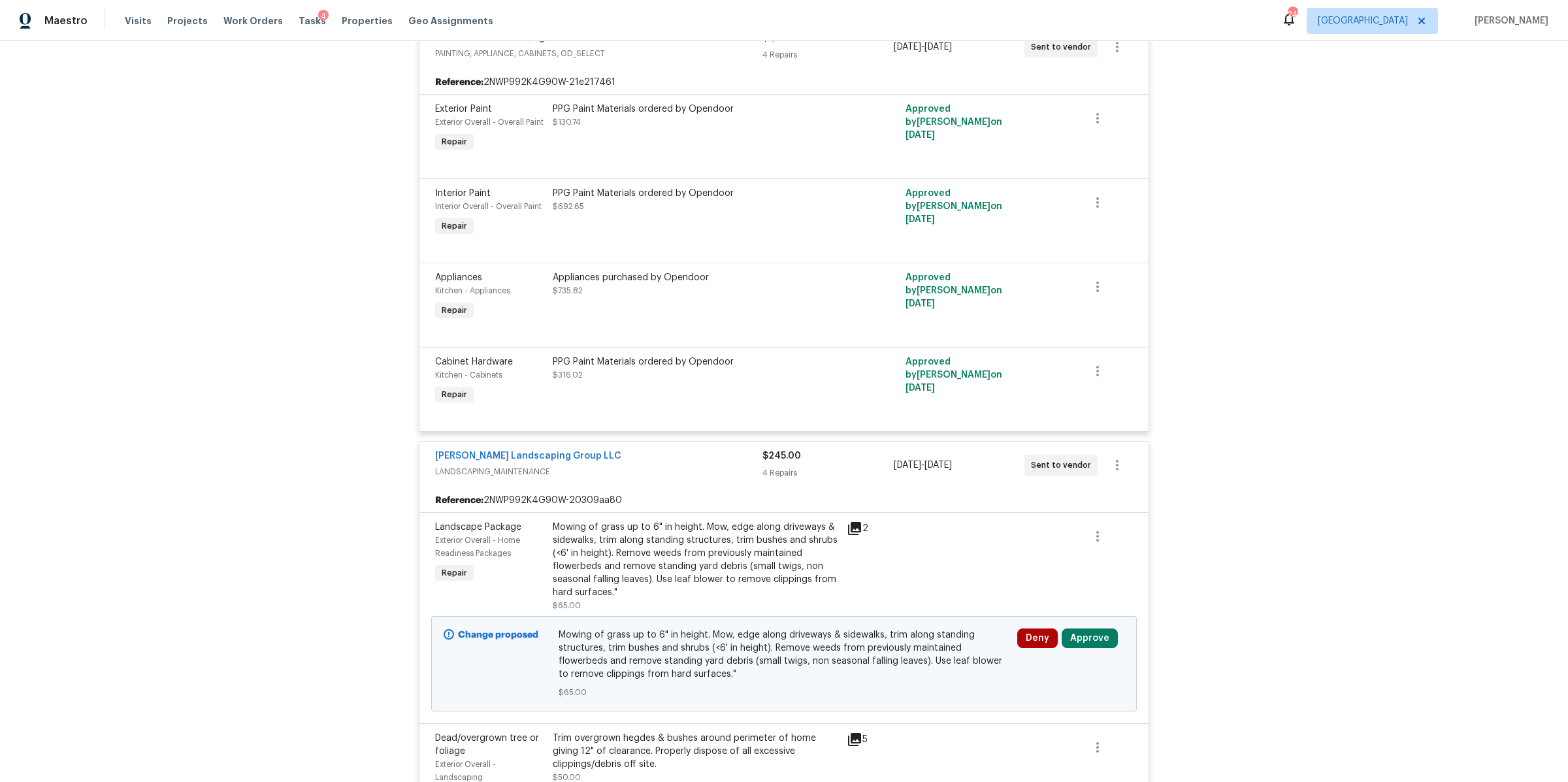
scroll to position [12786, 0]
click at [1083, 626] on button "Approve" at bounding box center [1089, 635] width 57 height 19
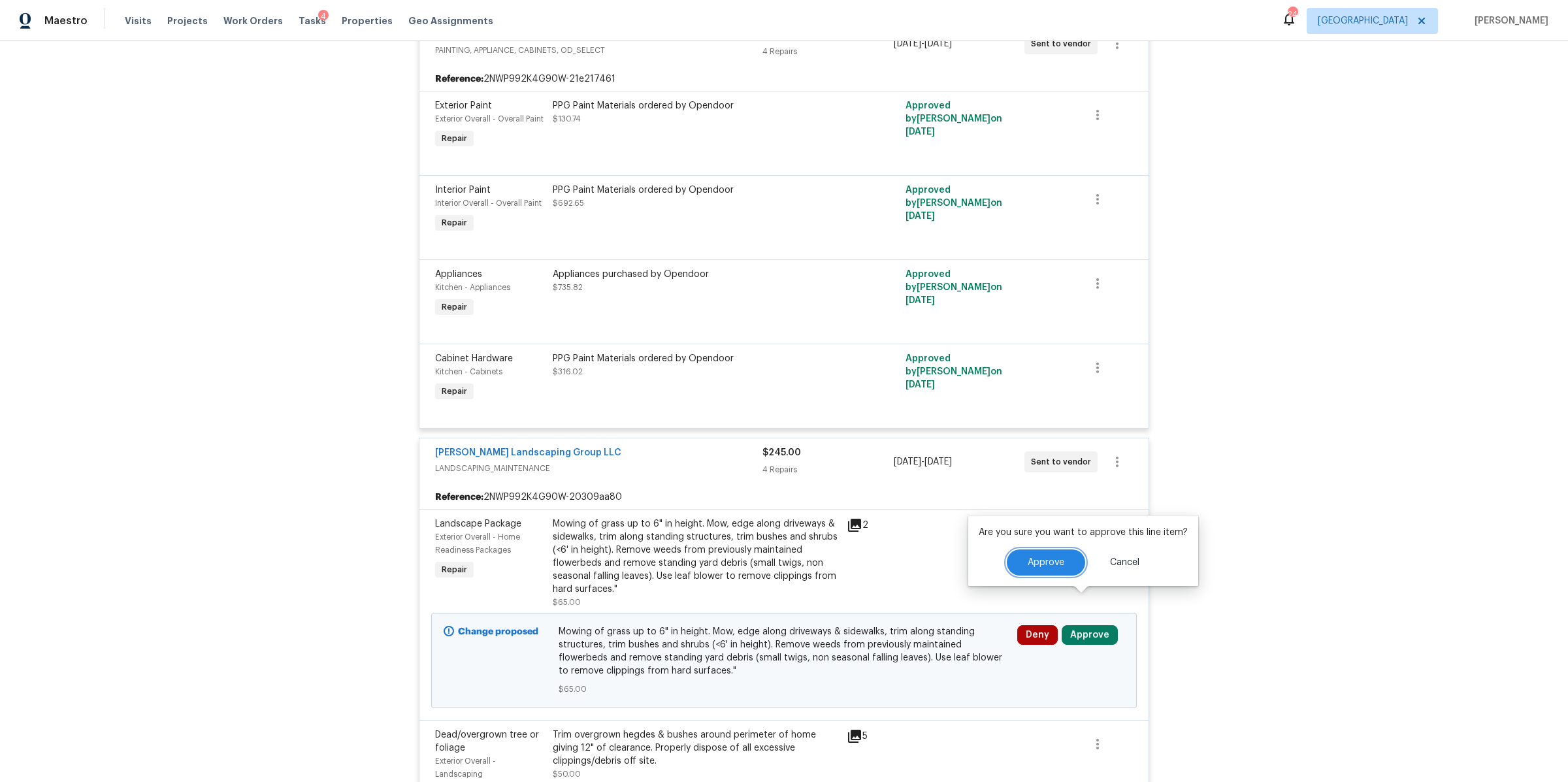
click at [1029, 558] on span "Approve" at bounding box center [1046, 563] width 36 height 10
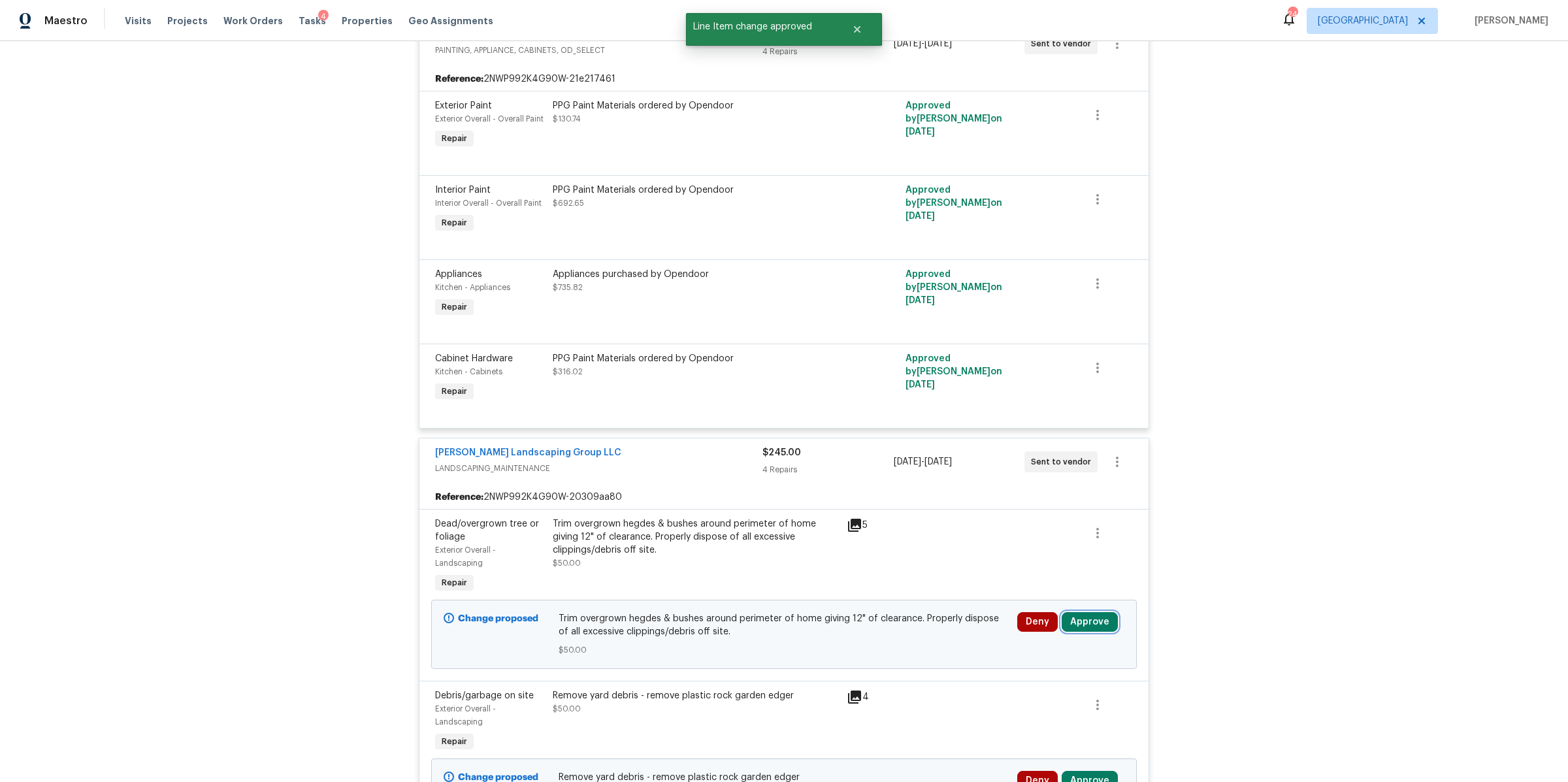
click at [1083, 612] on button "Approve" at bounding box center [1089, 622] width 57 height 19
click at [1023, 553] on button "Approve" at bounding box center [1046, 549] width 79 height 26
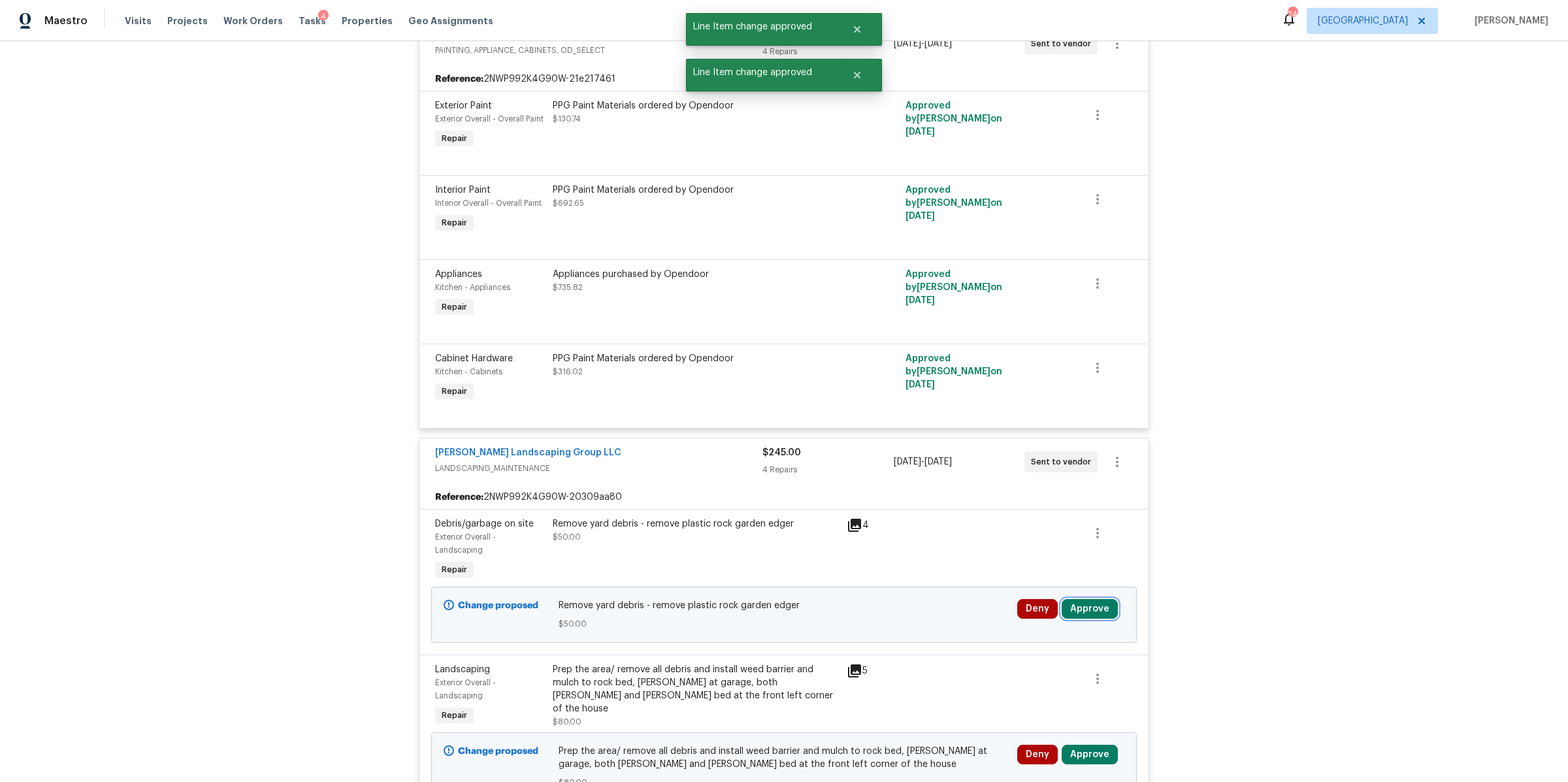
click at [1079, 599] on button "Approve" at bounding box center [1089, 609] width 57 height 19
click at [1038, 536] on span "Approve" at bounding box center [1046, 537] width 36 height 10
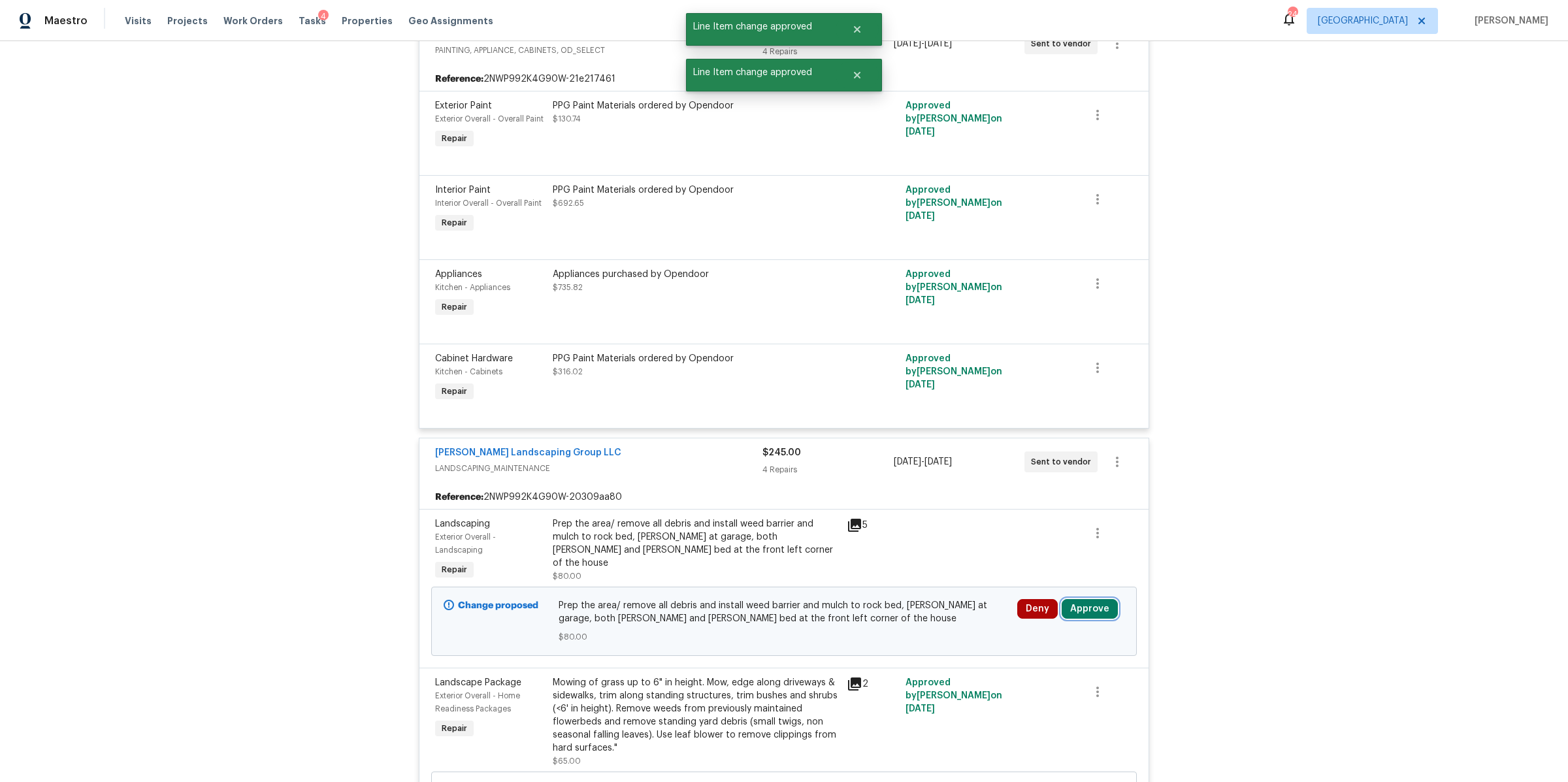
click at [1094, 599] on button "Approve" at bounding box center [1089, 609] width 57 height 19
click at [1018, 538] on button "Approve" at bounding box center [1046, 536] width 79 height 26
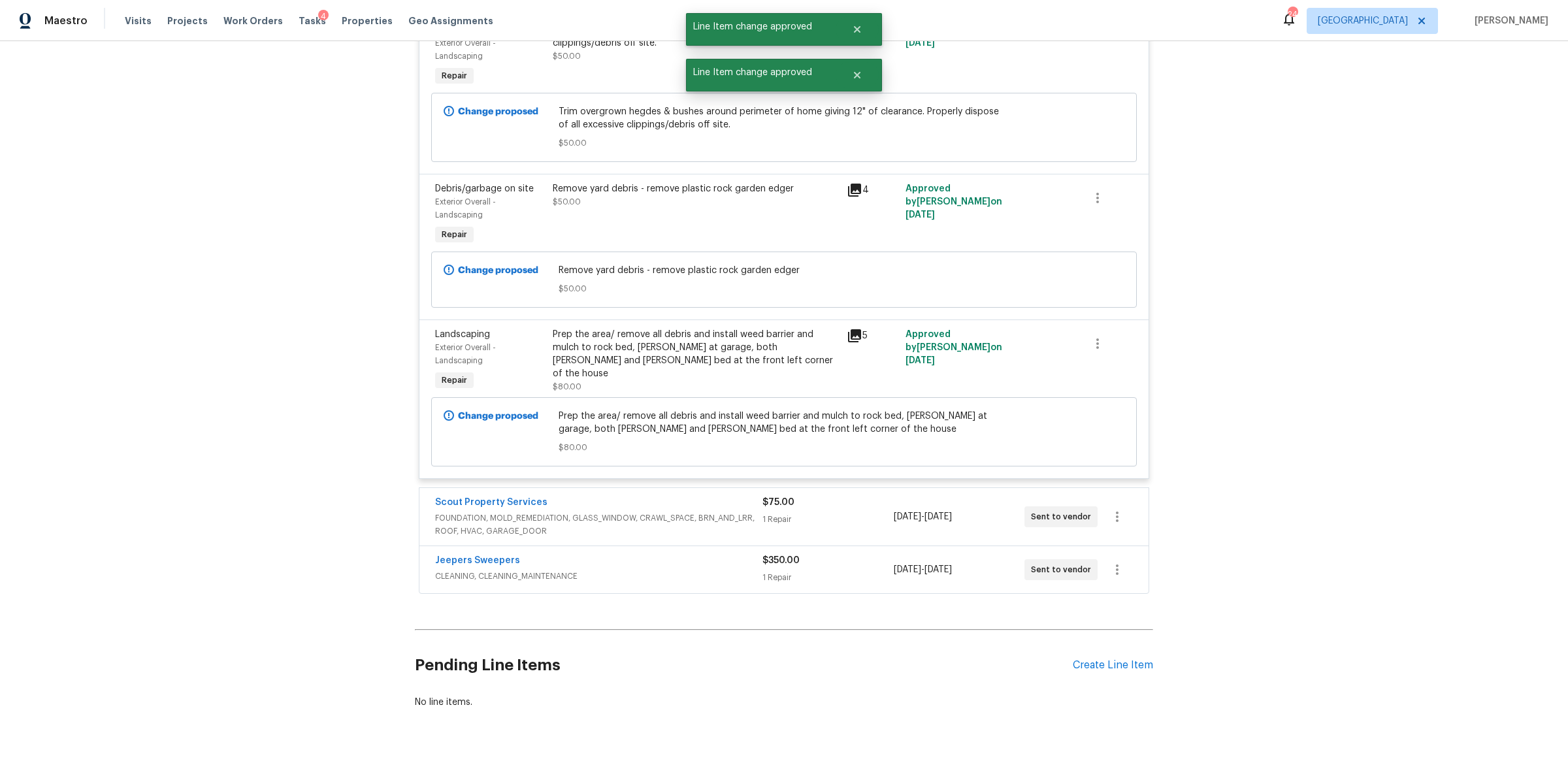
scroll to position [13505, 0]
click at [897, 510] on span "8/15/2025 - 8/26/2025" at bounding box center [922, 517] width 58 height 13
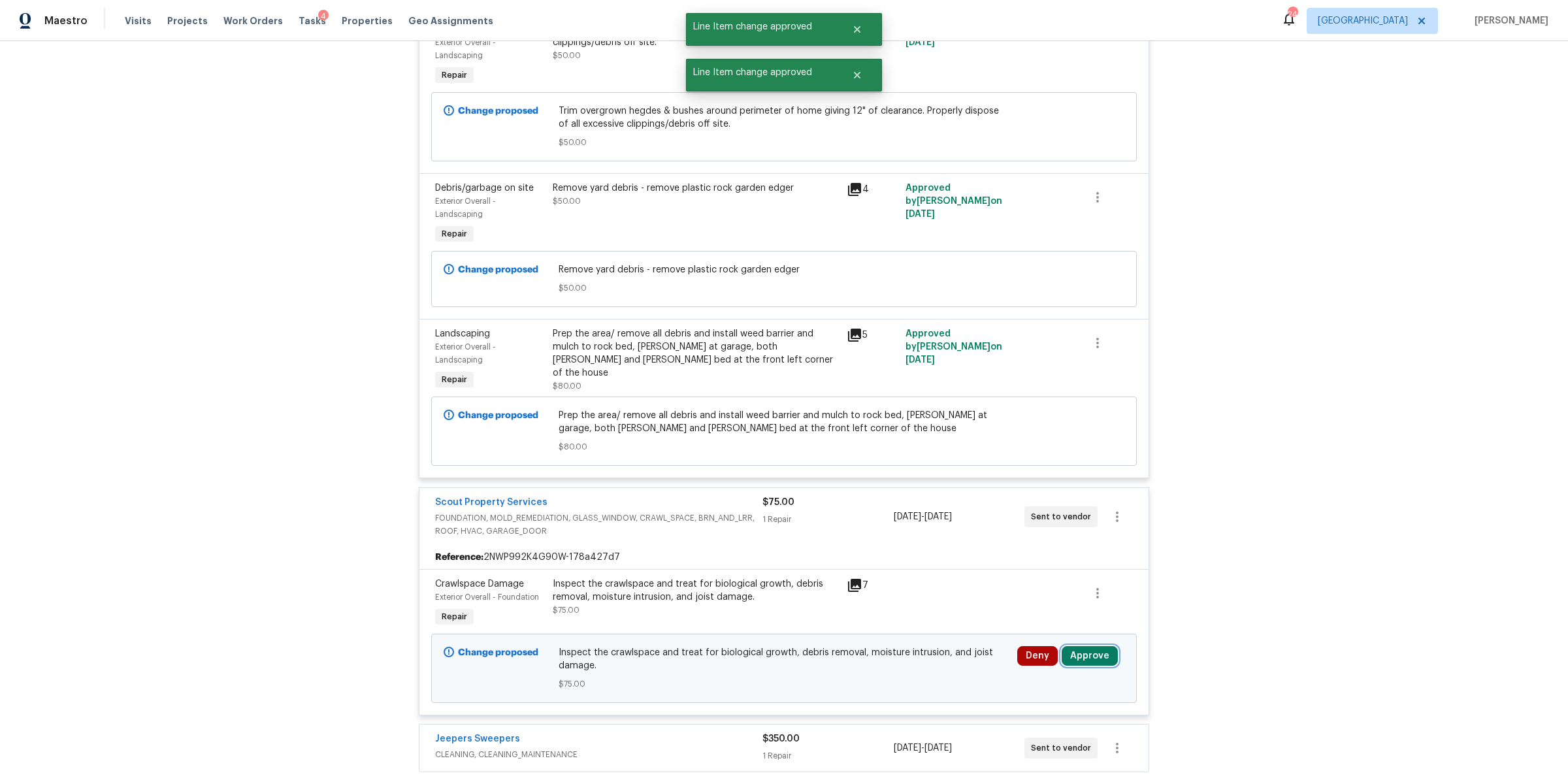
click at [1088, 647] on button "Approve" at bounding box center [1089, 656] width 57 height 19
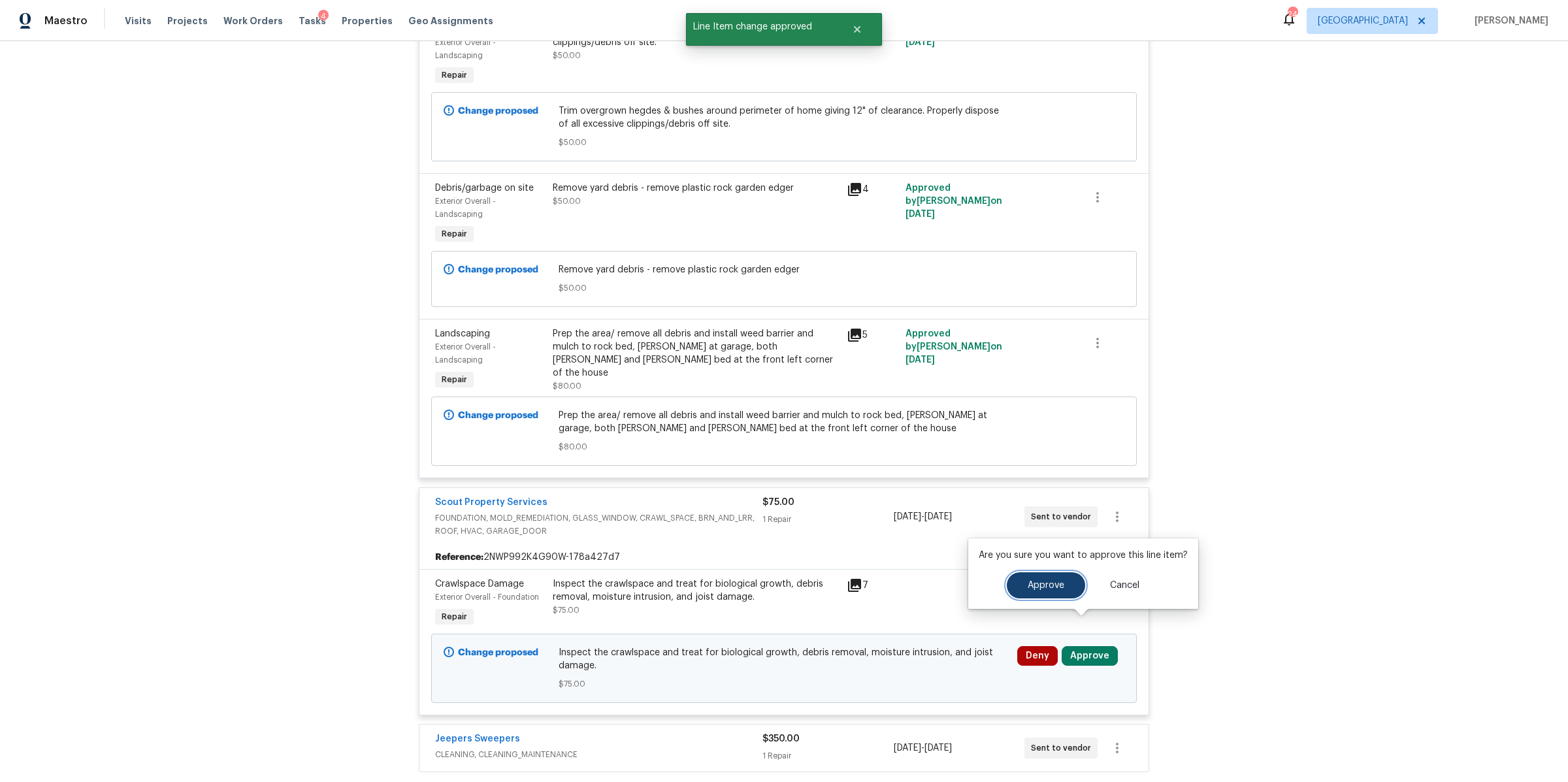
click at [1031, 586] on span "Approve" at bounding box center [1046, 586] width 36 height 10
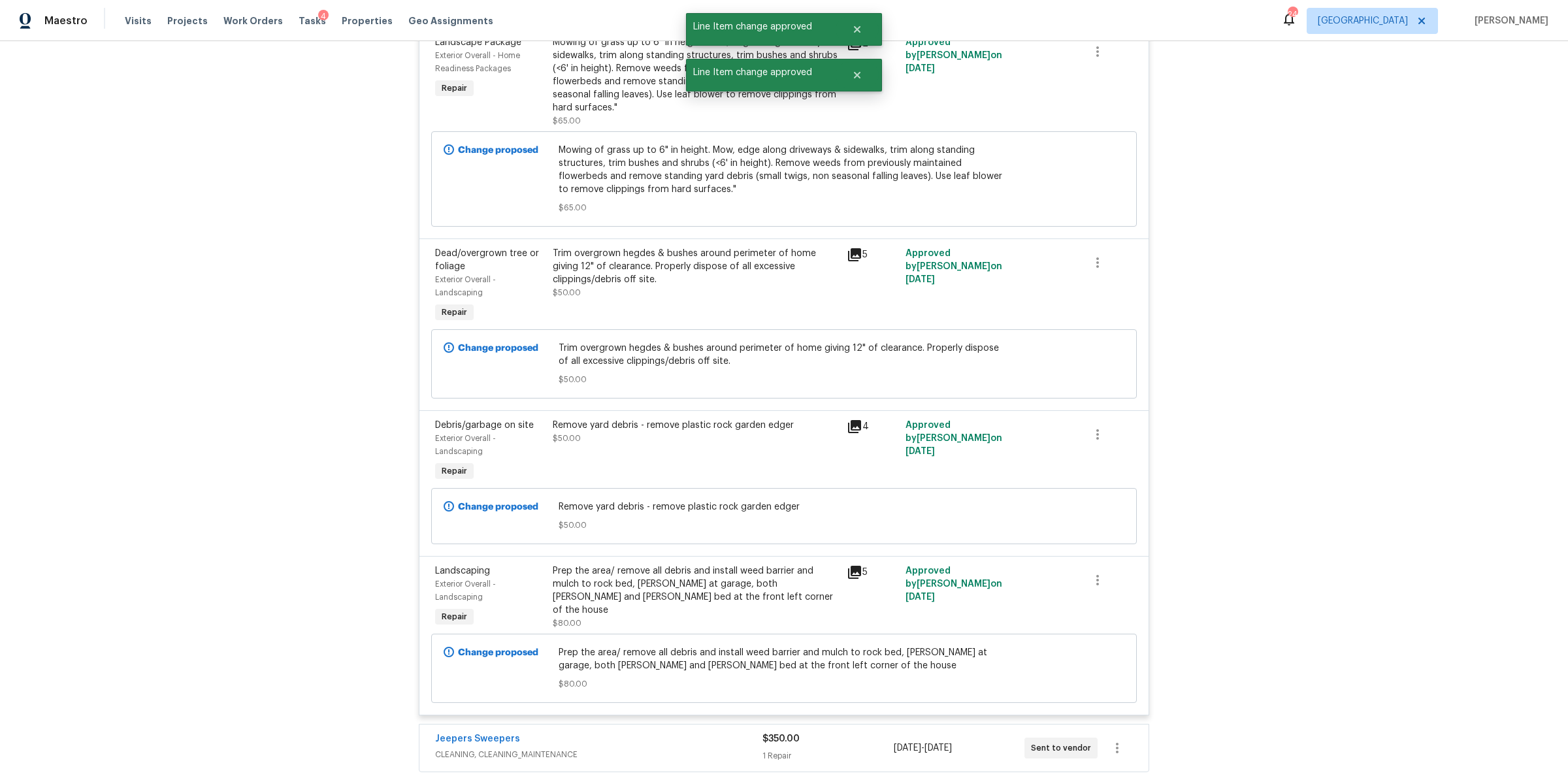
scroll to position [11809, 0]
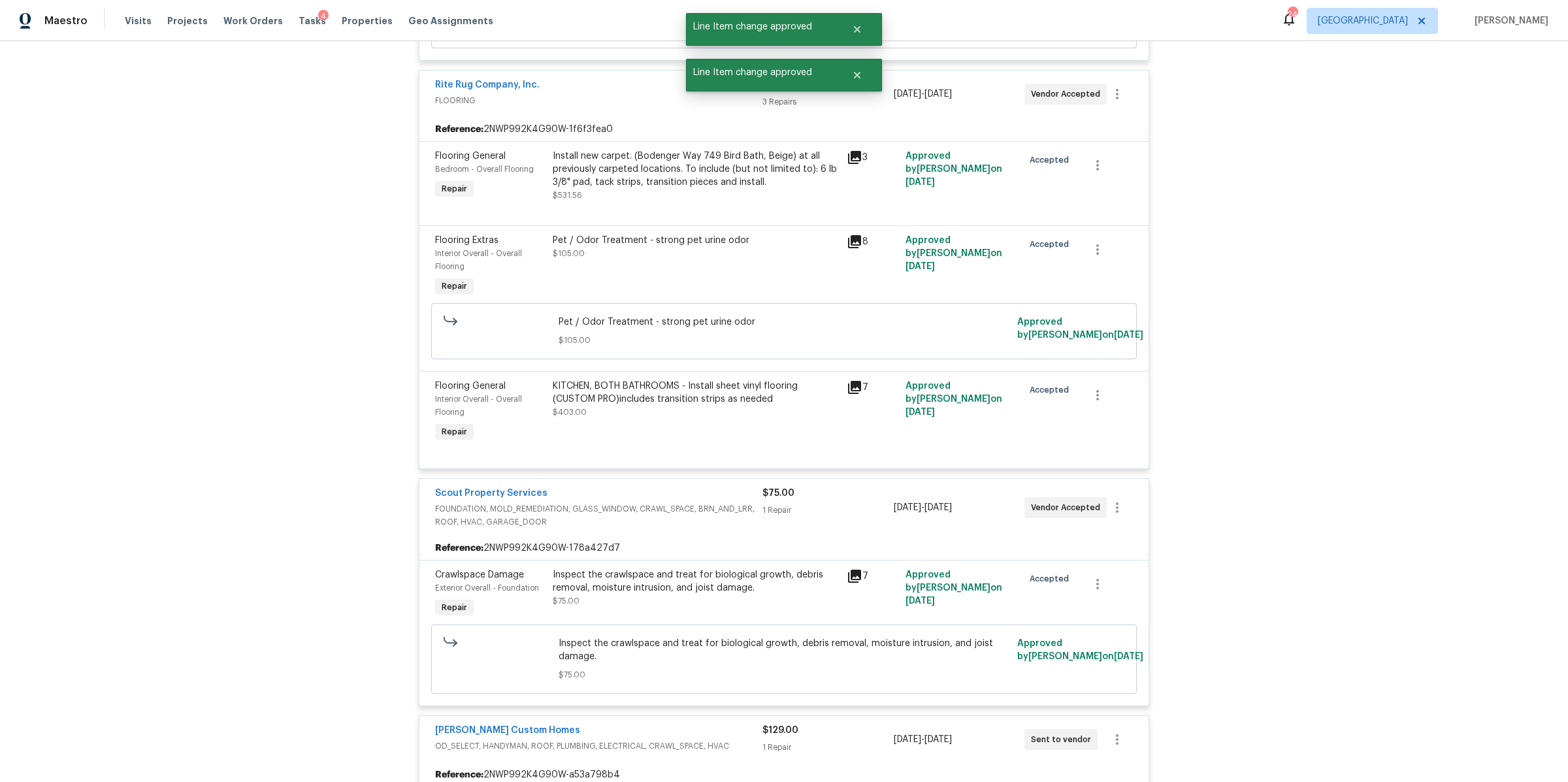
click at [848, 570] on icon at bounding box center [854, 577] width 13 height 13
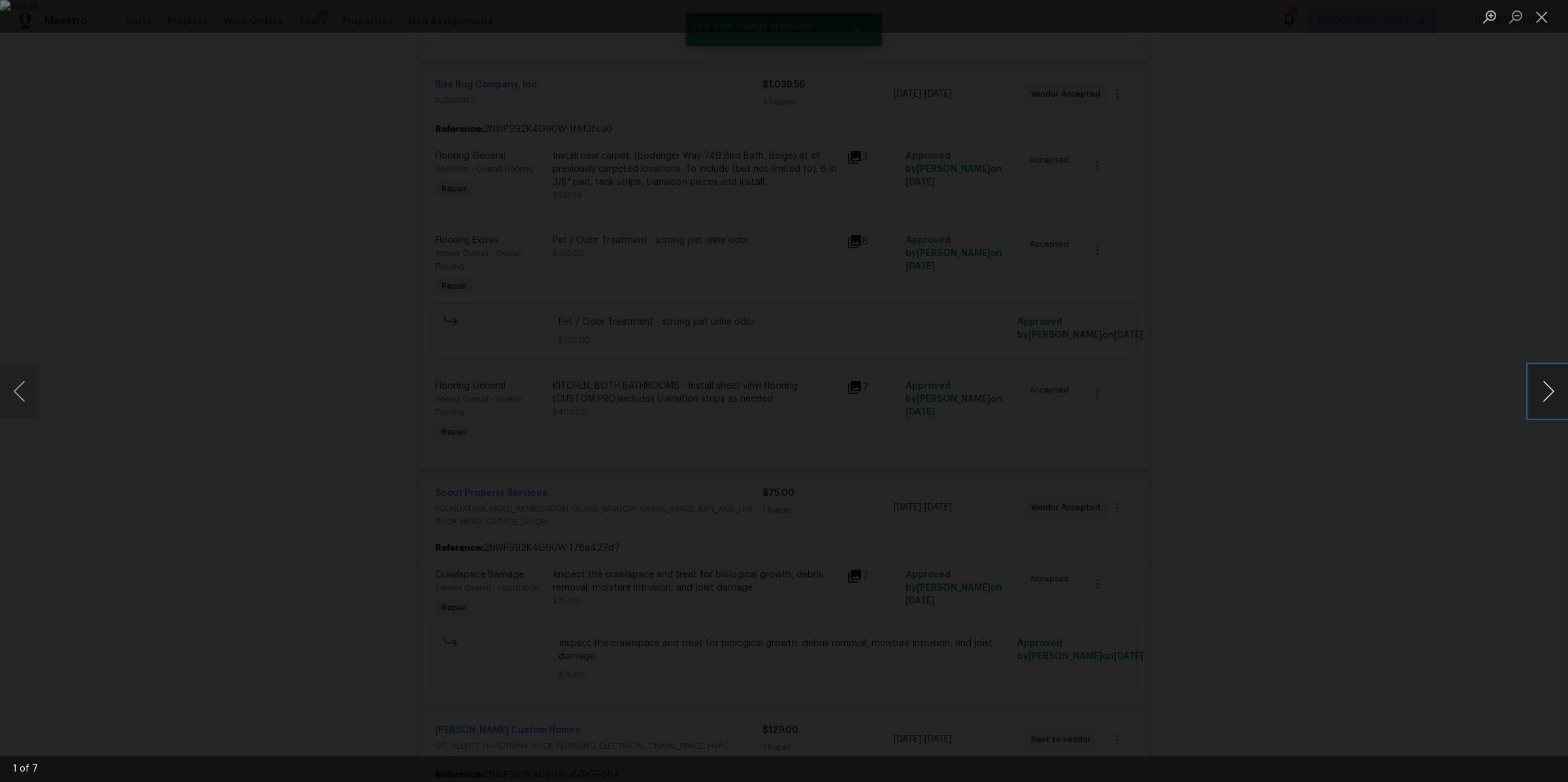
click at [1537, 388] on button "Next image" at bounding box center [1548, 391] width 39 height 53
click at [1536, 389] on button "Next image" at bounding box center [1548, 391] width 39 height 53
click at [1534, 390] on button "Next image" at bounding box center [1548, 391] width 39 height 53
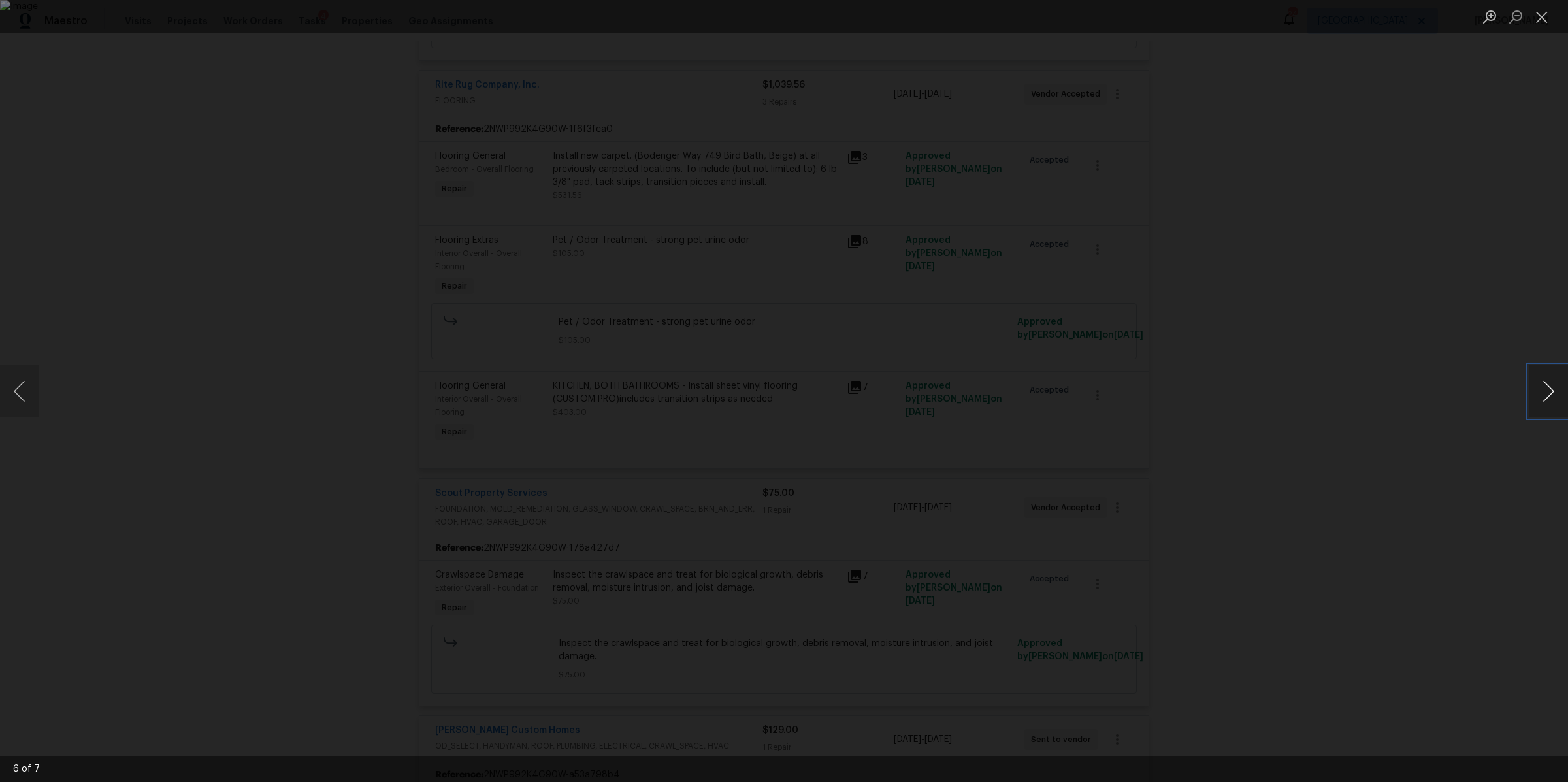
click at [1534, 390] on button "Next image" at bounding box center [1548, 391] width 39 height 53
click at [1363, 380] on div "Lightbox" at bounding box center [784, 391] width 1568 height 782
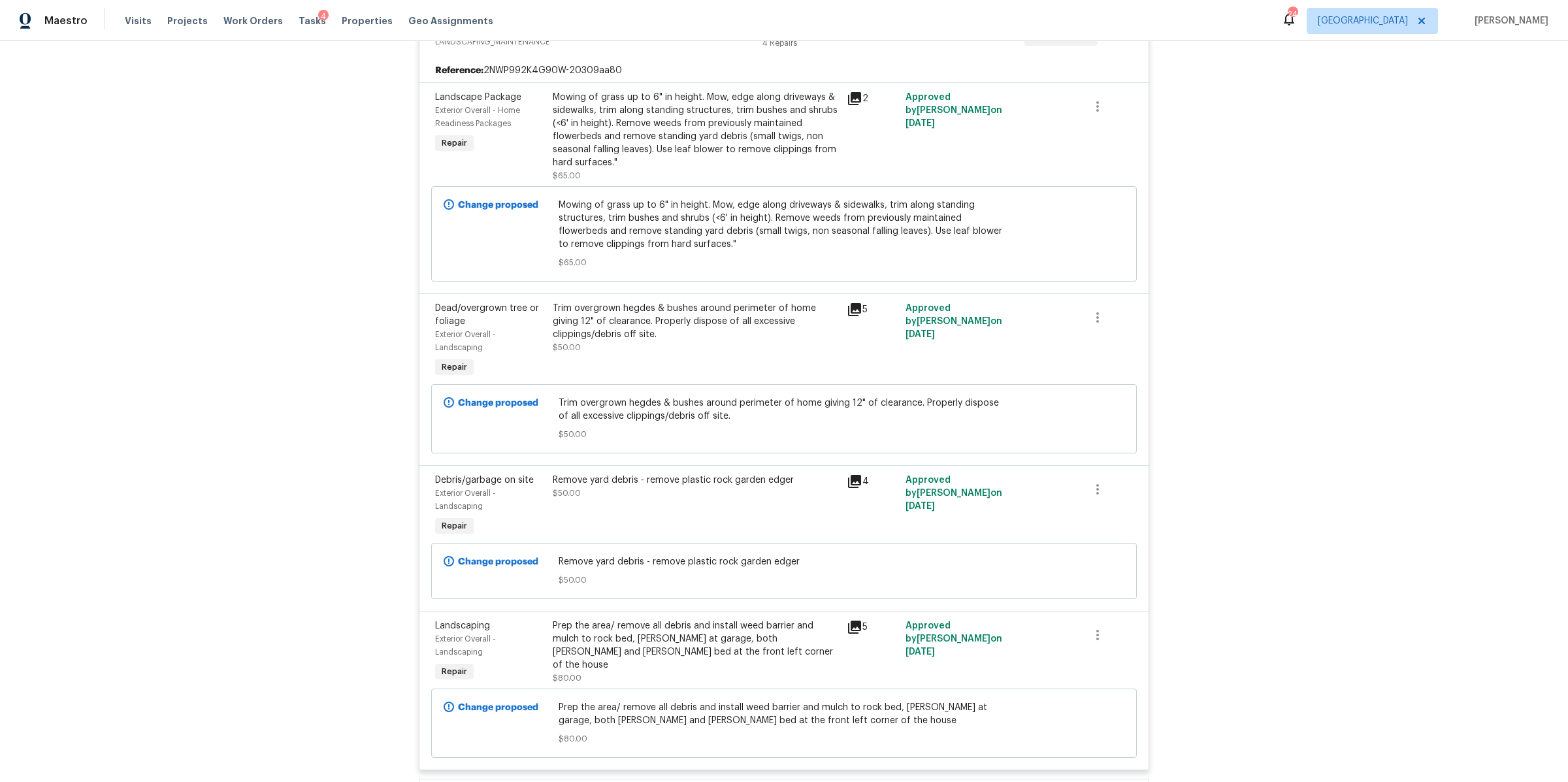
scroll to position [13685, 0]
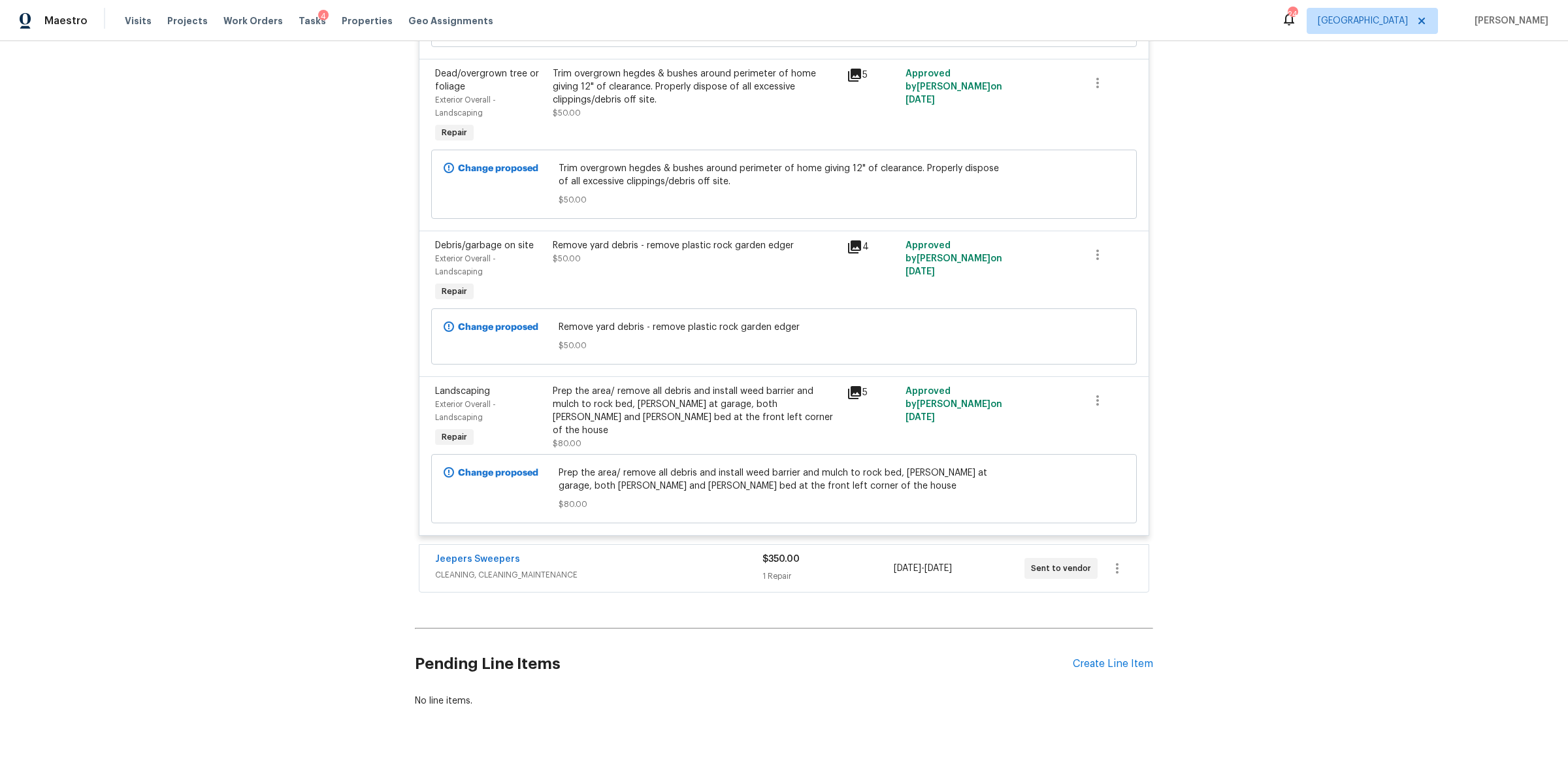
click at [825, 553] on div "$350.00" at bounding box center [828, 560] width 130 height 13
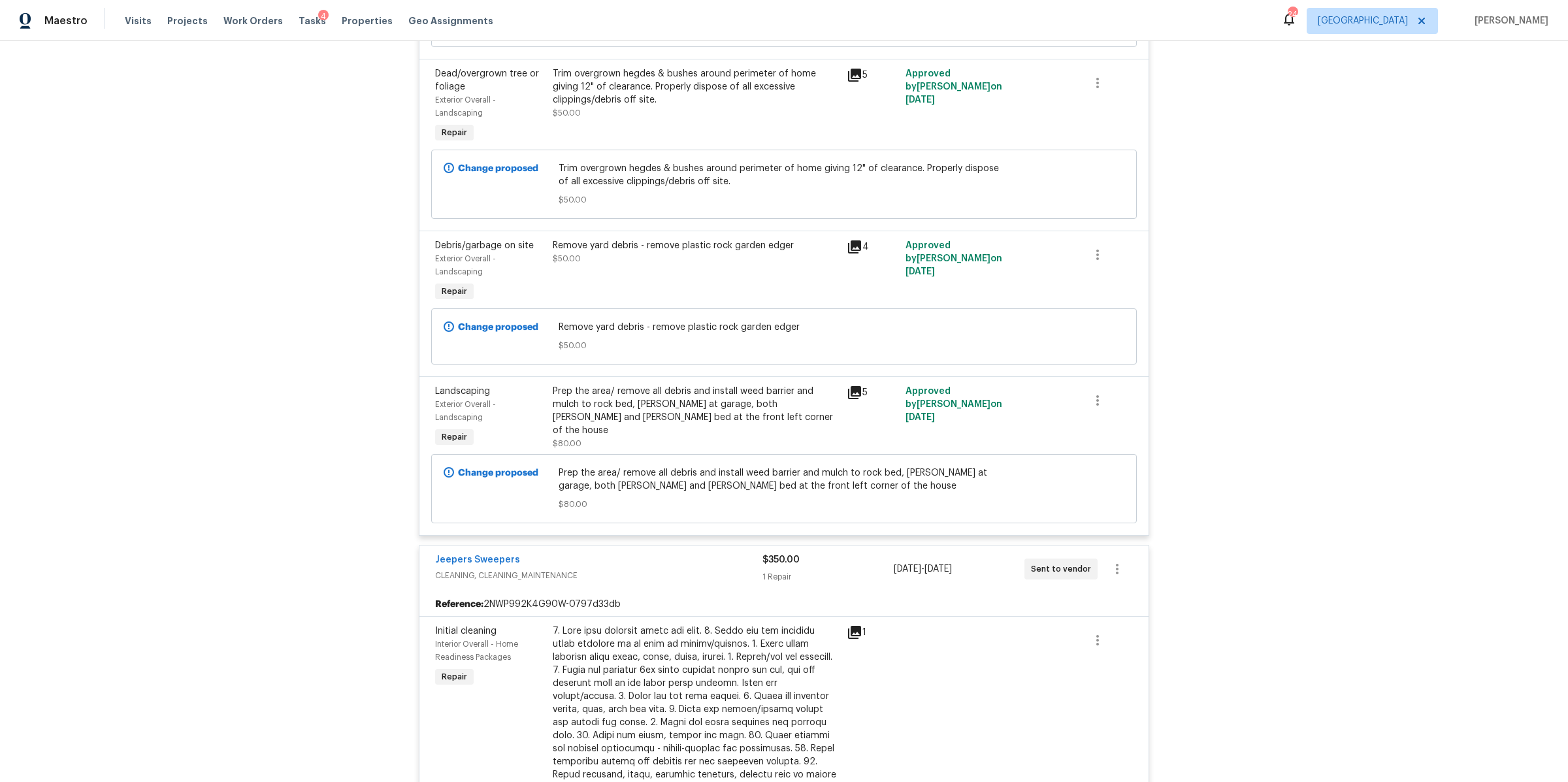
scroll to position [14257, 0]
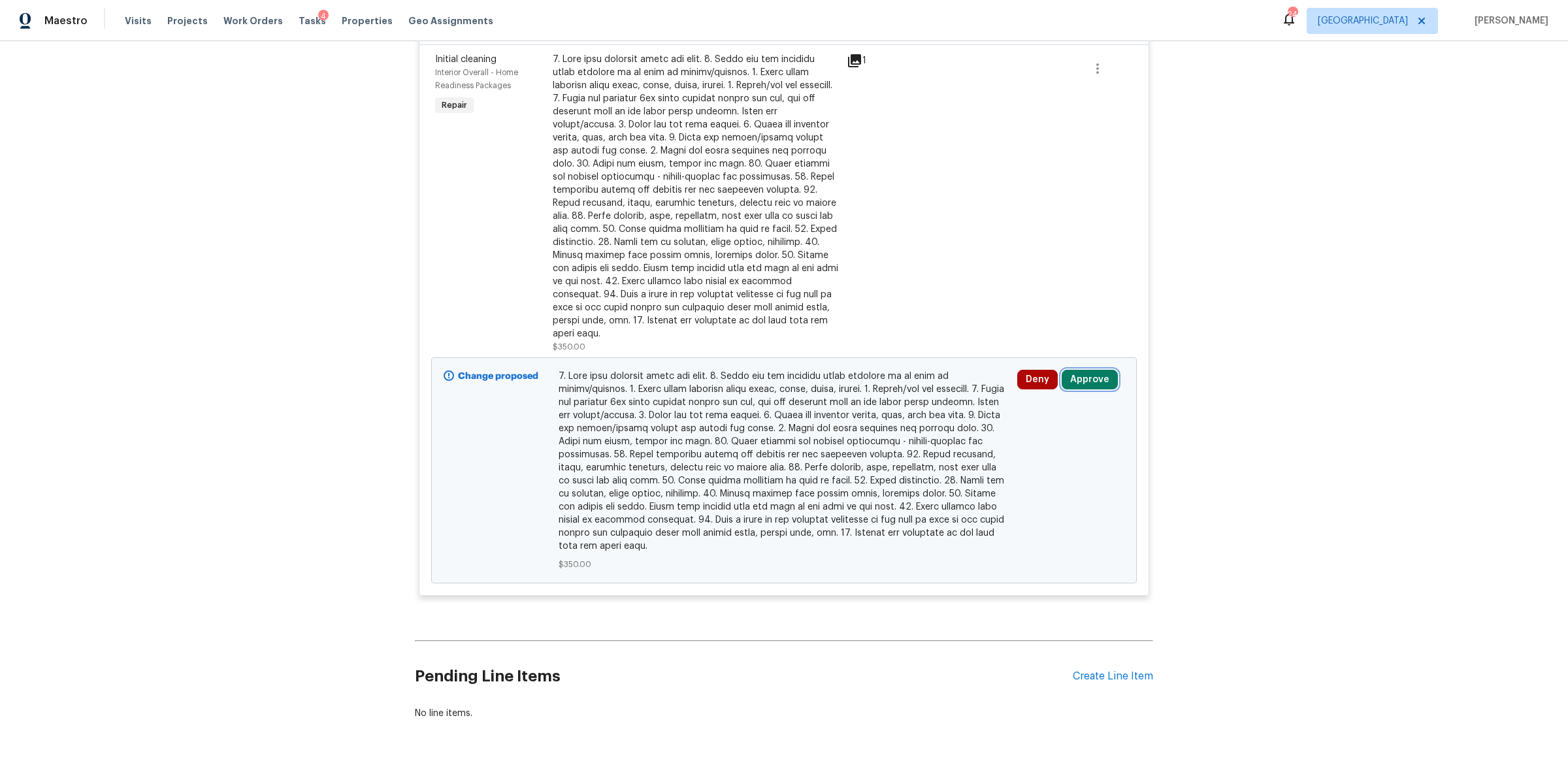
click at [1099, 370] on button "Approve" at bounding box center [1089, 380] width 57 height 19
click at [904, 349] on span "Approve" at bounding box center [897, 353] width 36 height 10
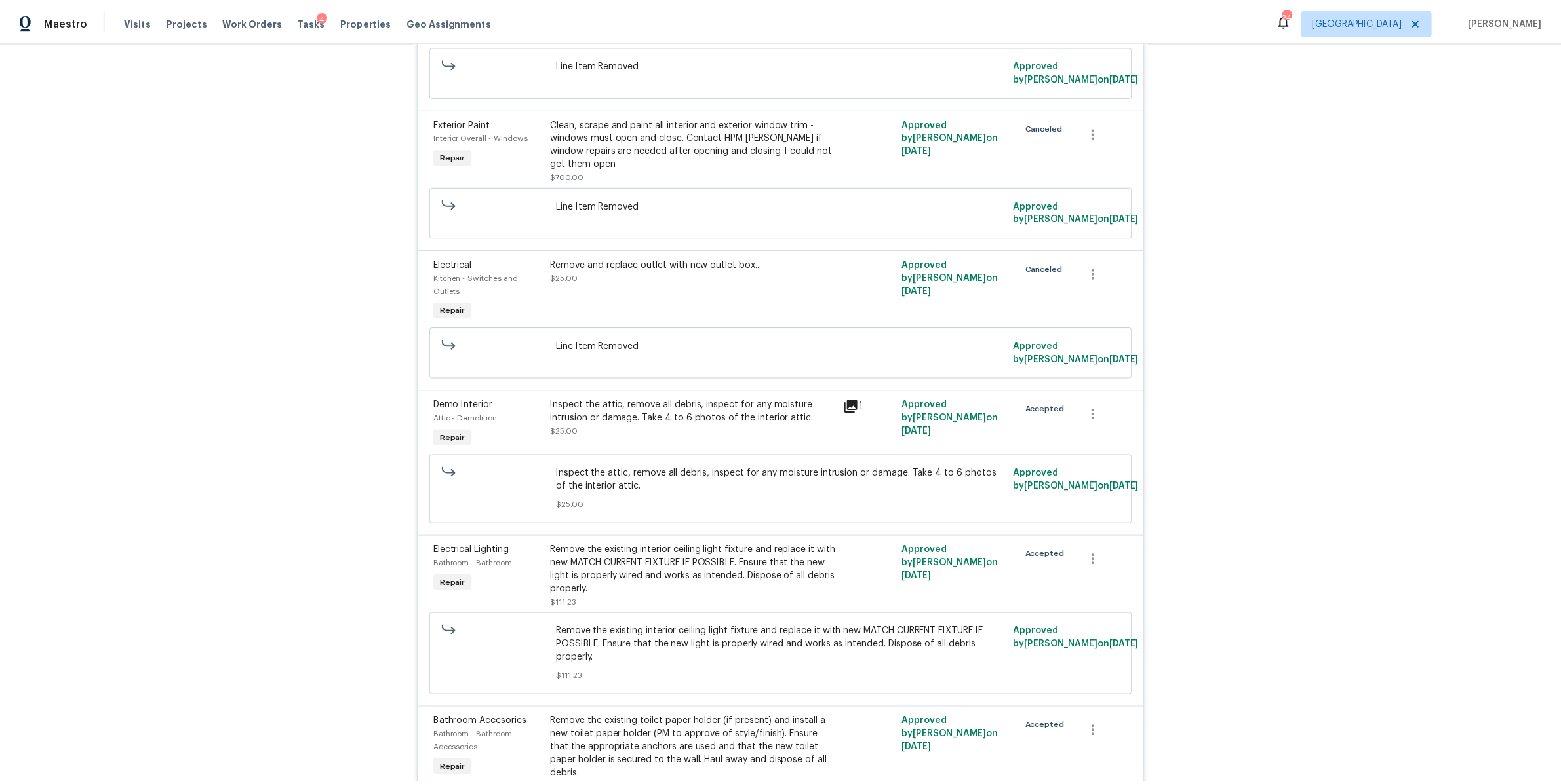
scroll to position [0, 0]
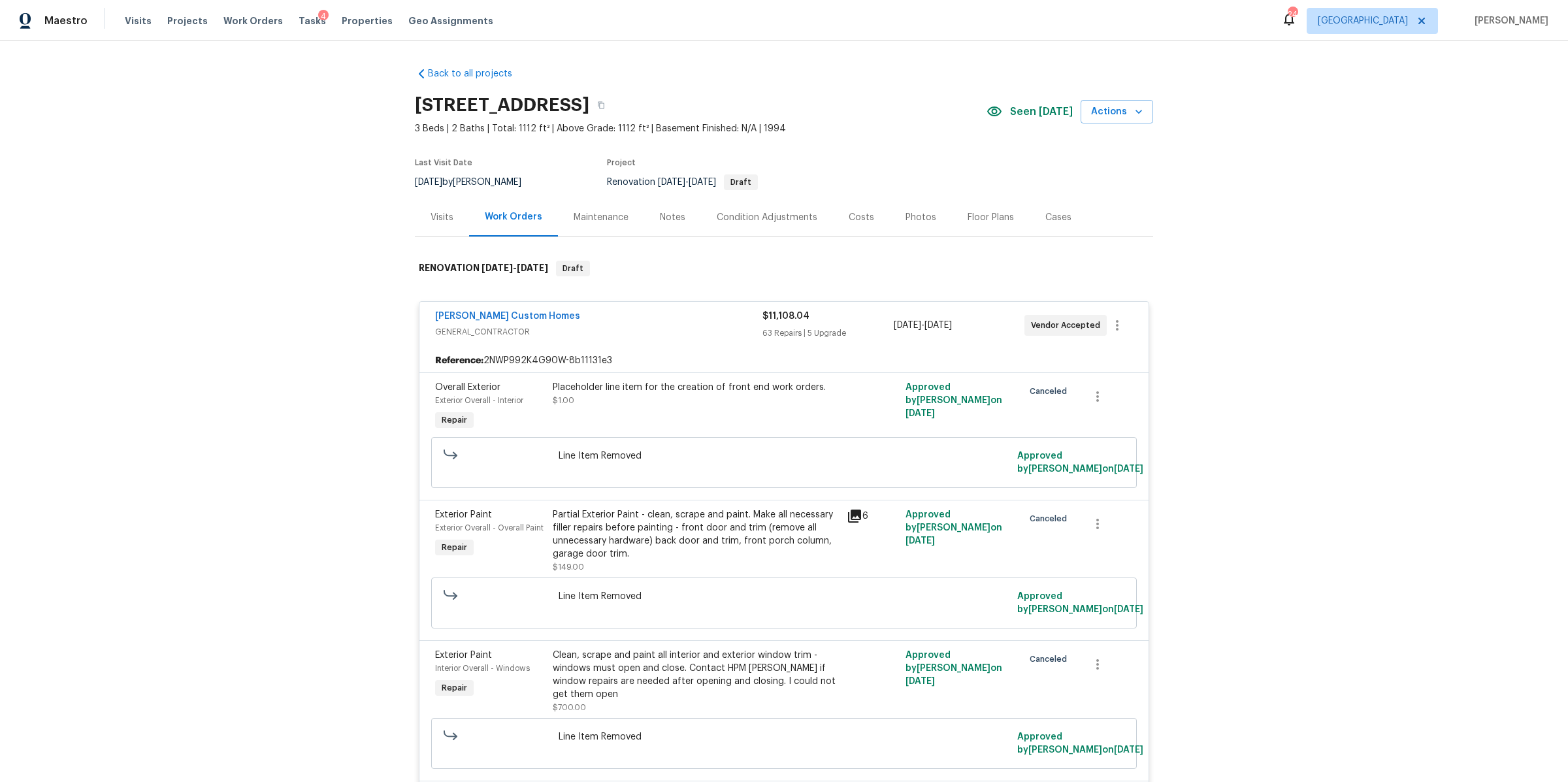
click at [858, 215] on div "Costs" at bounding box center [861, 218] width 26 height 13
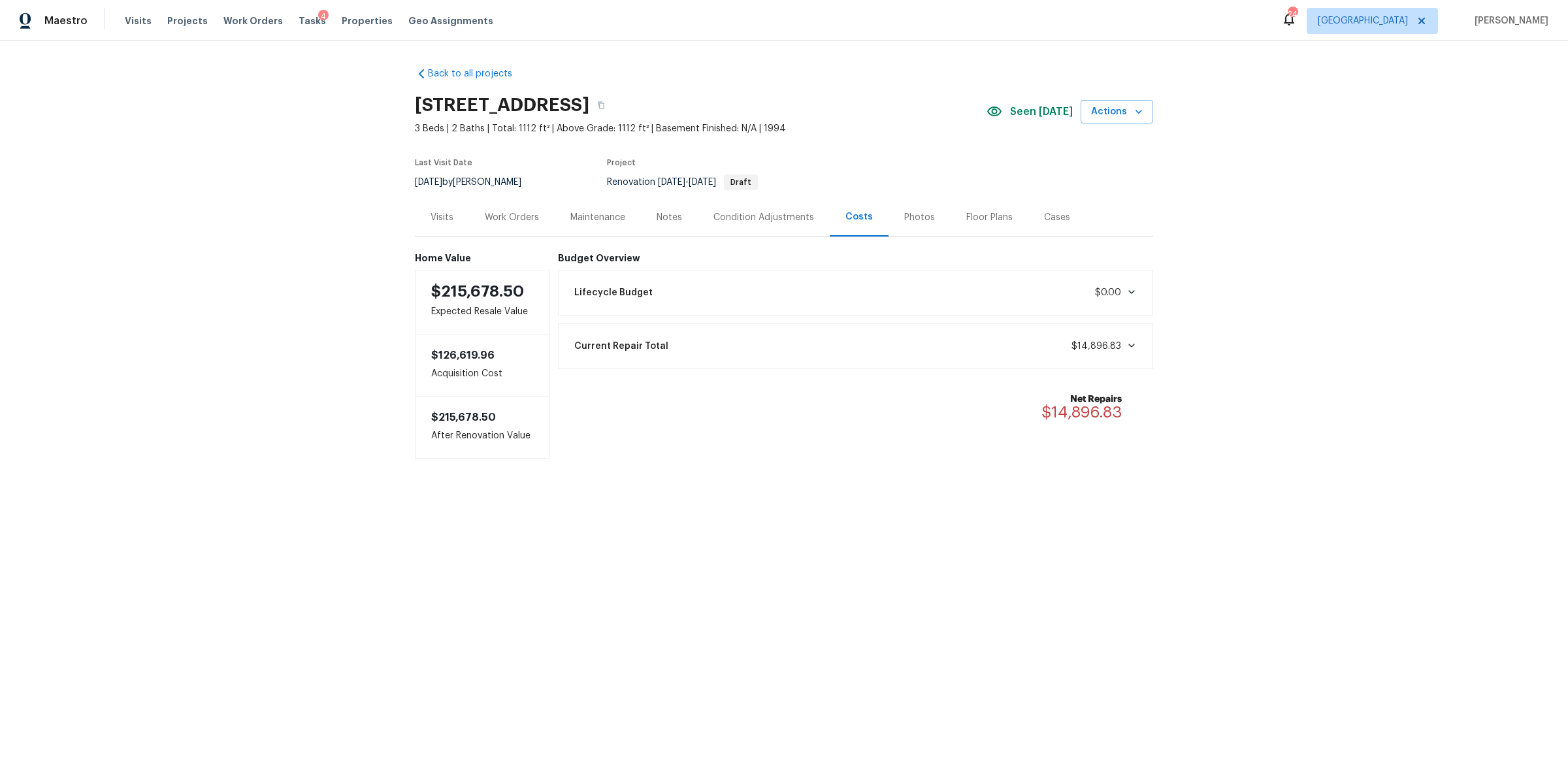
click at [436, 215] on div "Visits" at bounding box center [442, 218] width 23 height 13
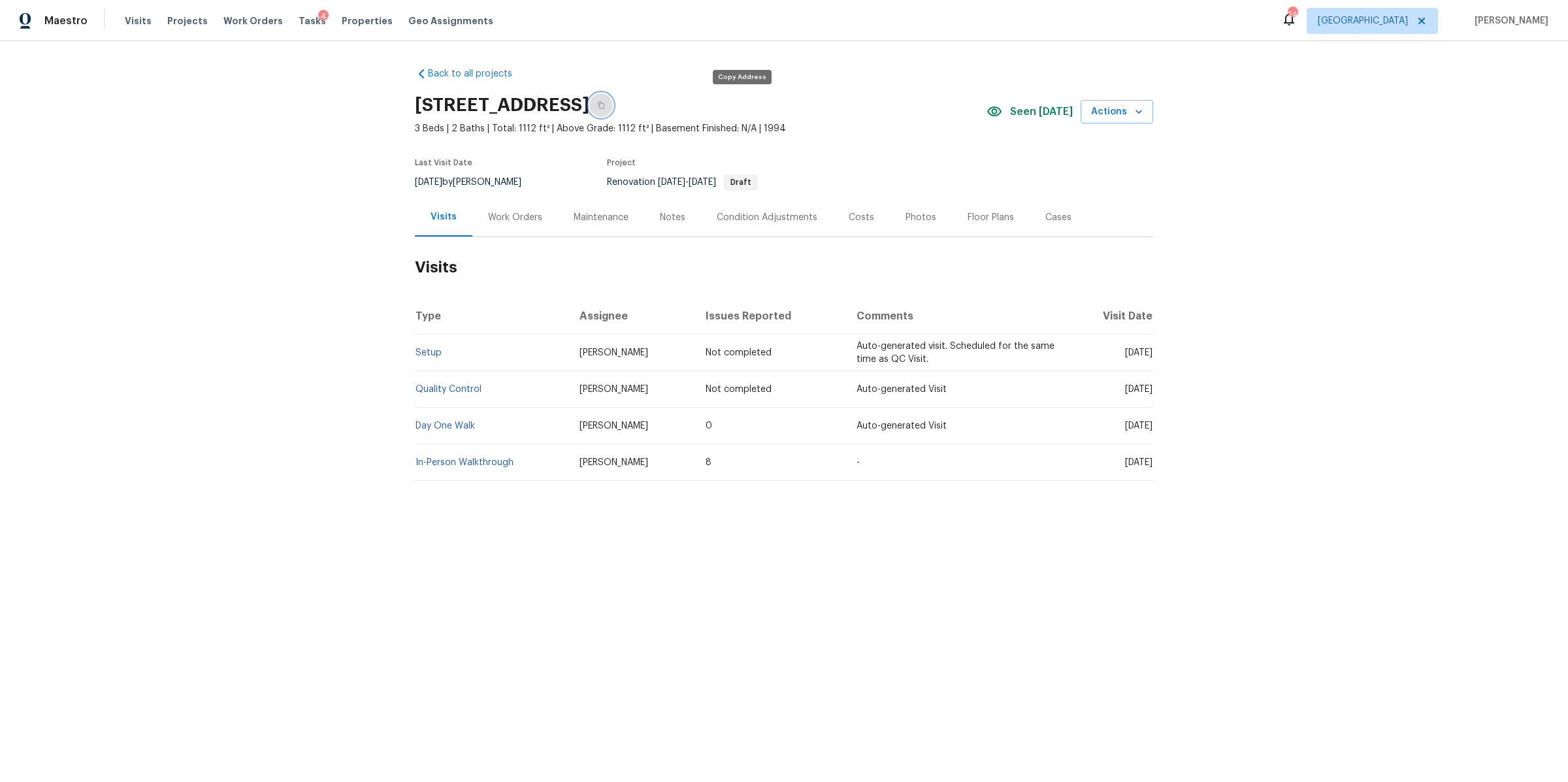
click at [613, 100] on button "button" at bounding box center [601, 105] width 24 height 24
click at [667, 221] on div "Notes" at bounding box center [672, 218] width 26 height 13
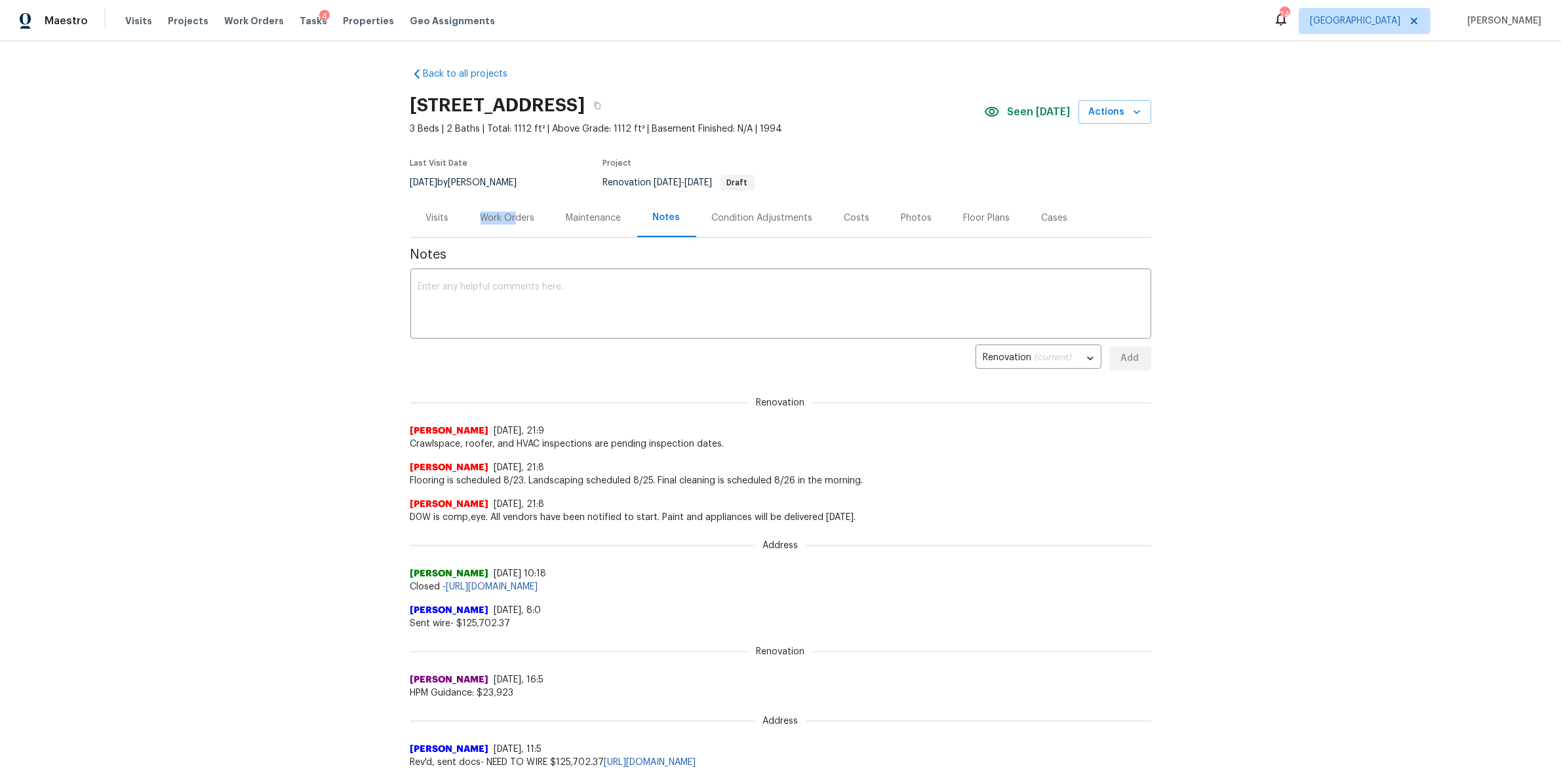
click at [510, 213] on div "Work Orders" at bounding box center [508, 218] width 55 height 13
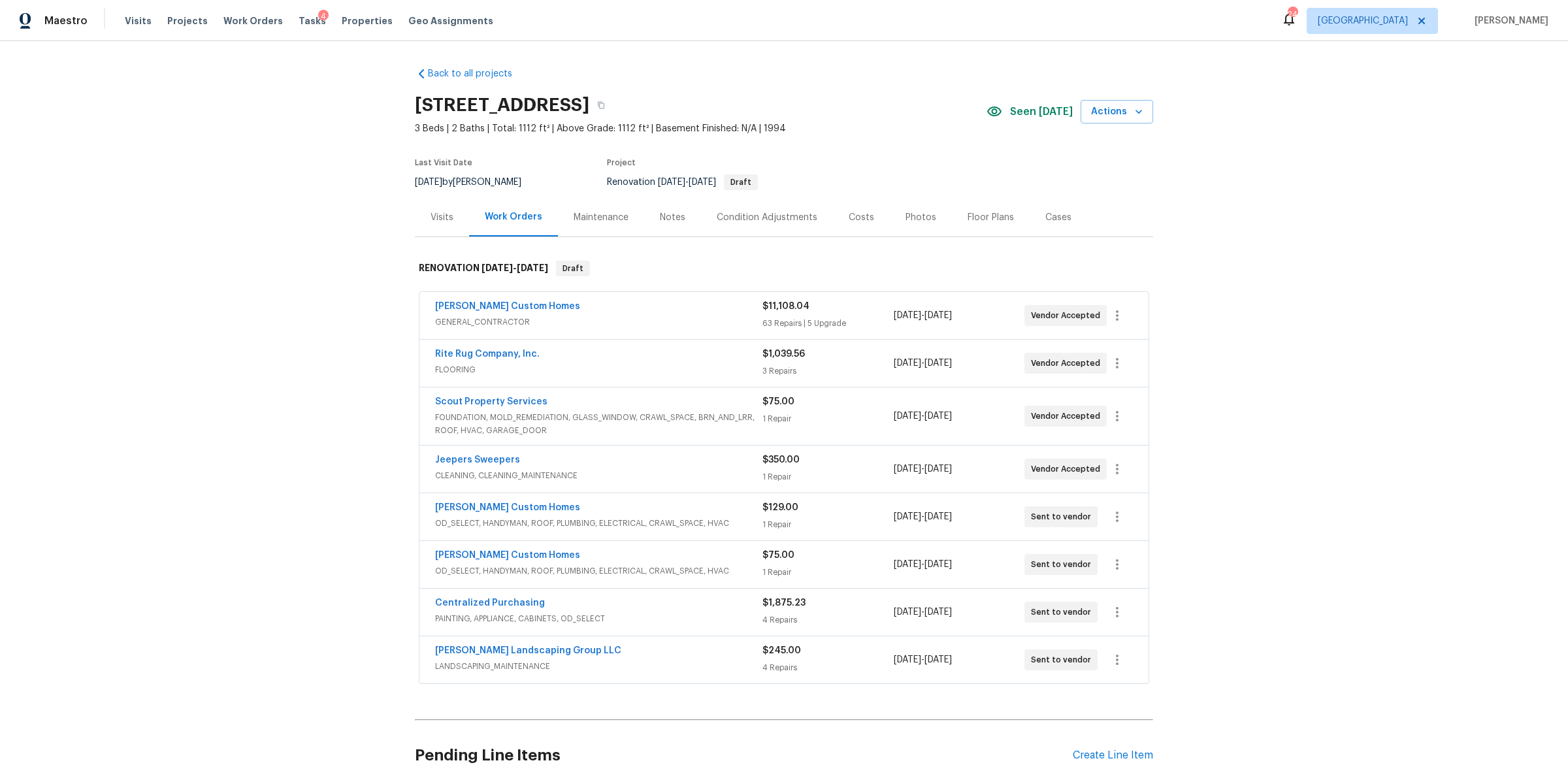
click at [857, 215] on div "Costs" at bounding box center [861, 218] width 26 height 13
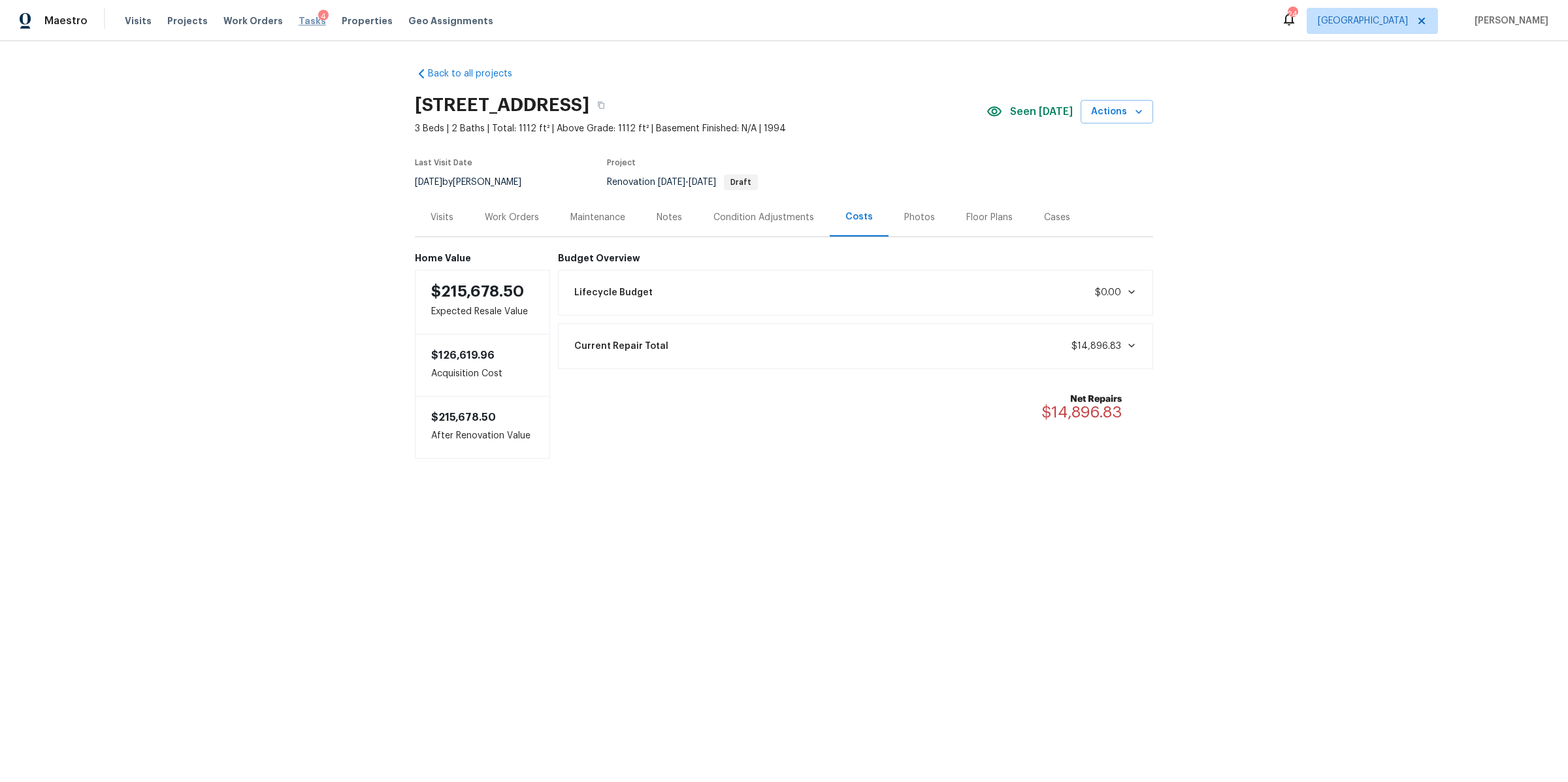
click at [299, 19] on span "Tasks" at bounding box center [312, 21] width 28 height 10
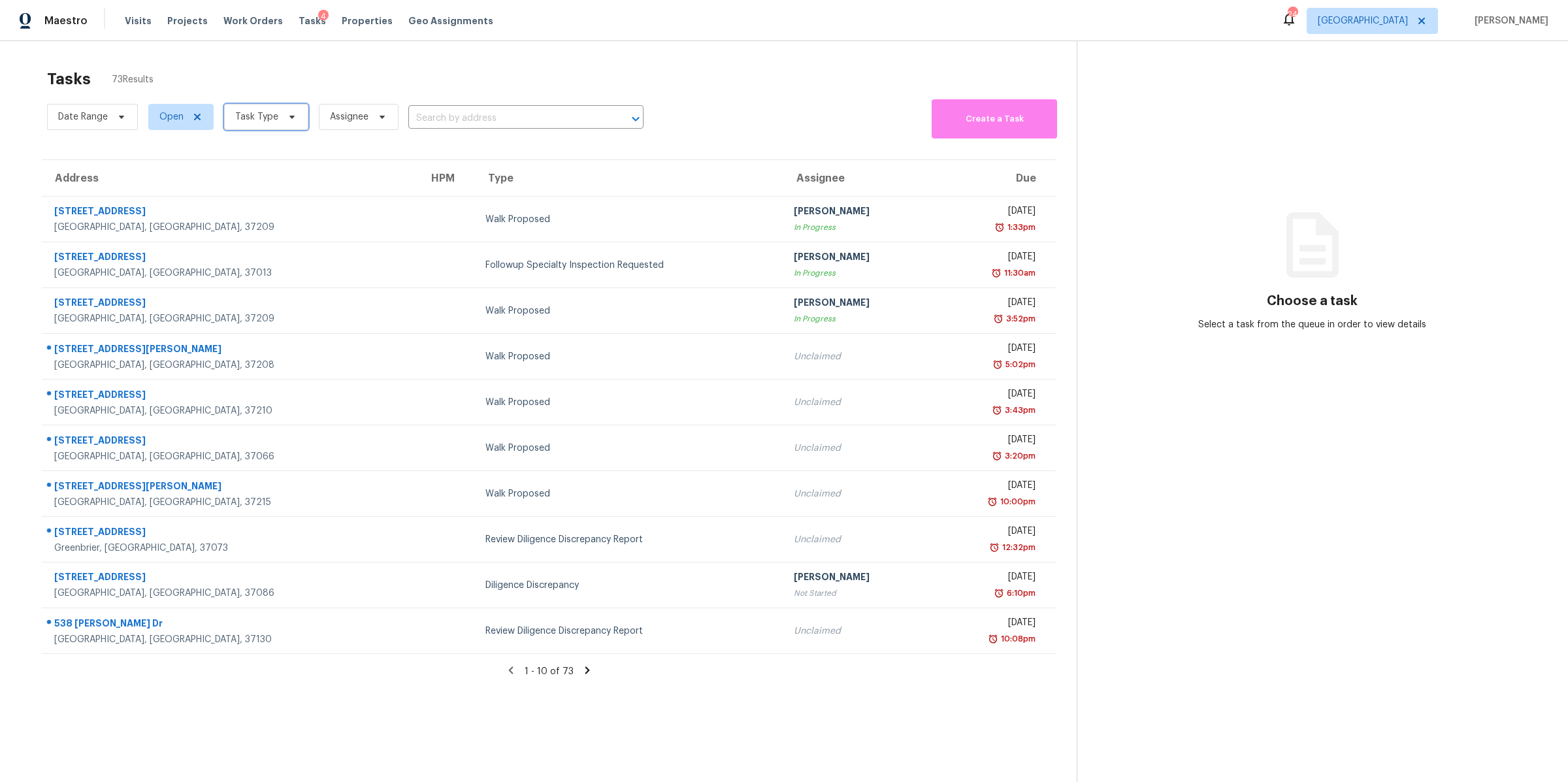
click at [290, 125] on span "Task Type" at bounding box center [266, 116] width 84 height 26
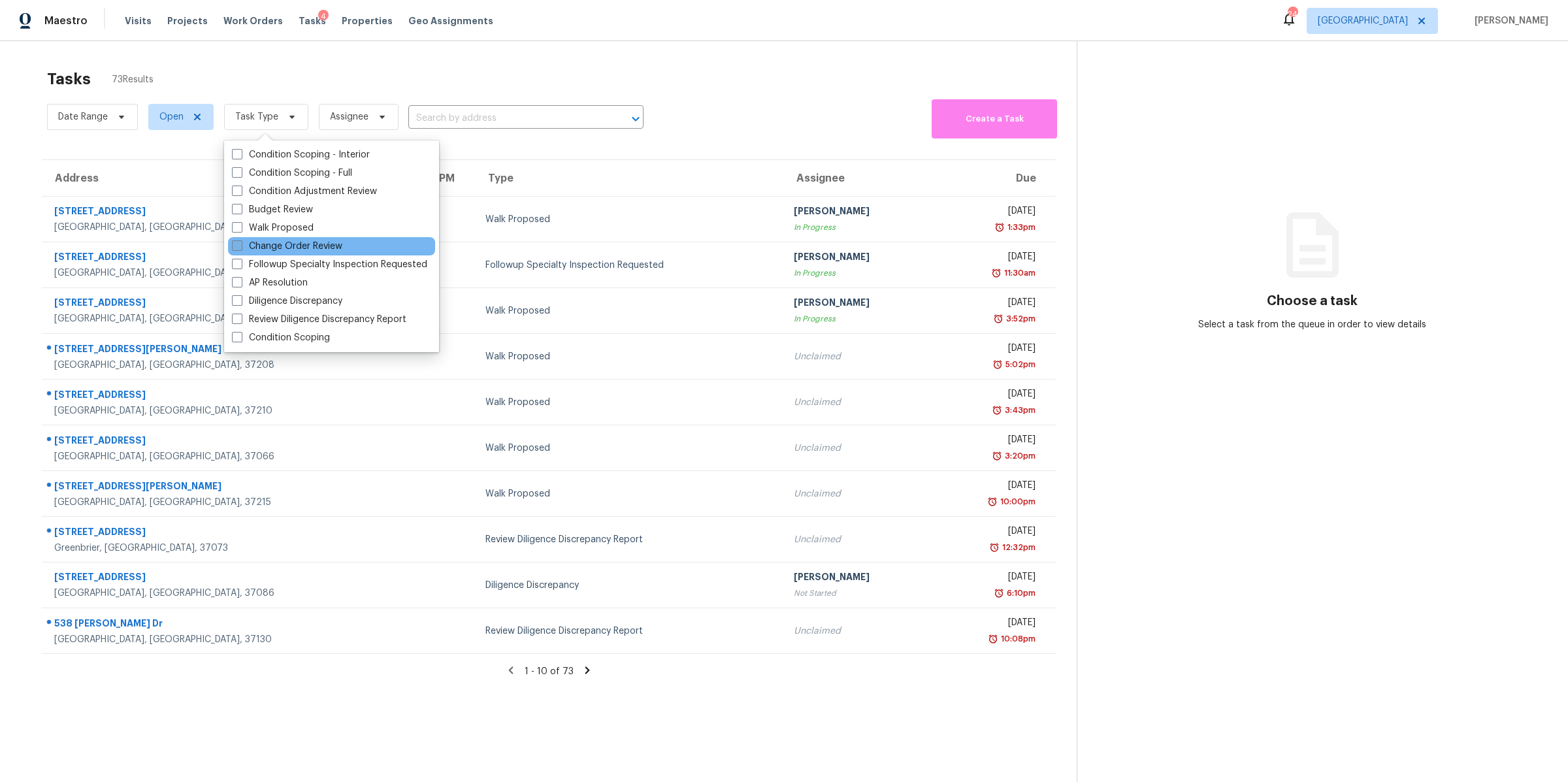
click at [266, 245] on label "Change Order Review" at bounding box center [286, 246] width 110 height 13
click at [240, 245] on input "Change Order Review" at bounding box center [236, 243] width 9 height 9
checkbox input "true"
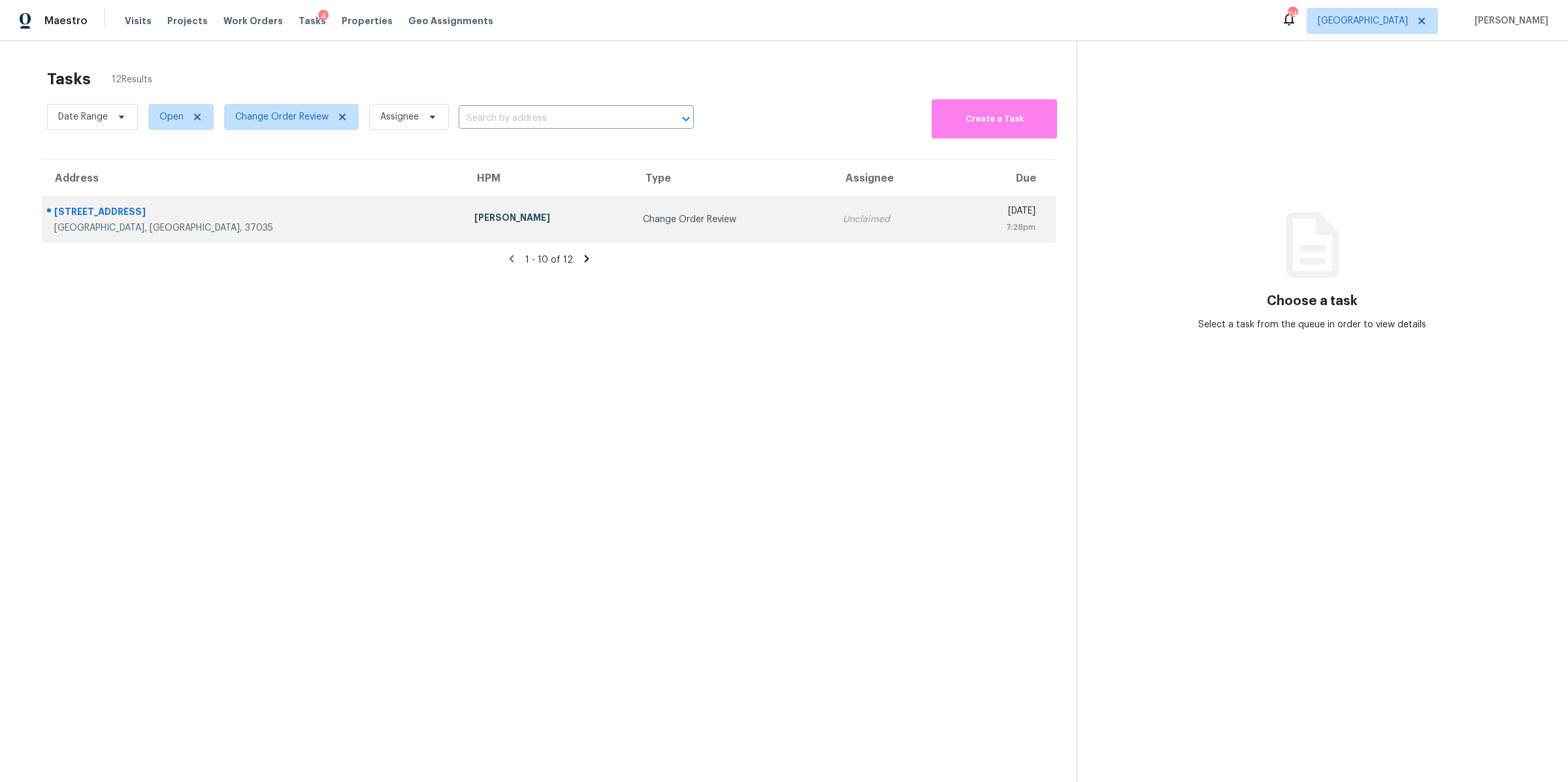
click at [62, 221] on div "1230 Chapmansboro Rd" at bounding box center [254, 213] width 399 height 16
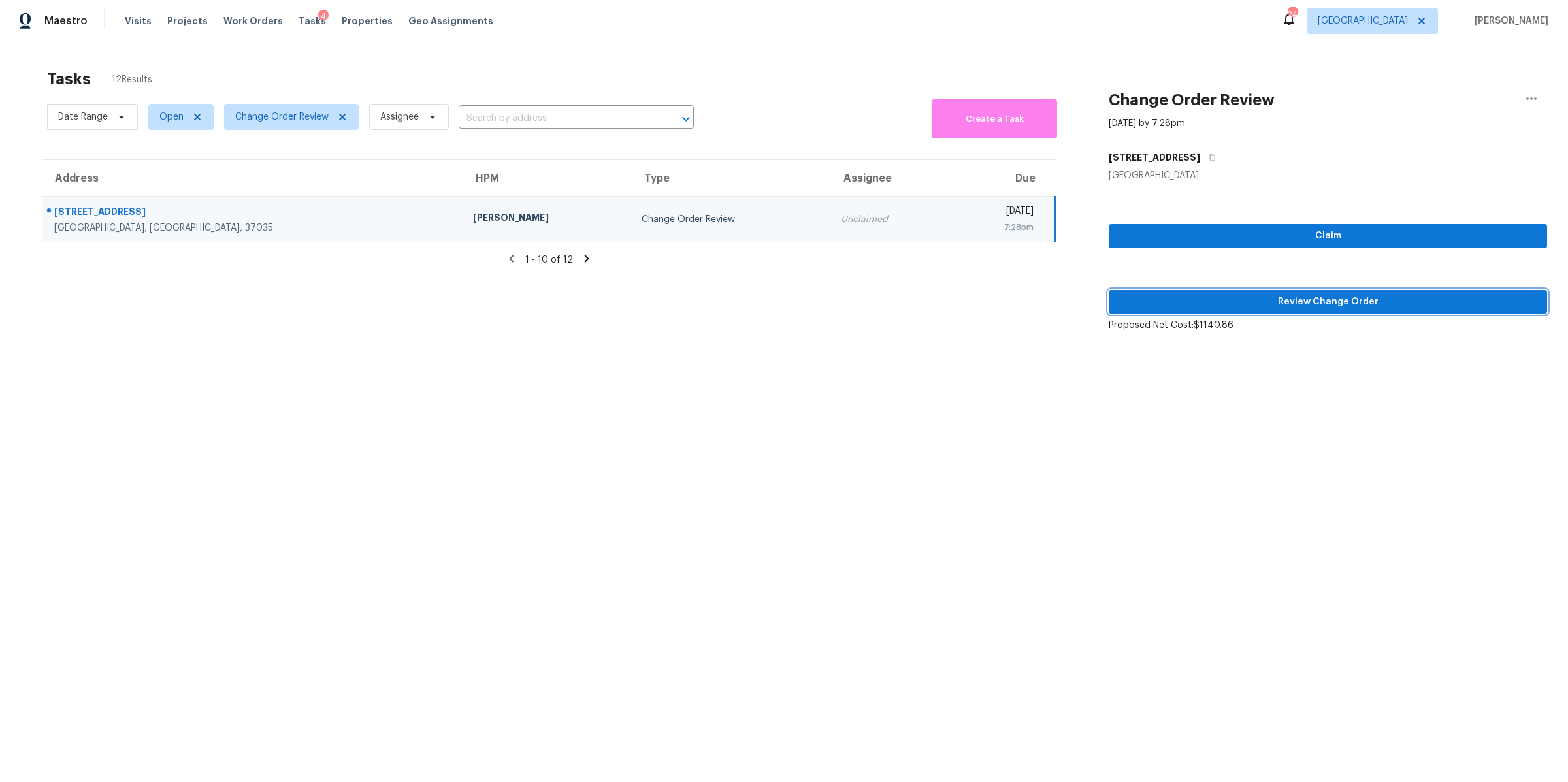
click at [1302, 306] on span "Review Change Order" at bounding box center [1328, 302] width 418 height 16
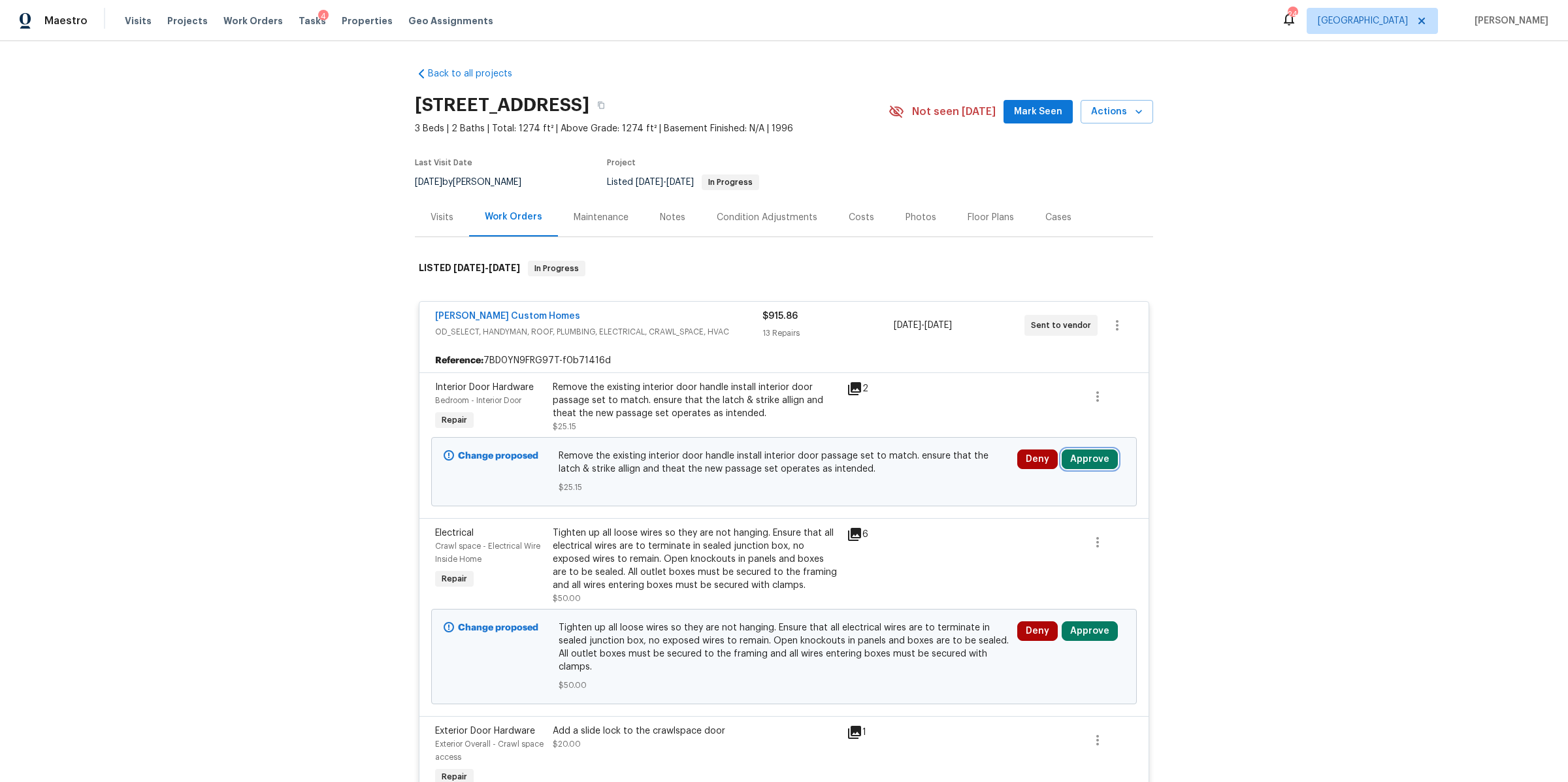
drag, startPoint x: 1093, startPoint y: 454, endPoint x: 1082, endPoint y: 456, distance: 11.2
click at [1092, 455] on button "Approve" at bounding box center [1089, 459] width 57 height 19
click at [903, 470] on span "Approve" at bounding box center [897, 472] width 36 height 10
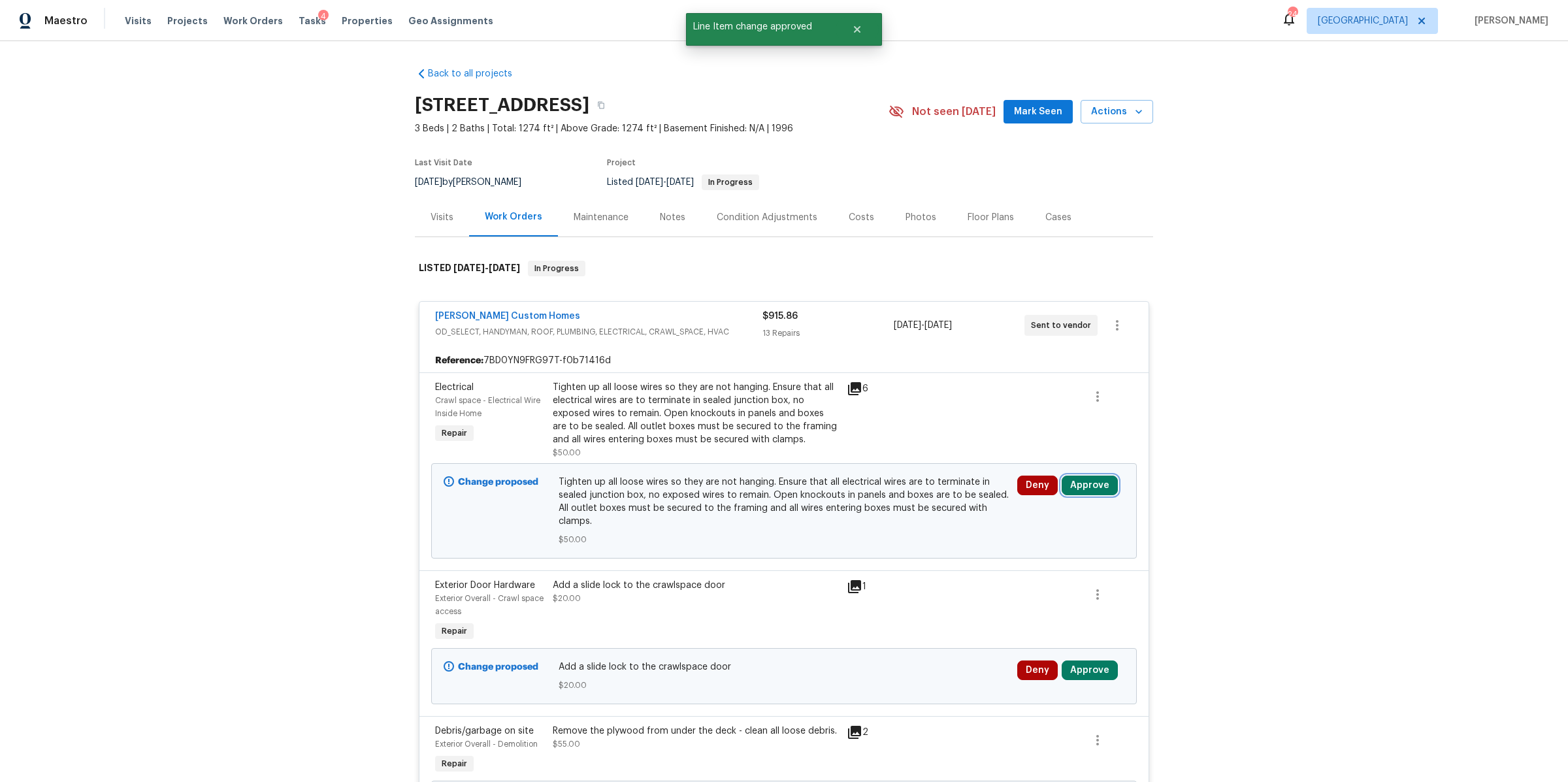
click at [1087, 486] on button "Approve" at bounding box center [1089, 486] width 57 height 19
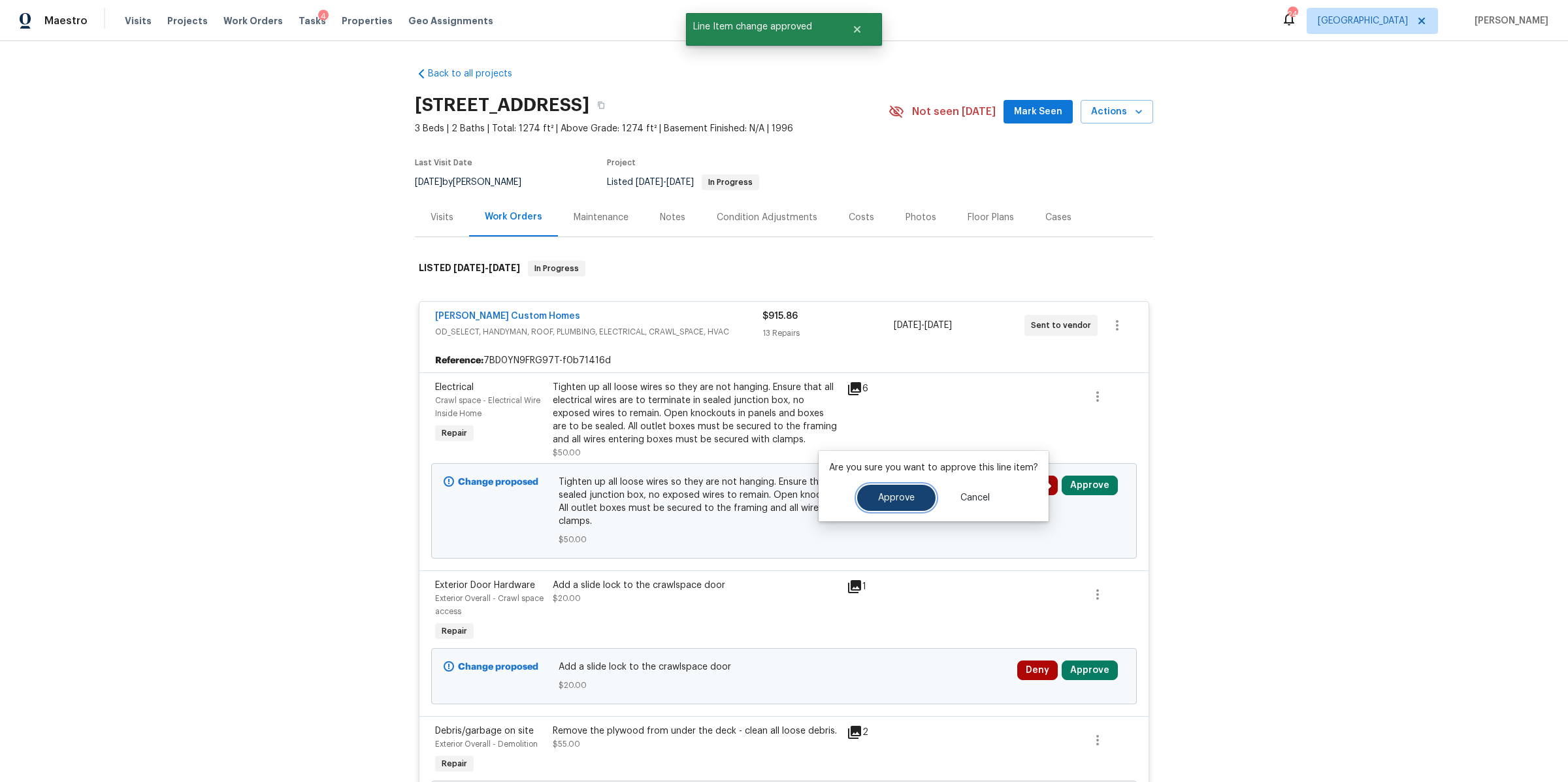
click at [889, 498] on span "Approve" at bounding box center [897, 498] width 36 height 10
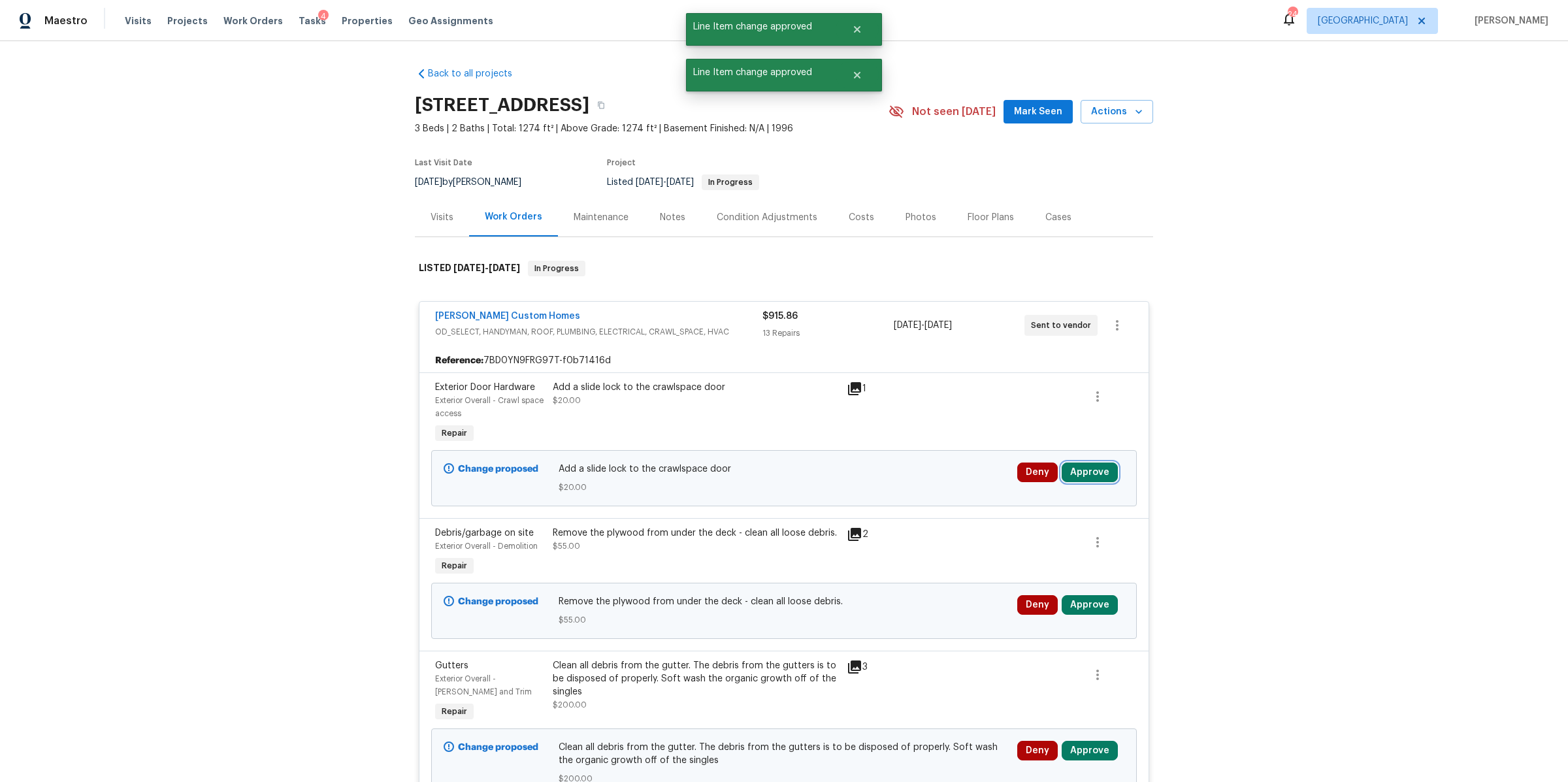
click at [1086, 477] on button "Approve" at bounding box center [1089, 472] width 57 height 19
click at [895, 476] on button "Approve" at bounding box center [897, 484] width 79 height 26
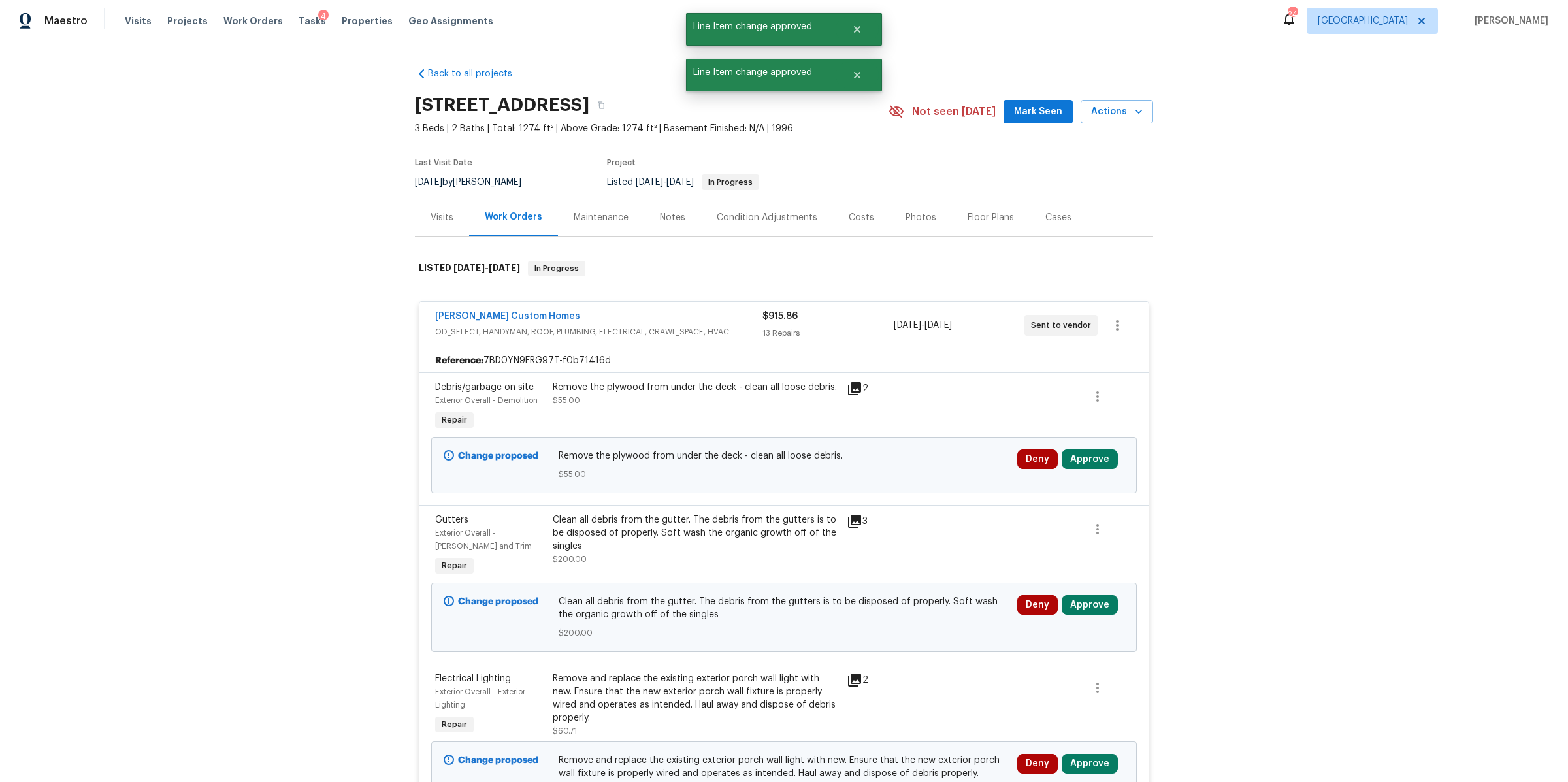
click at [1123, 462] on div "Change proposed Remove the plywood from under the deck - clean all loose debris…" at bounding box center [784, 465] width 706 height 57
click at [1084, 464] on button "Approve" at bounding box center [1089, 459] width 57 height 19
click at [892, 472] on span "Approve" at bounding box center [897, 472] width 36 height 10
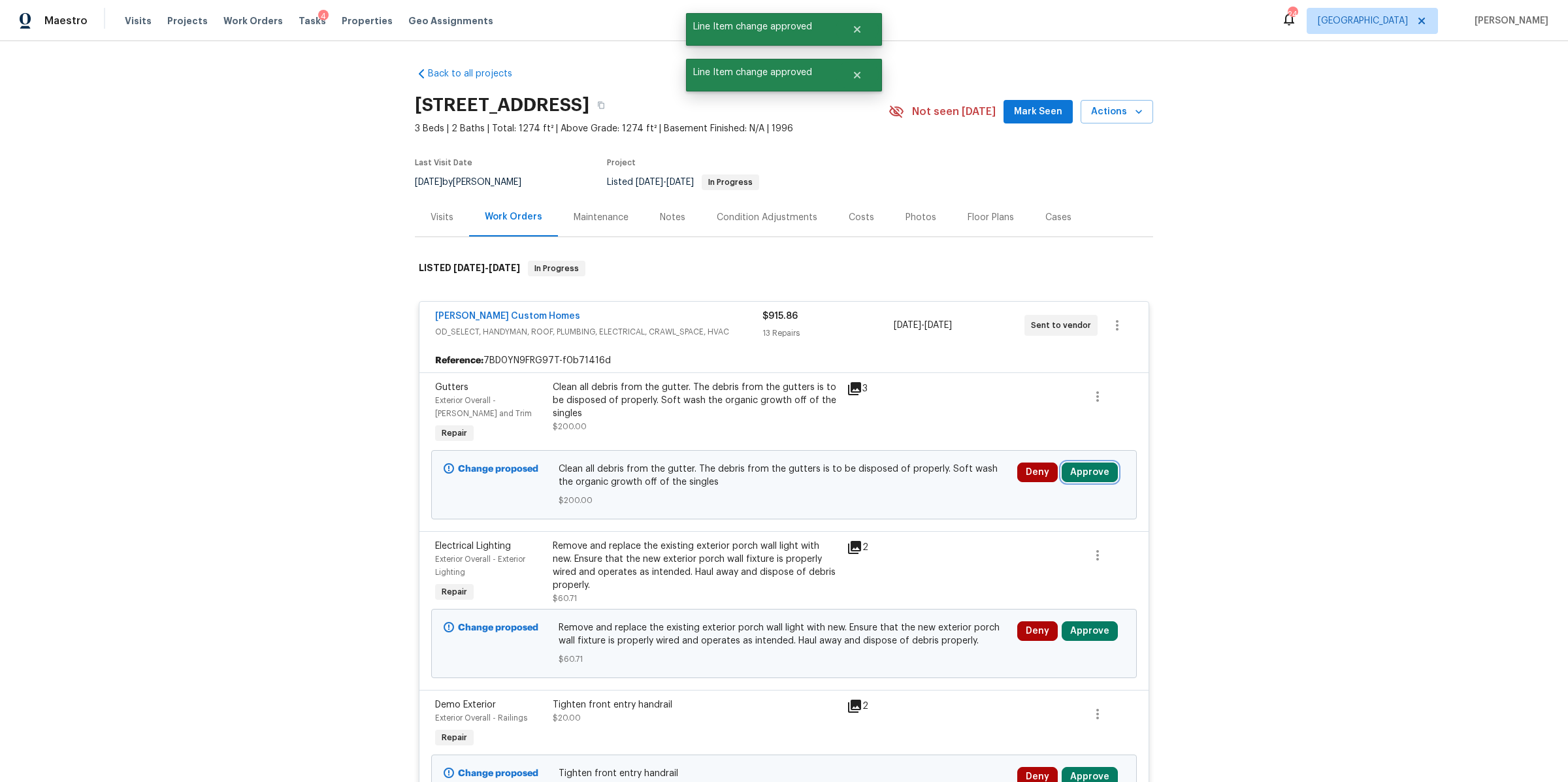
click at [1074, 469] on button "Approve" at bounding box center [1089, 472] width 57 height 19
click at [909, 488] on span "Approve" at bounding box center [897, 485] width 36 height 10
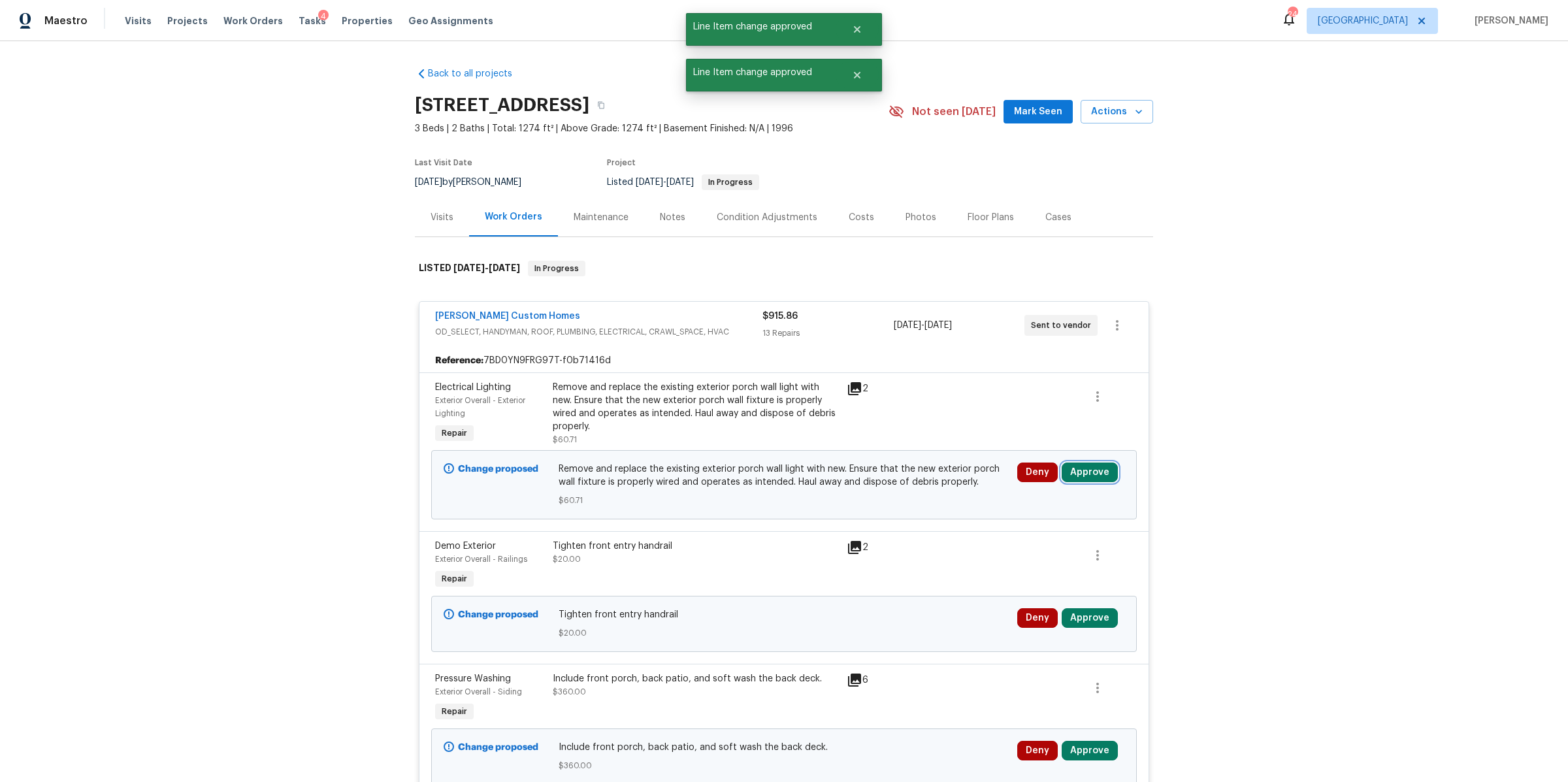
click at [1070, 470] on button "Approve" at bounding box center [1089, 472] width 57 height 19
click at [894, 482] on span "Approve" at bounding box center [897, 485] width 36 height 10
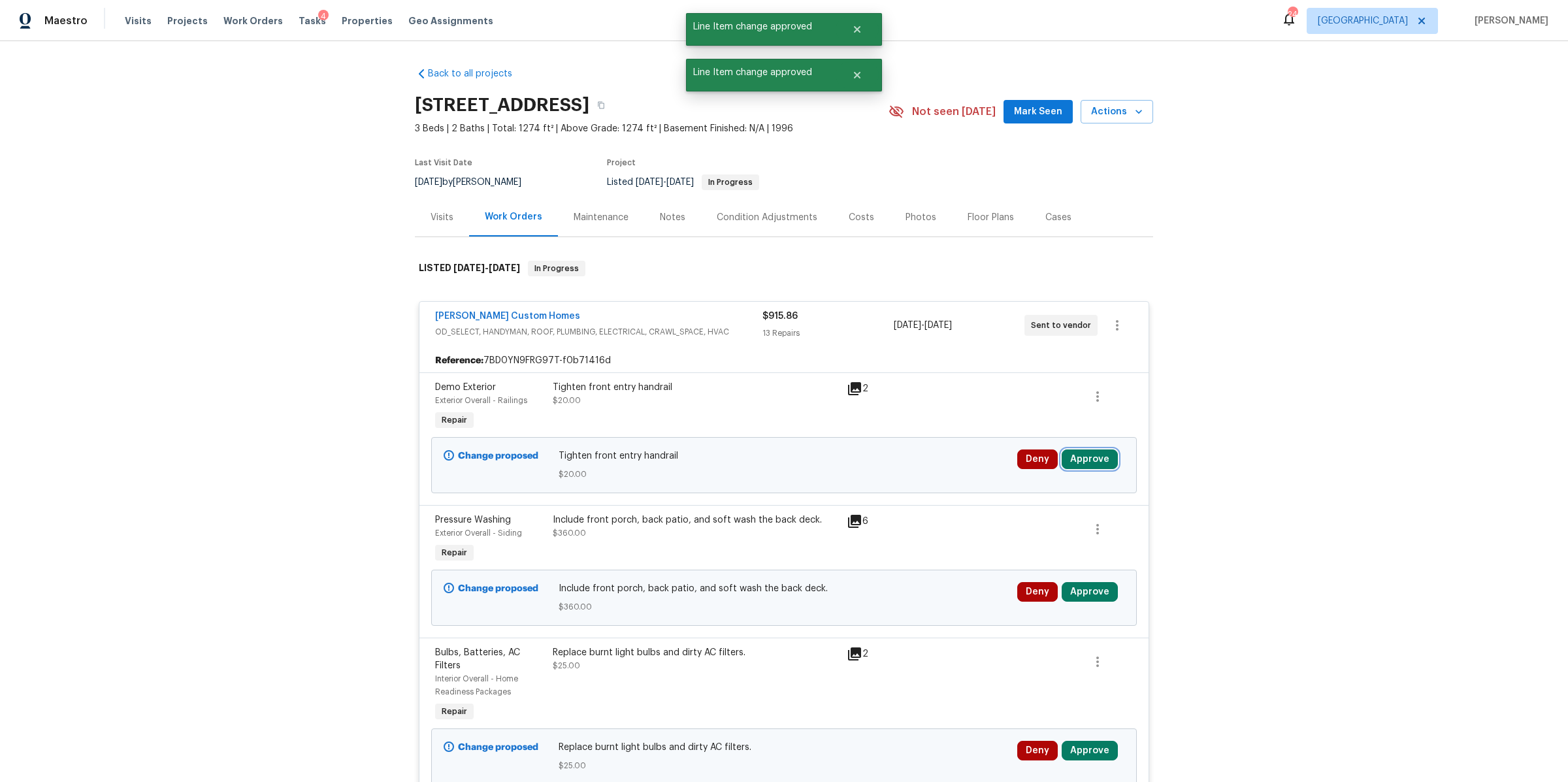
click at [1092, 459] on button "Approve" at bounding box center [1089, 459] width 57 height 19
click at [892, 468] on span "Approve" at bounding box center [897, 472] width 36 height 10
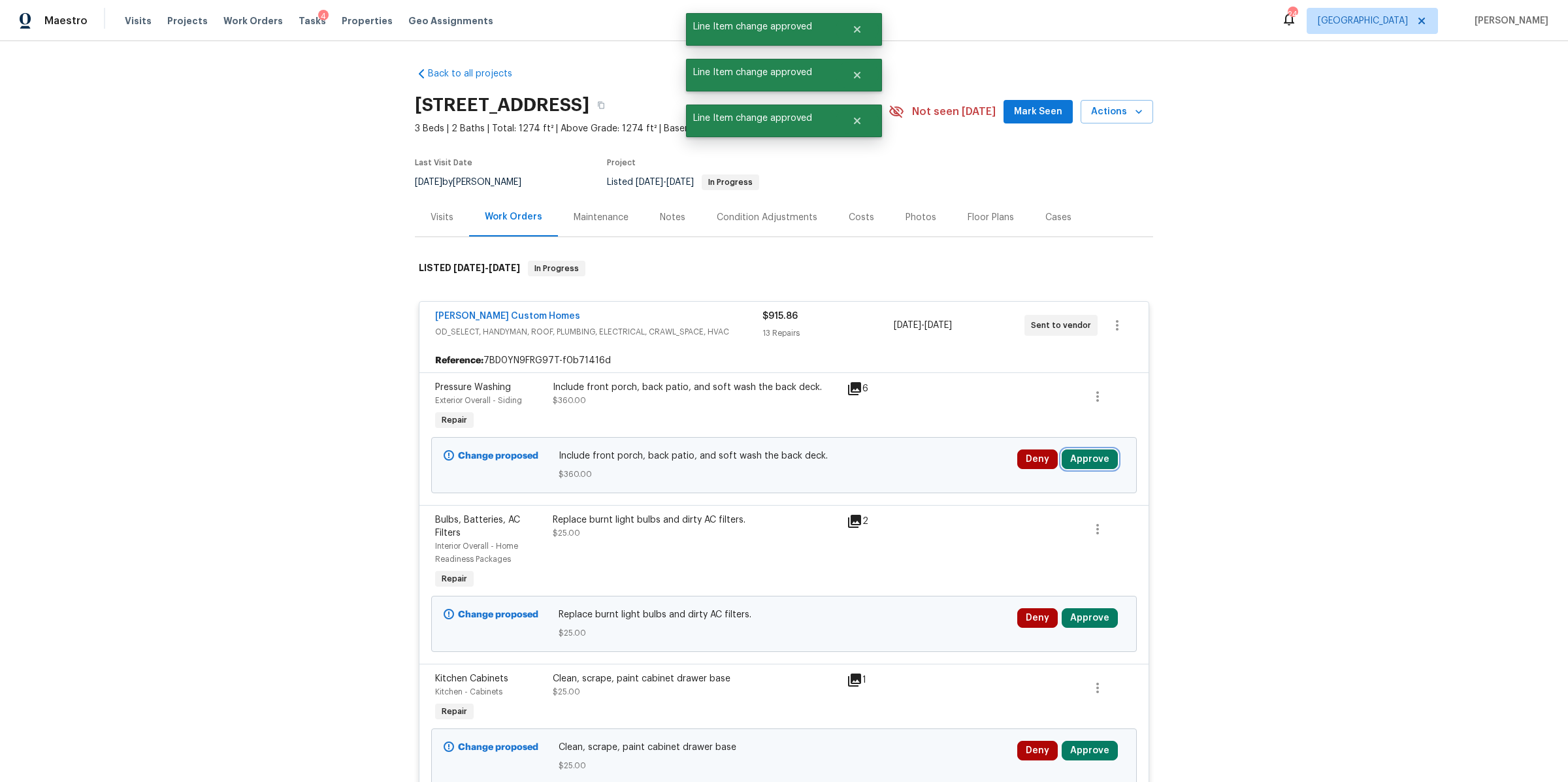
click at [1092, 459] on button "Approve" at bounding box center [1089, 459] width 57 height 19
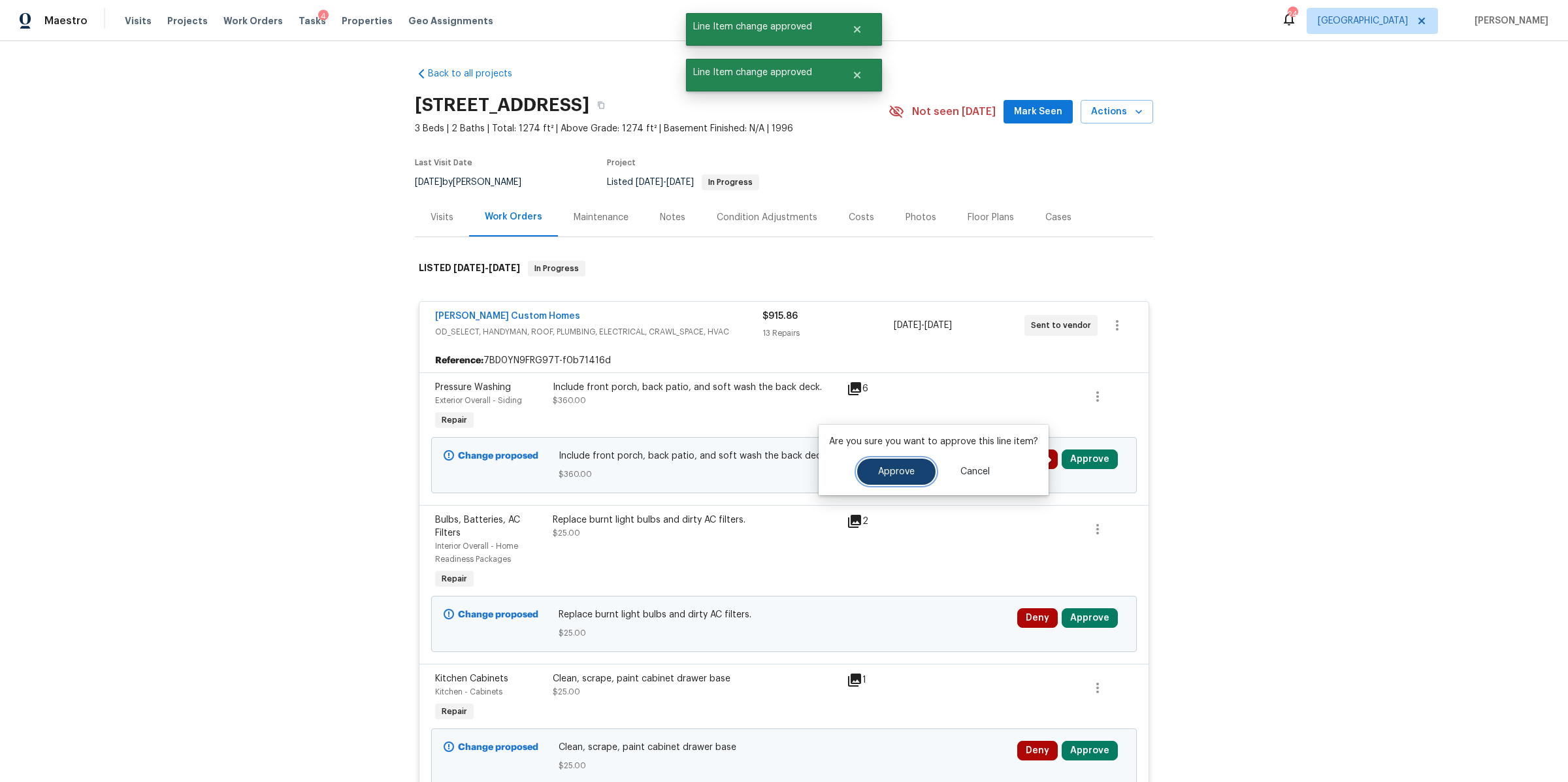
click at [871, 472] on button "Approve" at bounding box center [897, 472] width 79 height 26
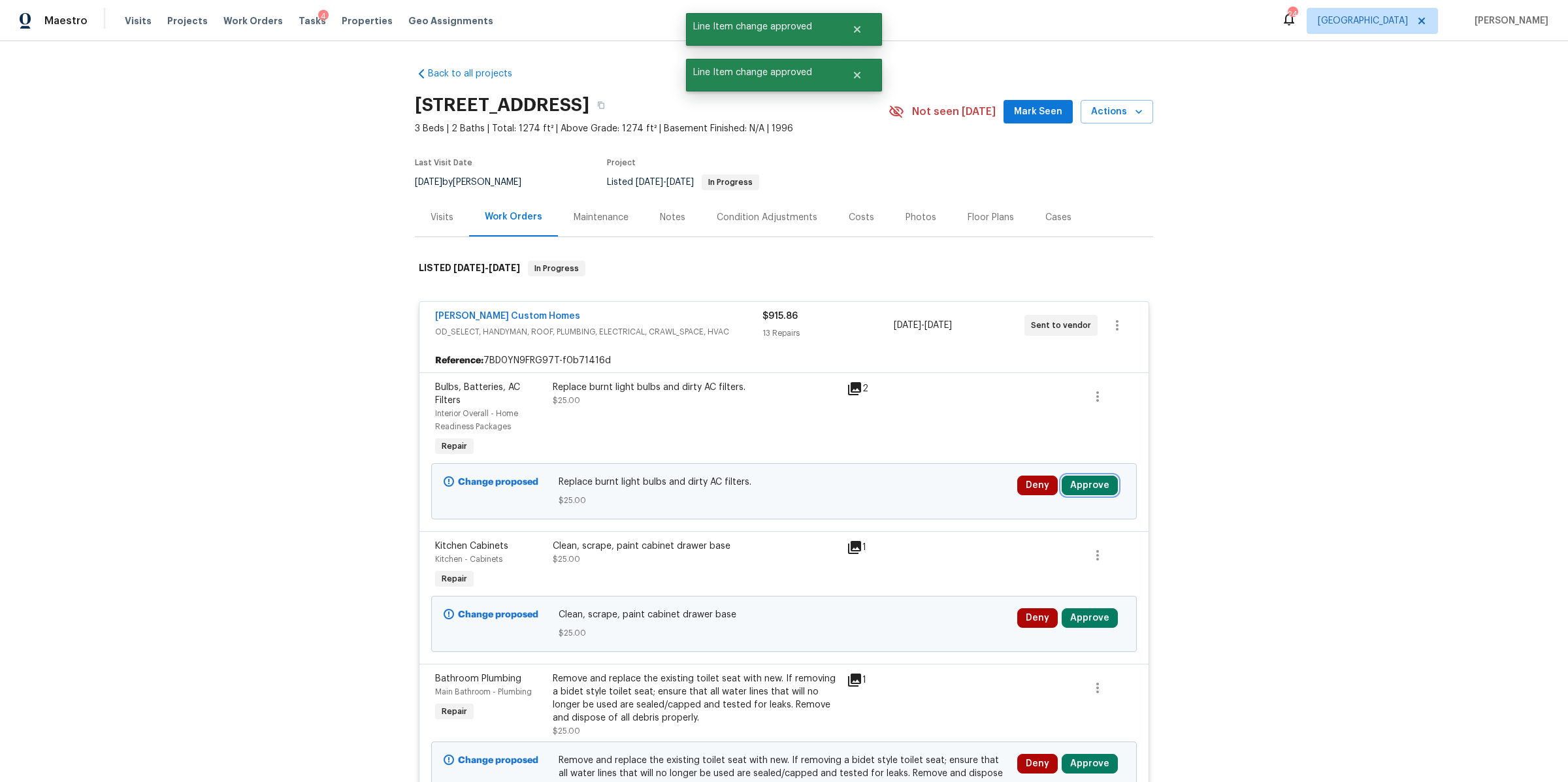
click at [1084, 483] on button "Approve" at bounding box center [1089, 486] width 57 height 19
click at [896, 496] on span "Approve" at bounding box center [897, 498] width 36 height 10
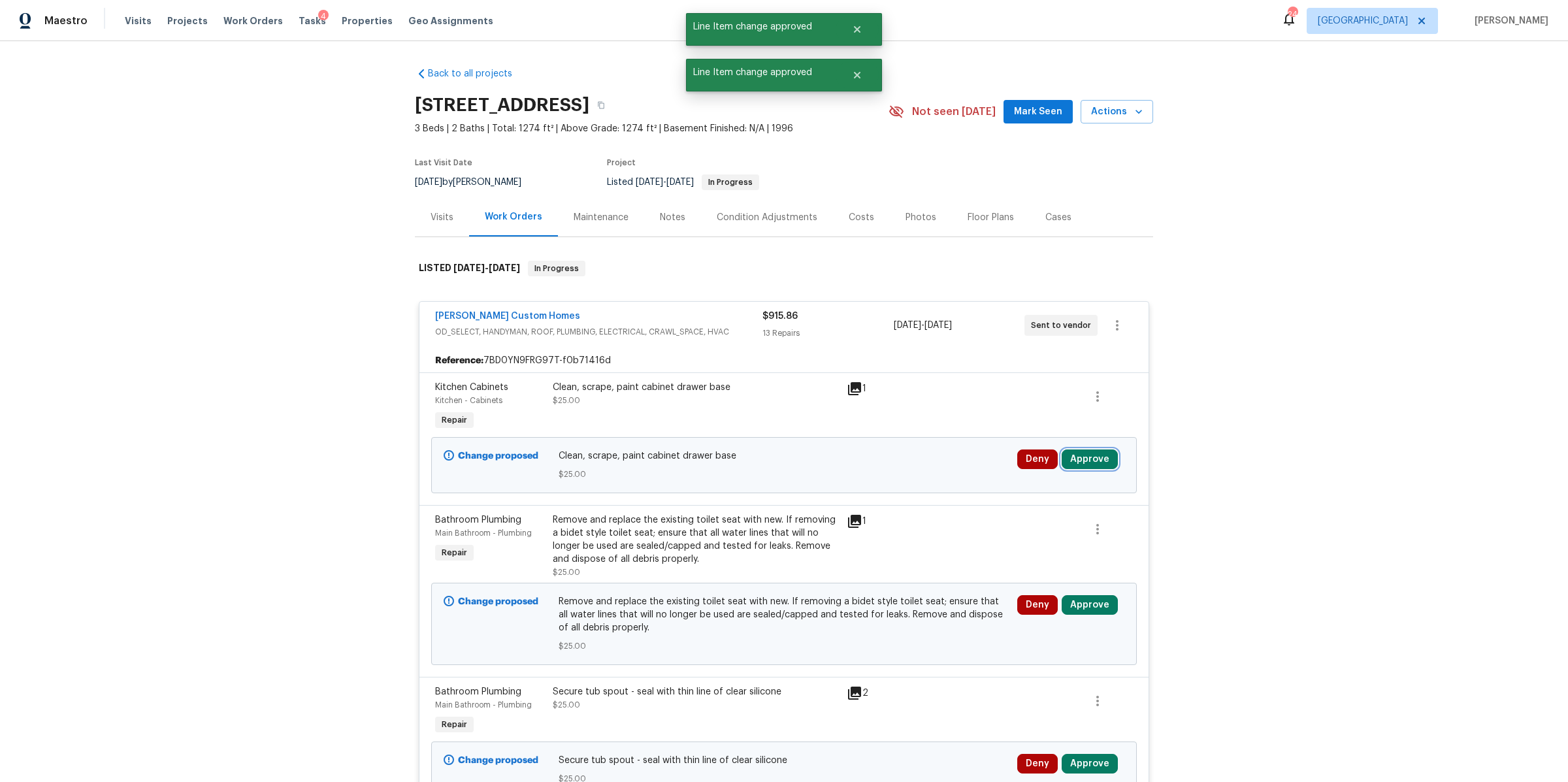
click at [1095, 466] on button "Approve" at bounding box center [1089, 459] width 57 height 19
click at [889, 468] on span "Approve" at bounding box center [897, 472] width 36 height 10
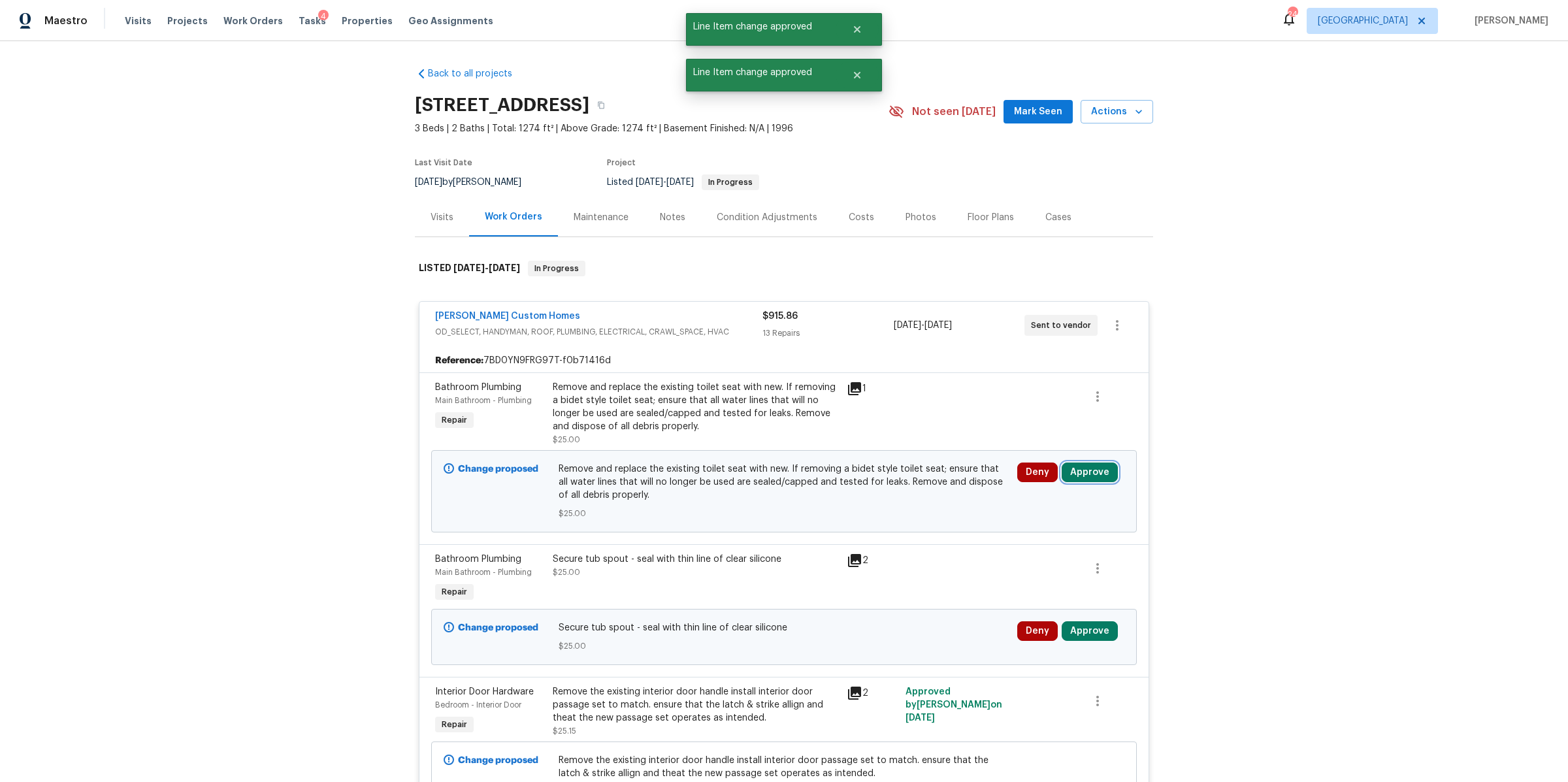
click at [1095, 480] on button "Approve" at bounding box center [1089, 472] width 57 height 19
click at [884, 476] on button "Approve" at bounding box center [897, 484] width 79 height 26
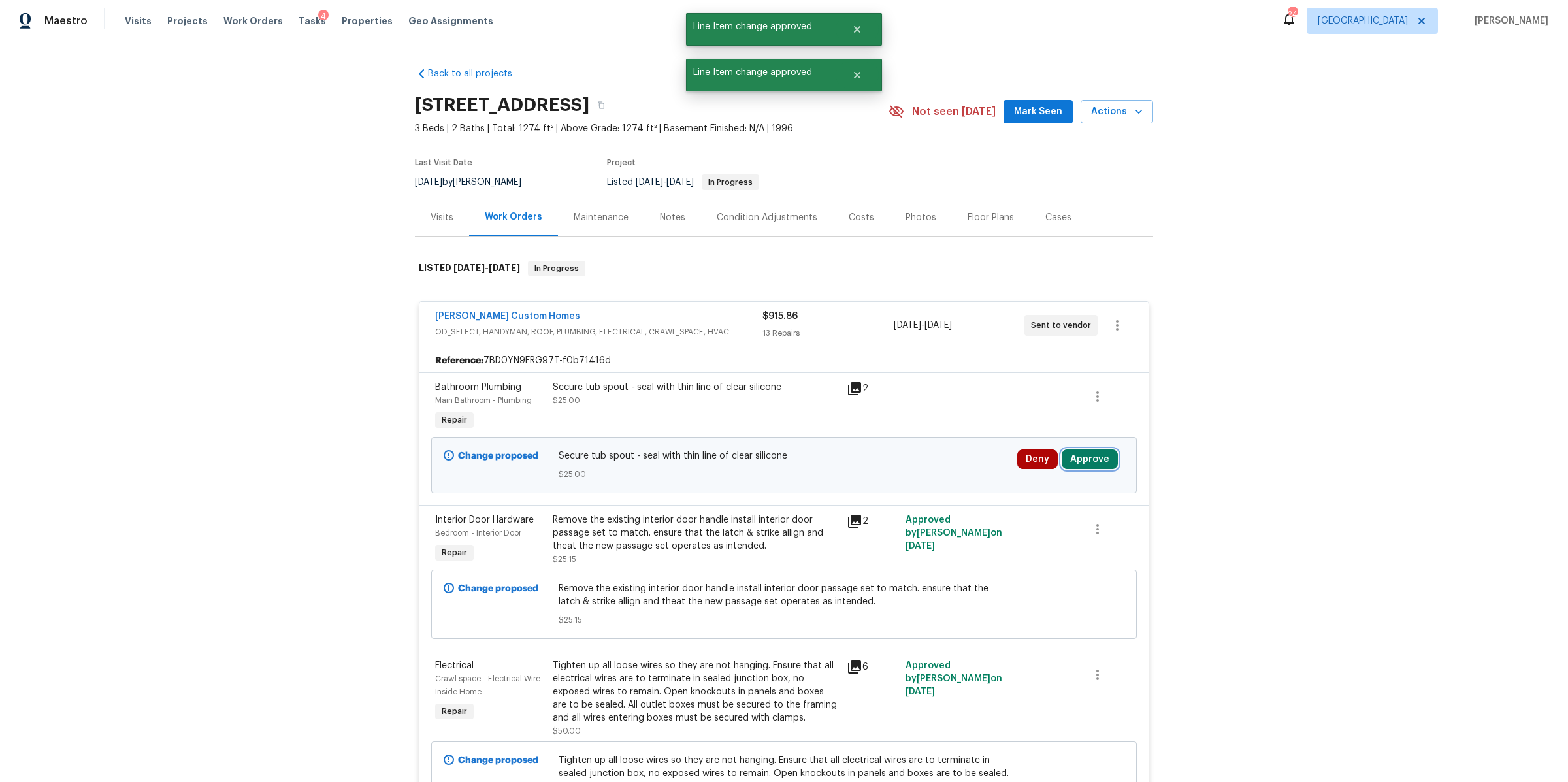
click at [1086, 451] on button "Approve" at bounding box center [1089, 459] width 57 height 19
click at [894, 468] on span "Approve" at bounding box center [897, 472] width 36 height 10
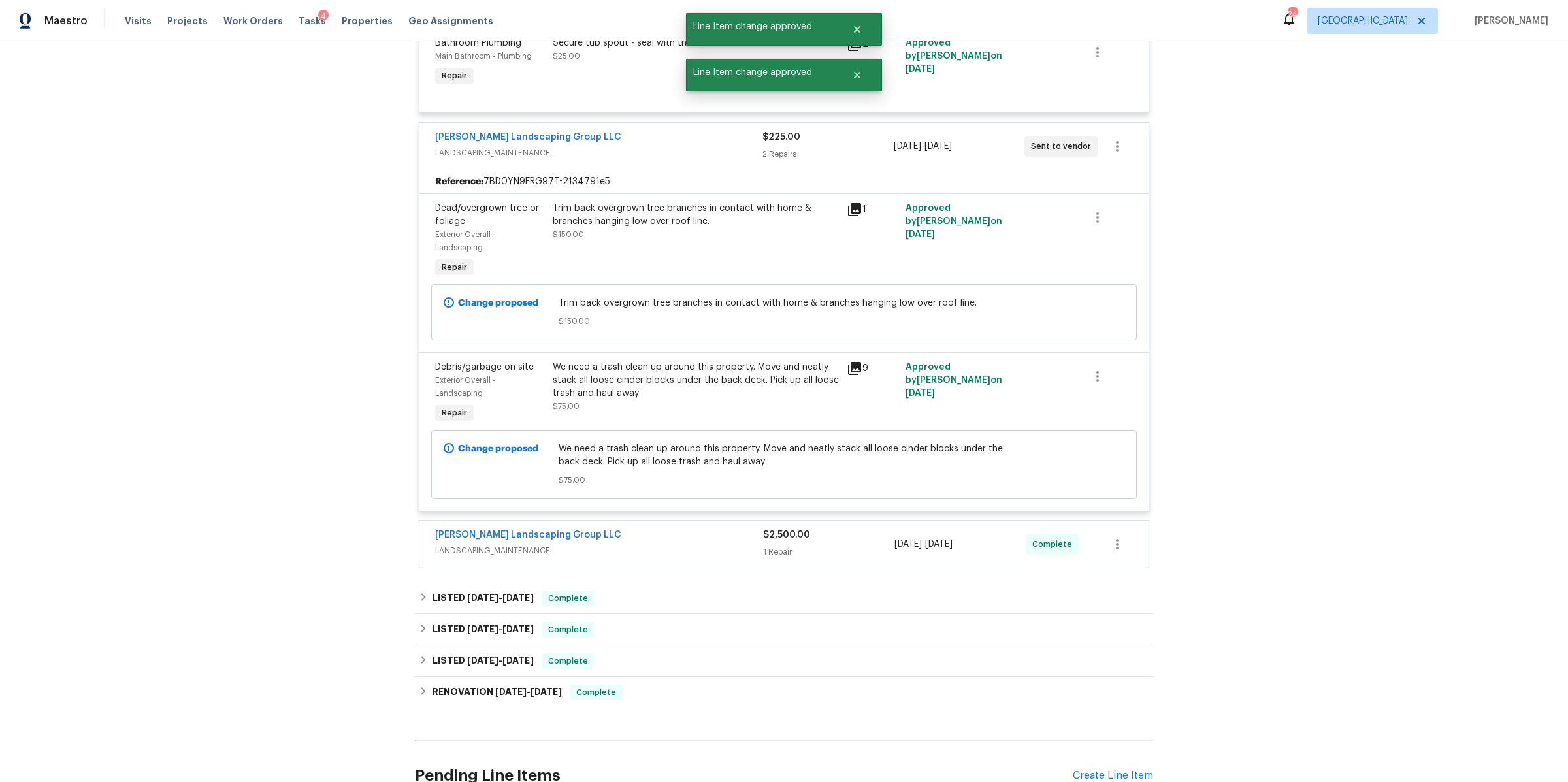
scroll to position [1602, 0]
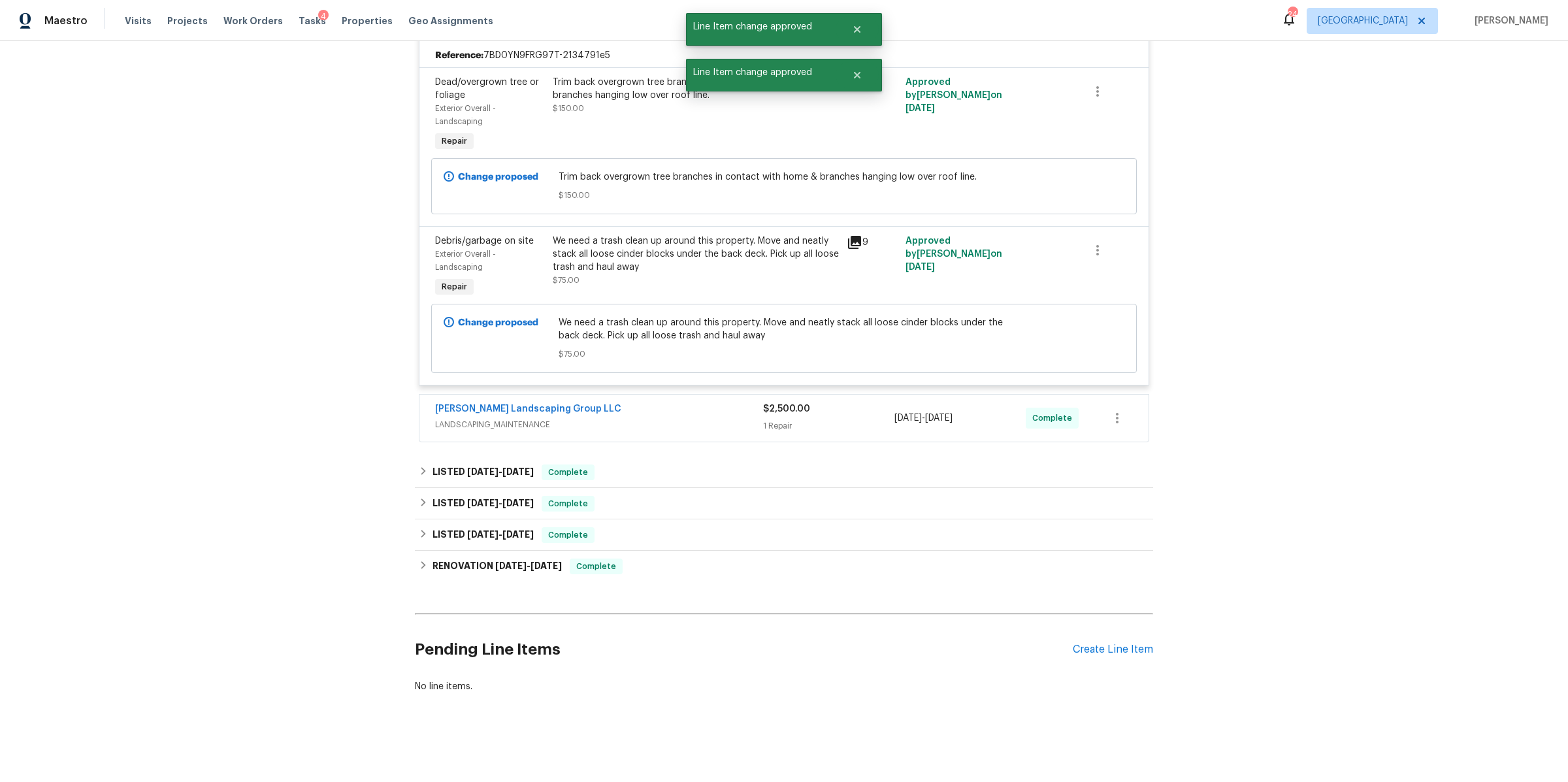
click at [677, 402] on div "Sandoval Landscaping Group LLC" at bounding box center [599, 410] width 328 height 15
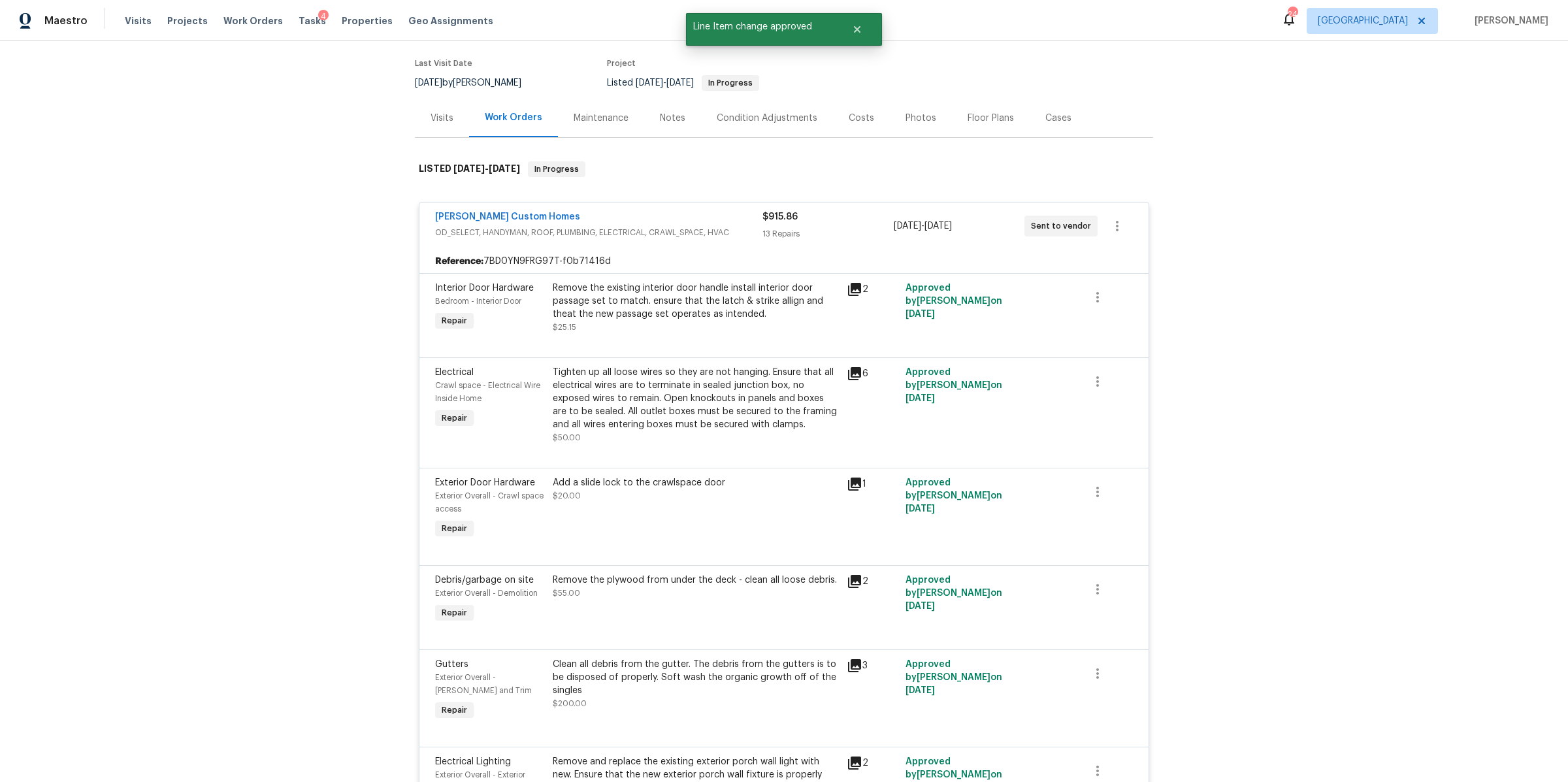
scroll to position [0, 0]
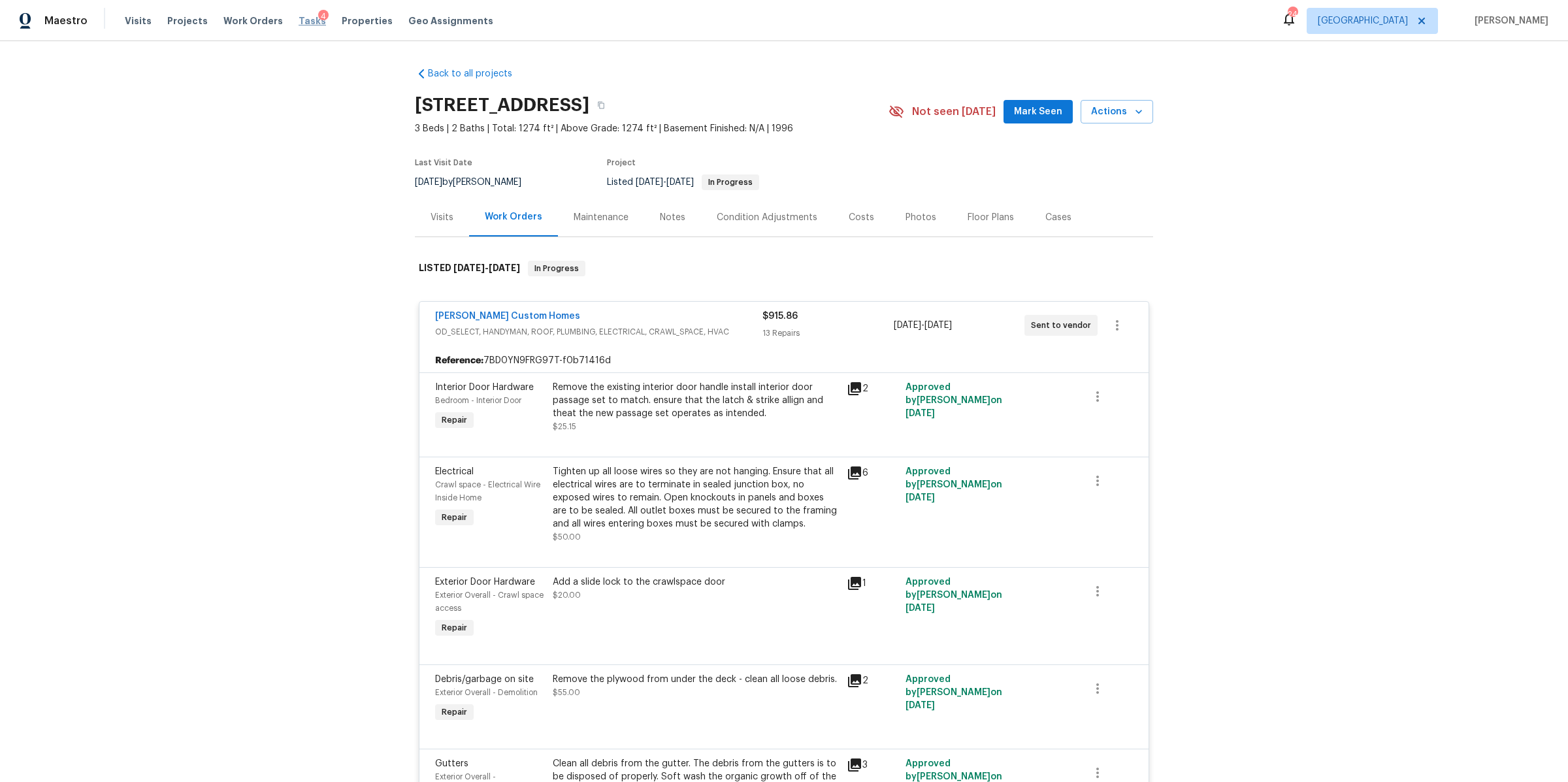
click at [299, 21] on span "Tasks" at bounding box center [312, 21] width 28 height 10
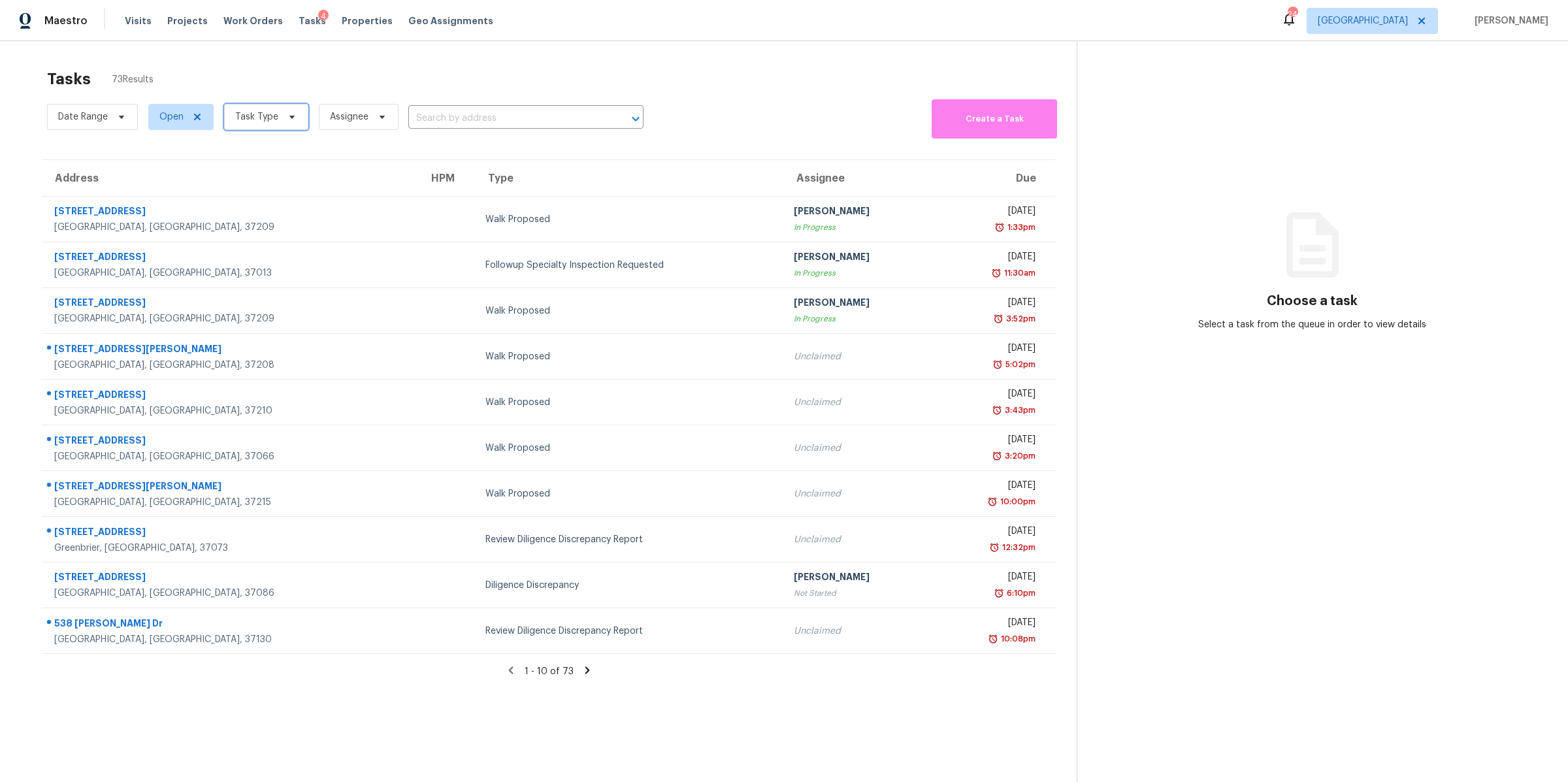
click at [289, 118] on icon at bounding box center [291, 117] width 5 height 3
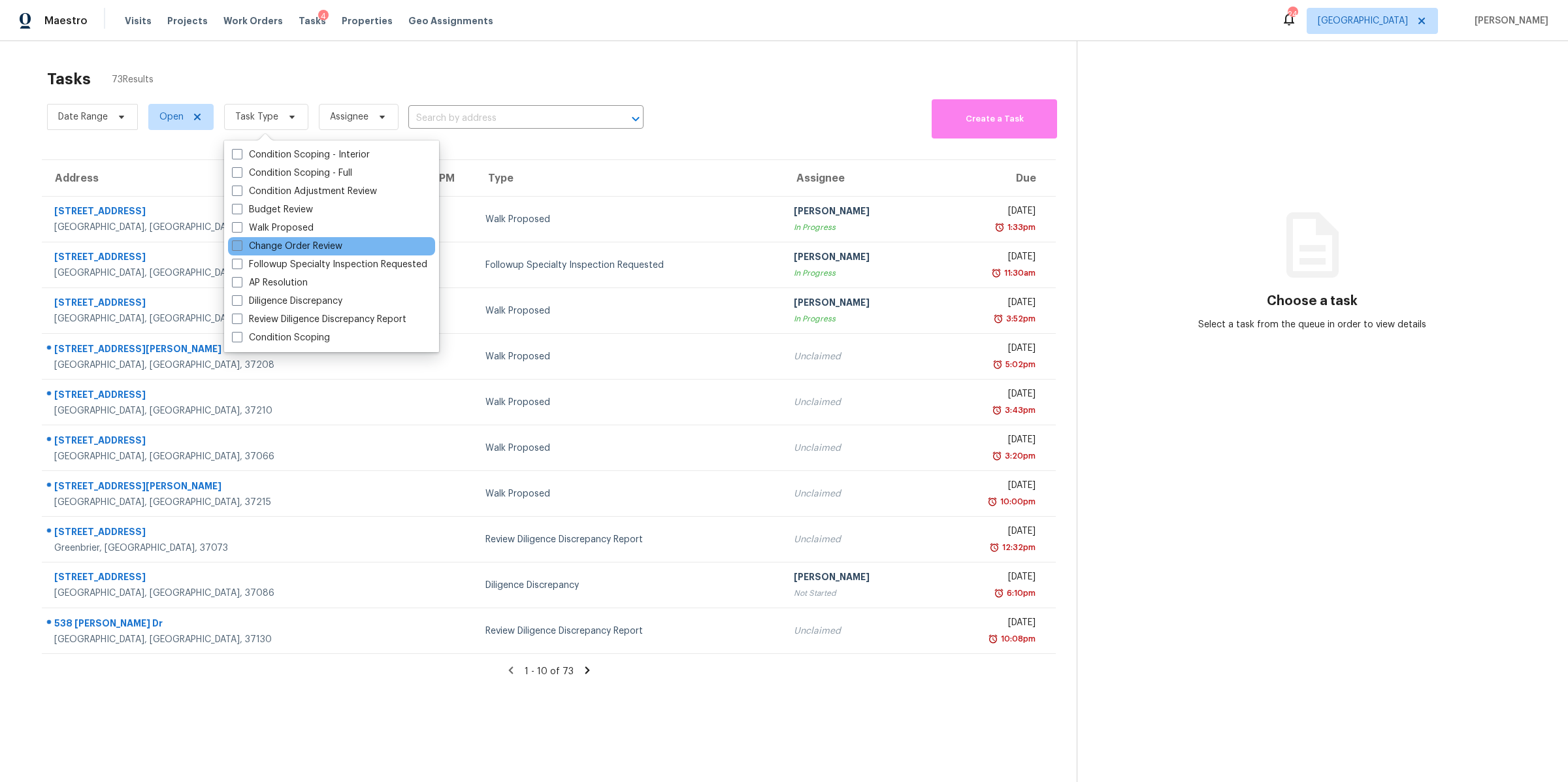
click at [305, 243] on label "Change Order Review" at bounding box center [286, 246] width 110 height 13
click at [240, 243] on input "Change Order Review" at bounding box center [236, 243] width 9 height 9
checkbox input "true"
